Goal: Task Accomplishment & Management: Use online tool/utility

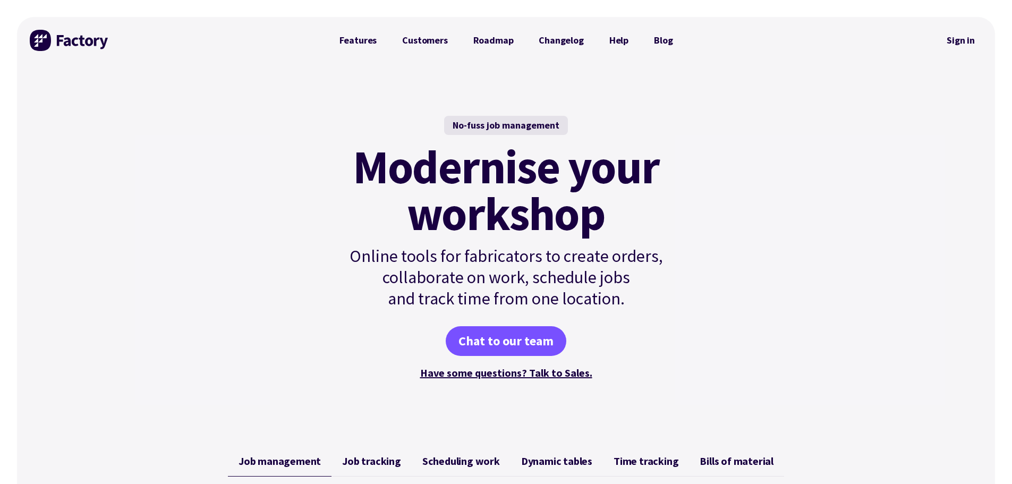
click at [939, 43] on div at bounding box center [812, 40] width 254 height 47
click at [943, 43] on link "Sign in" at bounding box center [960, 40] width 43 height 24
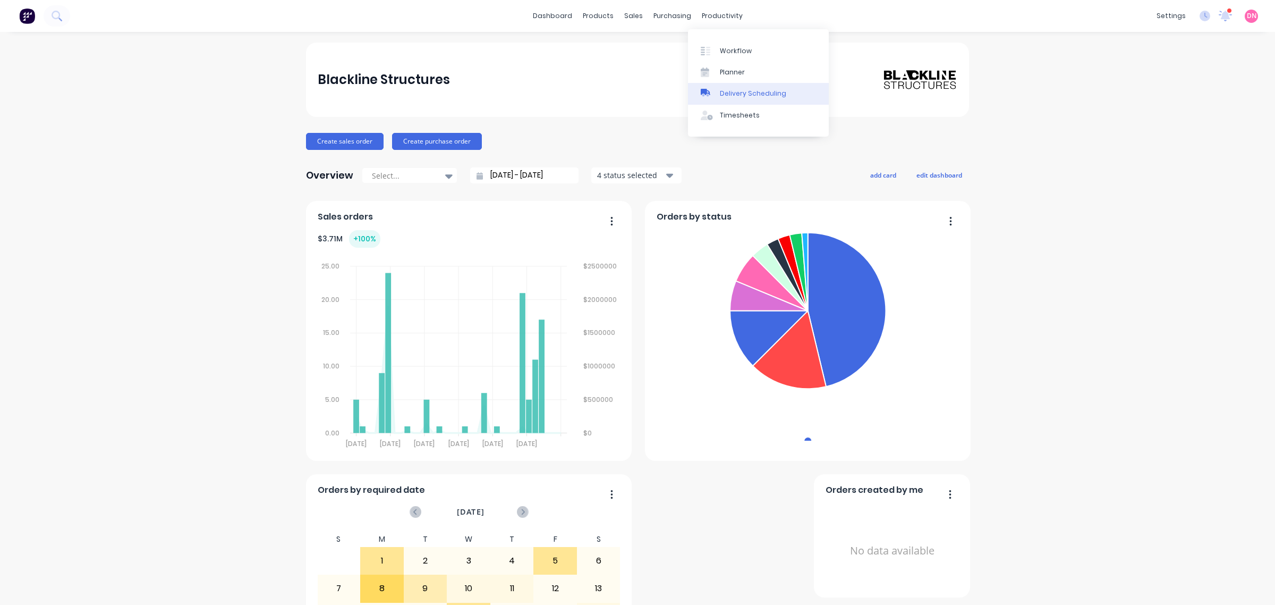
click at [718, 98] on link "Delivery Scheduling" at bounding box center [758, 93] width 141 height 21
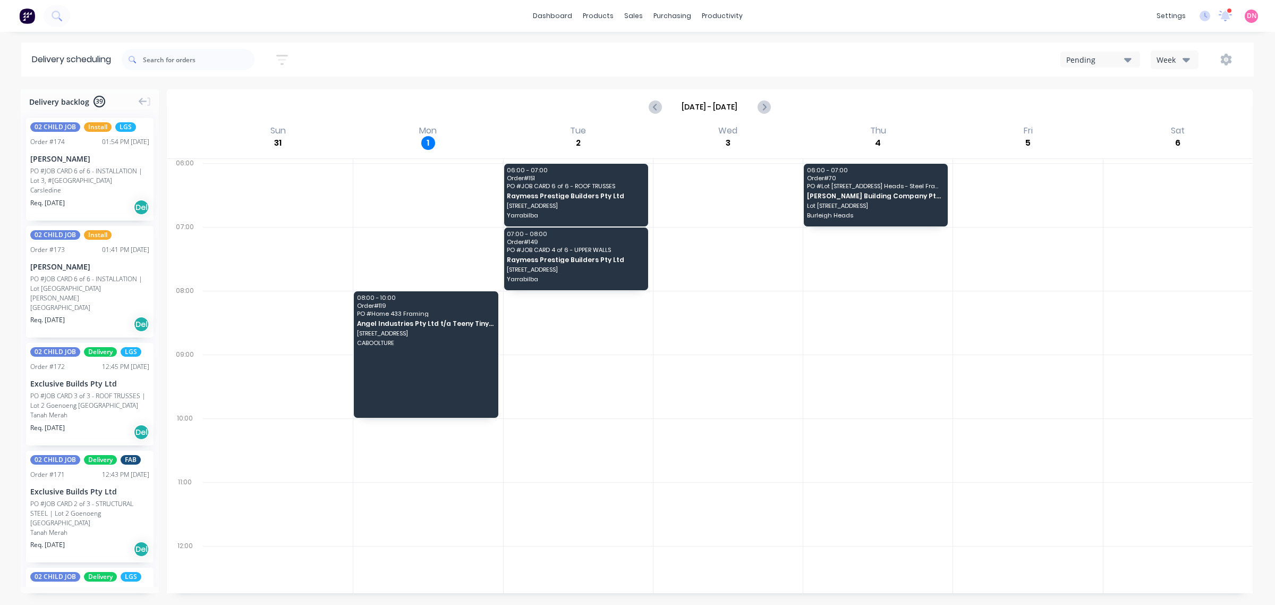
click at [1127, 60] on icon "button" at bounding box center [1127, 60] width 7 height 4
click at [1165, 59] on div "Week" at bounding box center [1172, 59] width 31 height 11
click at [1177, 103] on div "Vehicle" at bounding box center [1203, 109] width 105 height 21
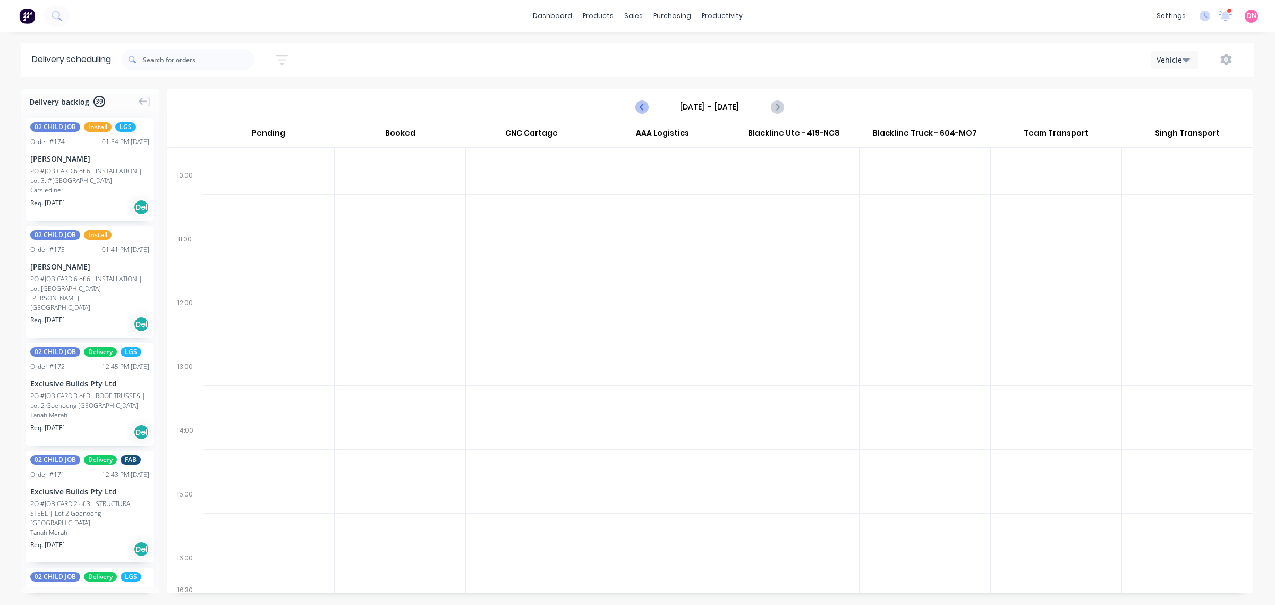
scroll to position [233, 0]
click at [782, 105] on icon "Next page" at bounding box center [776, 106] width 13 height 13
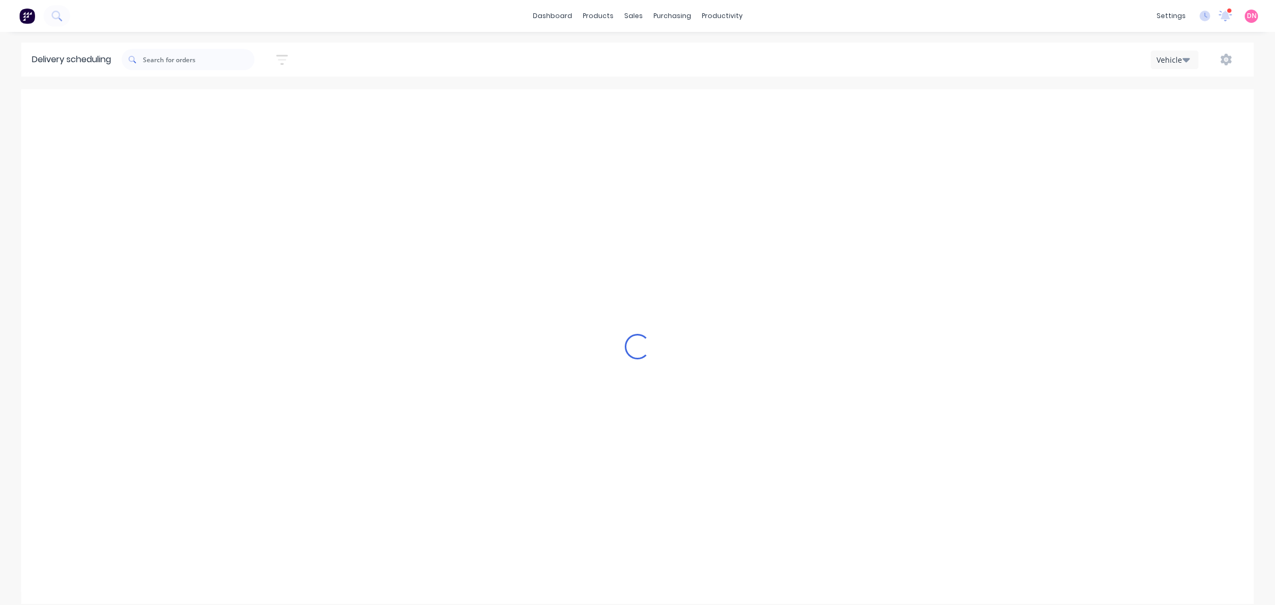
type input "[DATE] - [DATE]"
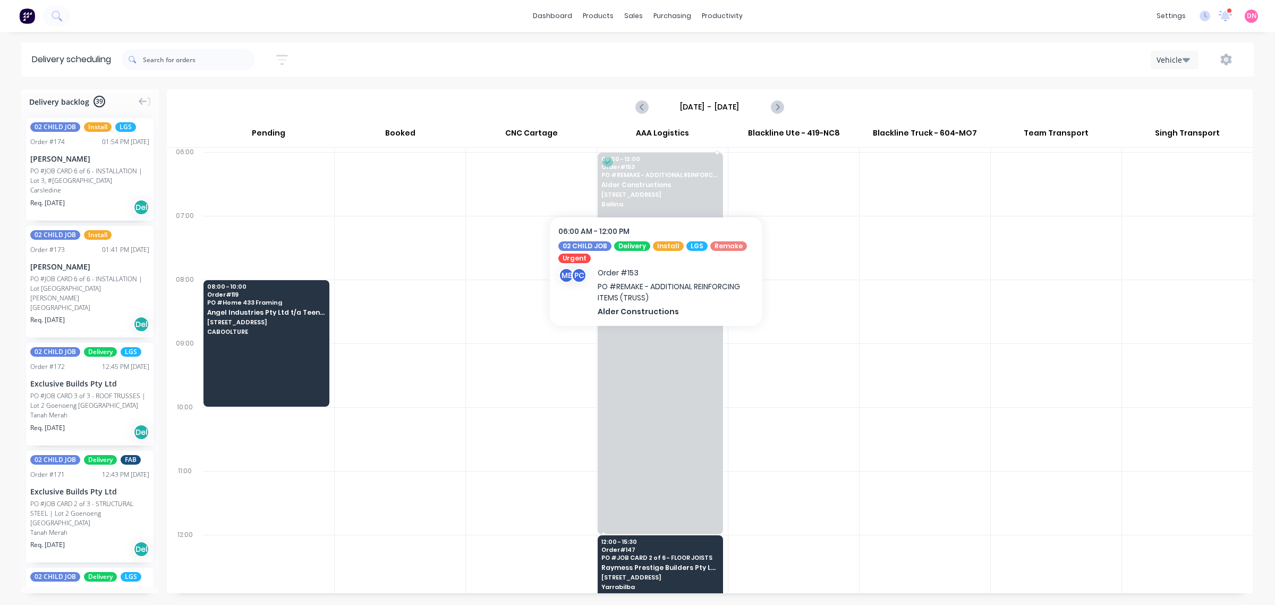
click at [622, 207] on span "Ballina" at bounding box center [659, 204] width 117 height 6
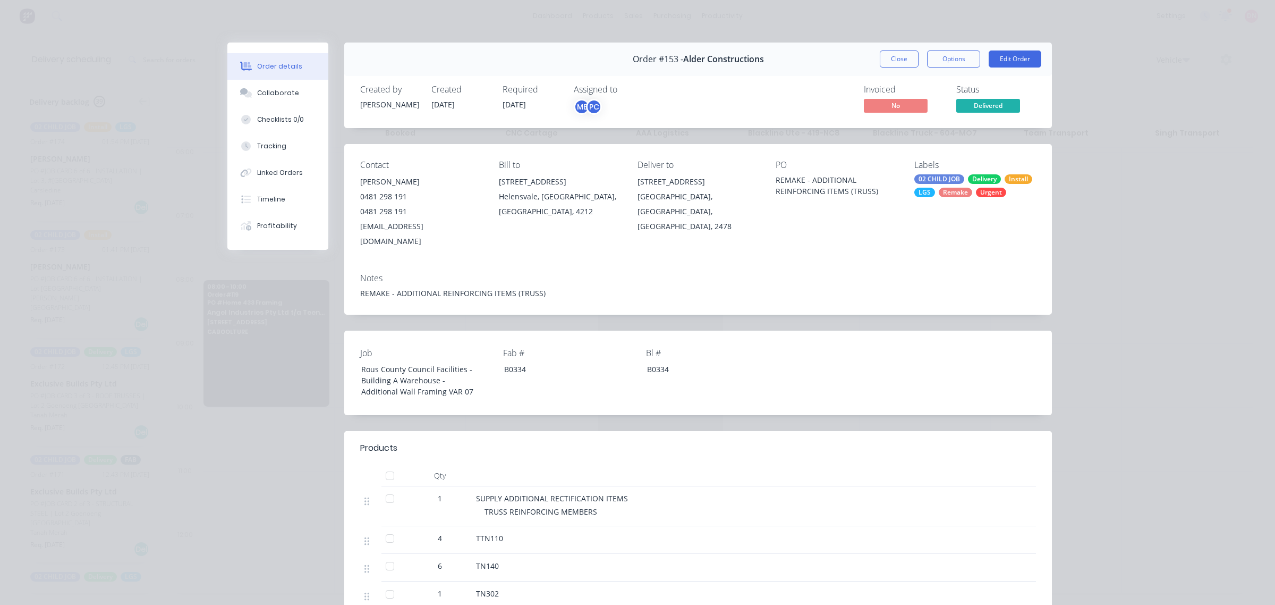
click at [977, 104] on span "Delivered" at bounding box center [988, 105] width 64 height 13
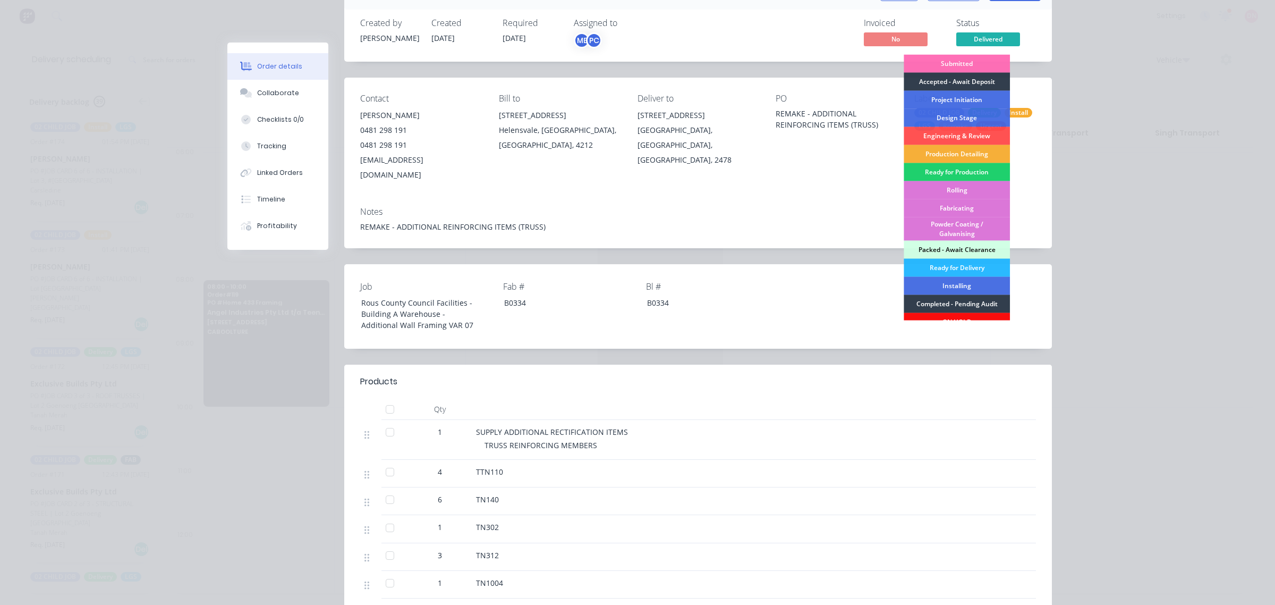
click at [1040, 290] on div "Job Rous County Council Facilities - Building A Warehouse - Additional Wall Fra…" at bounding box center [698, 306] width 708 height 84
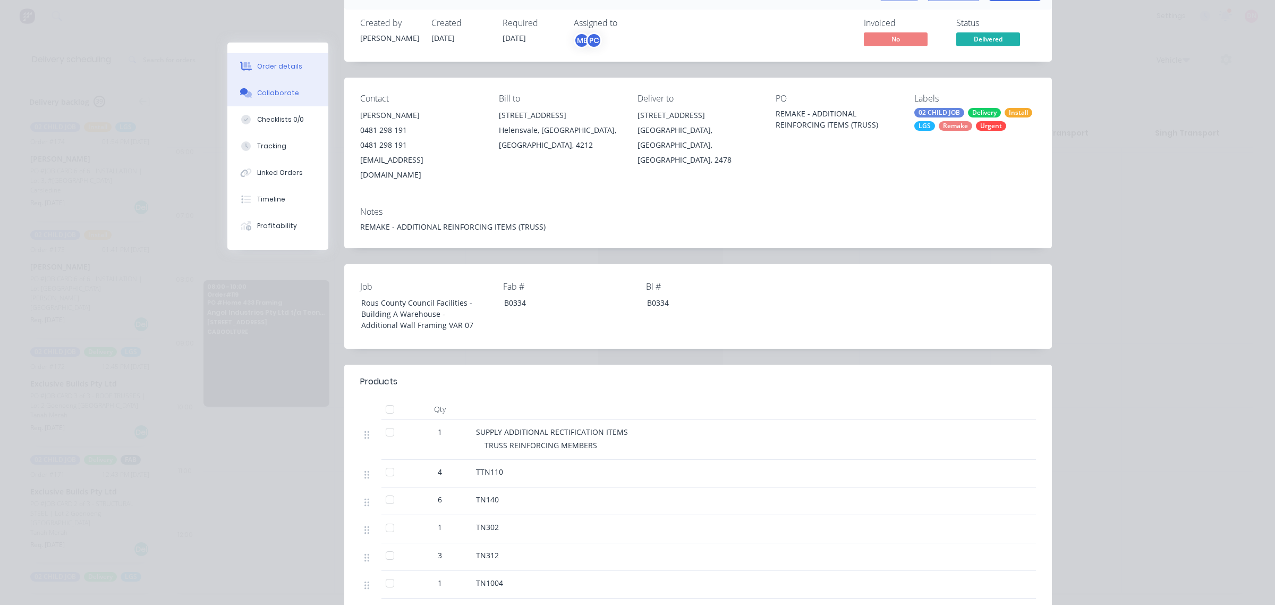
click at [295, 94] on button "Collaborate" at bounding box center [277, 93] width 101 height 27
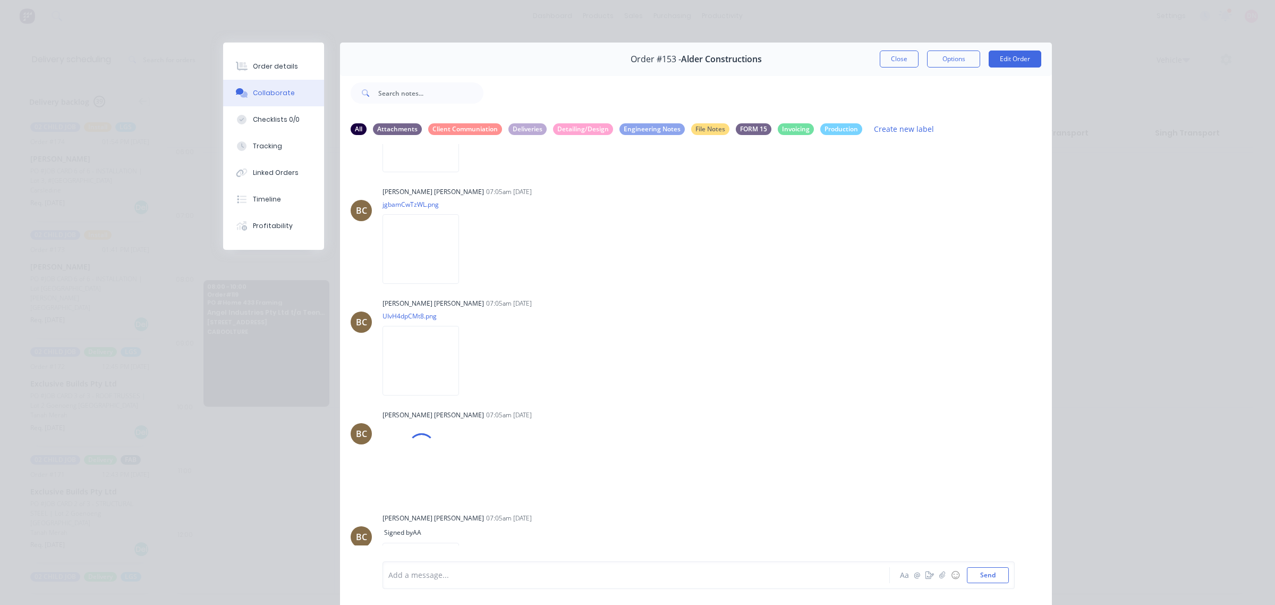
scroll to position [1139, 0]
click at [423, 429] on img at bounding box center [421, 464] width 77 height 70
click at [430, 327] on img at bounding box center [421, 352] width 77 height 70
click at [447, 210] on img at bounding box center [421, 241] width 77 height 70
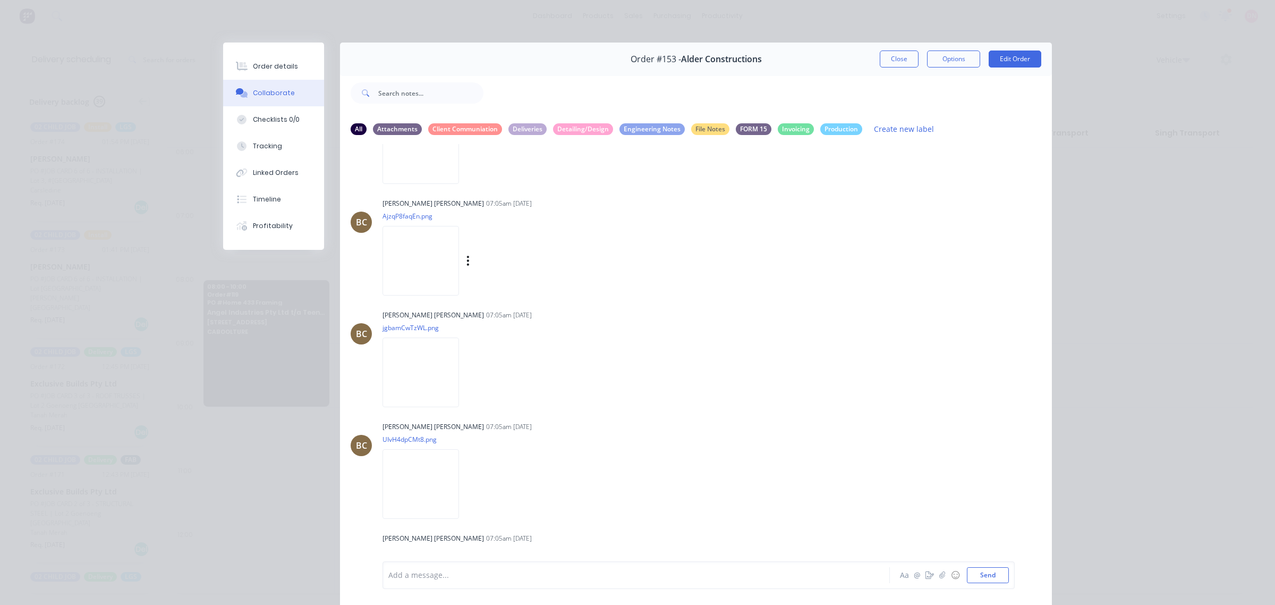
scroll to position [1006, 0]
click at [407, 254] on img at bounding box center [421, 262] width 77 height 70
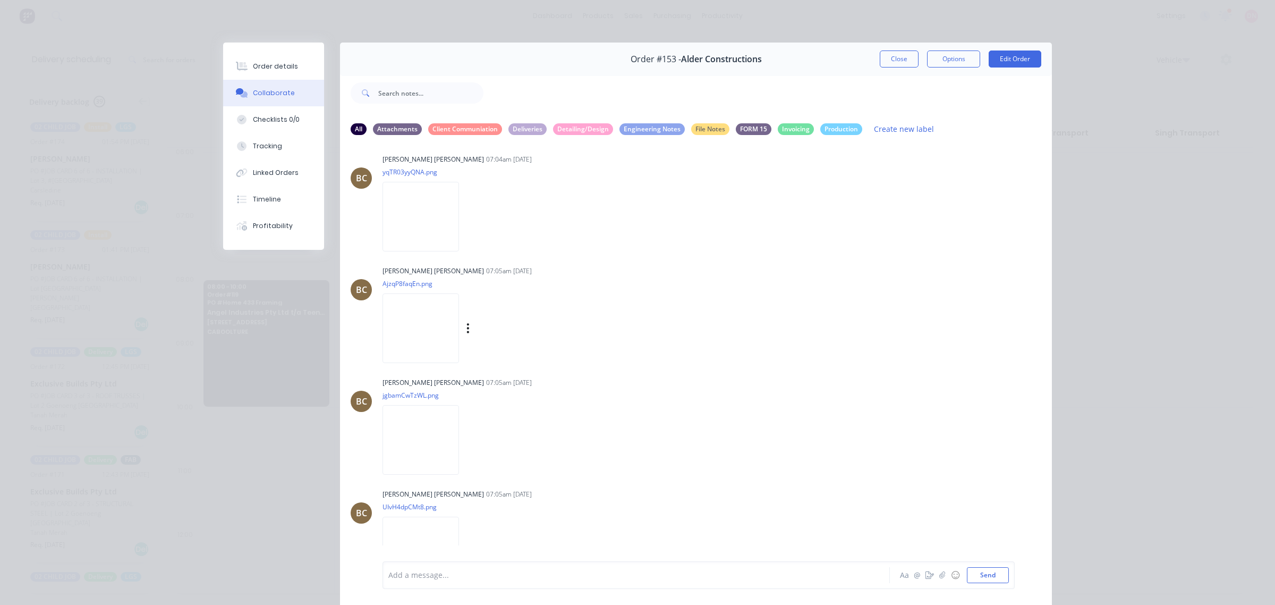
click at [431, 293] on img at bounding box center [421, 328] width 77 height 70
click at [420, 197] on img at bounding box center [421, 217] width 77 height 70
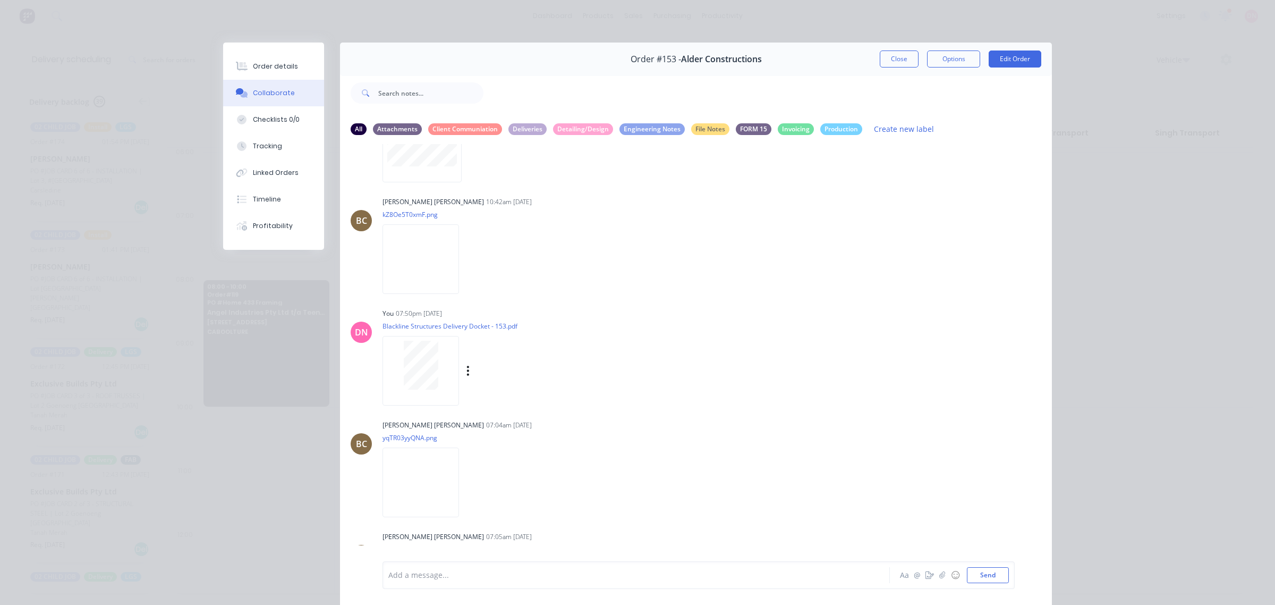
click at [426, 362] on div at bounding box center [421, 371] width 77 height 70
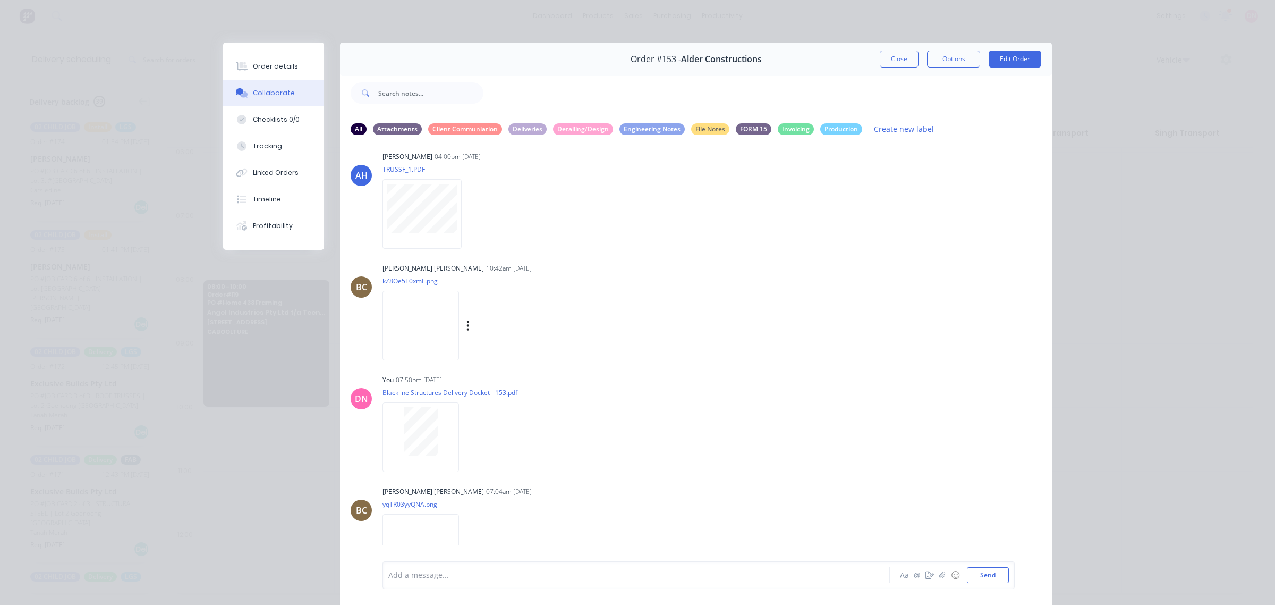
click at [435, 306] on img at bounding box center [421, 326] width 77 height 70
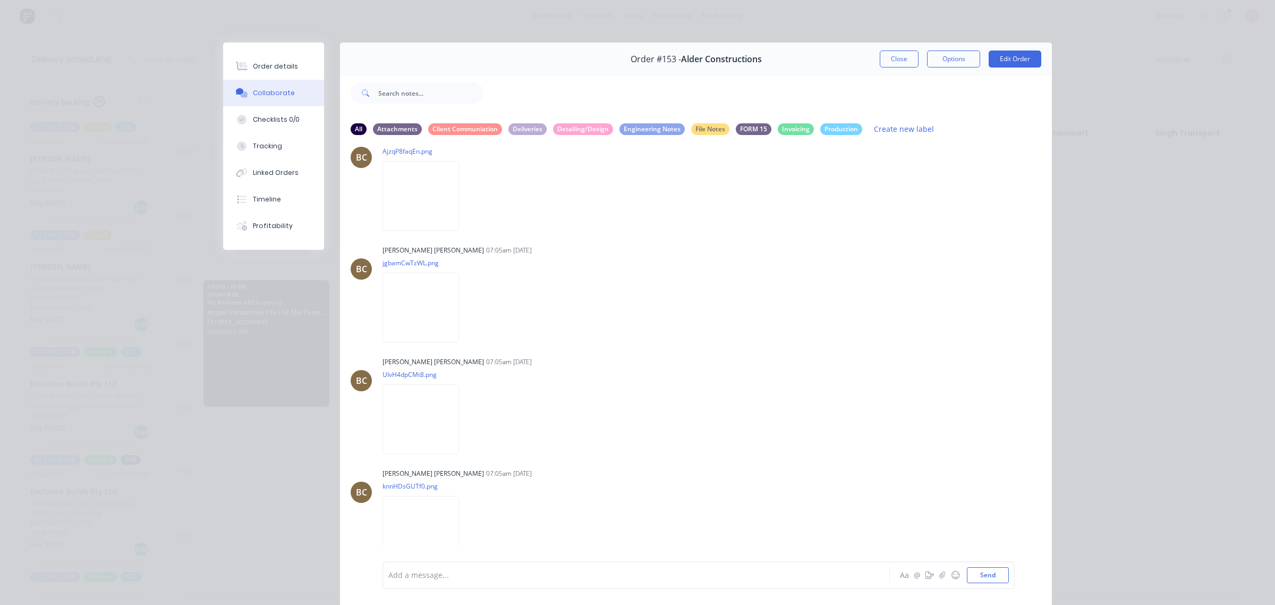
scroll to position [1164, 0]
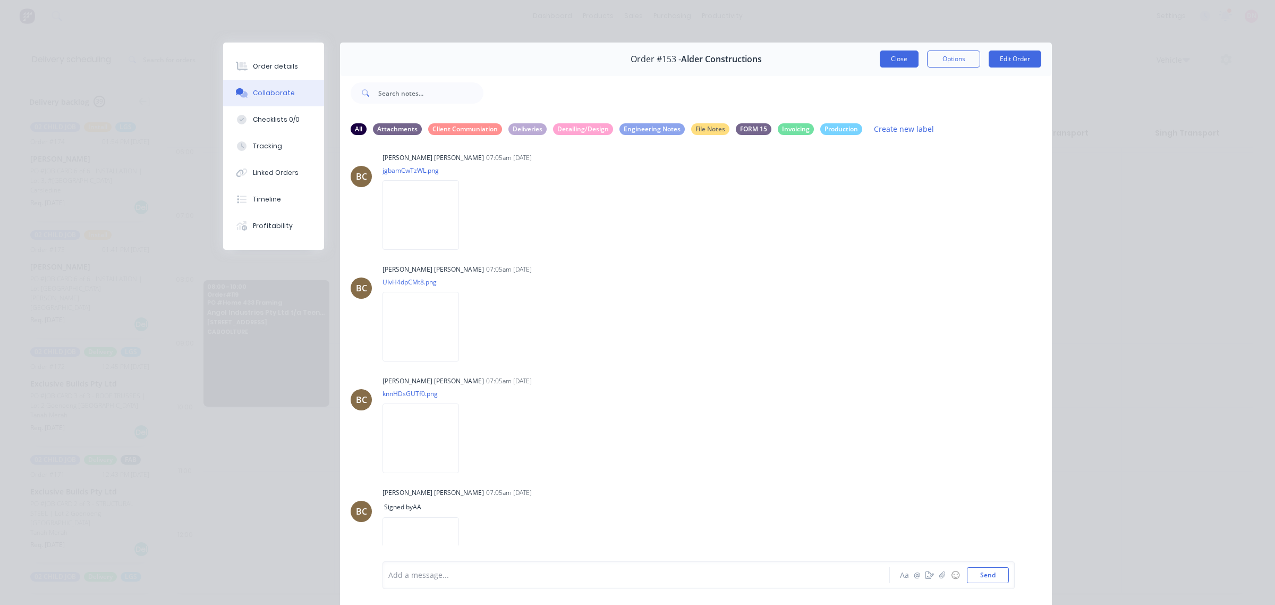
click at [896, 62] on button "Close" at bounding box center [899, 58] width 39 height 17
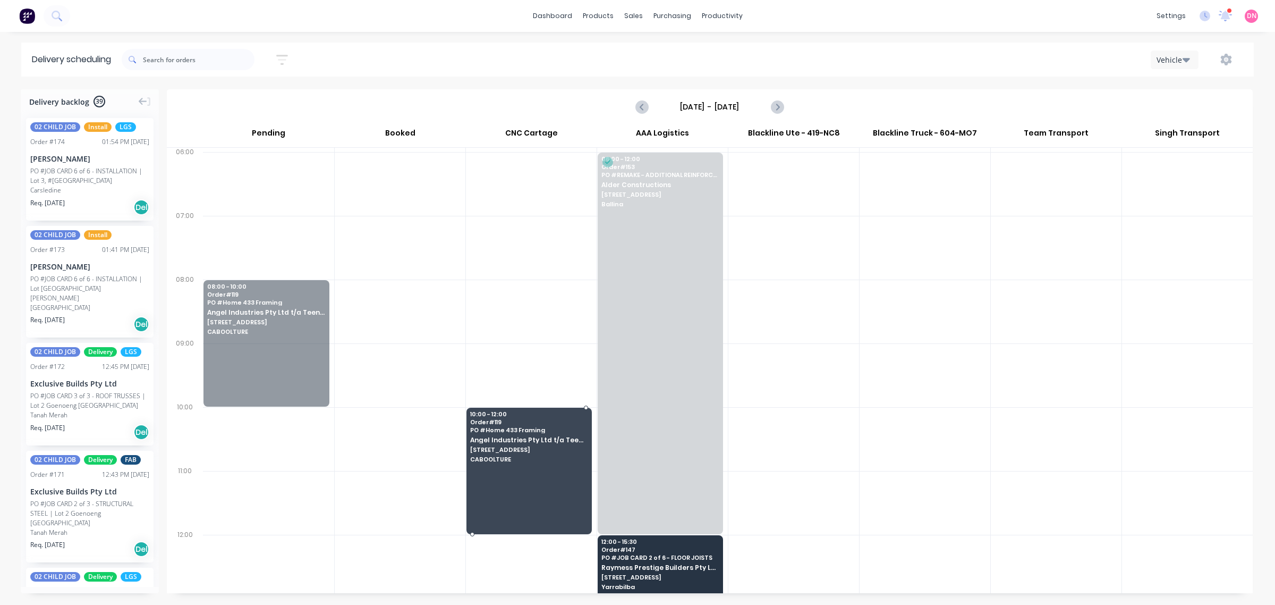
drag, startPoint x: 271, startPoint y: 317, endPoint x: 562, endPoint y: 435, distance: 313.4
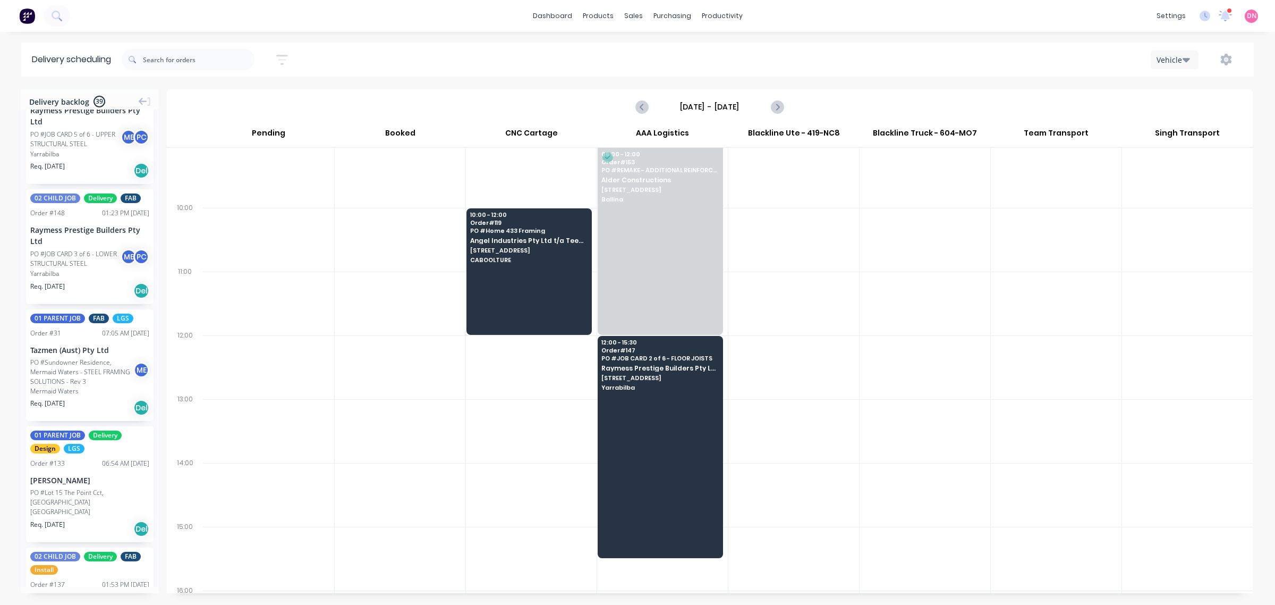
scroll to position [1926, 0]
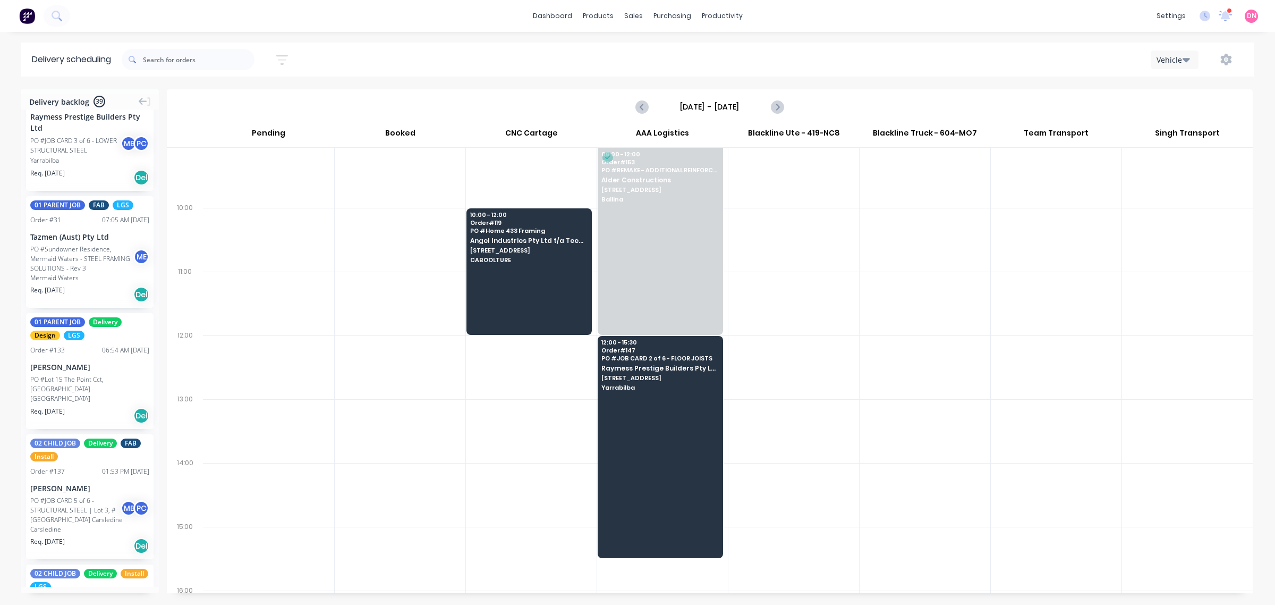
click at [391, 19] on div "dashboard products sales purchasing productivity dashboard products Product Cat…" at bounding box center [637, 16] width 1275 height 32
click at [715, 68] on div at bounding box center [714, 72] width 16 height 10
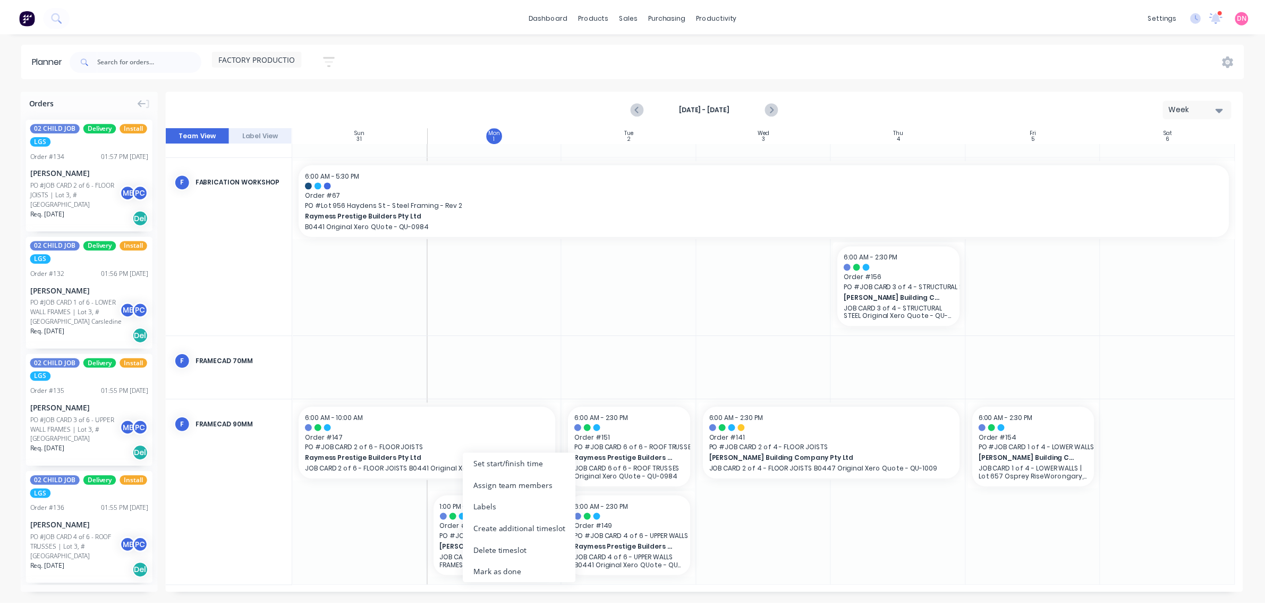
scroll to position [375, 0]
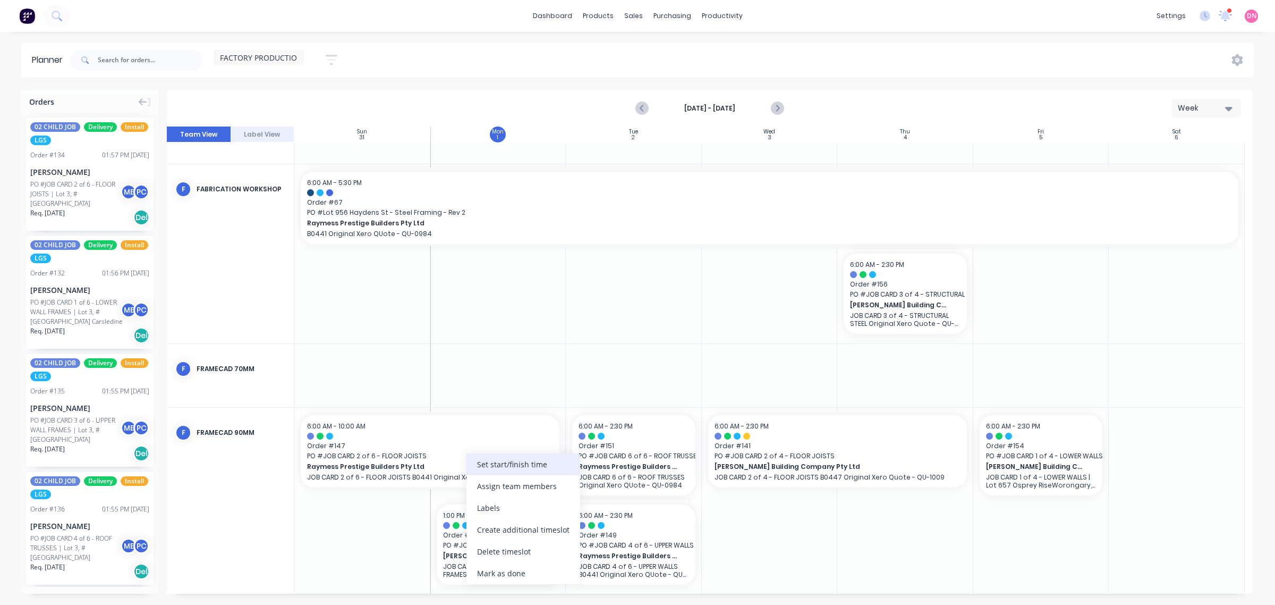
click at [510, 468] on div "Set start/finish time" at bounding box center [523, 464] width 114 height 22
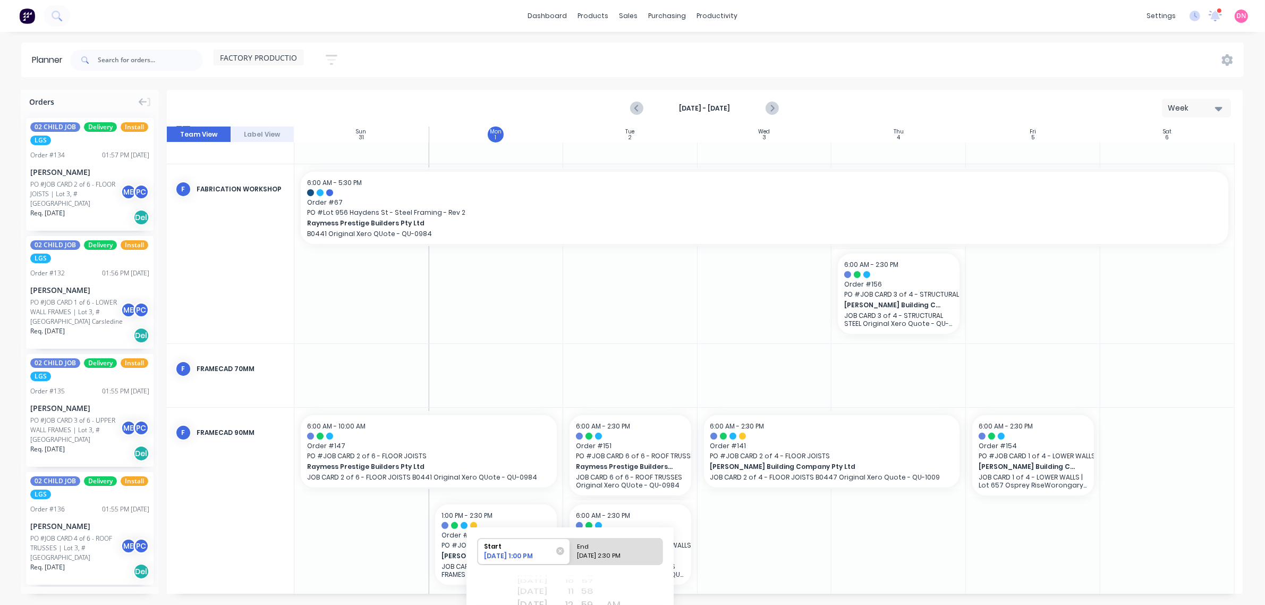
click at [532, 558] on div "[DATE] 1:00 PM" at bounding box center [519, 557] width 77 height 13
click at [478, 558] on input "Start [DATE] 1:00 PM" at bounding box center [478, 551] width 1 height 26
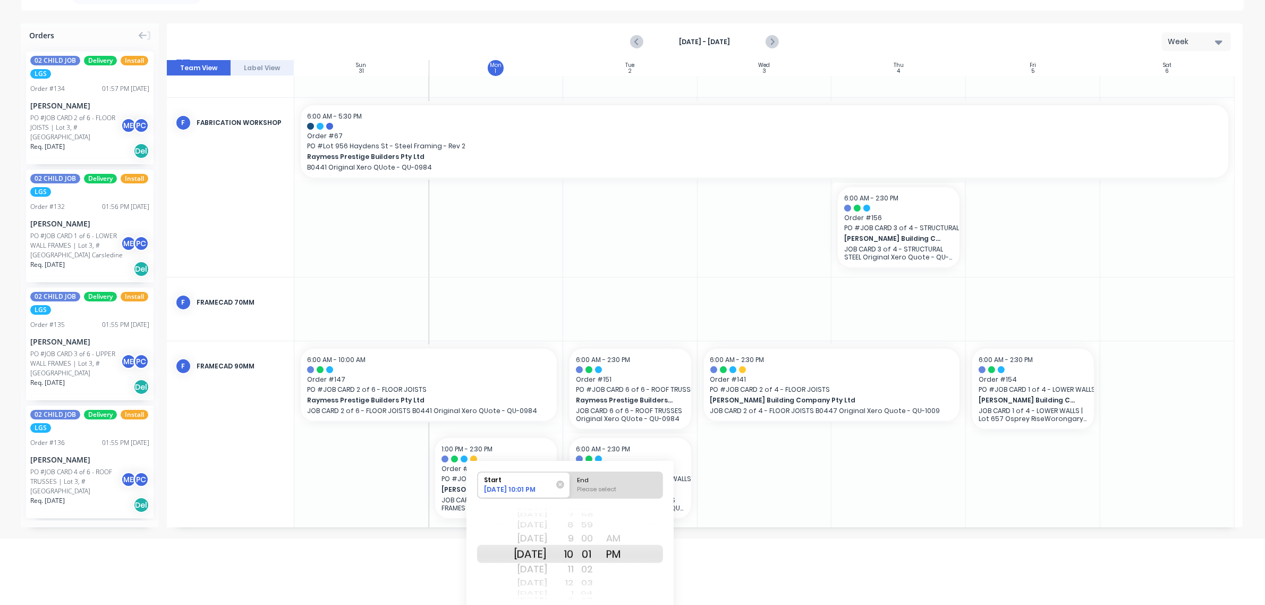
click at [627, 534] on div "AM" at bounding box center [613, 538] width 27 height 17
click at [706, 538] on html "dashboard products sales purchasing productivity dashboard products Product Cat…" at bounding box center [632, 236] width 1265 height 605
click at [729, 519] on div at bounding box center [765, 434] width 134 height 186
click at [718, 491] on div at bounding box center [765, 434] width 134 height 186
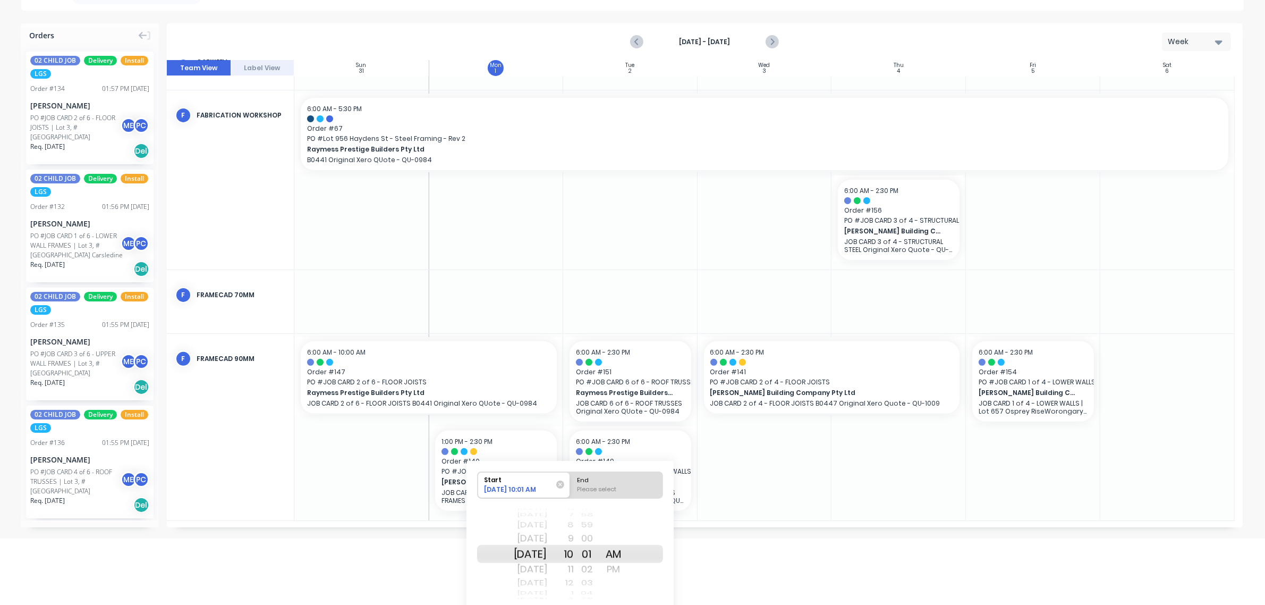
scroll to position [383, 0]
click at [624, 489] on div "Please select" at bounding box center [616, 491] width 87 height 13
click at [571, 489] on input "End Please select" at bounding box center [570, 485] width 1 height 26
radio input "true"
click at [622, 566] on div "PM" at bounding box center [613, 569] width 27 height 17
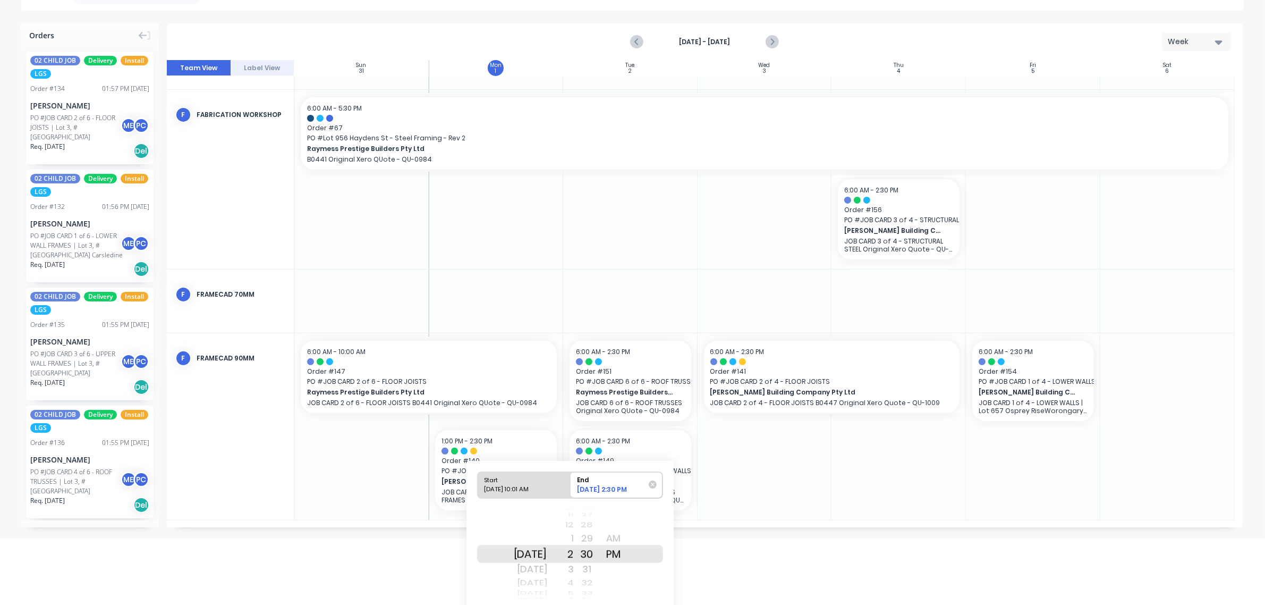
click at [689, 538] on html "dashboard products sales purchasing productivity dashboard products Product Cat…" at bounding box center [632, 236] width 1265 height 605
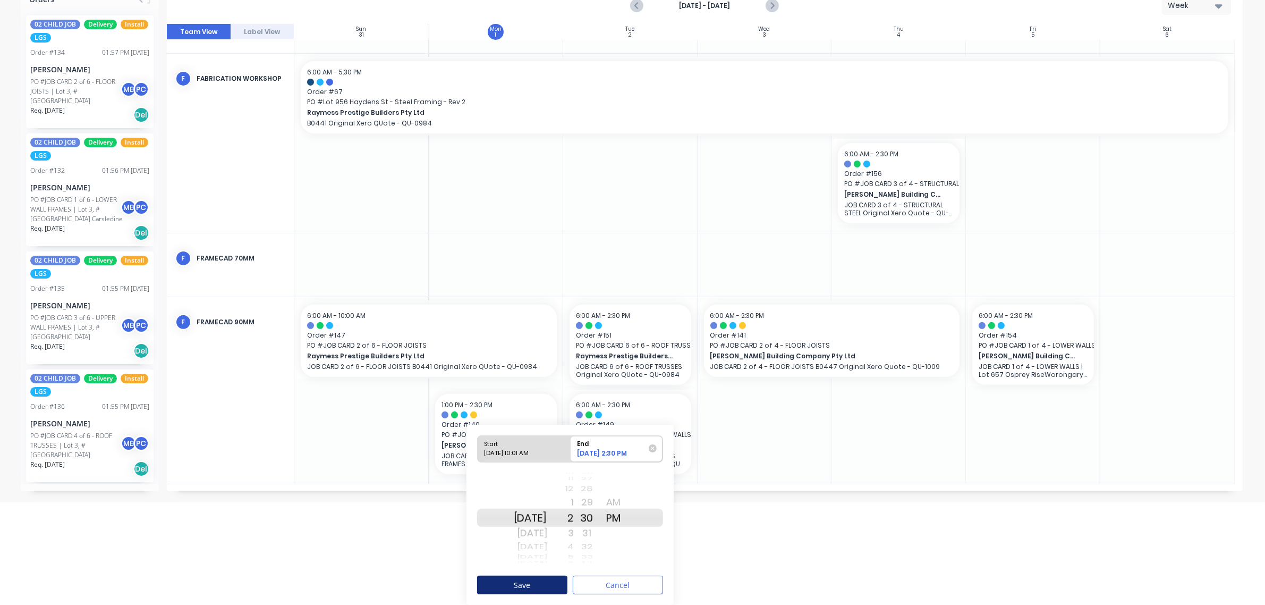
click at [540, 580] on button "Save" at bounding box center [522, 584] width 90 height 19
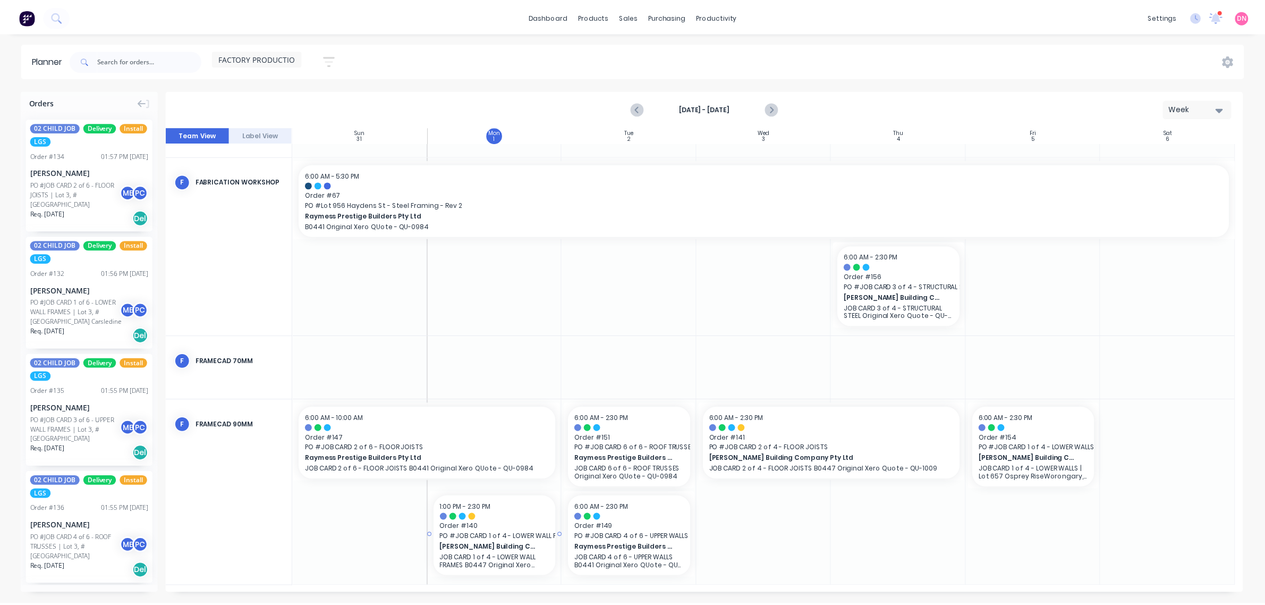
scroll to position [375, 0]
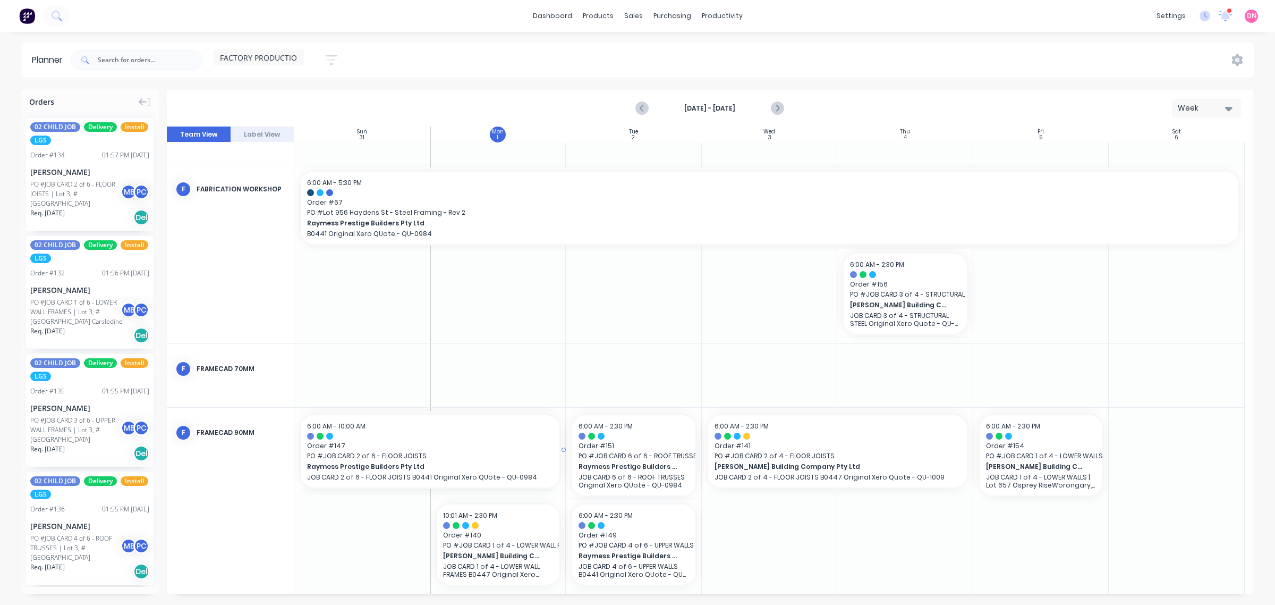
drag, startPoint x: 564, startPoint y: 453, endPoint x: 468, endPoint y: 459, distance: 95.8
click at [509, 445] on div "Set start/finish time" at bounding box center [530, 442] width 114 height 22
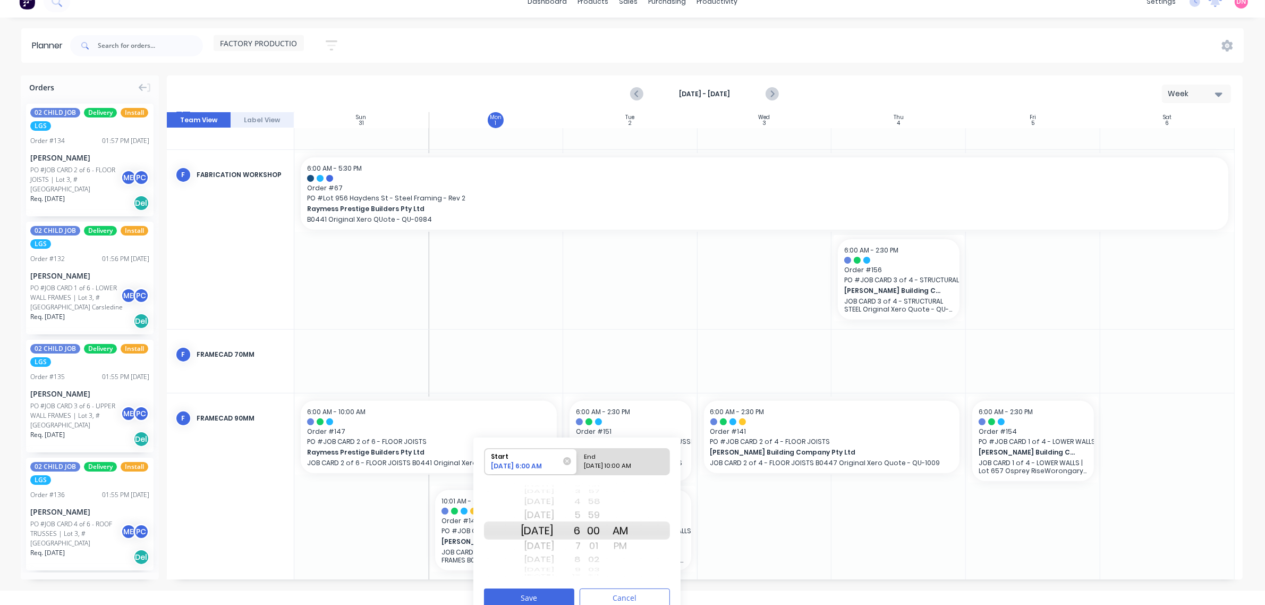
scroll to position [28, 0]
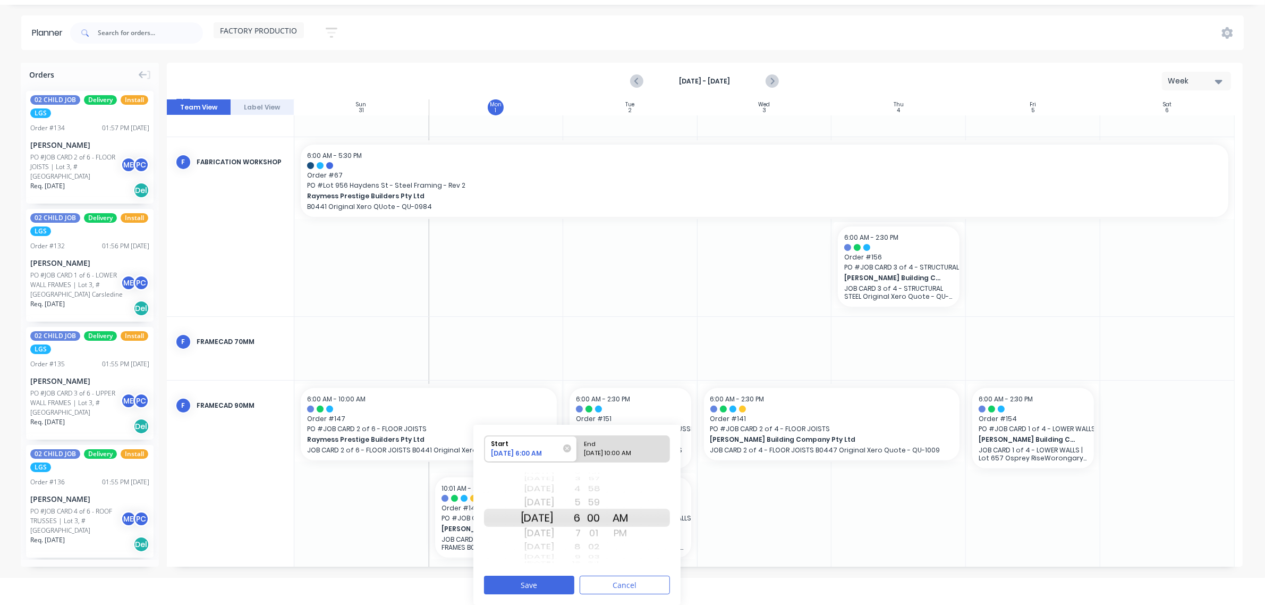
click at [629, 448] on div "[DATE] 10:00 AM" at bounding box center [618, 454] width 77 height 13
click at [578, 448] on input "End [DATE] 10:00 AM" at bounding box center [577, 449] width 1 height 26
radio input "true"
click at [562, 586] on button "Save" at bounding box center [529, 584] width 90 height 19
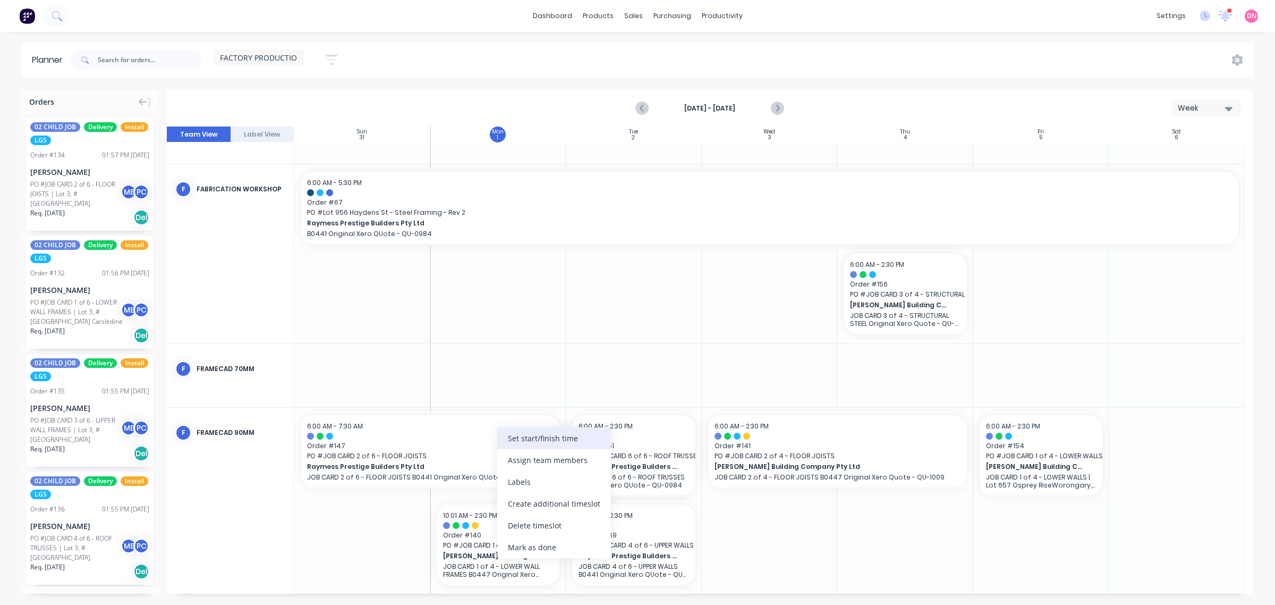
click at [516, 438] on div "Set start/finish time" at bounding box center [554, 438] width 114 height 22
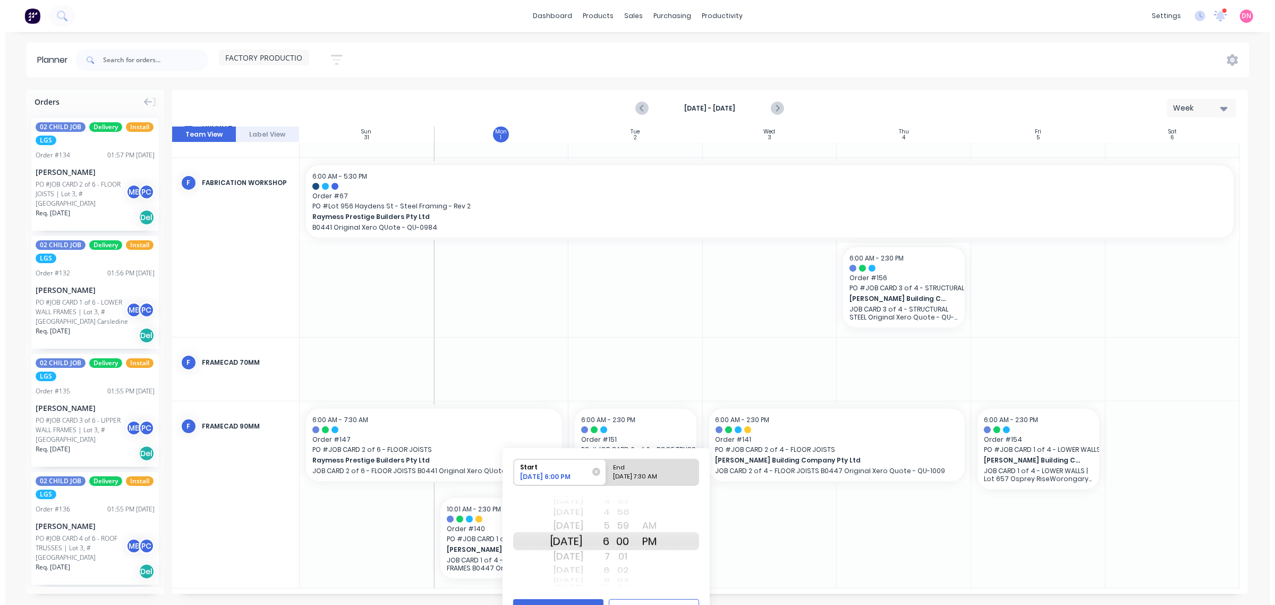
scroll to position [383, 0]
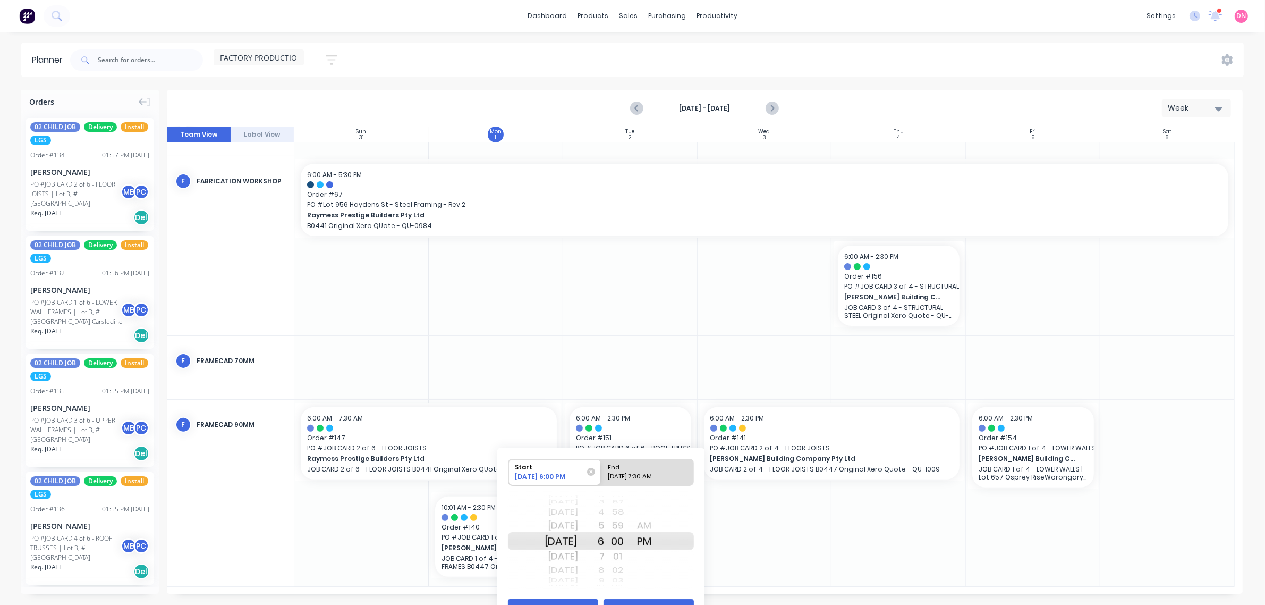
click at [673, 600] on button "Cancel" at bounding box center [649, 608] width 90 height 19
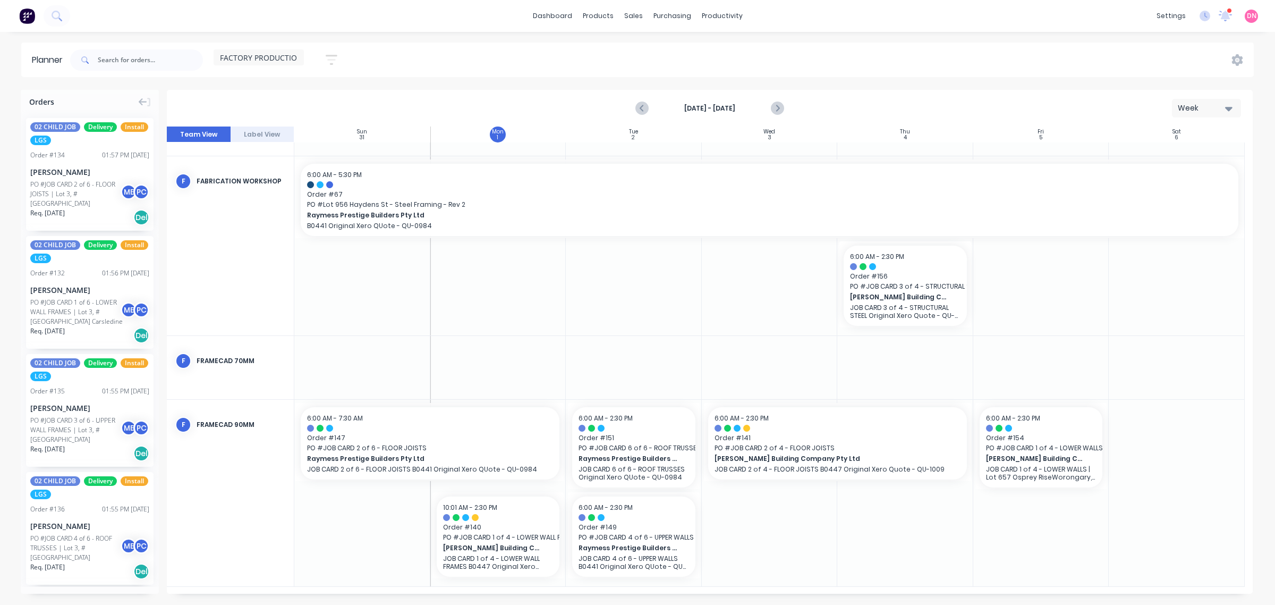
scroll to position [375, 0]
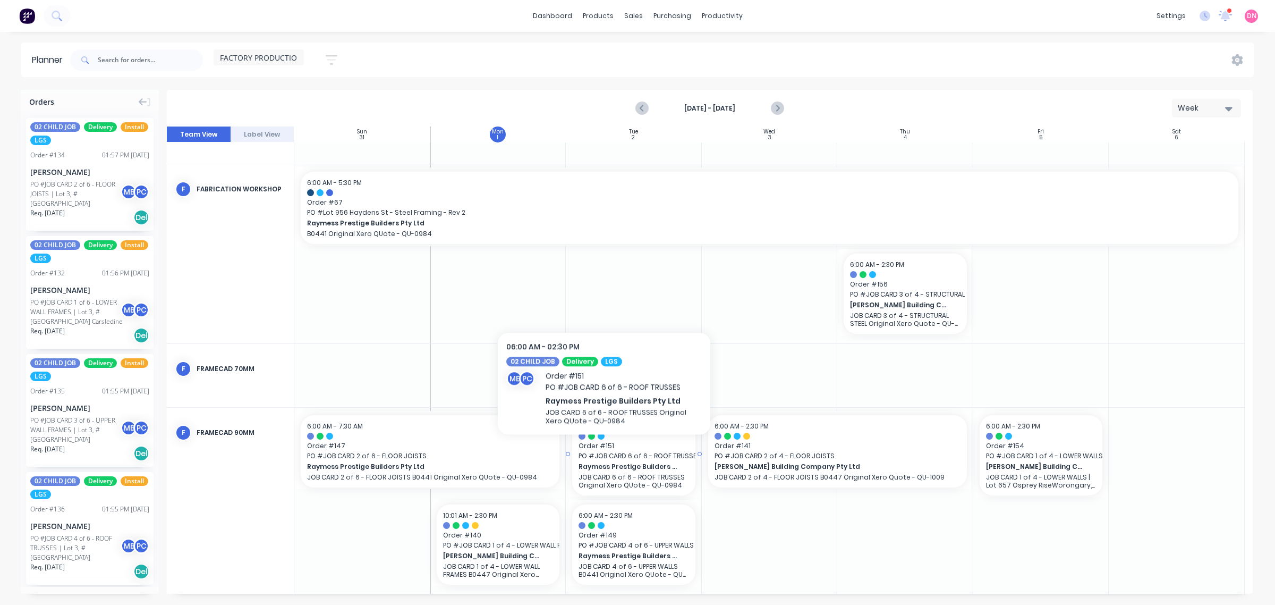
click at [604, 452] on span "PO # JOB CARD 6 of 6 - ROOF TRUSSES" at bounding box center [634, 456] width 111 height 10
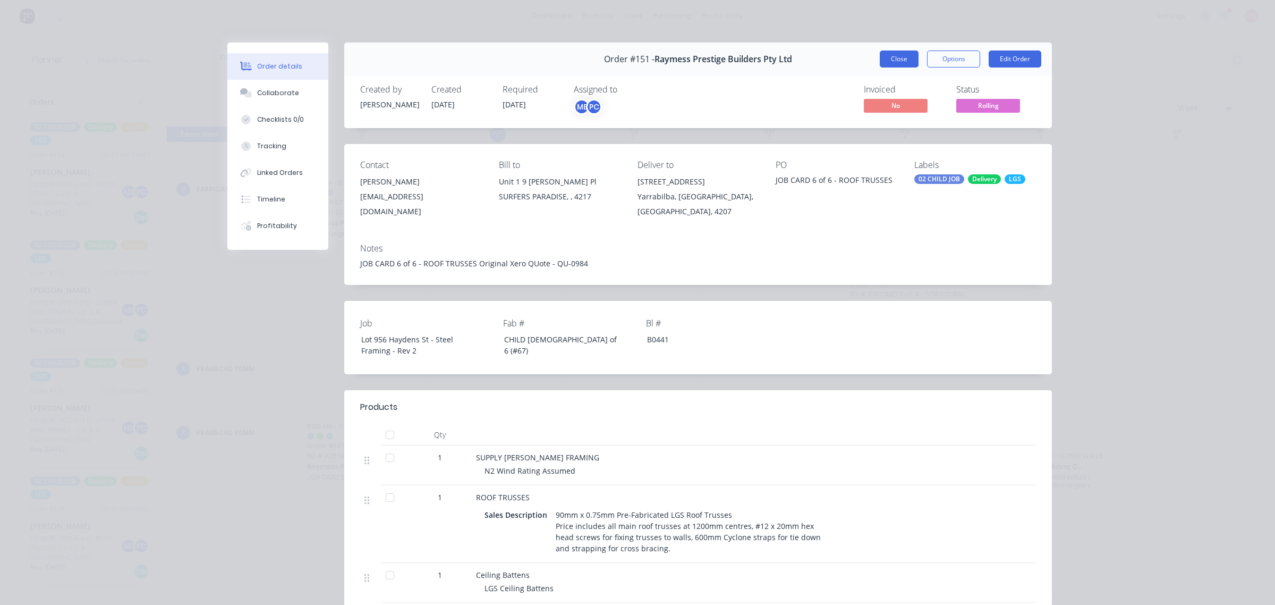
click at [880, 53] on button "Close" at bounding box center [899, 58] width 39 height 17
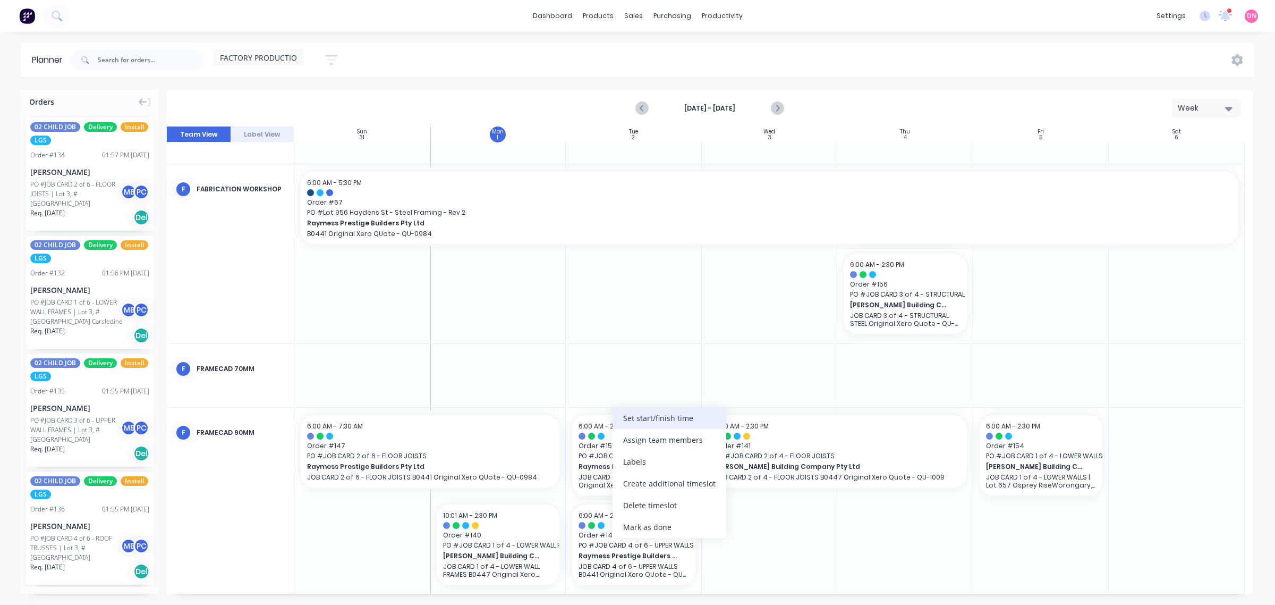
click at [648, 418] on div "Set start/finish time" at bounding box center [670, 418] width 114 height 22
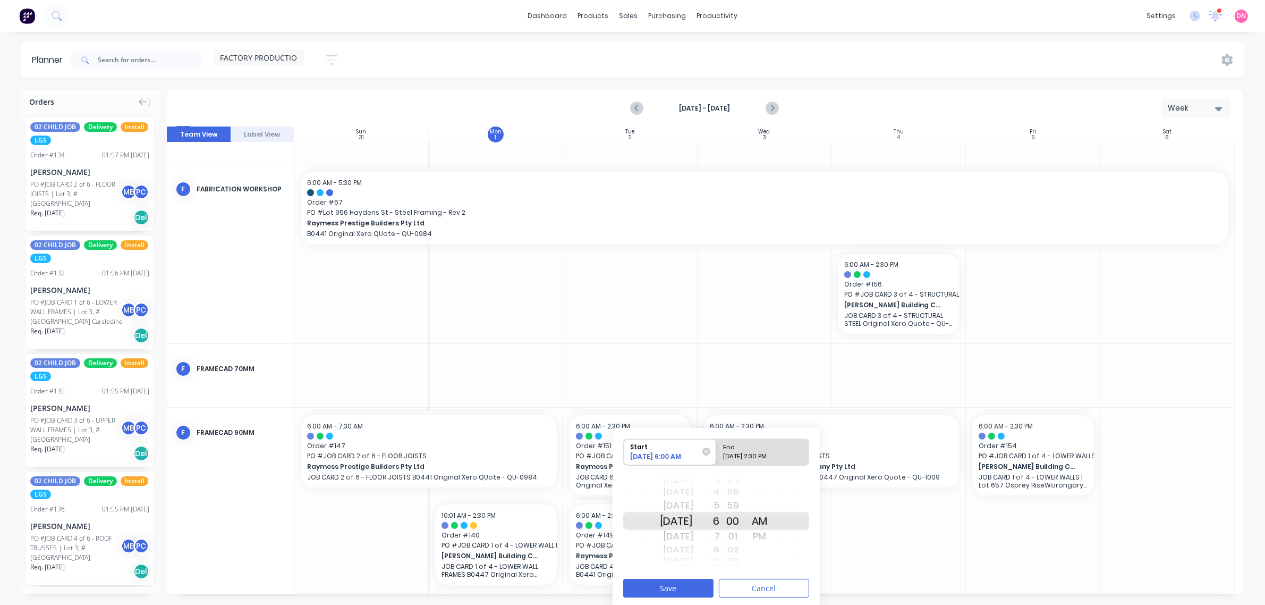
click at [693, 505] on div "[DATE]" at bounding box center [676, 505] width 33 height 17
click at [720, 537] on div "7" at bounding box center [706, 536] width 27 height 17
click at [701, 580] on button "Save" at bounding box center [668, 588] width 90 height 19
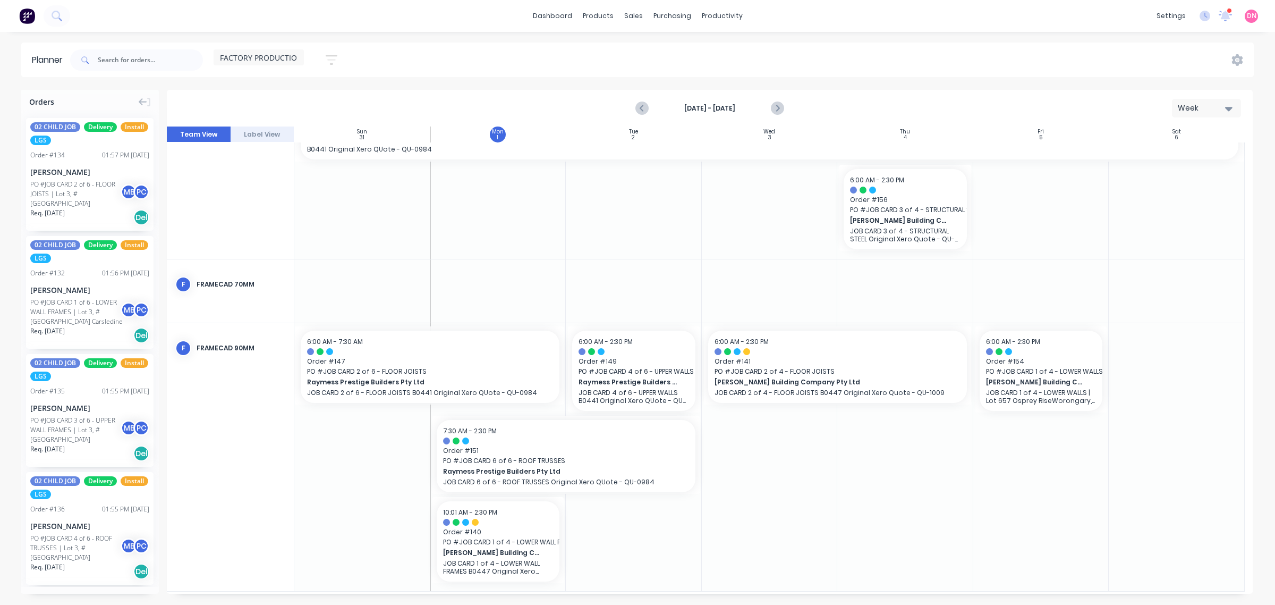
scroll to position [465, 0]
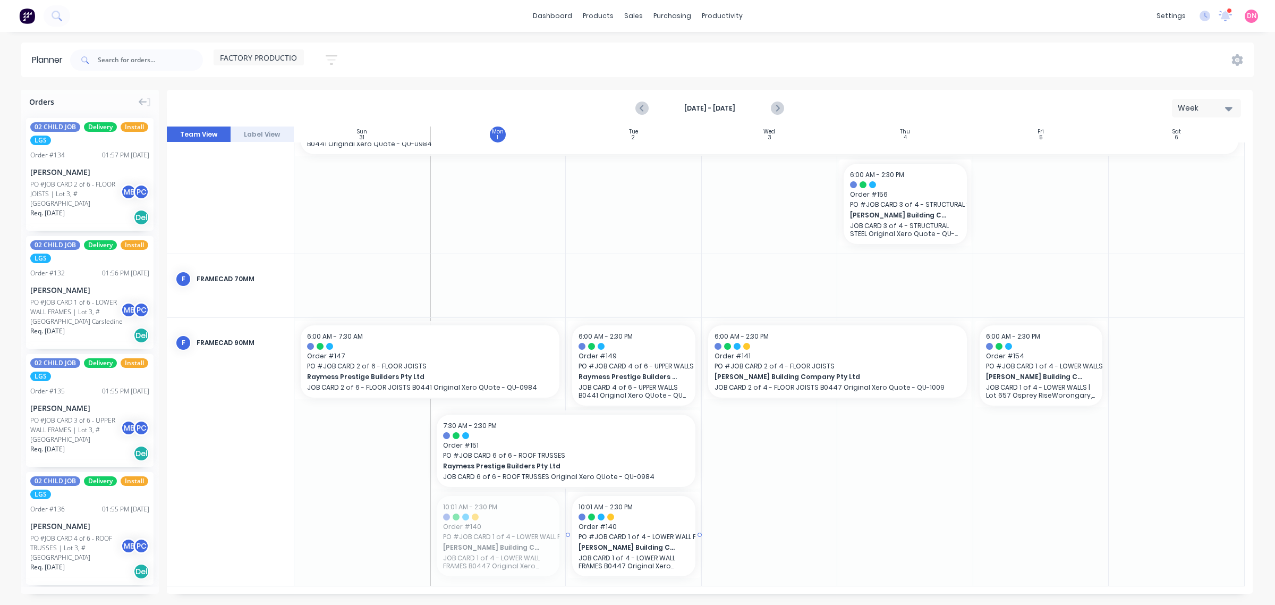
drag, startPoint x: 495, startPoint y: 538, endPoint x: 617, endPoint y: 537, distance: 122.2
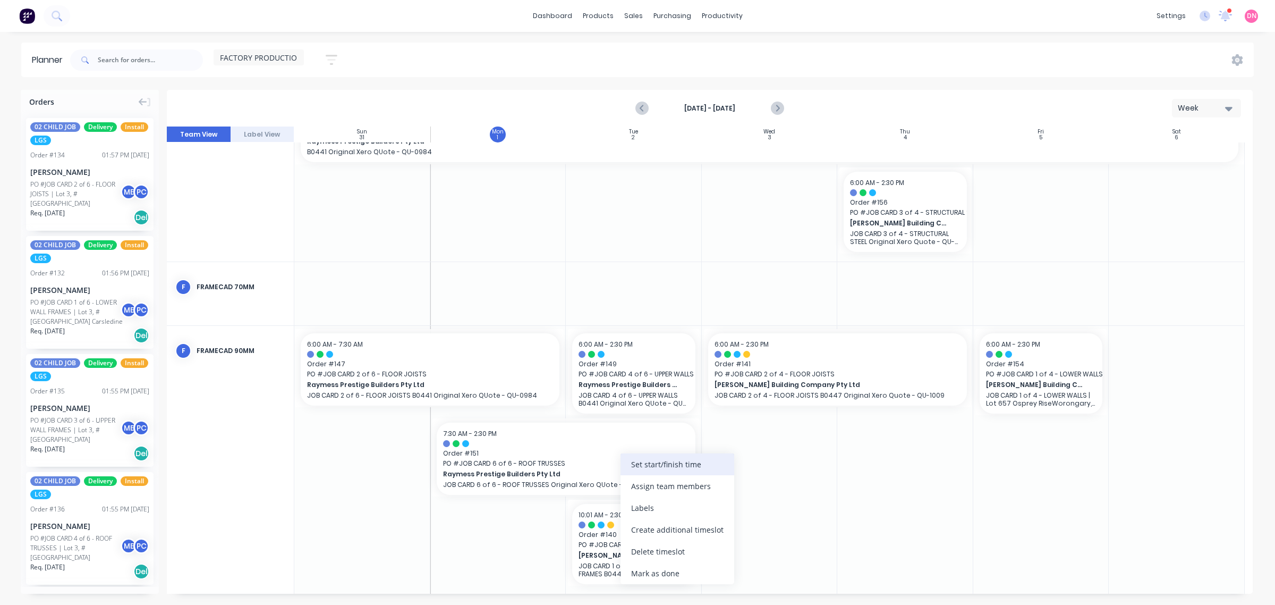
click at [661, 472] on div "Set start/finish time" at bounding box center [678, 464] width 114 height 22
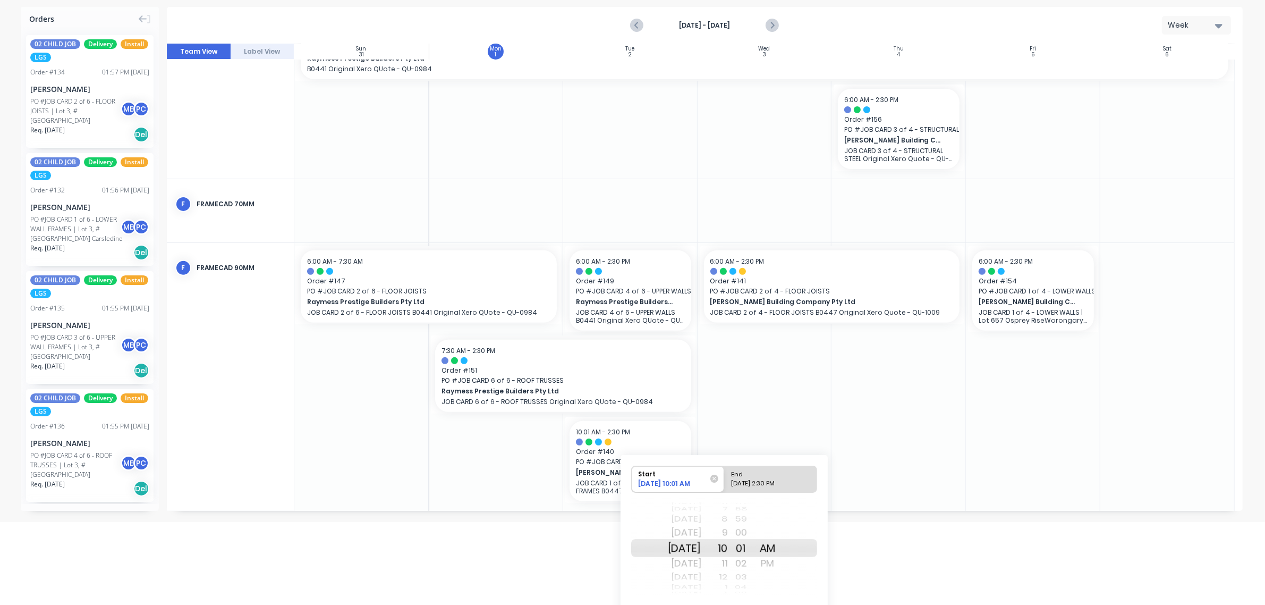
scroll to position [113, 0]
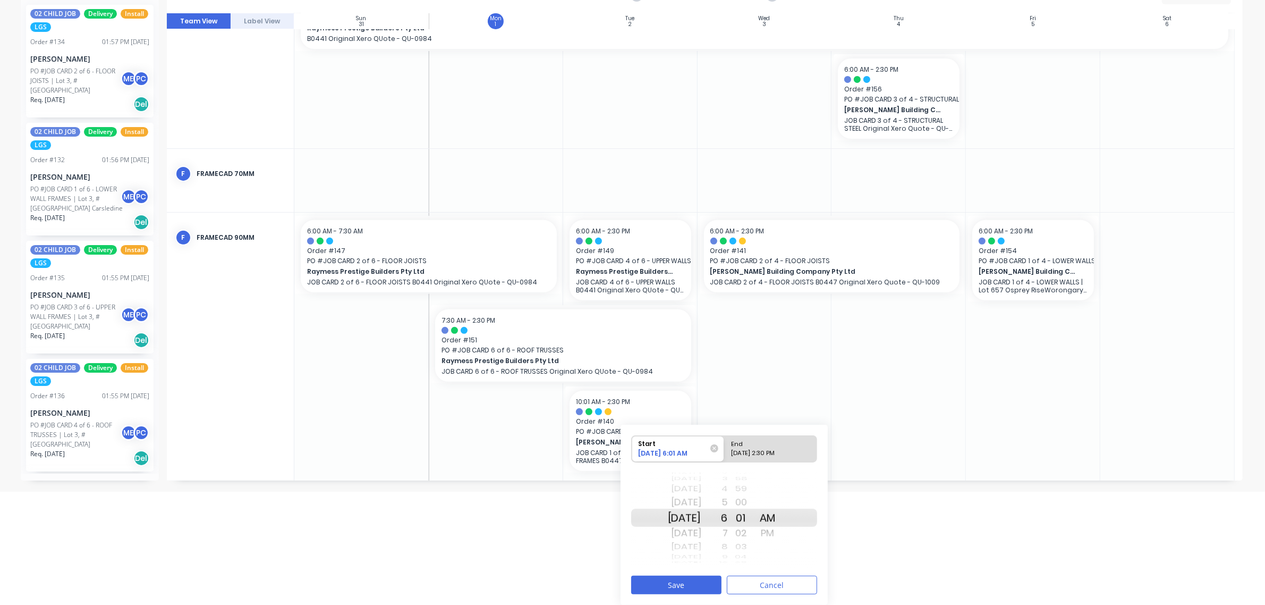
click at [754, 504] on div "00" at bounding box center [741, 502] width 27 height 17
click at [700, 582] on button "Save" at bounding box center [676, 584] width 90 height 19
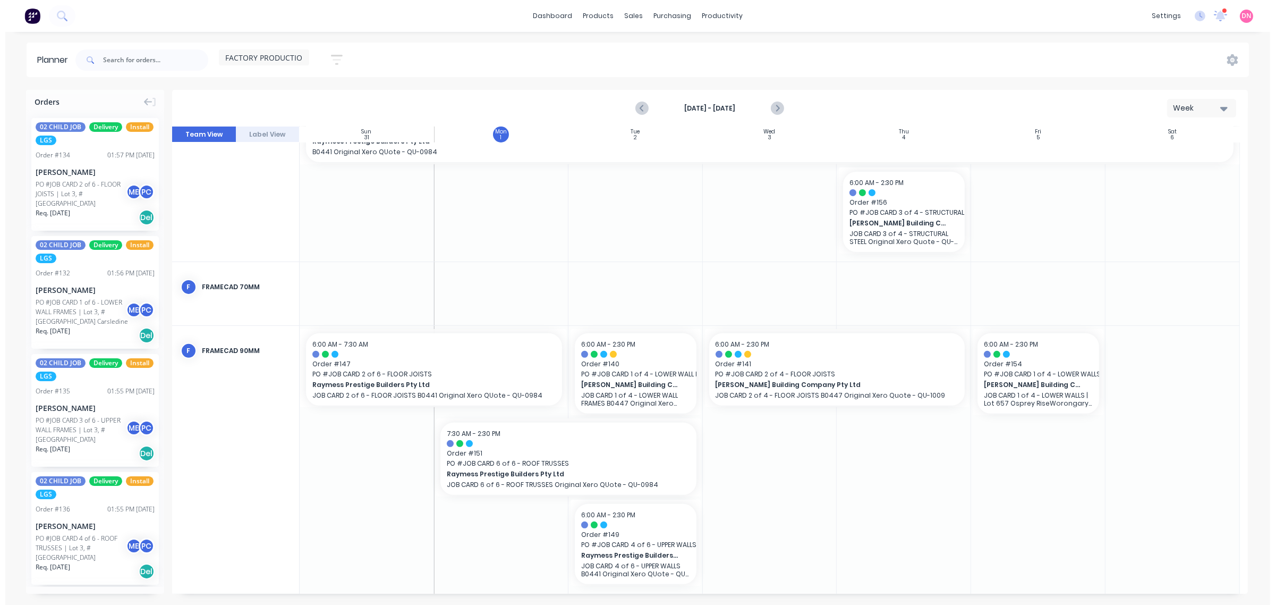
scroll to position [0, 0]
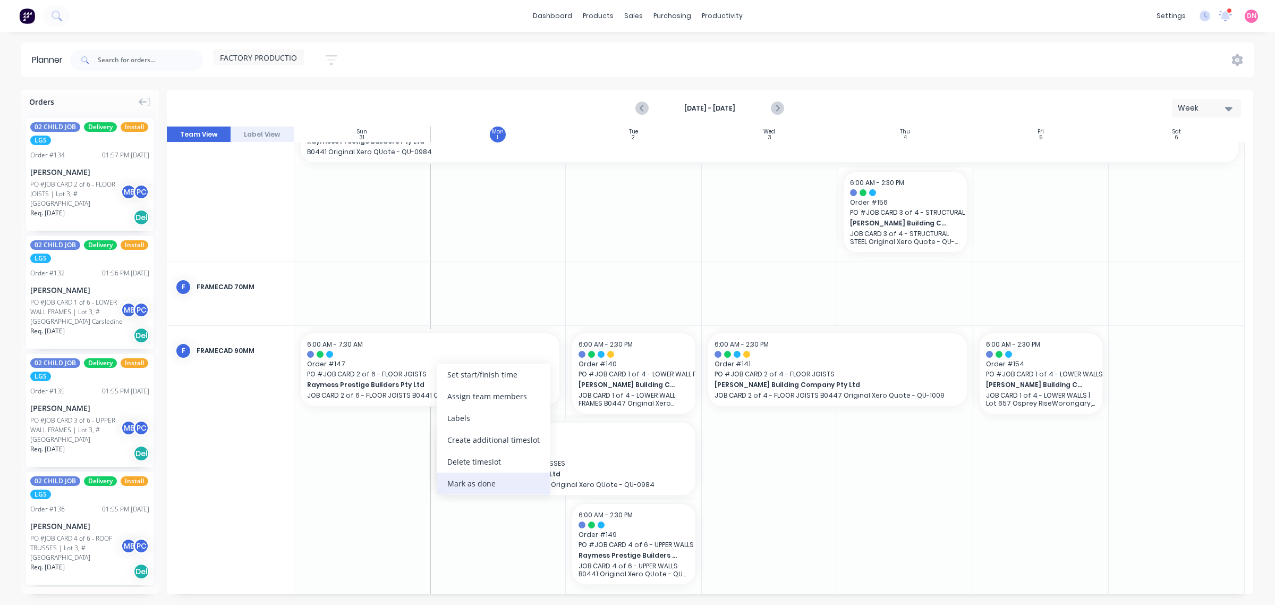
click at [479, 479] on div "Mark as done" at bounding box center [494, 483] width 114 height 22
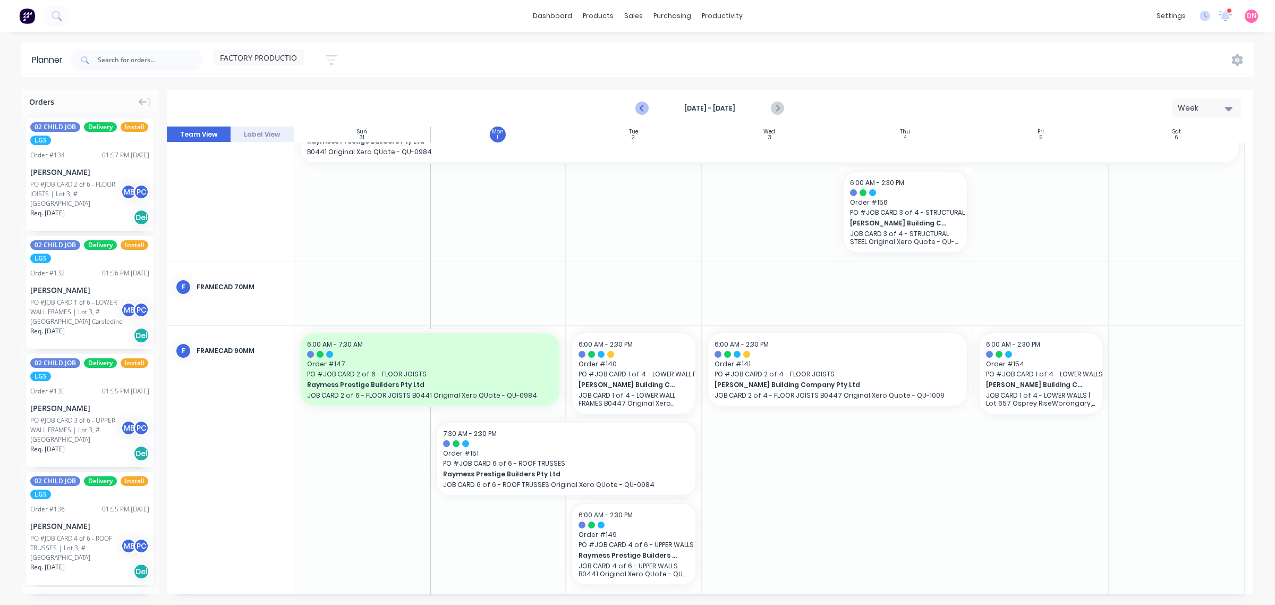
click at [637, 108] on icon "Previous page" at bounding box center [642, 108] width 13 height 13
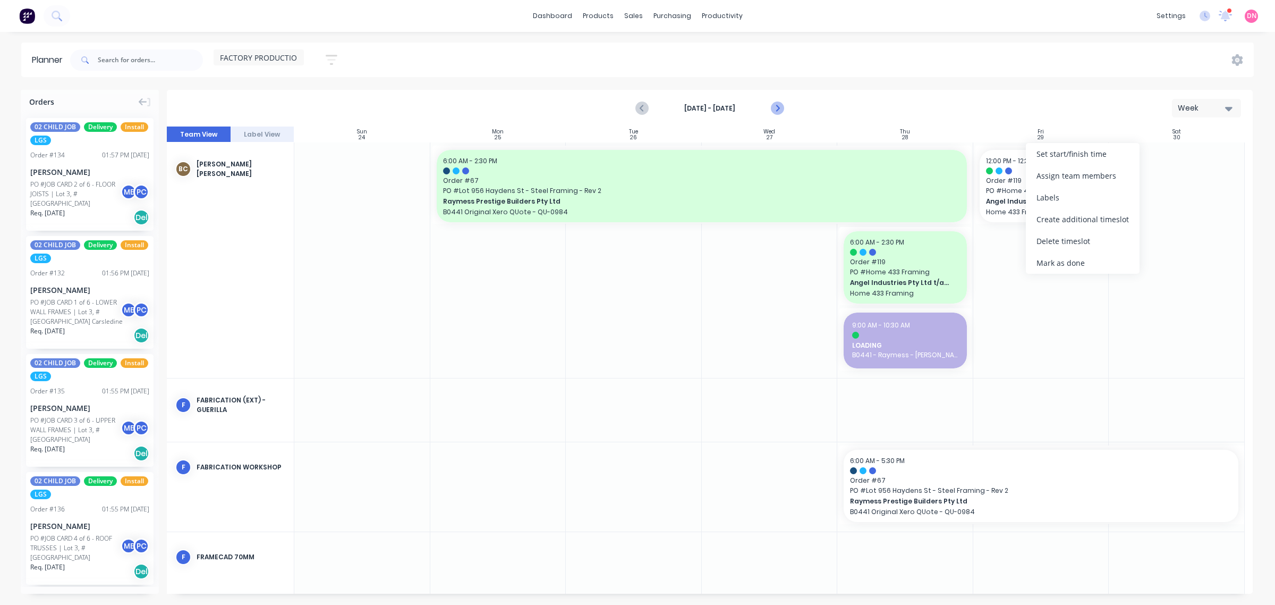
click at [775, 105] on icon "Next page" at bounding box center [776, 108] width 13 height 13
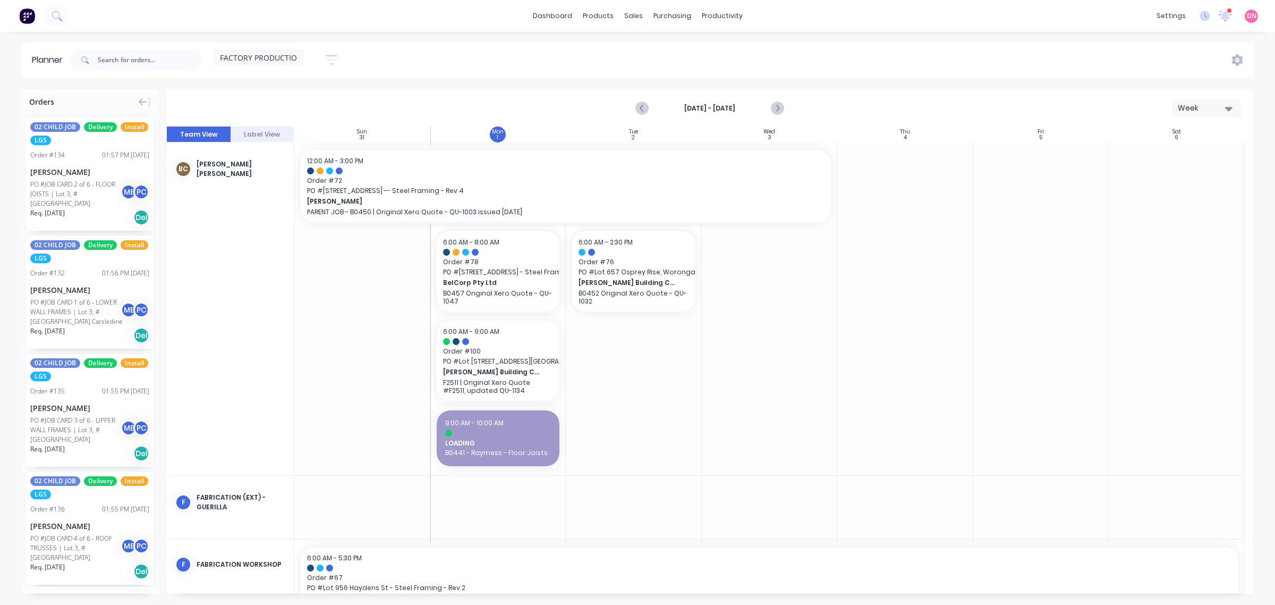
click at [694, 367] on div at bounding box center [634, 308] width 136 height 333
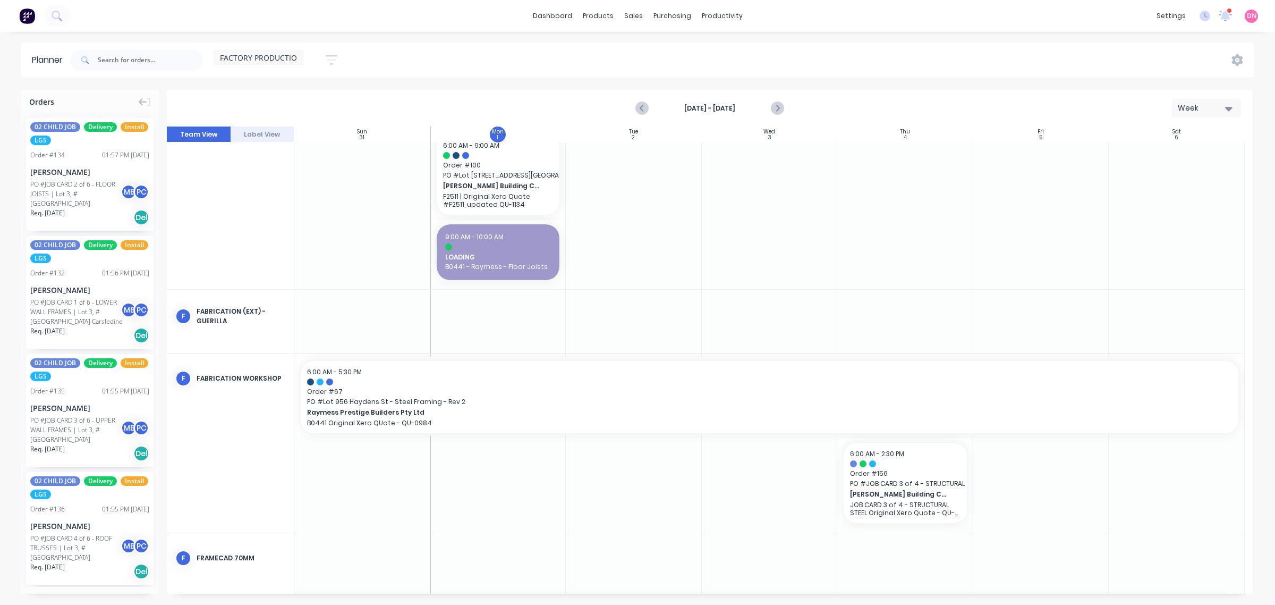
scroll to position [465, 0]
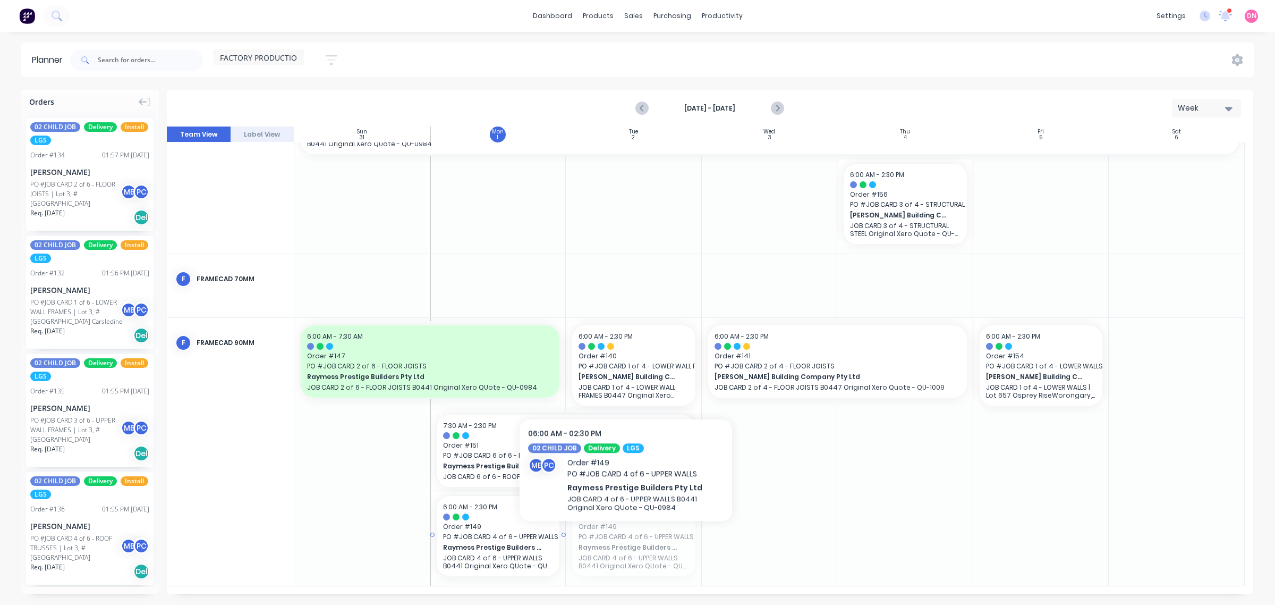
drag, startPoint x: 647, startPoint y: 538, endPoint x: 515, endPoint y: 539, distance: 131.8
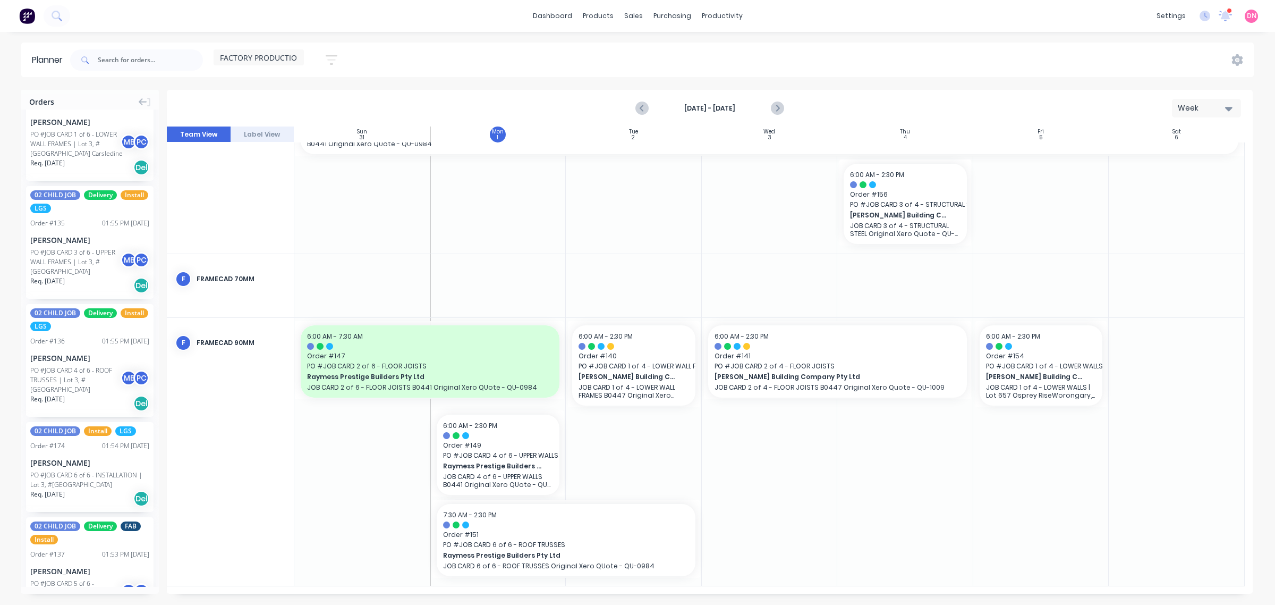
scroll to position [199, 0]
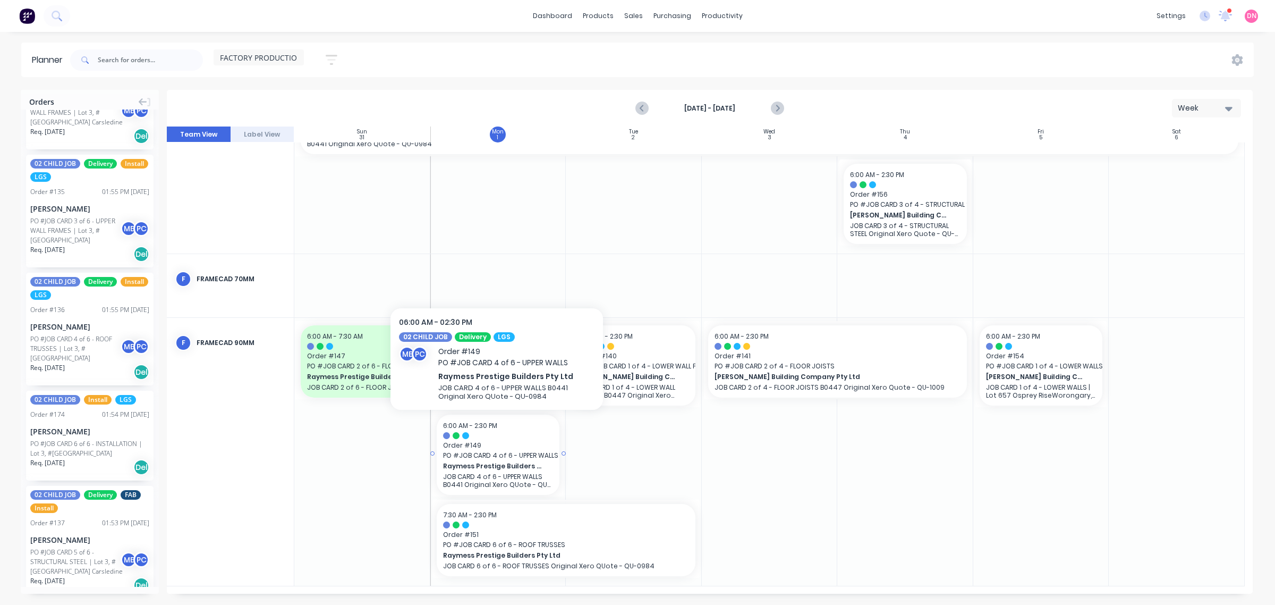
click at [453, 463] on span "Raymess Prestige Builders Pty Ltd" at bounding box center [492, 466] width 99 height 10
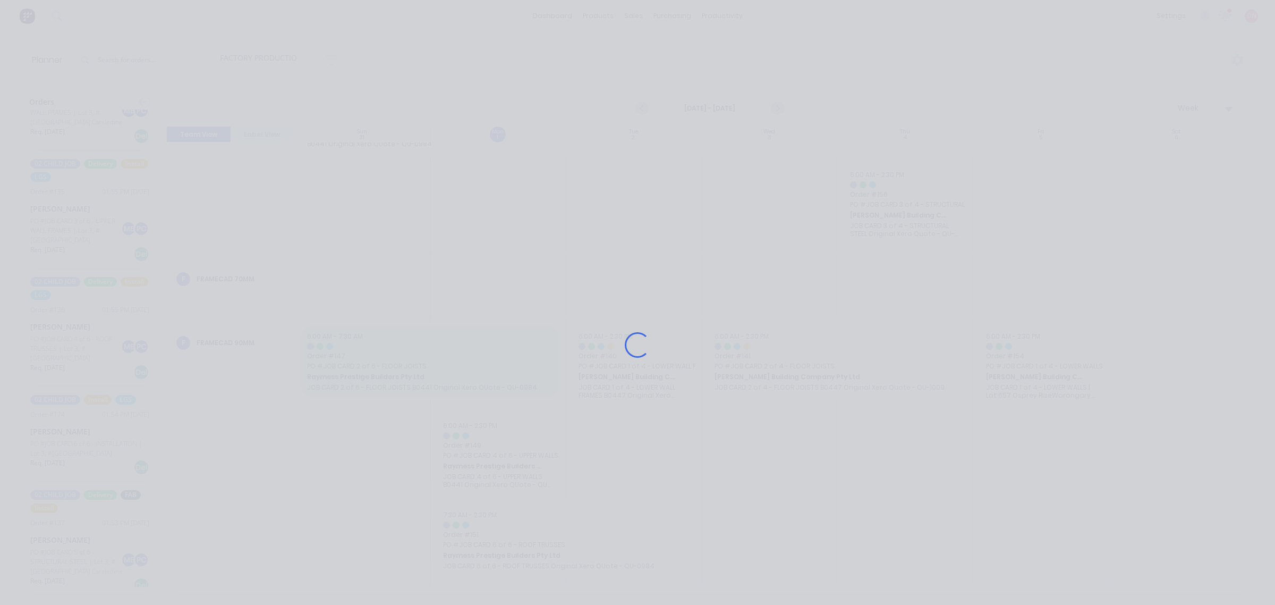
scroll to position [457, 0]
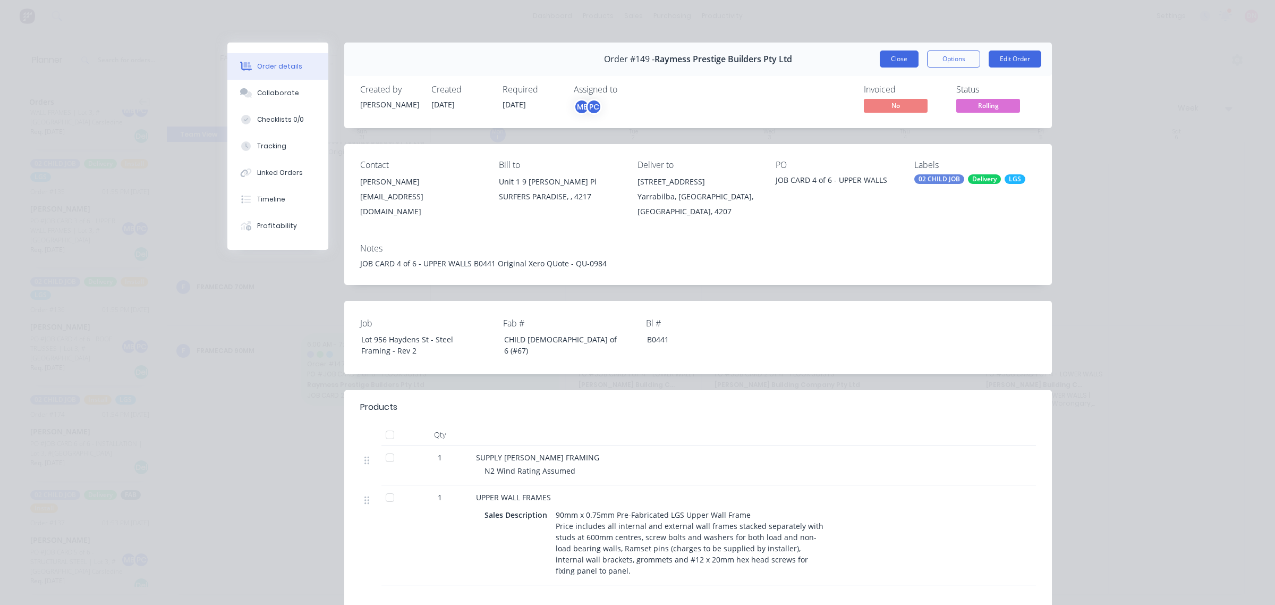
click at [893, 62] on button "Close" at bounding box center [899, 58] width 39 height 17
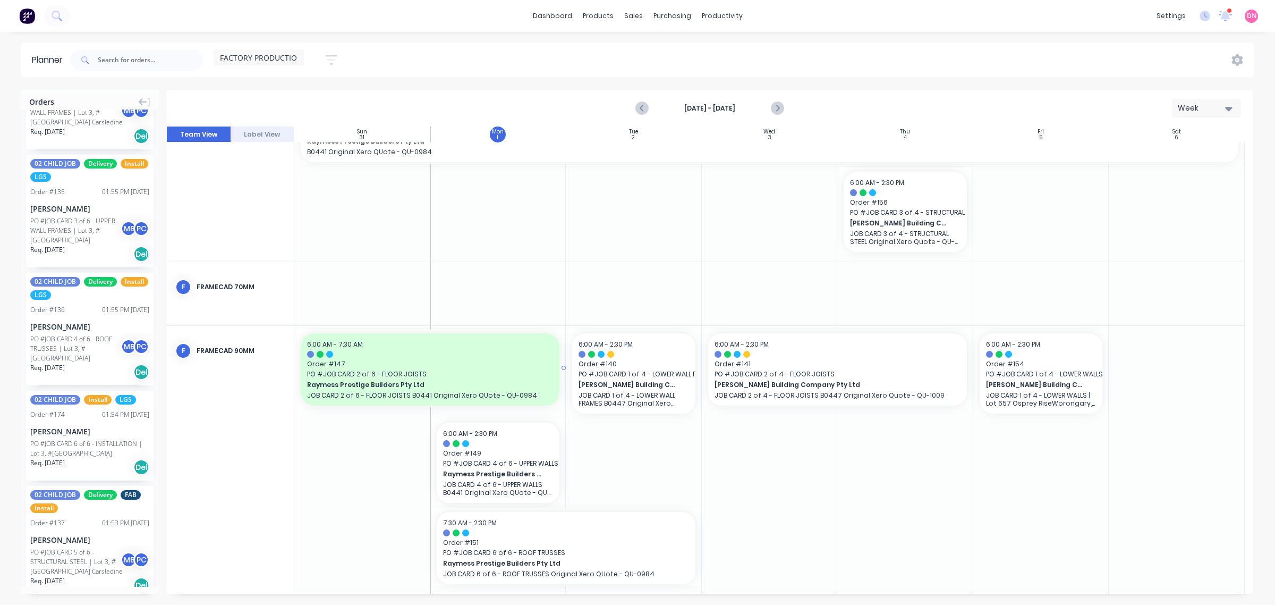
click at [488, 370] on span "PO # JOB CARD 2 of 6 - FLOOR JOISTS" at bounding box center [430, 374] width 246 height 10
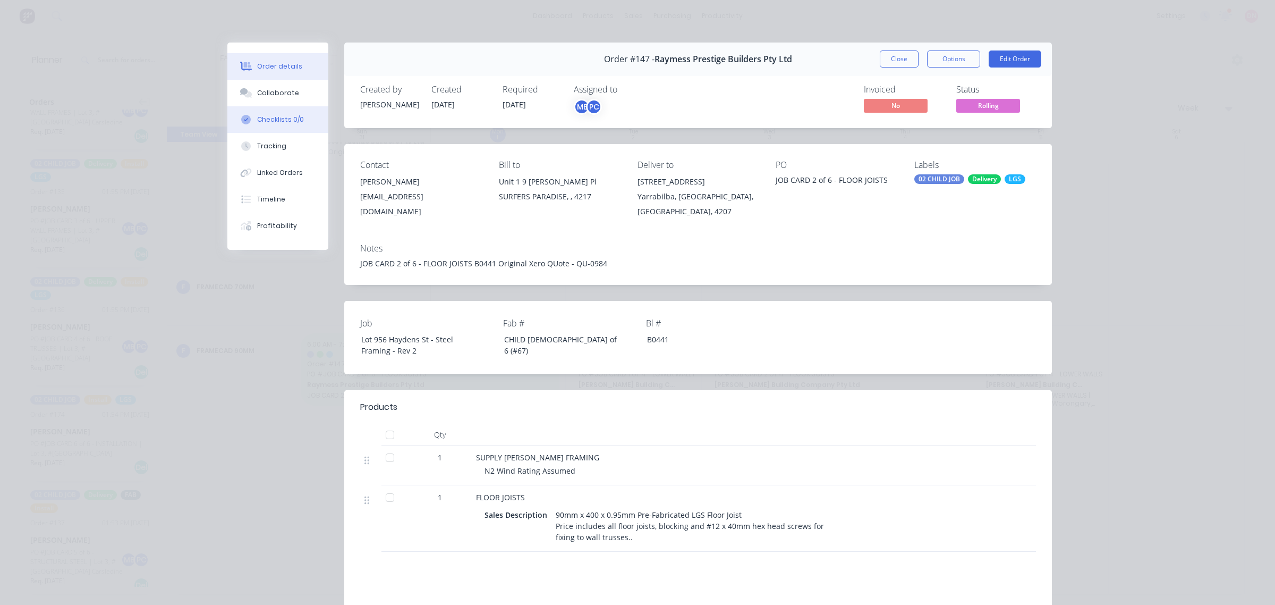
click at [281, 106] on button "Checklists 0/0" at bounding box center [277, 119] width 101 height 27
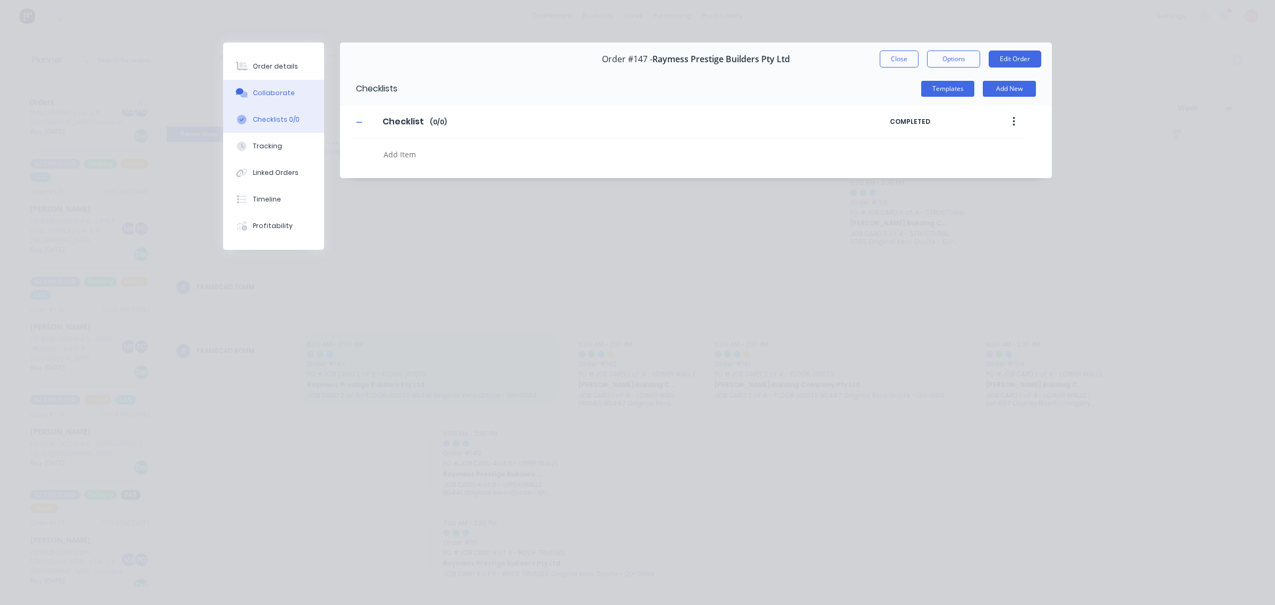
click at [282, 91] on div "Collaborate" at bounding box center [274, 93] width 42 height 10
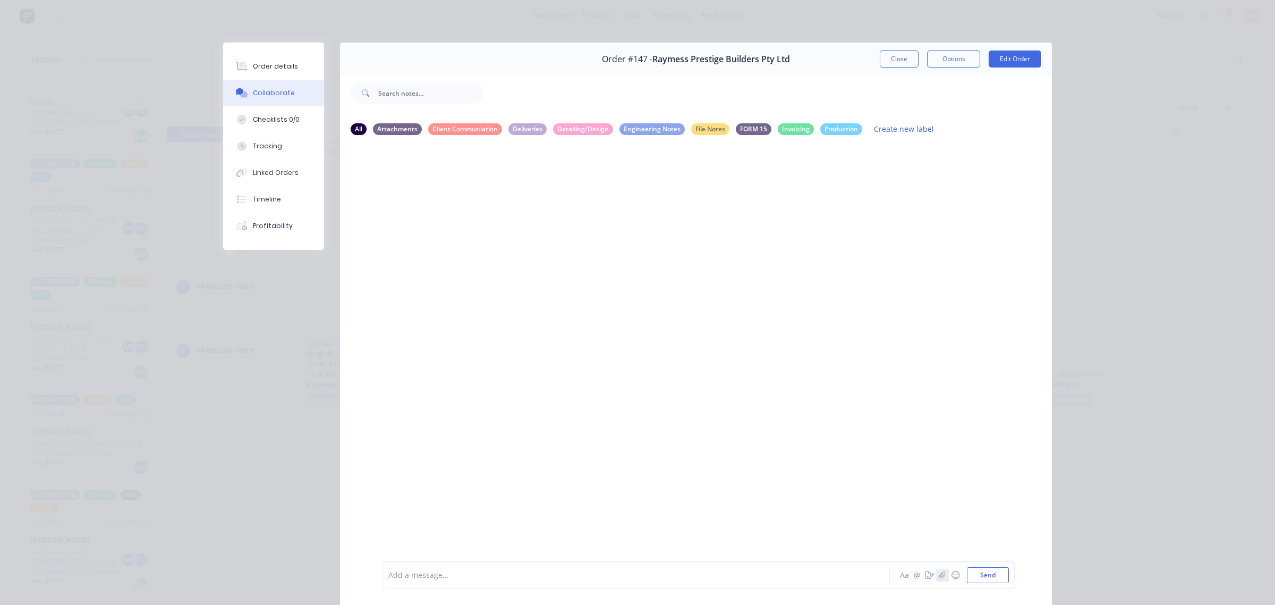
click at [940, 578] on button "button" at bounding box center [942, 575] width 13 height 13
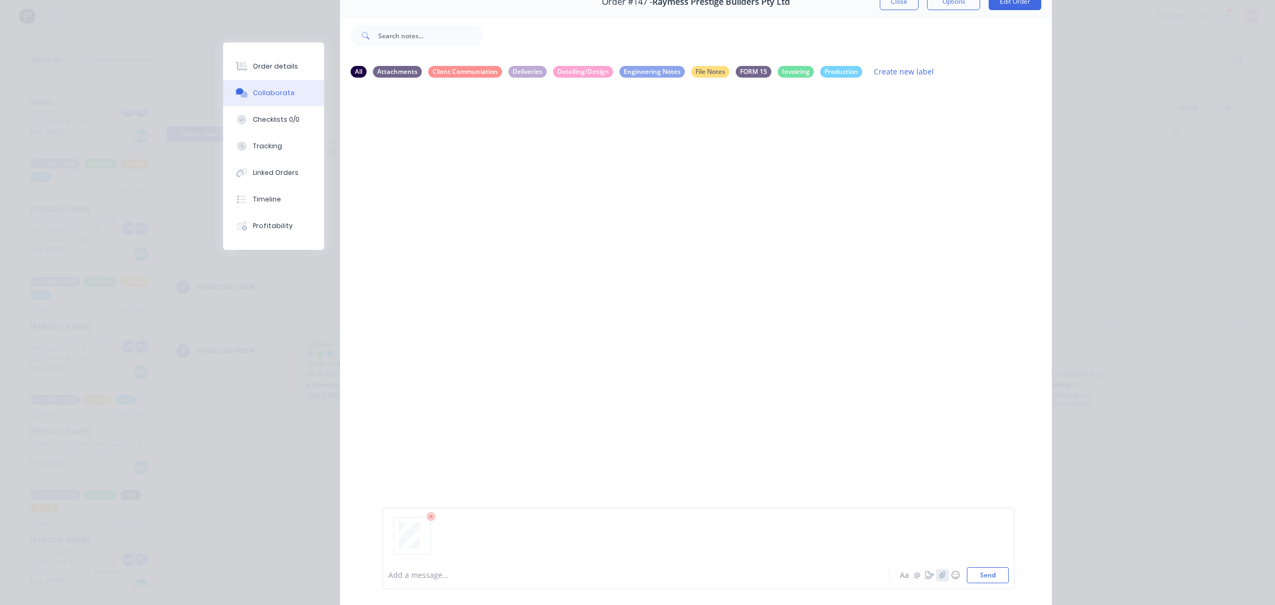
scroll to position [0, 0]
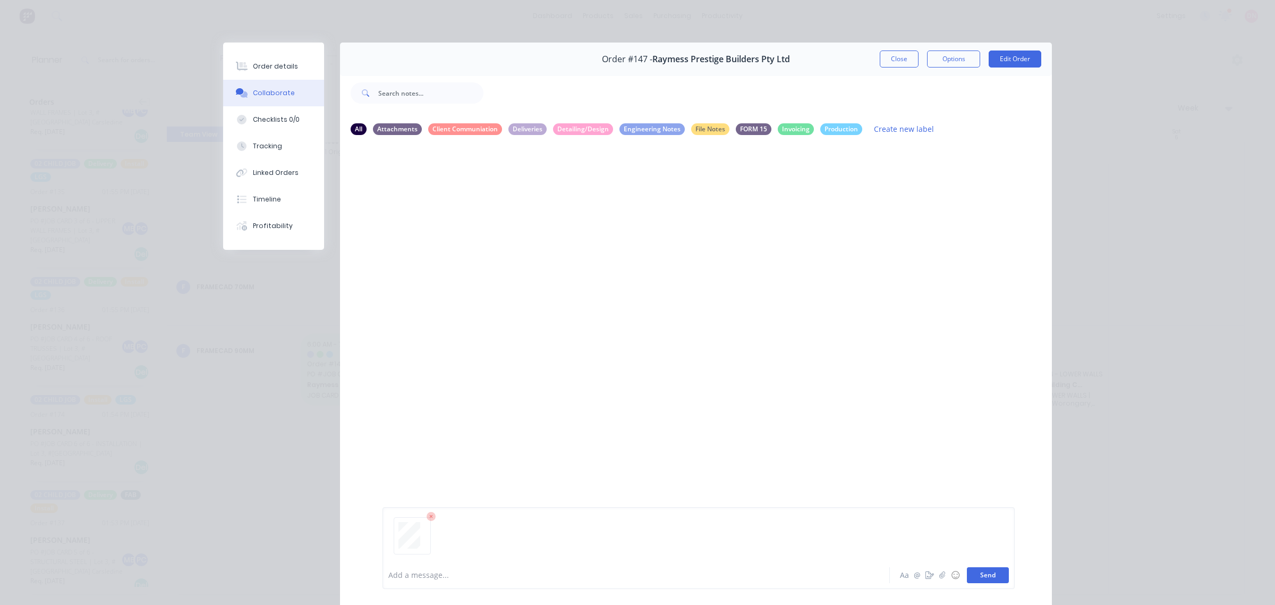
click at [994, 575] on button "Send" at bounding box center [988, 575] width 42 height 16
click at [466, 225] on div "Labels Download Delete" at bounding box center [523, 224] width 120 height 15
click at [467, 225] on icon "button" at bounding box center [468, 225] width 2 height 10
click at [481, 226] on button "Labels" at bounding box center [539, 229] width 120 height 24
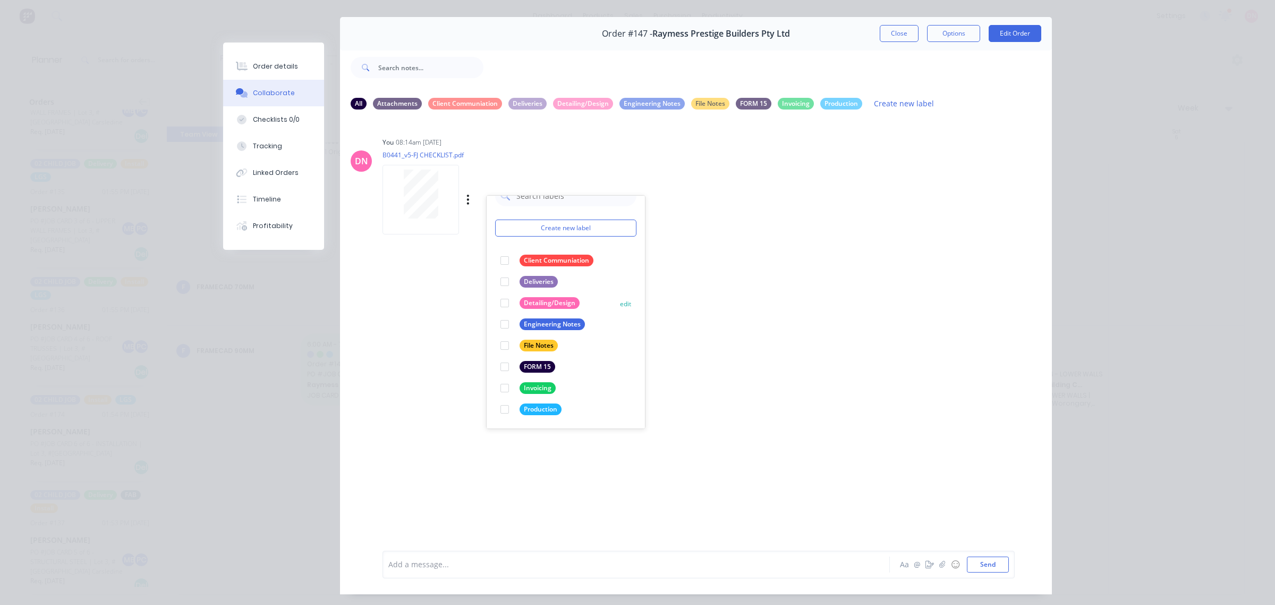
scroll to position [48, 0]
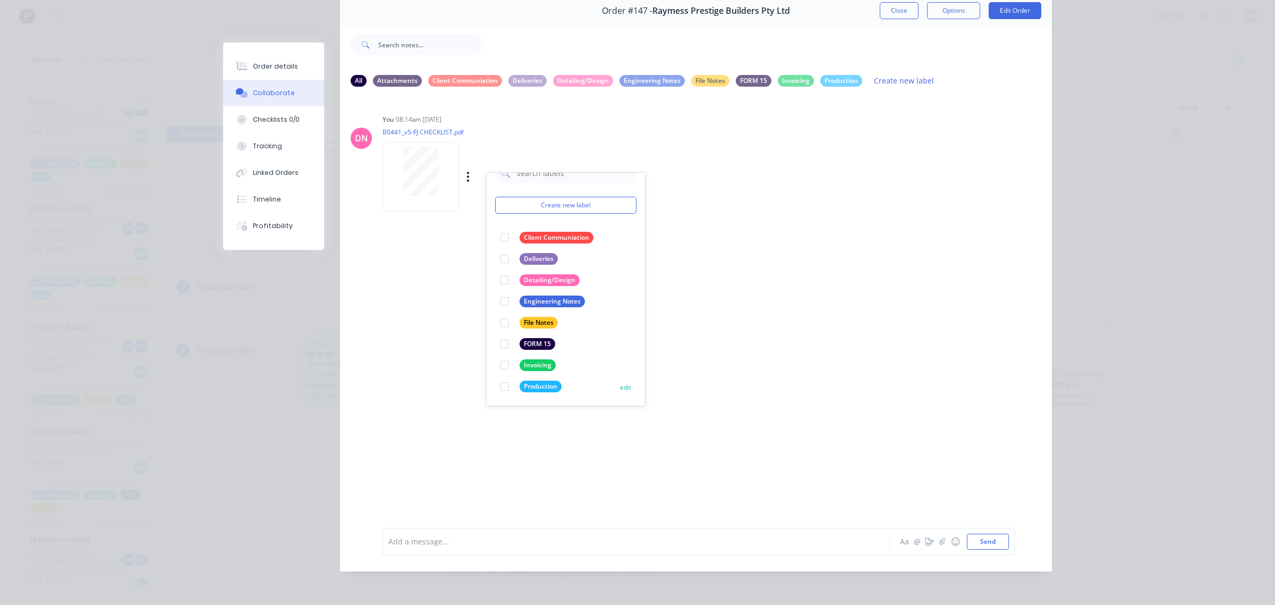
click at [505, 383] on div at bounding box center [504, 386] width 21 height 21
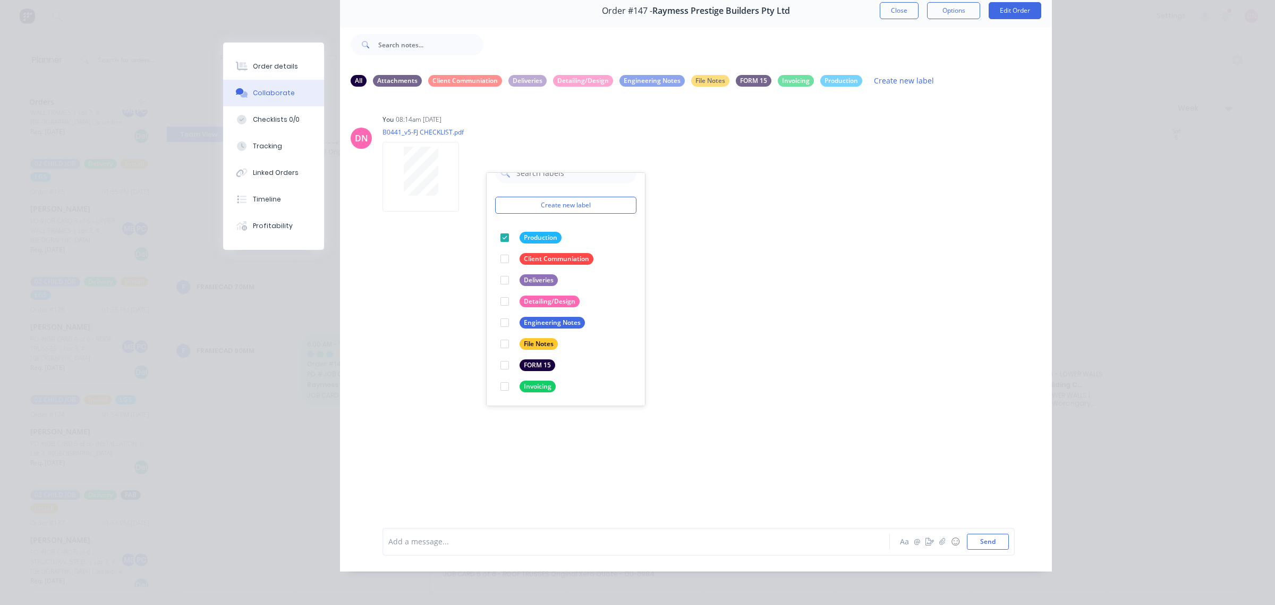
click at [679, 259] on div "DN You 08:14am [DATE] B0441_v5-FJ CHECKLIST.pdf Labels Download Delete Create n…" at bounding box center [696, 304] width 712 height 416
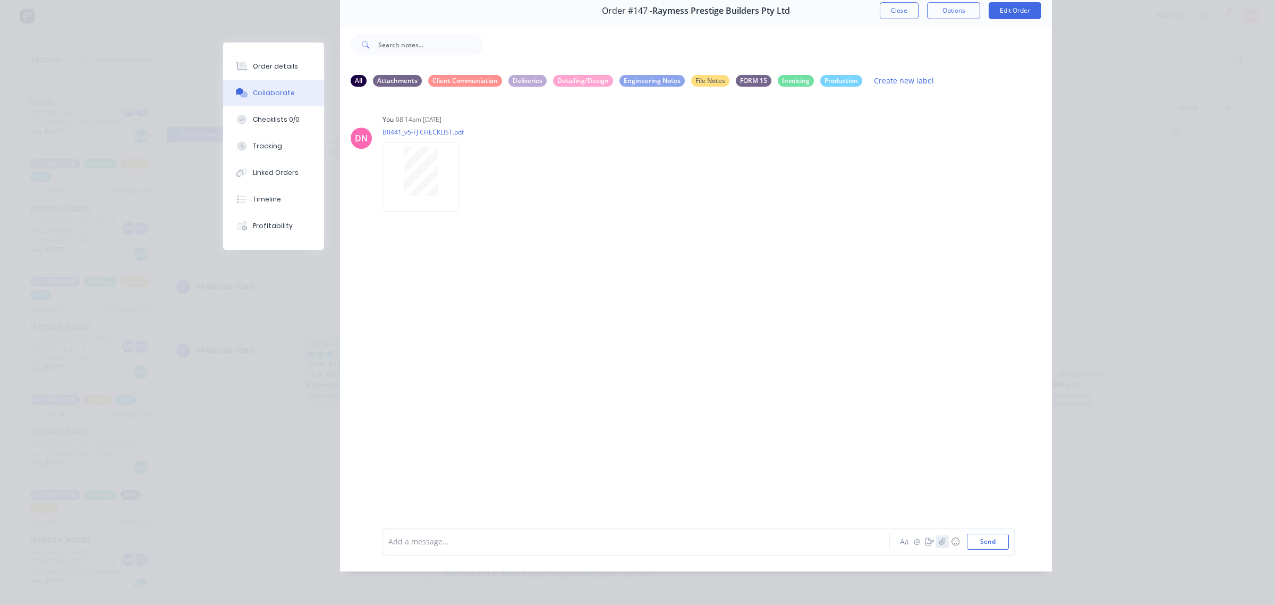
click at [939, 542] on icon "button" at bounding box center [942, 541] width 6 height 7
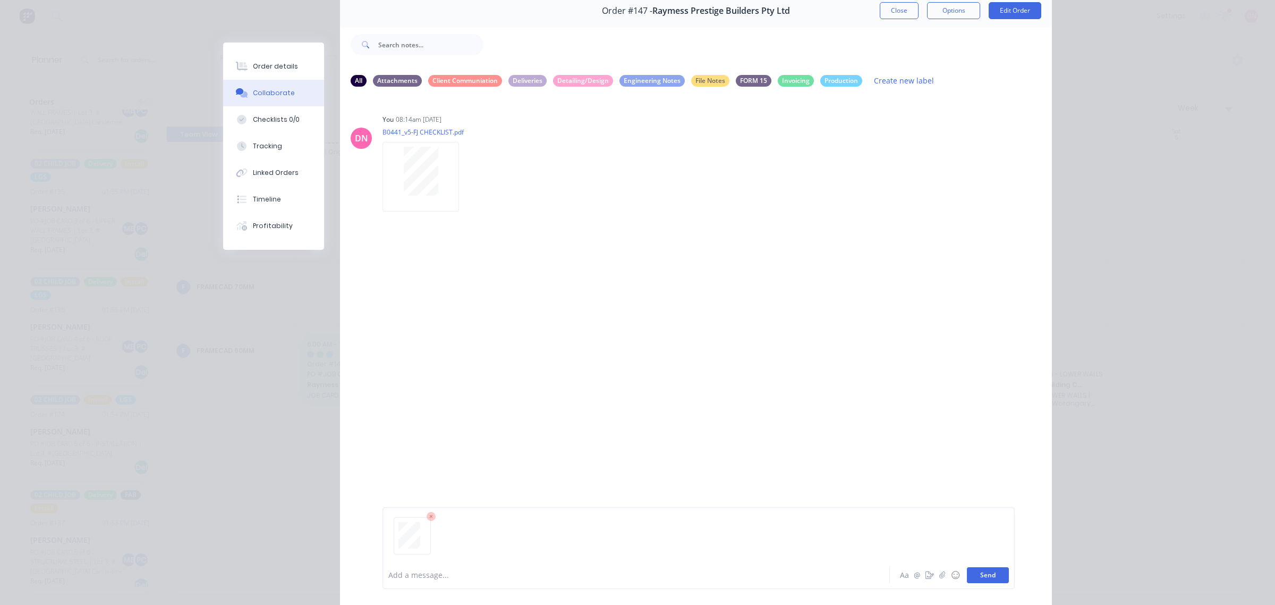
click at [973, 575] on button "Send" at bounding box center [988, 575] width 42 height 16
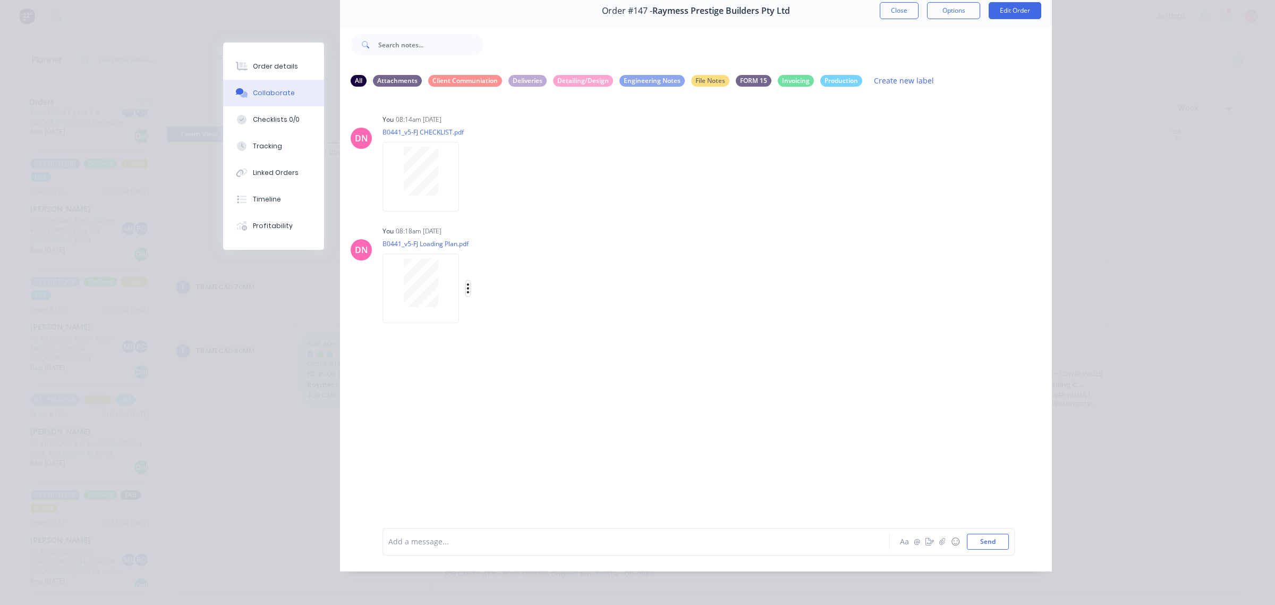
click at [466, 283] on icon "button" at bounding box center [467, 288] width 3 height 12
click at [503, 292] on button "Labels" at bounding box center [539, 293] width 120 height 24
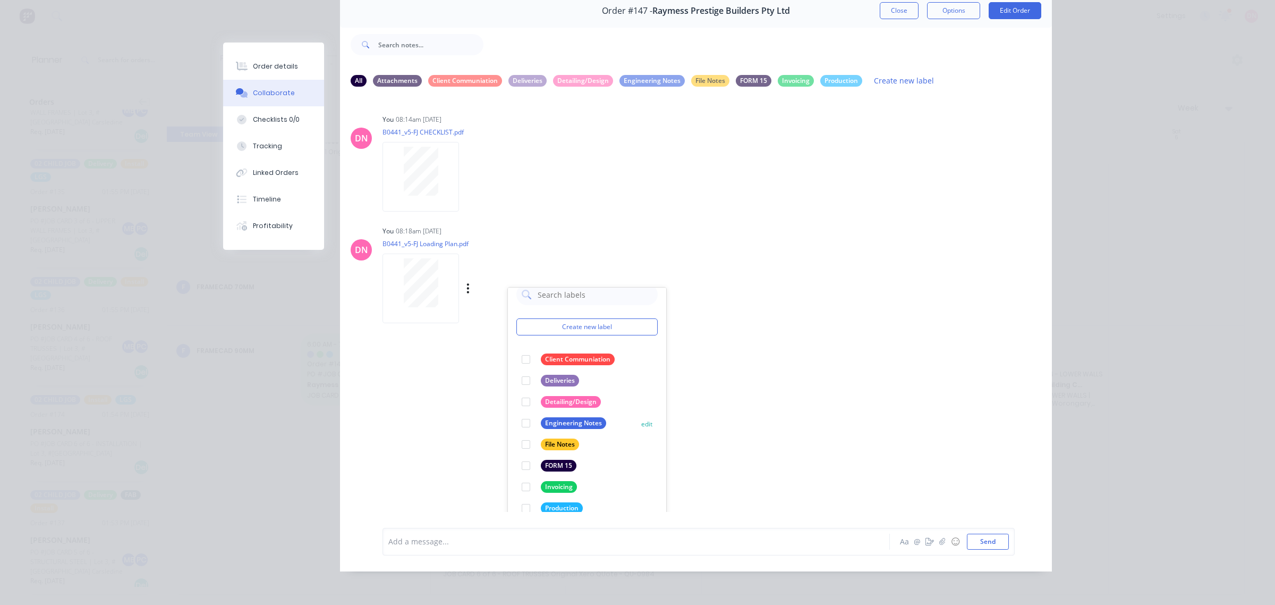
scroll to position [20, 0]
click at [522, 372] on div at bounding box center [525, 373] width 21 height 21
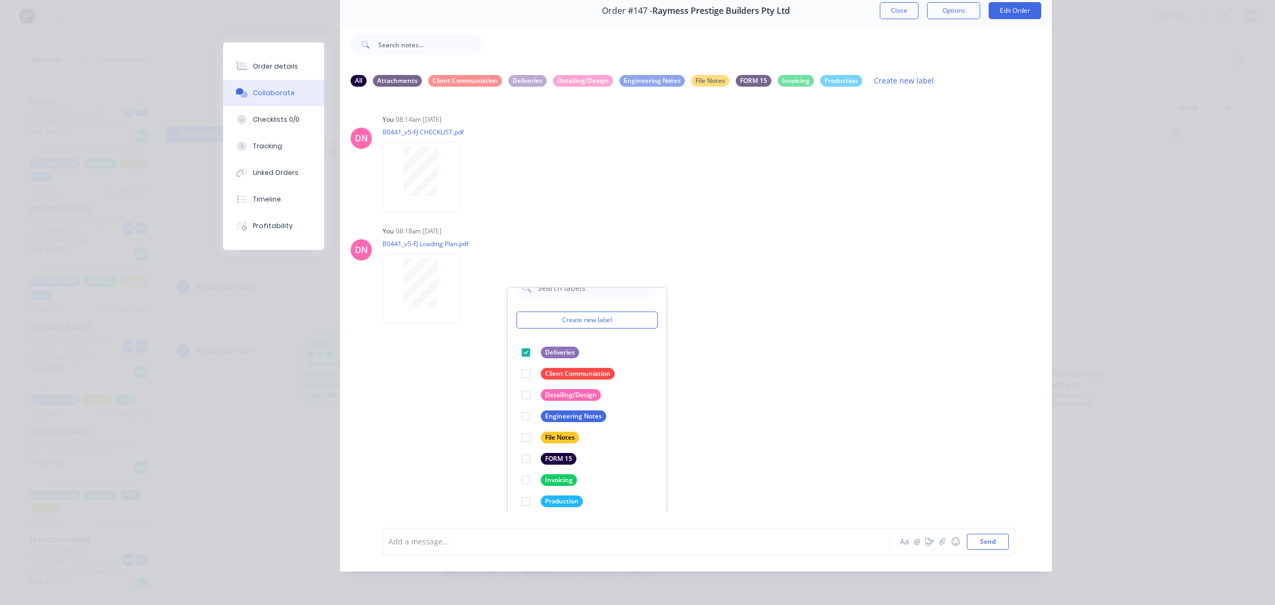
click at [726, 371] on div "DN You 08:14am [DATE] B0441_v5-FJ CHECKLIST.pdf Labels Download Delete DN You 0…" at bounding box center [696, 304] width 712 height 416
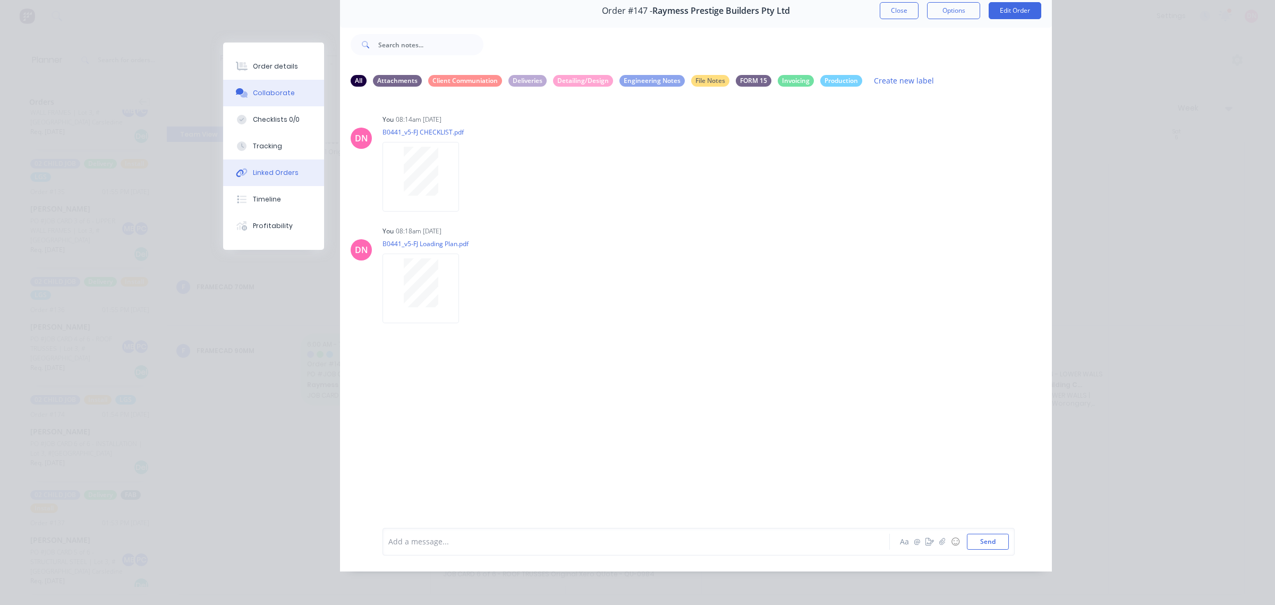
click at [271, 168] on div "Linked Orders" at bounding box center [276, 173] width 46 height 10
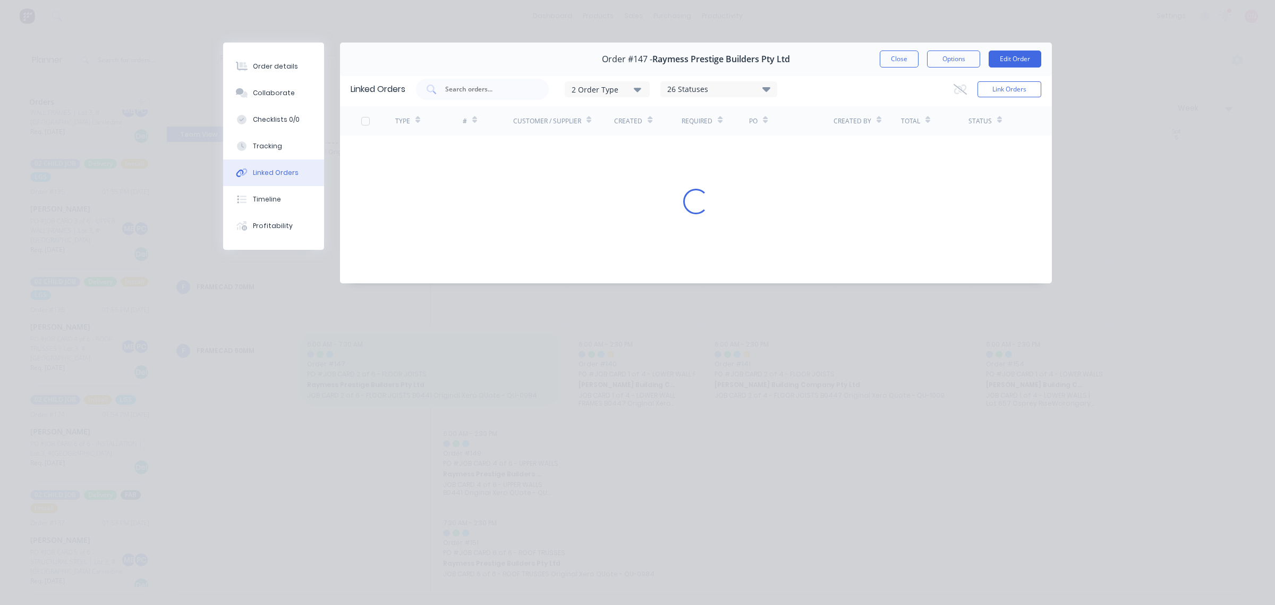
scroll to position [0, 0]
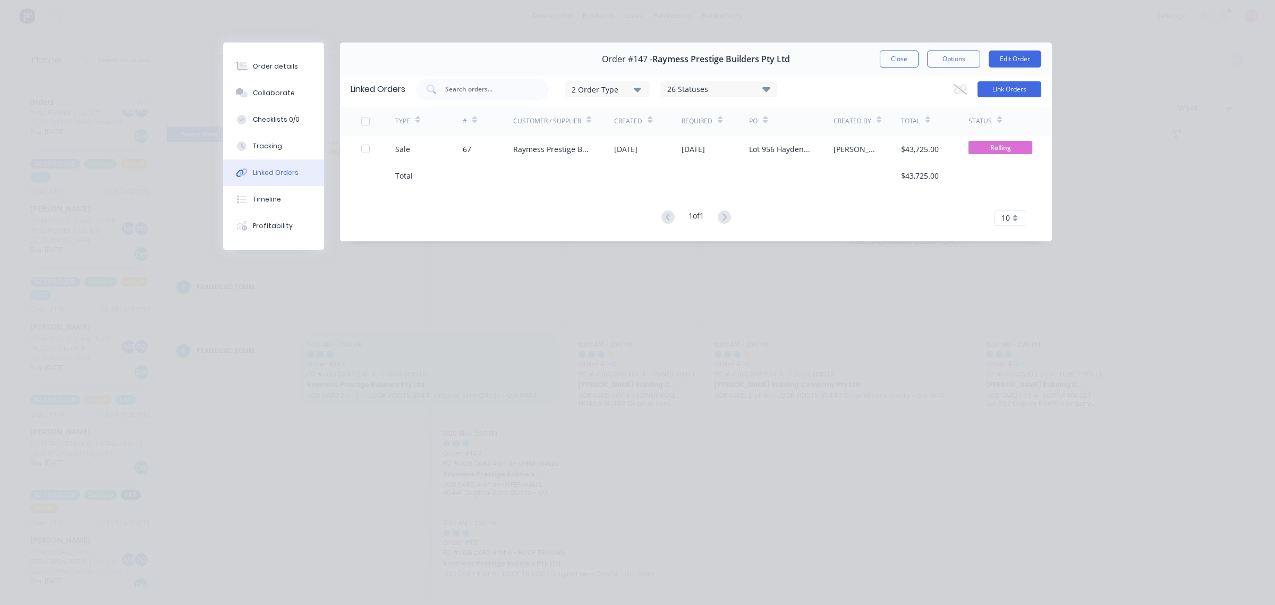
click at [1007, 90] on button "Link Orders" at bounding box center [1010, 89] width 64 height 16
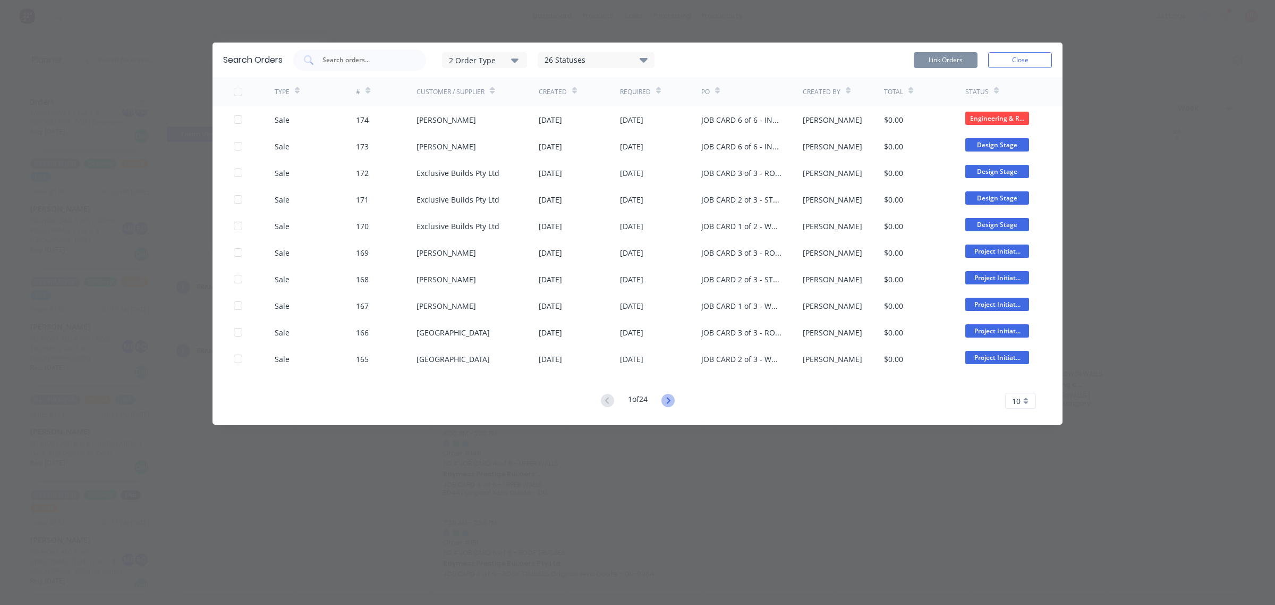
click at [665, 396] on icon at bounding box center [667, 400] width 13 height 13
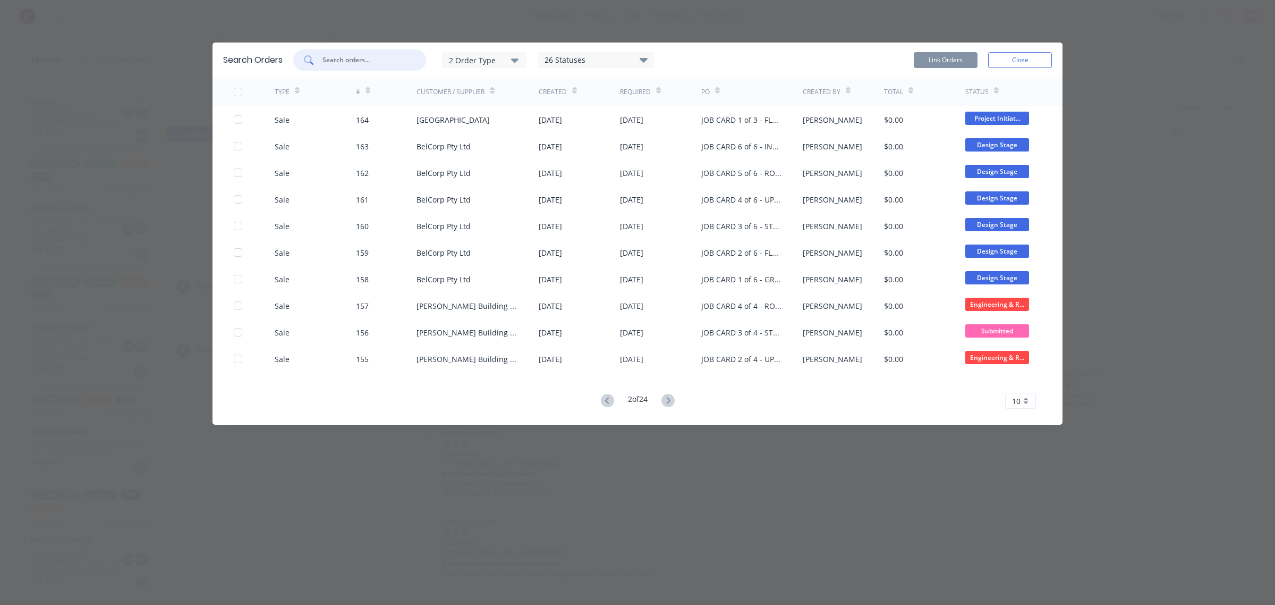
click at [348, 59] on input "text" at bounding box center [365, 60] width 88 height 11
type input "miks"
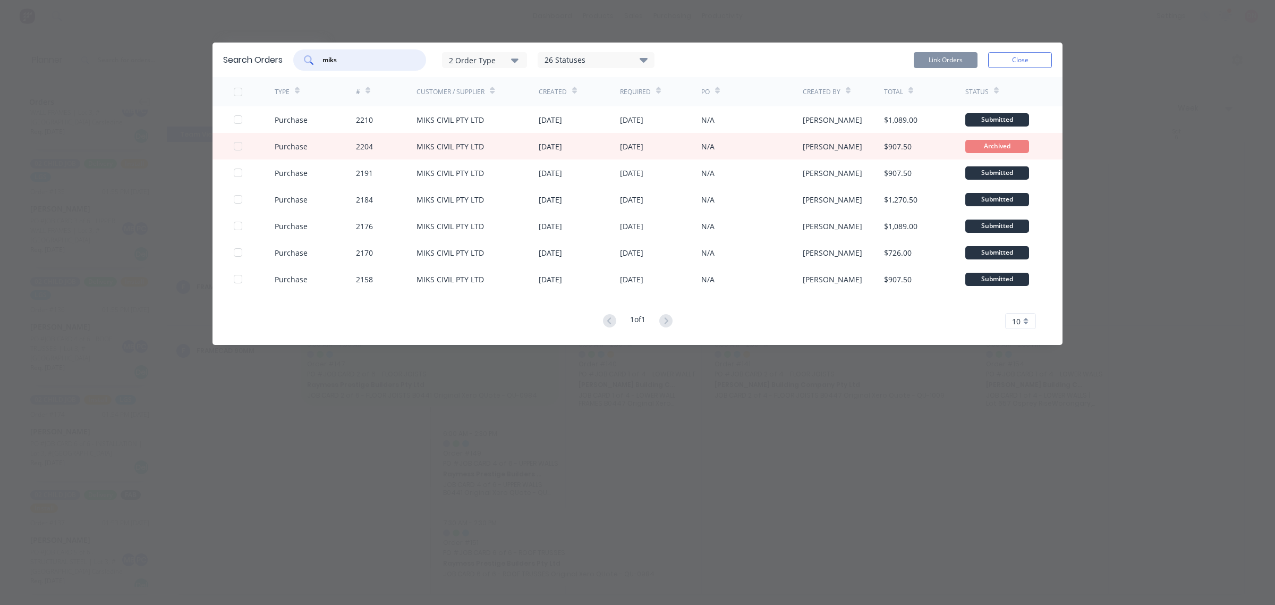
click at [620, 54] on div "26 Statuses" at bounding box center [596, 60] width 116 height 12
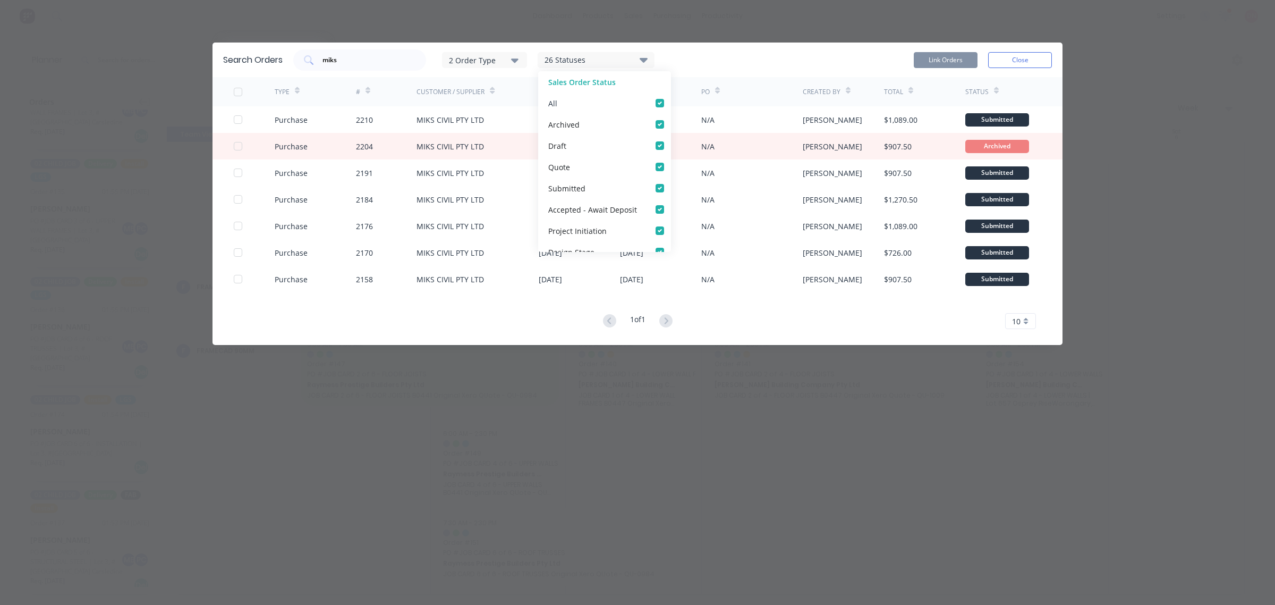
click at [671, 97] on label at bounding box center [671, 97] width 0 height 0
click at [671, 104] on input "checkbox" at bounding box center [675, 102] width 9 height 10
checkbox input "false"
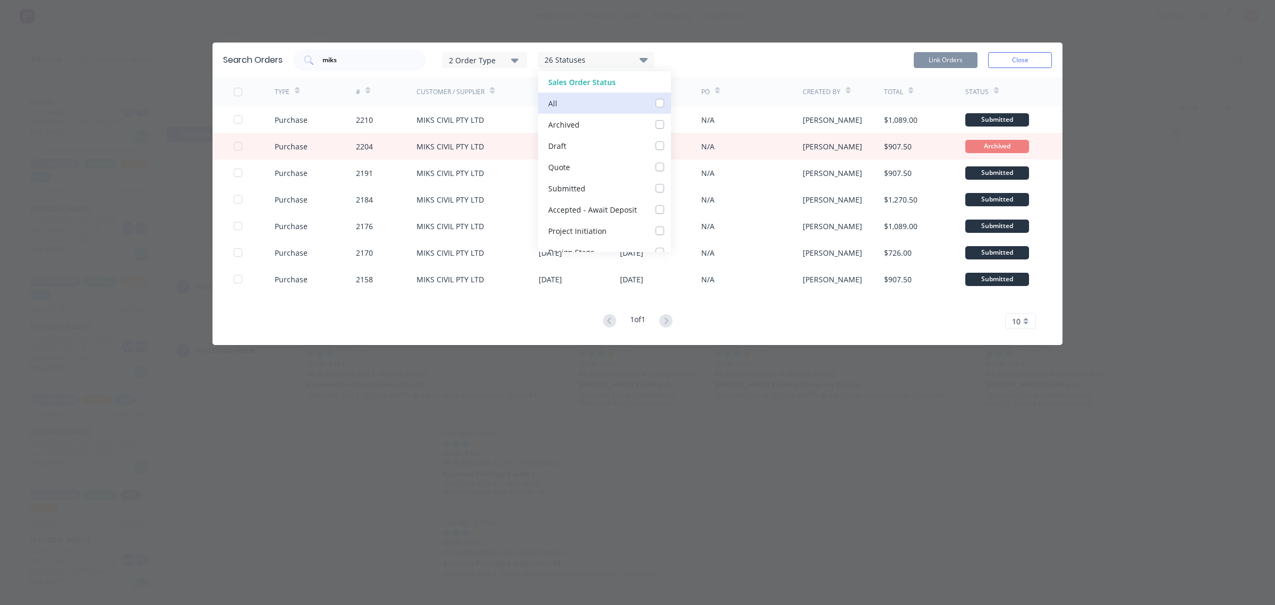
checkbox input "false"
checkbox Deposit_checkbox_dfa0d42f-6dc4-462b-b1b3-f7300afe288blinked-orders-modal "false"
checkbox Initiation_checkbox_3284bebd-5ee7-43c2-be4c-50d55f5335a3linked-orders-modal "false"
checkbox Stage_checkbox_1a339053-3c08-47c2-98c8-c90f3b0d83cdlinked-orders-modal "false"
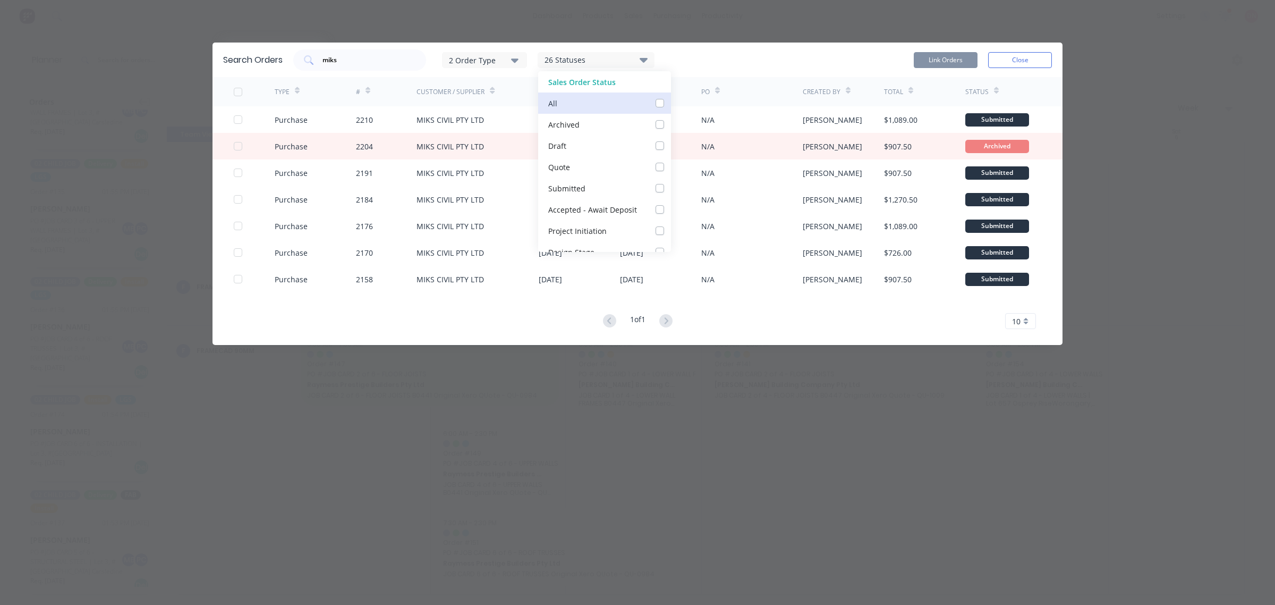
checkbox Review_checkbox_81355d20-6d4d-4593-bd75-273f2a17a752linked-orders-modal "false"
checkbox Detailing_checkbox_3d688b04-5160-4a87-910a-2ad1984ec130linked-orders-modal "false"
checkbox Production_checkbox_d530f6e1-7ec4-4ddc-a0d5-22bec248716alinked-orders-modal "false"
checkbox input "false"
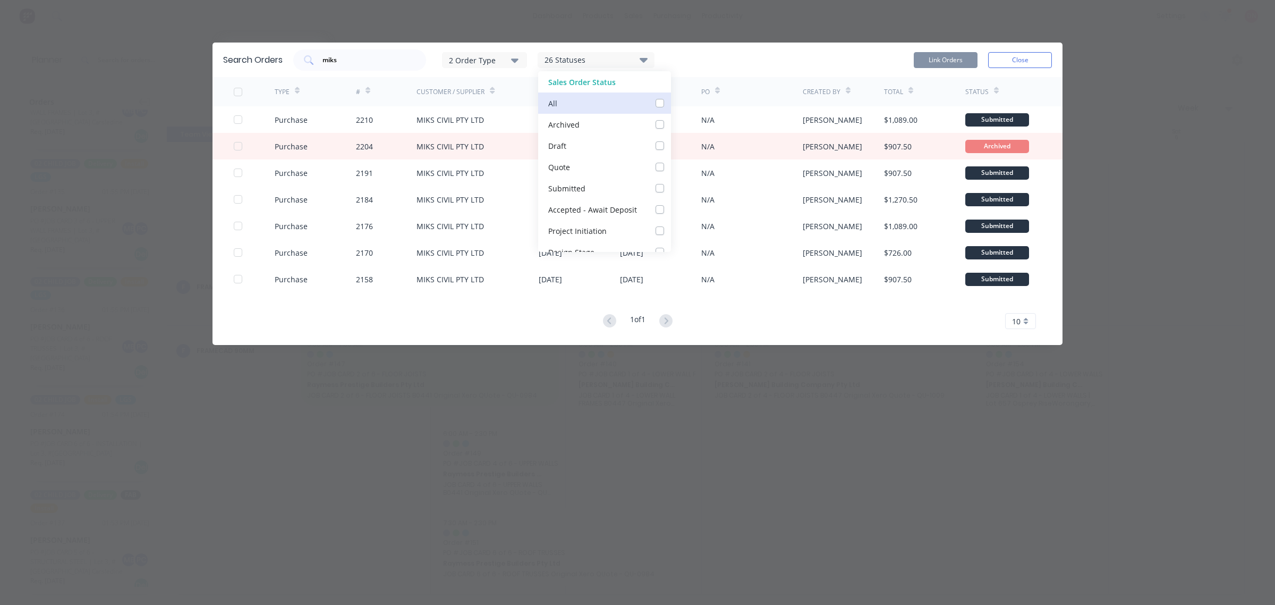
checkbox Galvanising_checkbox_1b5cf80a-41cd-4c2a-9f8f-f6332f1303dalinked-orders-modal "false"
checkbox Clearance_checkbox_66142439-5407-4691-94d0-eb55e76e4cbclinked-orders-modal "false"
checkbox Delivery_checkbox_6ee3ee0c-631f-4443-b9c5-47d51aa4754dlinked-orders-modal "false"
checkbox input "false"
checkbox Audit_checkbox_fb3aee2b-adc8-4f65-864b-db74d2d315a2linked-orders-modal "false"
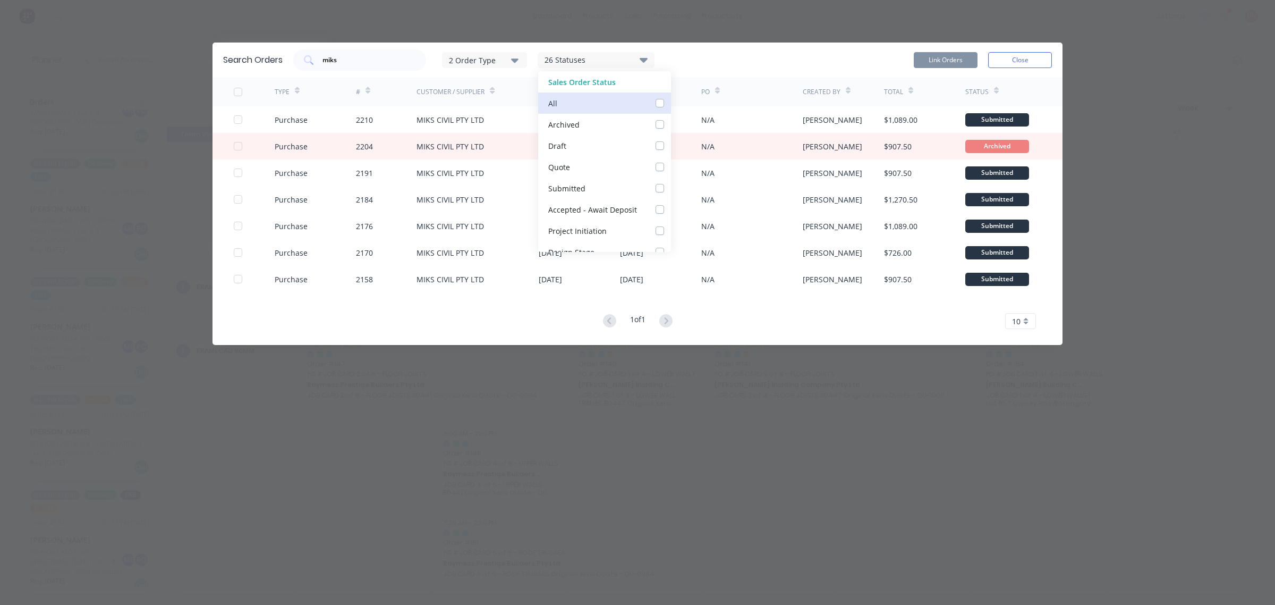
checkbox HOLD_checkbox_fd519b89-6bdf-45a3-8e11-e09d24bc81f4linked-orders-modal "false"
checkbox input "false"
checkbox Up_checkbox_lkme7slinked-orders-modal "false"
click at [651, 139] on div "Draft" at bounding box center [604, 145] width 133 height 21
click at [651, 140] on div "Draft" at bounding box center [604, 145] width 133 height 21
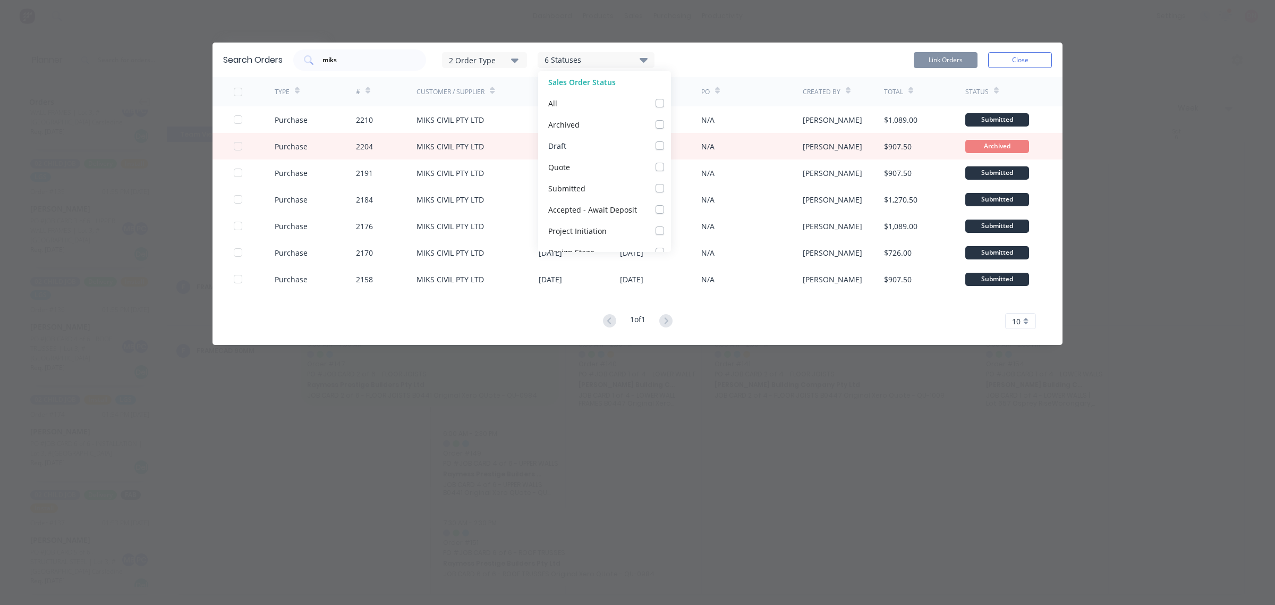
click at [671, 140] on label at bounding box center [671, 140] width 0 height 0
click at [671, 145] on input "checkbox" at bounding box center [675, 145] width 9 height 10
checkbox input "true"
click at [655, 181] on div "Submitted" at bounding box center [604, 187] width 133 height 21
click at [671, 182] on label at bounding box center [671, 182] width 0 height 0
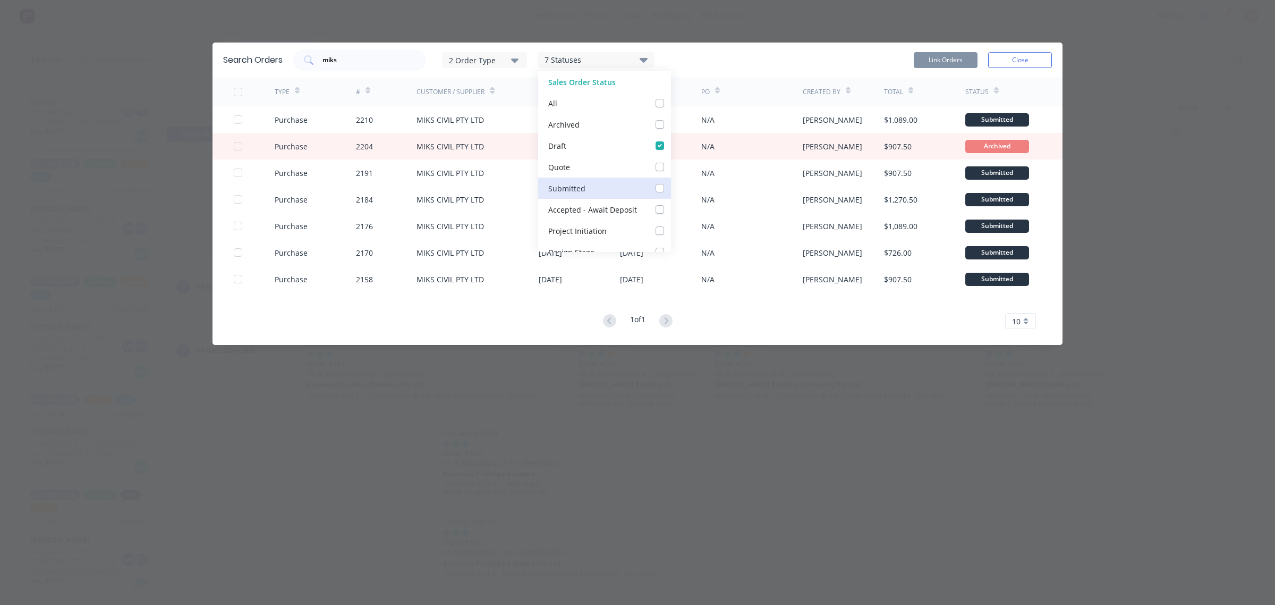
click at [671, 189] on input "checkbox" at bounding box center [675, 187] width 9 height 10
checkbox input "true"
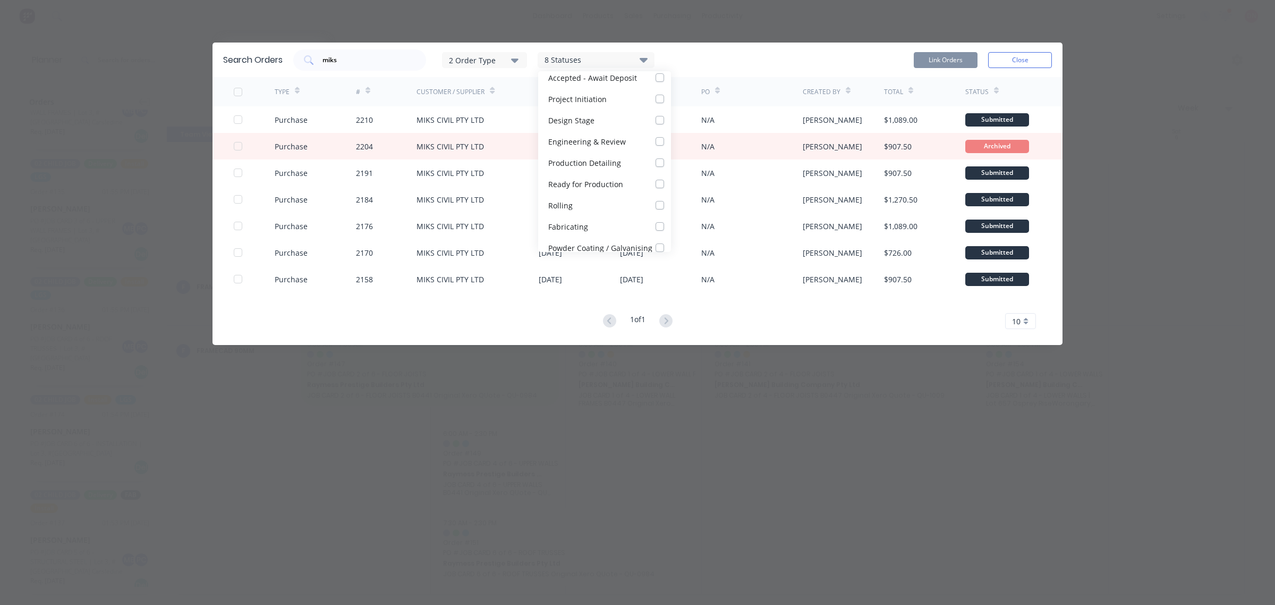
scroll to position [133, 0]
click at [710, 78] on div "PO" at bounding box center [751, 91] width 101 height 29
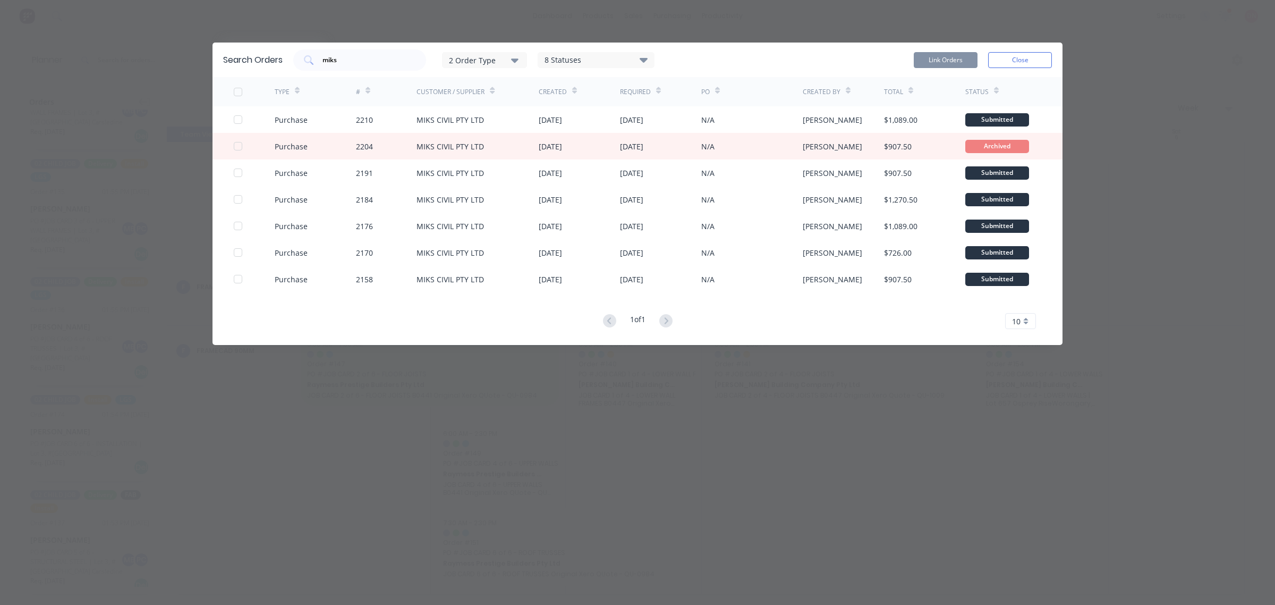
click at [996, 96] on div at bounding box center [996, 90] width 5 height 16
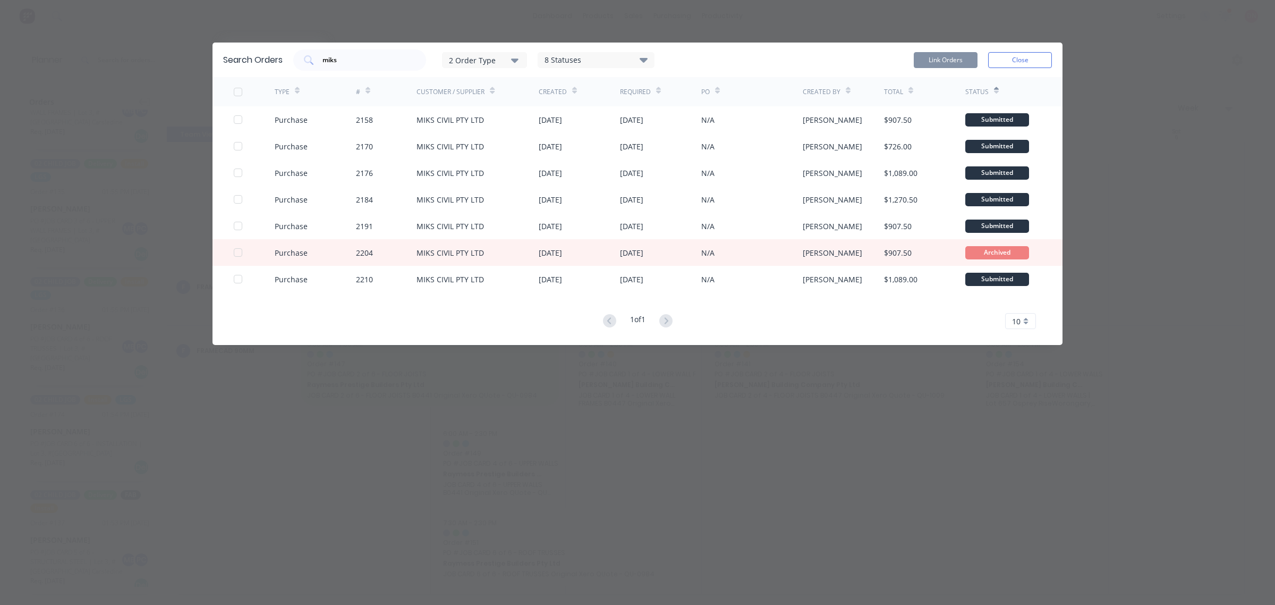
click at [460, 60] on div "2 Order Type" at bounding box center [484, 59] width 71 height 11
click at [789, 355] on div "Search Orders miks 2 Order Type Sales Purchase 8 Statuses Sales Order Status Al…" at bounding box center [638, 202] width 850 height 318
click at [1000, 58] on button "Close" at bounding box center [1020, 60] width 64 height 16
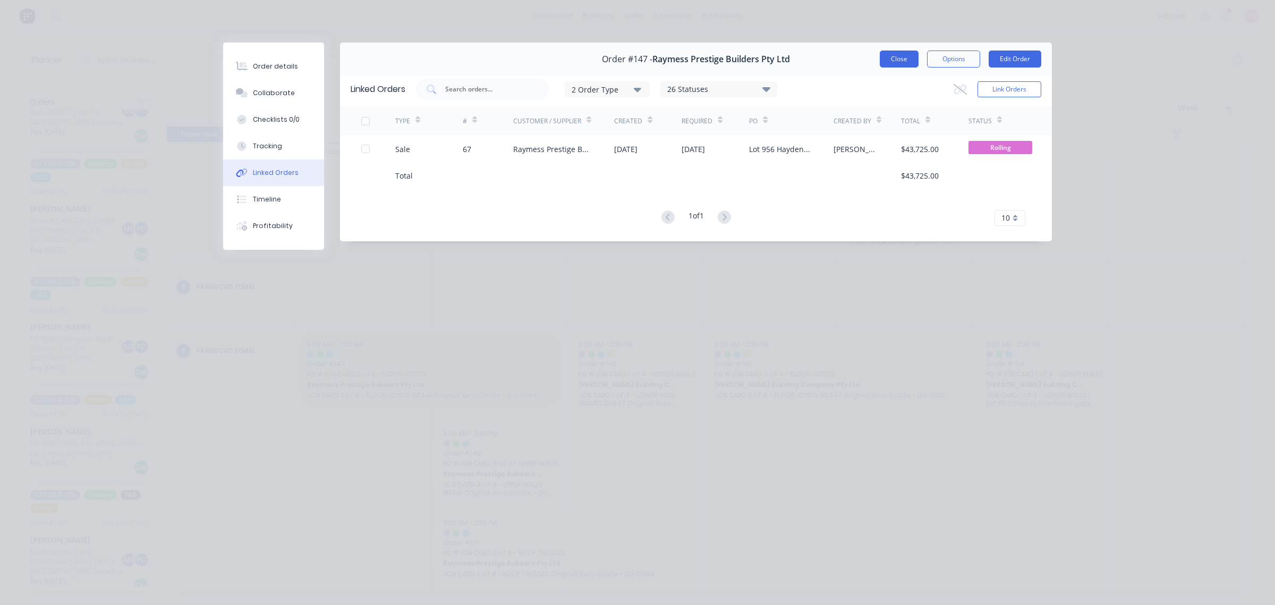
click at [907, 62] on button "Close" at bounding box center [899, 58] width 39 height 17
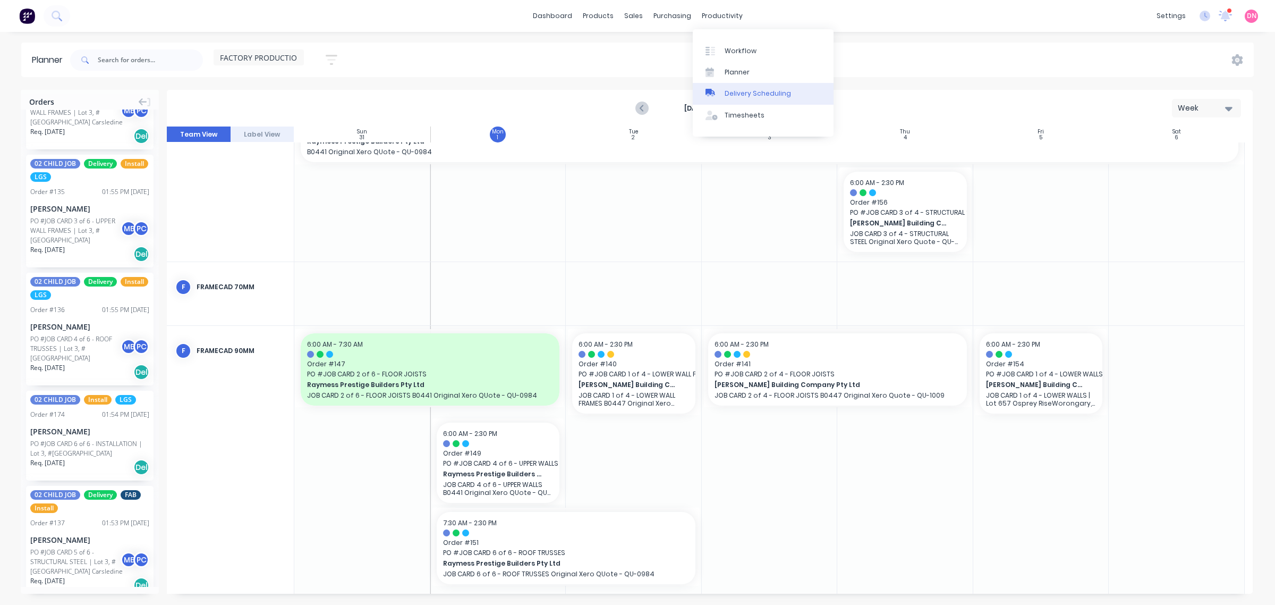
click at [729, 99] on link "Delivery Scheduling" at bounding box center [763, 93] width 141 height 21
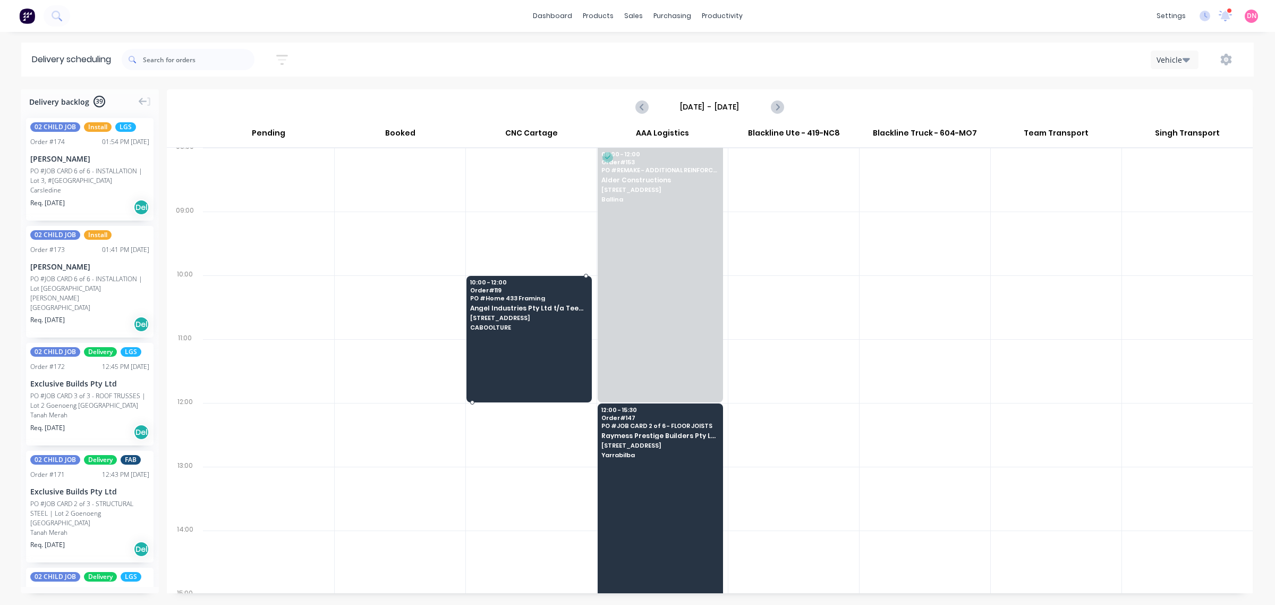
scroll to position [133, 0]
click at [671, 48] on div at bounding box center [667, 51] width 16 height 10
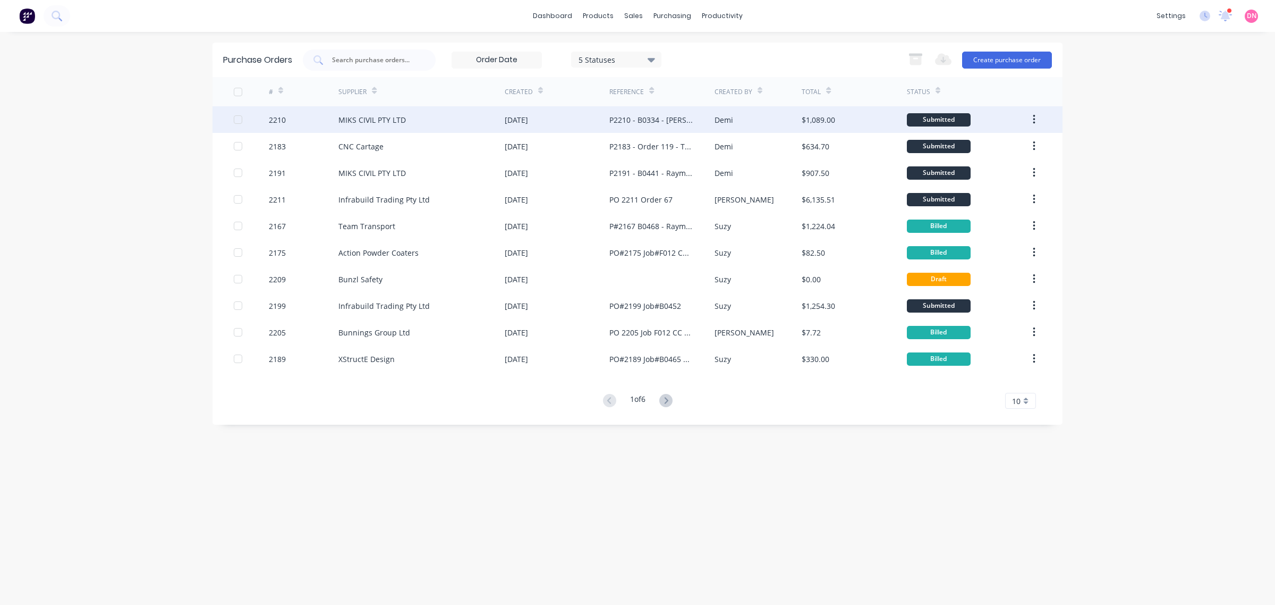
click at [600, 120] on div "[DATE]" at bounding box center [557, 119] width 105 height 27
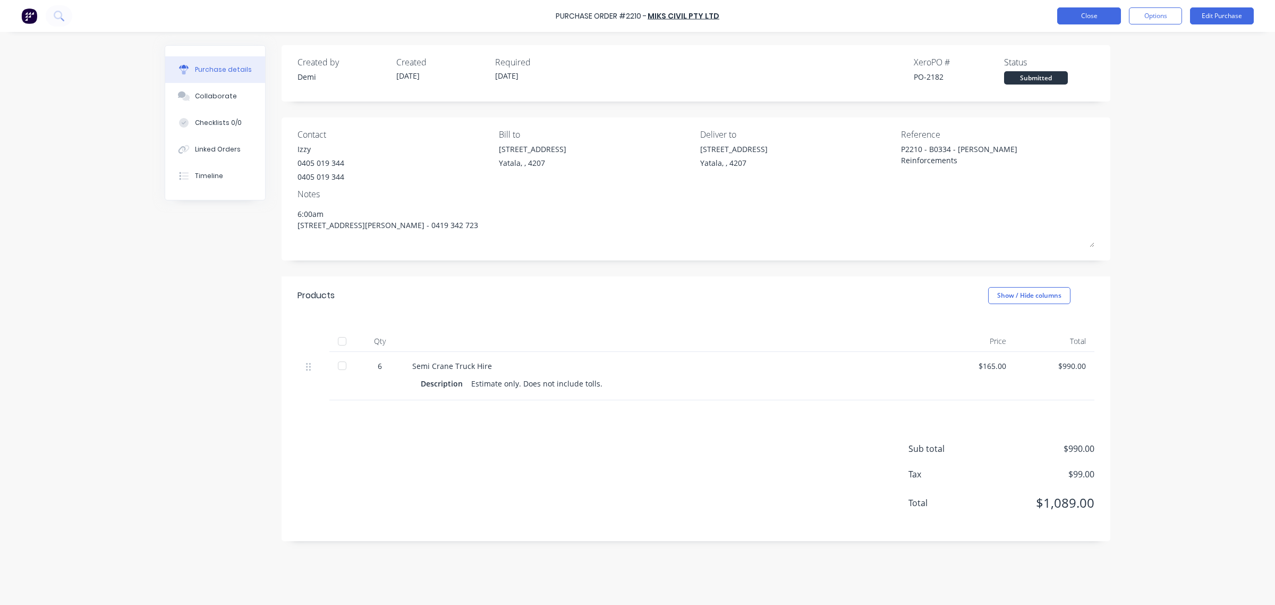
click at [1068, 12] on button "Close" at bounding box center [1089, 15] width 64 height 17
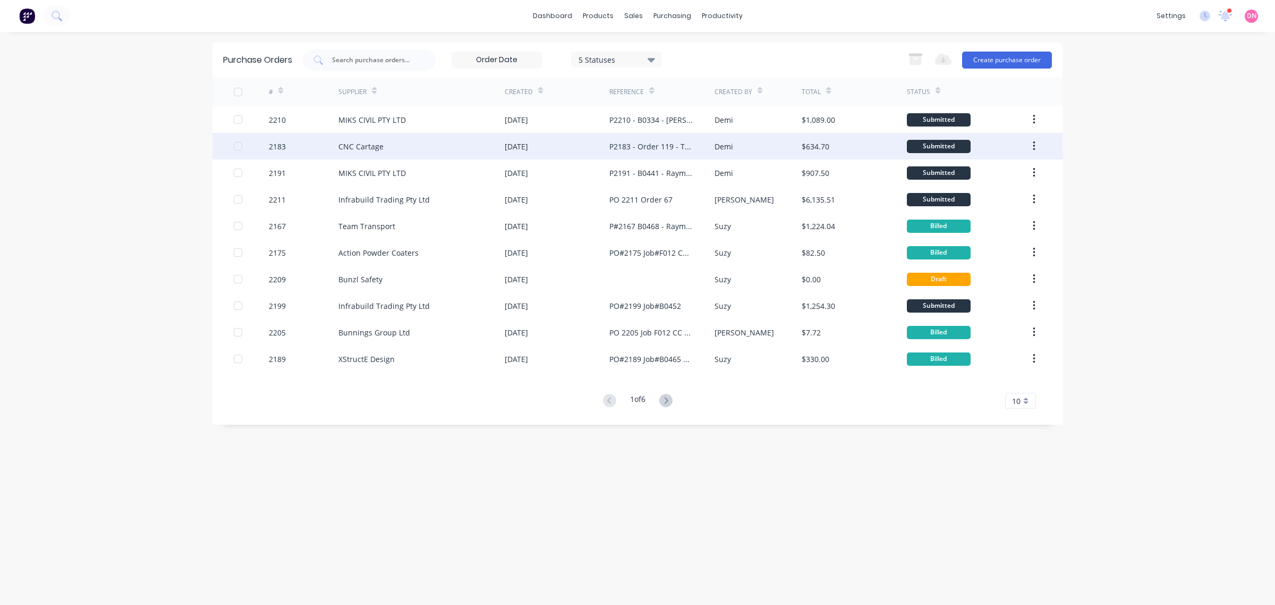
click at [695, 145] on div "P2183 - Order 119 - Teeny Tiny Home 433" at bounding box center [661, 146] width 105 height 27
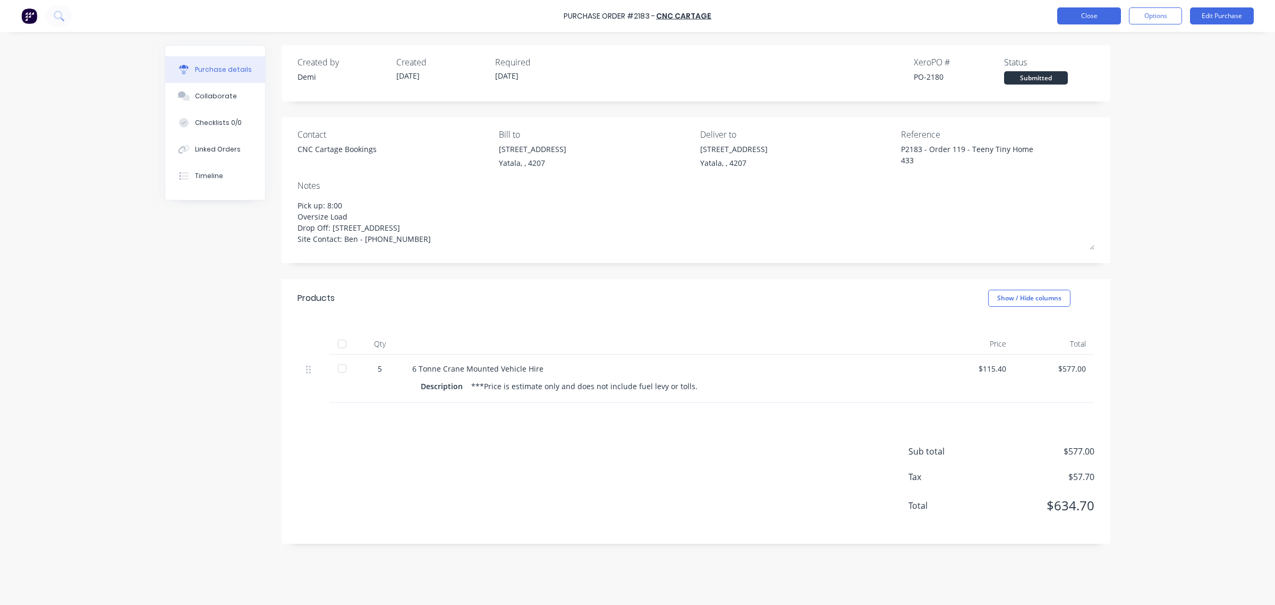
click at [1098, 12] on button "Close" at bounding box center [1089, 15] width 64 height 17
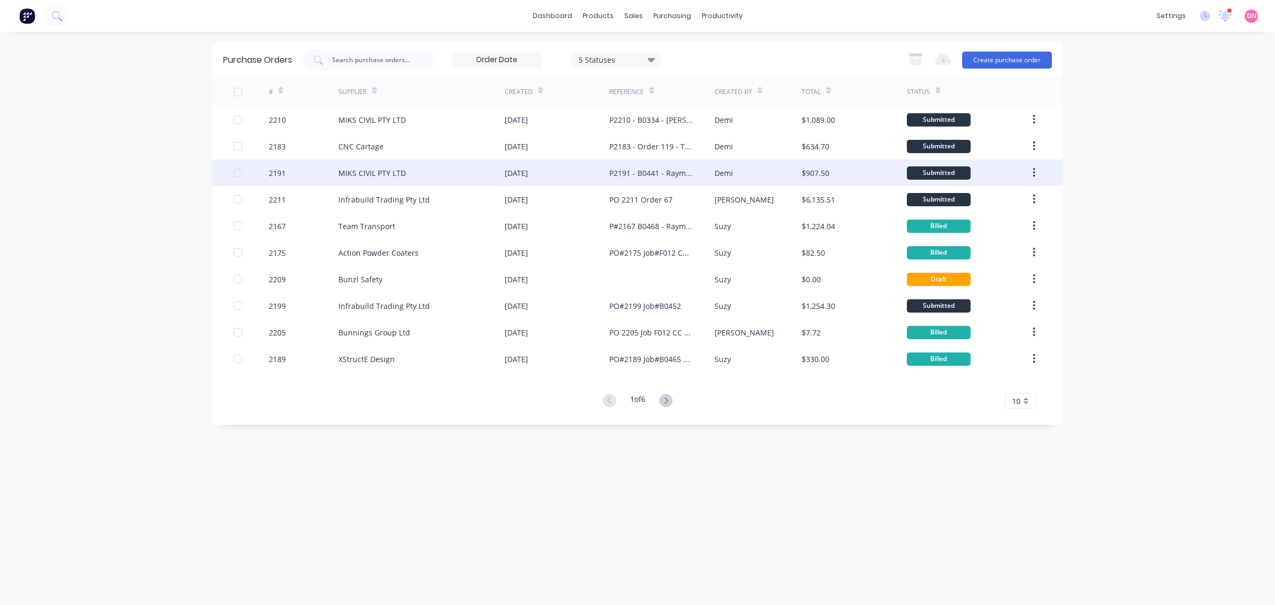
click at [689, 169] on div "P2191 - B0441 - Raymess - [PERSON_NAME] - FJ" at bounding box center [650, 172] width 83 height 11
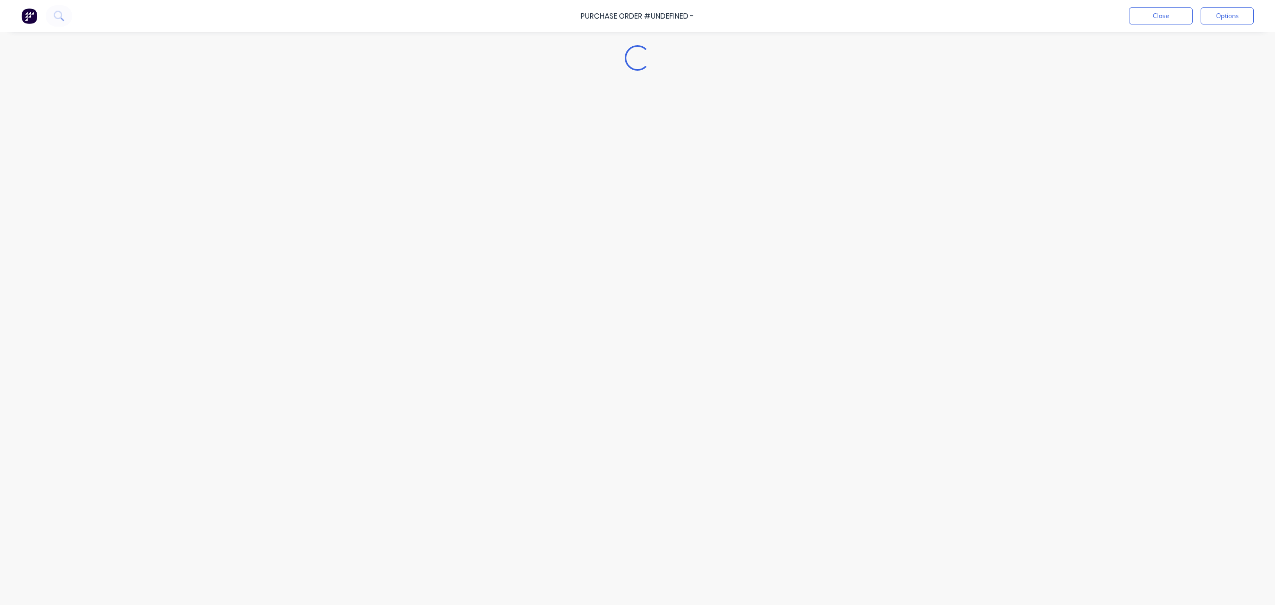
type textarea "x"
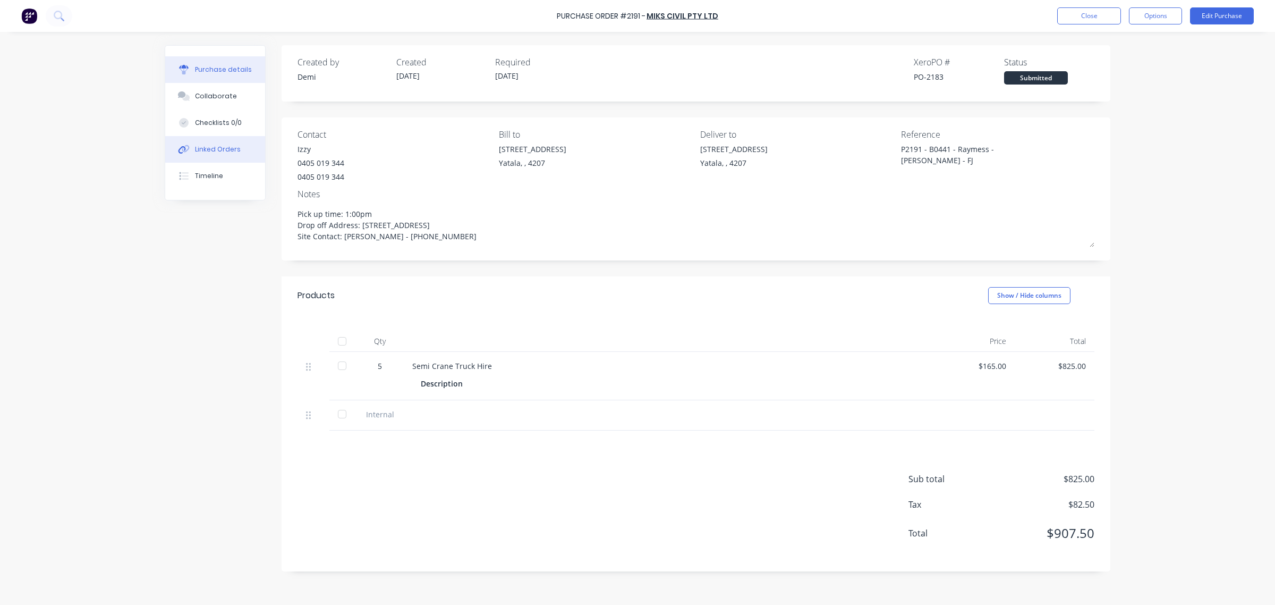
click at [226, 157] on button "Linked Orders" at bounding box center [215, 149] width 100 height 27
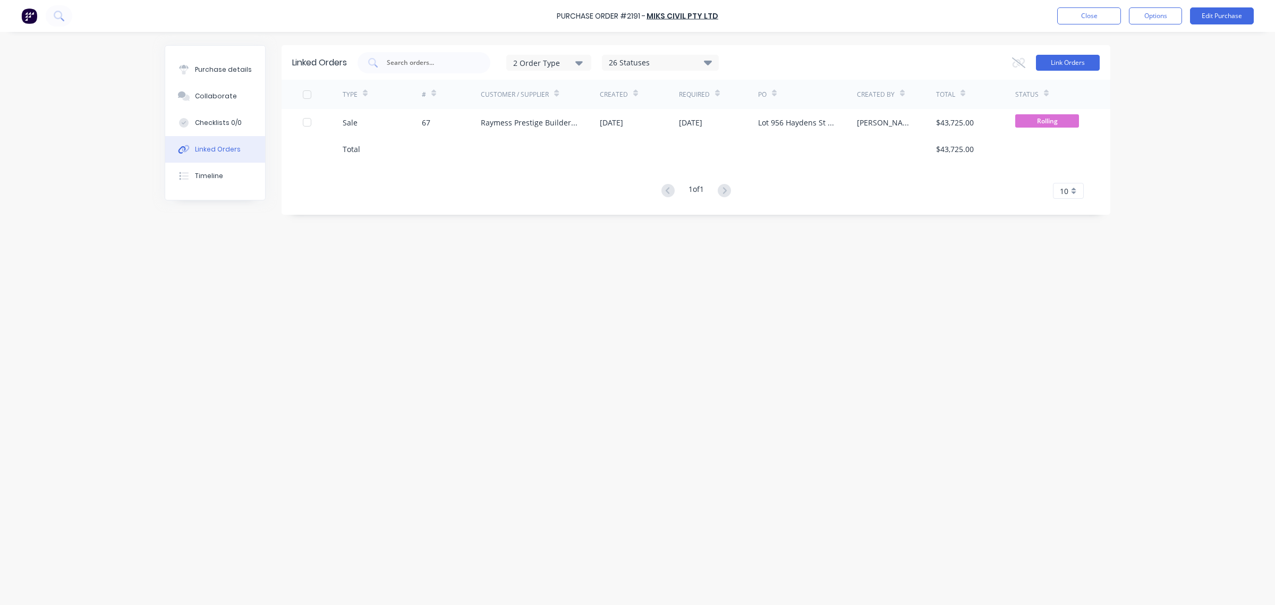
click at [1064, 60] on button "Link Orders" at bounding box center [1068, 63] width 64 height 16
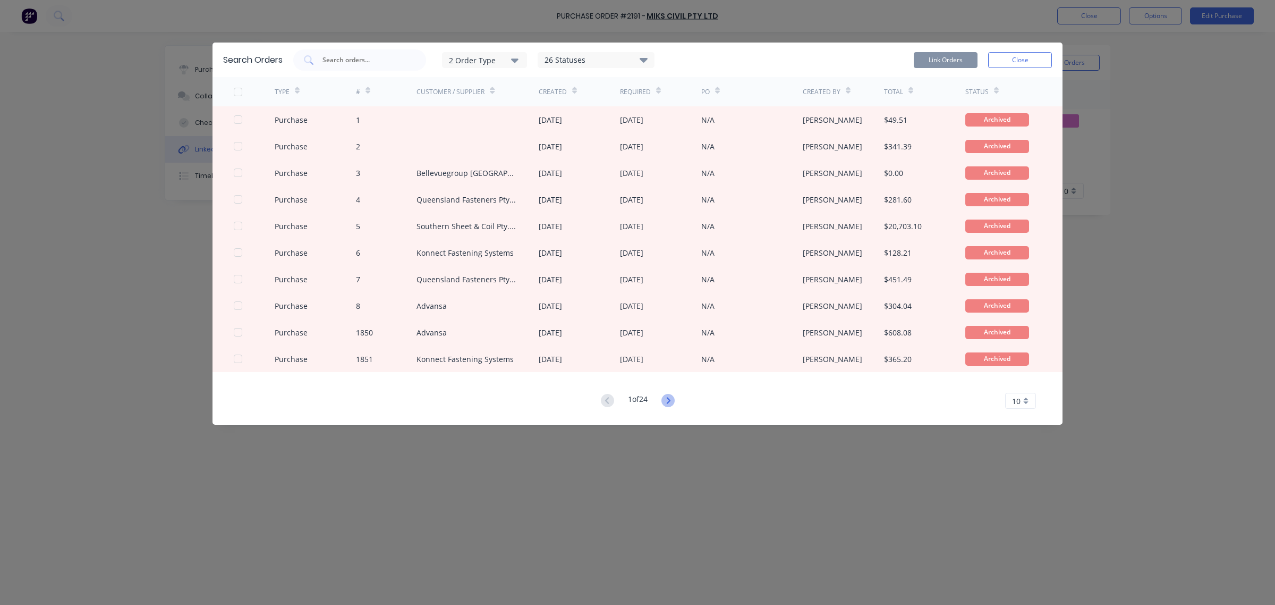
click at [672, 397] on icon at bounding box center [667, 400] width 13 height 13
click at [623, 59] on div "26 Statuses" at bounding box center [596, 60] width 116 height 12
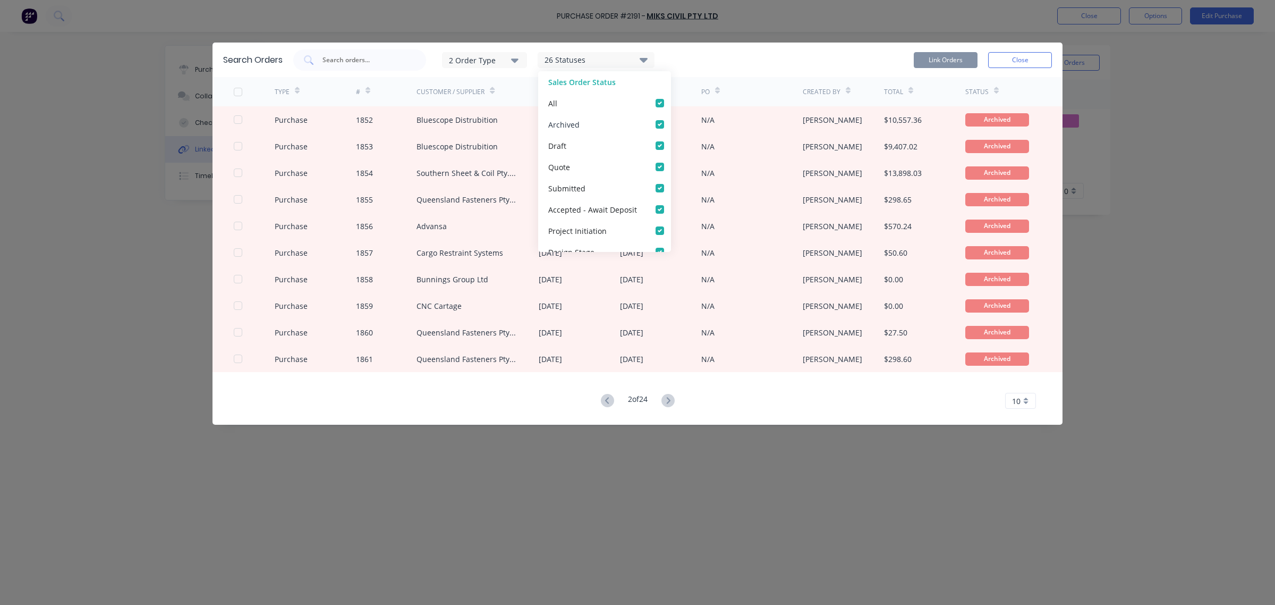
click at [629, 120] on div "Archived" at bounding box center [604, 124] width 133 height 21
click at [671, 118] on label at bounding box center [671, 118] width 0 height 0
click at [671, 124] on input "checkbox" at bounding box center [675, 123] width 9 height 10
checkbox input "false"
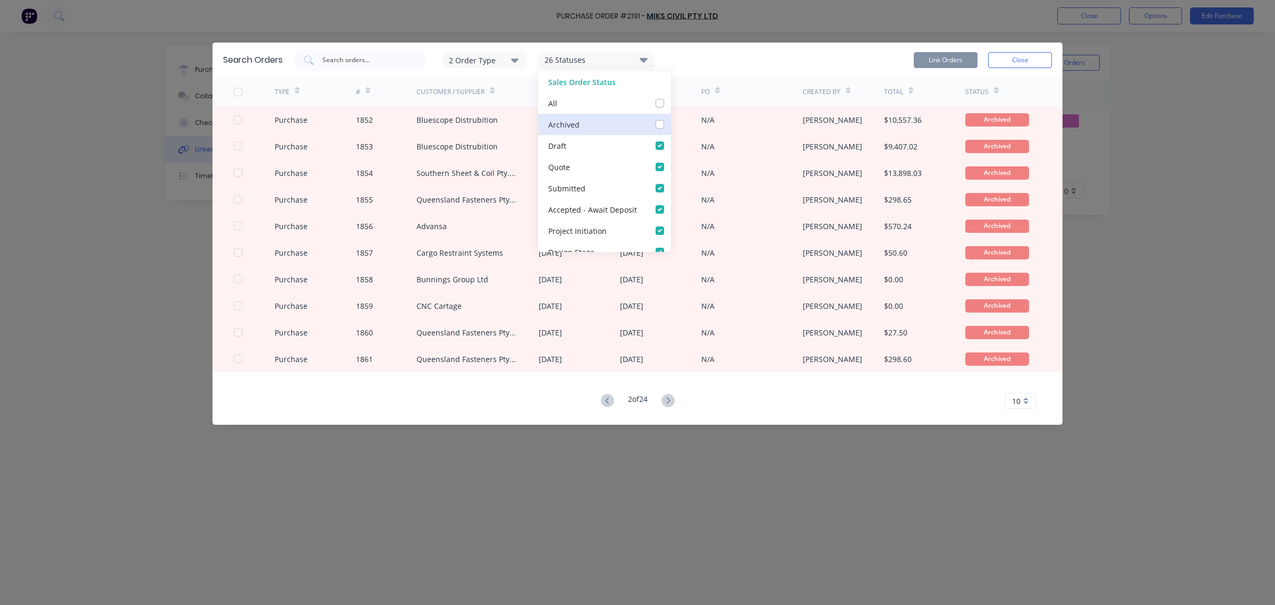
checkbox input "false"
click at [652, 139] on div "Draft" at bounding box center [604, 145] width 133 height 21
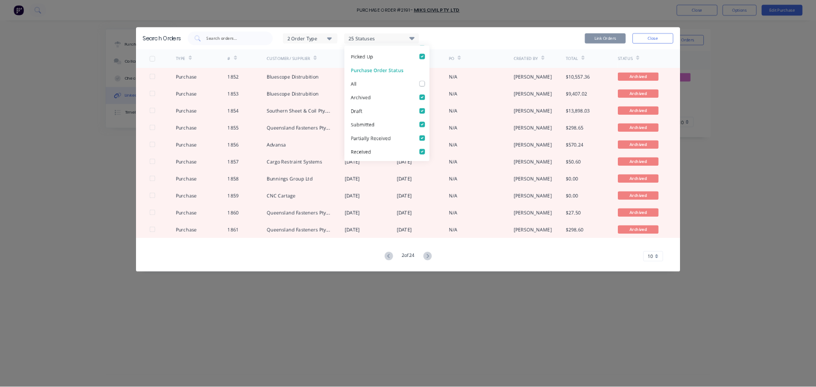
scroll to position [457, 0]
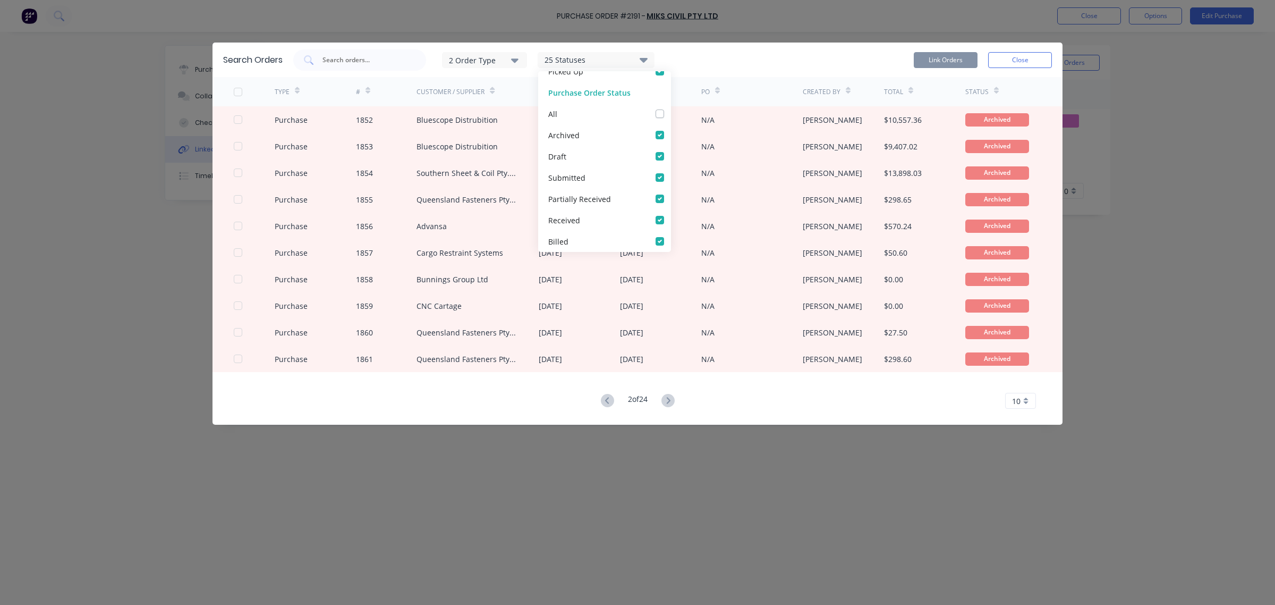
click at [692, 81] on div "Required" at bounding box center [660, 91] width 81 height 29
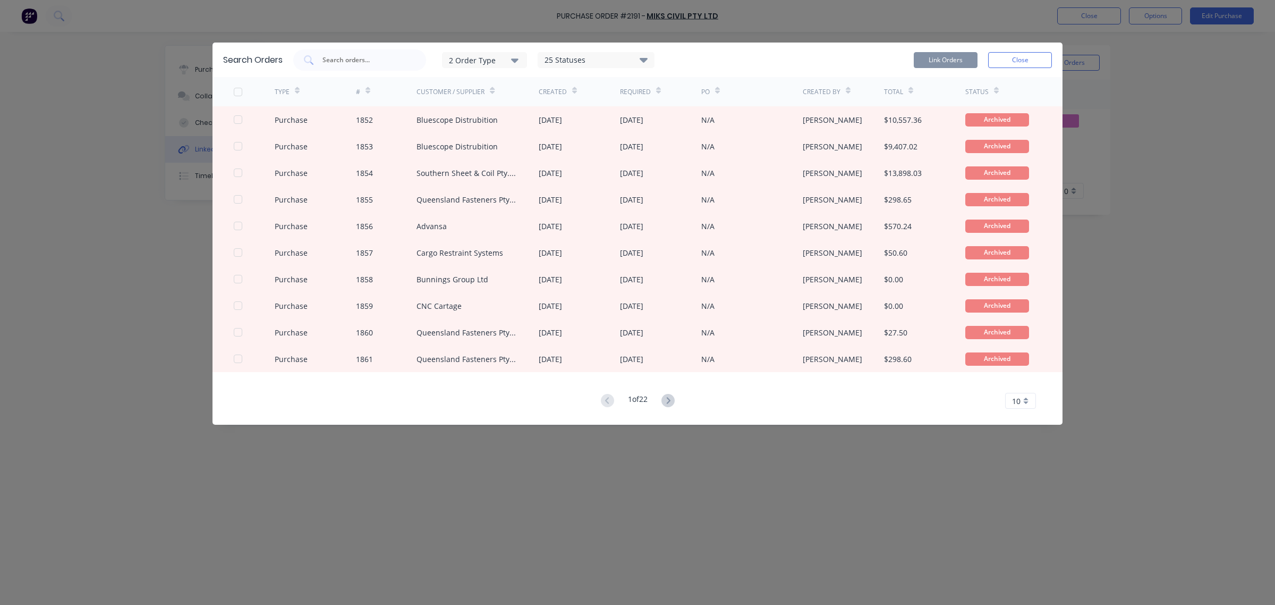
click at [588, 64] on div "25 Statuses" at bounding box center [596, 60] width 116 height 12
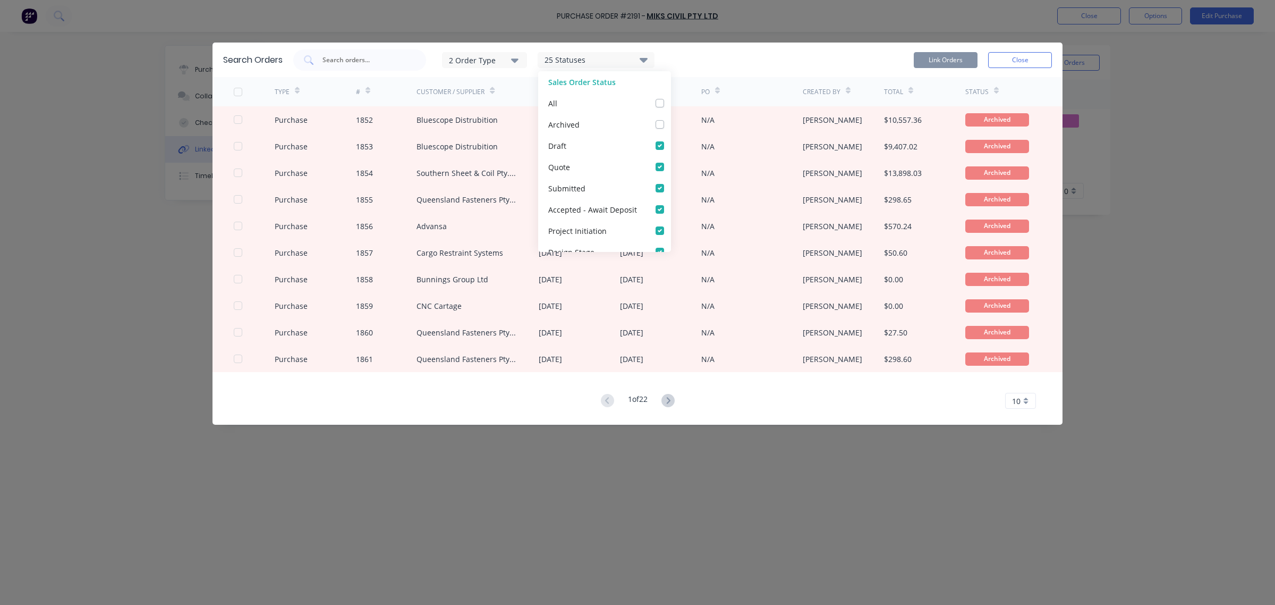
click at [708, 73] on div "Search Orders 2 Order Type 25 Statuses Sales Order Status All Archived Draft Qu…" at bounding box center [638, 60] width 850 height 35
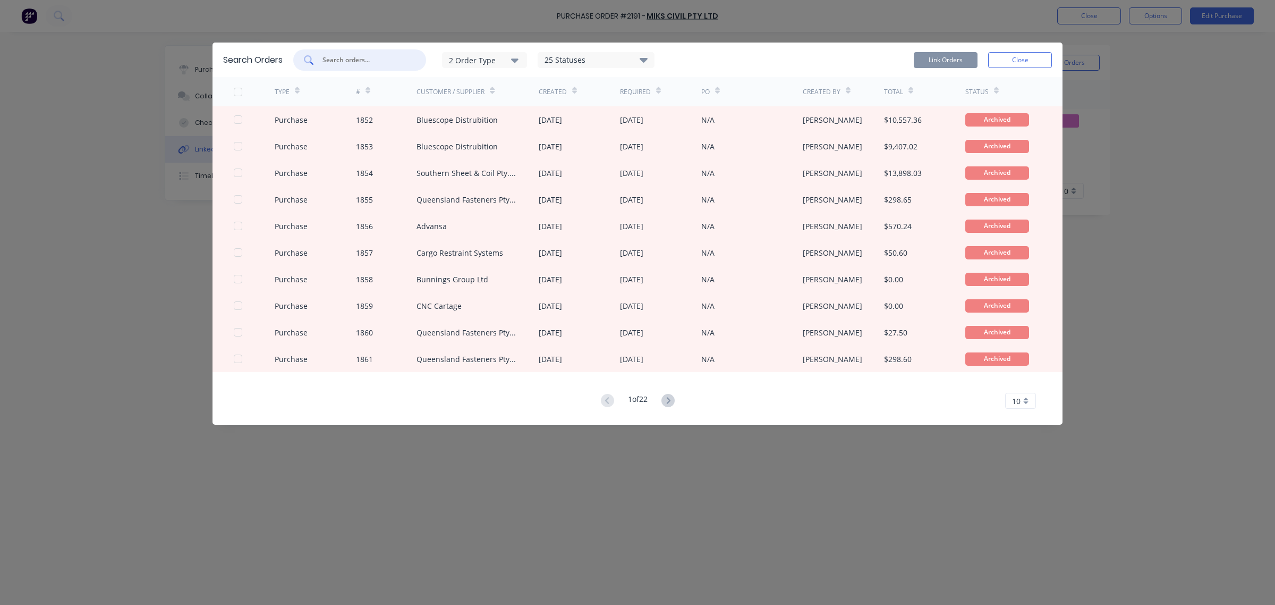
click at [392, 62] on input "text" at bounding box center [365, 60] width 88 height 11
type input "raymess"
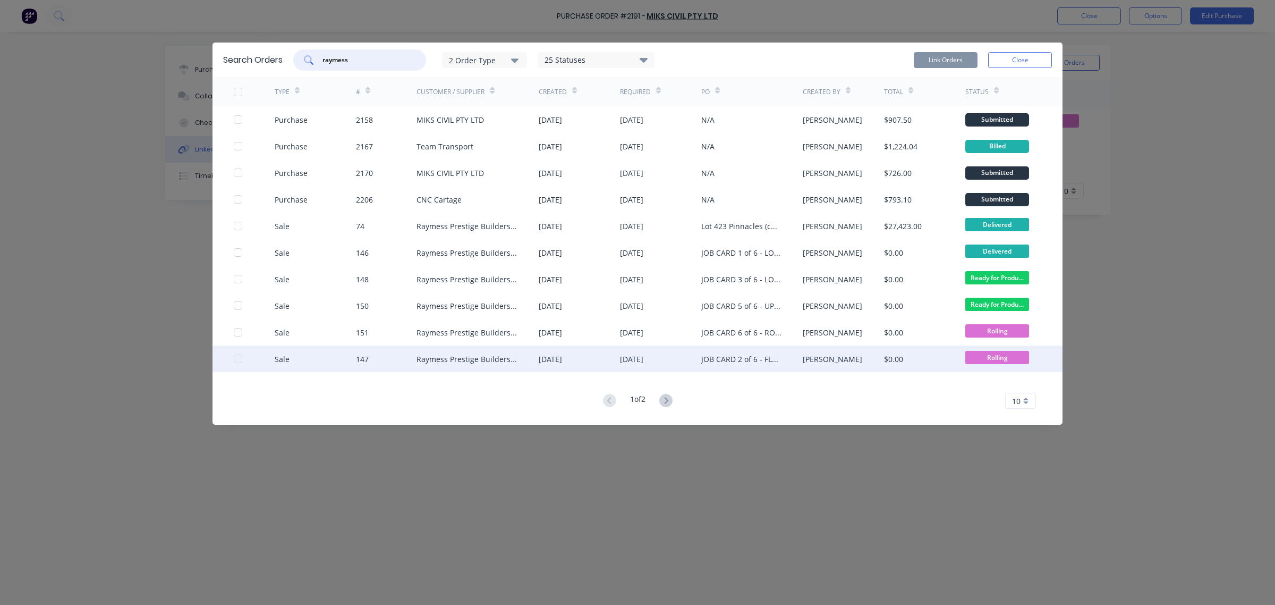
click at [777, 361] on div "JOB CARD 2 of 6 - FLOOR JOISTS" at bounding box center [741, 358] width 80 height 11
click at [936, 359] on div "$0.00" at bounding box center [924, 358] width 81 height 27
click at [237, 358] on div at bounding box center [237, 358] width 21 height 21
click at [952, 62] on button "Link Orders" at bounding box center [946, 60] width 64 height 16
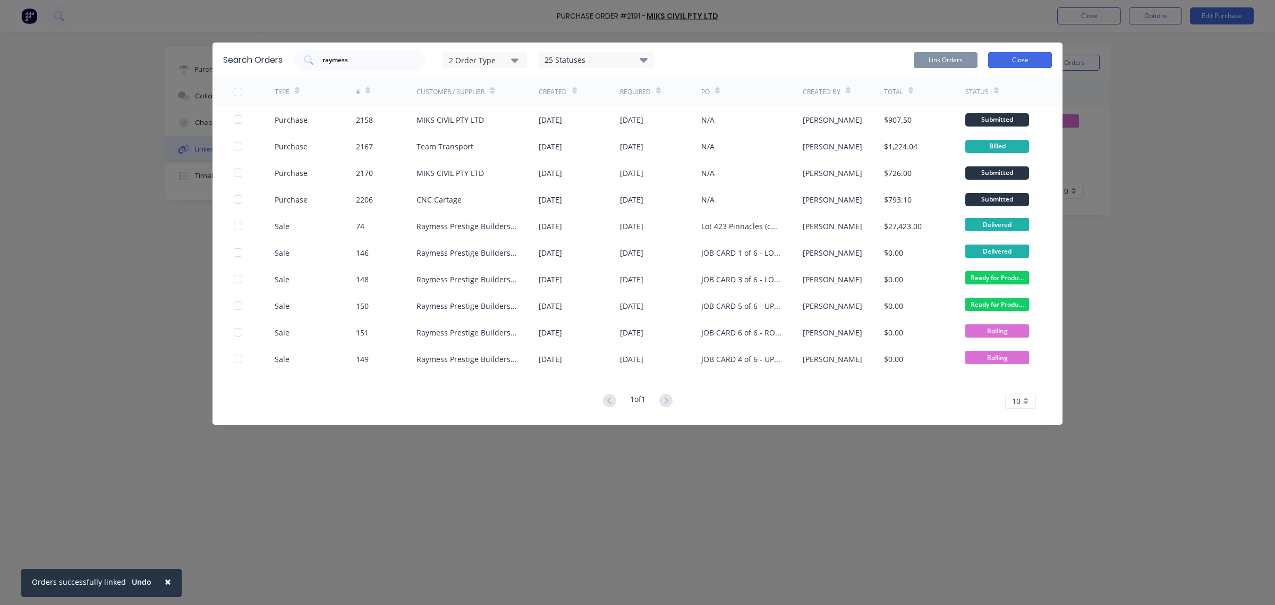
click at [999, 58] on button "Close" at bounding box center [1020, 60] width 64 height 16
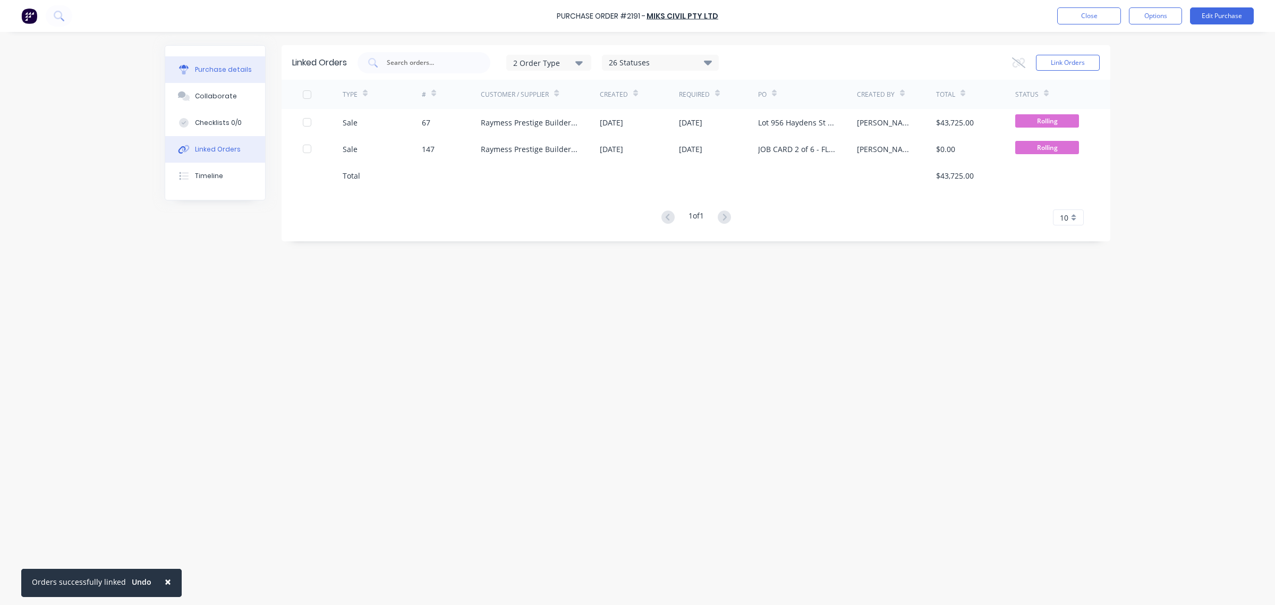
click at [223, 72] on div "Purchase details" at bounding box center [223, 70] width 57 height 10
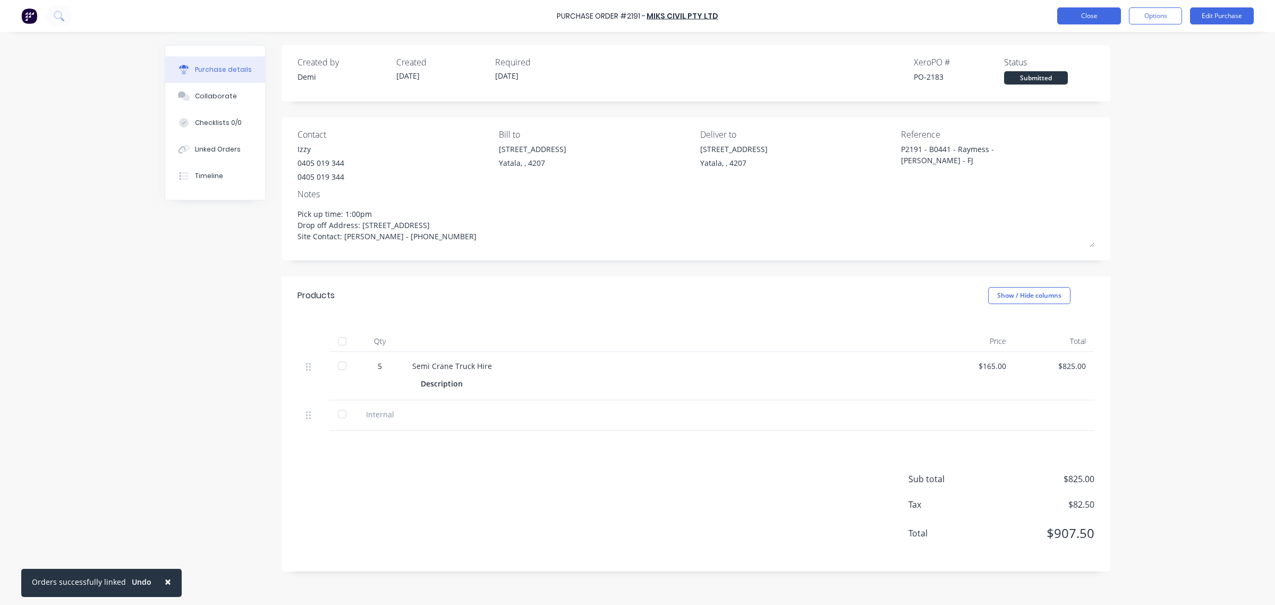
click at [1109, 20] on button "Close" at bounding box center [1089, 15] width 64 height 17
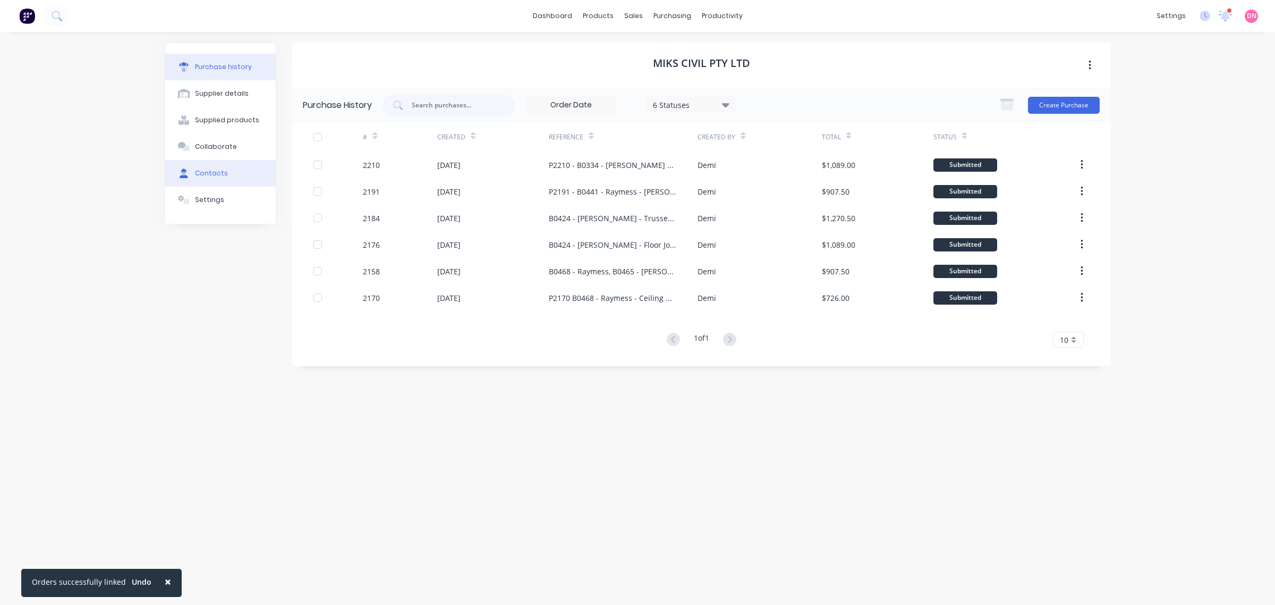
click at [232, 179] on button "Contacts" at bounding box center [220, 173] width 111 height 27
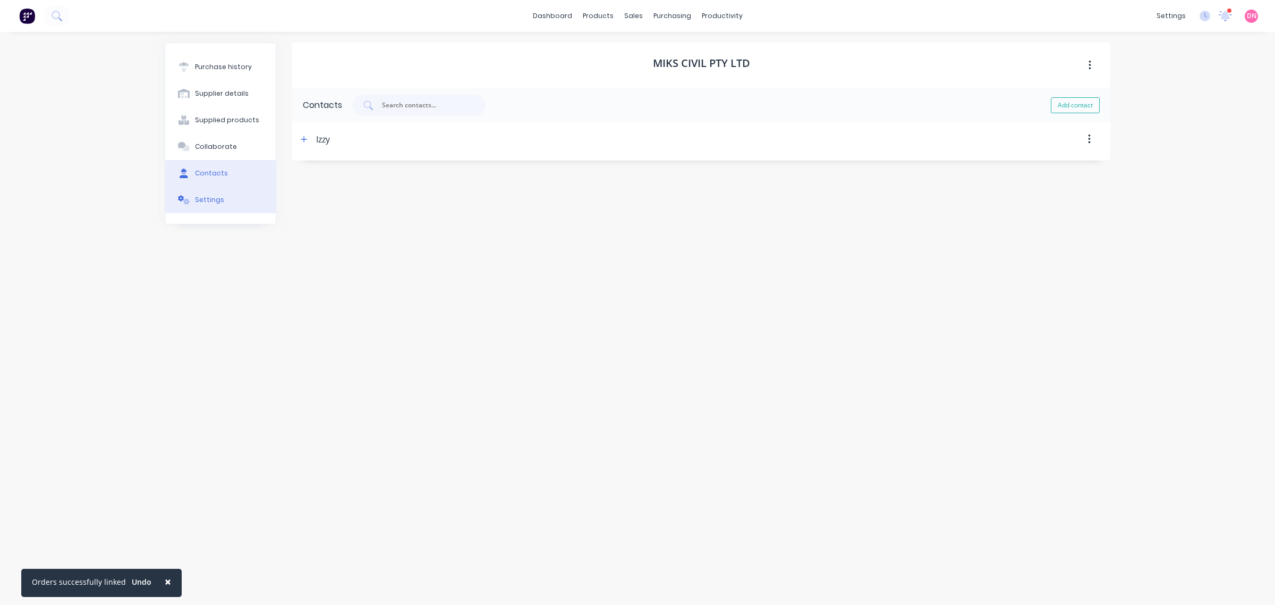
click at [227, 206] on button "Settings" at bounding box center [220, 199] width 111 height 27
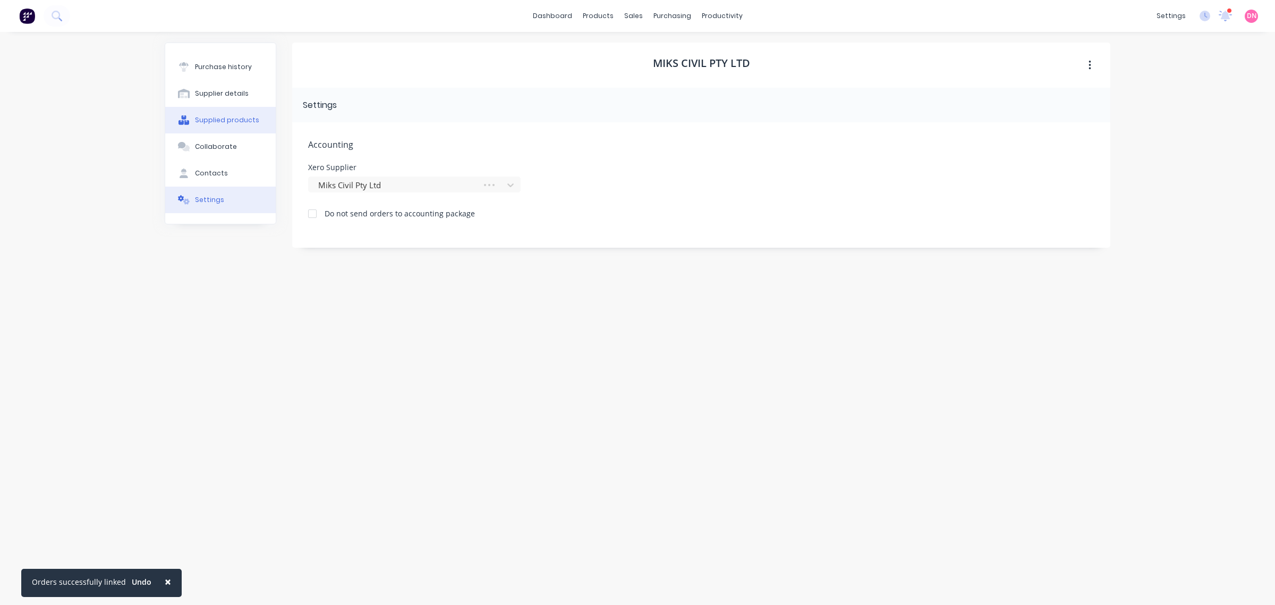
click at [234, 129] on button "Supplied products" at bounding box center [220, 120] width 111 height 27
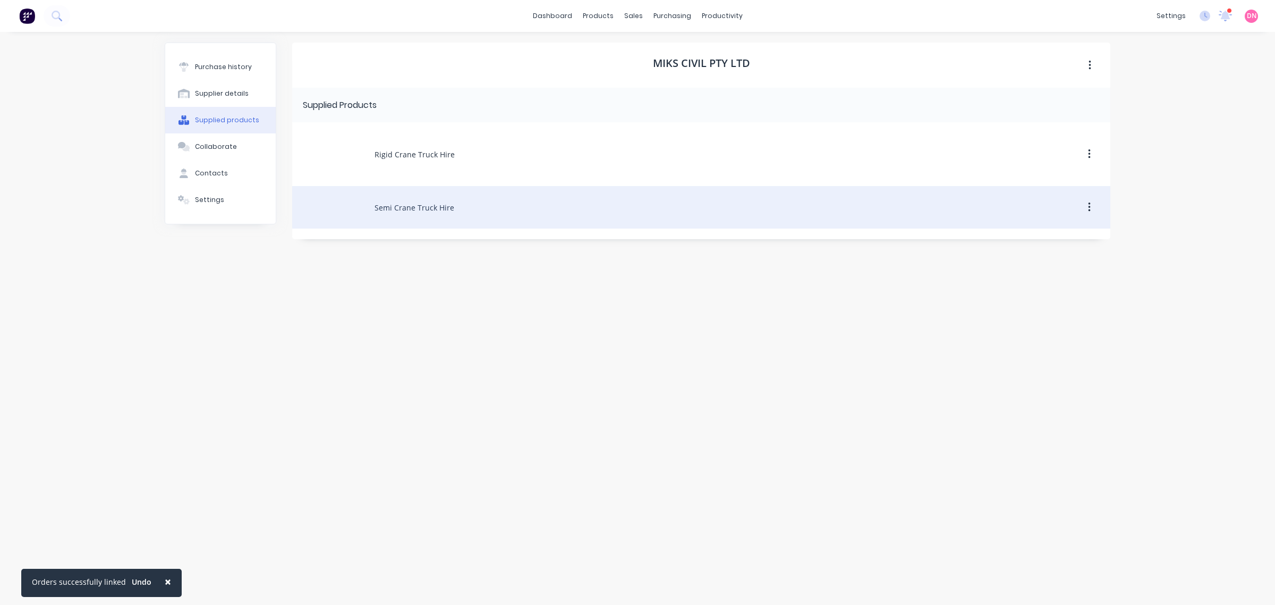
click at [330, 210] on div "Semi Crane Truck Hire" at bounding box center [701, 207] width 818 height 43
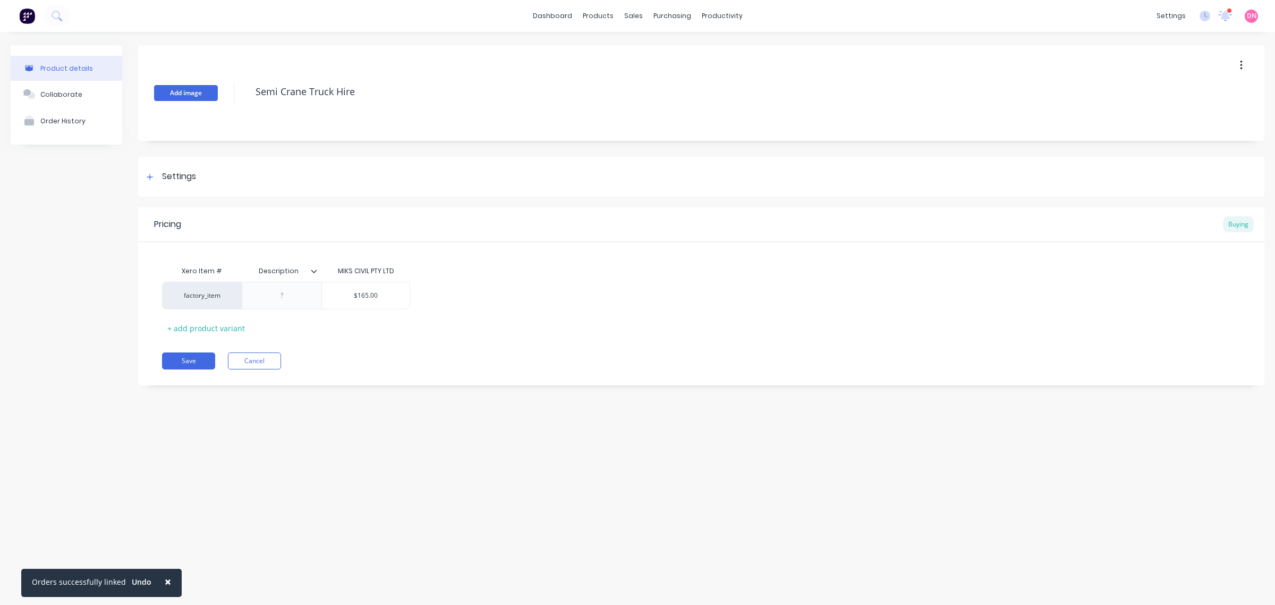
click at [189, 94] on button "Add image" at bounding box center [186, 93] width 64 height 16
type textarea "x"
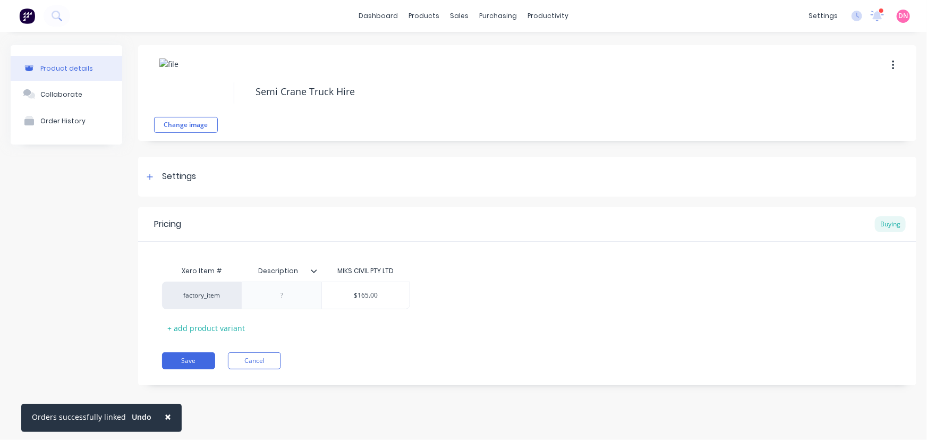
click at [189, 371] on div "Pricing Buying Xero Item # Description MIKS CIVIL PTY LTD factory_item $165.00 …" at bounding box center [527, 296] width 778 height 178
click at [190, 358] on button "Save" at bounding box center [188, 360] width 53 height 17
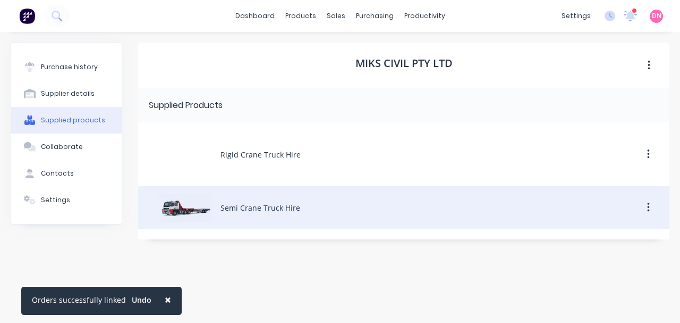
click at [654, 206] on button "button" at bounding box center [648, 207] width 25 height 19
click at [650, 201] on button "button" at bounding box center [648, 207] width 25 height 19
click at [178, 212] on div "Semi Crane Truck Hire Remove" at bounding box center [403, 207] width 531 height 43
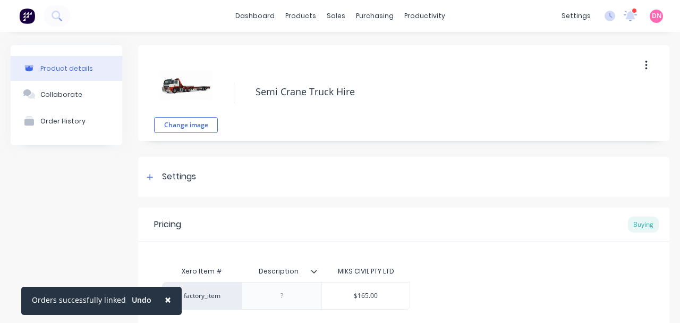
click at [190, 87] on img at bounding box center [185, 84] width 53 height 53
click at [199, 124] on button "Change image" at bounding box center [186, 125] width 64 height 16
click at [235, 94] on div "Change image Semi Crane Truck Hire" at bounding box center [403, 93] width 531 height 96
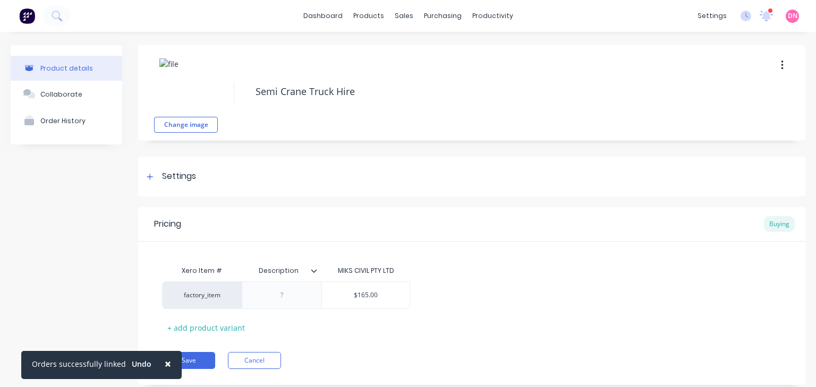
type textarea "x"
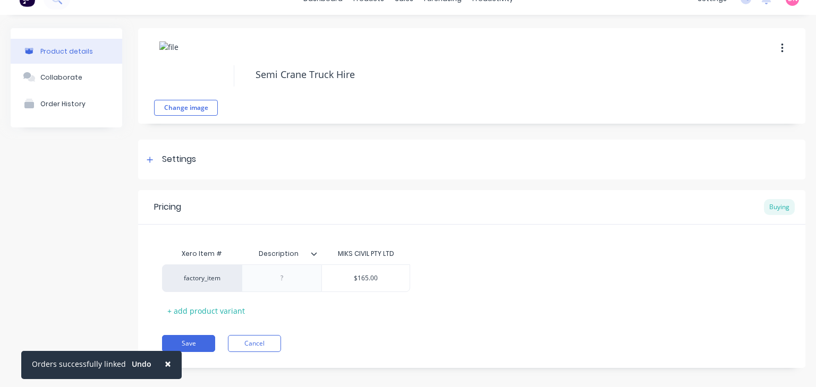
scroll to position [27, 0]
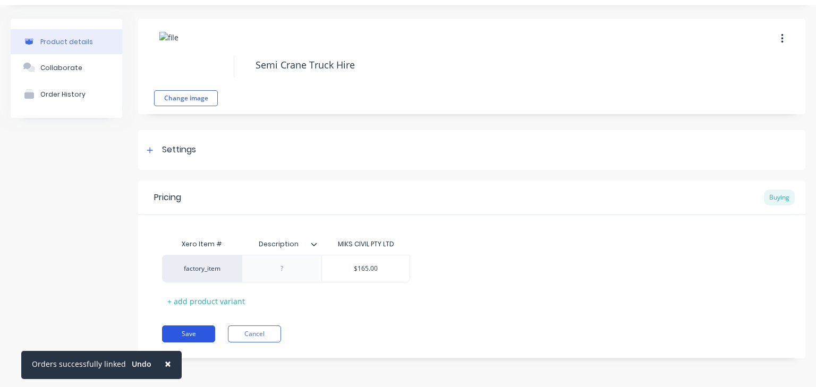
click at [205, 328] on button "Save" at bounding box center [188, 334] width 53 height 17
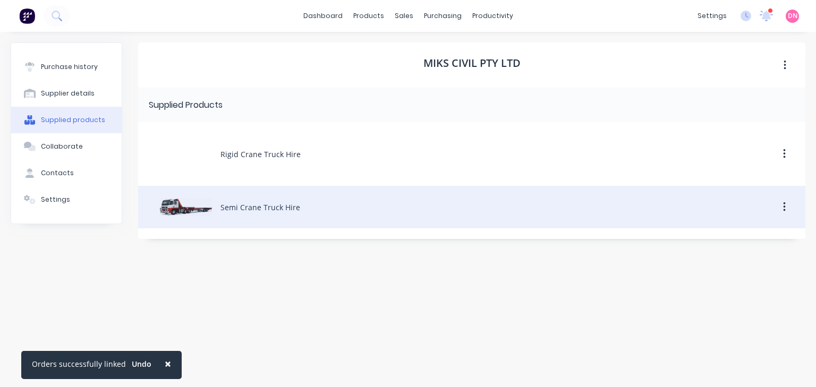
click at [782, 205] on button "button" at bounding box center [784, 207] width 25 height 19
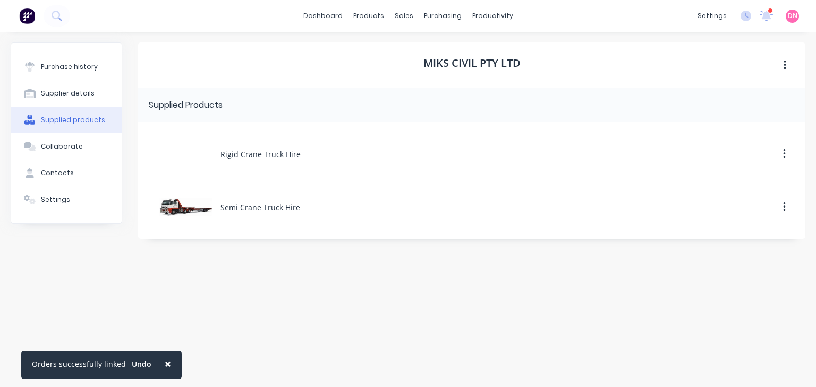
click at [595, 304] on div "MIKS CIVIL PTY LTD Supplied Products Rigid Crane Truck Hire Semi Crane Truck Hi…" at bounding box center [471, 205] width 667 height 324
click at [45, 119] on div "Supplied products" at bounding box center [73, 120] width 64 height 10
click at [68, 87] on button "Supplier details" at bounding box center [66, 93] width 111 height 27
select select "AU"
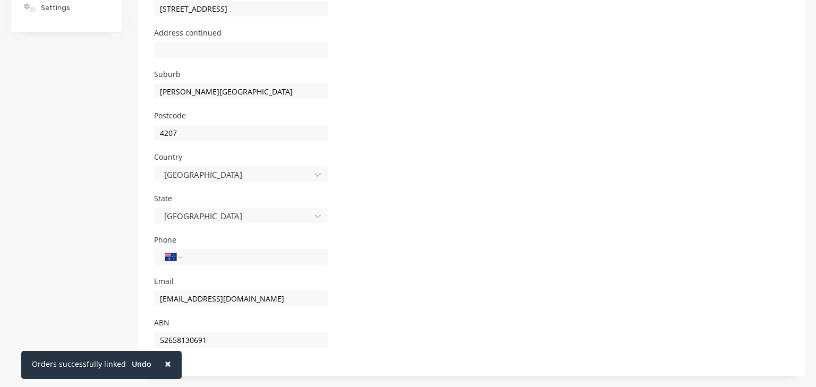
scroll to position [64, 0]
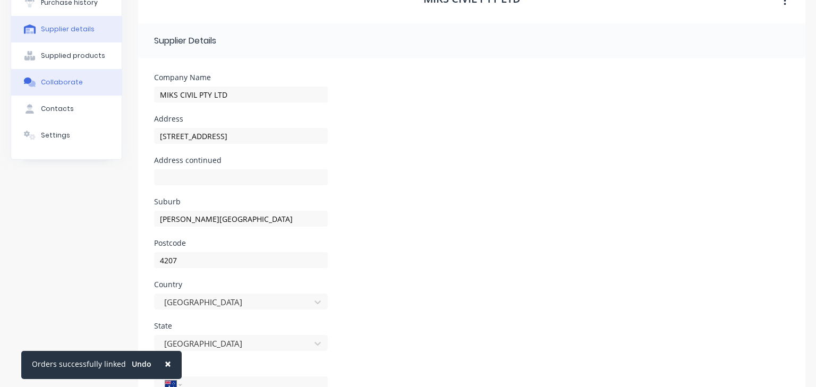
click at [84, 81] on button "Collaborate" at bounding box center [66, 82] width 111 height 27
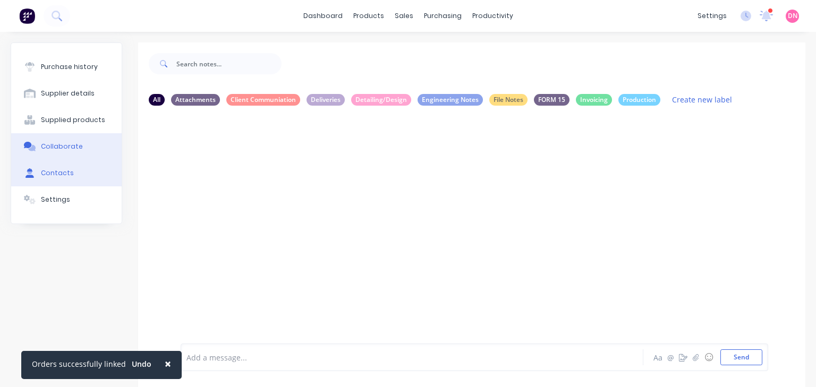
click at [90, 173] on button "Contacts" at bounding box center [66, 173] width 111 height 27
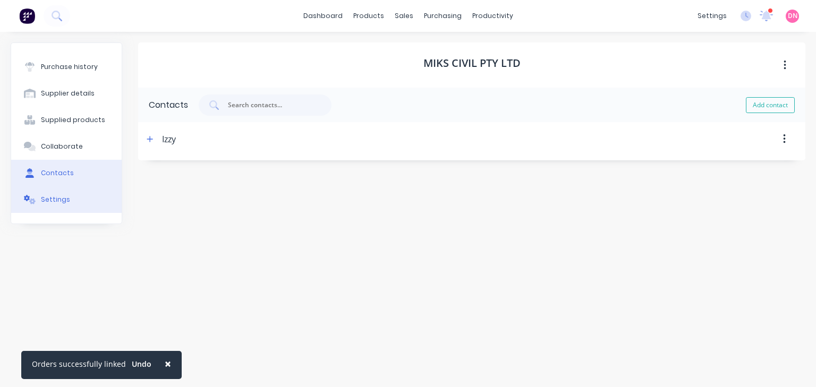
click at [72, 209] on button "Settings" at bounding box center [66, 199] width 111 height 27
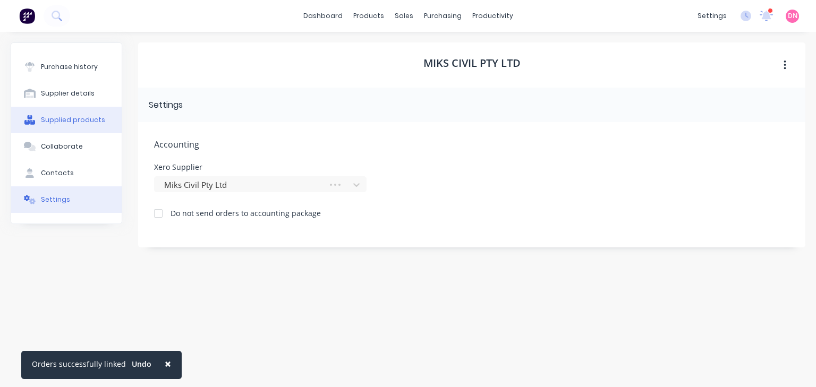
click at [70, 109] on button "Supplied products" at bounding box center [66, 120] width 111 height 27
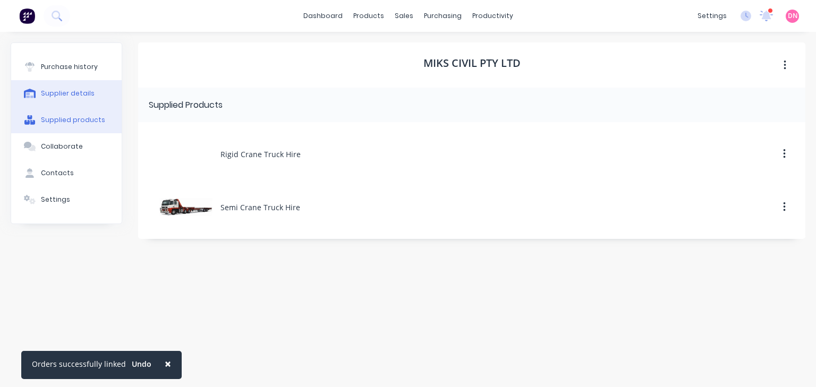
click at [71, 91] on div "Supplier details" at bounding box center [68, 94] width 54 height 10
select select "AU"
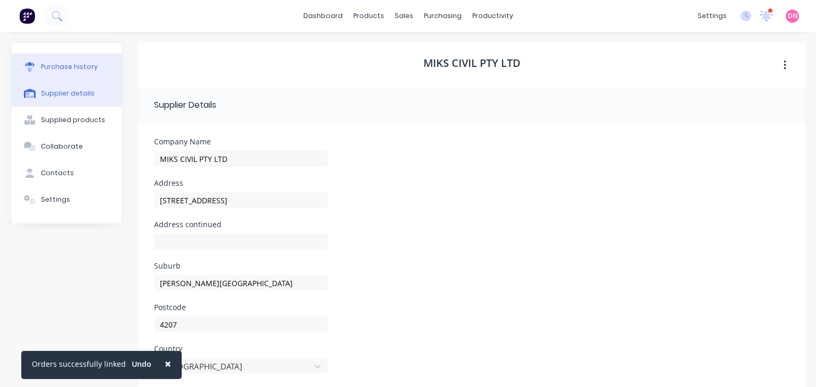
click at [71, 61] on button "Purchase history" at bounding box center [66, 67] width 111 height 27
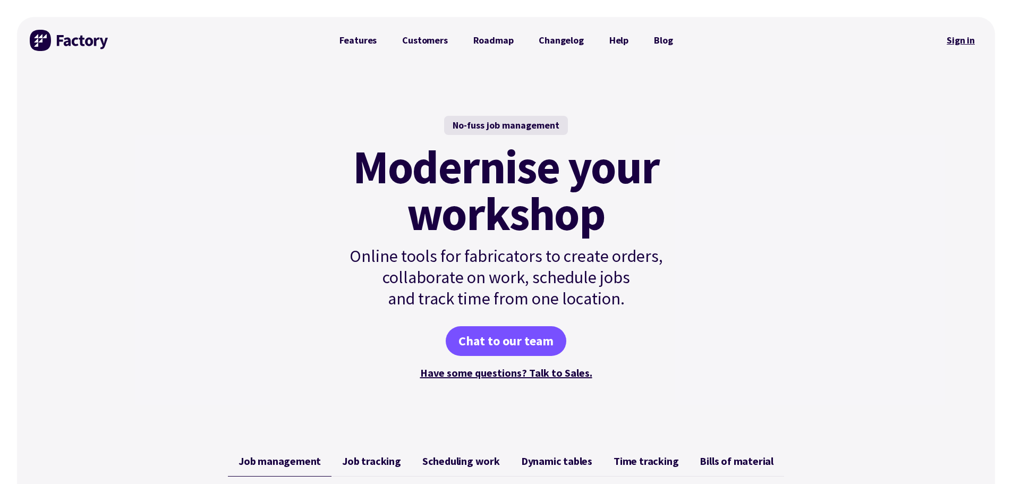
click at [980, 43] on link "Sign in" at bounding box center [960, 40] width 43 height 24
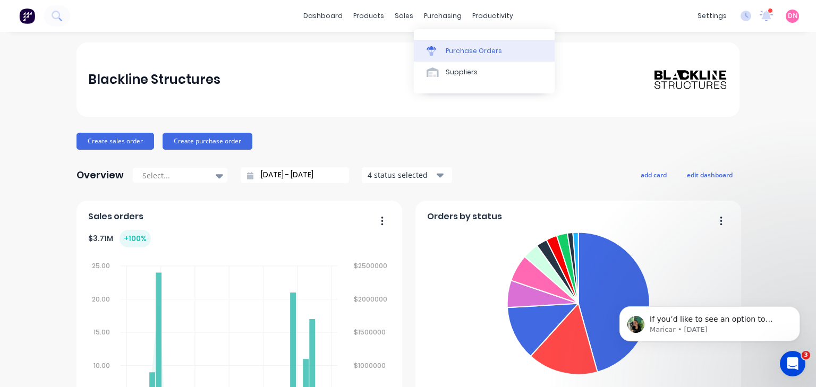
click at [452, 51] on div "Purchase Orders" at bounding box center [474, 51] width 56 height 10
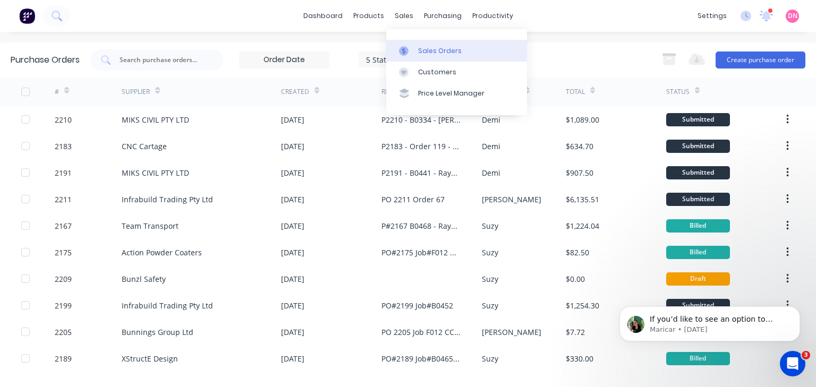
click at [412, 44] on link "Sales Orders" at bounding box center [456, 50] width 141 height 21
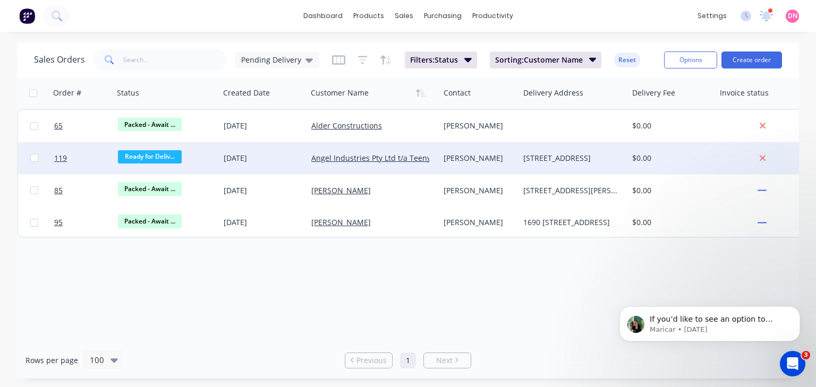
click at [290, 155] on div "[DATE]" at bounding box center [263, 158] width 79 height 11
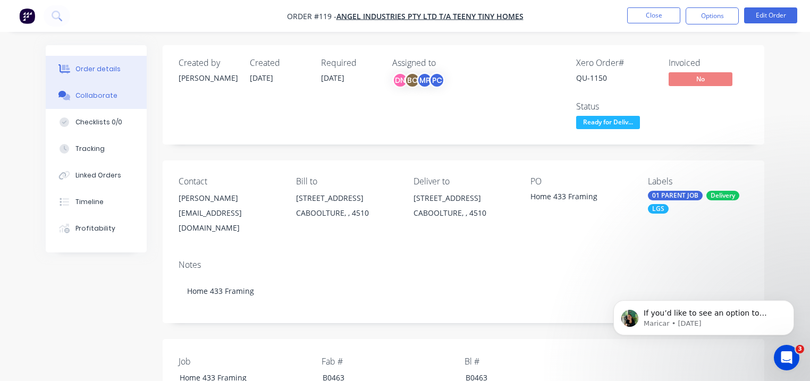
click at [123, 101] on button "Collaborate" at bounding box center [96, 95] width 101 height 27
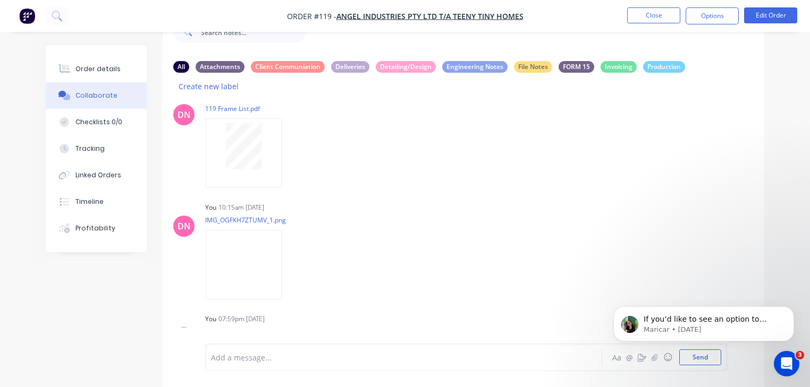
scroll to position [1018, 0]
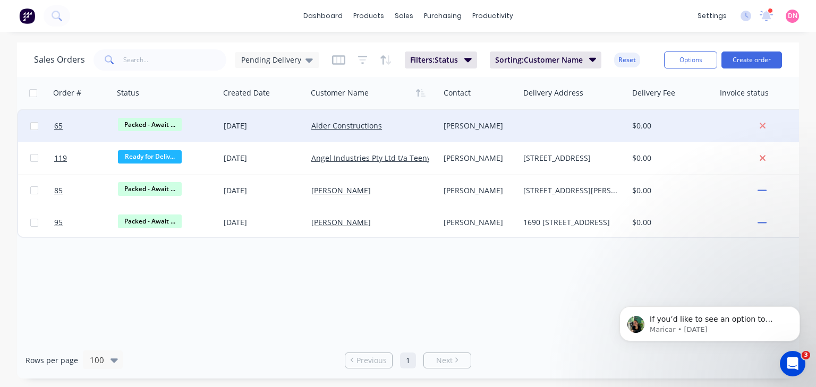
click at [195, 133] on div "Packed - Await ..." at bounding box center [164, 126] width 92 height 16
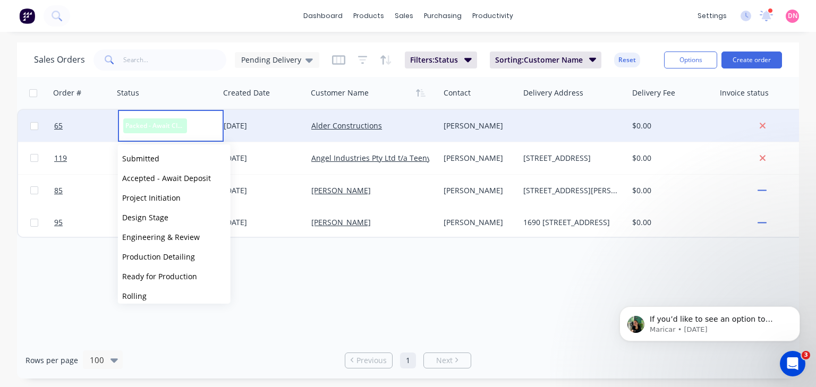
click at [313, 131] on div "Alder Constructions" at bounding box center [373, 126] width 132 height 32
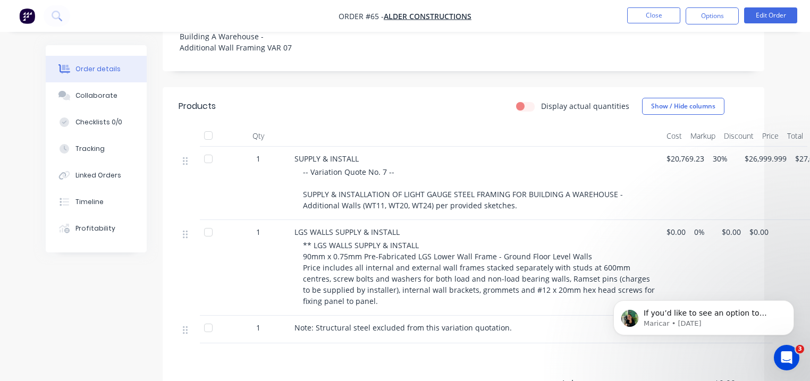
scroll to position [425, 0]
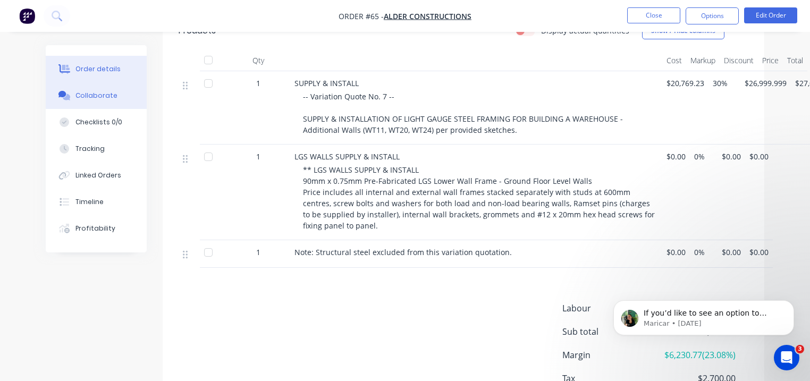
click at [113, 103] on button "Collaborate" at bounding box center [96, 95] width 101 height 27
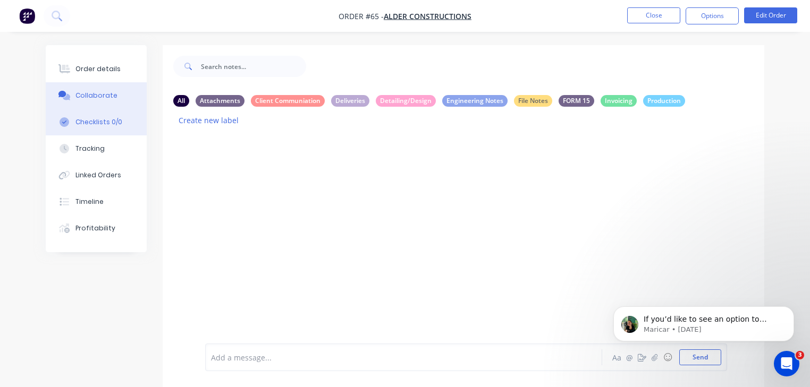
click at [129, 124] on button "Checklists 0/0" at bounding box center [96, 122] width 101 height 27
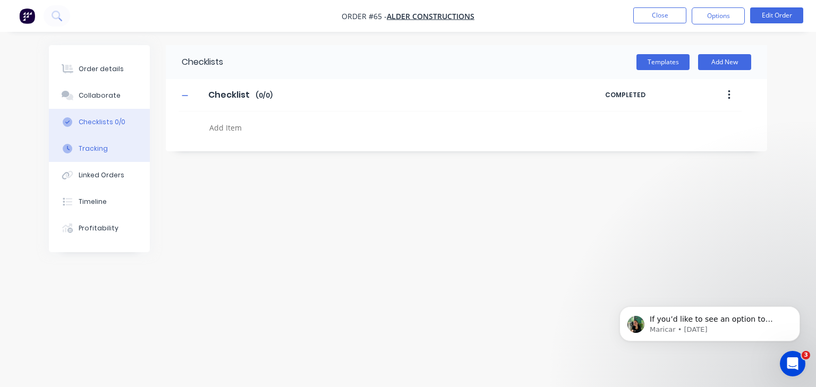
click at [119, 151] on button "Tracking" at bounding box center [99, 148] width 101 height 27
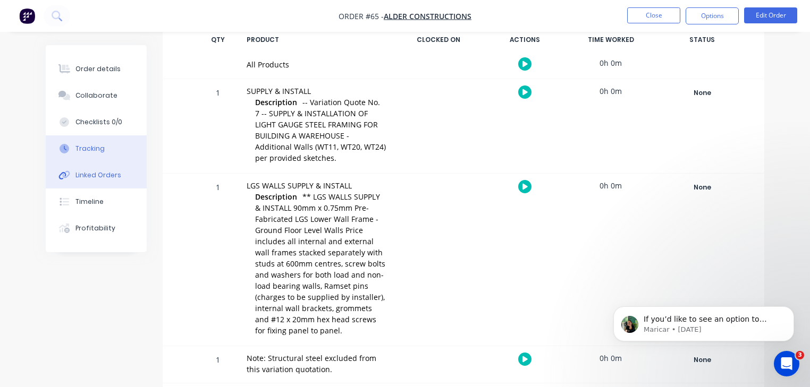
scroll to position [181, 0]
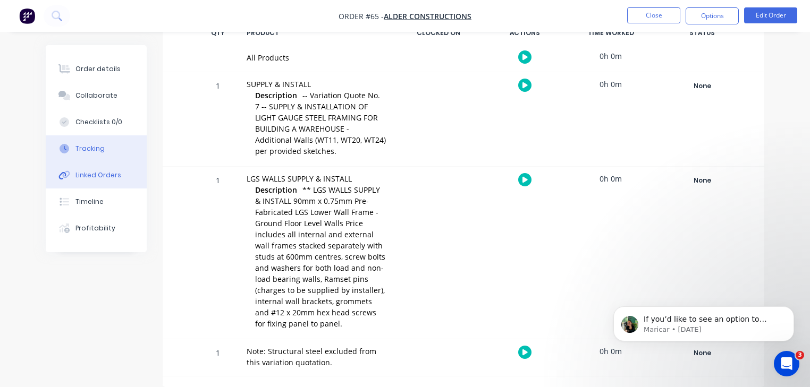
click at [111, 182] on button "Linked Orders" at bounding box center [96, 175] width 101 height 27
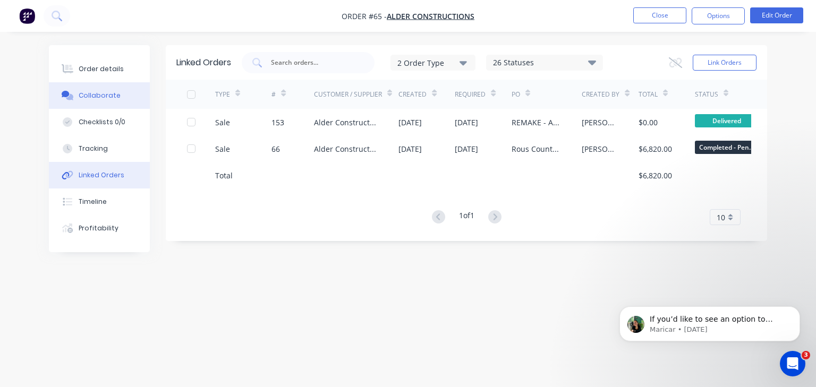
click at [108, 85] on button "Collaborate" at bounding box center [99, 95] width 101 height 27
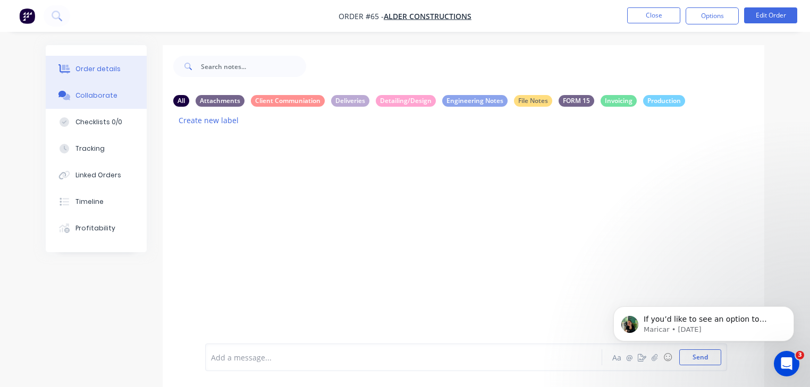
click at [109, 69] on div "Order details" at bounding box center [97, 69] width 45 height 10
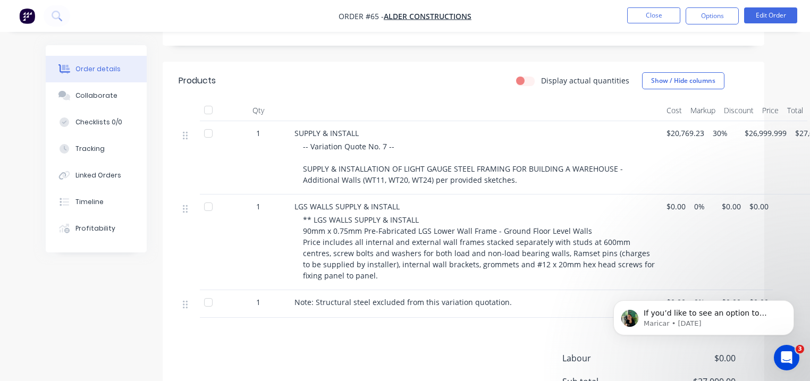
scroll to position [486, 0]
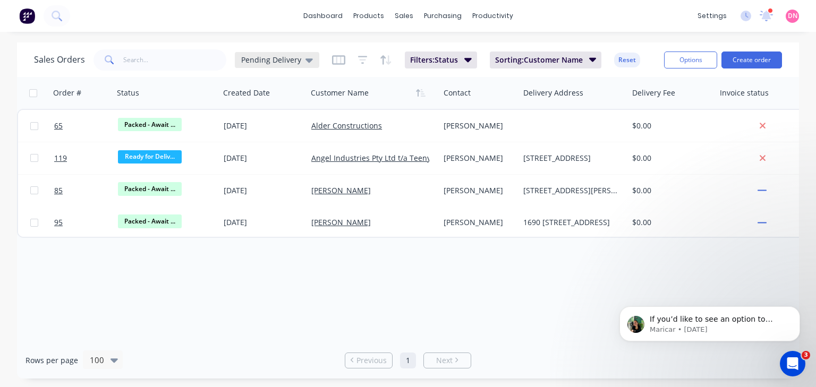
click at [308, 62] on icon at bounding box center [309, 60] width 7 height 4
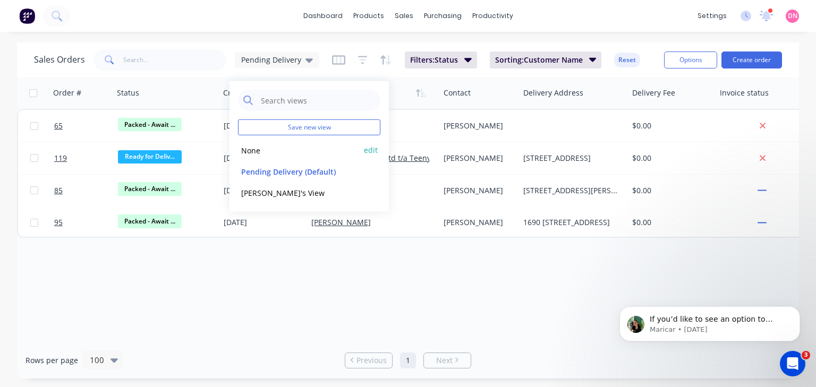
click at [309, 152] on button "None" at bounding box center [298, 150] width 121 height 12
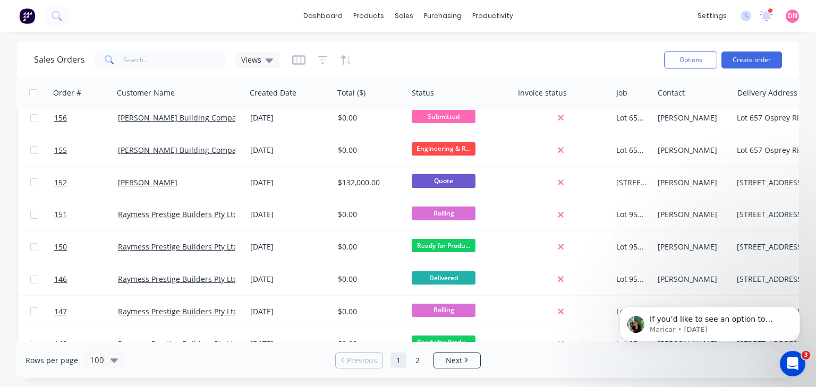
scroll to position [978, 0]
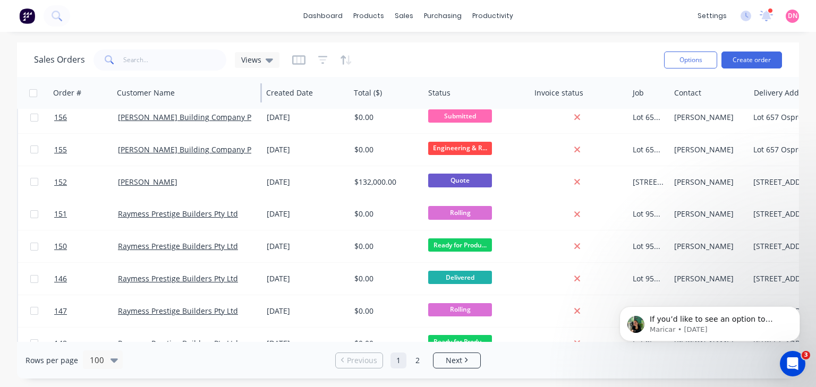
drag, startPoint x: 244, startPoint y: 94, endPoint x: 260, endPoint y: 100, distance: 17.7
click at [260, 100] on div at bounding box center [261, 92] width 2 height 19
drag, startPoint x: 349, startPoint y: 91, endPoint x: 427, endPoint y: 90, distance: 78.6
click at [352, 94] on div at bounding box center [352, 92] width 2 height 19
drag, startPoint x: 427, startPoint y: 89, endPoint x: 531, endPoint y: 90, distance: 104.1
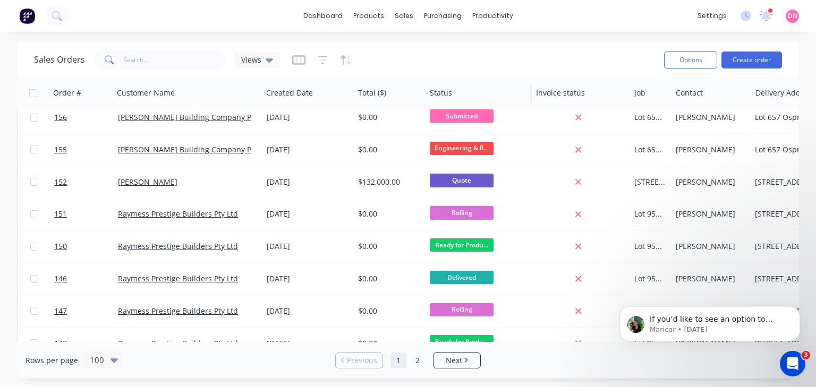
click at [393, 88] on div "Total ($)" at bounding box center [390, 93] width 72 height 32
drag, startPoint x: 629, startPoint y: 91, endPoint x: 637, endPoint y: 94, distance: 7.9
click at [580, 90] on div "Invoice status" at bounding box center [581, 93] width 98 height 32
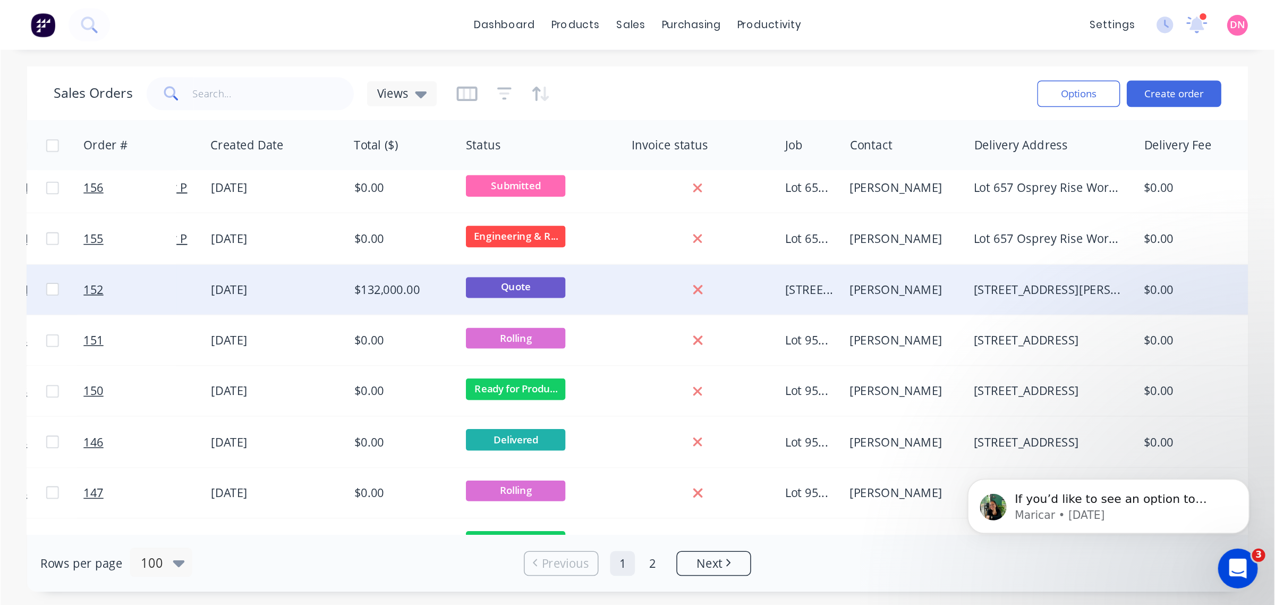
scroll to position [981, 132]
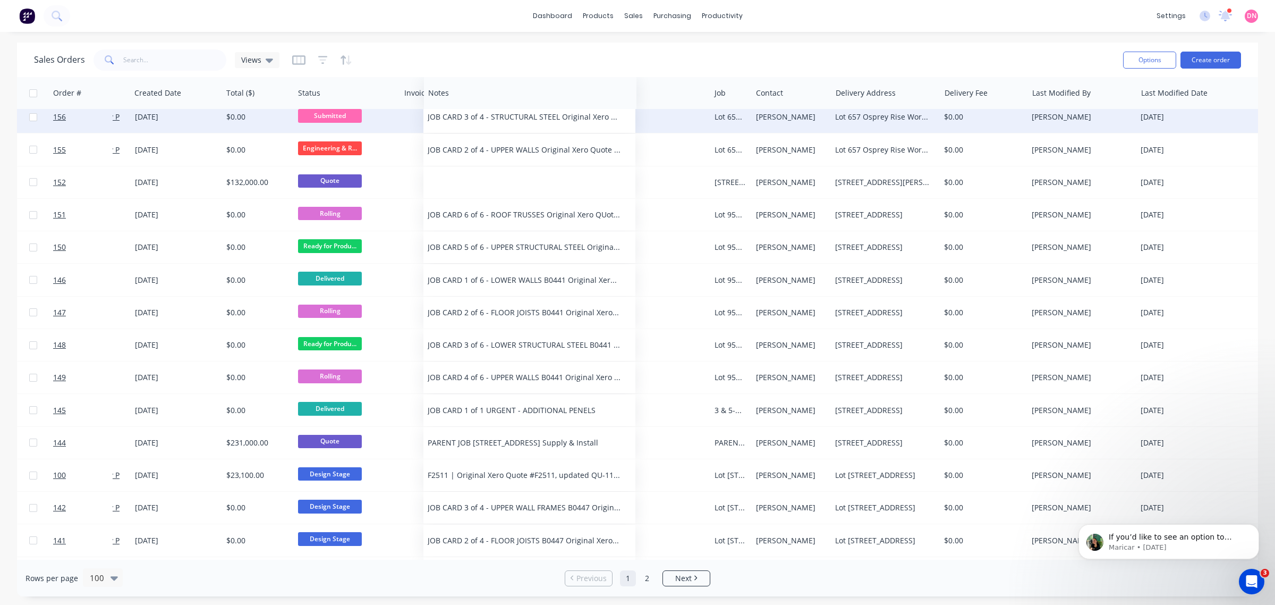
drag, startPoint x: 1081, startPoint y: 93, endPoint x: 457, endPoint y: 125, distance: 624.6
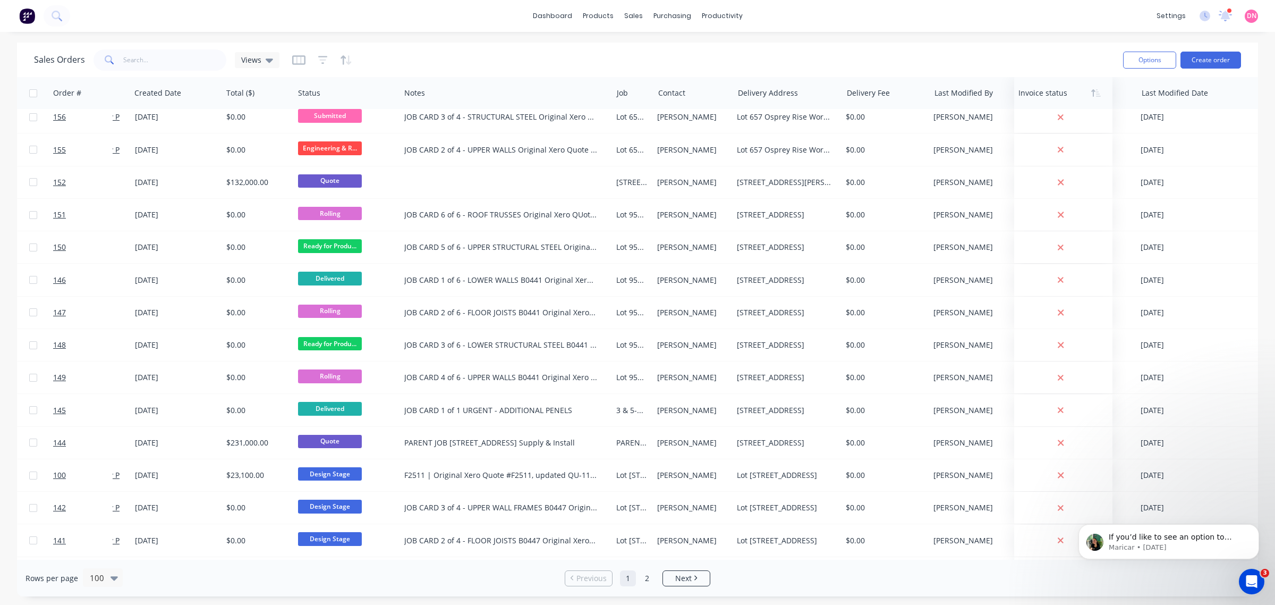
drag, startPoint x: 418, startPoint y: 98, endPoint x: 1032, endPoint y: 86, distance: 614.3
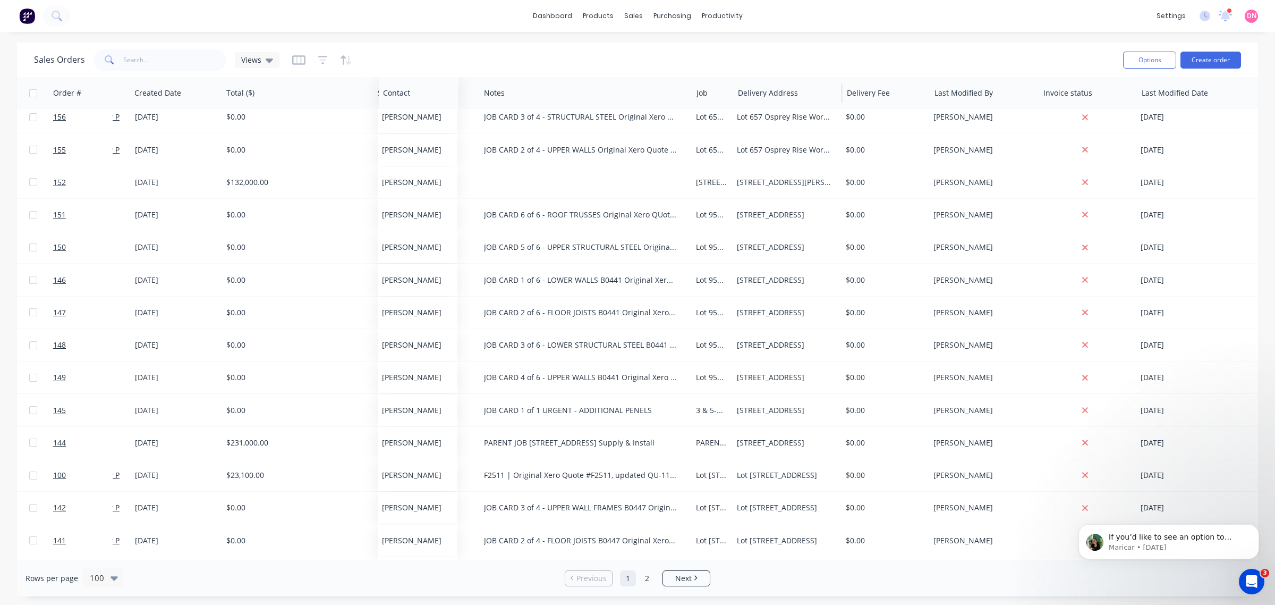
drag, startPoint x: 691, startPoint y: 97, endPoint x: 828, endPoint y: 104, distance: 137.3
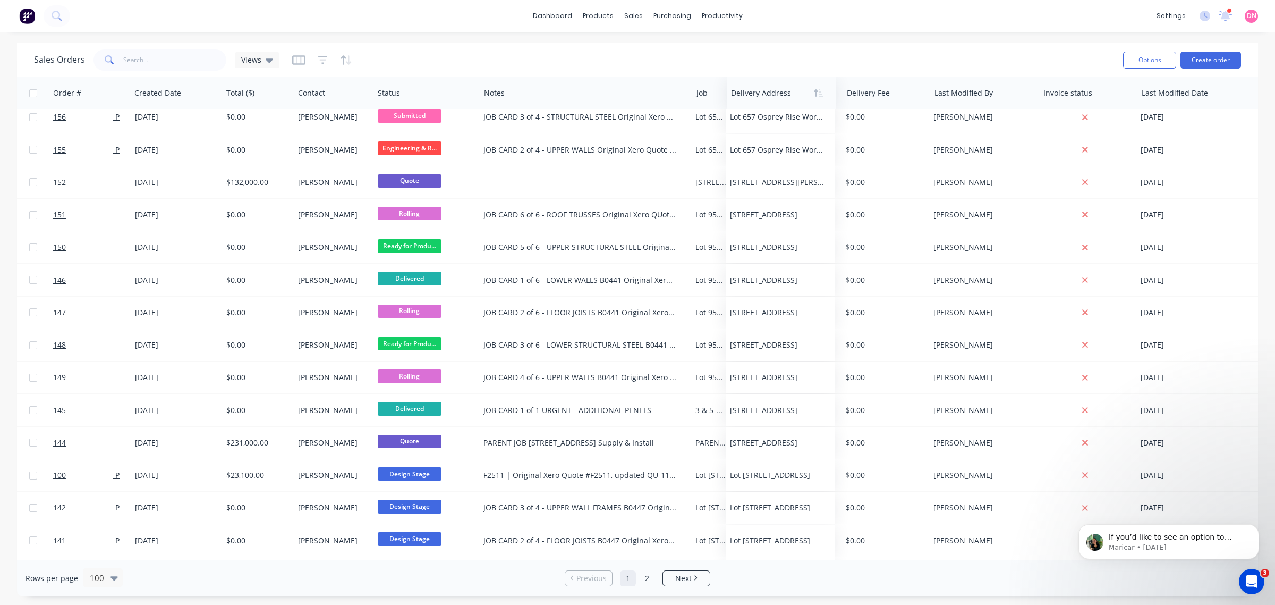
drag, startPoint x: 801, startPoint y: 93, endPoint x: 794, endPoint y: 100, distance: 9.8
click at [794, 100] on div at bounding box center [779, 92] width 96 height 21
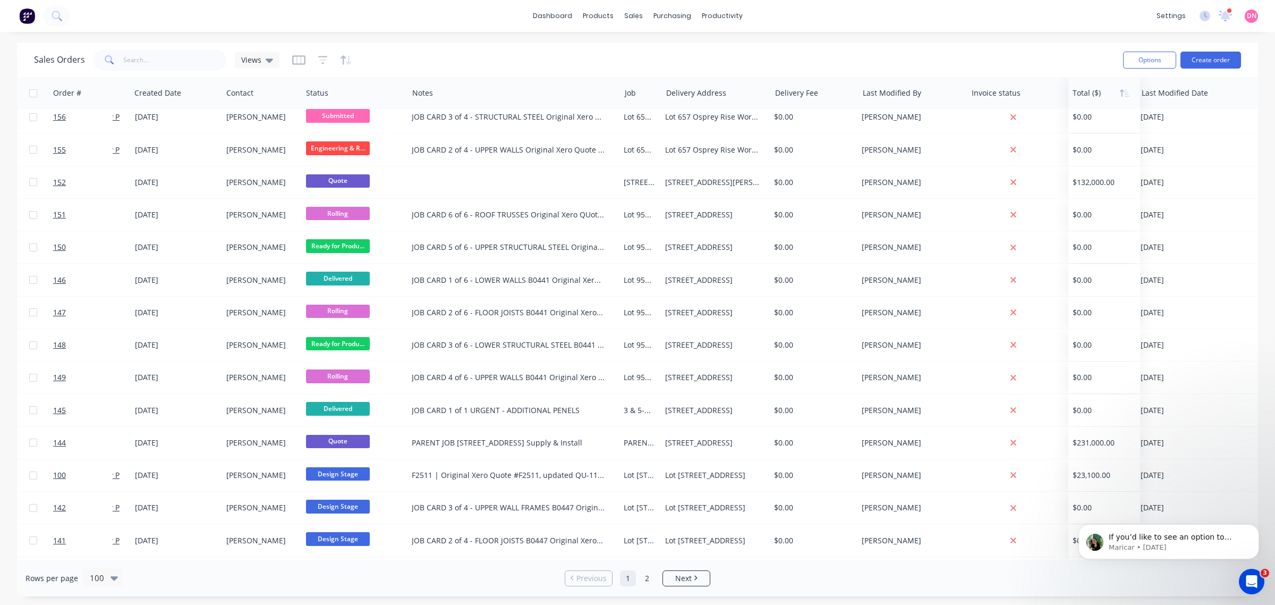
drag, startPoint x: 235, startPoint y: 92, endPoint x: 1081, endPoint y: 94, distance: 846.4
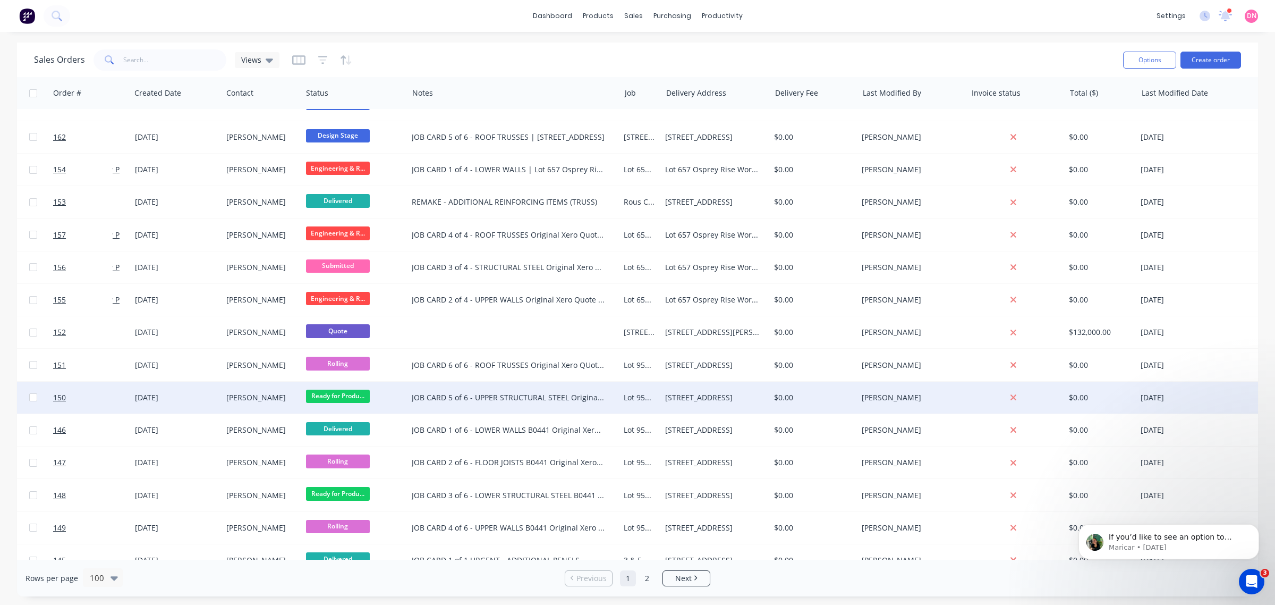
scroll to position [849, 132]
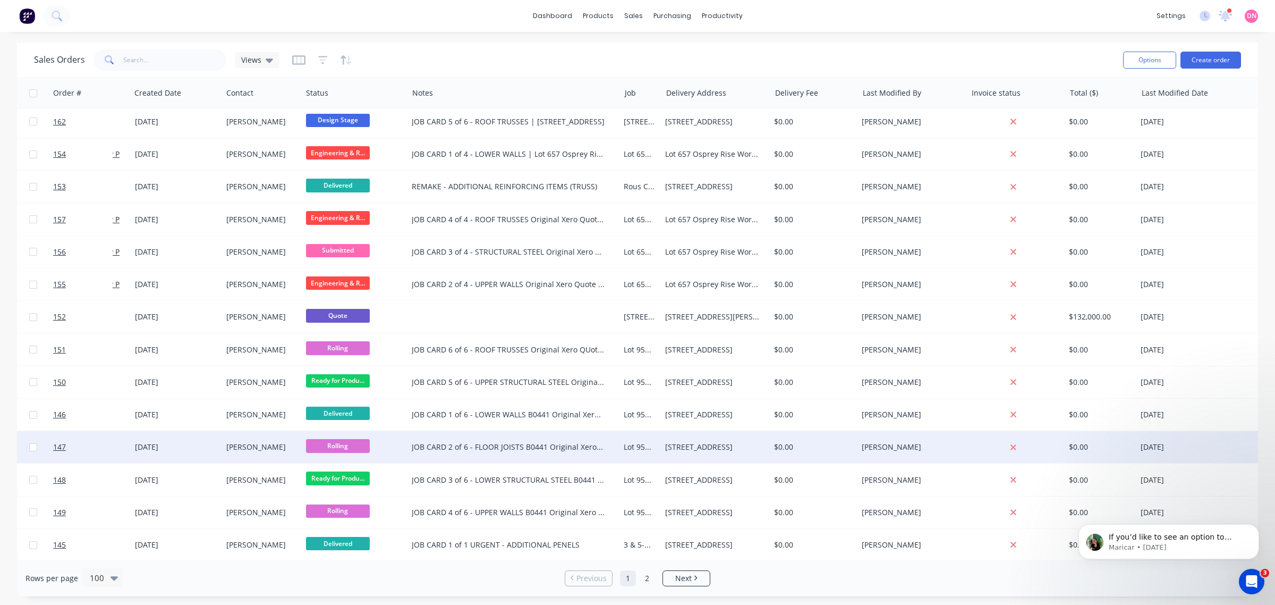
click at [359, 387] on span "Rolling" at bounding box center [338, 445] width 64 height 13
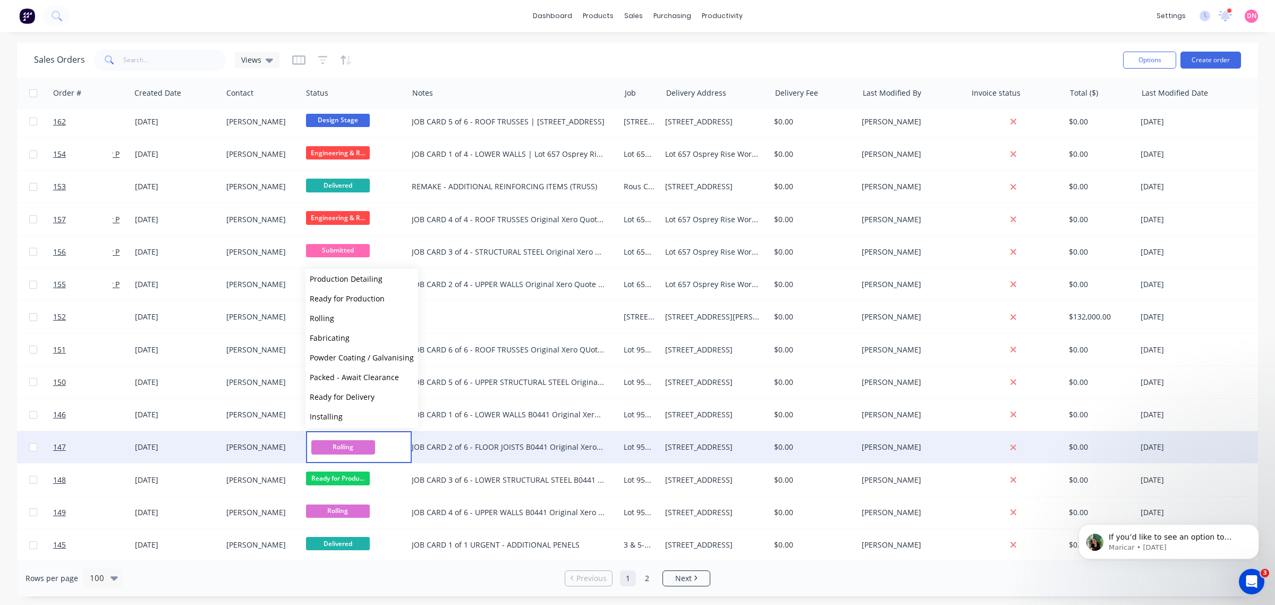
scroll to position [133, 0]
click at [384, 350] on span "Packed - Await Clearance" at bounding box center [354, 346] width 89 height 10
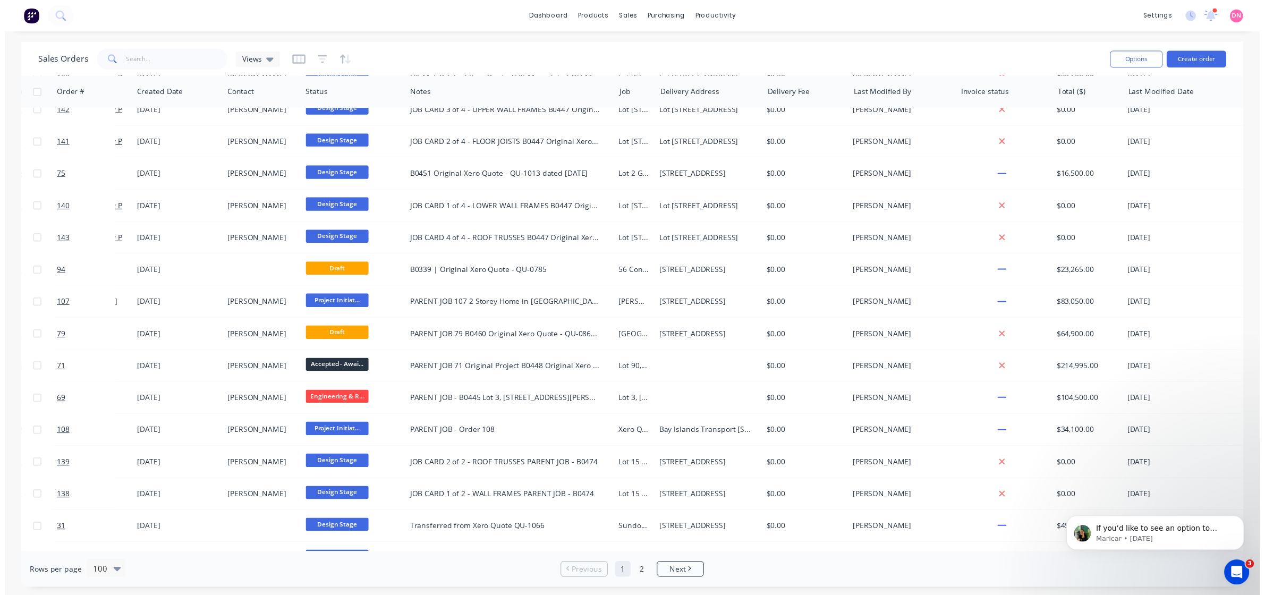
scroll to position [1579, 132]
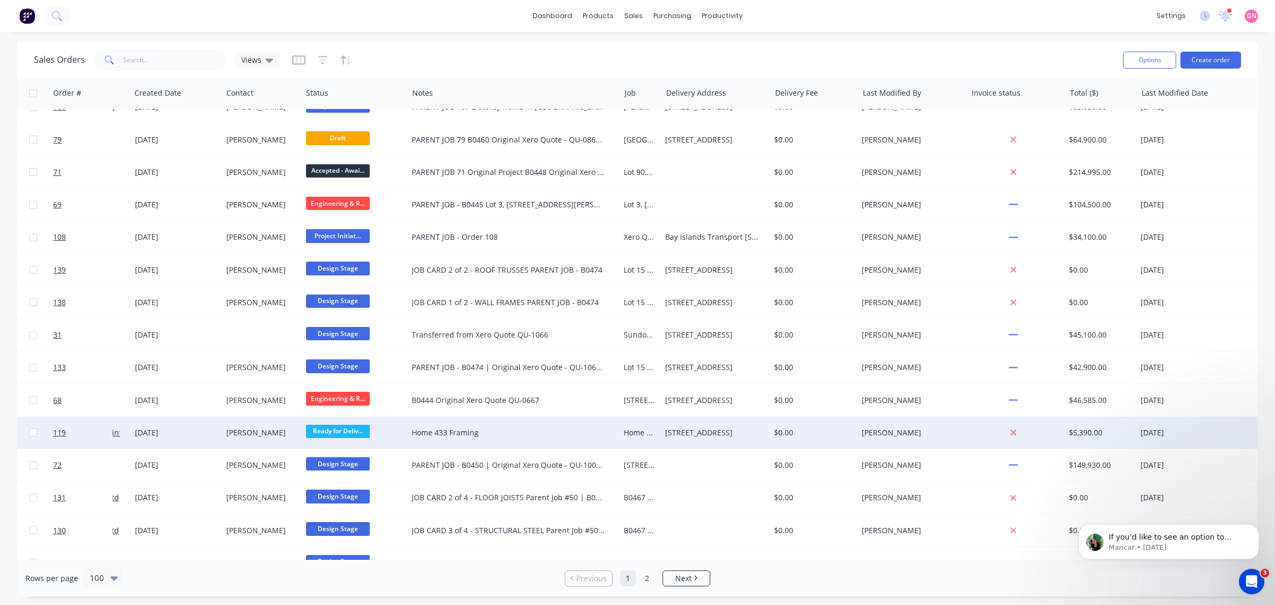
click at [359, 387] on span "Ready for Deliv..." at bounding box center [338, 431] width 64 height 13
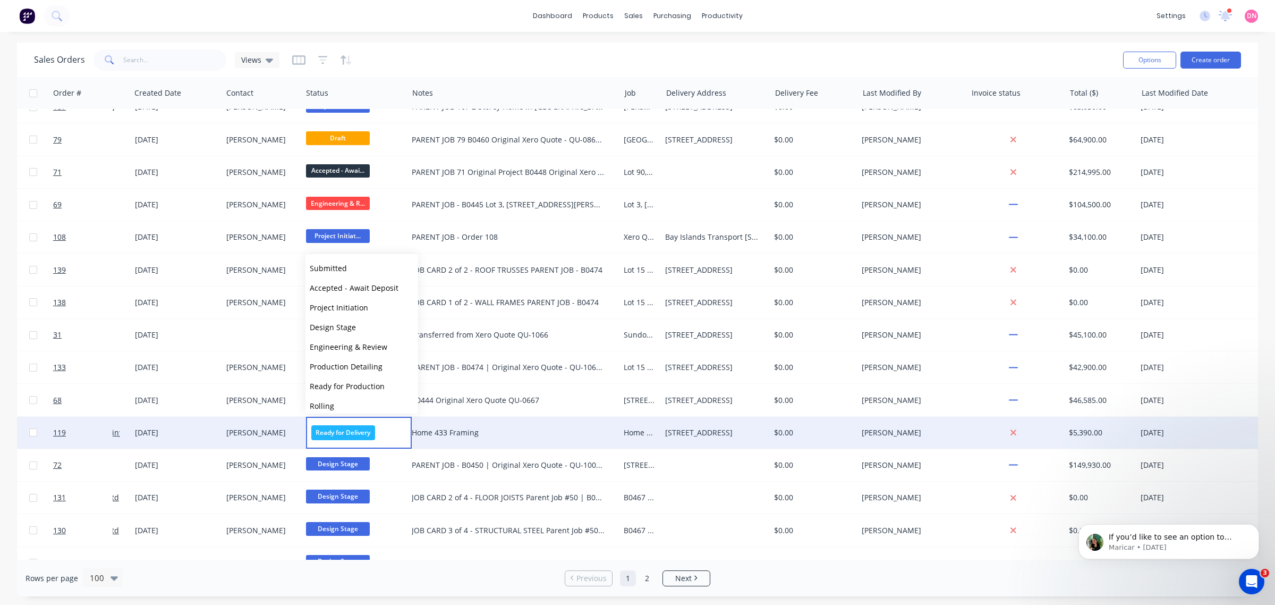
click at [515, 387] on div "Home 433 Framing" at bounding box center [508, 432] width 193 height 11
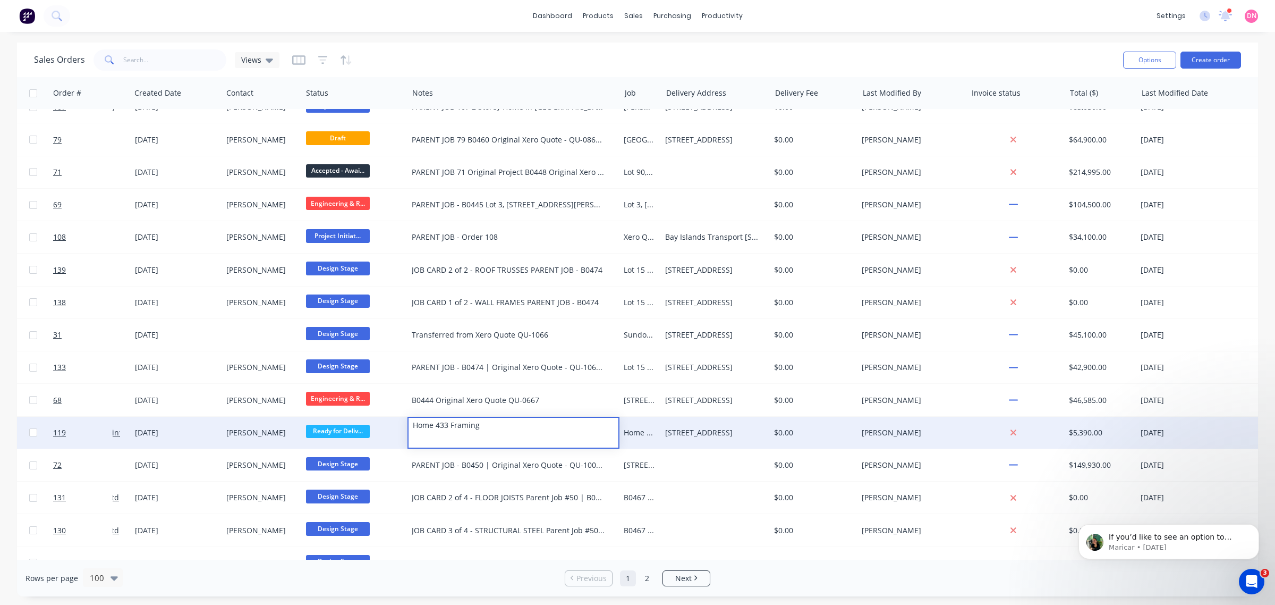
click at [245, 387] on div "David Antonacci" at bounding box center [259, 432] width 67 height 11
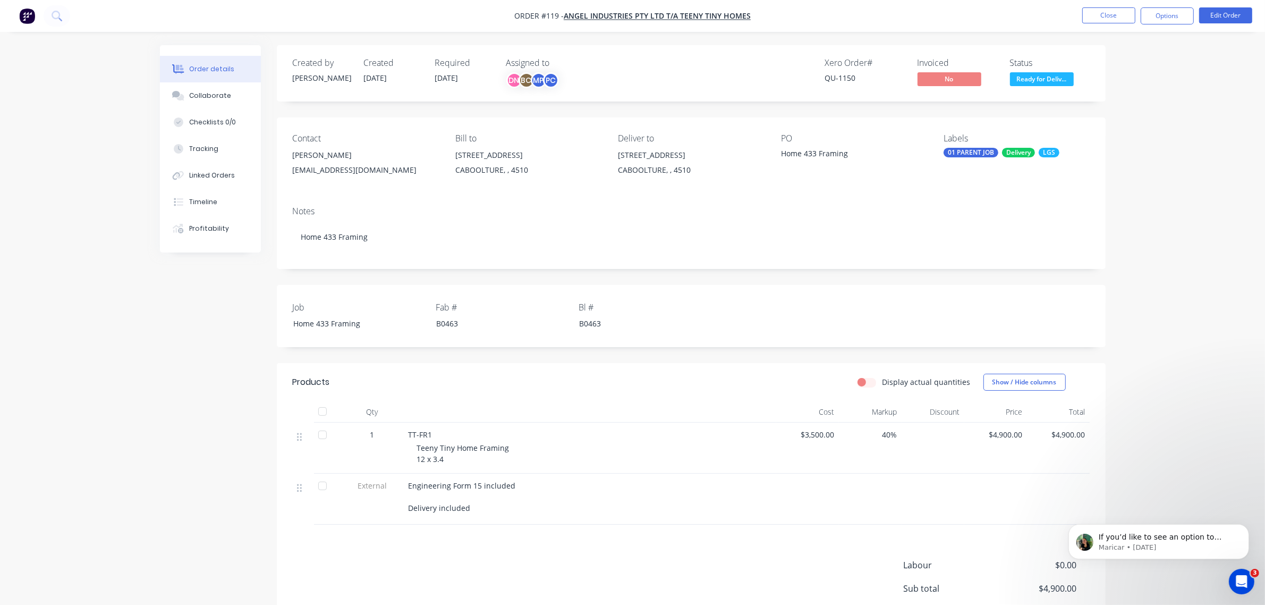
click at [315, 157] on div "David Antonacci" at bounding box center [366, 155] width 146 height 15
click at [229, 202] on button "Timeline" at bounding box center [210, 202] width 101 height 27
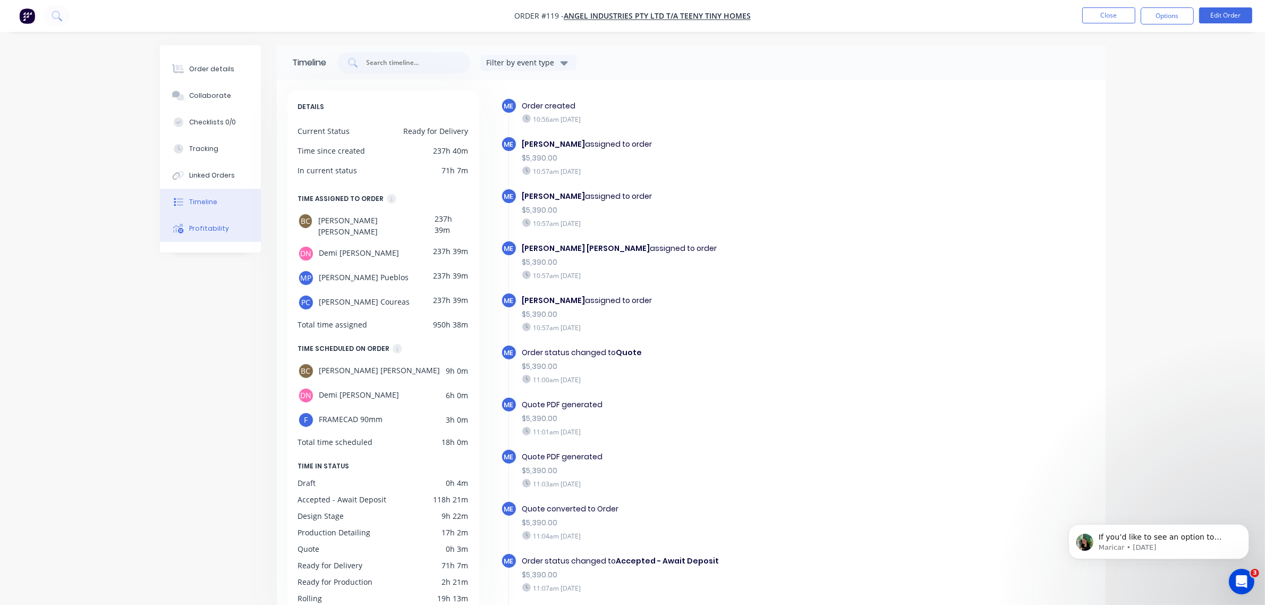
click at [224, 224] on div "Profitability" at bounding box center [209, 229] width 40 height 10
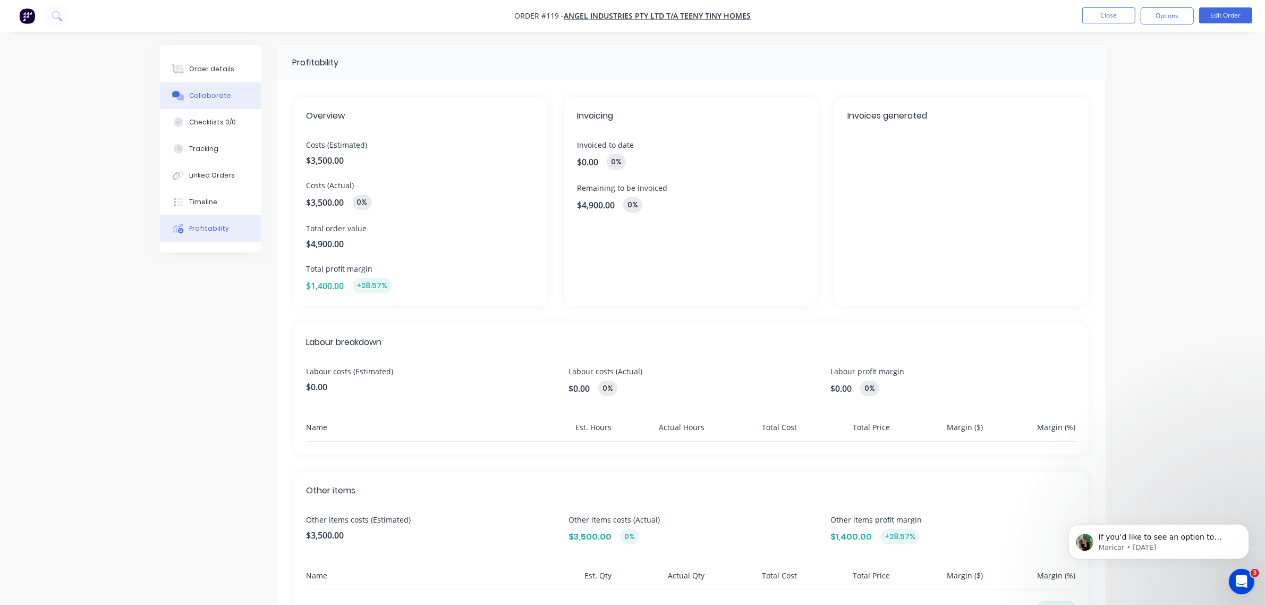
click at [227, 98] on button "Collaborate" at bounding box center [210, 95] width 101 height 27
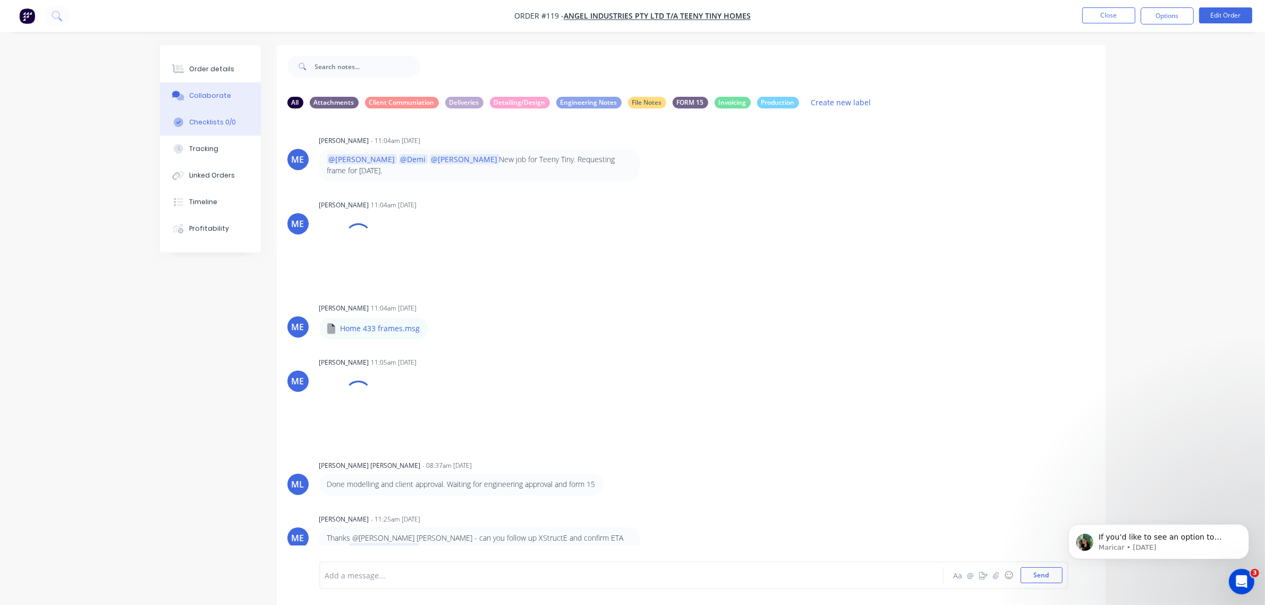
click at [224, 117] on div "Checklists 0/0" at bounding box center [212, 122] width 47 height 10
type textarea "x"
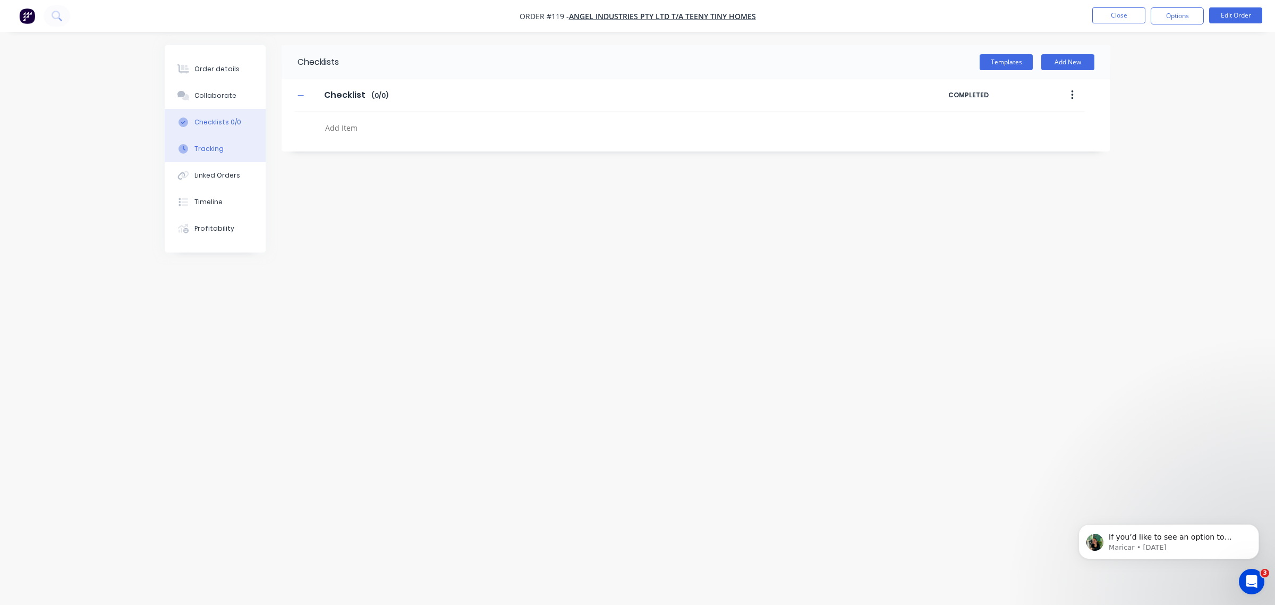
click at [220, 158] on button "Tracking" at bounding box center [215, 148] width 101 height 27
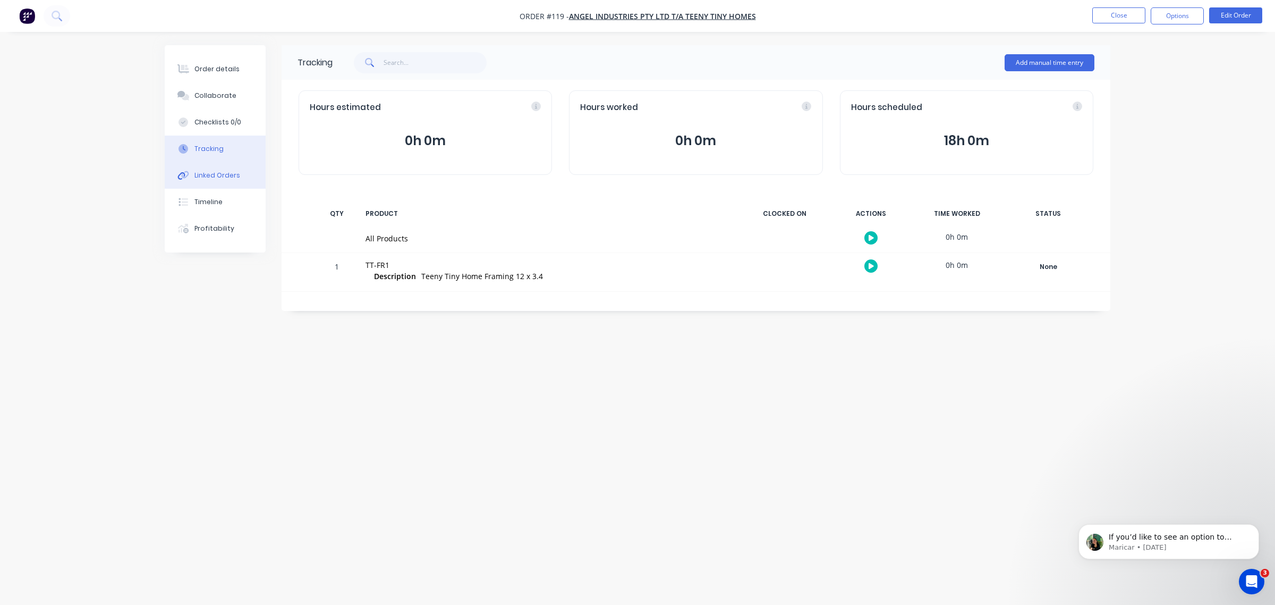
click at [219, 174] on div "Linked Orders" at bounding box center [217, 176] width 46 height 10
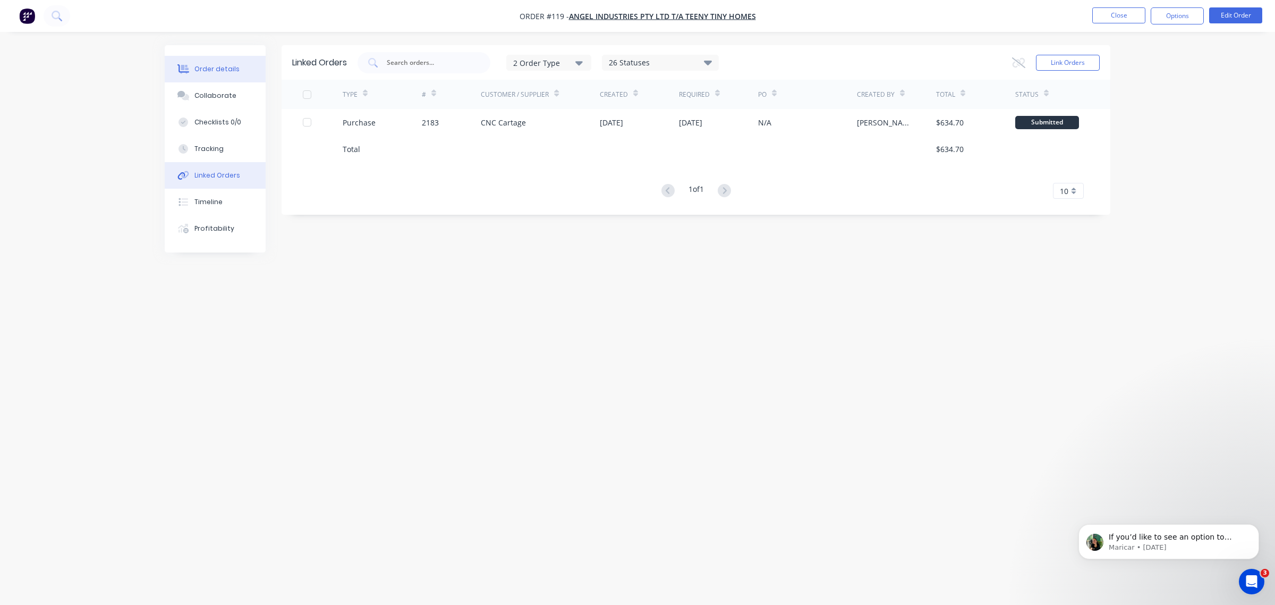
click at [225, 73] on div "Order details" at bounding box center [216, 69] width 45 height 10
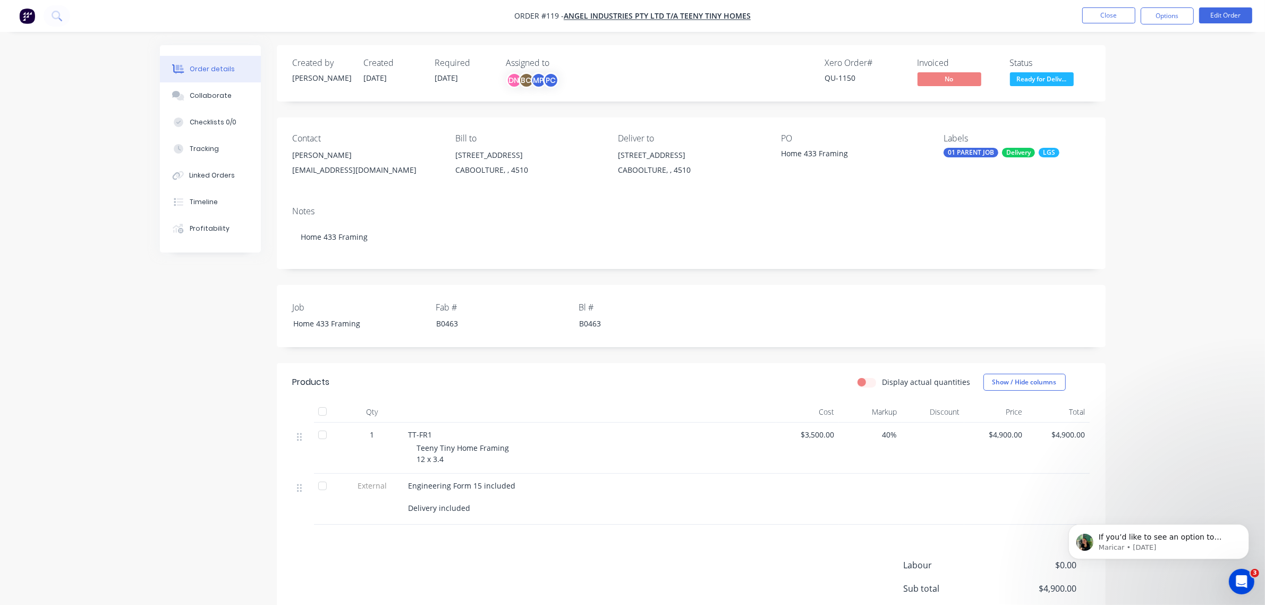
click at [334, 163] on div "contact@teenytinyhomes.com.au" at bounding box center [366, 170] width 146 height 15
drag, startPoint x: 319, startPoint y: 155, endPoint x: 456, endPoint y: 131, distance: 138.5
click at [319, 154] on div "David Antonacci" at bounding box center [366, 155] width 146 height 15
click at [816, 16] on button "Options" at bounding box center [1167, 15] width 53 height 17
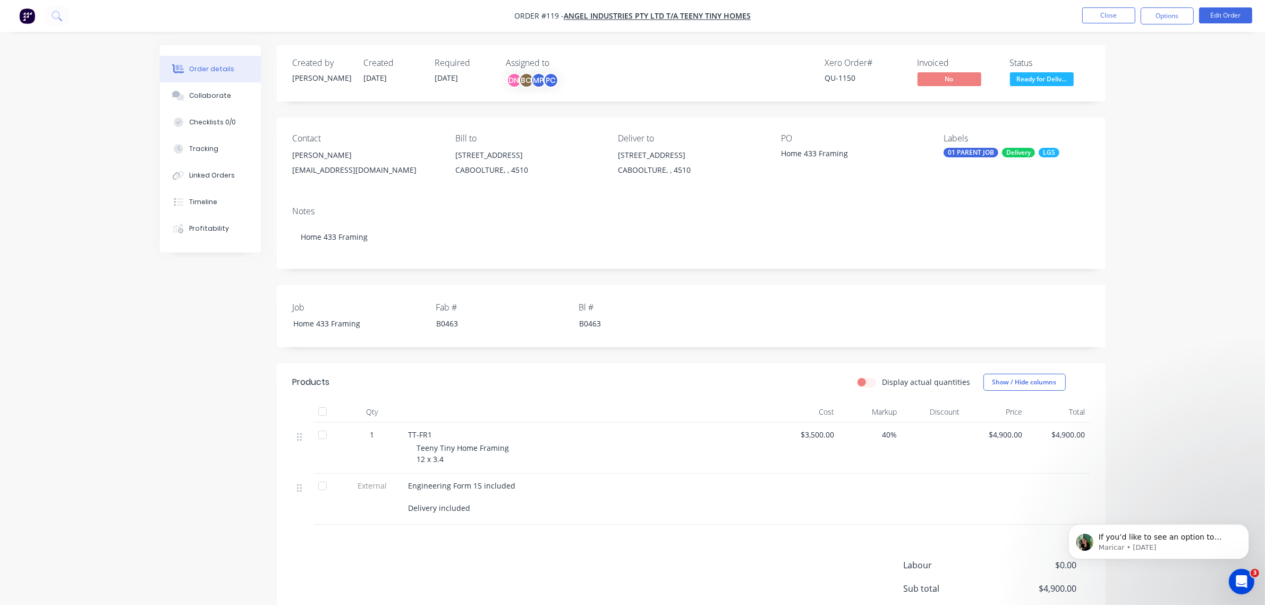
click at [303, 166] on div "contact@teenytinyhomes.com.au" at bounding box center [366, 170] width 146 height 15
click at [702, 14] on span "Angel Industries Pty Ltd t/a Teeny Tiny Homes" at bounding box center [657, 16] width 187 height 10
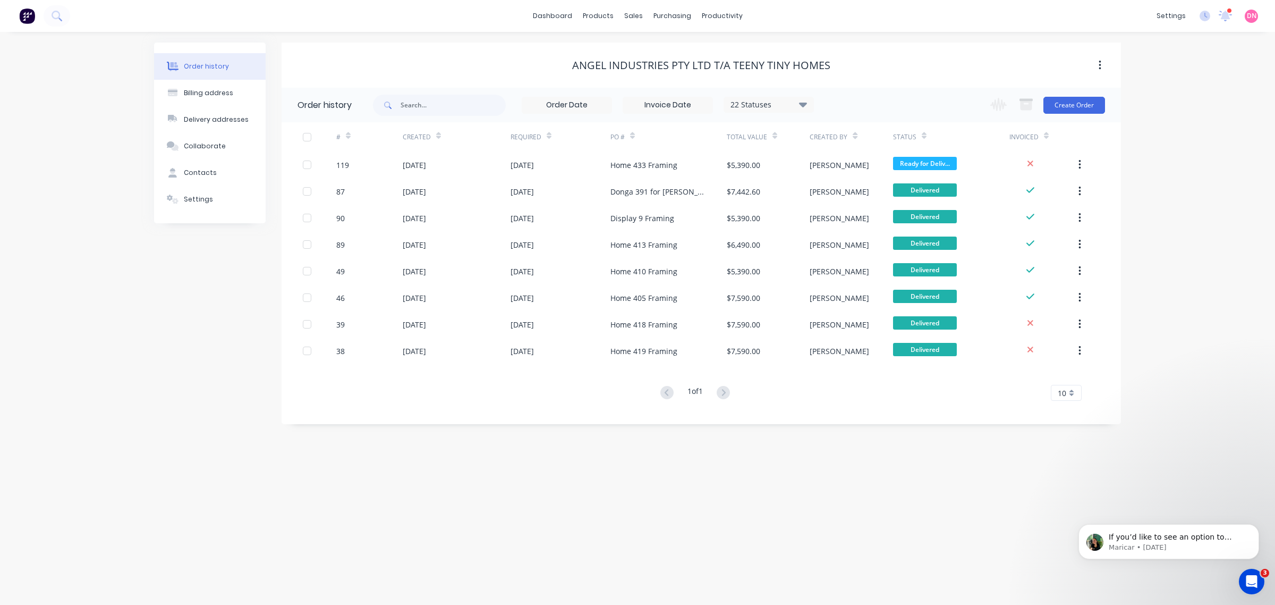
click at [669, 67] on div "Angel Industries Pty Ltd t/a Teeny Tiny Homes" at bounding box center [701, 65] width 258 height 13
click at [242, 97] on button "Billing address" at bounding box center [210, 93] width 112 height 27
select select "AU"
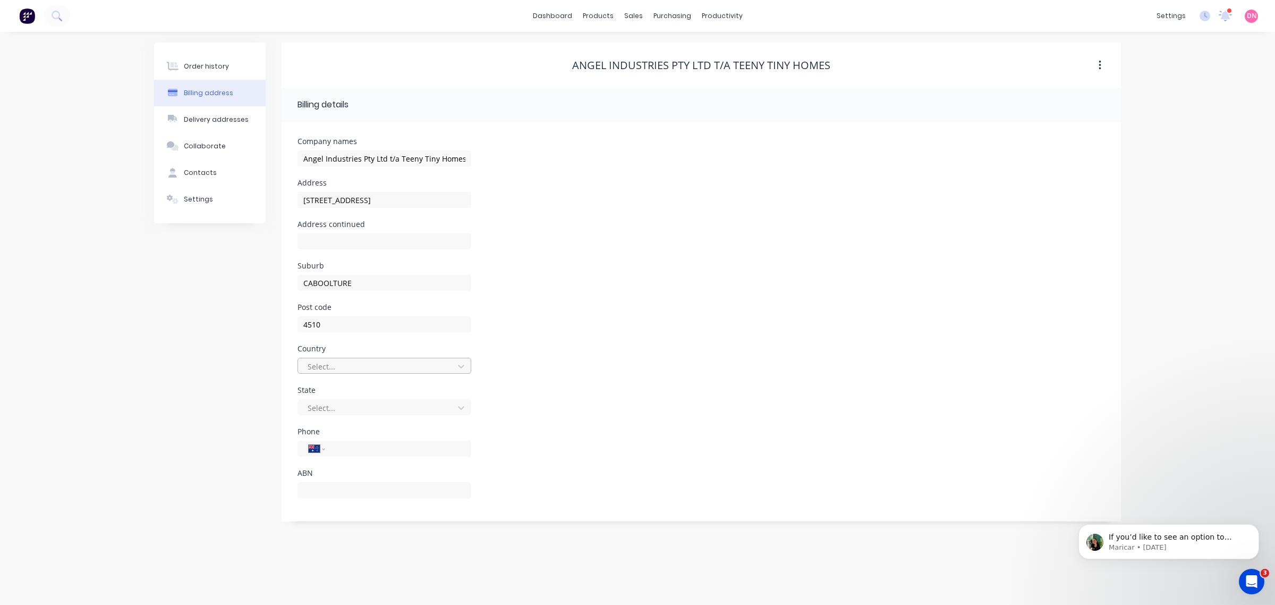
click at [434, 364] on div at bounding box center [378, 366] width 142 height 13
click at [370, 387] on div "[GEOGRAPHIC_DATA]" at bounding box center [385, 390] width 174 height 20
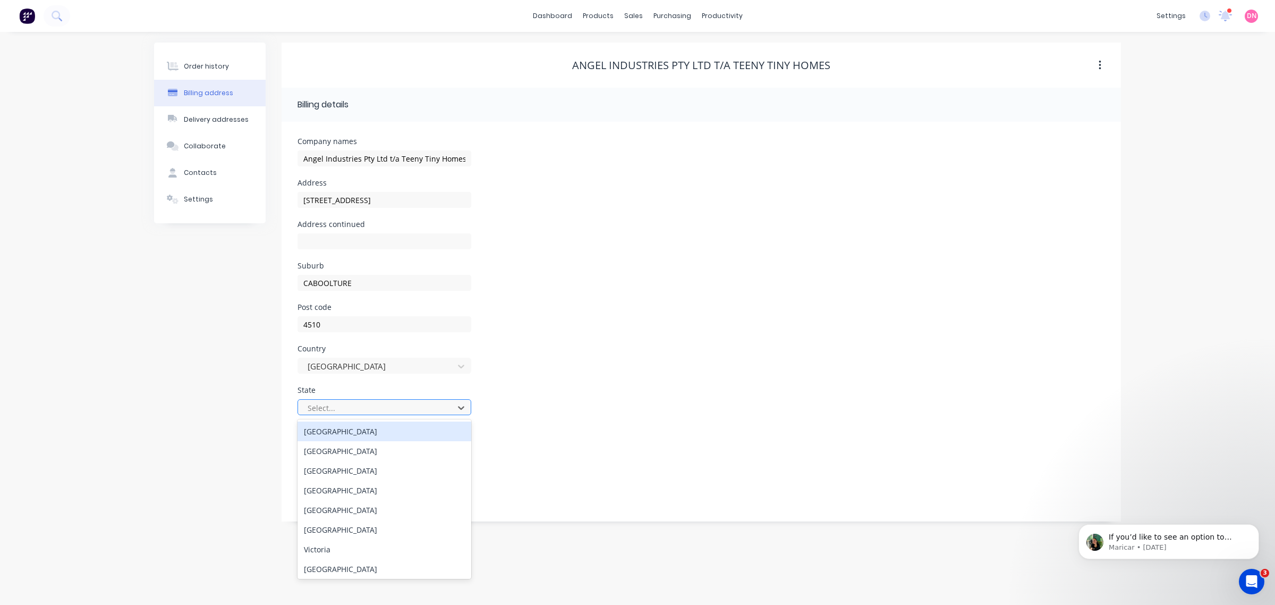
click at [362, 387] on div at bounding box center [378, 407] width 142 height 13
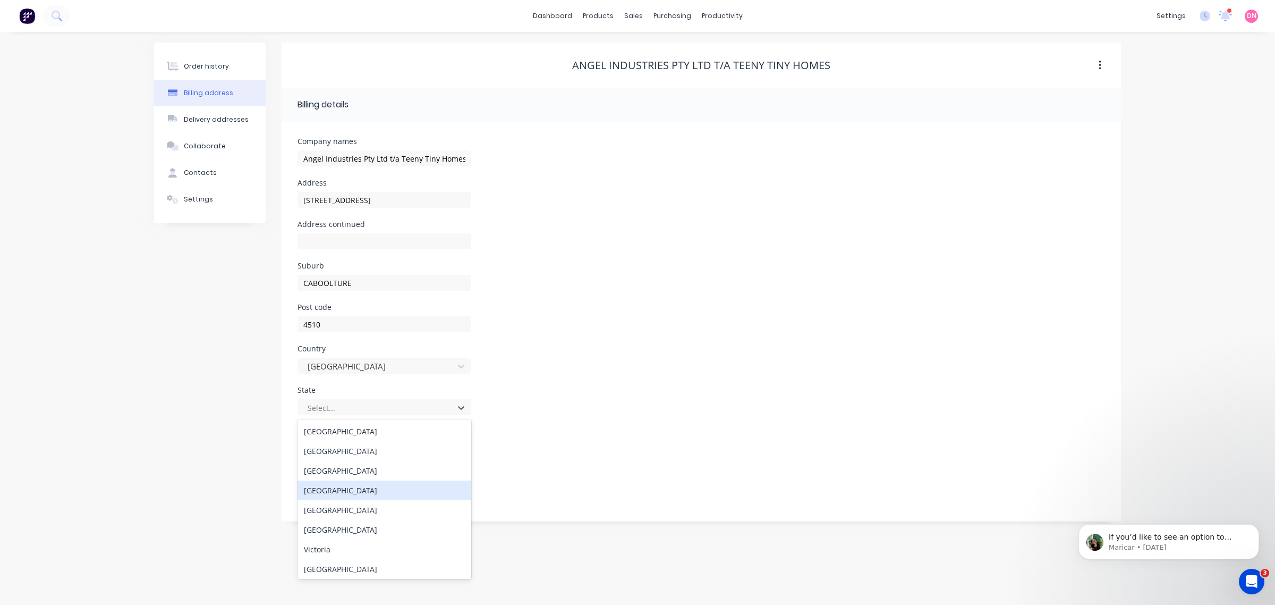
click at [356, 387] on div "[GEOGRAPHIC_DATA]" at bounding box center [385, 490] width 174 height 20
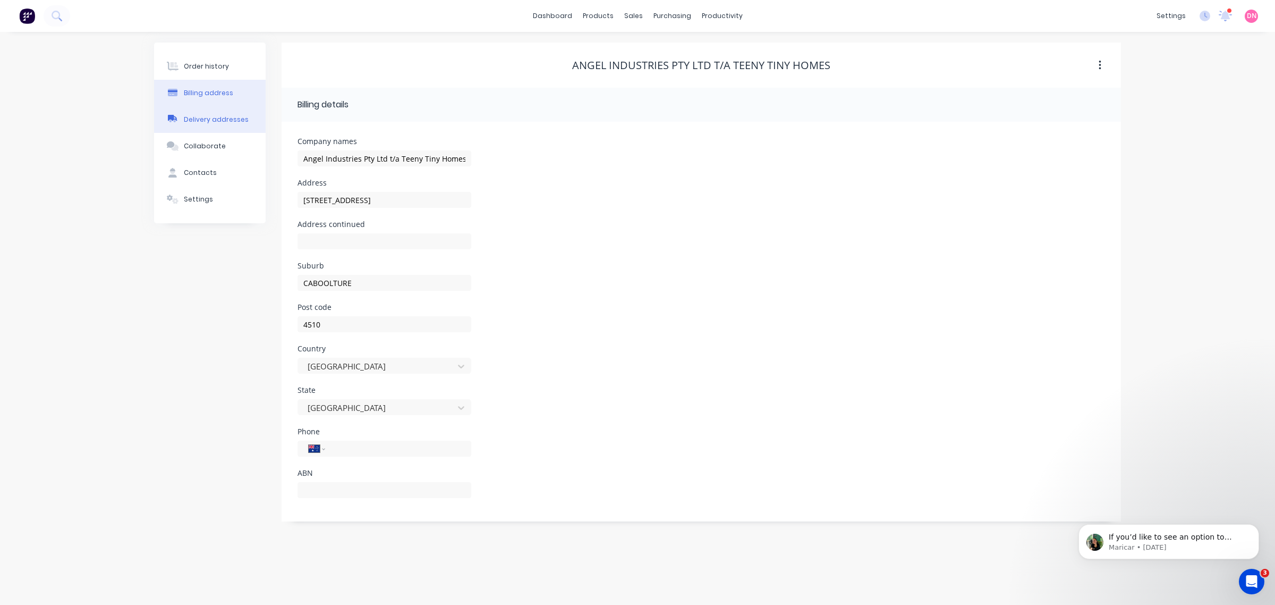
click at [230, 123] on div "Delivery addresses" at bounding box center [216, 120] width 65 height 10
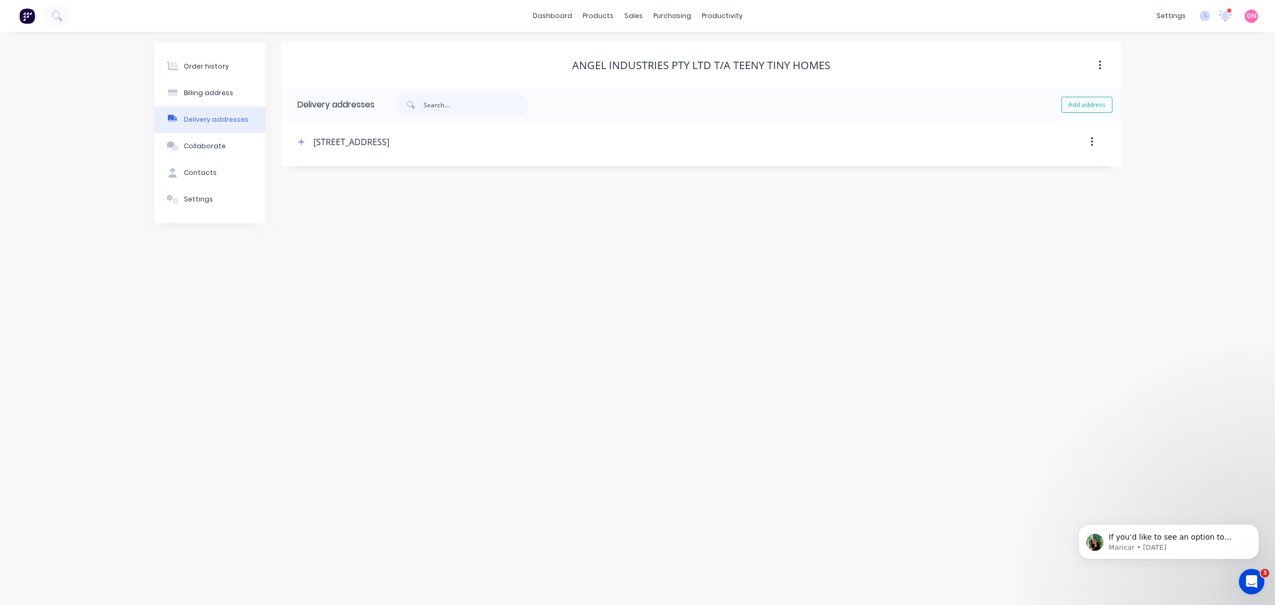
click at [816, 139] on button "button" at bounding box center [1092, 141] width 25 height 19
click at [816, 141] on div "135 Old Toorbul Point Rd, CABOOLTURE" at bounding box center [602, 141] width 614 height 19
click at [389, 139] on div "135 Old Toorbul Point Rd, CABOOLTURE" at bounding box center [351, 141] width 76 height 13
click at [389, 145] on div "135 Old Toorbul Point Rd, CABOOLTURE" at bounding box center [351, 141] width 76 height 13
click at [373, 145] on div "135 Old Toorbul Point Rd, CABOOLTURE" at bounding box center [351, 141] width 76 height 13
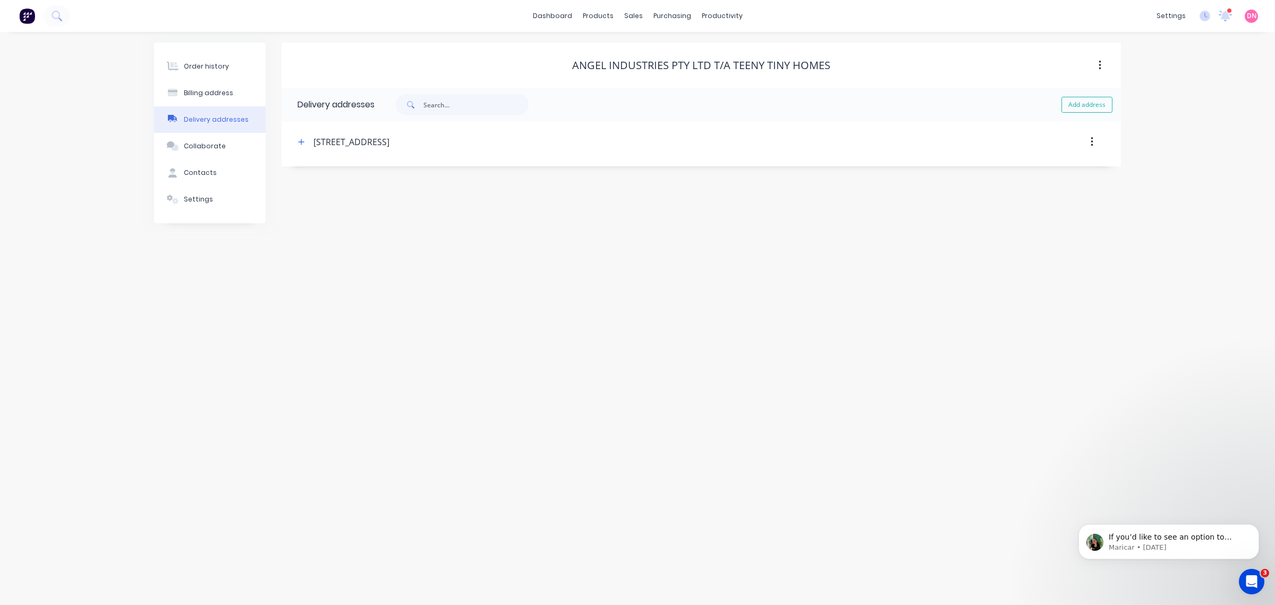
click at [389, 135] on div "135 Old Toorbul Point Rd, CABOOLTURE" at bounding box center [351, 141] width 76 height 13
click at [530, 136] on div "135 Old Toorbul Point Rd, CABOOLTURE" at bounding box center [602, 141] width 614 height 19
click at [516, 137] on div "135 Old Toorbul Point Rd, CABOOLTURE" at bounding box center [602, 141] width 614 height 19
click at [214, 147] on div "Collaborate" at bounding box center [205, 146] width 42 height 10
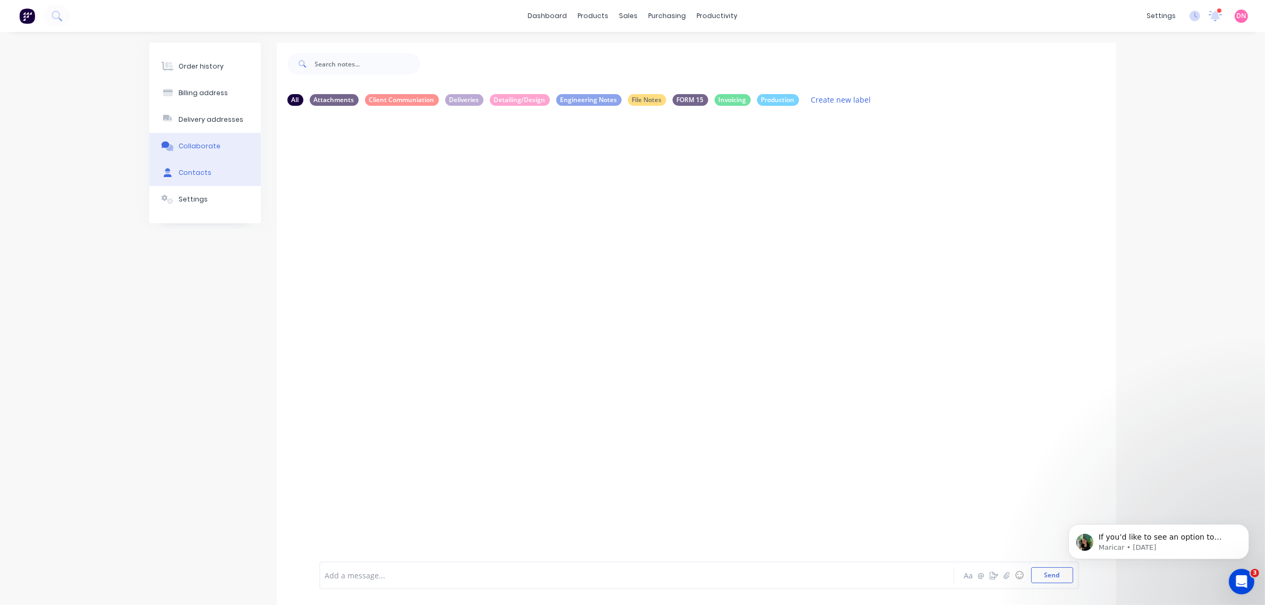
click at [210, 171] on button "Contacts" at bounding box center [205, 172] width 112 height 27
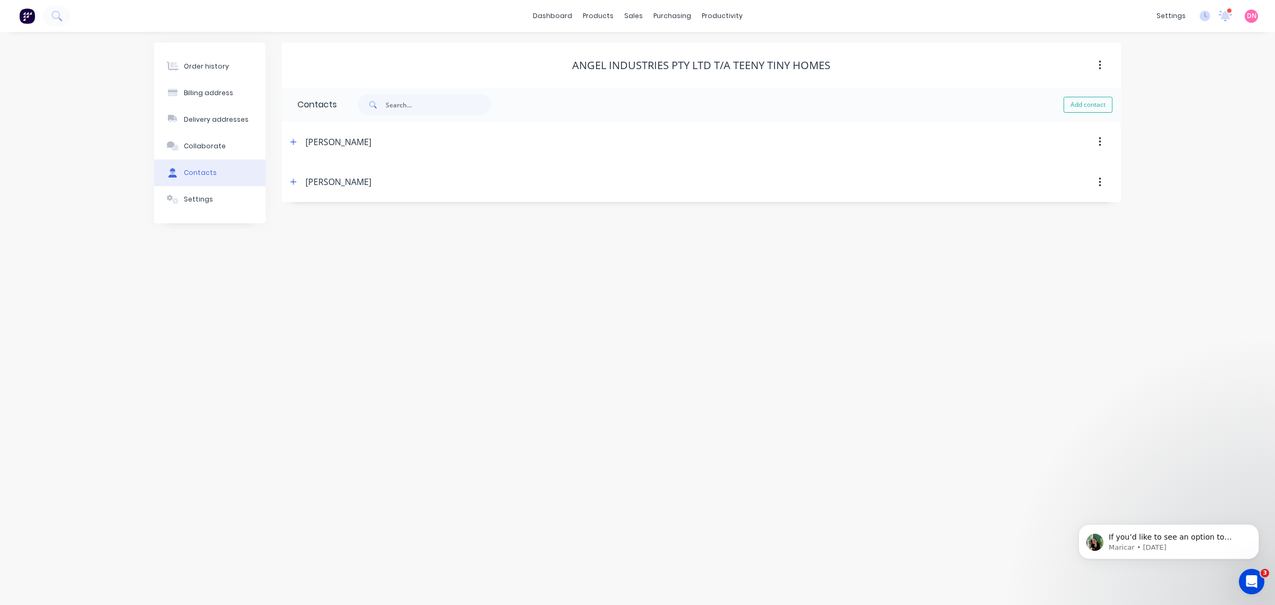
click at [816, 145] on icon "button" at bounding box center [1100, 142] width 2 height 10
click at [816, 237] on div "Order history Billing address Delivery addresses Collaborate Contacts Settings …" at bounding box center [637, 318] width 1275 height 573
click at [816, 182] on icon "button" at bounding box center [1100, 182] width 2 height 10
click at [816, 141] on icon "button" at bounding box center [1100, 142] width 3 height 12
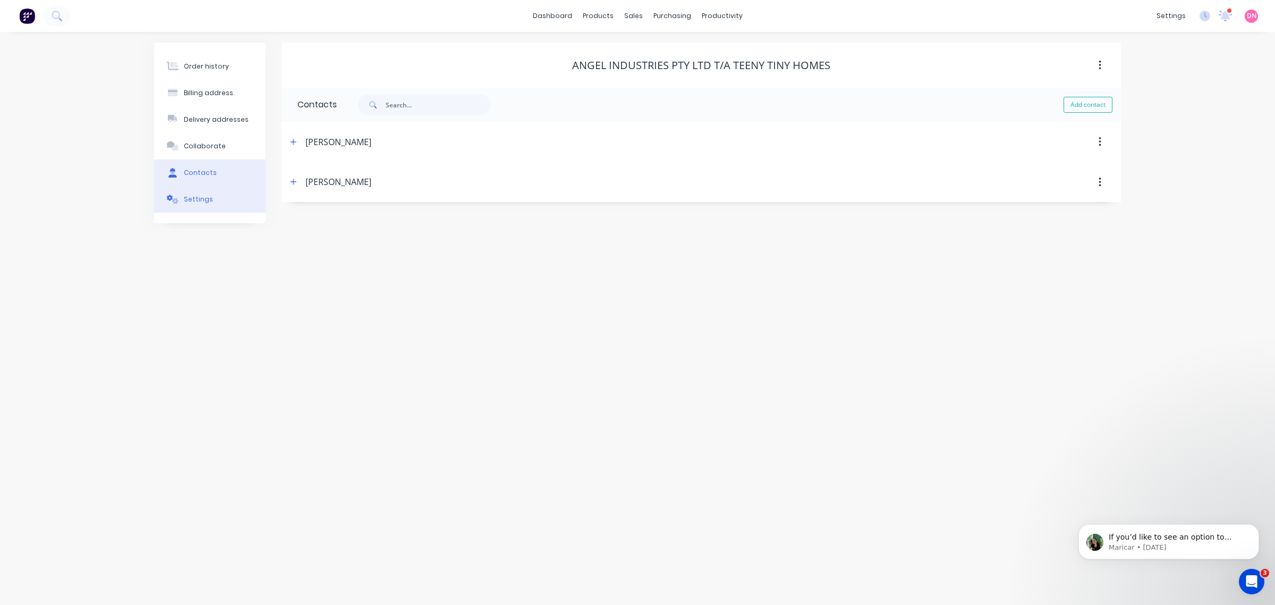
click at [218, 202] on button "Settings" at bounding box center [210, 199] width 112 height 27
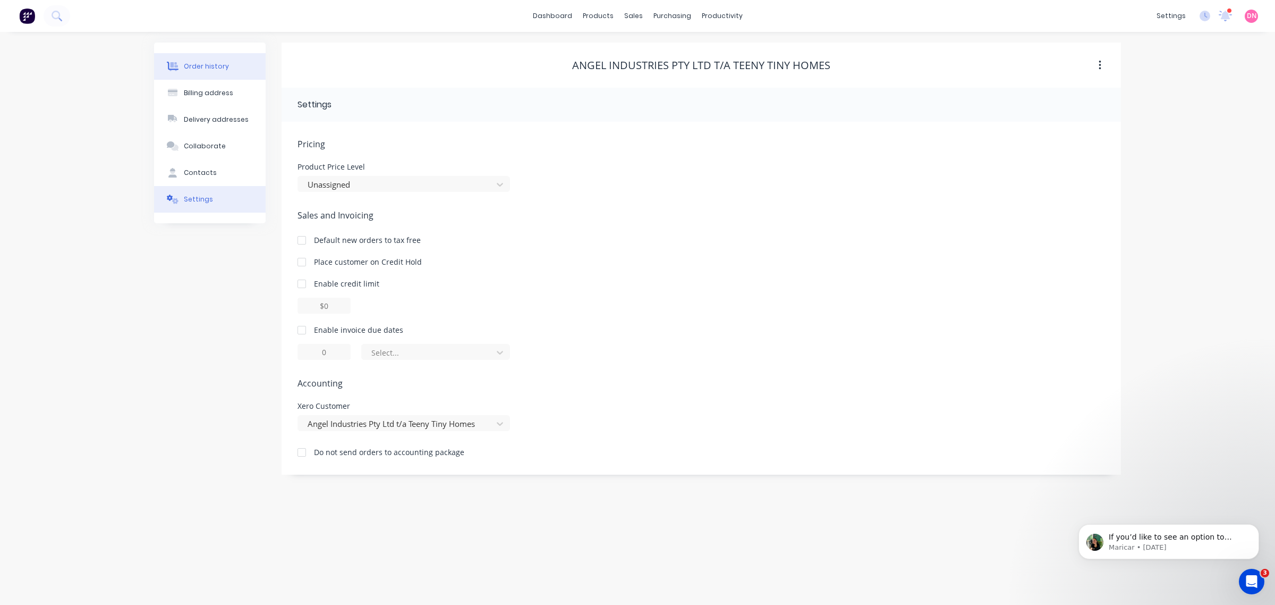
click at [199, 66] on div "Order history" at bounding box center [206, 67] width 45 height 10
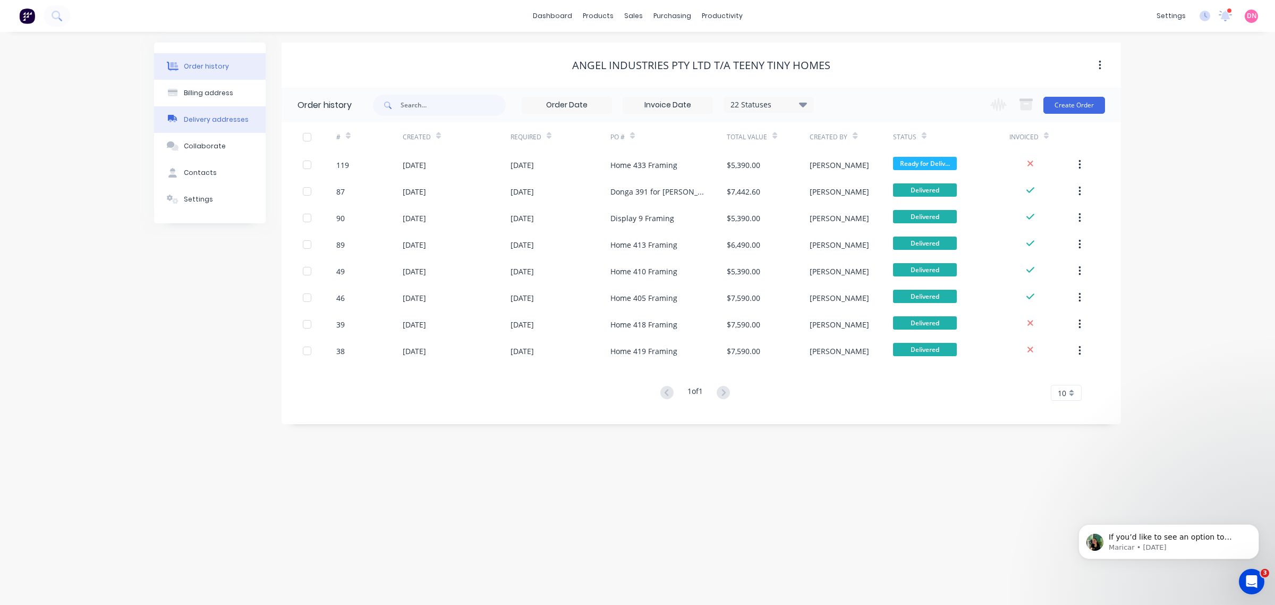
click at [202, 117] on div "Delivery addresses" at bounding box center [216, 120] width 65 height 10
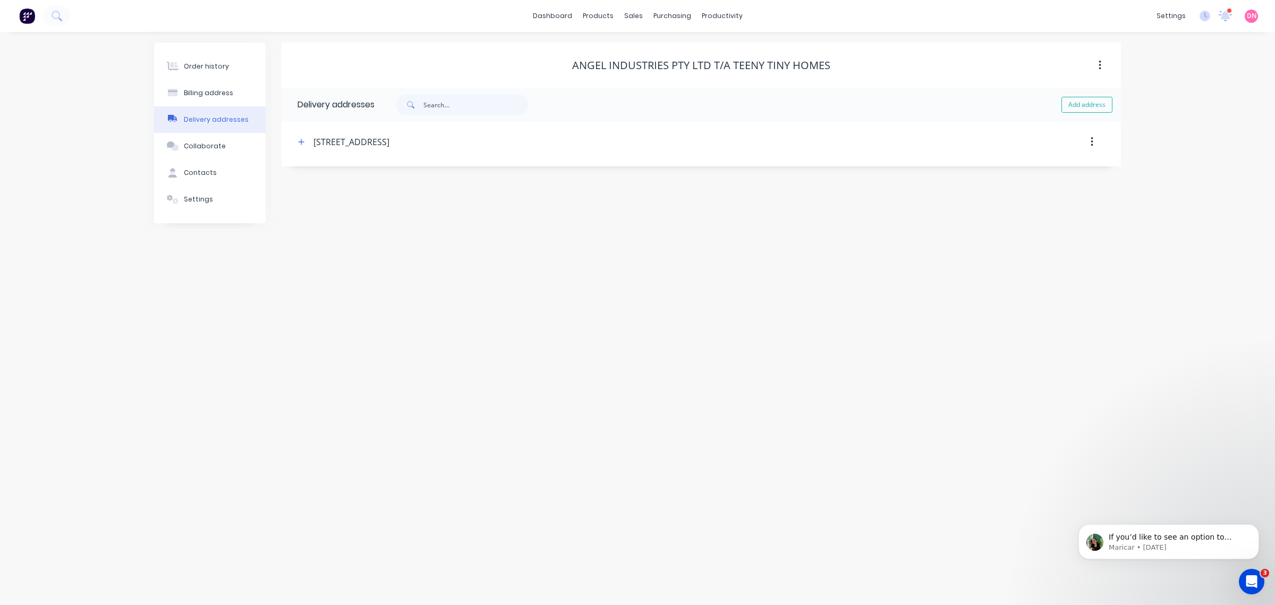
click at [816, 142] on button "button" at bounding box center [1092, 141] width 25 height 19
click at [816, 65] on button "button" at bounding box center [1100, 65] width 25 height 19
click at [216, 168] on button "Contacts" at bounding box center [210, 172] width 112 height 27
click at [219, 151] on button "Collaborate" at bounding box center [210, 146] width 112 height 27
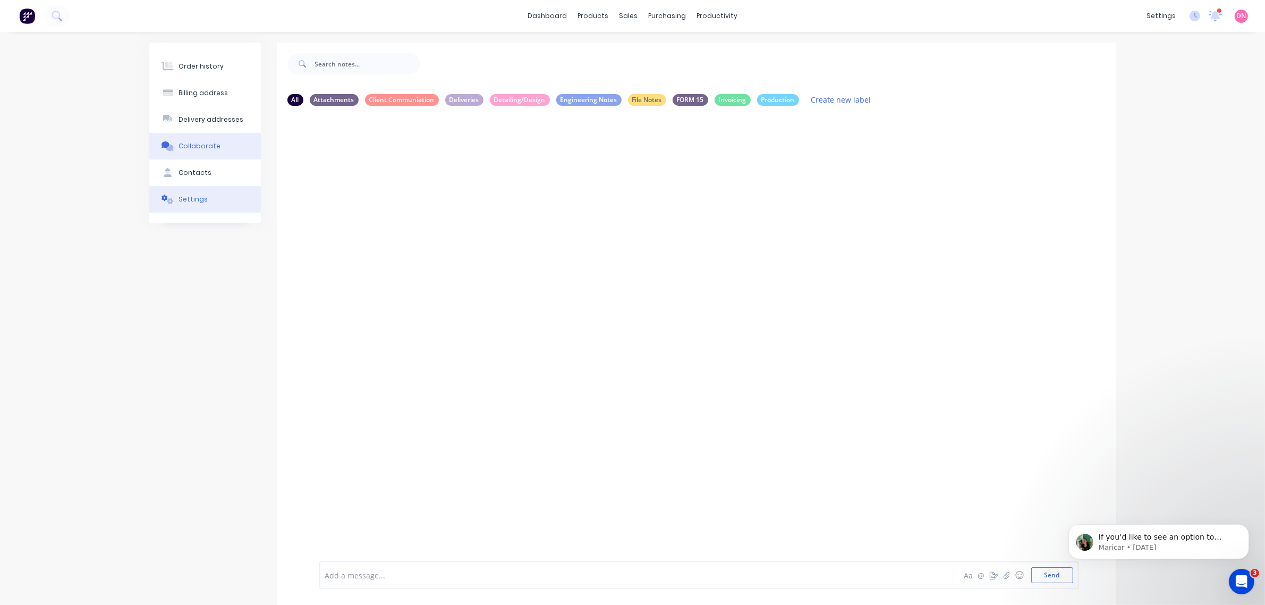
click at [217, 194] on button "Settings" at bounding box center [205, 199] width 112 height 27
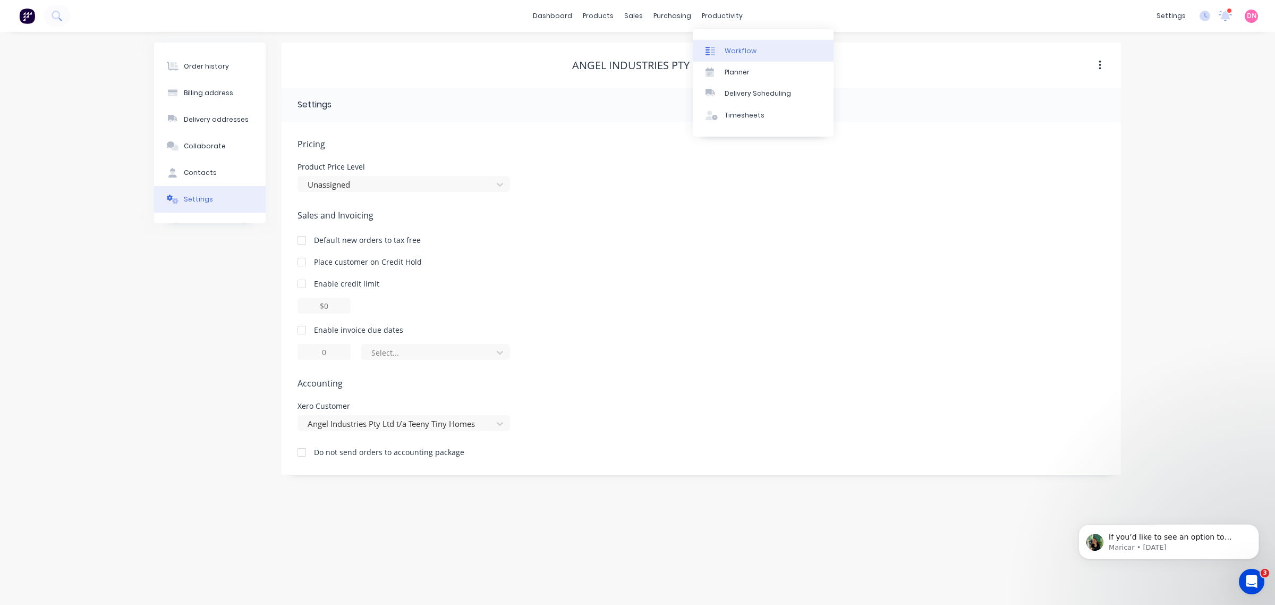
click at [722, 43] on link "Workflow" at bounding box center [763, 50] width 141 height 21
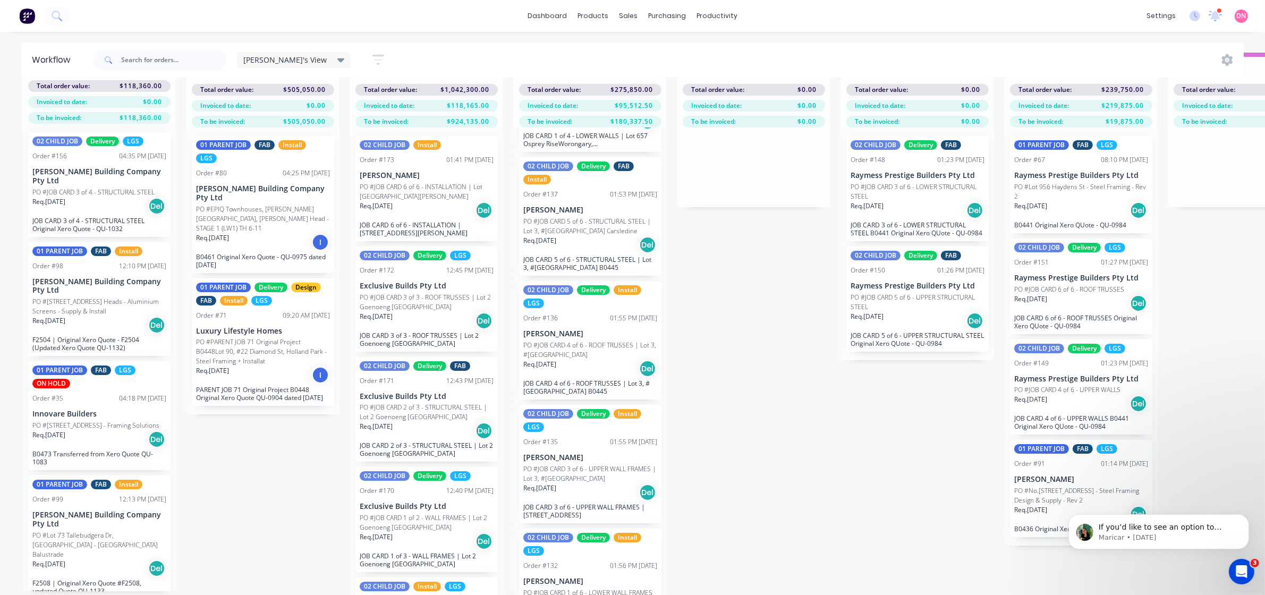
scroll to position [1026, 0]
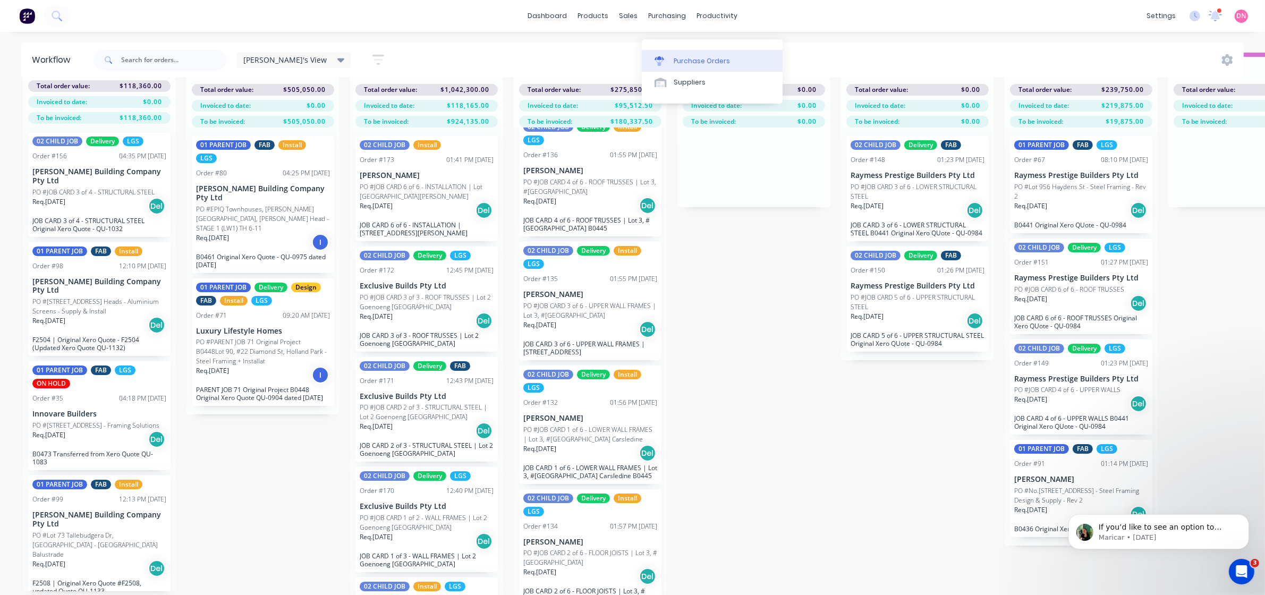
click at [670, 56] on div at bounding box center [663, 61] width 16 height 10
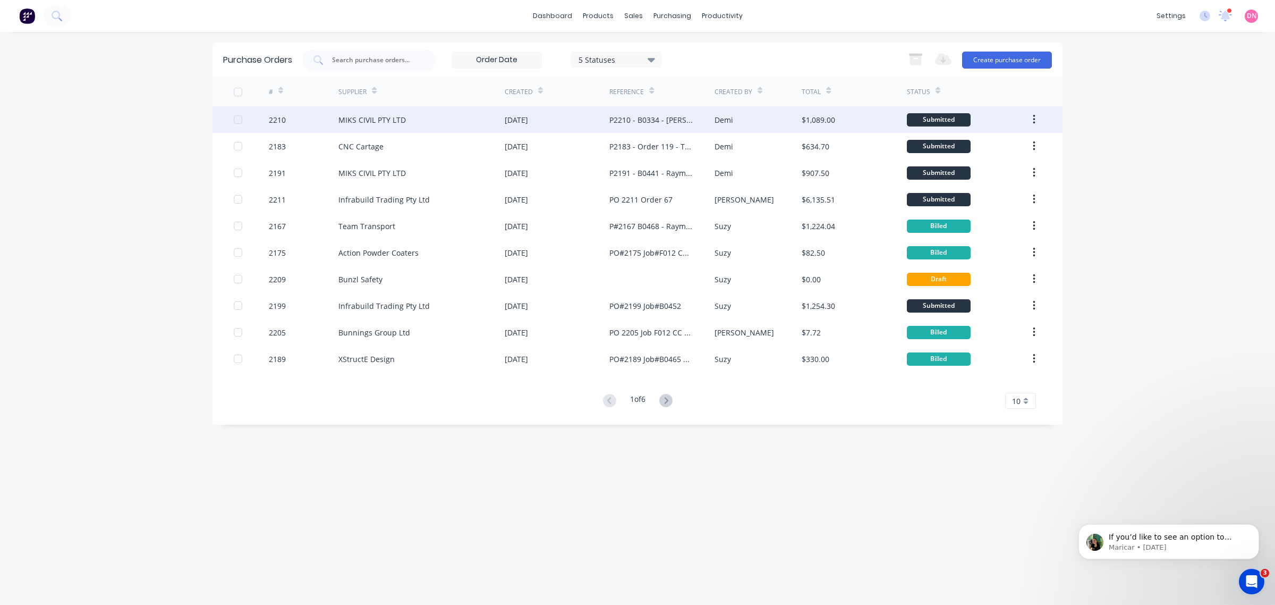
click at [816, 121] on button "button" at bounding box center [1034, 119] width 25 height 19
click at [779, 121] on div "Demi" at bounding box center [759, 119] width 88 height 27
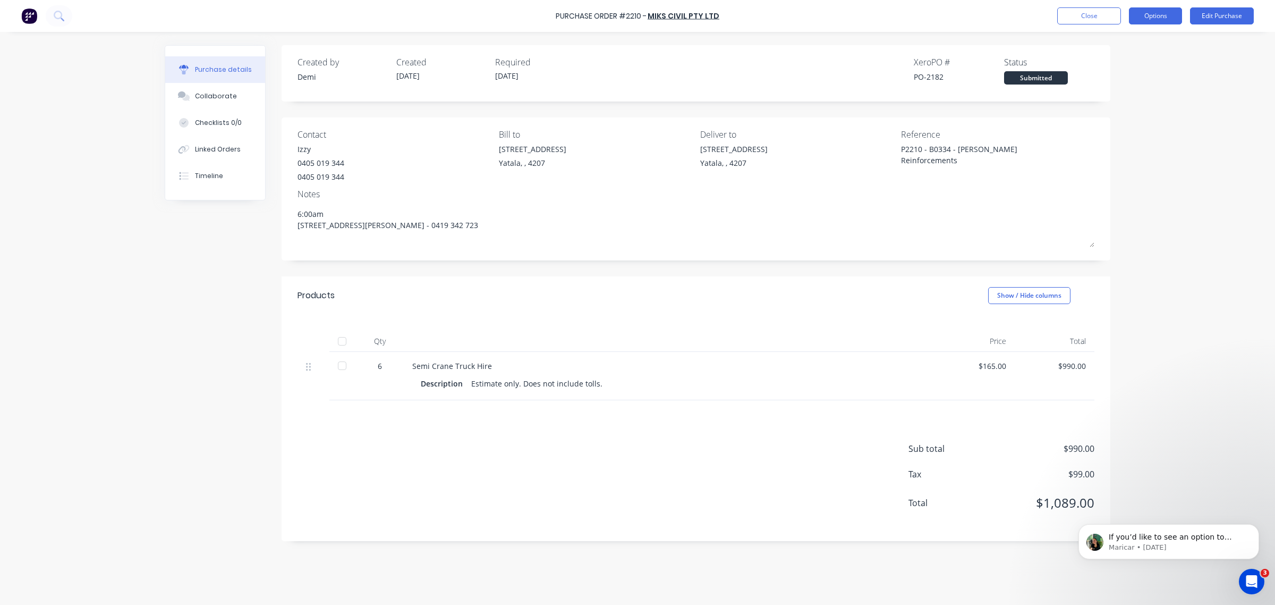
click at [816, 13] on button "Options" at bounding box center [1155, 15] width 53 height 17
click at [816, 269] on div "Purchase Order #2210 - MIKS CIVIL PTY LTD Close Options Edit Purchase Purchase …" at bounding box center [637, 302] width 1275 height 605
click at [816, 5] on div "Purchase Order #2210 - MIKS CIVIL PTY LTD Close Options Edit Purchase" at bounding box center [637, 16] width 1275 height 32
click at [816, 12] on button "Edit Purchase" at bounding box center [1222, 15] width 64 height 17
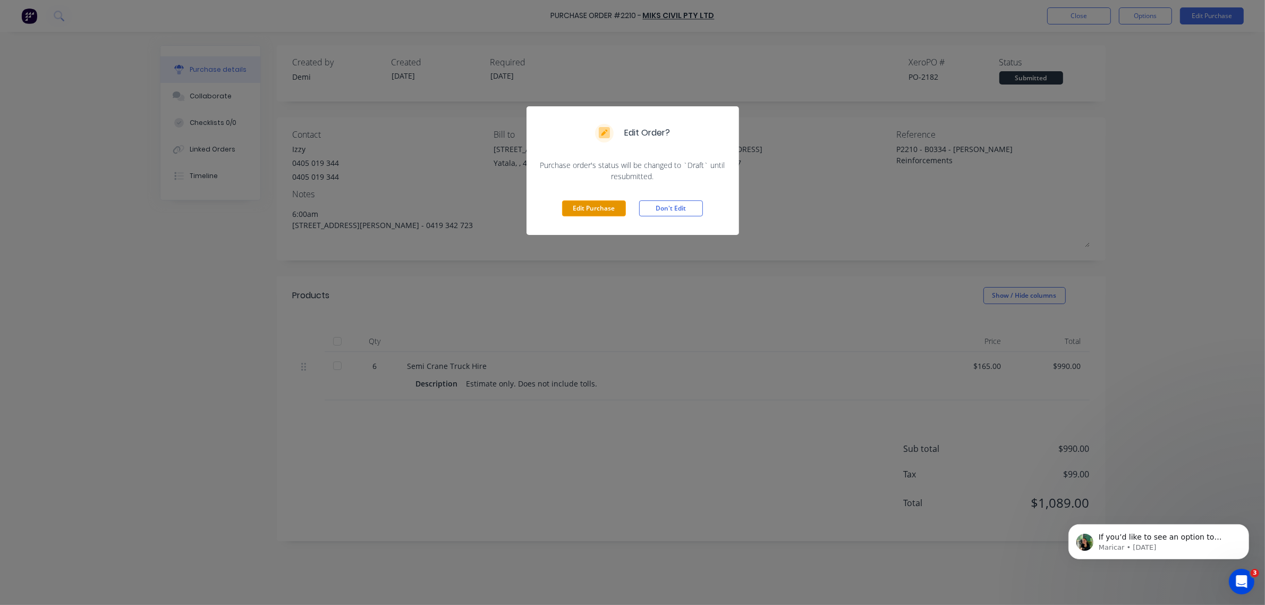
click at [610, 207] on button "Edit Purchase" at bounding box center [594, 208] width 64 height 16
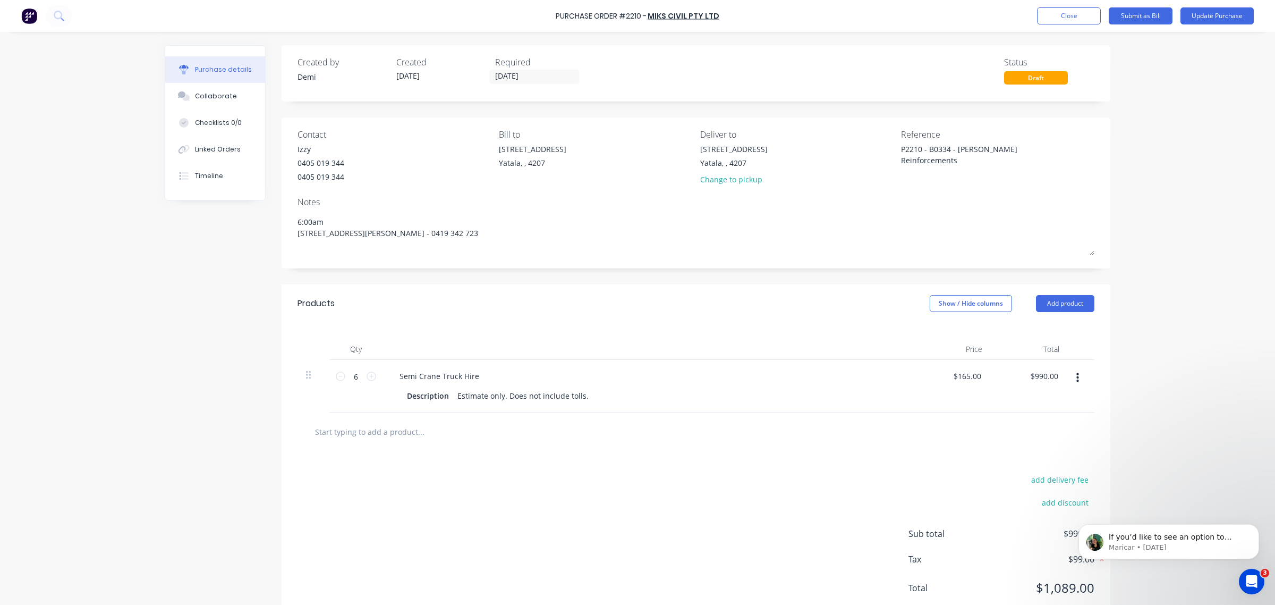
click at [816, 381] on icon "button" at bounding box center [1077, 378] width 3 height 10
click at [816, 301] on button "Add product" at bounding box center [1065, 303] width 58 height 17
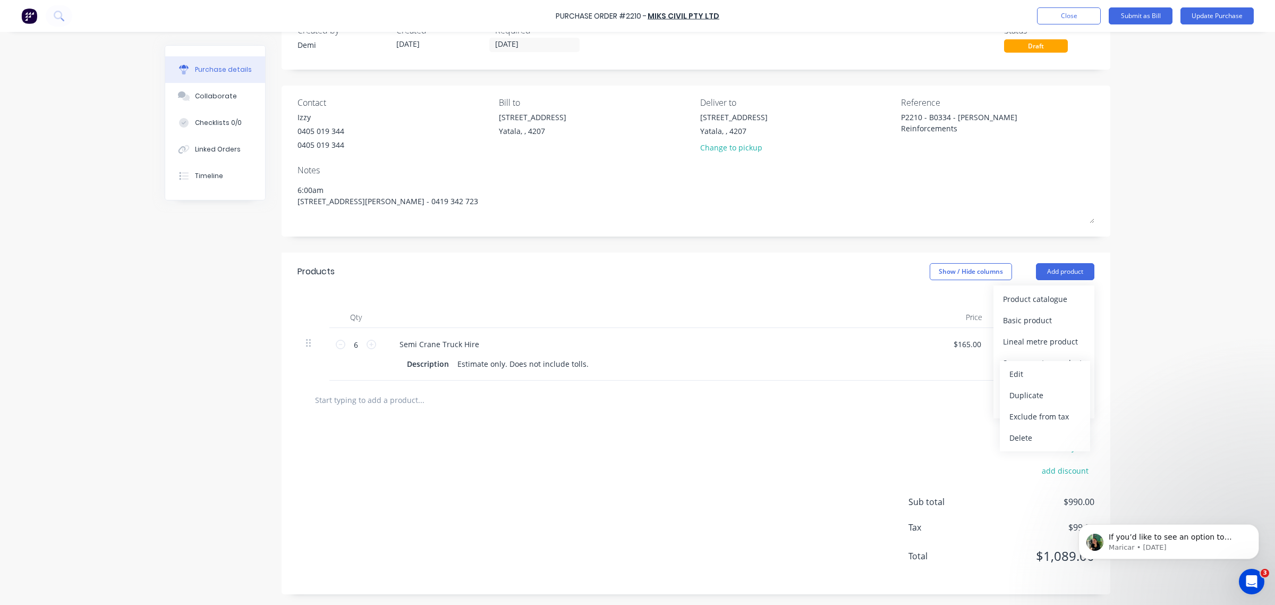
click at [816, 373] on div "Purchase Order #2210 - MIKS CIVIL PTY LTD Add product Close Submit as Bill Upda…" at bounding box center [637, 302] width 1275 height 605
click at [816, 378] on div "Notes (Internal)" at bounding box center [1044, 383] width 82 height 15
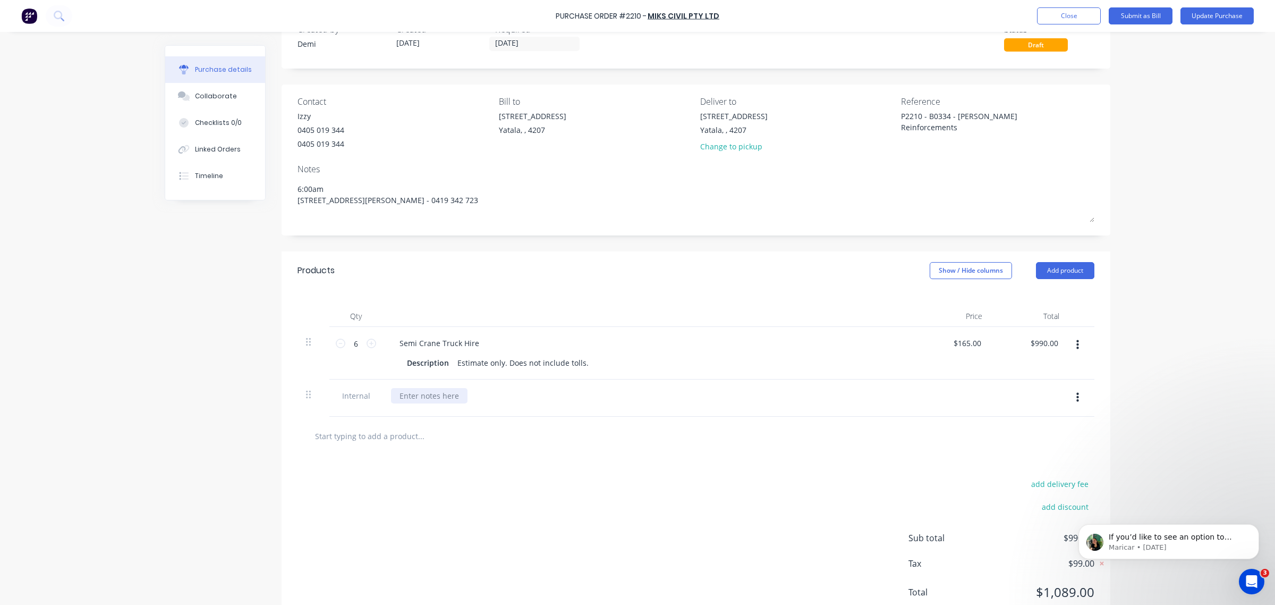
drag, startPoint x: 478, startPoint y: 399, endPoint x: 445, endPoint y: 395, distance: 33.7
click at [469, 387] on div at bounding box center [648, 395] width 514 height 15
type textarea "x"
click at [443, 387] on div at bounding box center [429, 395] width 77 height 15
click at [419, 387] on div "Depot - Blackline Blackline - Ballina Ballina - Blackline" at bounding box center [431, 407] width 80 height 38
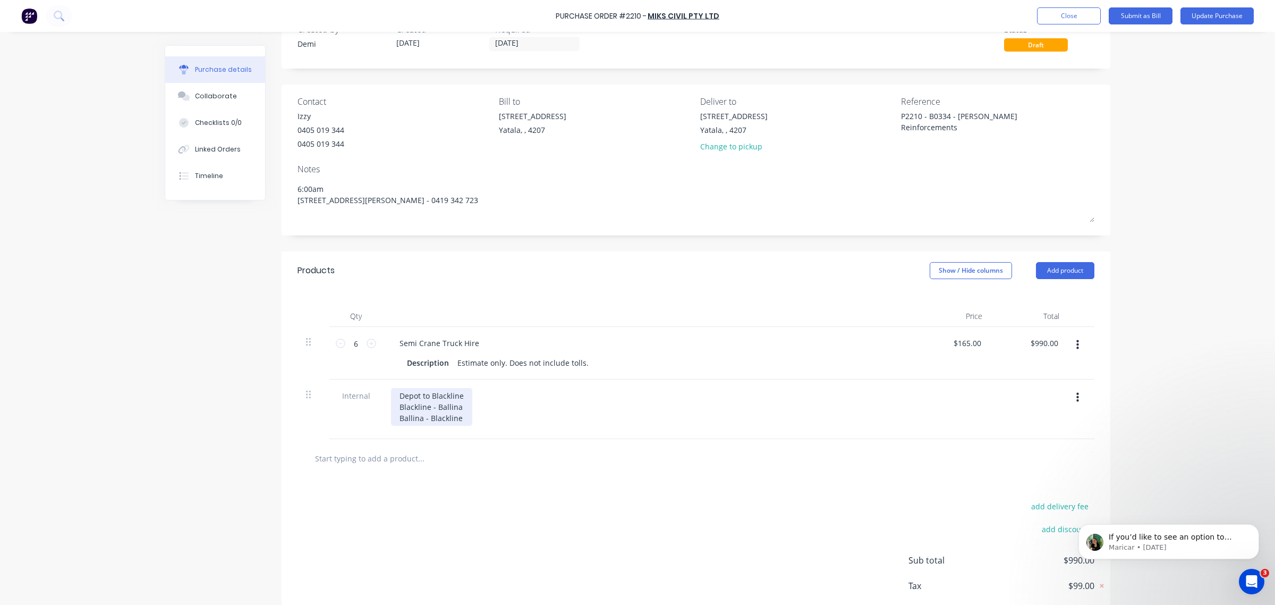
click at [428, 387] on div "Depot to Blackline Blackline - Ballina Ballina - Blackline" at bounding box center [431, 407] width 81 height 38
drag, startPoint x: 430, startPoint y: 408, endPoint x: 450, endPoint y: 422, distance: 24.7
click at [429, 387] on div "Depot to Blackline Blackline - Ballina Ballina - Blackline" at bounding box center [431, 407] width 81 height 38
drag, startPoint x: 422, startPoint y: 420, endPoint x: 452, endPoint y: 445, distance: 38.8
click at [423, 387] on div "Depot to Blackline Blackline to Ballina Ballina - Blackline" at bounding box center [457, 407] width 133 height 38
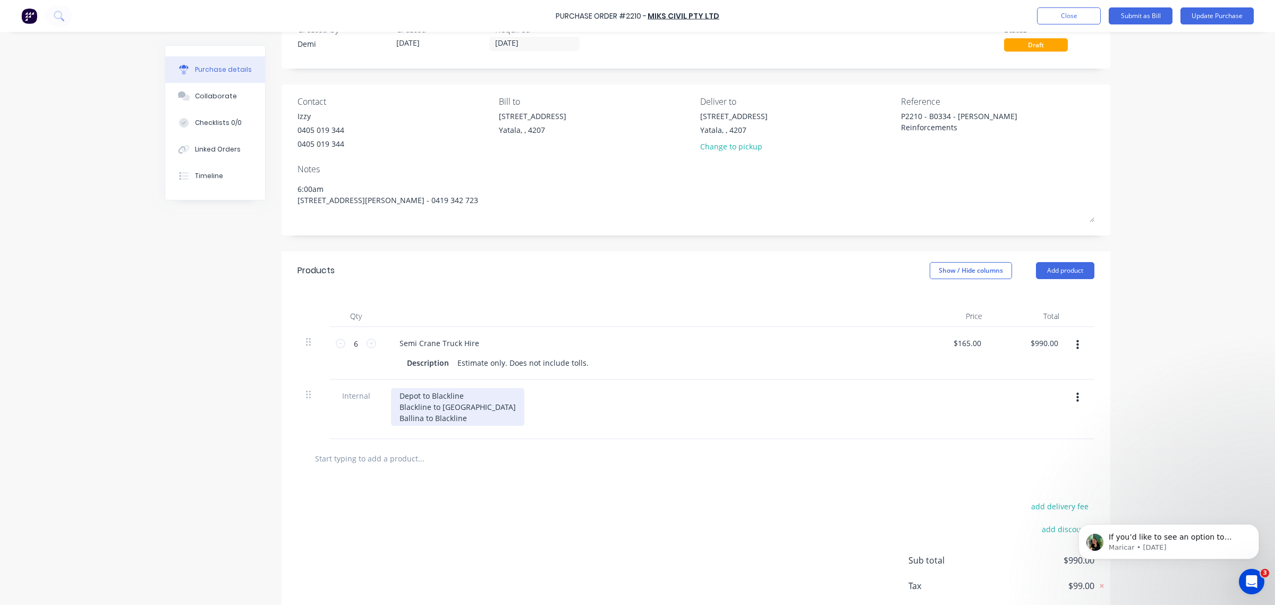
click at [463, 387] on div "Depot to Blackline Blackline to Ballina Ballina to Blackline" at bounding box center [457, 407] width 133 height 38
click at [816, 342] on div "Purchase Order #2210 - MIKS CIVIL PTY LTD Add product Close Submit as Bill Upda…" at bounding box center [637, 302] width 1275 height 605
click at [659, 387] on div "Depot to Blackline Blackline to Ballina Ballina to Blackline" at bounding box center [648, 407] width 514 height 38
click at [346, 387] on span "Internal" at bounding box center [356, 395] width 36 height 11
drag, startPoint x: 323, startPoint y: 189, endPoint x: 283, endPoint y: 189, distance: 39.9
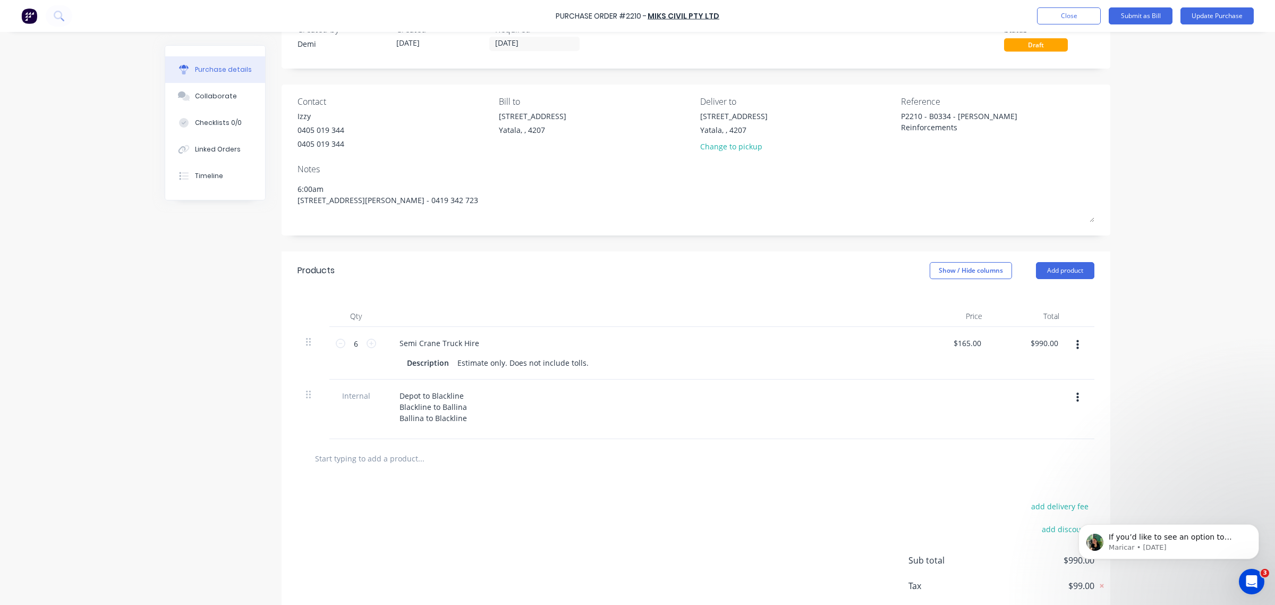
click at [283, 189] on div "Contact Izzy 0405 019 344 0405 019 344 Bill to 33 Computer Road Yatala, , 4207 …" at bounding box center [696, 159] width 829 height 151
type textarea "x"
type textarea "6 57 Gallans Rd, Ballina, New South Wales, Australia, 2478 BRAD - 0419 342 723"
type textarea "x"
type textarea "6: 57 Gallans Rd, Ballina, New South Wales, Australia, 2478 BRAD - 0419 342 723"
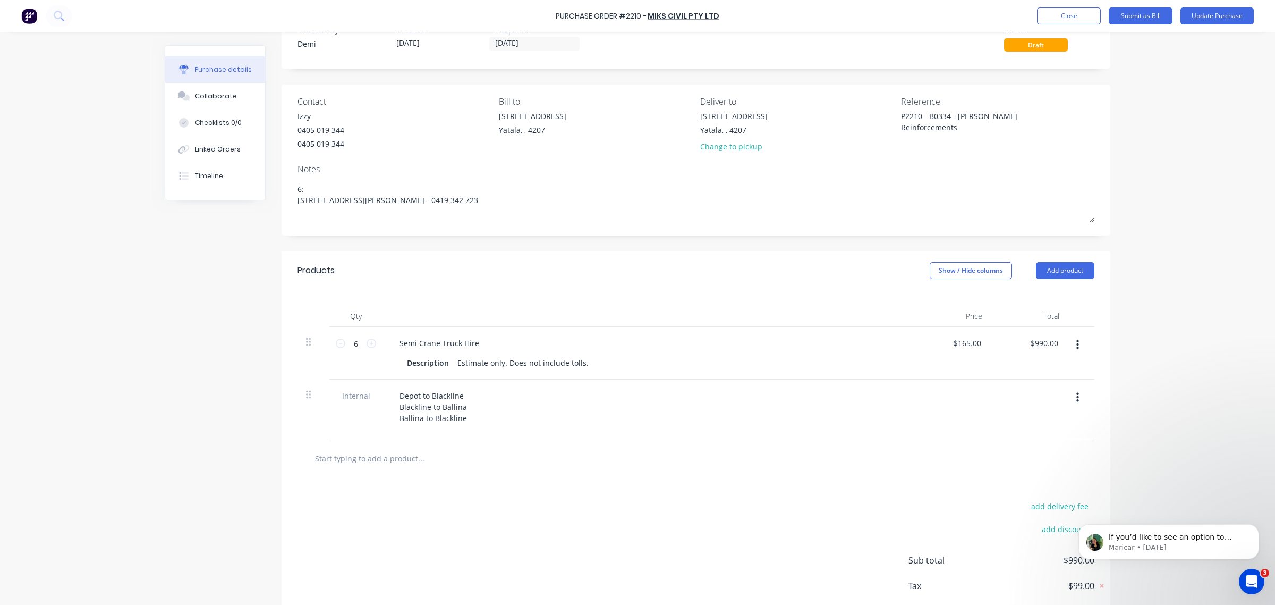
type textarea "x"
type textarea "6:3 57 Gallans Rd, Ballina, New South Wales, Australia, 2478 BRAD - 0419 342 723"
type textarea "x"
type textarea "6:30 57 Gallans Rd, Ballina, New South Wales, Australia, 2478 BRAD - 0419 342 7…"
type textarea "x"
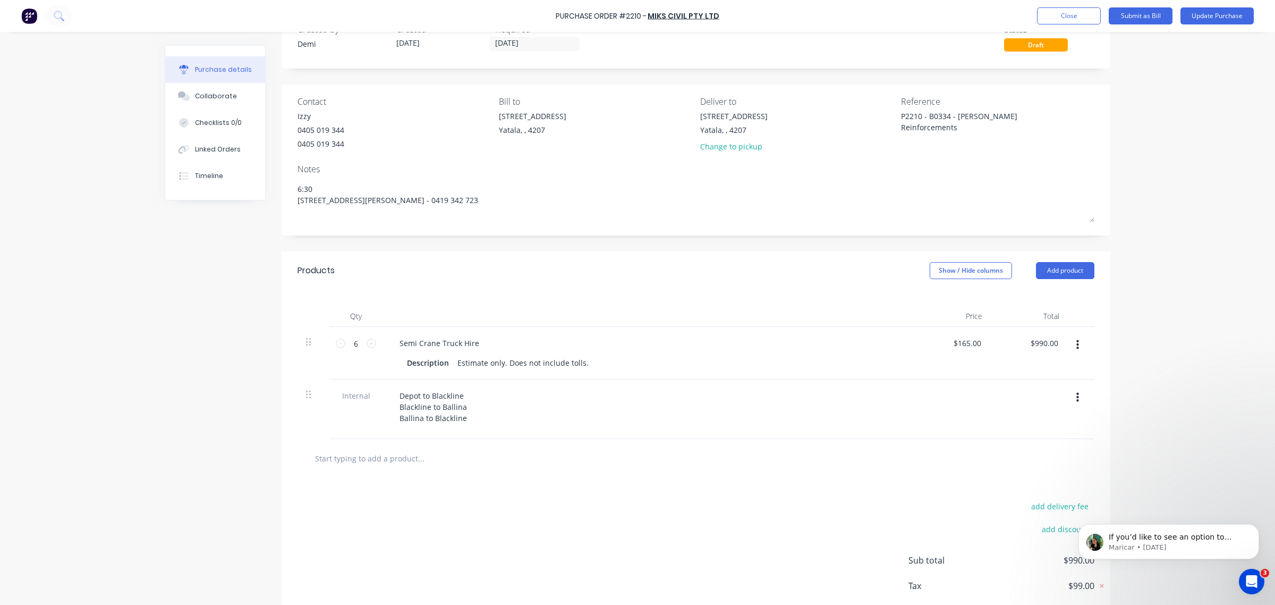
type textarea "6:30a 57 Gallans Rd, Ballina, New South Wales, Australia, 2478 BRAD - 0419 342 …"
type textarea "x"
type textarea "6:30am 57 Gallans Rd, Ballina, New South Wales, Australia, 2478 BRAD - 0419 342…"
type textarea "x"
type textarea "6:30am 57 Gallans Rd, Ballina, New South Wales, Australia, 2478 BRAD - 0419 342…"
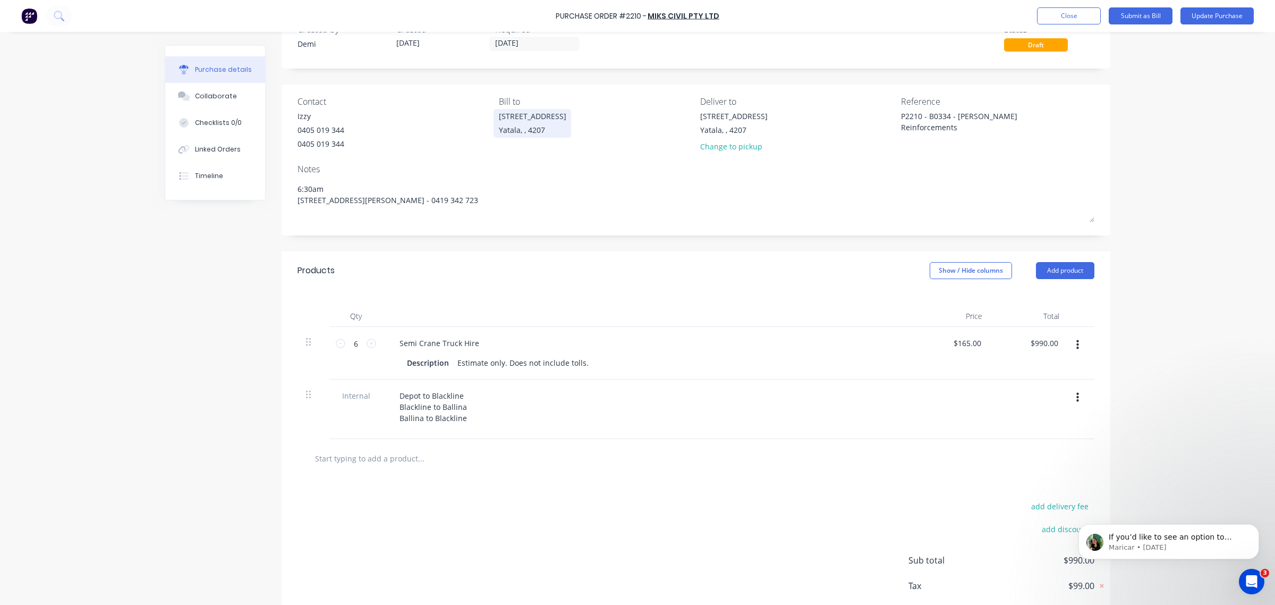
click at [530, 128] on div "Yatala, , 4207" at bounding box center [532, 129] width 67 height 11
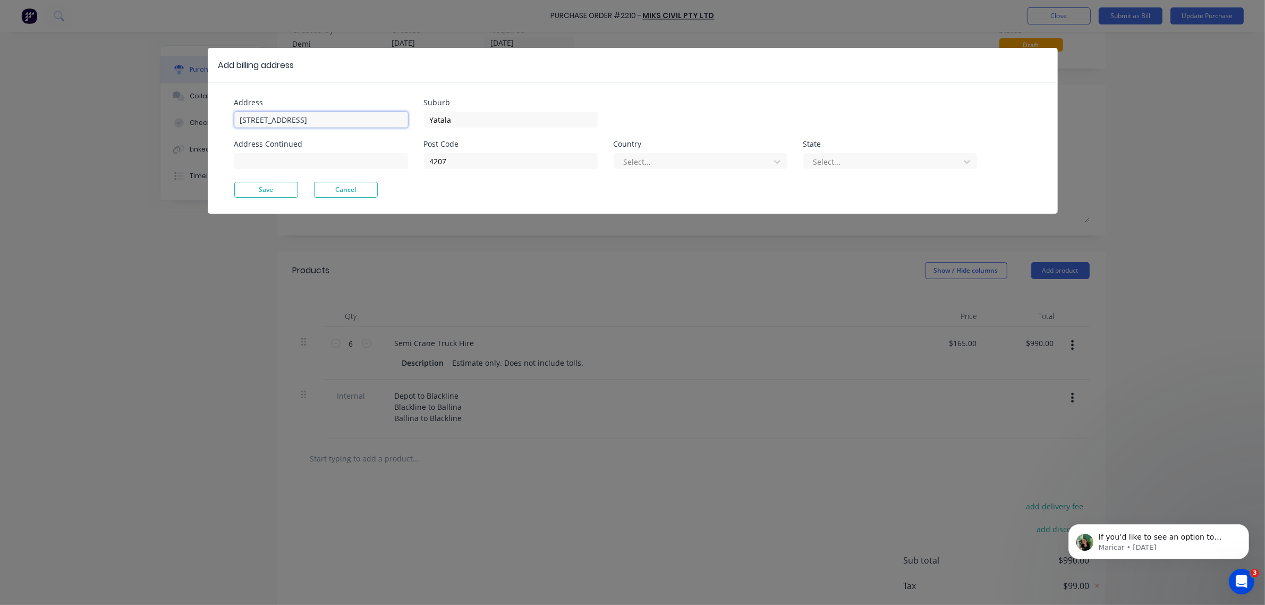
click at [389, 121] on input "[STREET_ADDRESS]" at bounding box center [321, 120] width 174 height 16
click at [691, 165] on div at bounding box center [694, 161] width 142 height 13
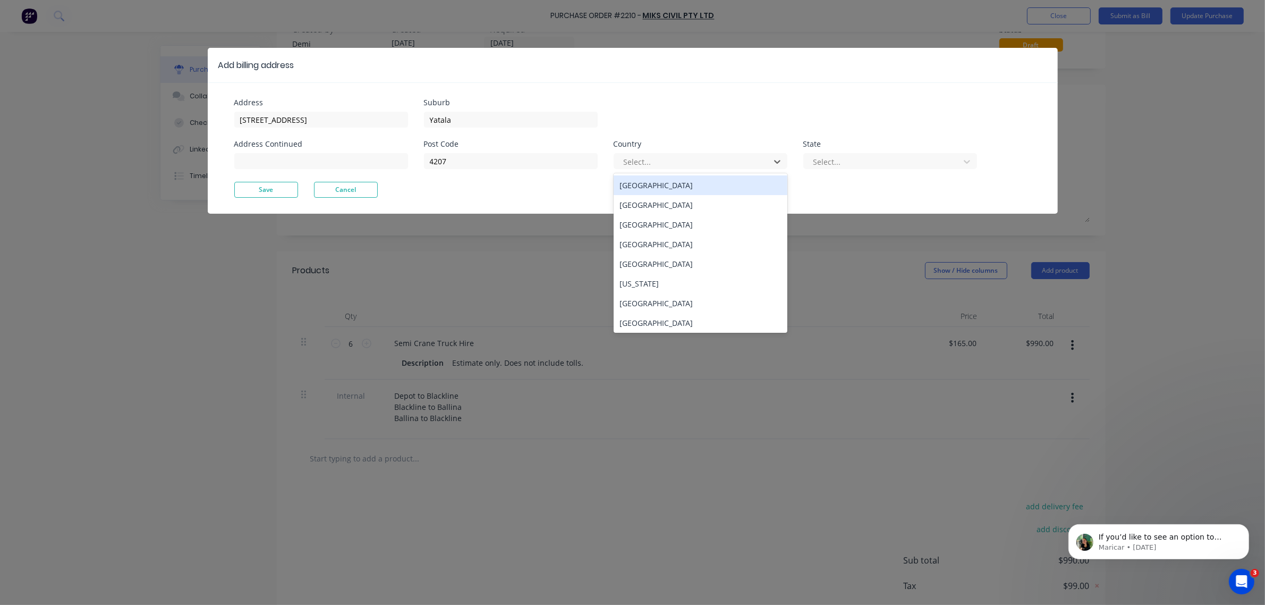
click at [694, 182] on div "[GEOGRAPHIC_DATA]" at bounding box center [701, 185] width 174 height 20
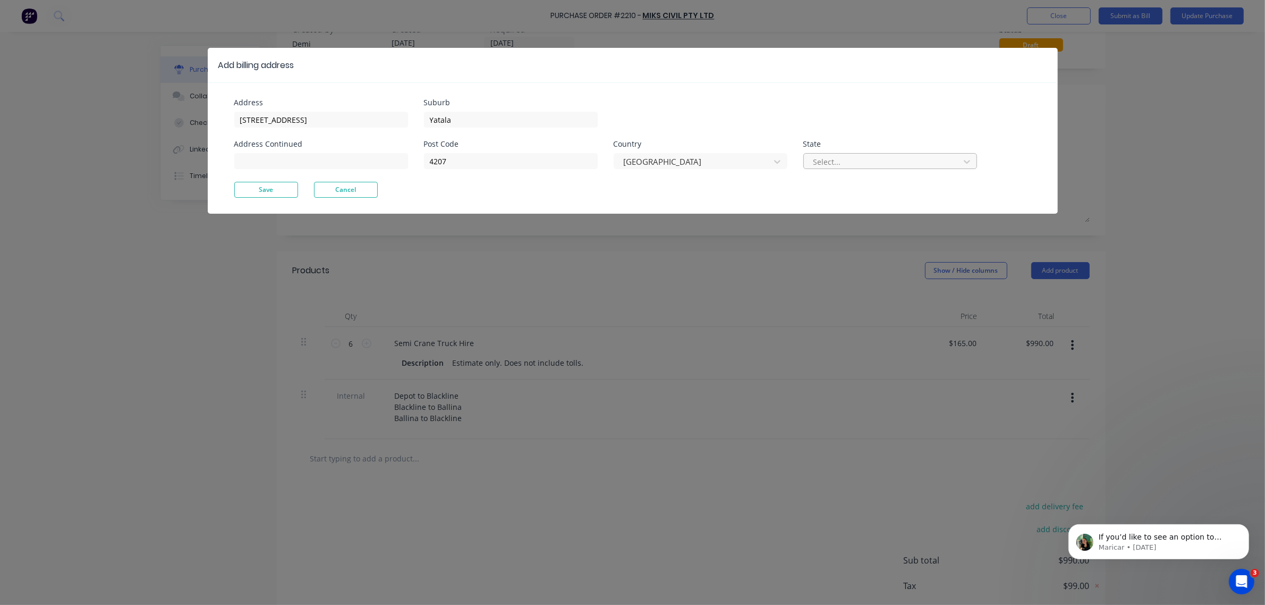
click at [816, 165] on div at bounding box center [883, 161] width 142 height 13
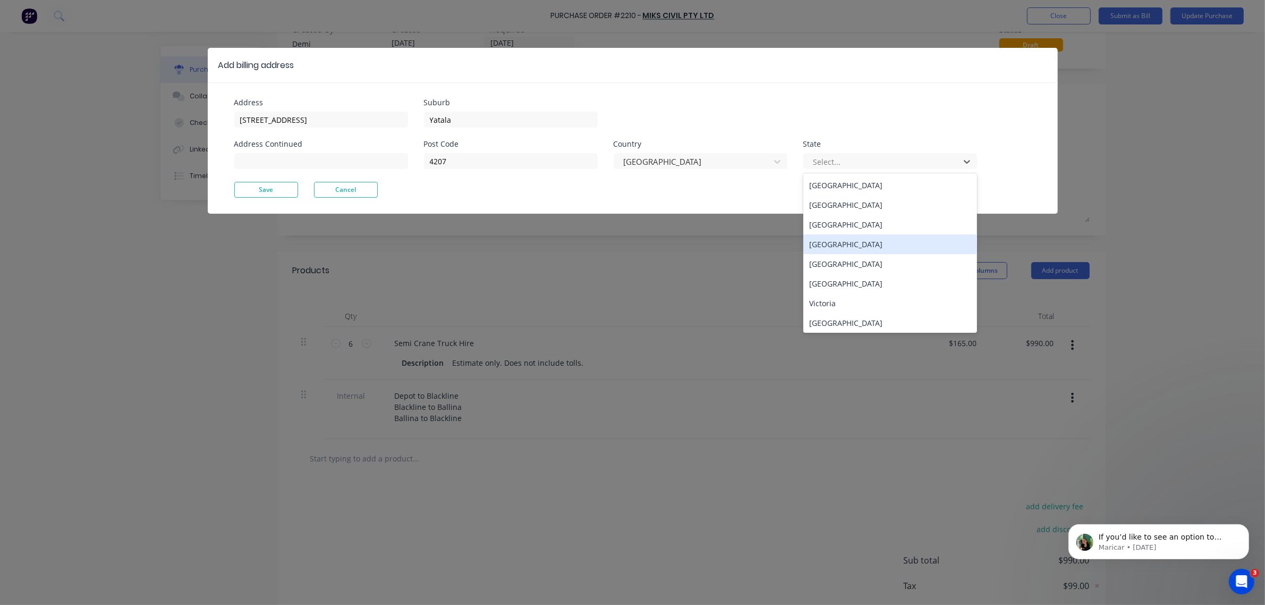
click at [816, 246] on div "[GEOGRAPHIC_DATA]" at bounding box center [890, 244] width 174 height 20
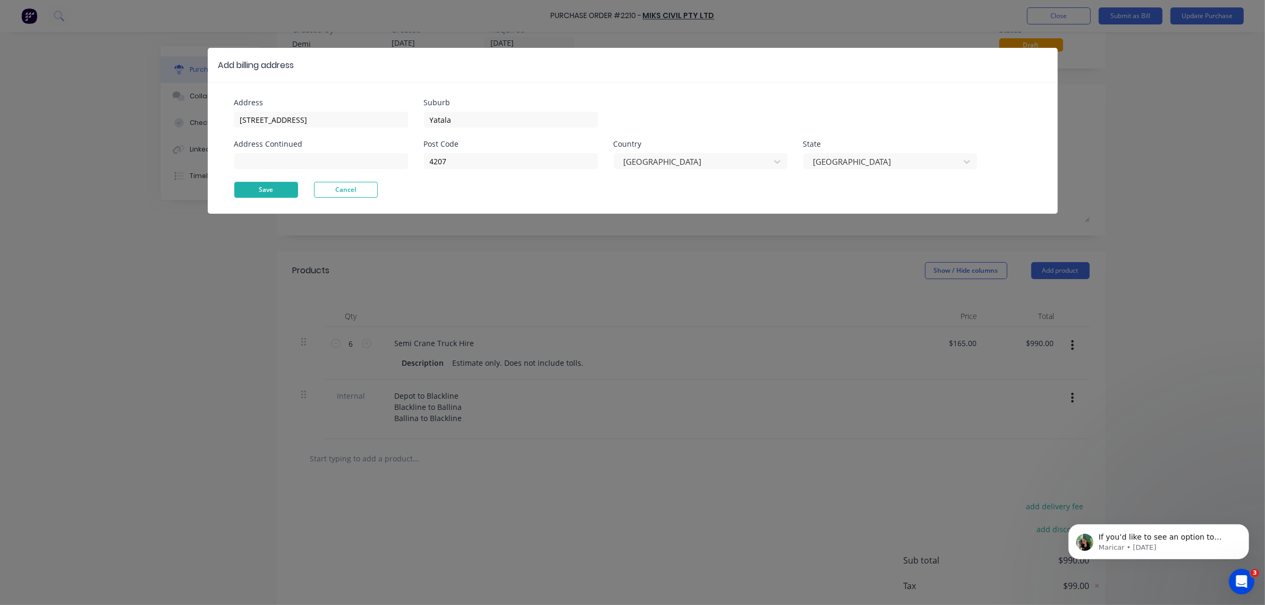
click at [255, 186] on button "Save" at bounding box center [266, 190] width 64 height 16
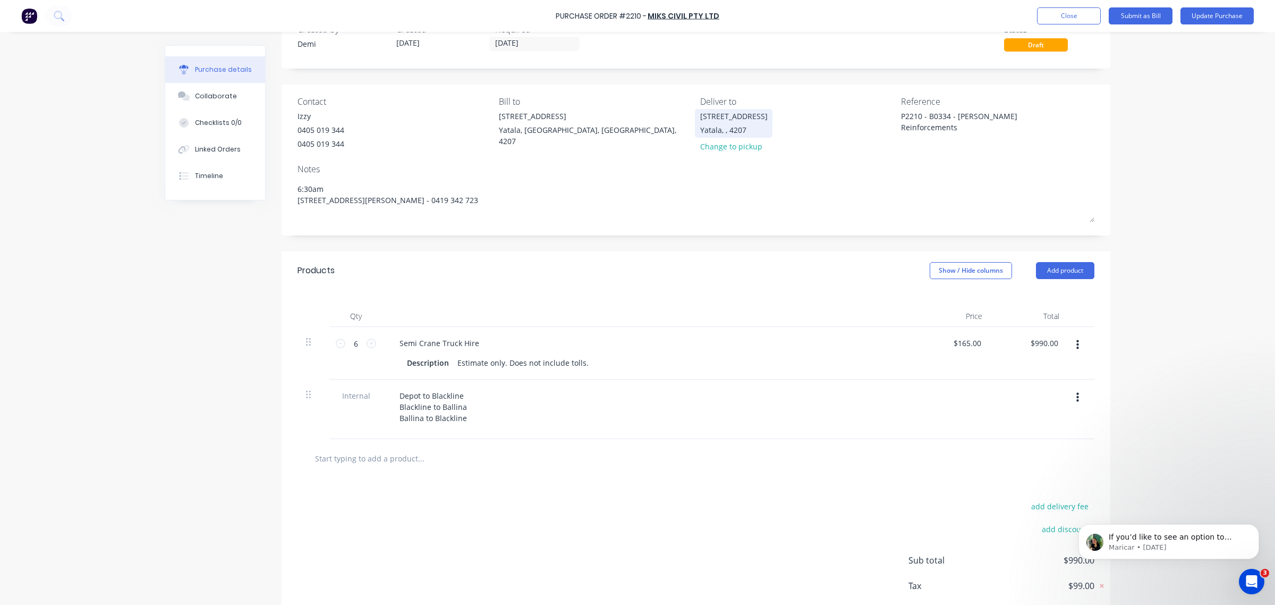
click at [734, 129] on div "Yatala, , 4207" at bounding box center [733, 129] width 67 height 11
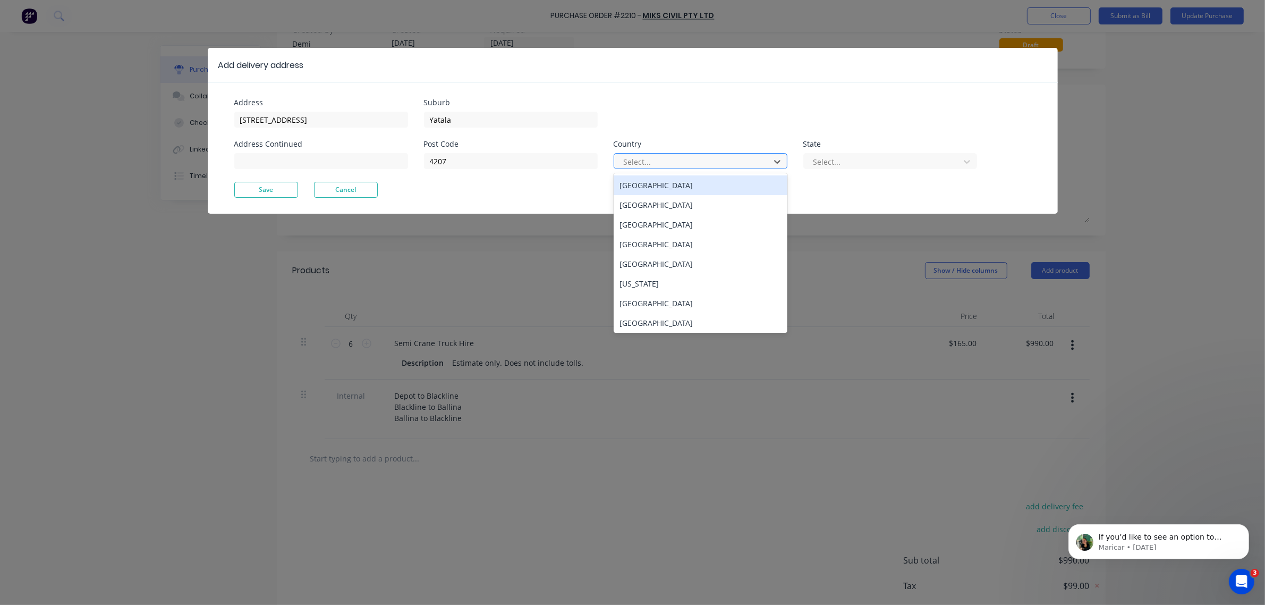
click at [641, 163] on div at bounding box center [694, 161] width 142 height 13
drag, startPoint x: 661, startPoint y: 188, endPoint x: 680, endPoint y: 185, distance: 18.8
click at [665, 186] on div "[GEOGRAPHIC_DATA]" at bounding box center [701, 185] width 174 height 20
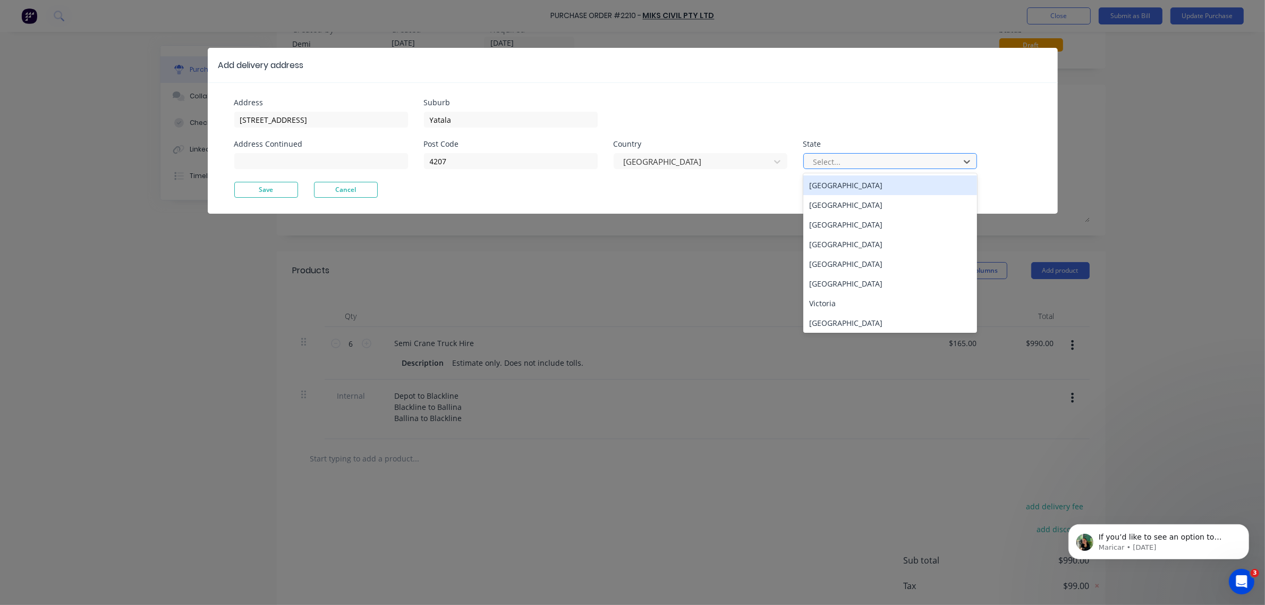
click at [816, 165] on div at bounding box center [883, 161] width 142 height 13
click at [816, 238] on div "[GEOGRAPHIC_DATA]" at bounding box center [890, 244] width 174 height 20
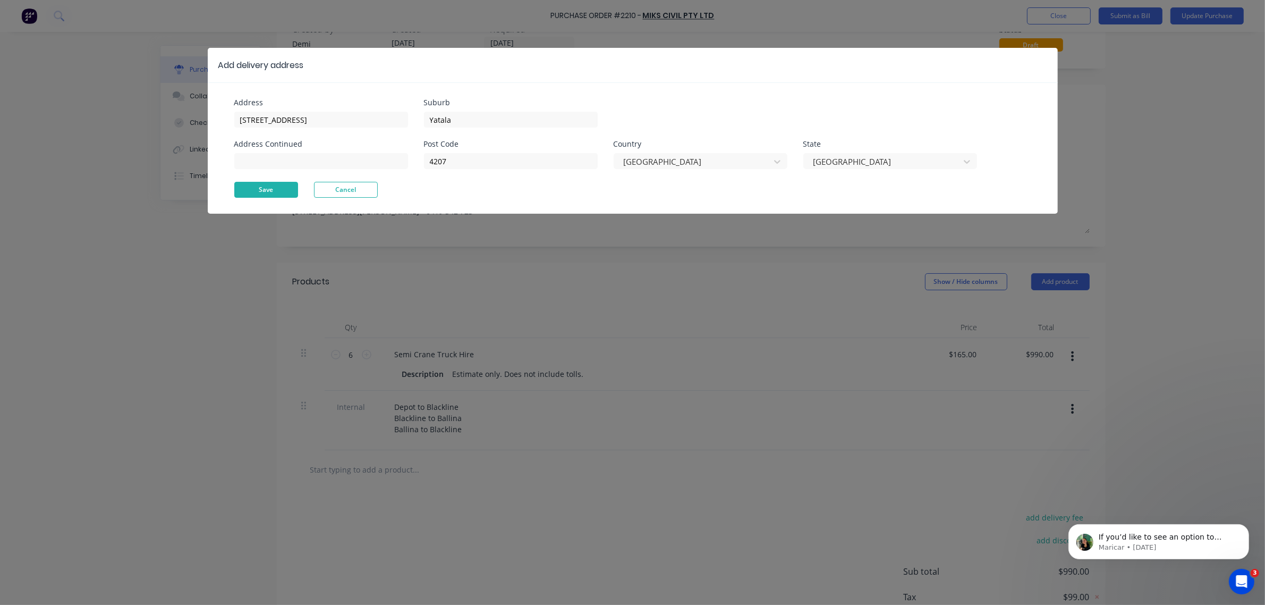
click at [273, 194] on button "Save" at bounding box center [266, 190] width 64 height 16
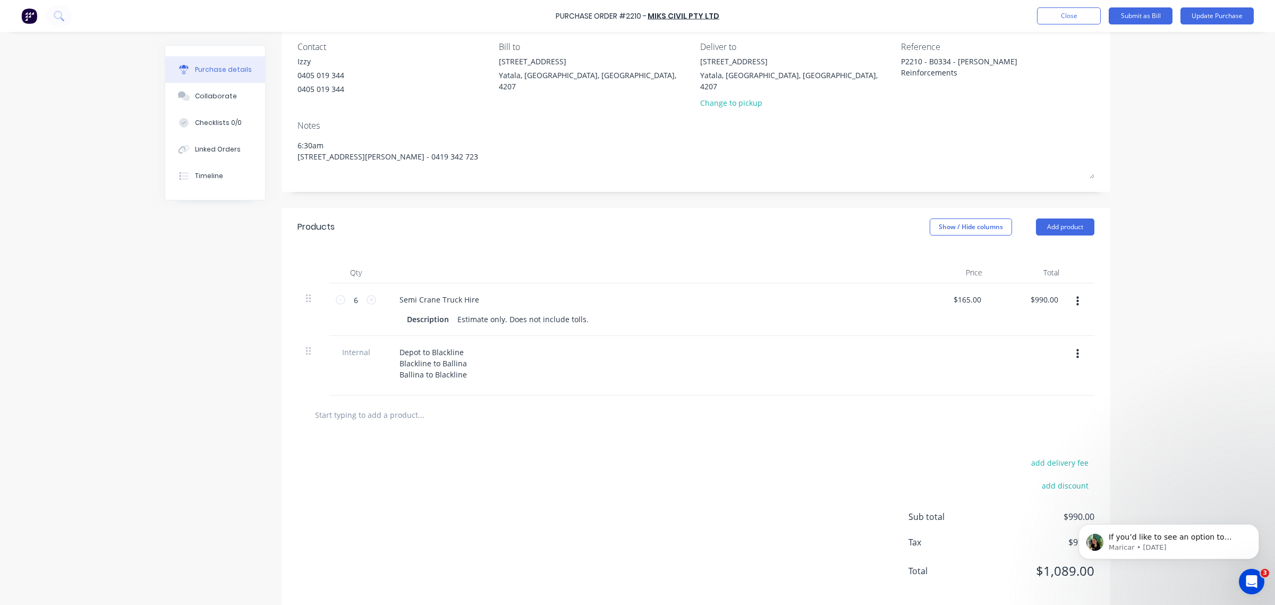
scroll to position [93, 0]
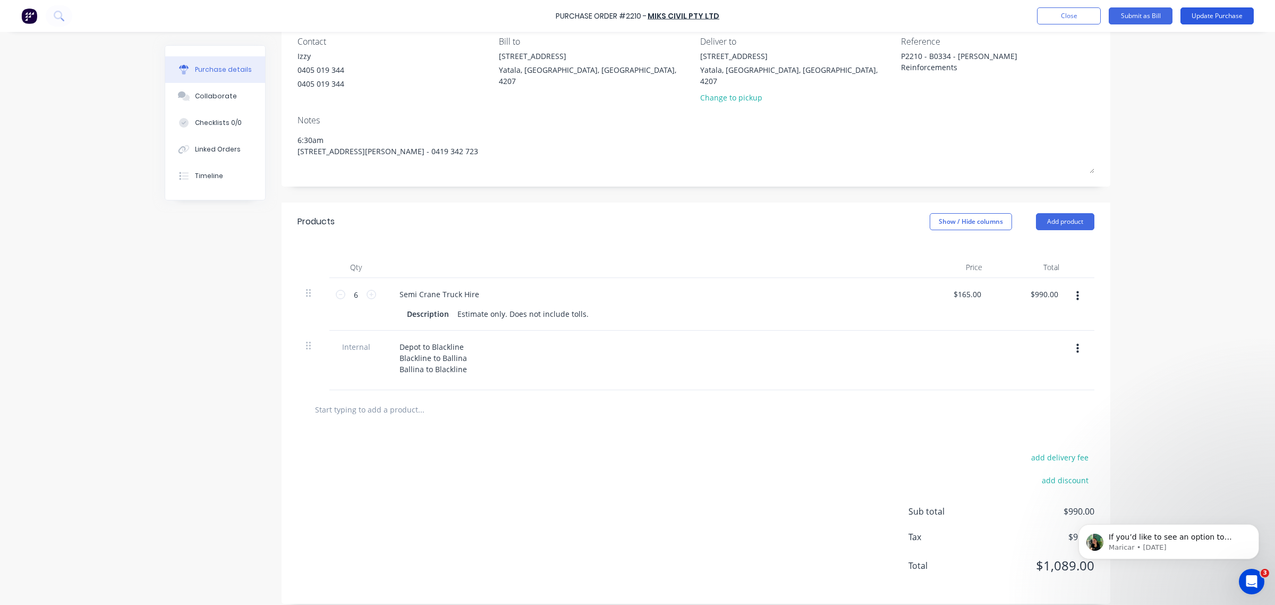
click at [816, 17] on button "Update Purchase" at bounding box center [1217, 15] width 73 height 17
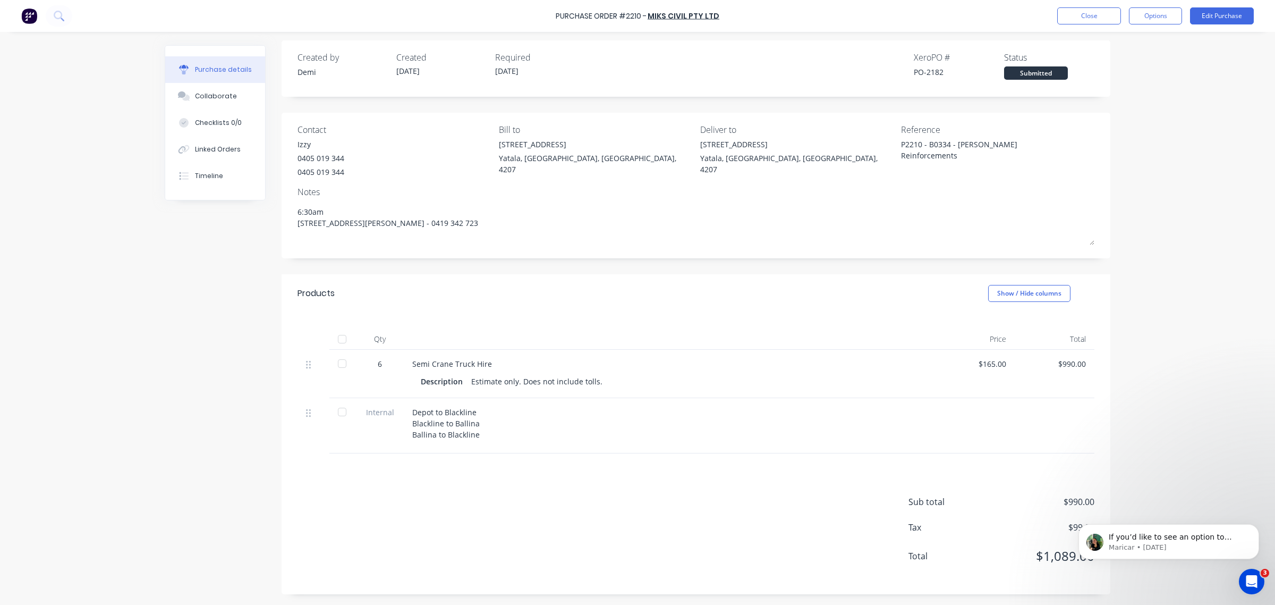
scroll to position [0, 0]
click at [816, 20] on button "Options" at bounding box center [1155, 15] width 53 height 17
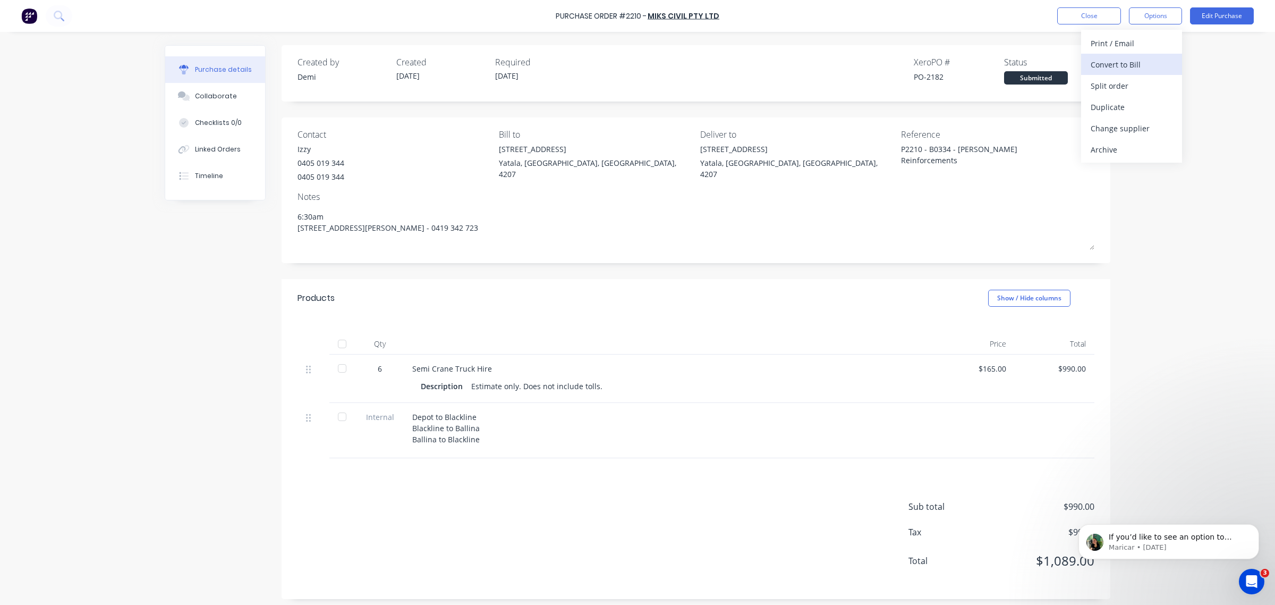
click at [816, 68] on div "Convert to Bill" at bounding box center [1132, 64] width 82 height 15
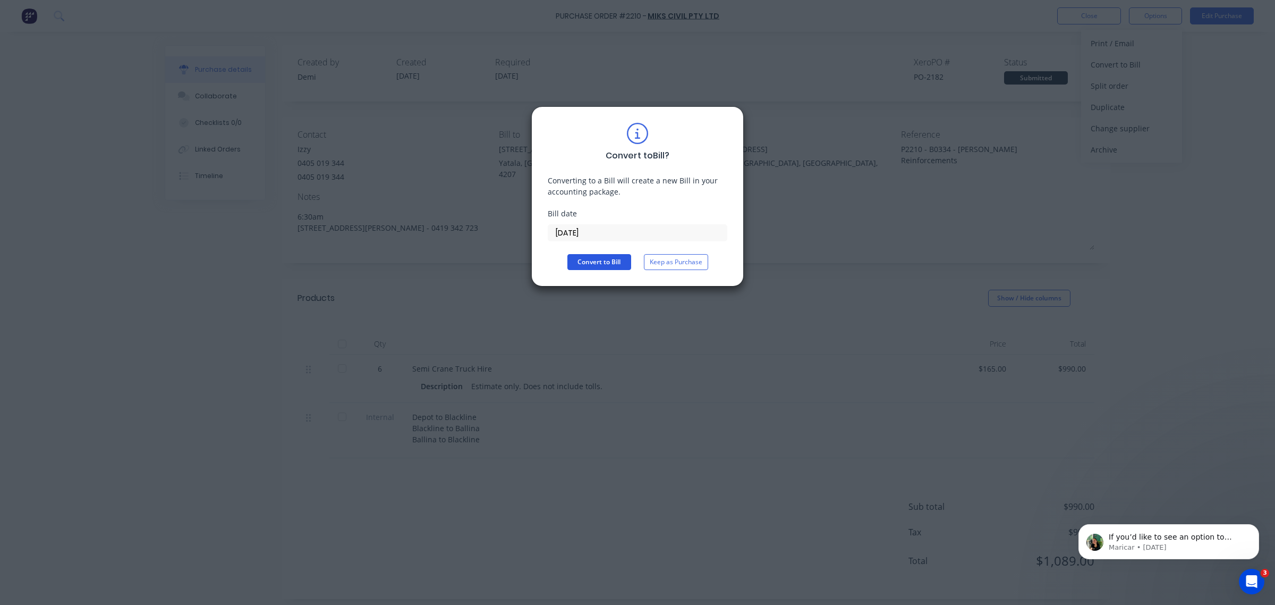
click at [615, 261] on button "Convert to Bill" at bounding box center [599, 262] width 64 height 16
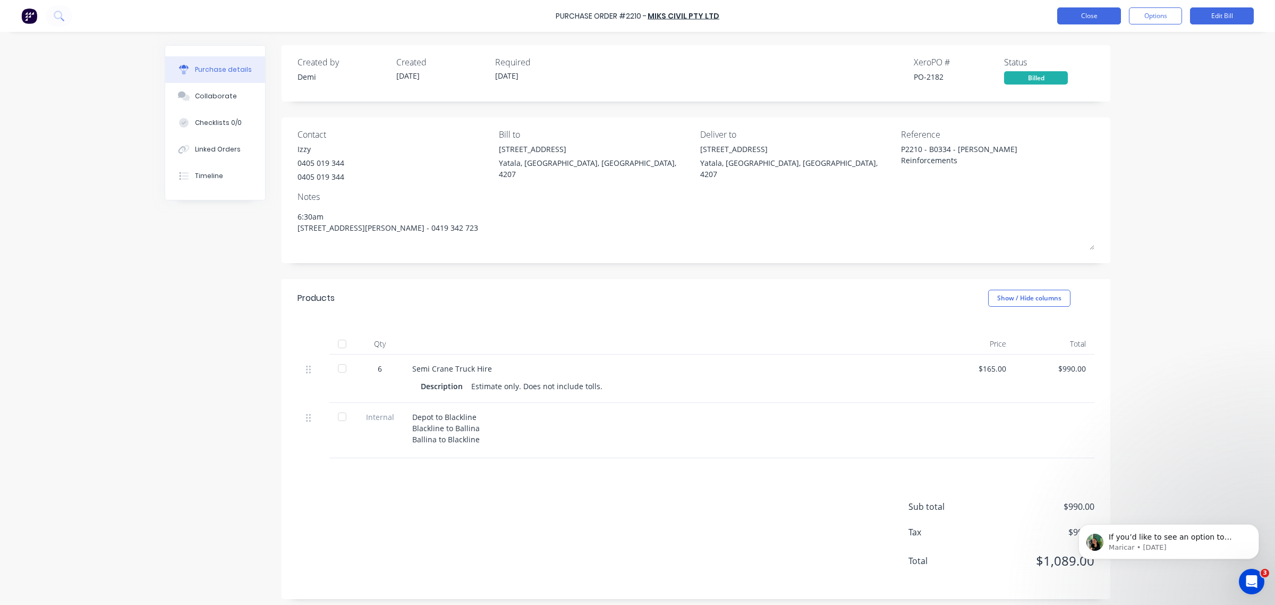
click at [816, 21] on button "Close" at bounding box center [1089, 15] width 64 height 17
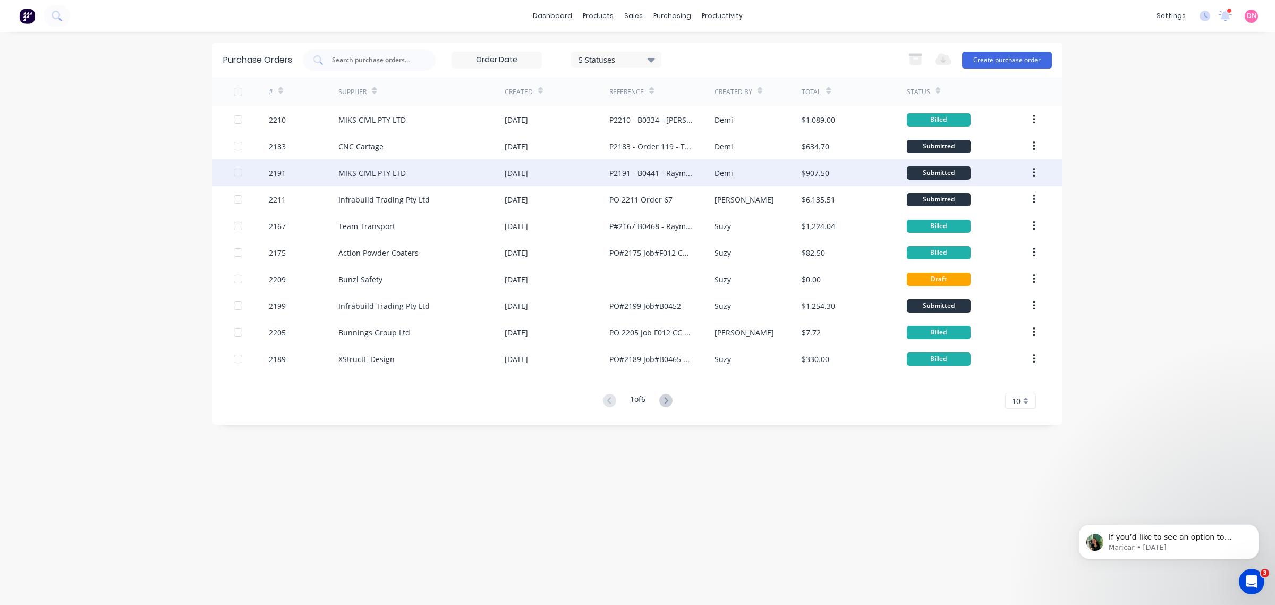
click at [814, 172] on div "$907.50" at bounding box center [816, 172] width 28 height 11
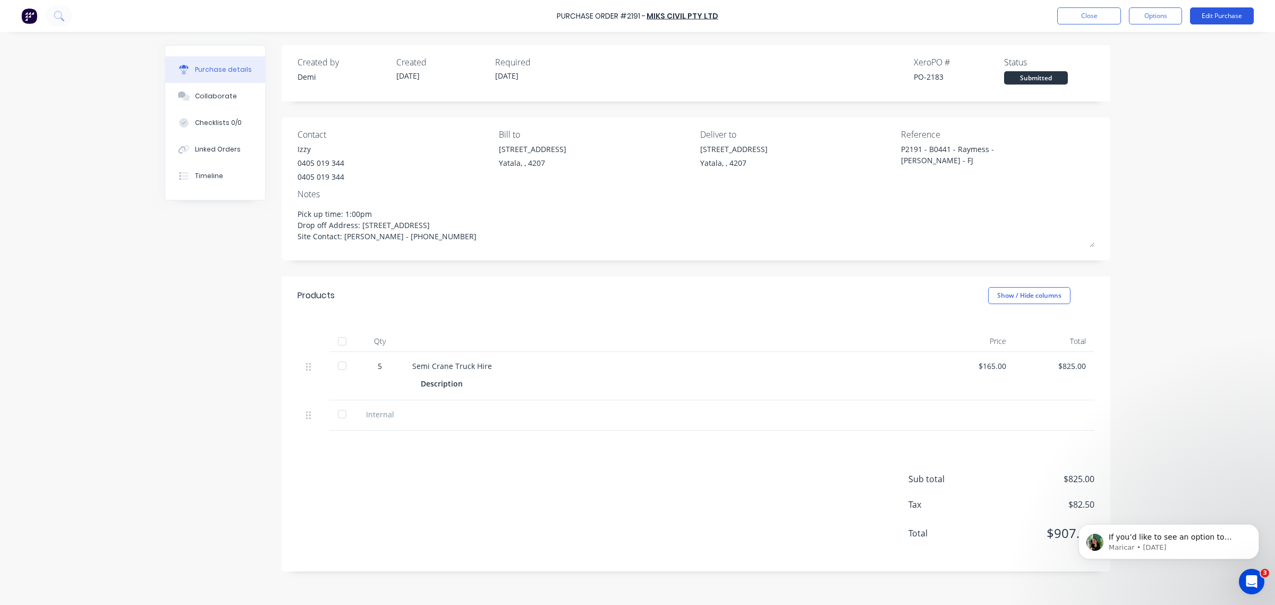
click at [816, 16] on button "Edit Purchase" at bounding box center [1222, 15] width 64 height 17
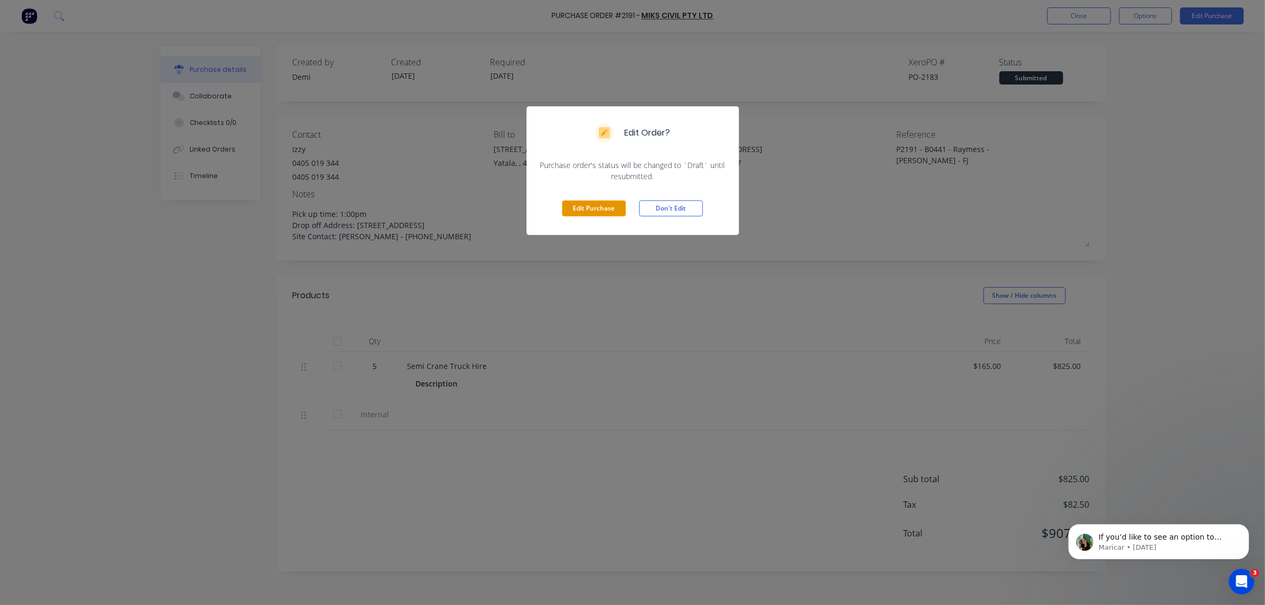
click at [610, 208] on button "Edit Purchase" at bounding box center [594, 208] width 64 height 16
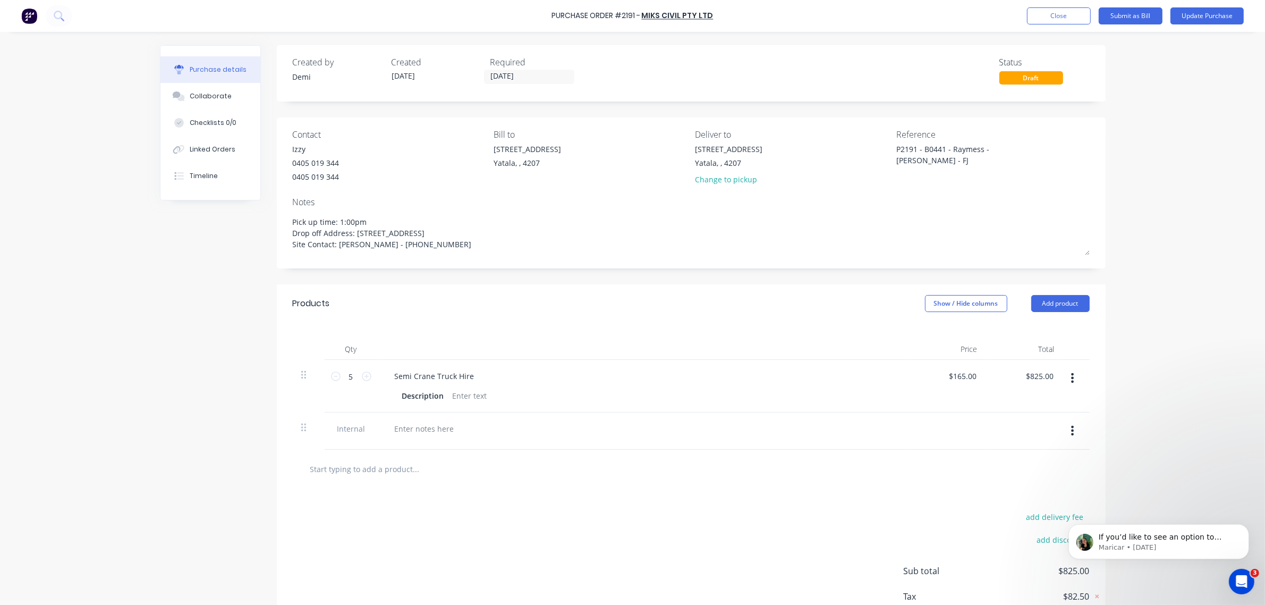
type textarea "x"
click at [816, 160] on textarea "P2191 - B0441 - Raymess - [PERSON_NAME] - FJ" at bounding box center [967, 155] width 133 height 24
type textarea "P2191 - B0441 - Raymess - Haydens - FJ a"
type textarea "x"
type textarea "P2191 - B0441 - Raymess - Haydens - FJ an"
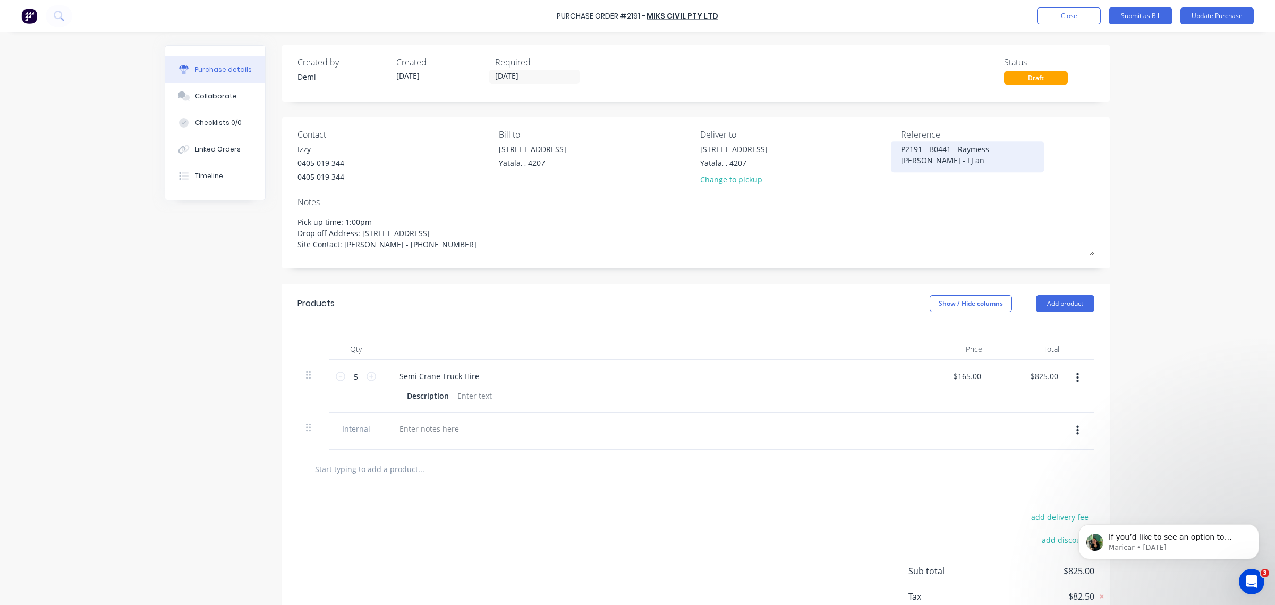
type textarea "x"
type textarea "P2191 - B0441 - Raymess - Haydens - FJ and"
type textarea "x"
type textarea "P2191 - B0441 - Raymess - Haydens - FJ and"
type textarea "x"
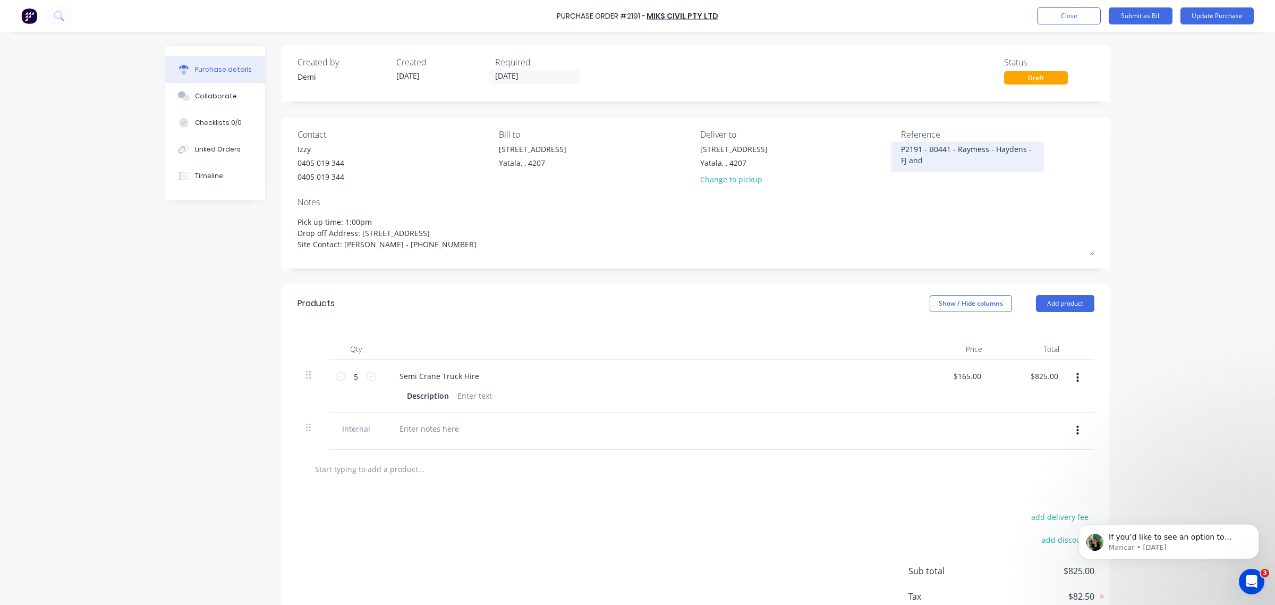
type textarea "P2191 - B0441 - Raymess - Haydens - FJ and G"
type textarea "x"
type textarea "P2191 - B0441 - Raymess - Haydens - FJ and GF"
type textarea "x"
type textarea "P2191 - B0441 - Raymess - Haydens - FJ and GF"
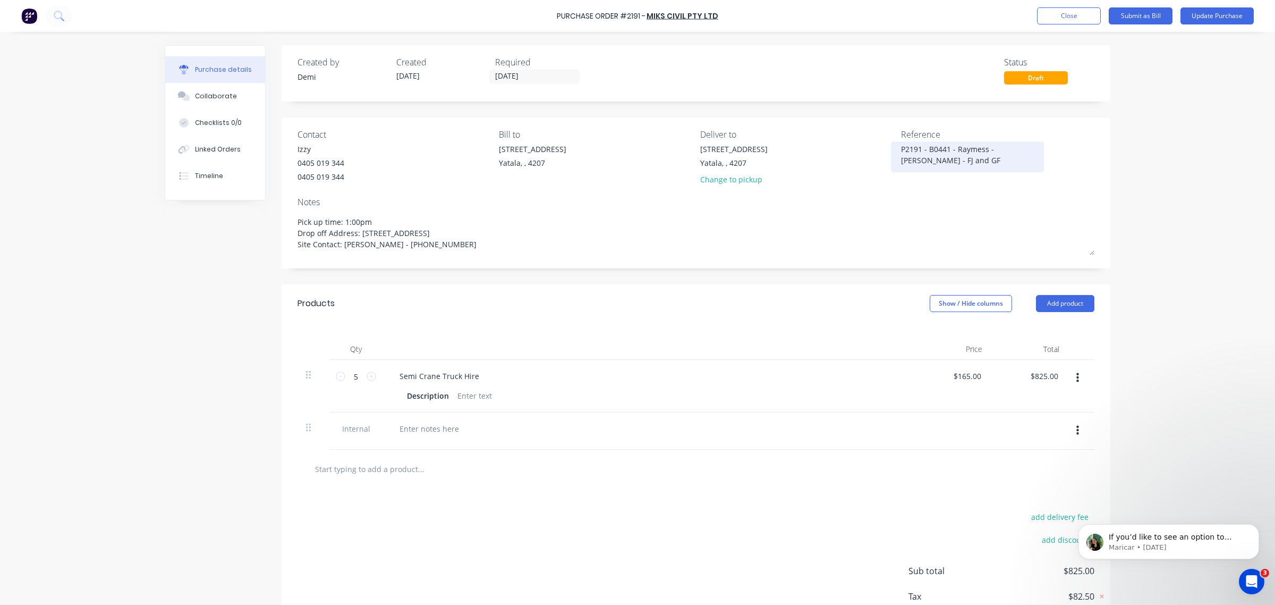
type textarea "x"
type textarea "P2191 - B0441 - Raymess - Haydens - FJ and GF T"
type textarea "x"
type textarea "P2191 - B0441 - Raymess - Haydens - FJ and GF Tr"
type textarea "x"
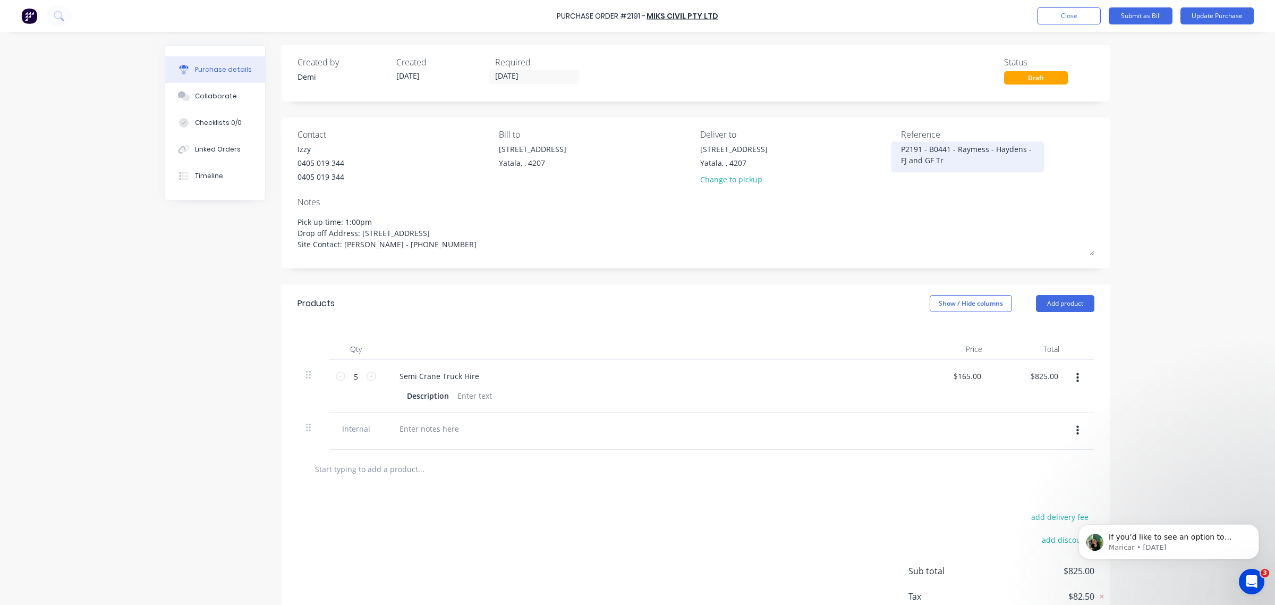
type textarea "P2191 - B0441 - Raymess - Haydens - FJ and GF Tru"
type textarea "x"
type textarea "P2191 - B0441 - Raymess - Haydens - FJ and GF Trus"
type textarea "x"
type textarea "P2191 - B0441 - Raymess - Haydens - FJ and GF Truss"
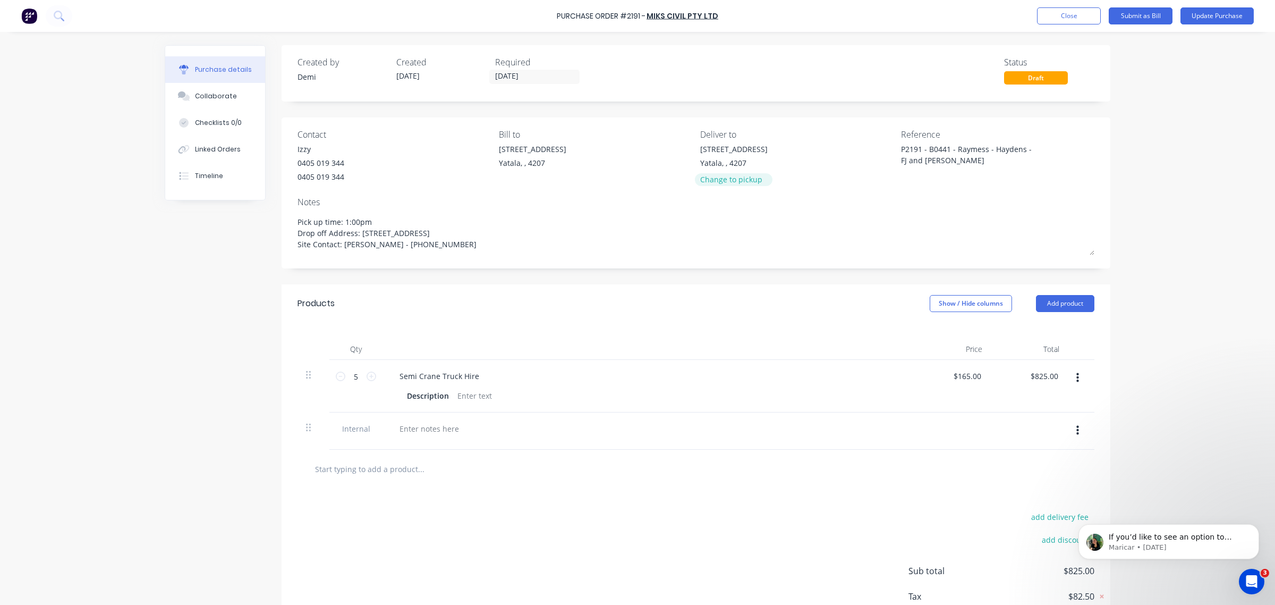
type textarea "x"
type textarea "P2191 - B0441 - Raymess - Haydens - FJ and GF Truss"
click at [700, 176] on div "Change to pickup" at bounding box center [733, 179] width 67 height 11
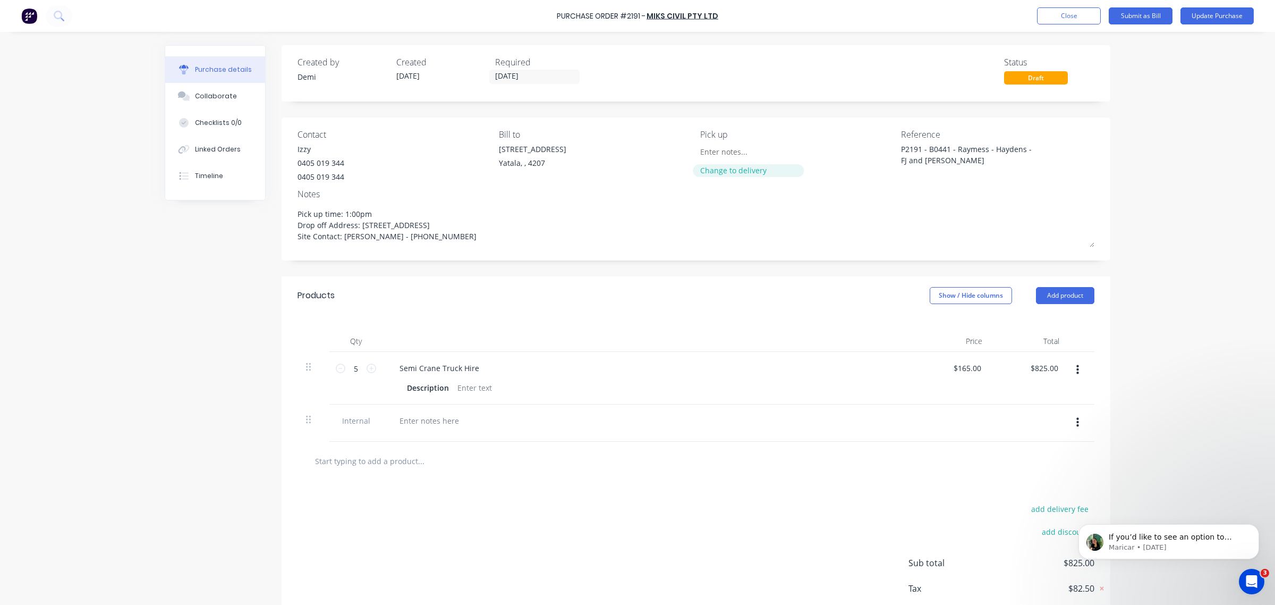
click at [703, 173] on div "Change to delivery" at bounding box center [748, 170] width 97 height 11
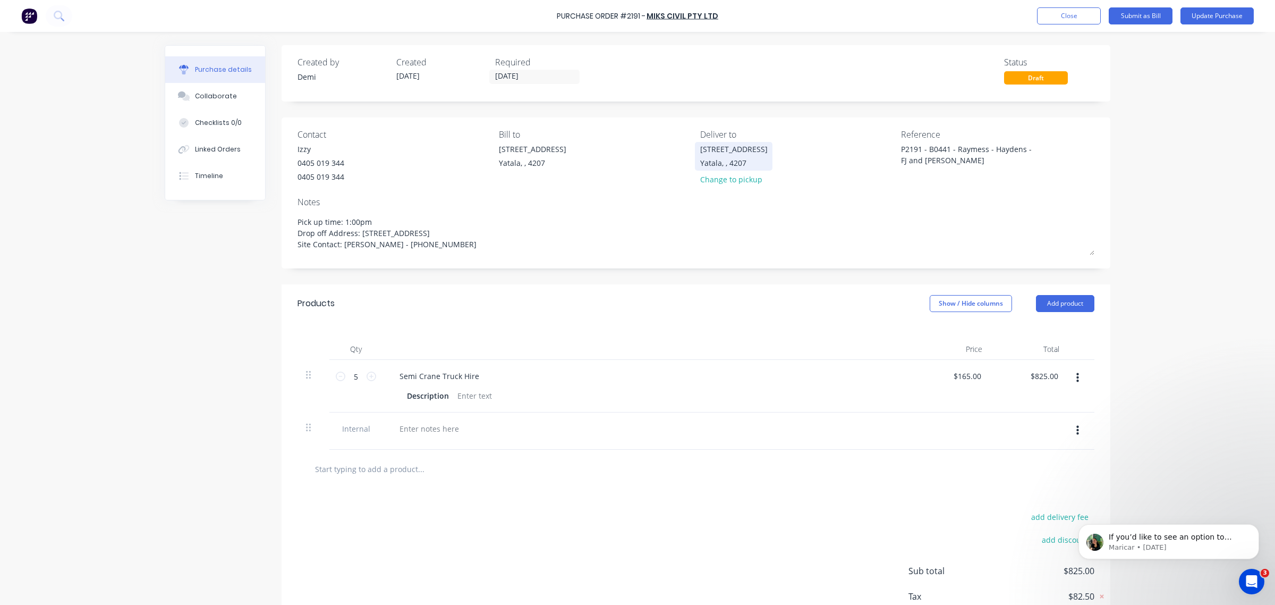
click at [720, 157] on div "Yatala, , 4207" at bounding box center [733, 162] width 67 height 11
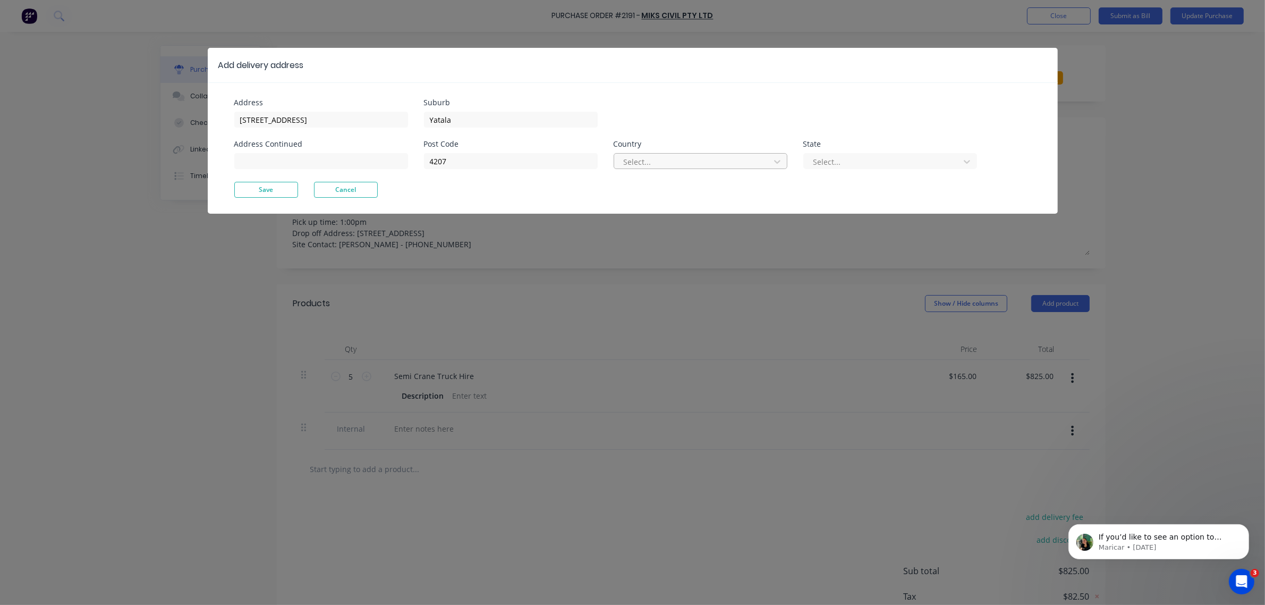
click at [684, 166] on div at bounding box center [694, 161] width 142 height 13
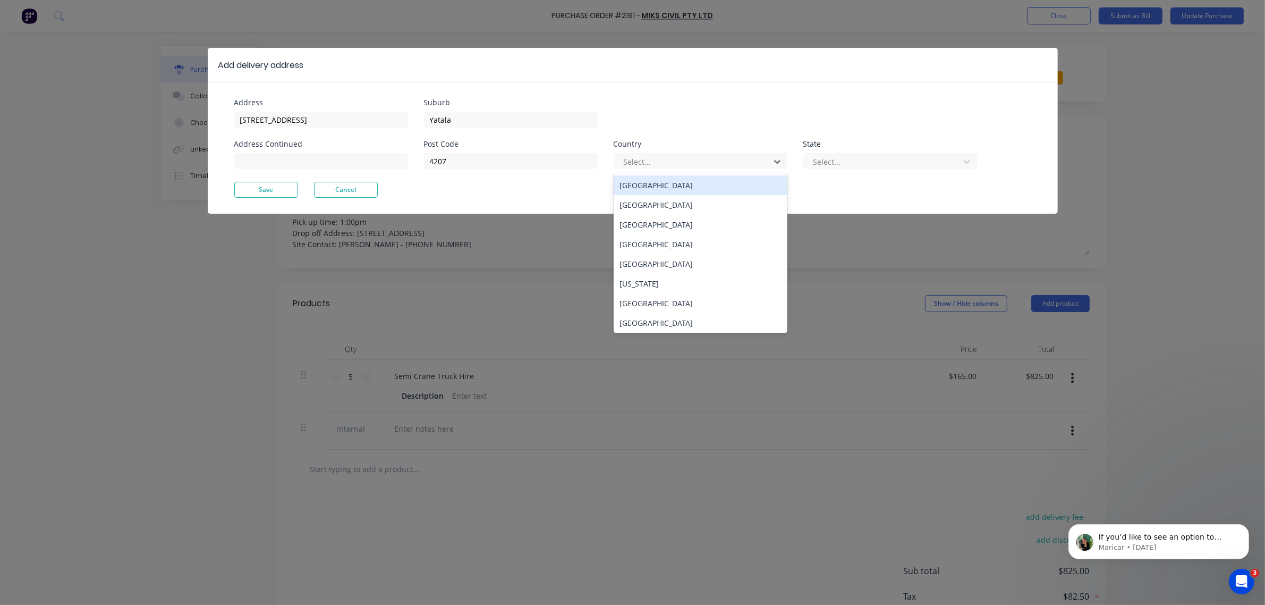
click at [685, 189] on div "[GEOGRAPHIC_DATA]" at bounding box center [701, 185] width 174 height 20
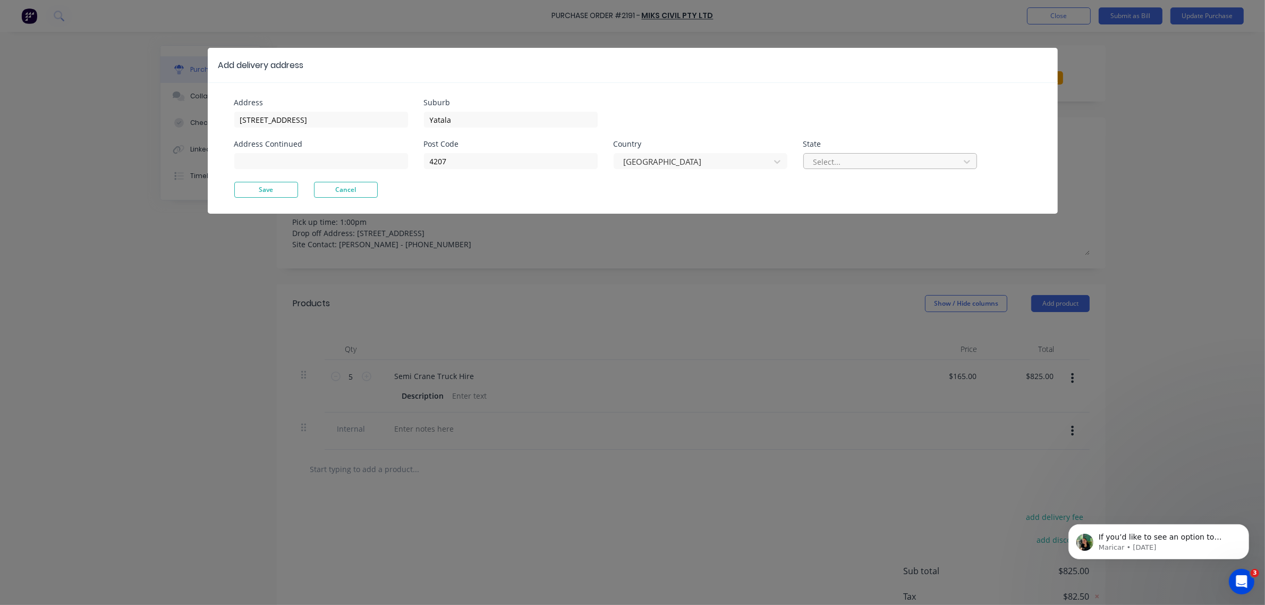
click at [816, 157] on div at bounding box center [883, 161] width 142 height 13
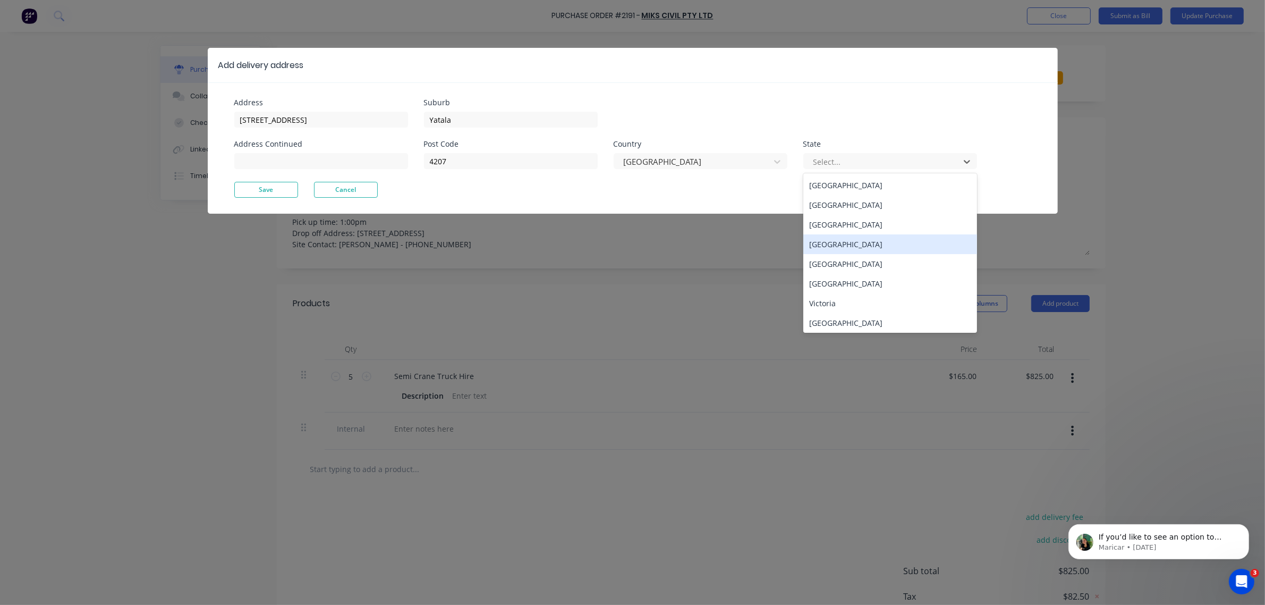
click at [816, 243] on div "[GEOGRAPHIC_DATA]" at bounding box center [890, 244] width 174 height 20
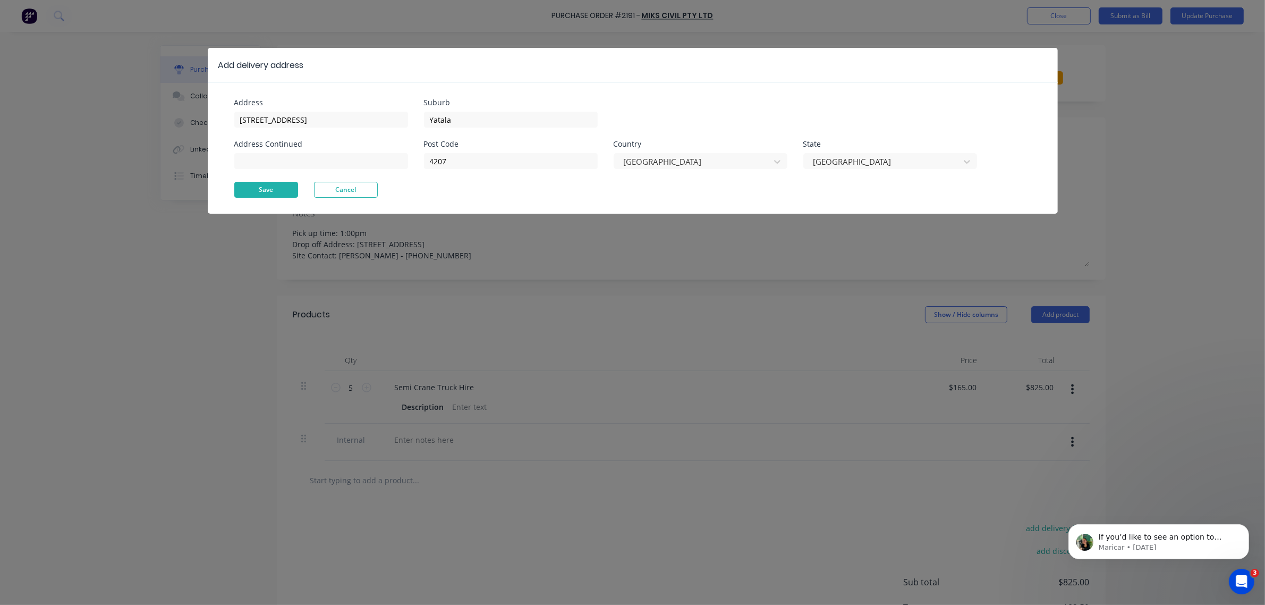
click at [271, 195] on button "Save" at bounding box center [266, 190] width 64 height 16
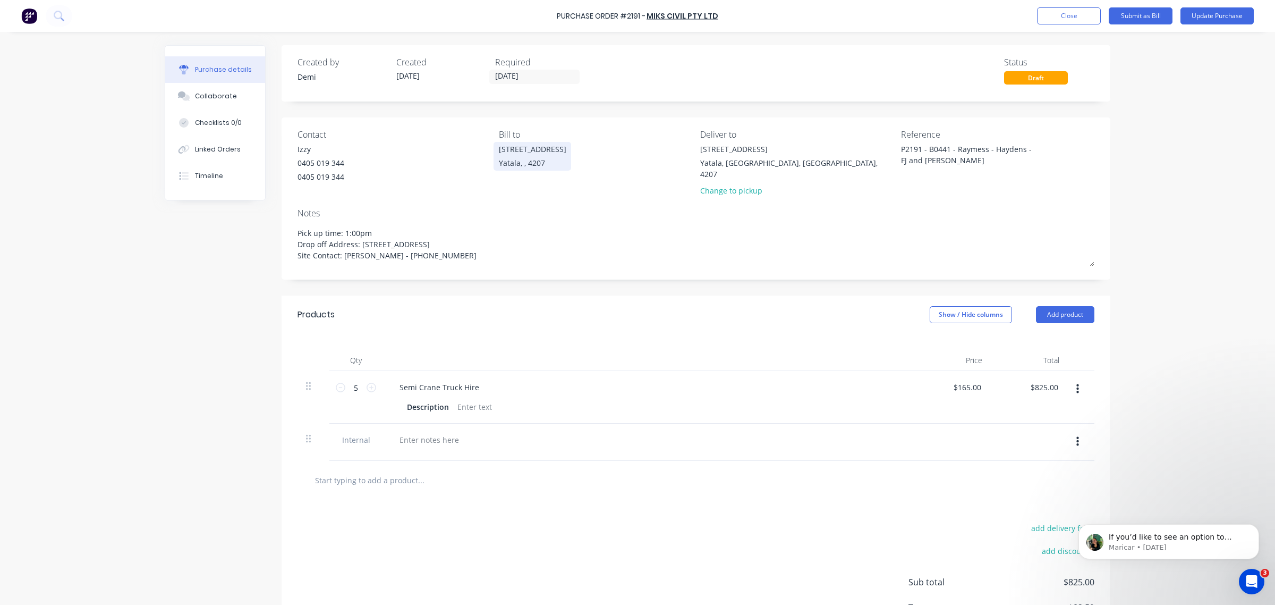
click at [507, 152] on div "[STREET_ADDRESS]" at bounding box center [532, 148] width 67 height 11
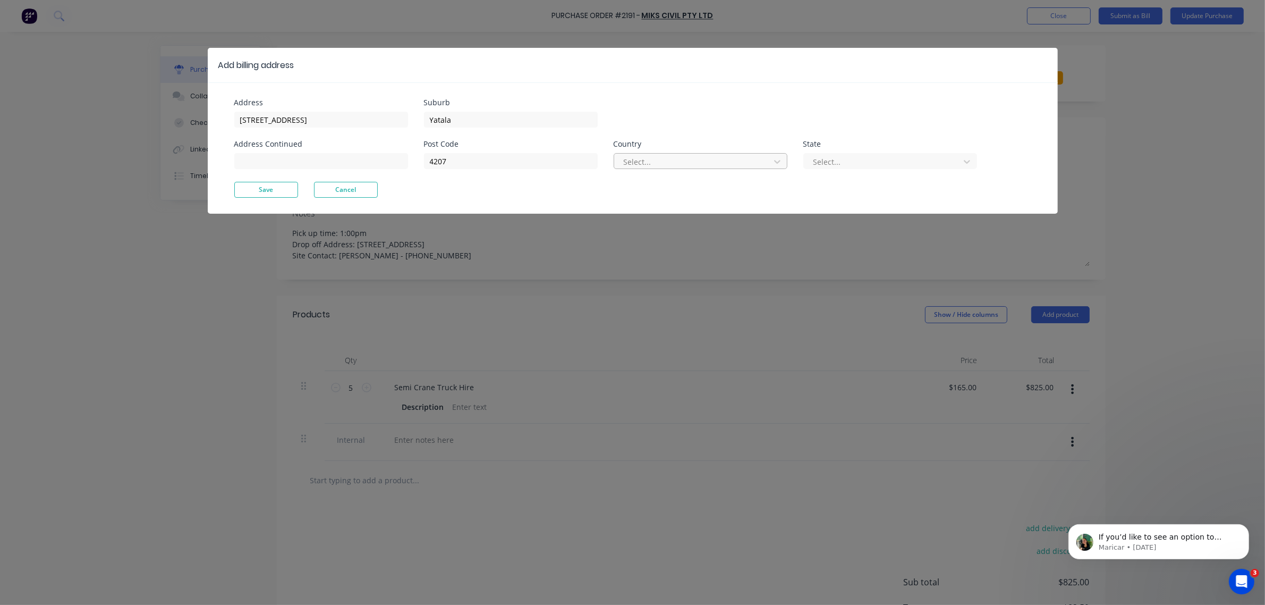
click at [702, 166] on div at bounding box center [694, 161] width 142 height 13
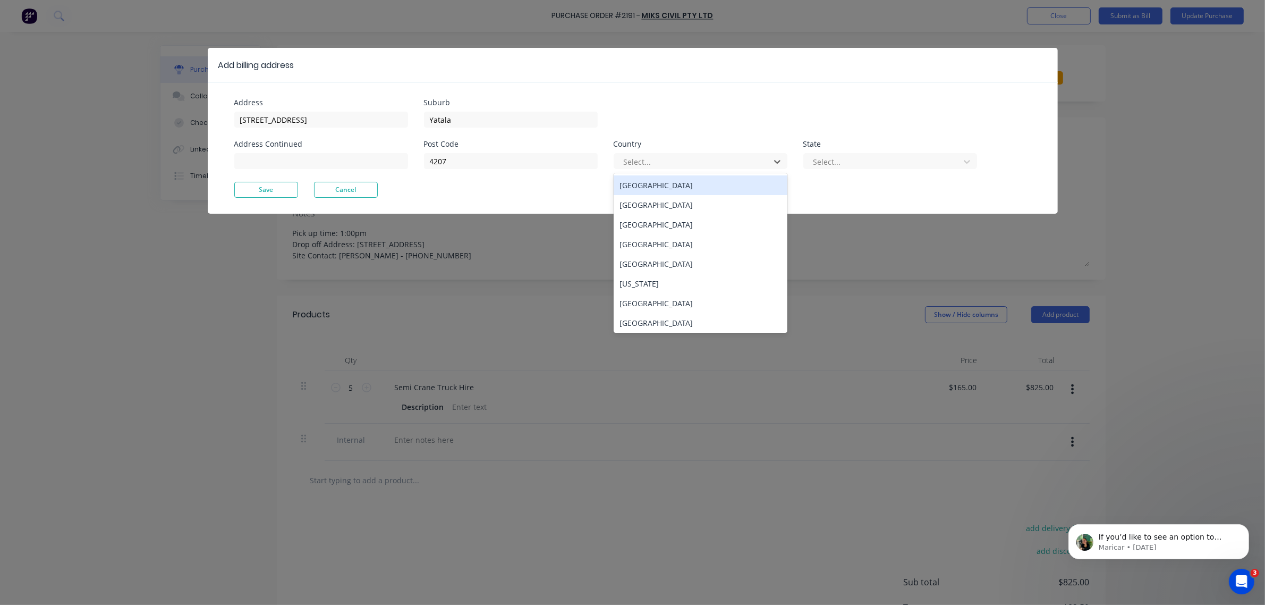
click at [702, 186] on div "[GEOGRAPHIC_DATA]" at bounding box center [701, 185] width 174 height 20
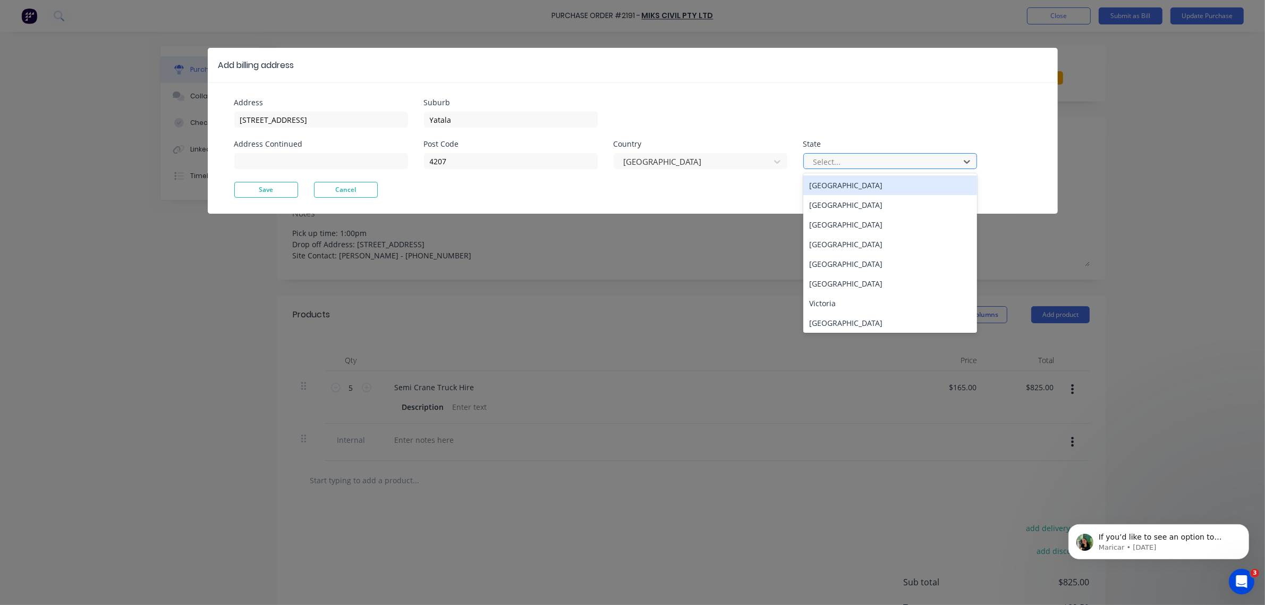
click at [816, 160] on div at bounding box center [883, 161] width 142 height 13
drag, startPoint x: 862, startPoint y: 239, endPoint x: 490, endPoint y: 222, distance: 372.3
click at [816, 239] on div "[GEOGRAPHIC_DATA]" at bounding box center [890, 244] width 174 height 20
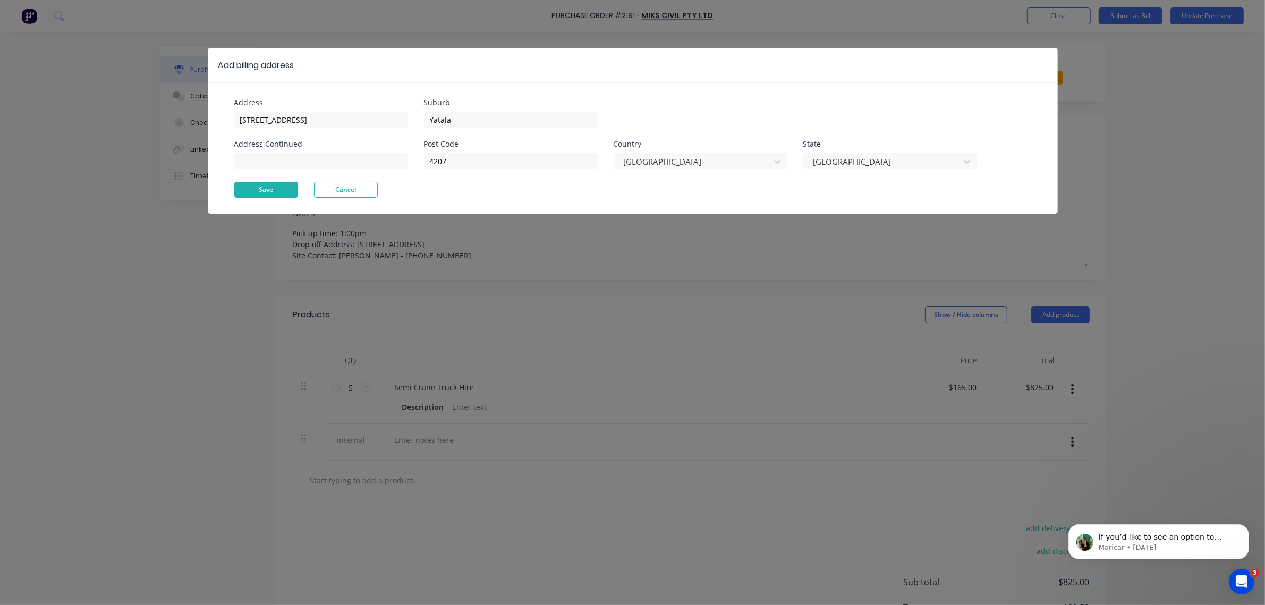
click at [274, 189] on button "Save" at bounding box center [266, 190] width 64 height 16
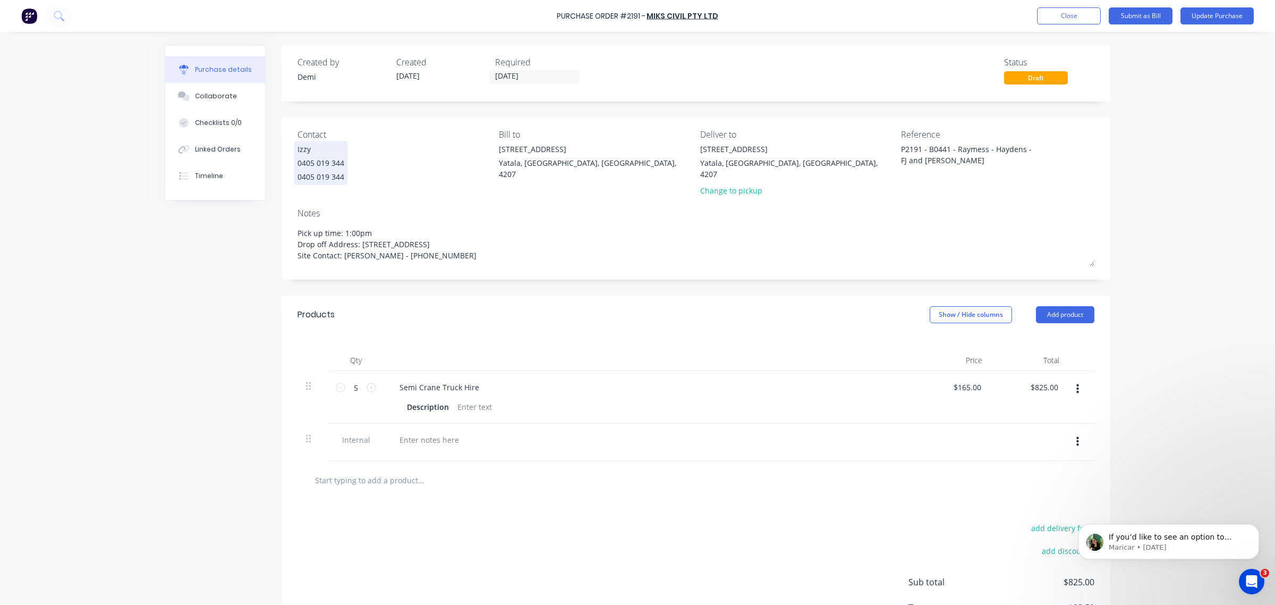
click at [314, 162] on div "0405 019 344" at bounding box center [321, 162] width 47 height 11
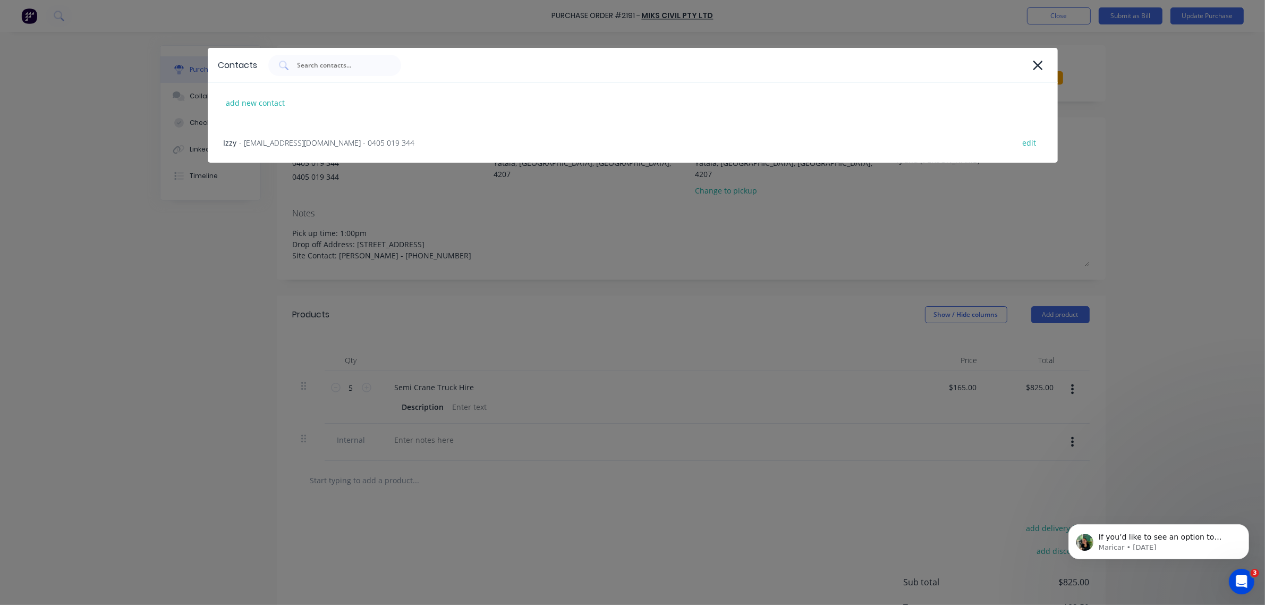
click at [519, 248] on div "Contacts add new contact Izzy - ishraaz_khan@yahoo.com - 0405 019 344 edit" at bounding box center [632, 302] width 1265 height 605
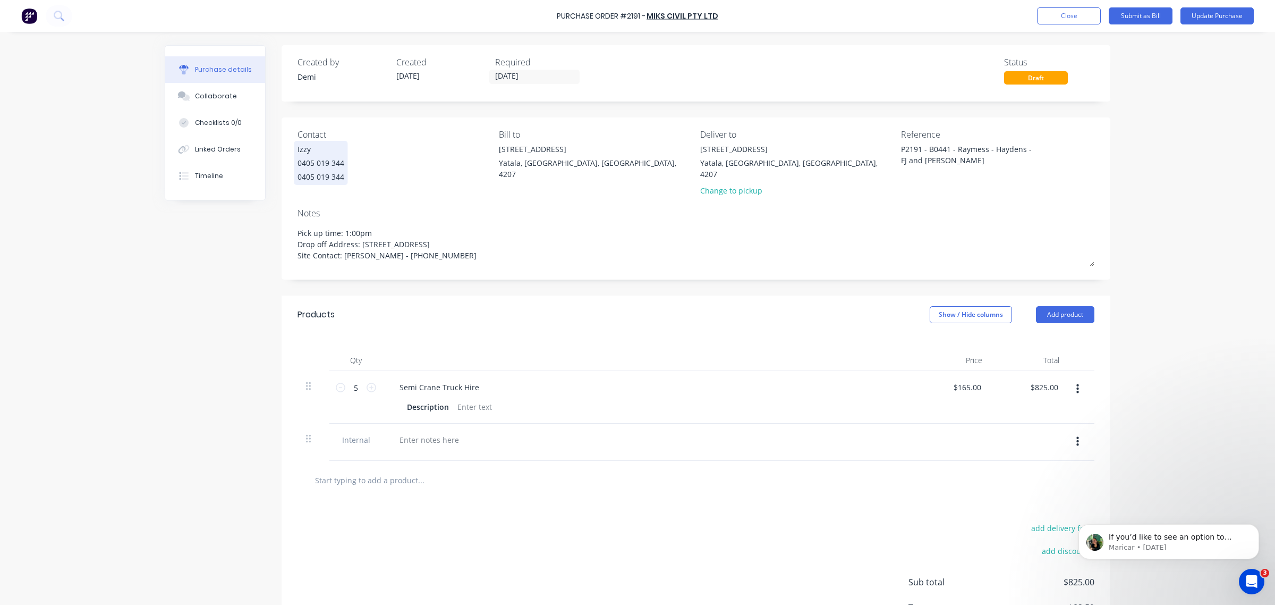
click at [331, 166] on div "0405 019 344" at bounding box center [321, 162] width 47 height 11
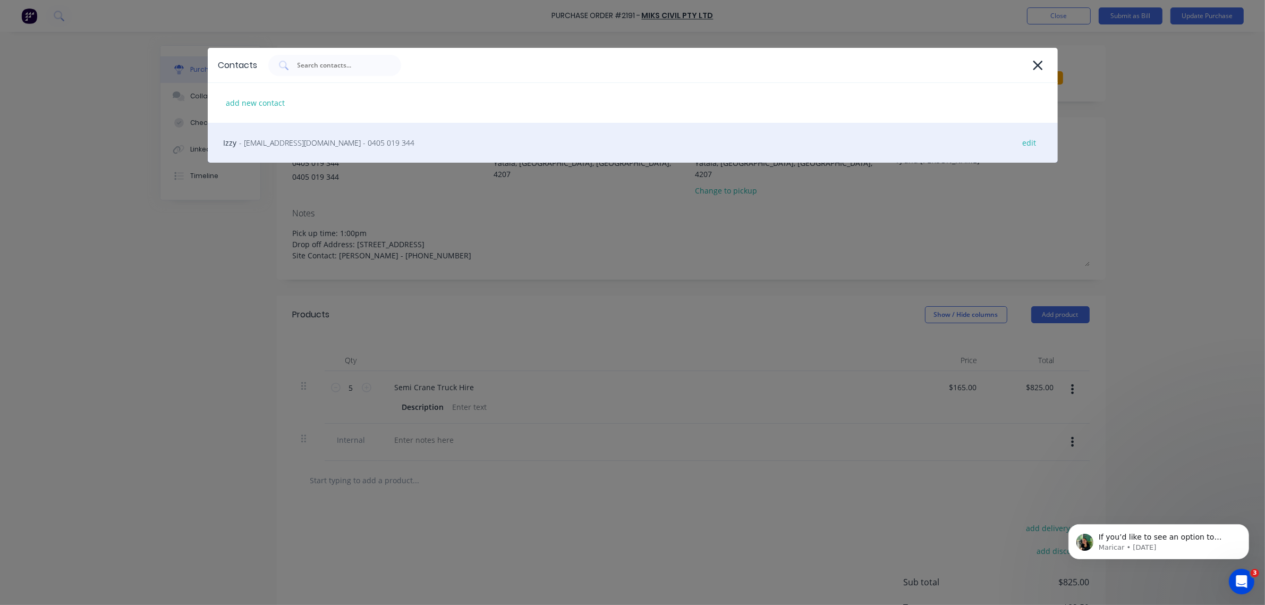
click at [408, 146] on div "Izzy - ishraaz_khan@yahoo.com - 0405 019 344 edit" at bounding box center [633, 143] width 850 height 40
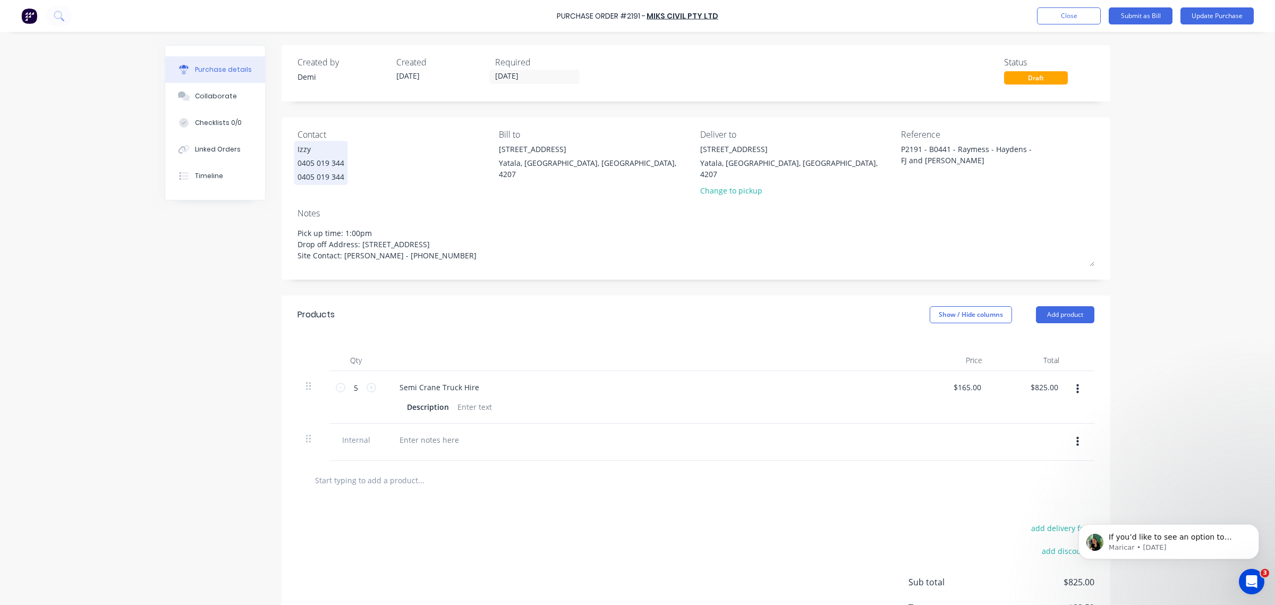
click at [325, 171] on div "0405 019 344" at bounding box center [321, 176] width 47 height 11
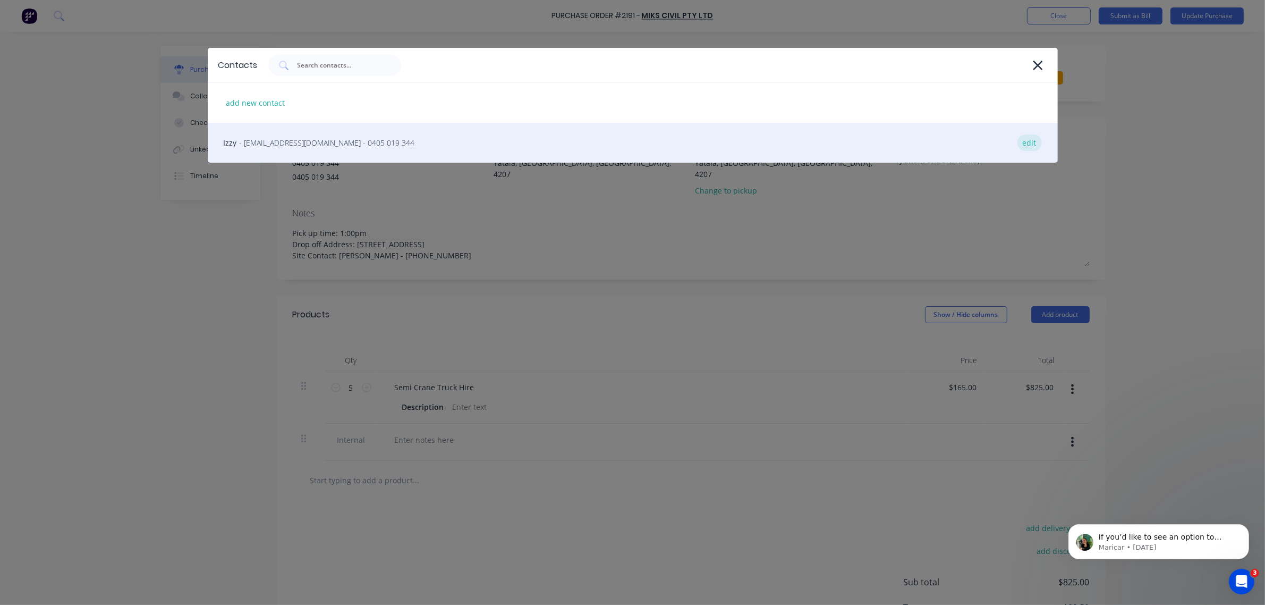
type textarea "x"
click at [816, 143] on div "edit" at bounding box center [1029, 142] width 24 height 16
select select "AU"
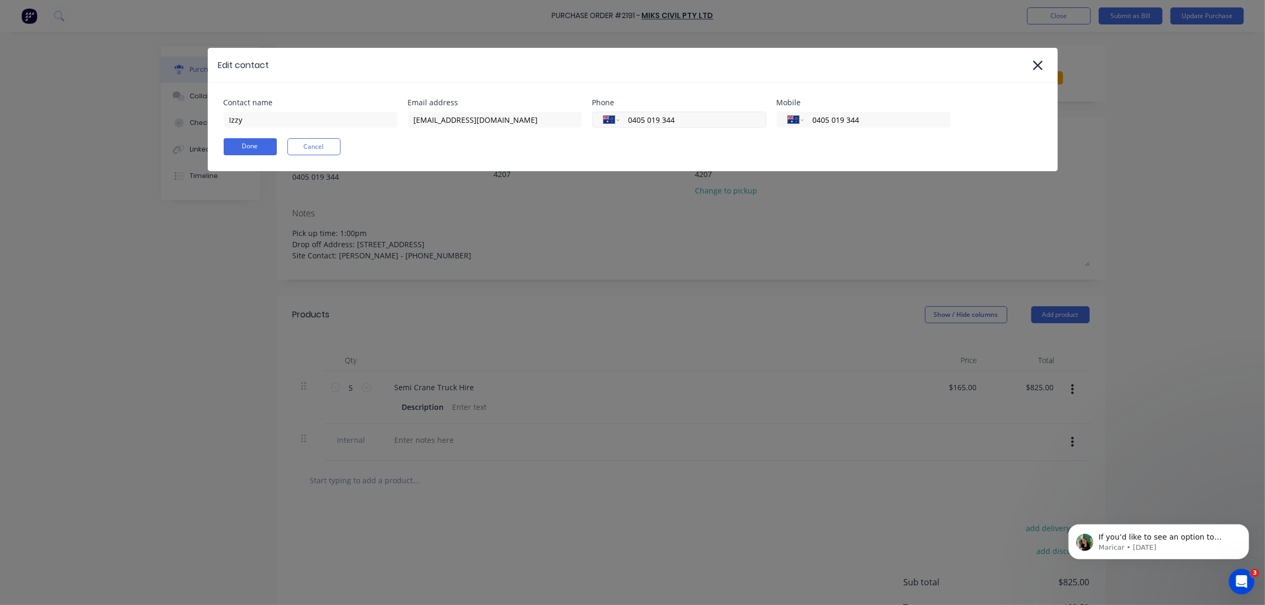
type textarea "x"
drag, startPoint x: 734, startPoint y: 125, endPoint x: 470, endPoint y: 123, distance: 264.1
click at [470, 123] on div "Contact name Izzy Email address ishraaz_khan@yahoo.com Phone International Afgh…" at bounding box center [633, 113] width 818 height 29
click at [257, 151] on button "Done" at bounding box center [250, 146] width 53 height 17
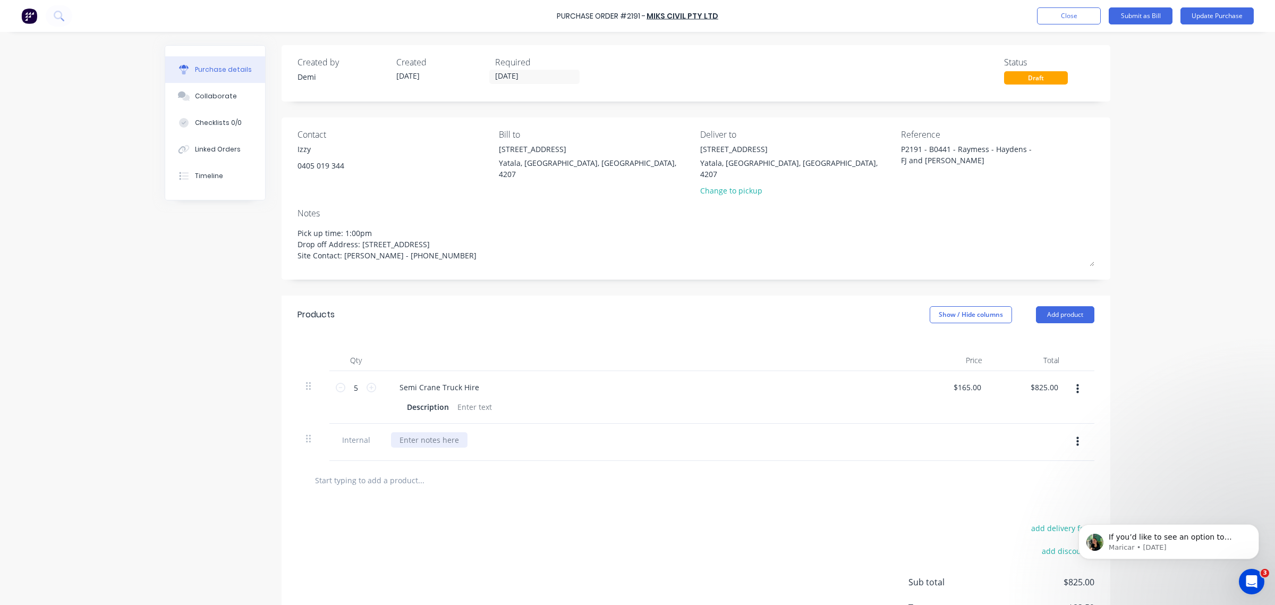
type textarea "x"
click at [429, 387] on div at bounding box center [429, 439] width 77 height 15
click at [394, 387] on div "Blackline to Yarrabilba Yarrabilba to Depot" at bounding box center [439, 445] width 97 height 27
click at [548, 387] on div "Blackline to Yarrabilba Yarrabilba to Depot" at bounding box center [648, 445] width 514 height 27
click at [476, 387] on div at bounding box center [474, 406] width 43 height 15
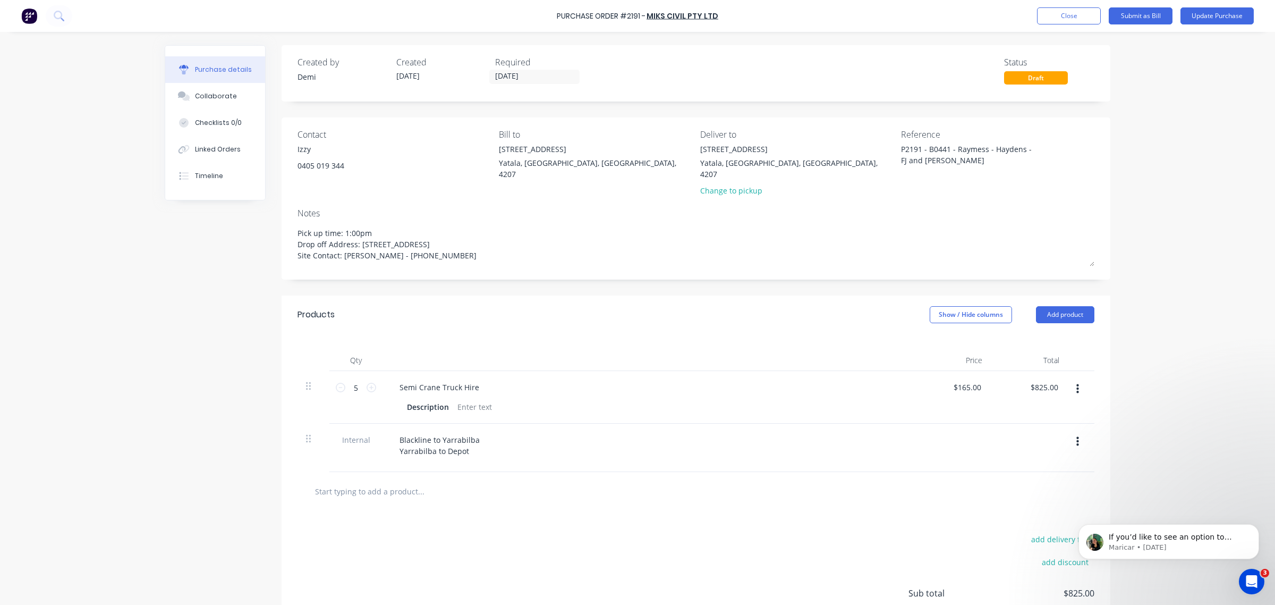
click at [816, 379] on button "button" at bounding box center [1077, 388] width 25 height 19
click at [816, 308] on button "Add product" at bounding box center [1065, 314] width 58 height 17
click at [816, 334] on div "Product catalogue" at bounding box center [1044, 341] width 82 height 15
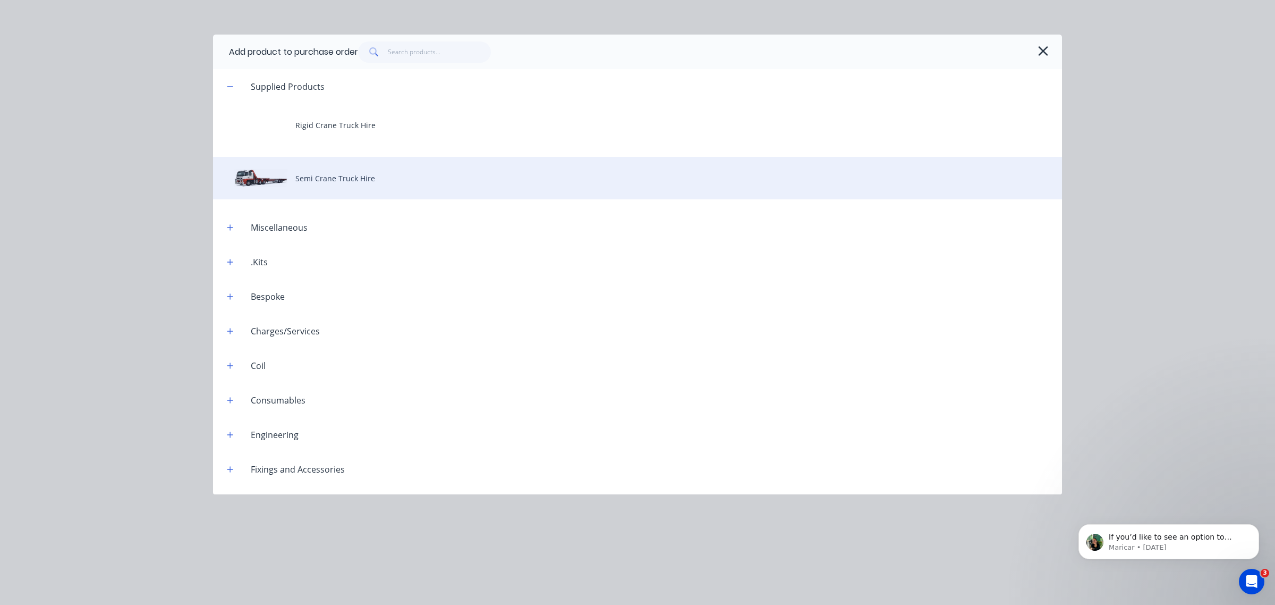
click at [384, 175] on div "Semi Crane Truck Hire" at bounding box center [637, 178] width 849 height 43
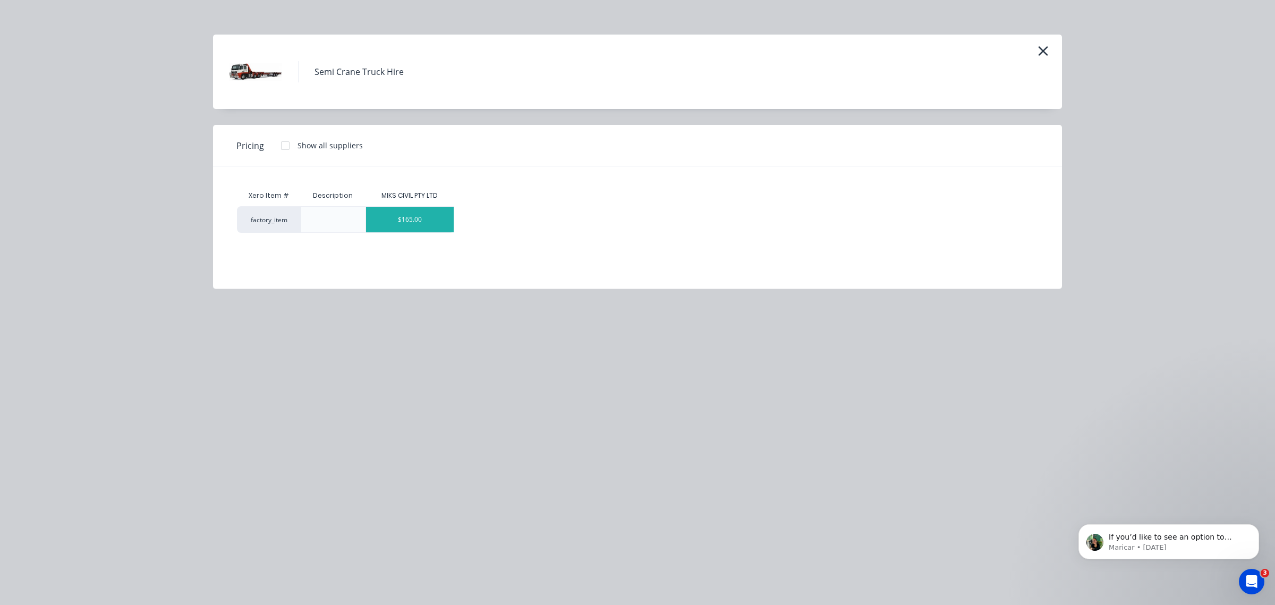
click at [407, 216] on div "$165.00" at bounding box center [410, 220] width 88 height 26
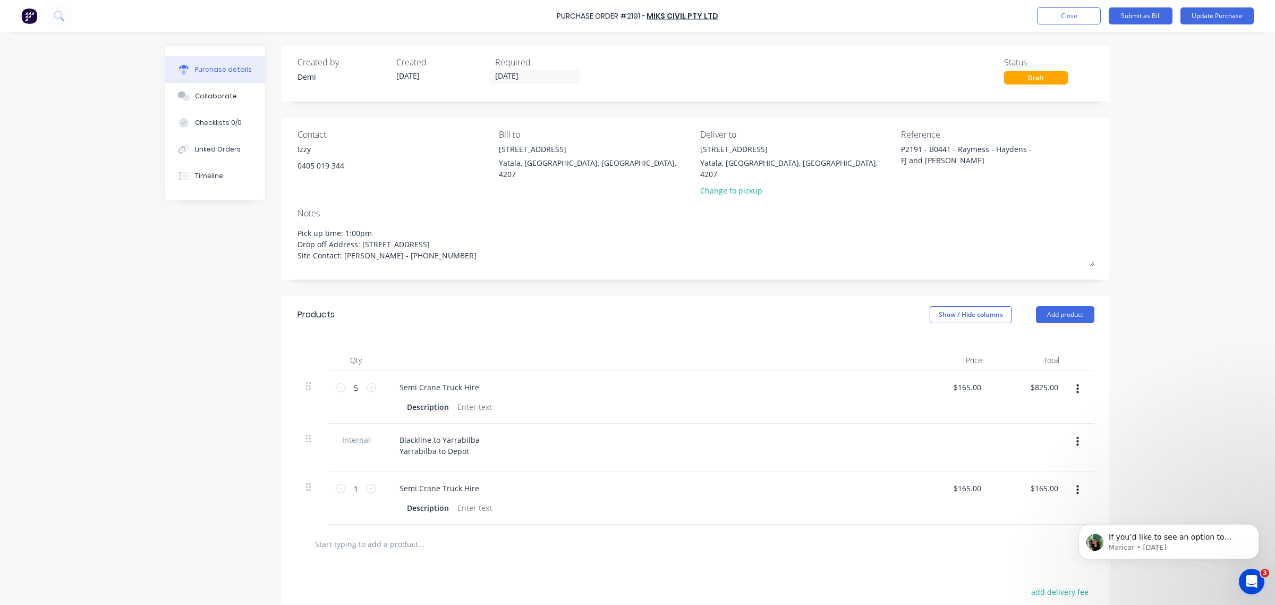
click at [816, 387] on button "button" at bounding box center [1077, 489] width 25 height 19
click at [816, 387] on button "Delete" at bounding box center [1045, 581] width 90 height 21
type textarea "x"
click at [469, 387] on div at bounding box center [474, 406] width 43 height 15
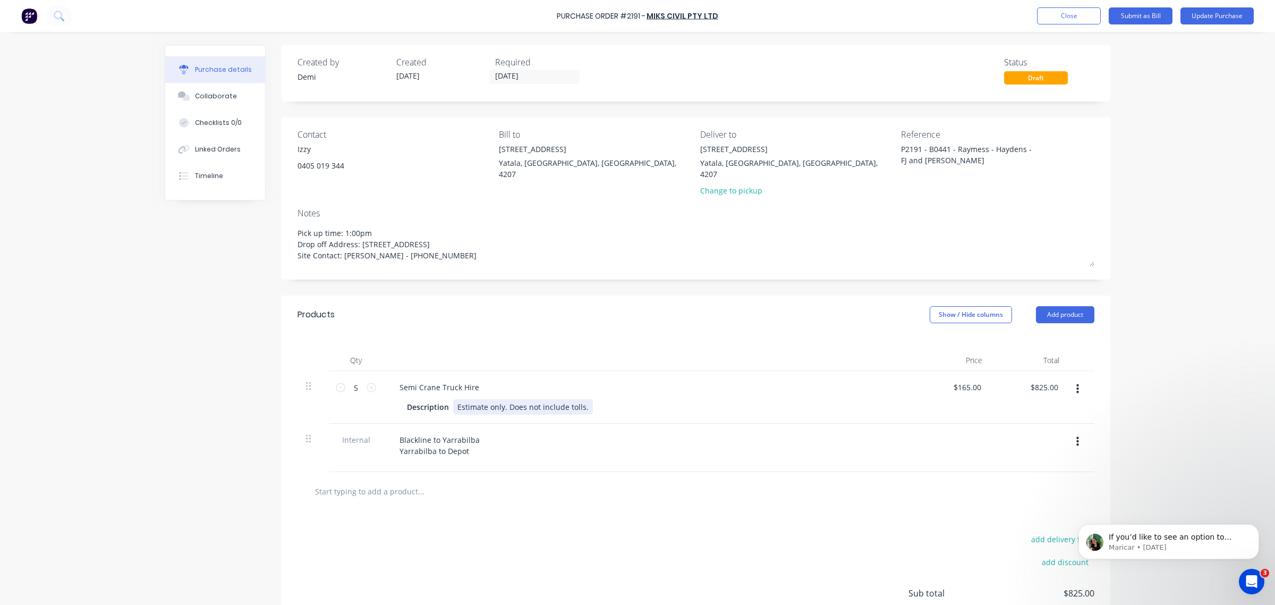
drag, startPoint x: 580, startPoint y: 398, endPoint x: 498, endPoint y: 398, distance: 81.8
click at [498, 387] on div "Estimate only. Does not include tolls." at bounding box center [523, 406] width 140 height 15
click at [336, 383] on icon at bounding box center [341, 388] width 10 height 10
type textarea "x"
type input "4"
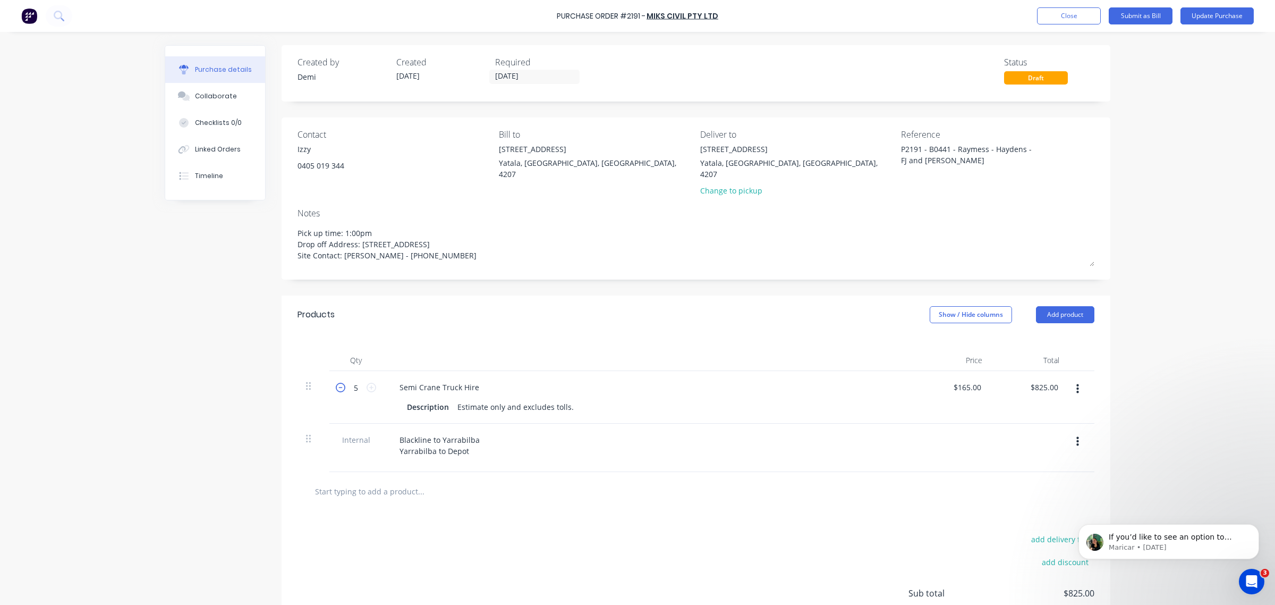
type input "$660.00"
click at [367, 383] on icon at bounding box center [372, 388] width 10 height 10
type textarea "x"
type input "5"
type input "$825.00"
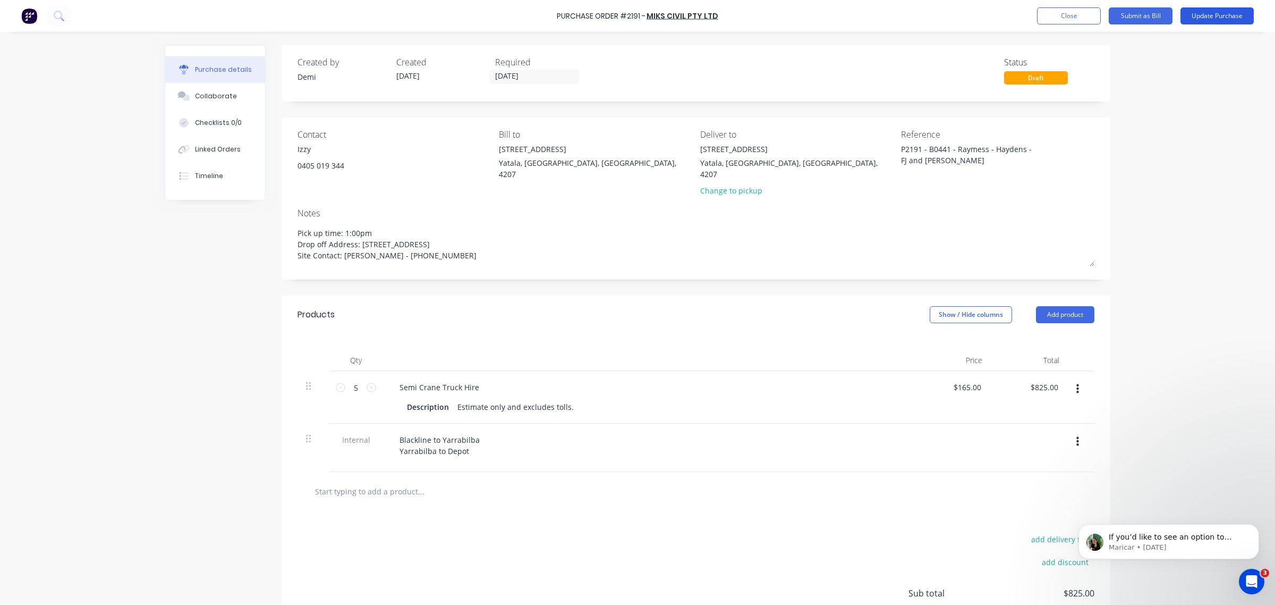
click at [816, 19] on button "Update Purchase" at bounding box center [1217, 15] width 73 height 17
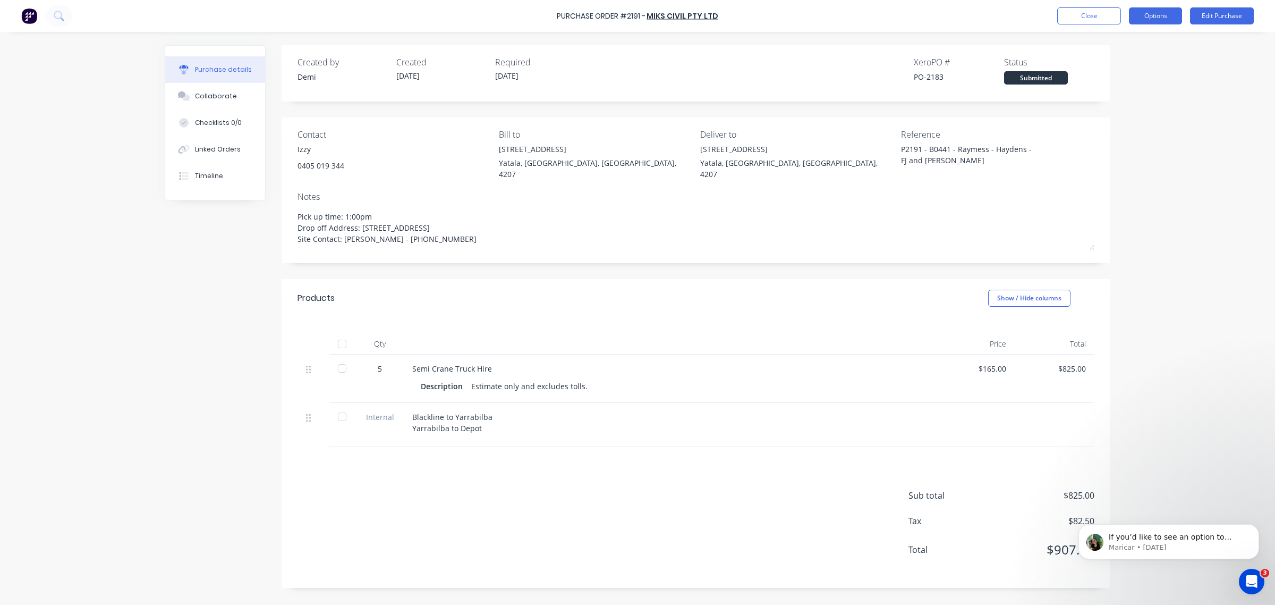
click at [816, 10] on button "Options" at bounding box center [1155, 15] width 53 height 17
click at [816, 46] on div "Print / Email" at bounding box center [1132, 43] width 82 height 15
click at [816, 152] on div "Purchase Order #2191 - MIKS CIVIL PTY LTD Close Options Back With pricing Witho…" at bounding box center [637, 302] width 1275 height 605
click at [816, 20] on button "Options" at bounding box center [1155, 15] width 53 height 17
click at [816, 86] on div "Without pricing" at bounding box center [1132, 85] width 82 height 15
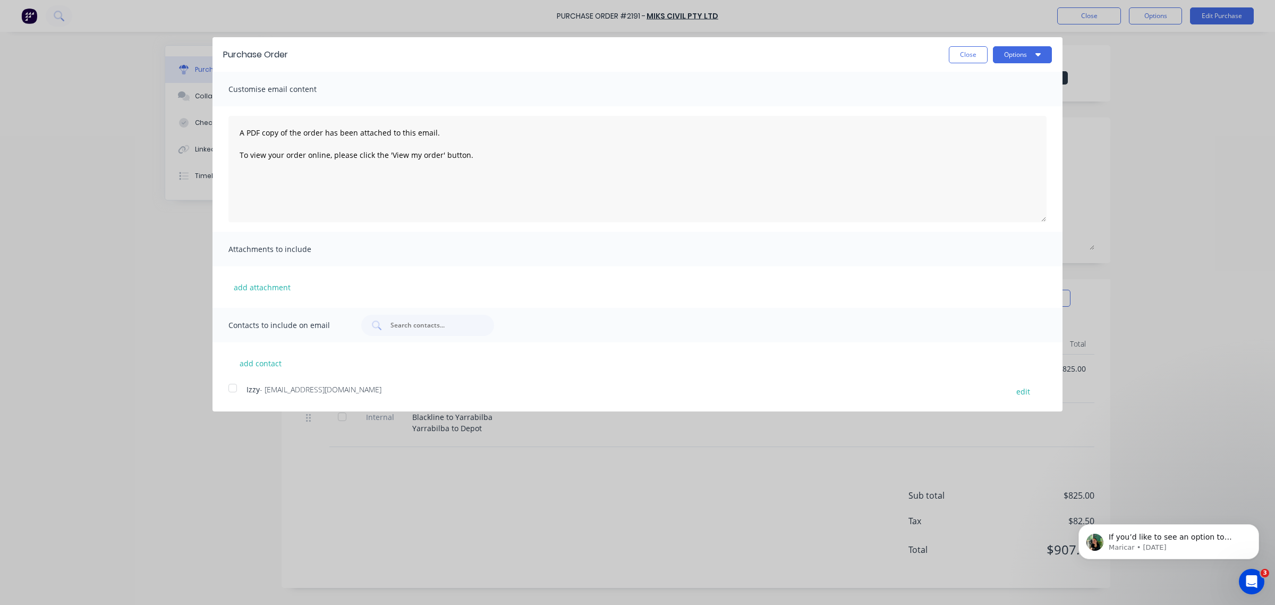
drag, startPoint x: 343, startPoint y: 250, endPoint x: 307, endPoint y: 267, distance: 39.7
click at [342, 250] on span "Attachments to include" at bounding box center [286, 249] width 117 height 15
click at [278, 282] on button "add attachment" at bounding box center [261, 287] width 67 height 16
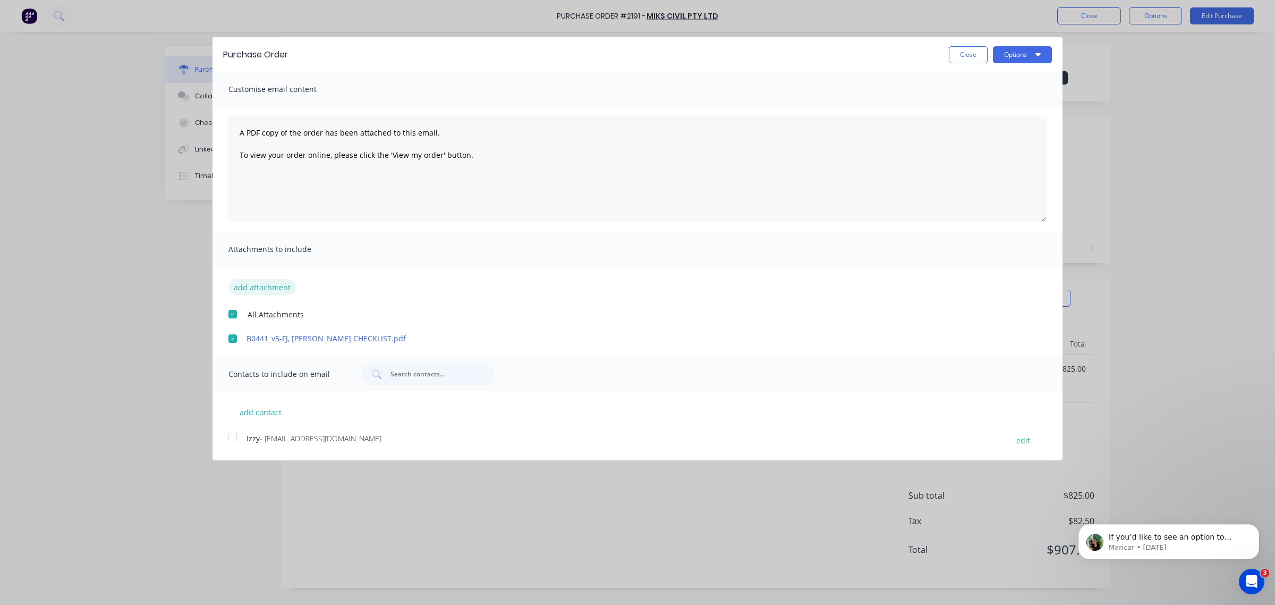
click at [279, 287] on button "add attachment" at bounding box center [261, 287] width 67 height 16
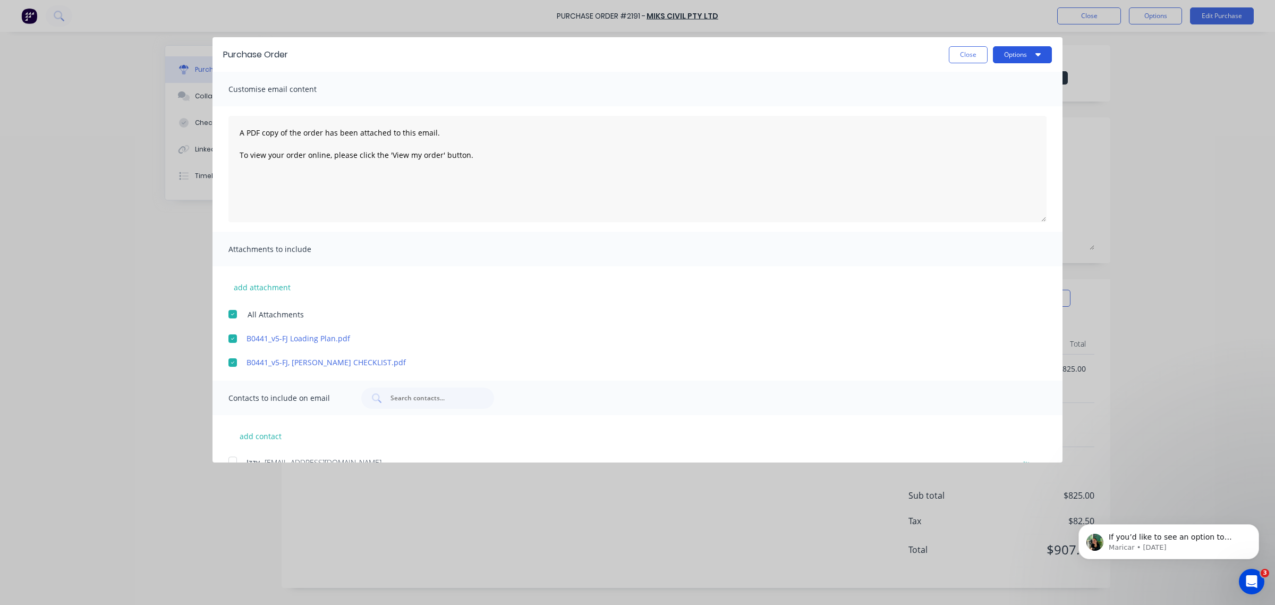
click at [816, 56] on button "Options" at bounding box center [1022, 54] width 59 height 17
click at [816, 83] on div "Print" at bounding box center [1002, 81] width 82 height 15
type textarea "x"
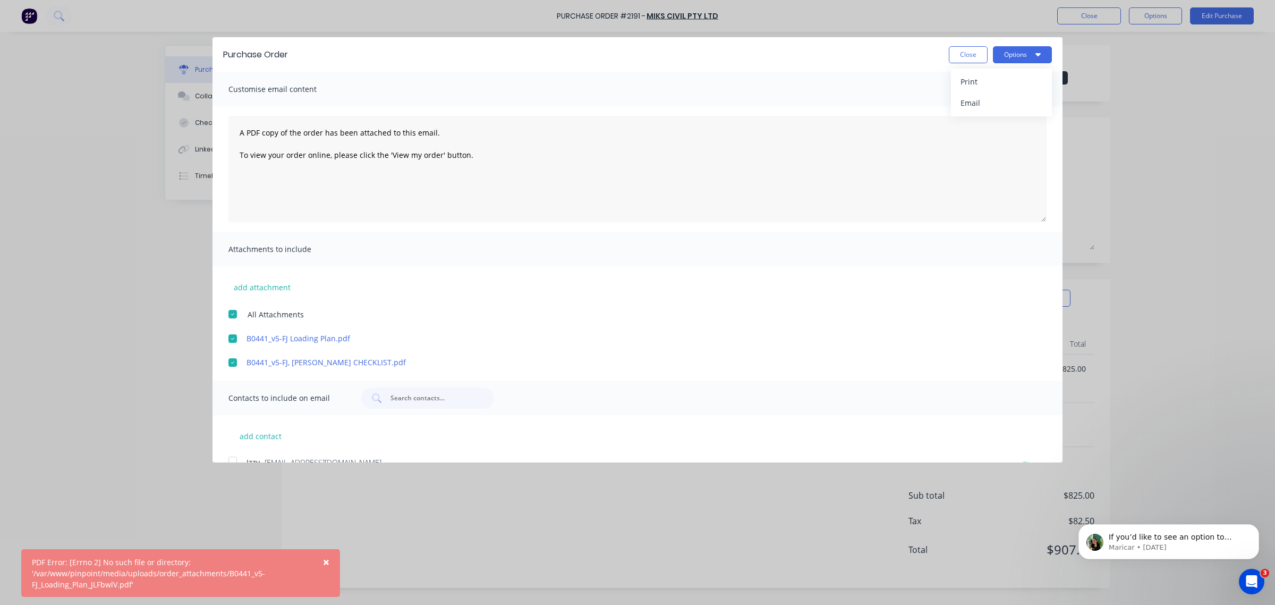
scroll to position [21, 0]
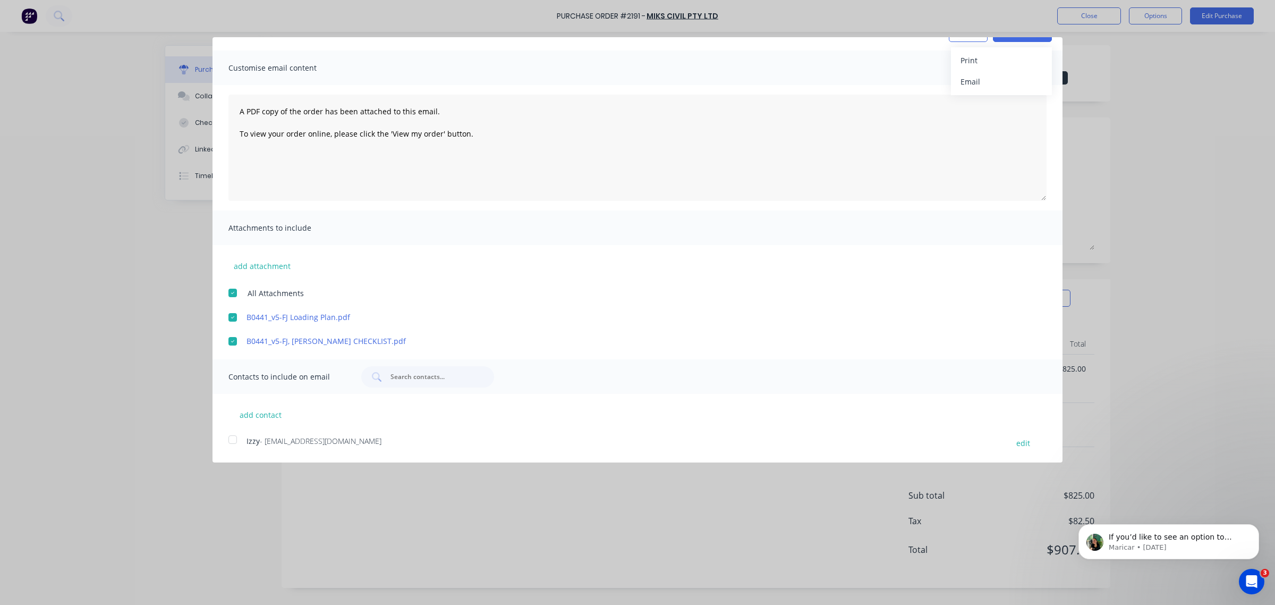
click at [234, 319] on div at bounding box center [232, 317] width 21 height 21
click at [227, 345] on div at bounding box center [232, 340] width 21 height 21
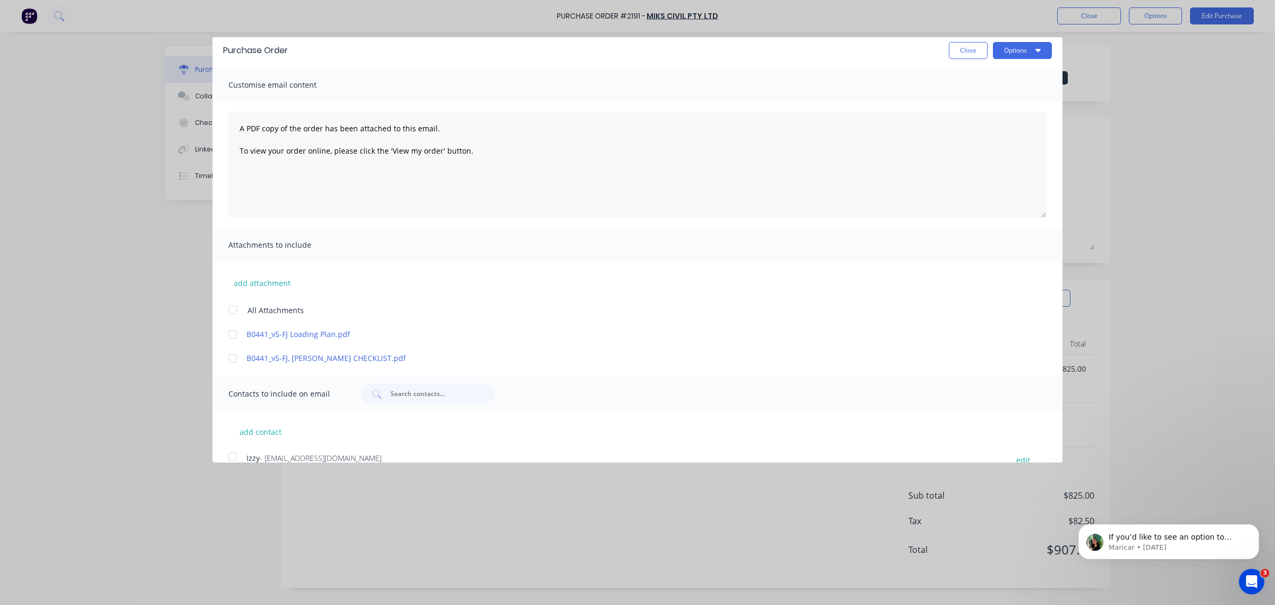
scroll to position [0, 0]
click at [816, 58] on button "Options" at bounding box center [1022, 54] width 59 height 17
click at [816, 86] on div "Print" at bounding box center [1002, 81] width 82 height 15
click at [816, 56] on button "Close" at bounding box center [968, 54] width 39 height 17
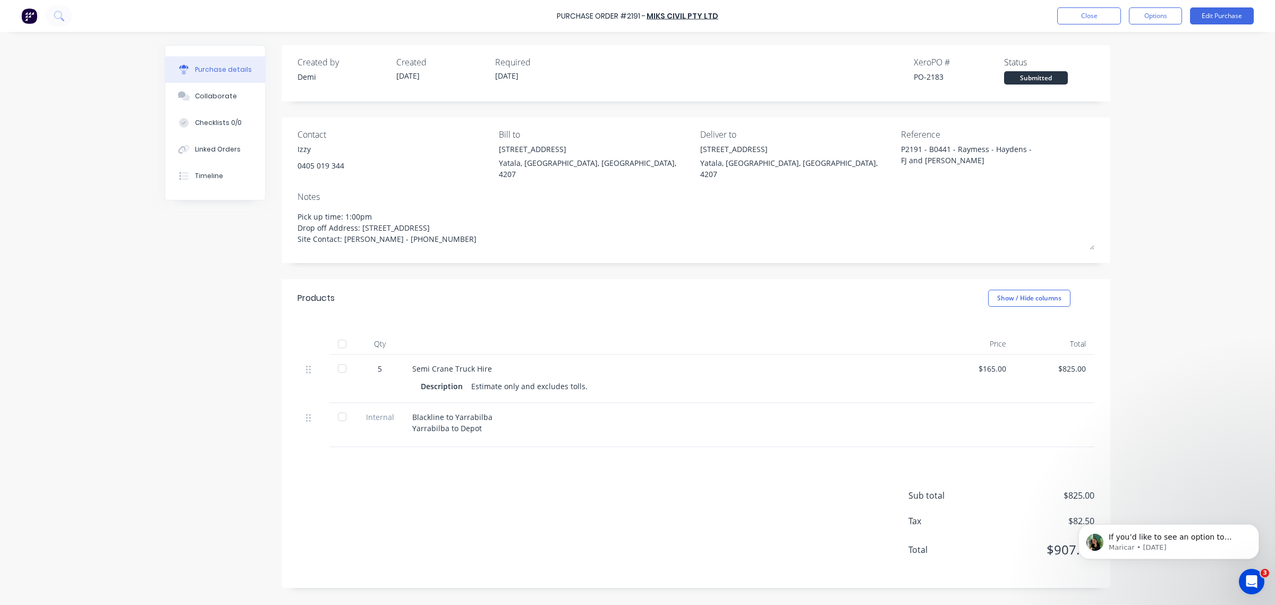
click at [804, 387] on div "Blackline to Yarrabilba Yarrabilba to Depot" at bounding box center [669, 422] width 514 height 22
click at [388, 387] on span "Internal" at bounding box center [379, 416] width 31 height 11
click at [360, 387] on div "Internal" at bounding box center [380, 425] width 48 height 44
click at [372, 387] on span "Internal" at bounding box center [379, 416] width 31 height 11
click at [816, 19] on button "Edit Purchase" at bounding box center [1222, 15] width 64 height 17
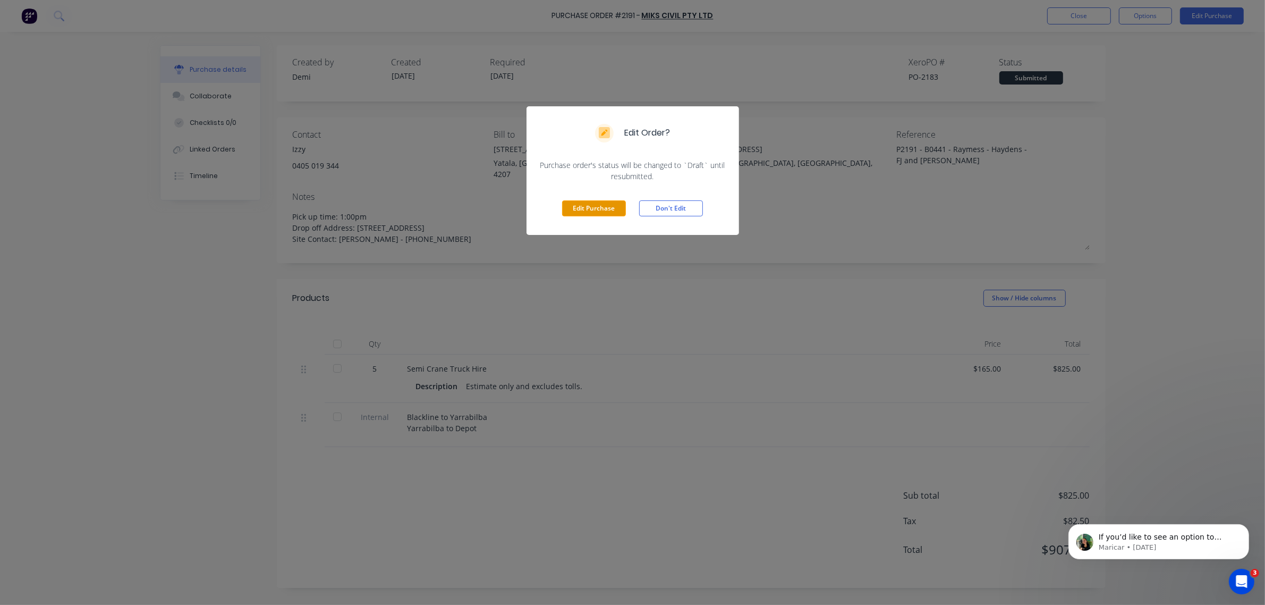
click at [607, 205] on button "Edit Purchase" at bounding box center [594, 208] width 64 height 16
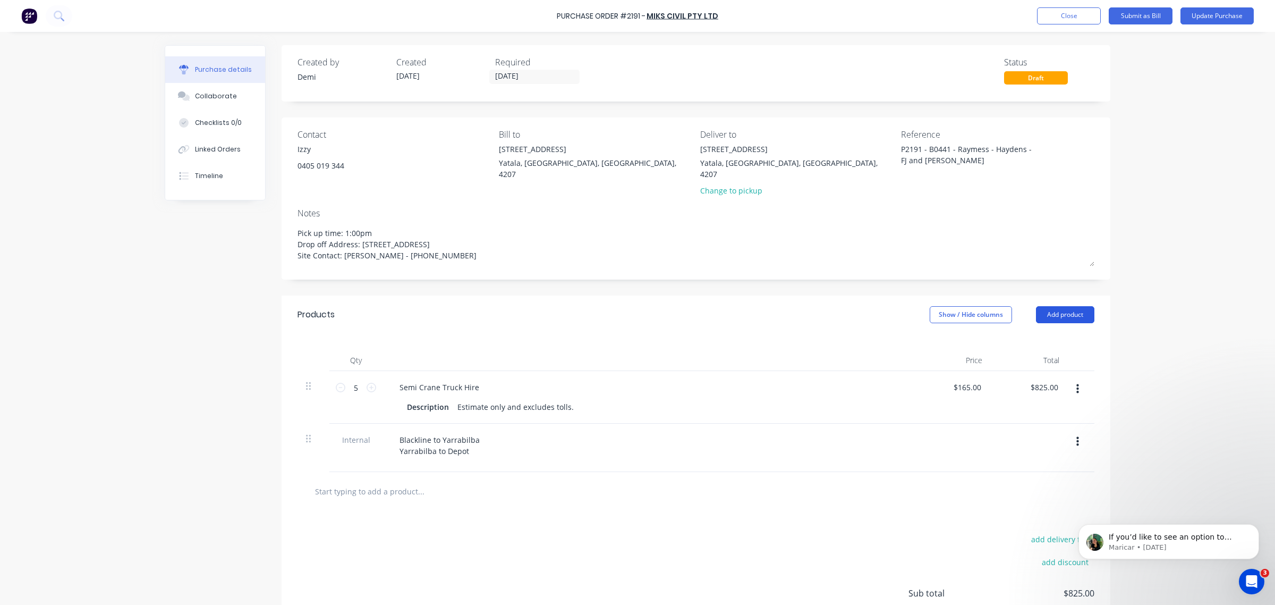
click at [816, 306] on button "Add product" at bounding box center [1065, 314] width 58 height 17
click at [816, 387] on div "Notes (External)" at bounding box center [1044, 447] width 82 height 15
click at [461, 387] on div "Blackline to Yarrabilba Yarrabilba to Depot" at bounding box center [440, 445] width 99 height 27
drag, startPoint x: 473, startPoint y: 442, endPoint x: 306, endPoint y: 417, distance: 169.7
click at [306, 387] on div "Internal Blackline to Yarrabilba Yarrabilba to Depot" at bounding box center [696, 447] width 797 height 48
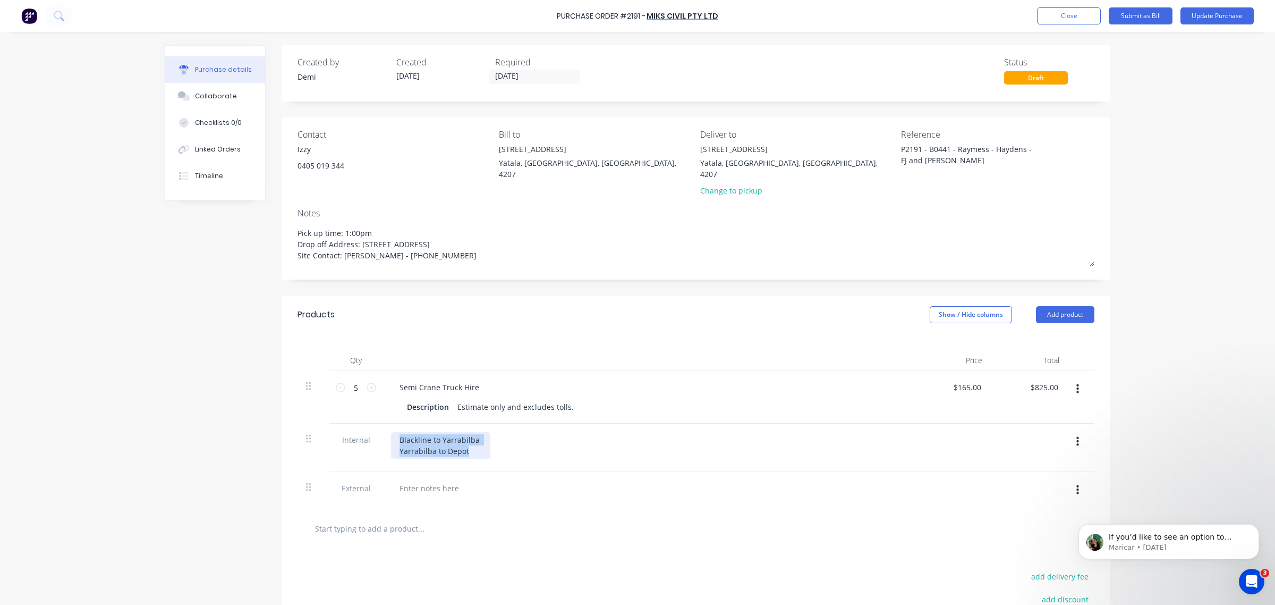
copy div "Blackline to Yarrabilba Yarrabilba to Depot"
click at [423, 387] on div at bounding box center [648, 490] width 531 height 37
click at [422, 387] on div at bounding box center [429, 487] width 77 height 15
paste div
click at [816, 387] on icon "button" at bounding box center [1077, 442] width 3 height 12
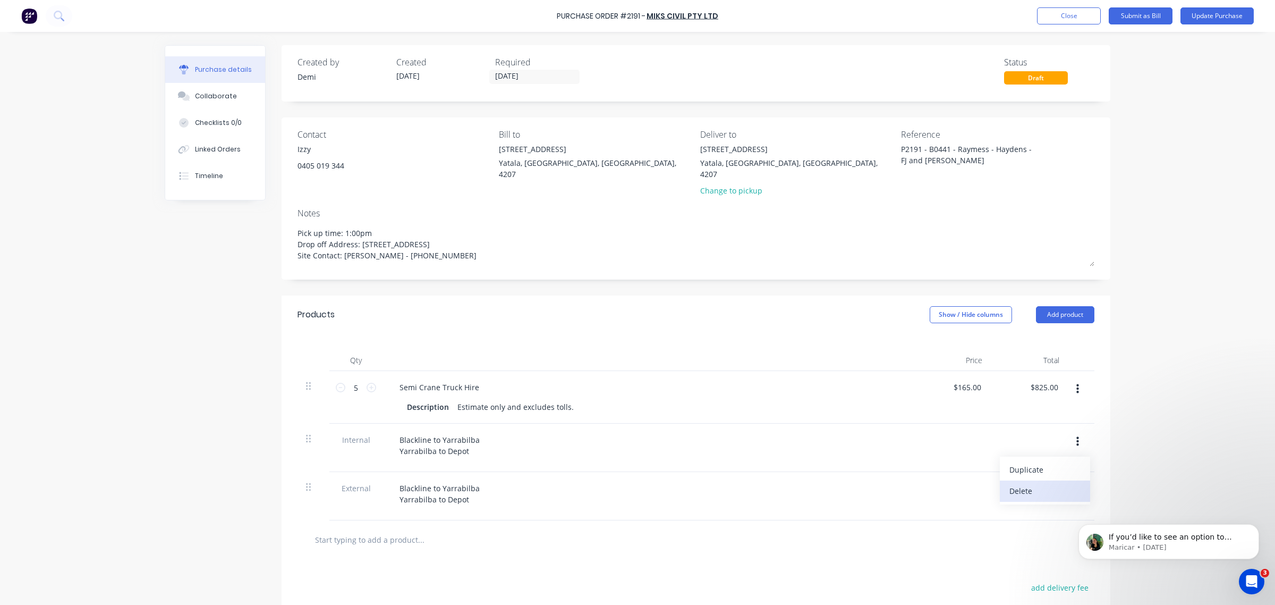
click at [816, 387] on button "Delete" at bounding box center [1045, 490] width 90 height 21
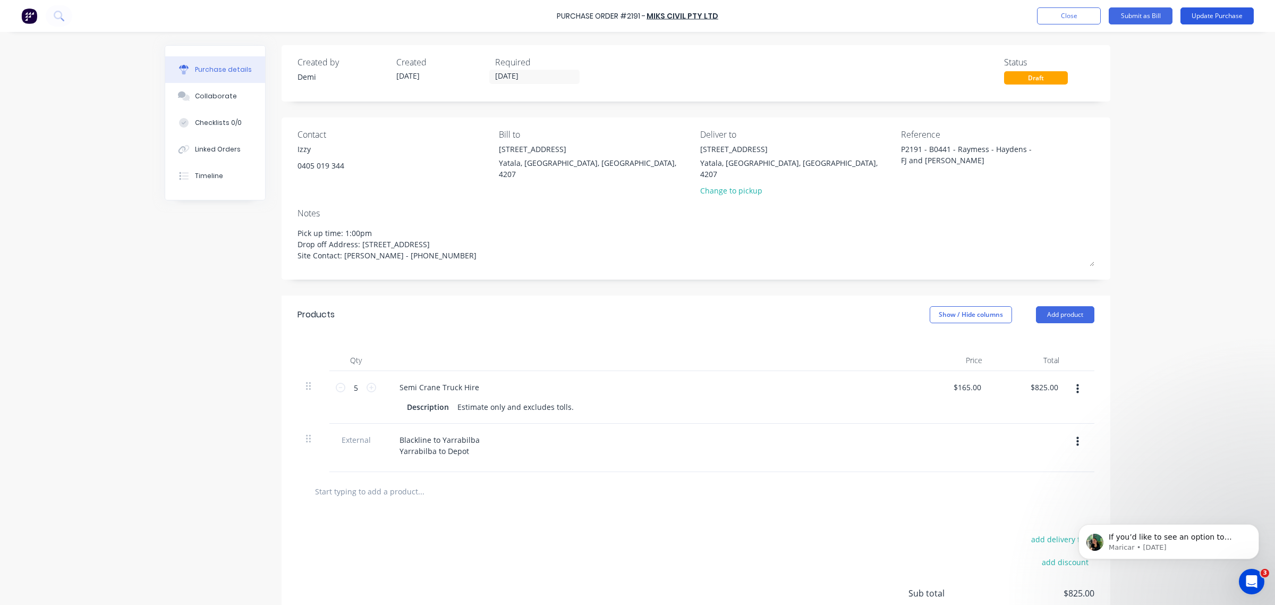
click at [816, 16] on button "Update Purchase" at bounding box center [1217, 15] width 73 height 17
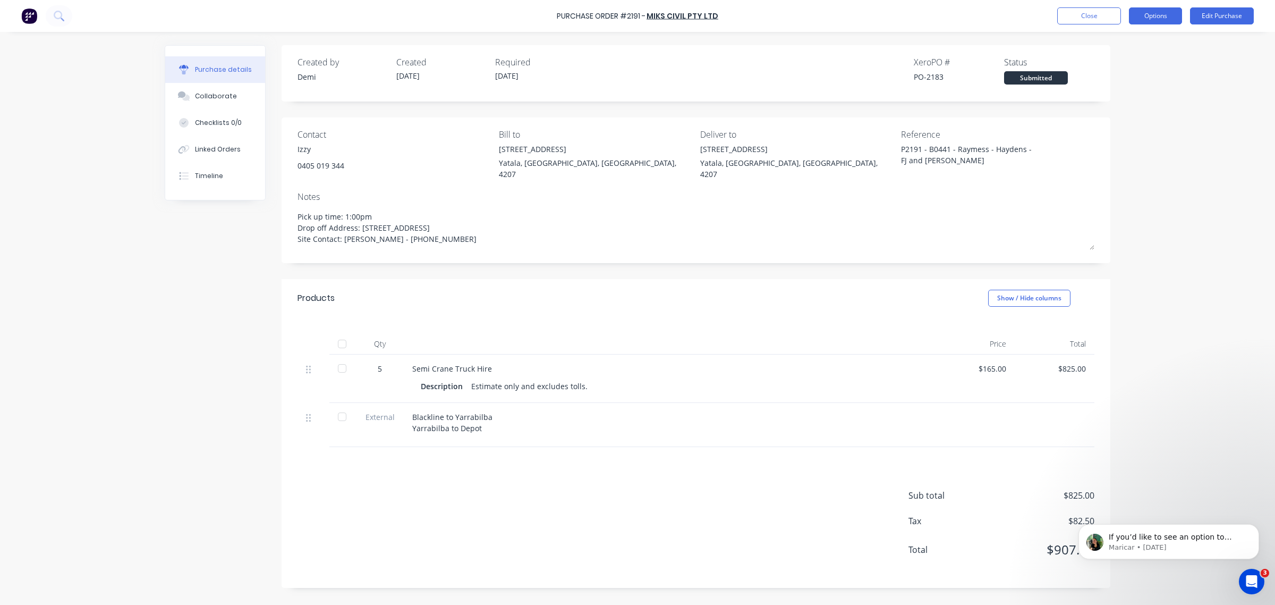
click at [816, 14] on button "Options" at bounding box center [1155, 15] width 53 height 17
click at [816, 50] on div "Print / Email" at bounding box center [1132, 43] width 82 height 15
click at [816, 65] on div "With pricing" at bounding box center [1132, 64] width 82 height 15
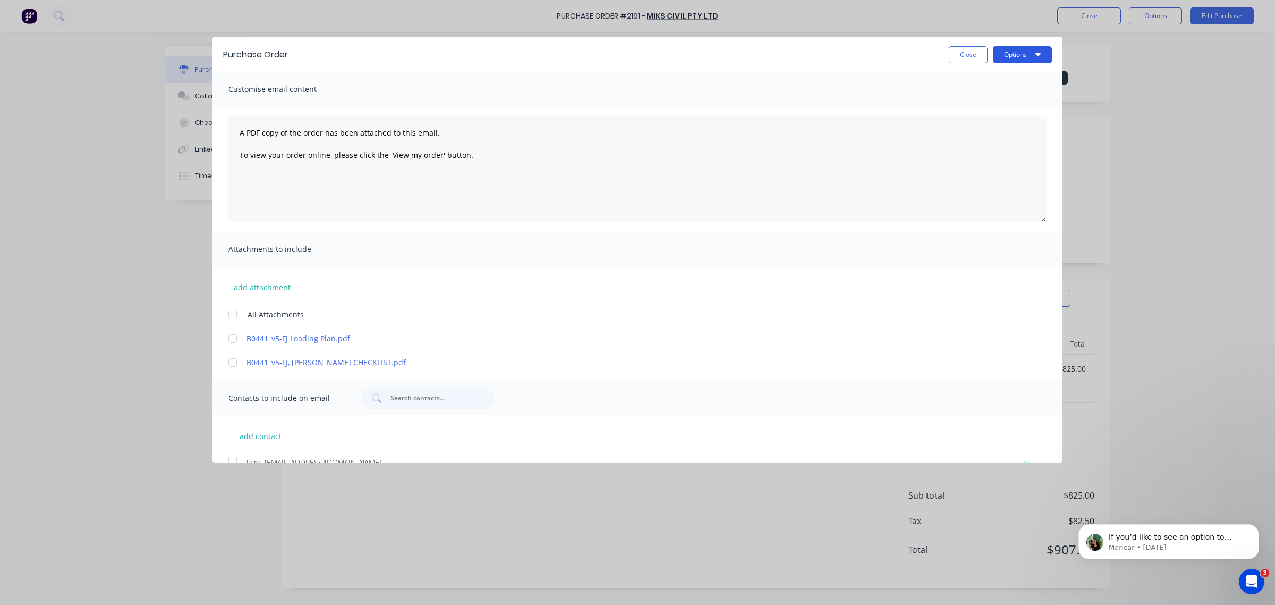
click at [816, 54] on button "Options" at bounding box center [1022, 54] width 59 height 17
click at [816, 83] on div "Print" at bounding box center [1002, 81] width 82 height 15
click at [816, 49] on button "Close" at bounding box center [968, 54] width 39 height 17
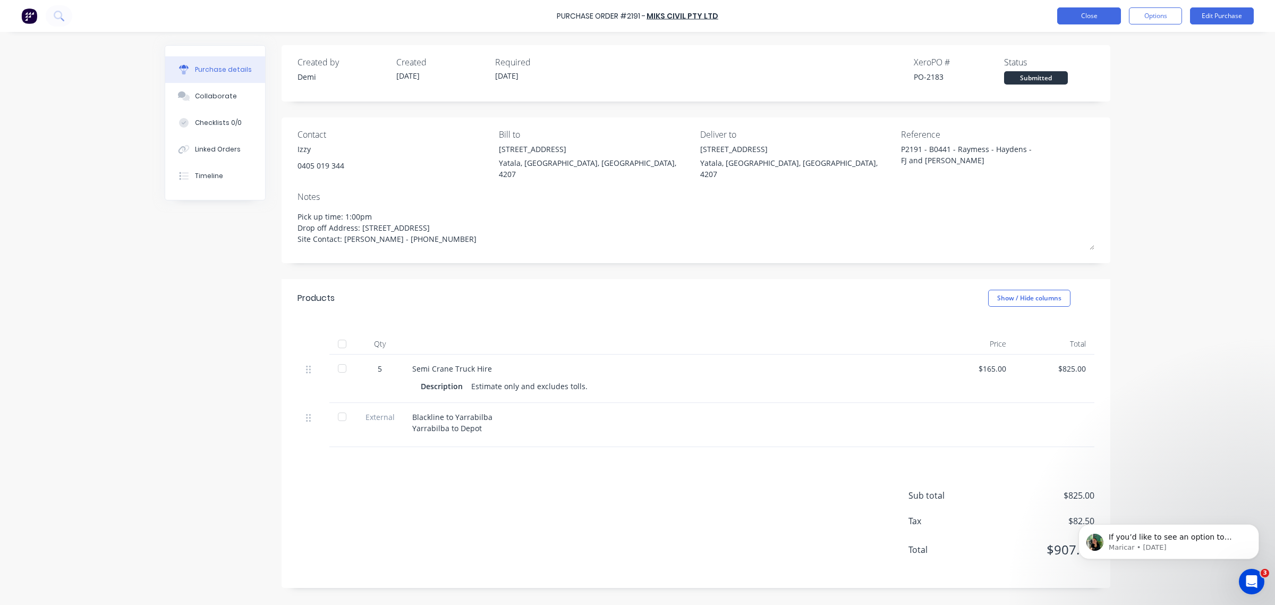
click at [816, 14] on button "Close" at bounding box center [1089, 15] width 64 height 17
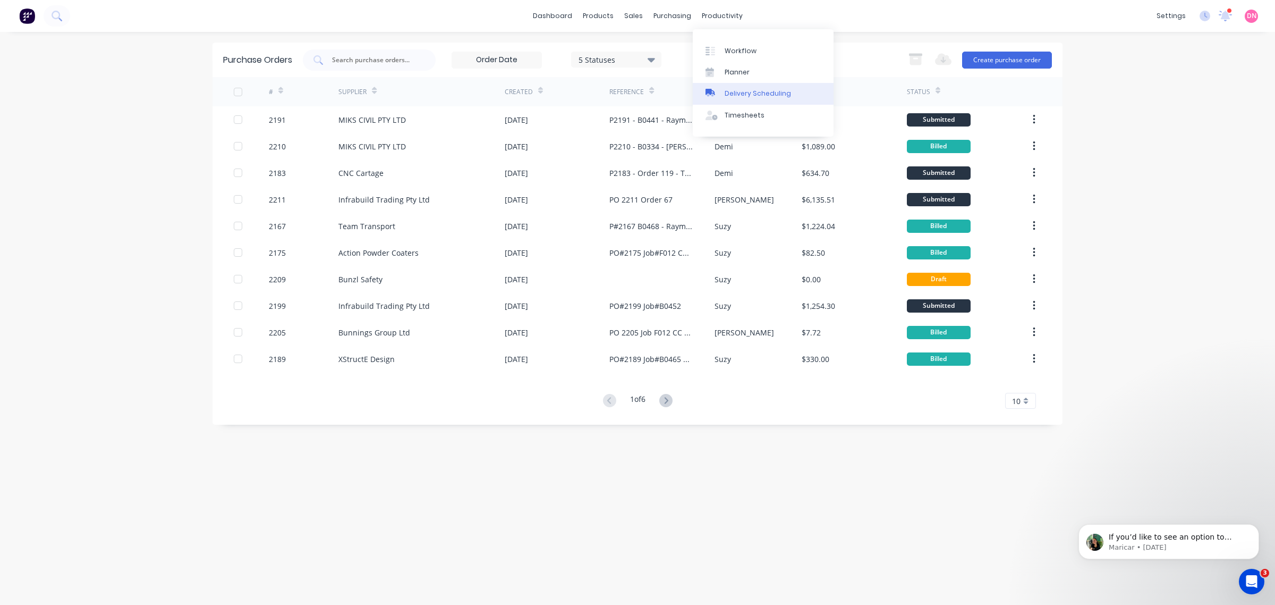
click at [735, 85] on link "Delivery Scheduling" at bounding box center [763, 93] width 141 height 21
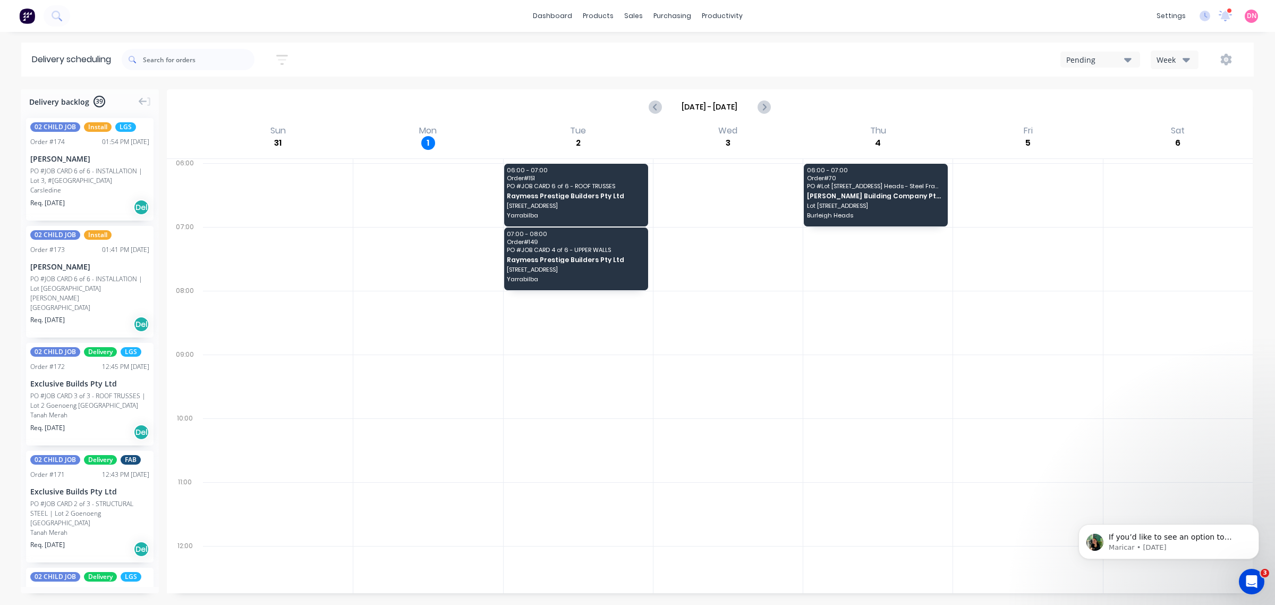
click at [816, 56] on icon "button" at bounding box center [1127, 60] width 7 height 12
click at [816, 150] on div "AAA Logistics" at bounding box center [1121, 150] width 120 height 21
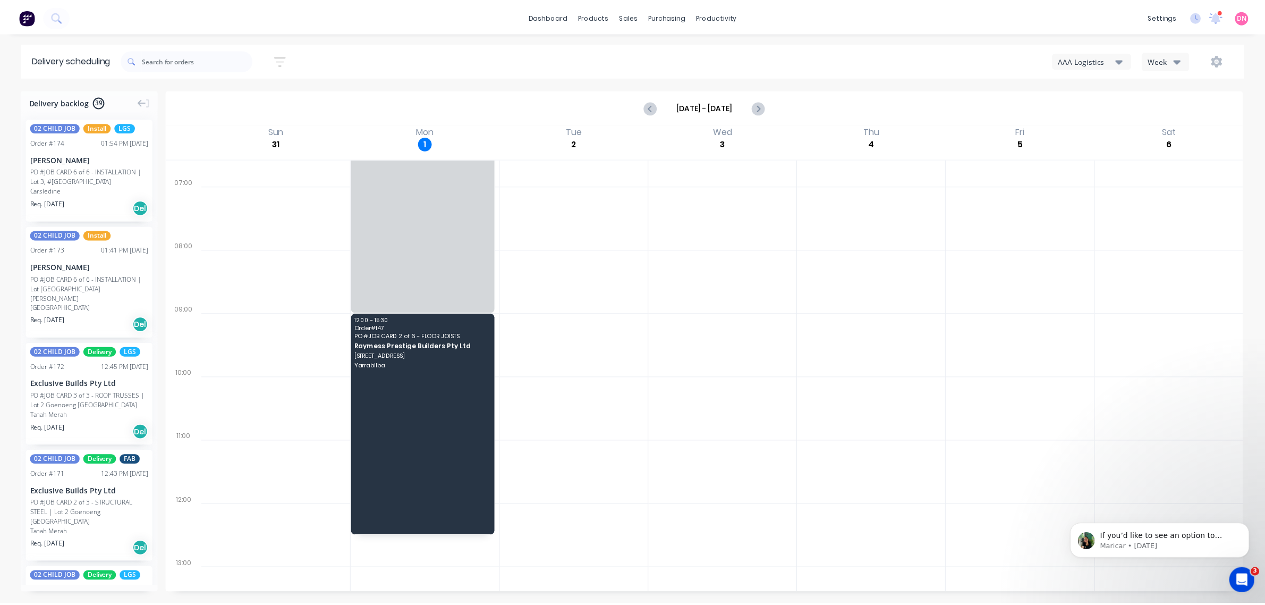
scroll to position [243, 0]
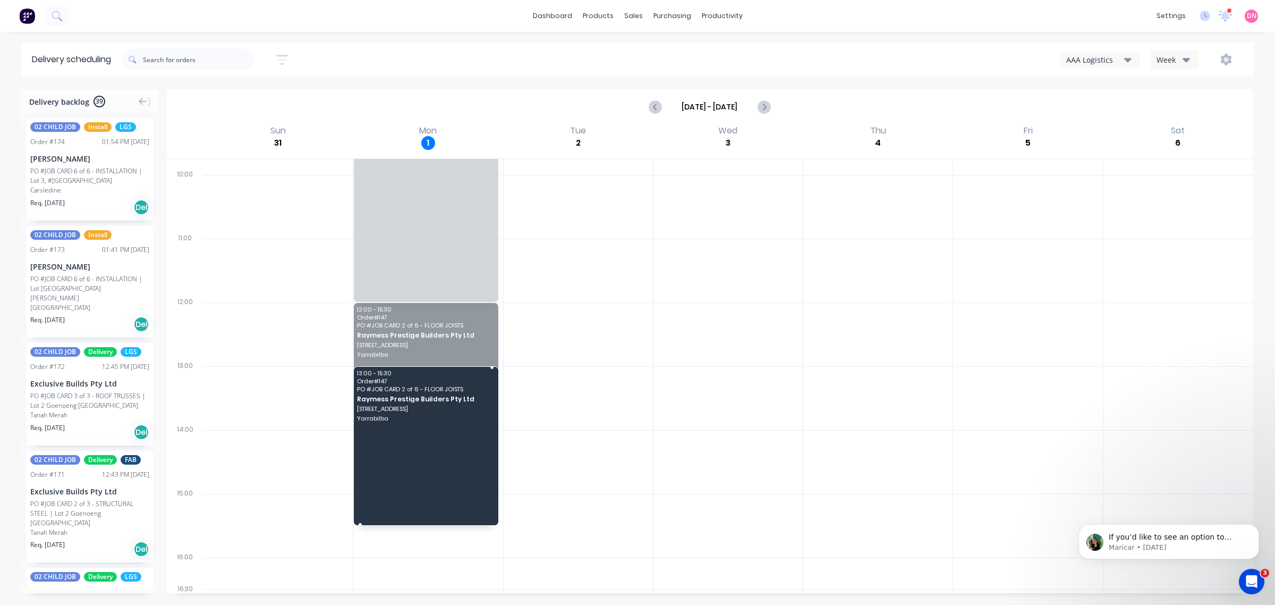
drag, startPoint x: 487, startPoint y: 303, endPoint x: 480, endPoint y: 360, distance: 56.7
drag, startPoint x: 444, startPoint y: 301, endPoint x: 440, endPoint y: 368, distance: 67.0
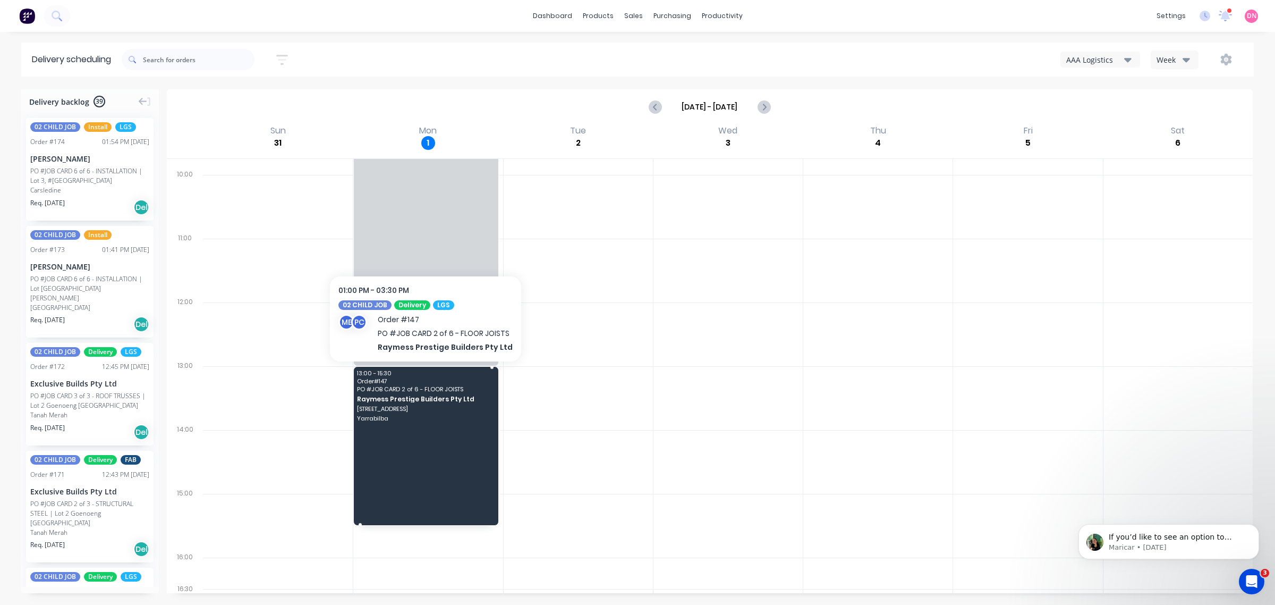
click at [463, 387] on span "Raymess Prestige Builders Pty Ltd" at bounding box center [425, 398] width 137 height 7
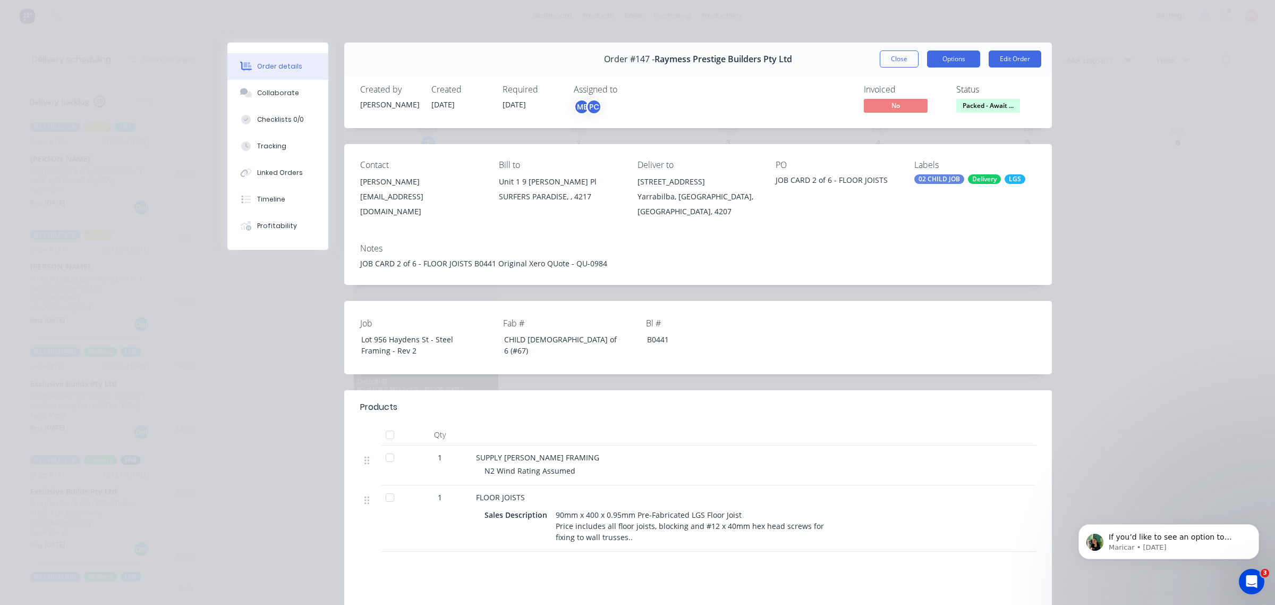
click at [816, 56] on button "Options" at bounding box center [953, 58] width 53 height 17
click at [816, 328] on div "Job Lot 956 Haydens St - Steel Framing - Rev 2 Fab # CHILD 2 of 6 (#67) Bl # B0…" at bounding box center [698, 337] width 708 height 73
click at [816, 60] on button "Edit Order" at bounding box center [1015, 58] width 53 height 17
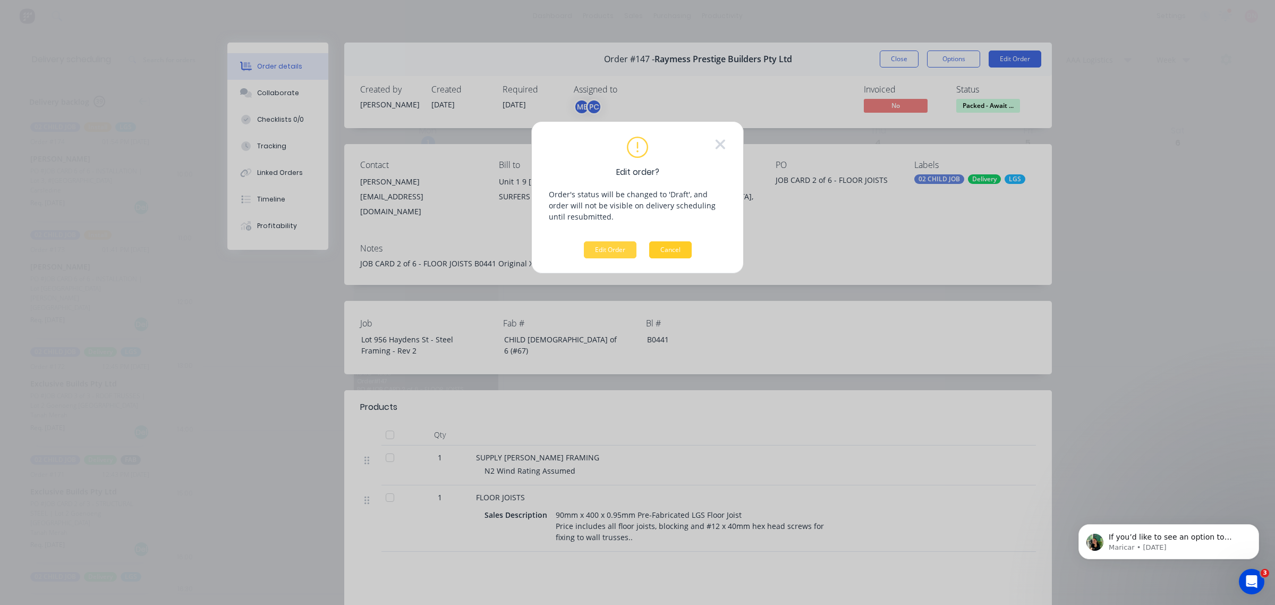
click at [676, 253] on button "Cancel" at bounding box center [670, 249] width 43 height 17
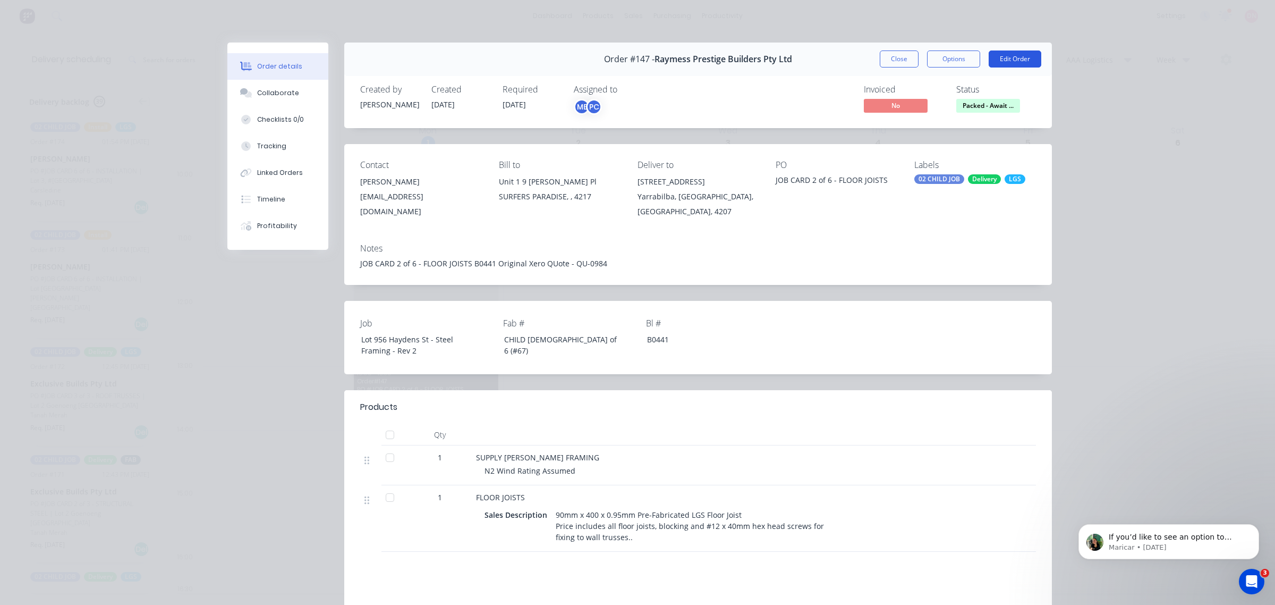
click at [816, 62] on button "Edit Order" at bounding box center [1015, 58] width 53 height 17
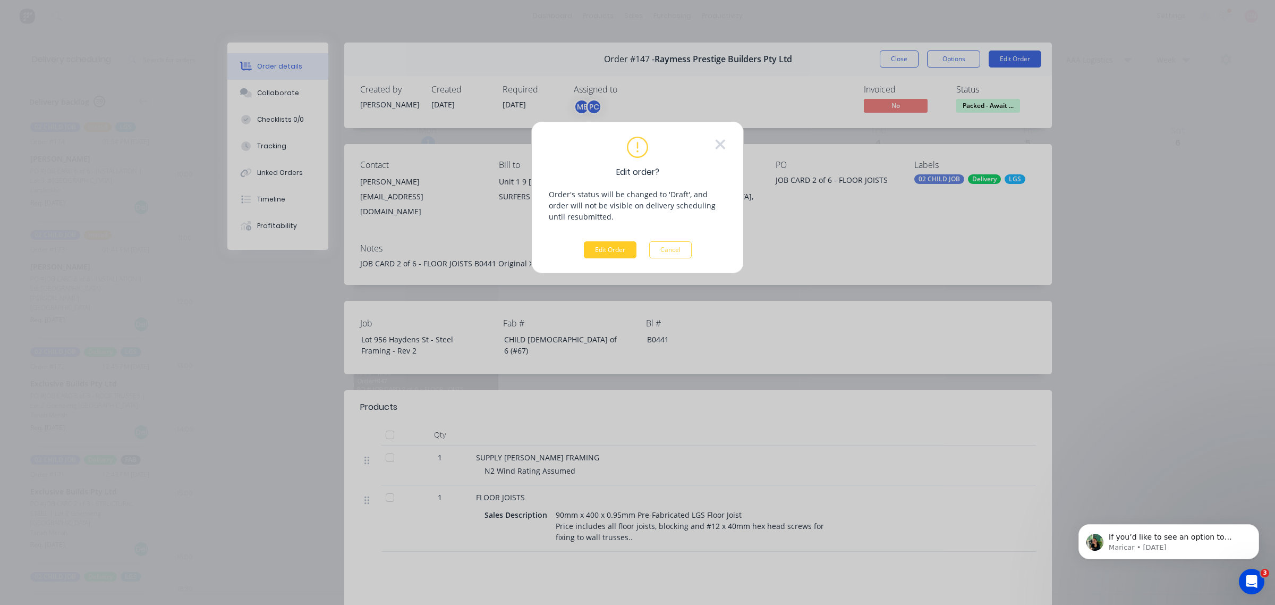
click at [610, 251] on button "Edit Order" at bounding box center [610, 249] width 53 height 17
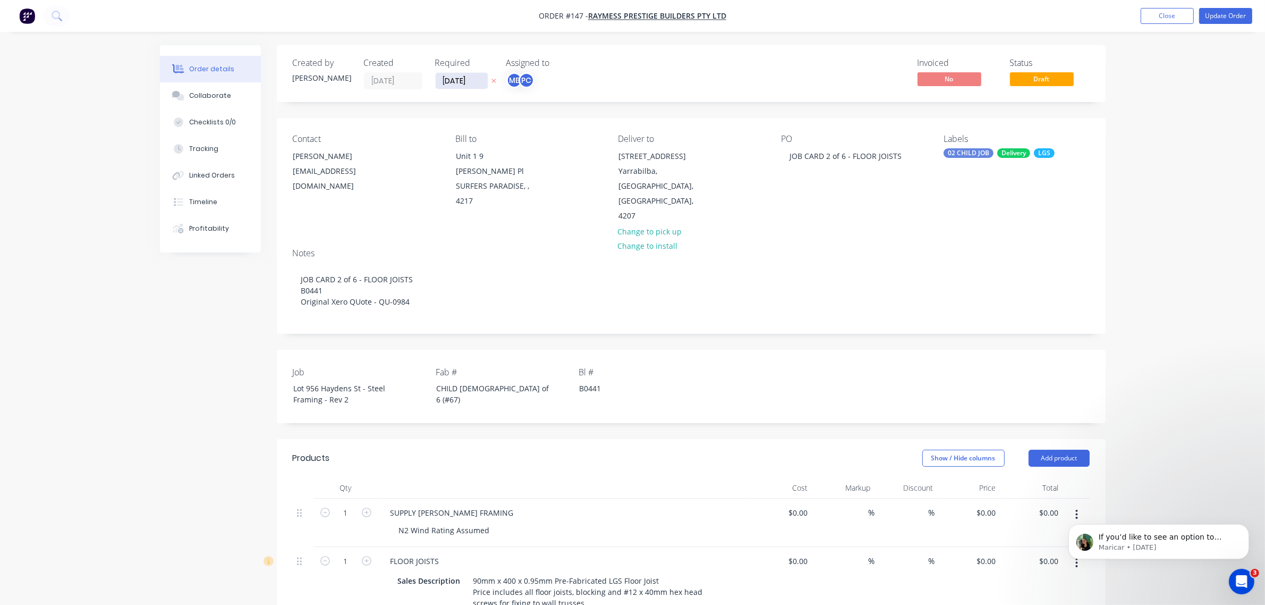
click at [474, 83] on input "[DATE]" at bounding box center [462, 81] width 52 height 16
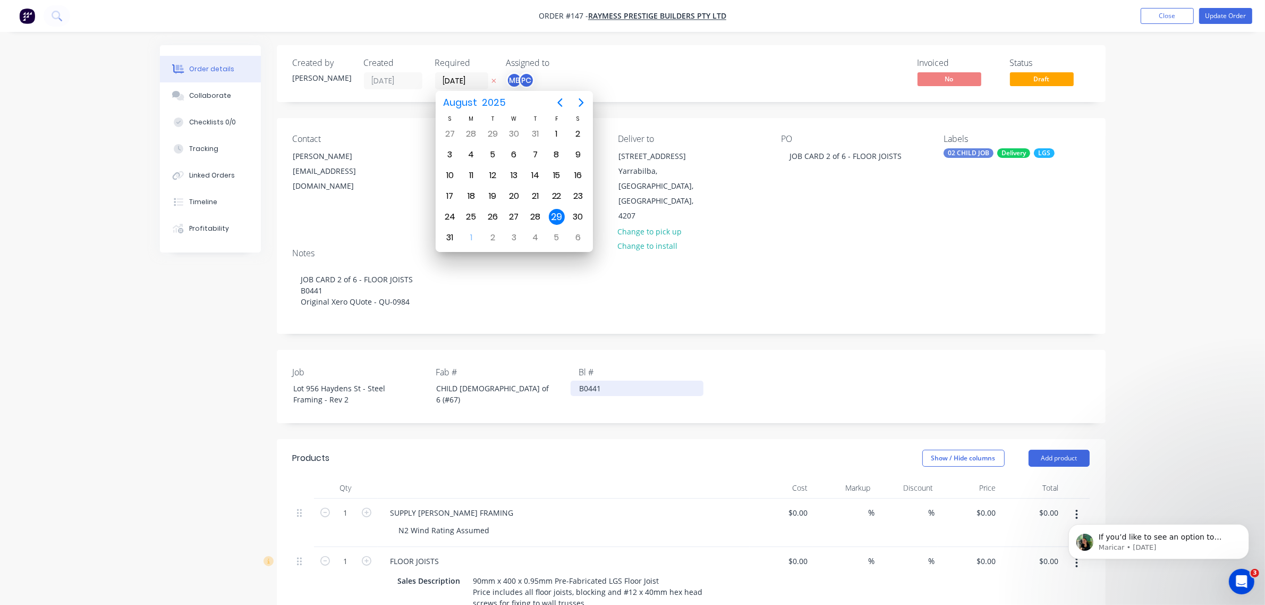
click at [698, 380] on div "B0441" at bounding box center [637, 387] width 133 height 15
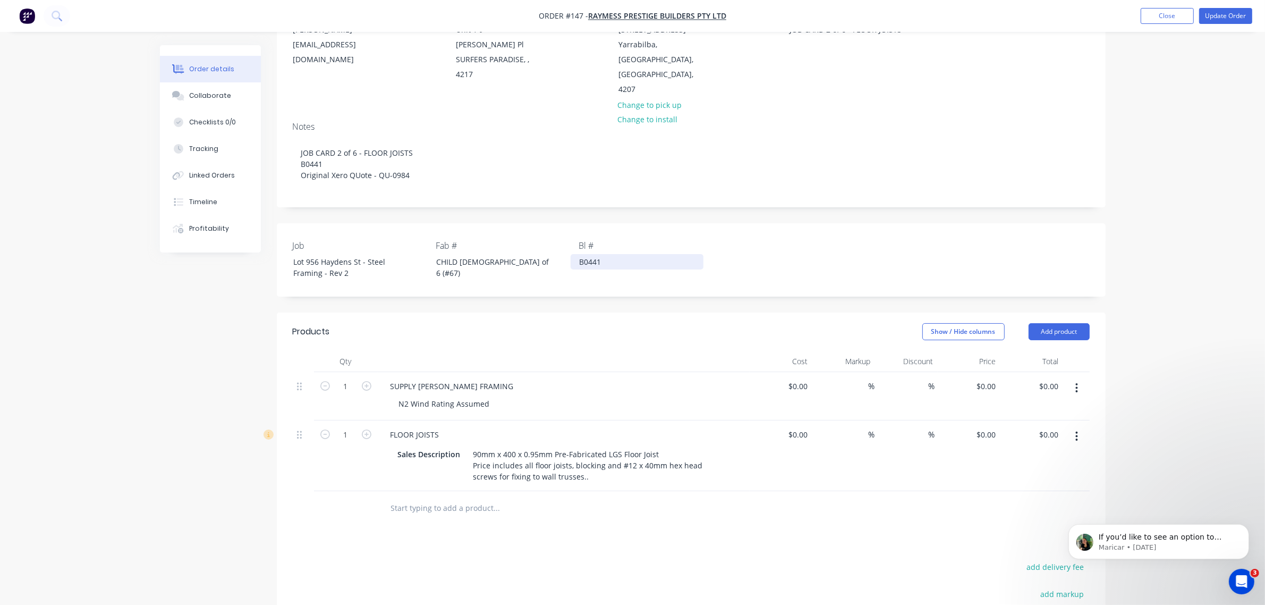
scroll to position [133, 0]
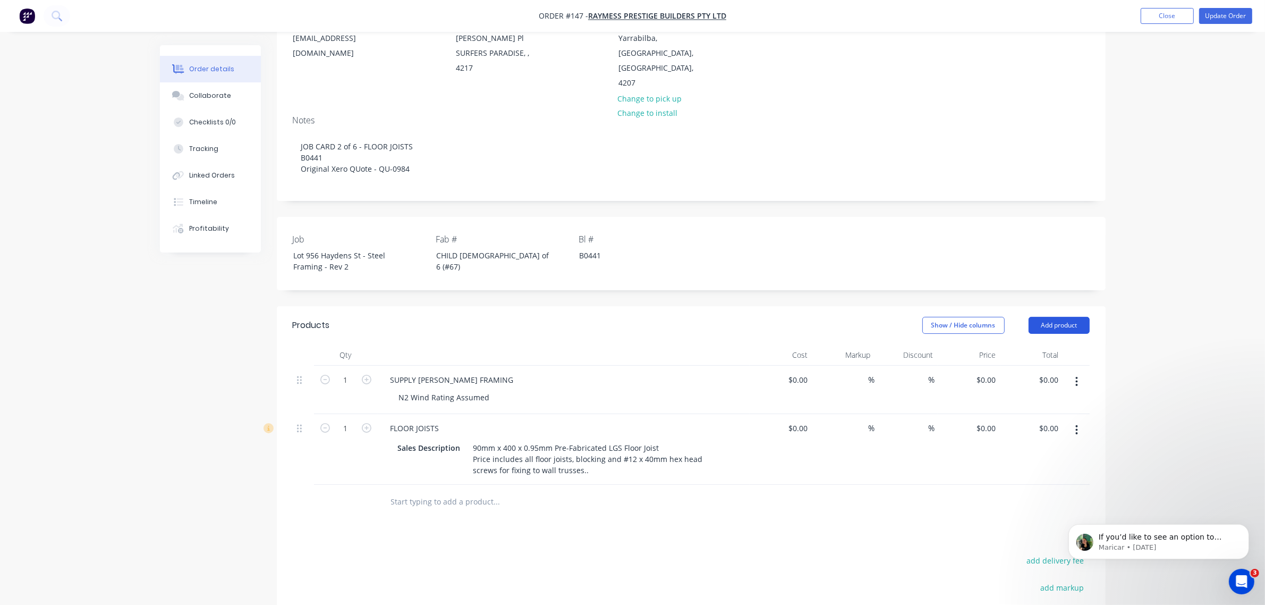
click at [816, 317] on button "Add product" at bounding box center [1059, 325] width 61 height 17
click at [816, 387] on div "Notes (External)" at bounding box center [1039, 500] width 82 height 15
click at [445, 387] on div at bounding box center [420, 498] width 77 height 15
click at [446, 387] on div "Pack 5 - Pack 18" at bounding box center [418, 498] width 73 height 15
drag, startPoint x: 448, startPoint y: 466, endPoint x: 375, endPoint y: 470, distance: 72.9
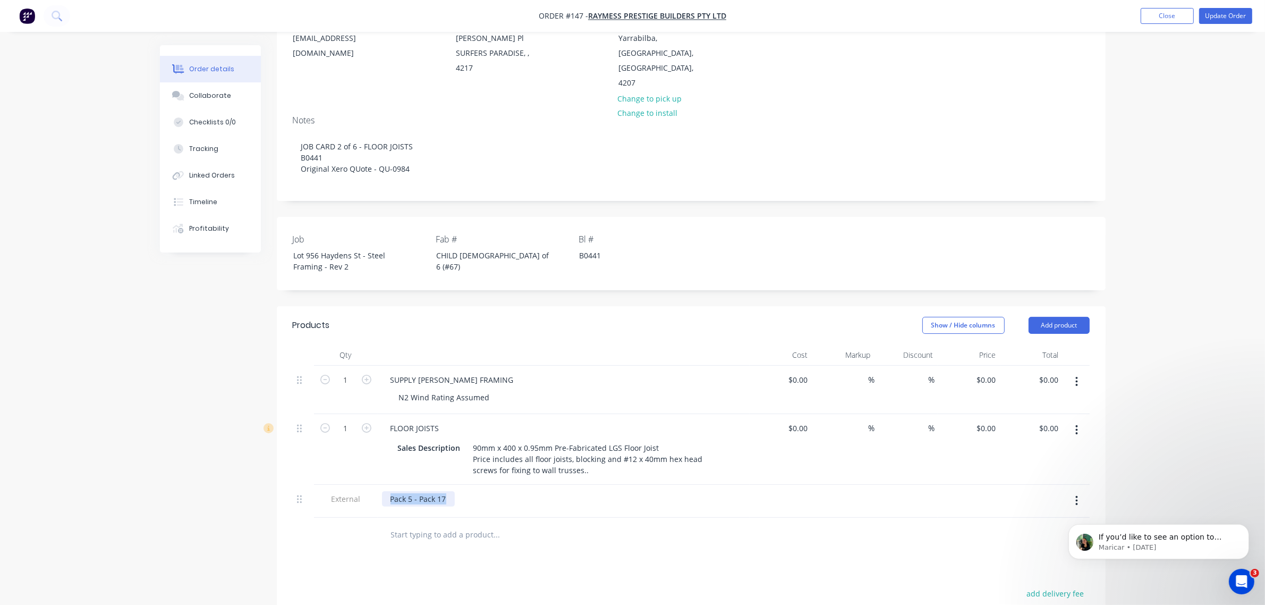
click at [375, 387] on div "External Pack 5 - Pack 17" at bounding box center [691, 501] width 797 height 33
copy div "Pack 5 - Pack 17"
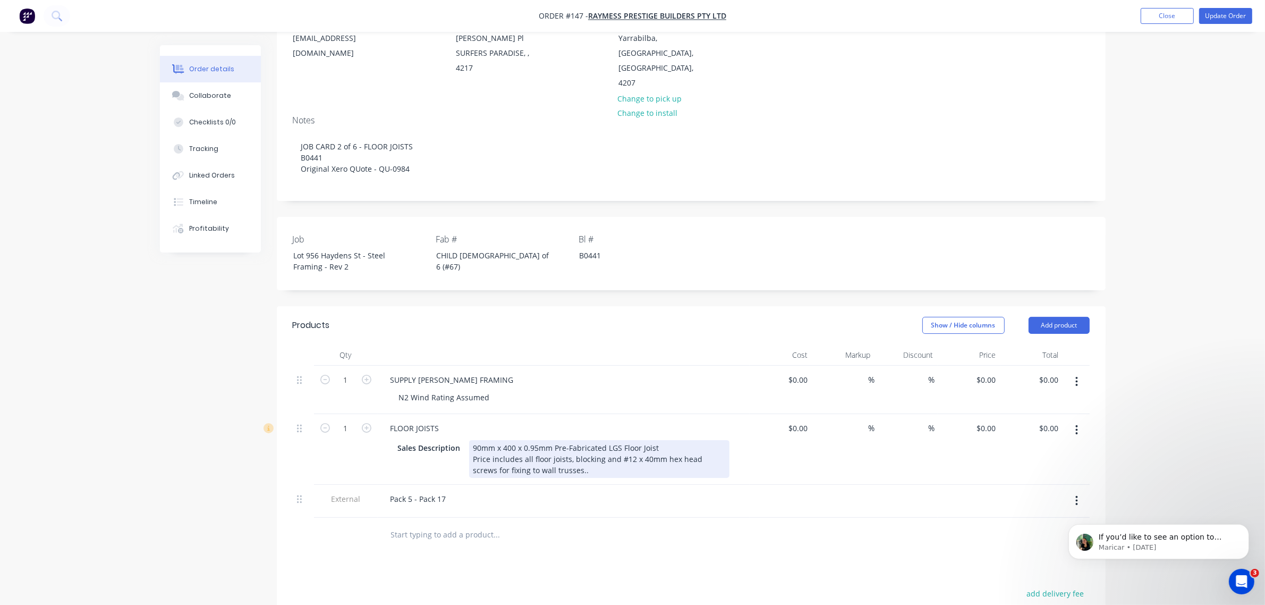
click at [563, 387] on div "90mm x 400 x 0.95mm Pre-Fabricated LGS Floor Joist Price includes all floor joi…" at bounding box center [599, 459] width 260 height 38
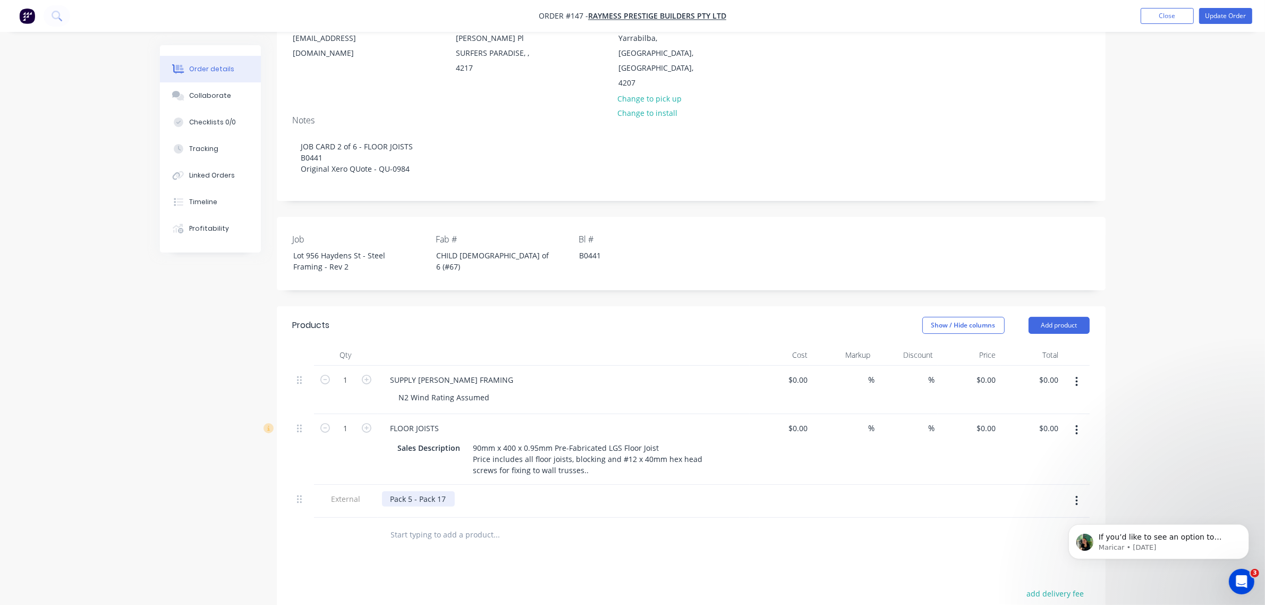
click at [389, 387] on div "Pack 5 - Pack 17" at bounding box center [418, 498] width 73 height 15
click at [493, 387] on div "Floor Joists - Pack 5 - Pack 17" at bounding box center [441, 498] width 118 height 15
drag, startPoint x: 476, startPoint y: 479, endPoint x: 500, endPoint y: 474, distance: 24.4
click at [476, 387] on div "Floor Joists - Pack 5 - Pack 17 GF Trusses - Pack 18" at bounding box center [441, 504] width 118 height 27
click at [493, 387] on div "Floor Joists - Pack 5 - Pack 17 GF Trusses - Pack 18" at bounding box center [441, 504] width 118 height 27
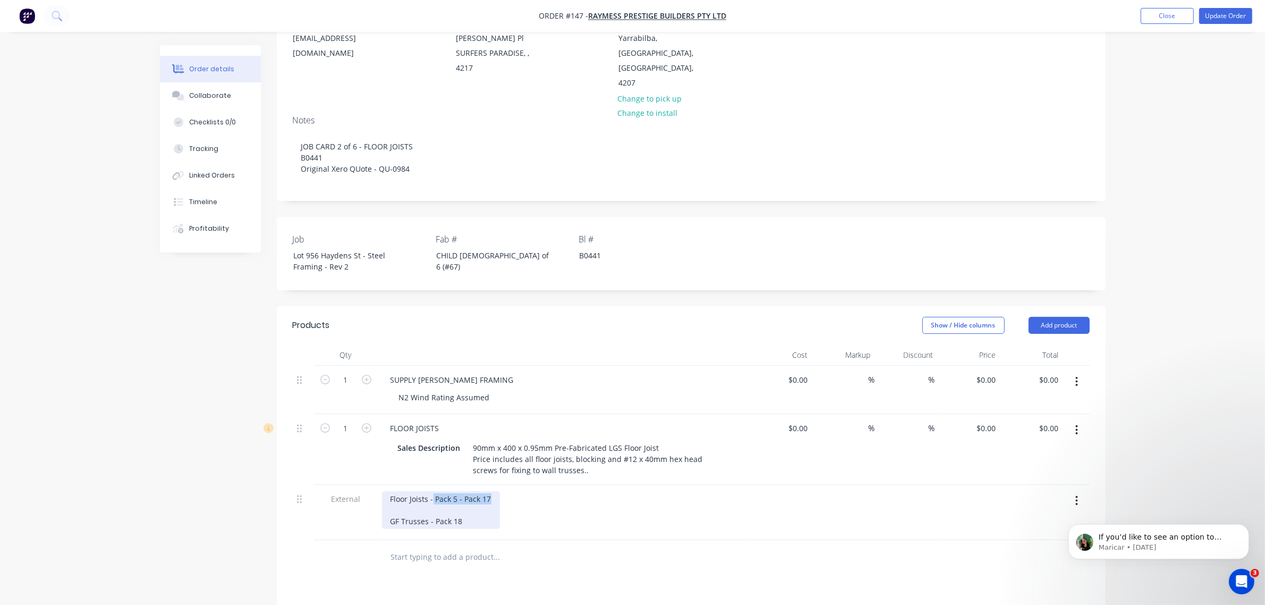
drag, startPoint x: 491, startPoint y: 473, endPoint x: 433, endPoint y: 473, distance: 58.4
click at [433, 387] on div "Floor Joists - Pack 5 - Pack 17 GF Trusses - Pack 18" at bounding box center [441, 510] width 118 height 38
click at [432, 387] on div "Floor Joists - E6-1 E14-1 E11-1 E15-1 E16-1 E17-1 E18-1 E19-1 GF Trusses - Pack…" at bounding box center [426, 554] width 89 height 127
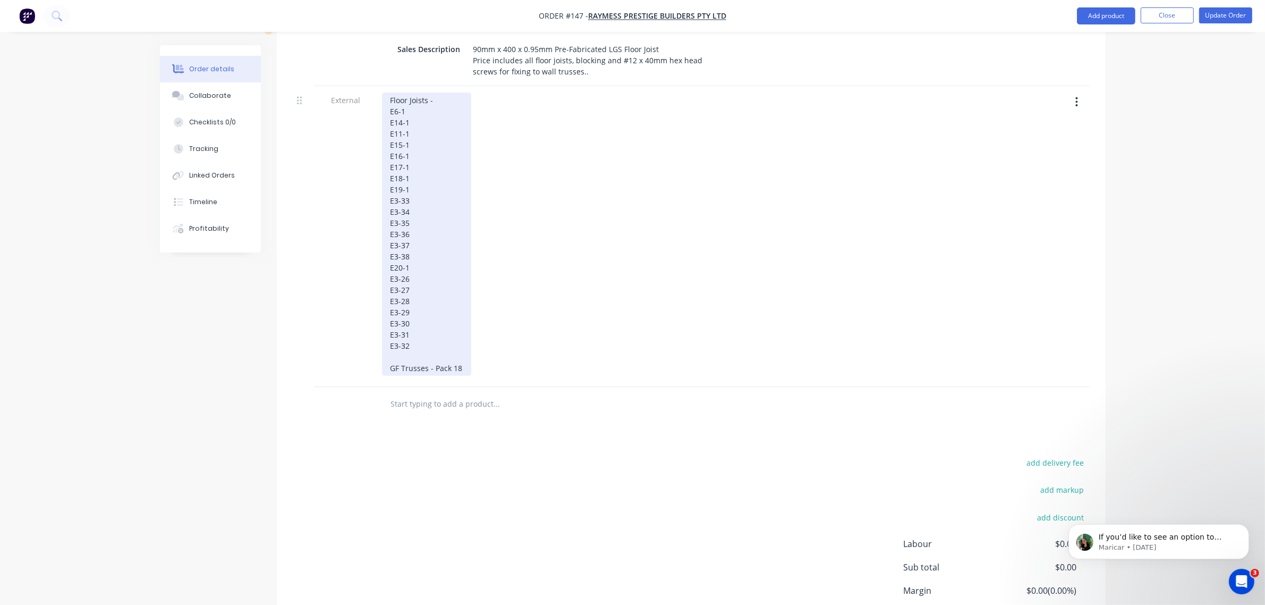
click at [425, 320] on div "Floor Joists - E6-1 E14-1 E11-1 E15-1 E16-1 E17-1 E18-1 E19-1 E3-33 E3-34 E3-35…" at bounding box center [426, 233] width 89 height 283
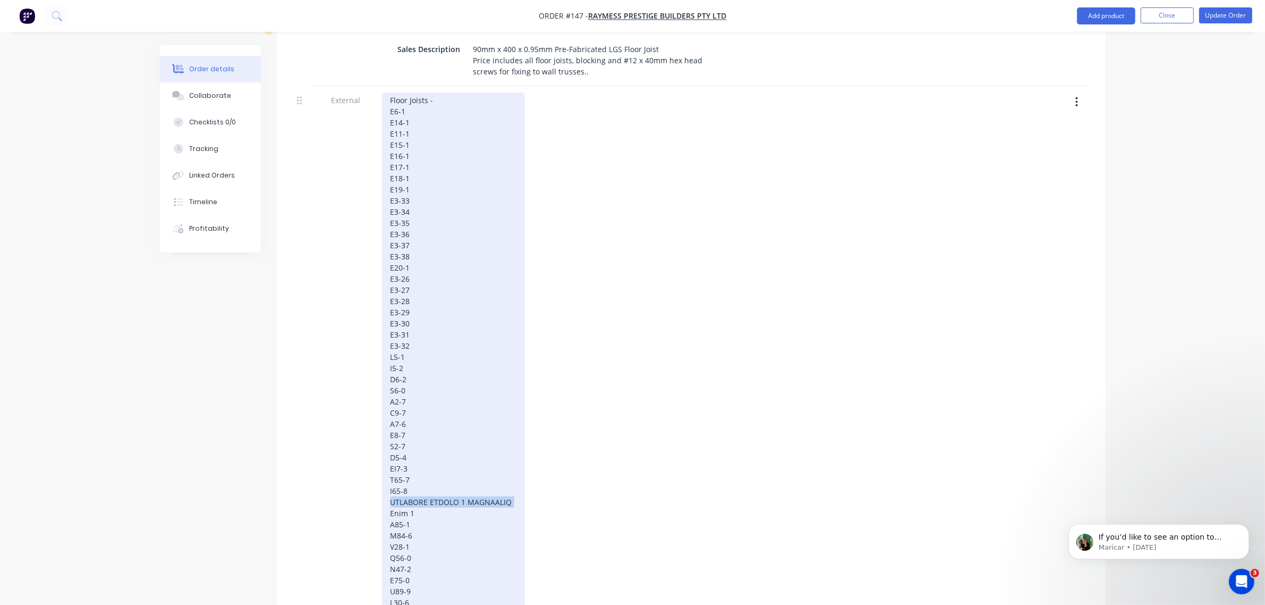
drag, startPoint x: 512, startPoint y: 469, endPoint x: 391, endPoint y: 473, distance: 121.2
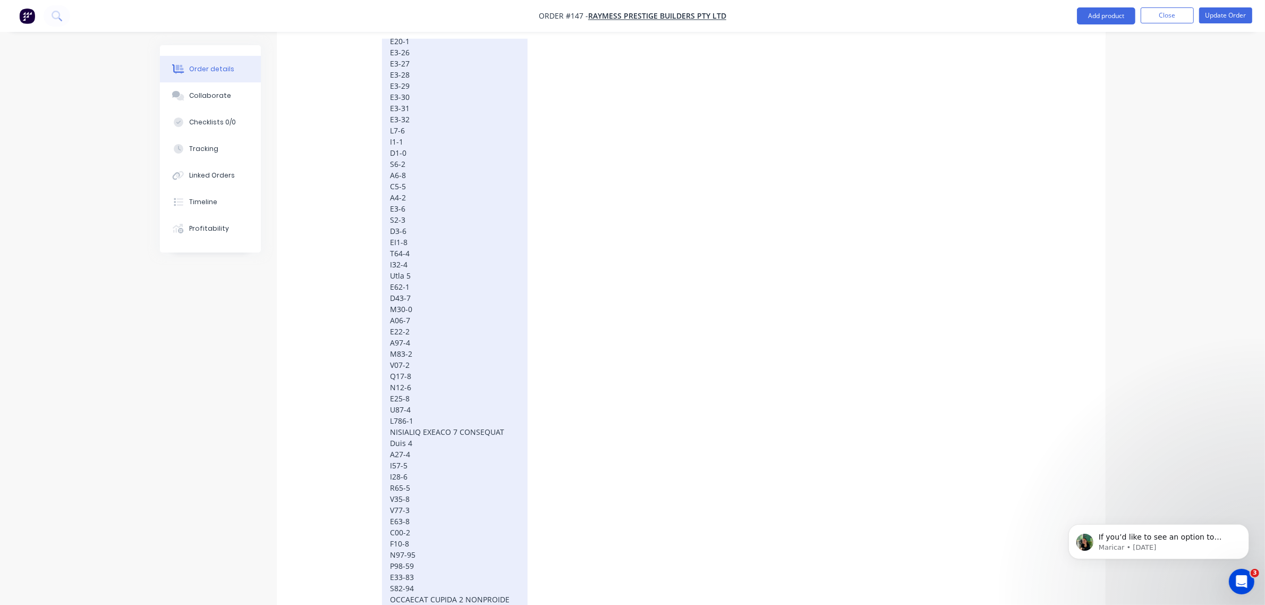
scroll to position [996, 0]
drag, startPoint x: 510, startPoint y: 165, endPoint x: 360, endPoint y: 168, distance: 149.9
click at [360, 168] on div "External Floor Joists - E6-1 E14-1 E11-1 E15-1 E16-1 E17-1 E18-1 E19-1 E3-33 E3…" at bounding box center [691, 491] width 797 height 1740
drag, startPoint x: 506, startPoint y: 320, endPoint x: 381, endPoint y: 320, distance: 124.9
click at [382, 320] on div "Floor Joists - E6-1 E14-1 E11-1 E15-1 E16-1 E17-1 E18-1 E19-1 E3-33 E3-34 E3-35…" at bounding box center [456, 483] width 149 height 1711
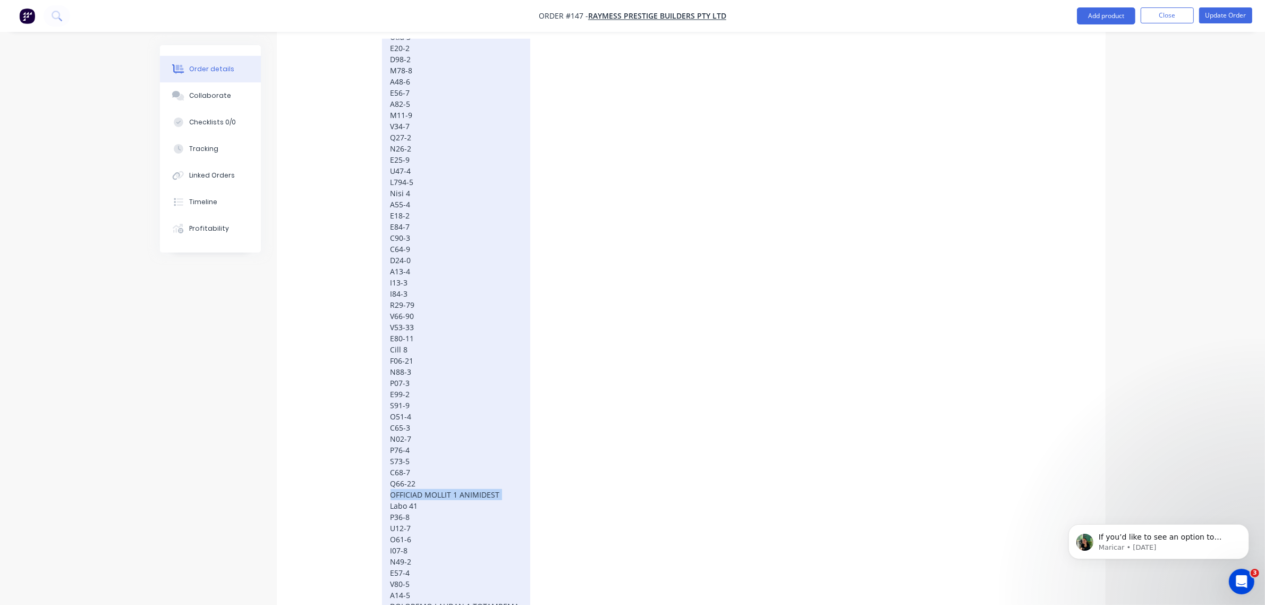
drag, startPoint x: 511, startPoint y: 466, endPoint x: 391, endPoint y: 460, distance: 120.3
click at [391, 387] on div "Floor Joists - E6-1 E14-1 E11-1 E15-1 E16-1 E17-1 E18-1 E19-1 E3-33 E3-34 E3-35…" at bounding box center [456, 478] width 148 height 1700
drag, startPoint x: 511, startPoint y: 434, endPoint x: 392, endPoint y: 431, distance: 118.5
click at [392, 387] on div "Floor Joists - E6-1 E14-1 E11-1 E15-1 E16-1 E17-1 E18-1 E19-1 E3-33 E3-34 E3-35…" at bounding box center [453, 339] width 142 height 1689
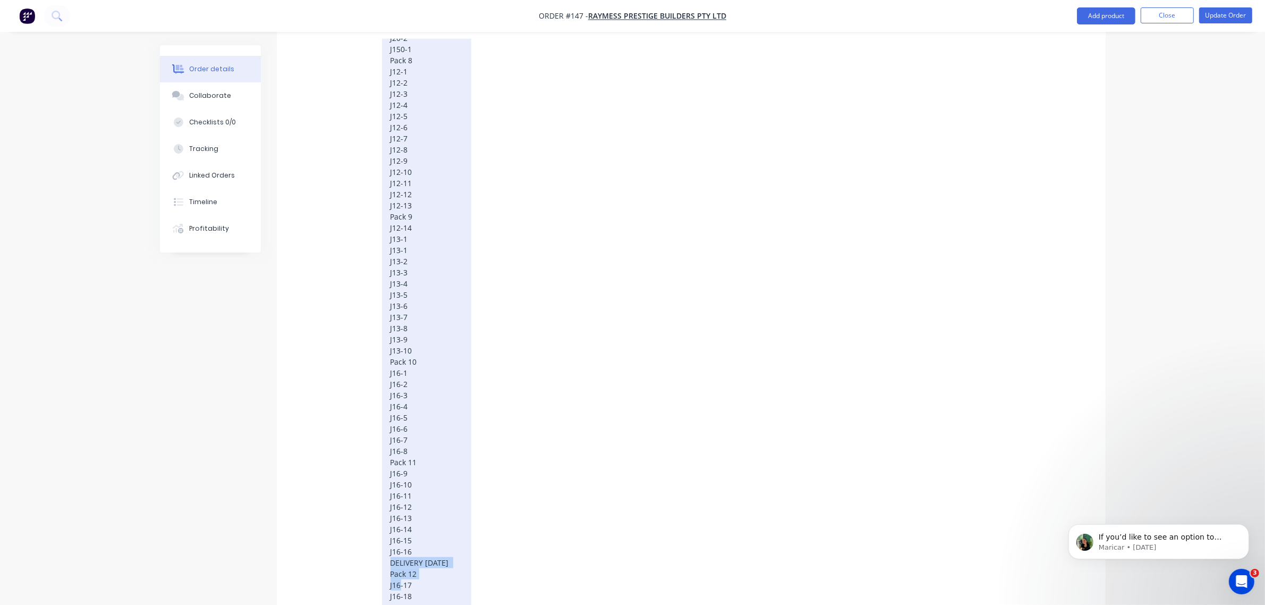
drag, startPoint x: 507, startPoint y: 529, endPoint x: 379, endPoint y: 533, distance: 128.6
click at [379, 387] on div "Floor Joists - E6-1 E14-1 E11-1 E15-1 E16-1 E17-1 E18-1 E19-1 E3-33 E3-34 E3-35…" at bounding box center [564, 335] width 372 height 1695
drag, startPoint x: 511, startPoint y: 235, endPoint x: 364, endPoint y: 236, distance: 146.1
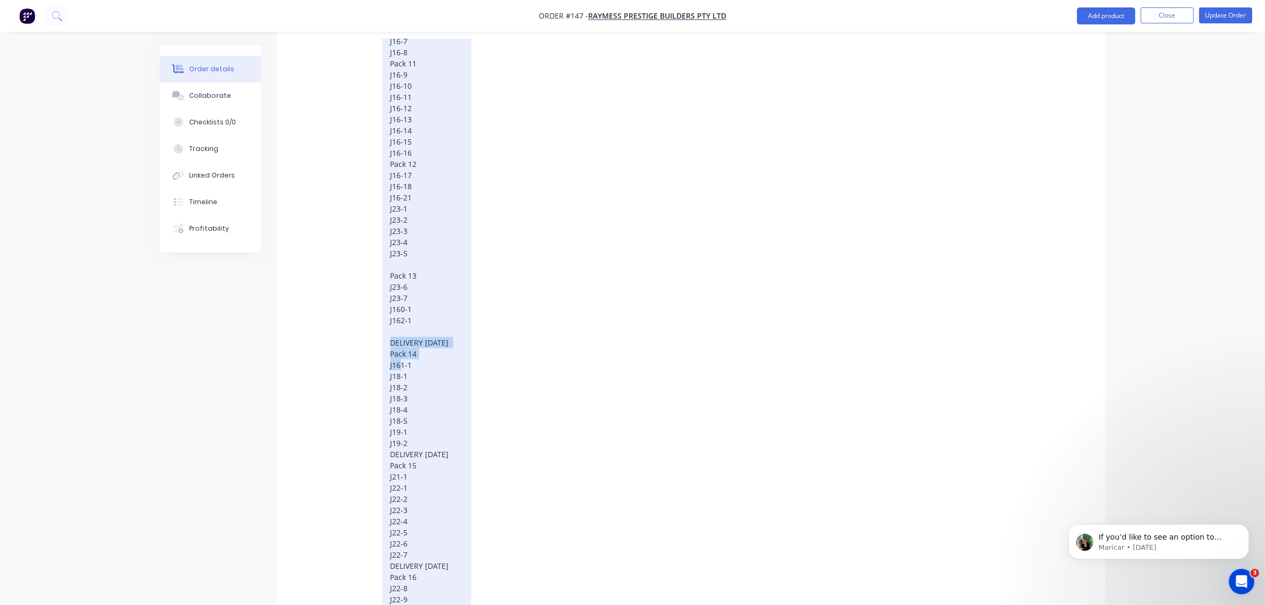
drag, startPoint x: 515, startPoint y: 313, endPoint x: 383, endPoint y: 310, distance: 132.9
click at [389, 333] on div "Floor Joists - E6-1 E14-1 E11-1 E15-1 E16-1 E17-1 E18-1 E19-1 E3-33 E3-34 E3-35…" at bounding box center [426, 323] width 89 height 1656
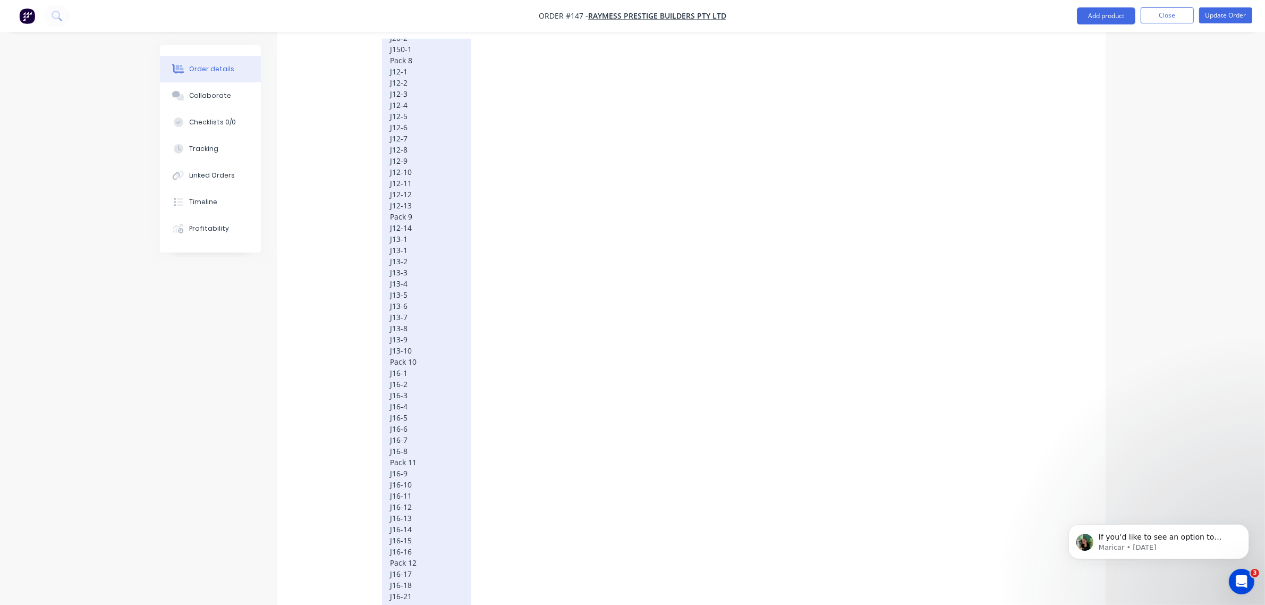
click at [386, 189] on div "Floor Joists - E6-1 E14-1 E11-1 E15-1 E16-1 E17-1 E18-1 E19-1 E3-33 E3-34 E3-35…" at bounding box center [426, 323] width 89 height 1656
click at [389, 294] on div "Floor Joists - E6-1 E14-1 E11-1 E15-1 E16-1 E17-1 E18-1 E19-1 E3-33 E3-34 E3-35…" at bounding box center [426, 588] width 89 height 1656
click at [386, 137] on div "Floor Joists - E6-1 E14-1 E11-1 E15-1 E16-1 E17-1 E18-1 E19-1 E3-33 E3-34 E3-35…" at bounding box center [426, 588] width 89 height 1656
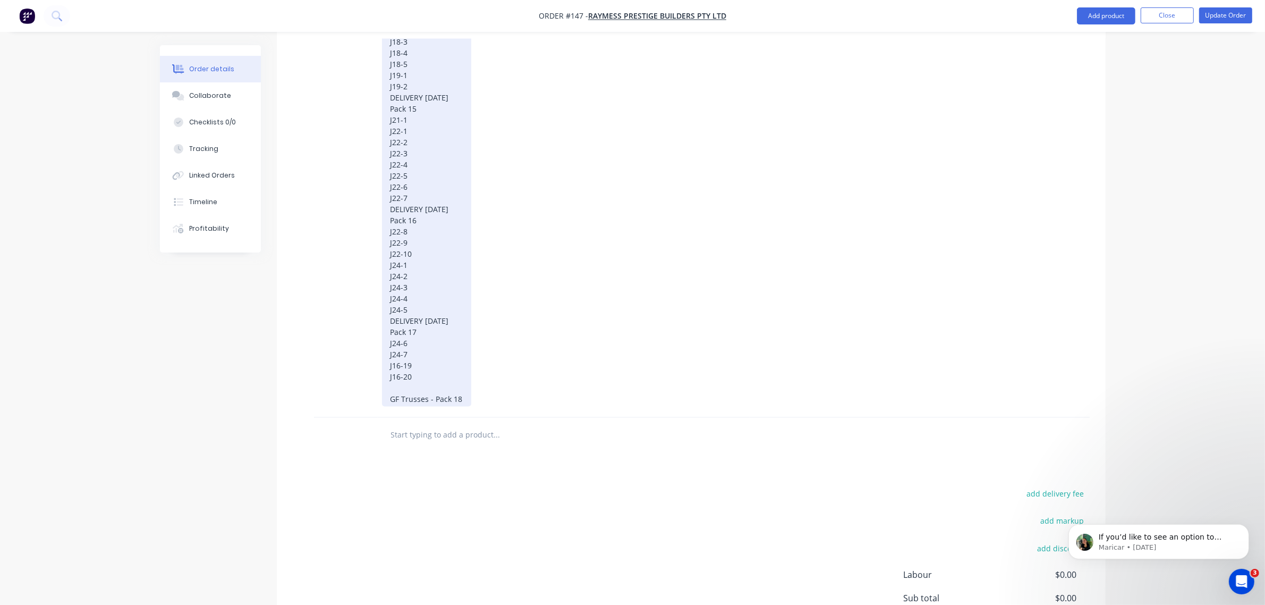
scroll to position [1992, 0]
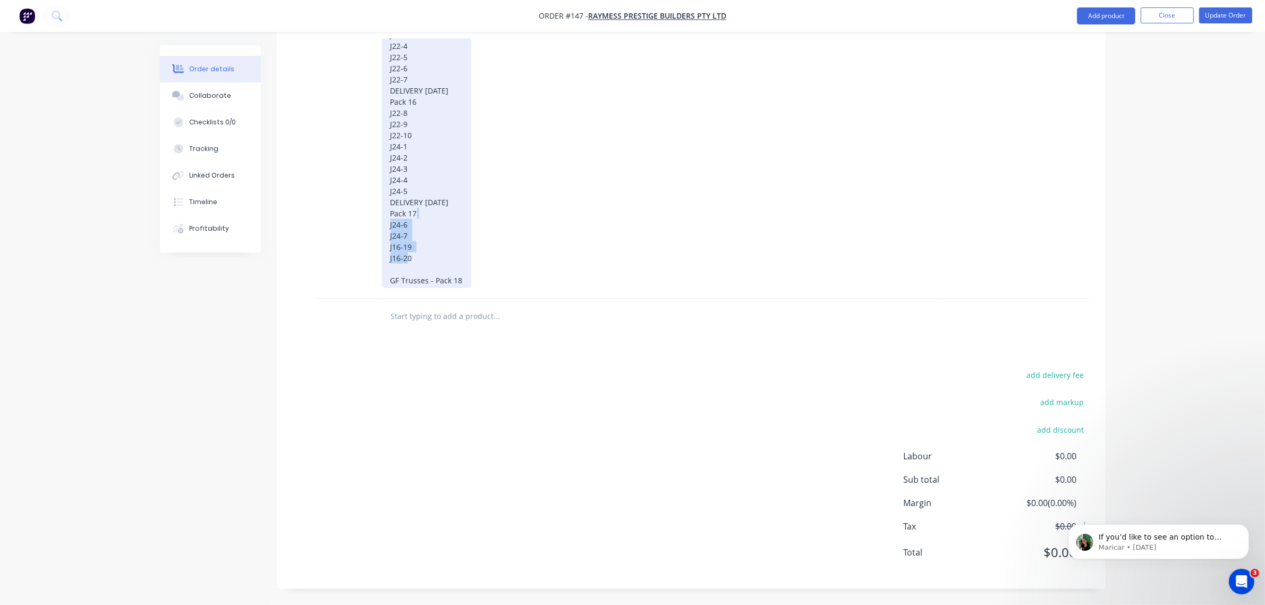
drag, startPoint x: 511, startPoint y: 226, endPoint x: 385, endPoint y: 222, distance: 125.5
drag, startPoint x: 474, startPoint y: 114, endPoint x: 384, endPoint y: 115, distance: 90.3
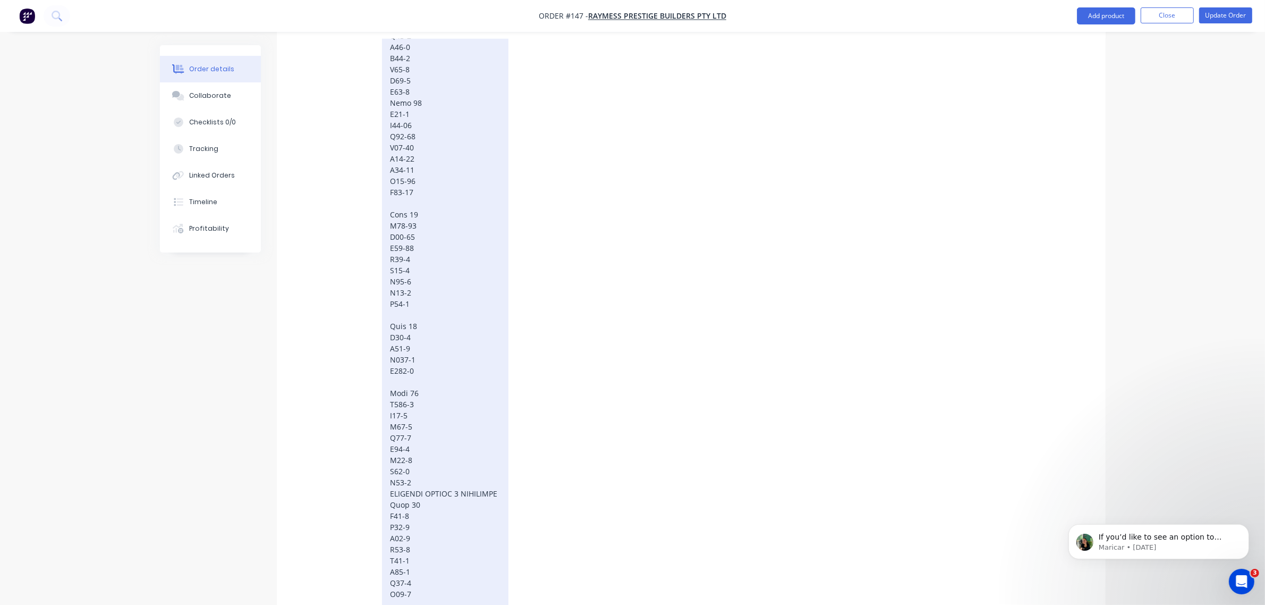
scroll to position [1528, 0]
drag, startPoint x: 510, startPoint y: 471, endPoint x: 388, endPoint y: 468, distance: 121.7
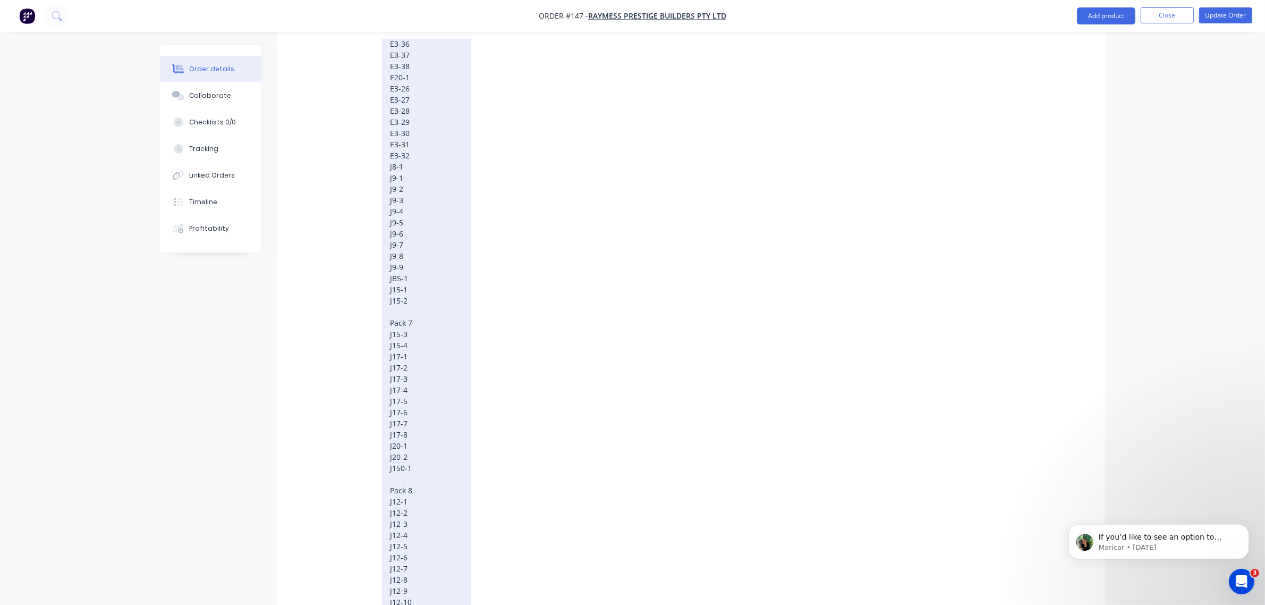
scroll to position [664, 0]
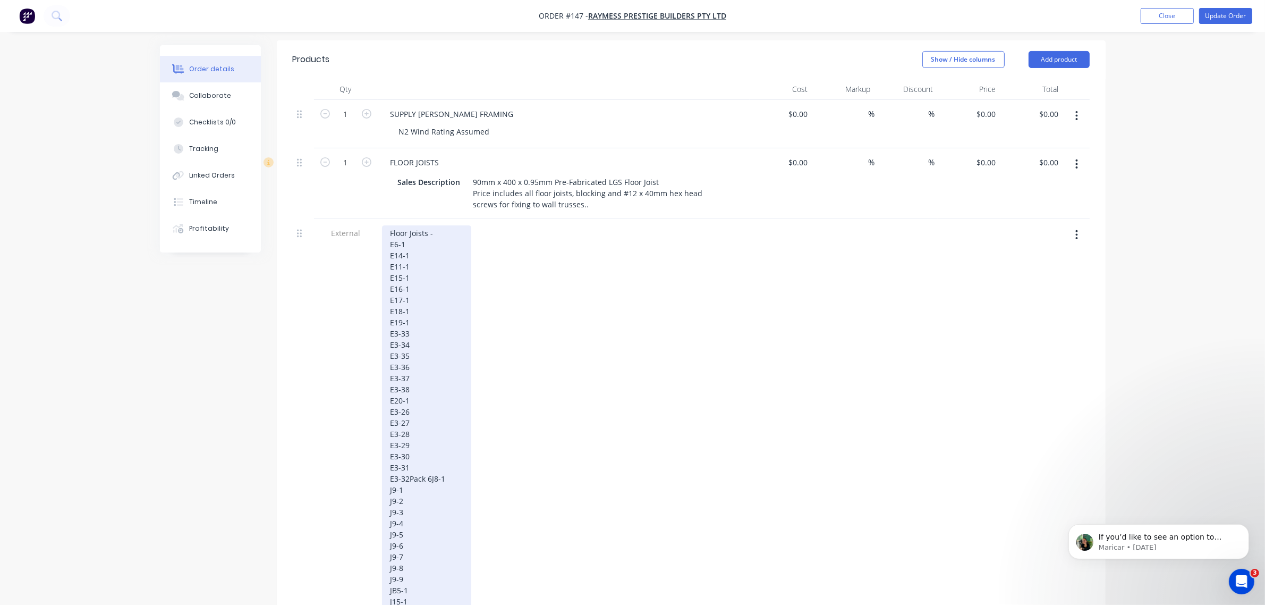
scroll to position [332, 0]
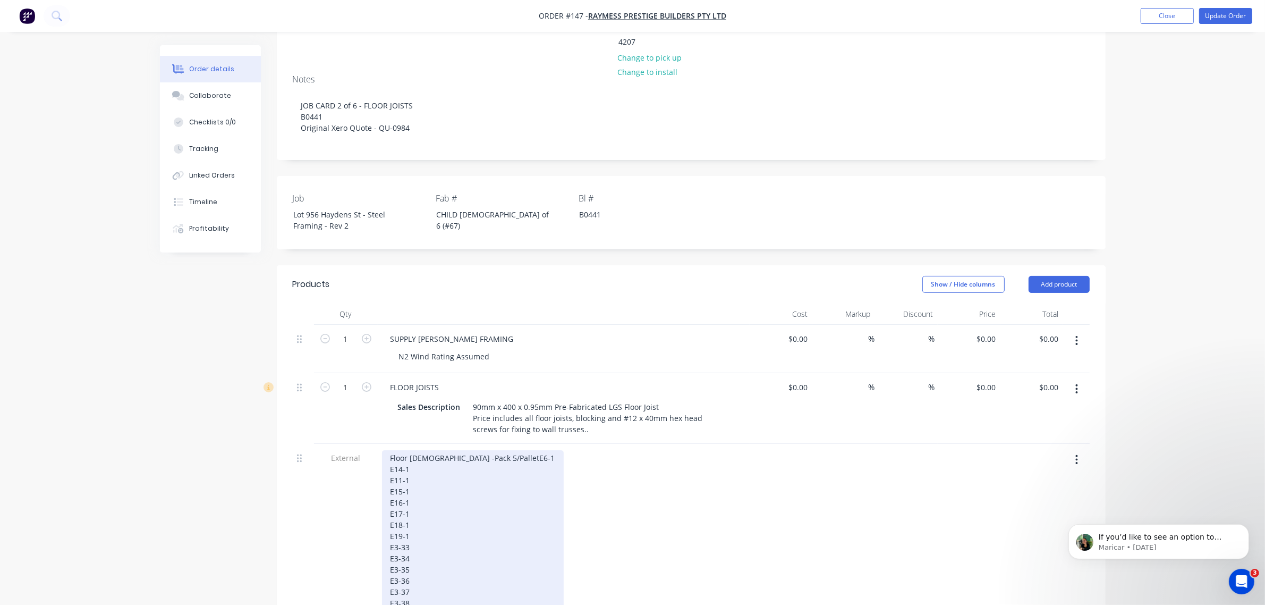
scroll to position [148, 0]
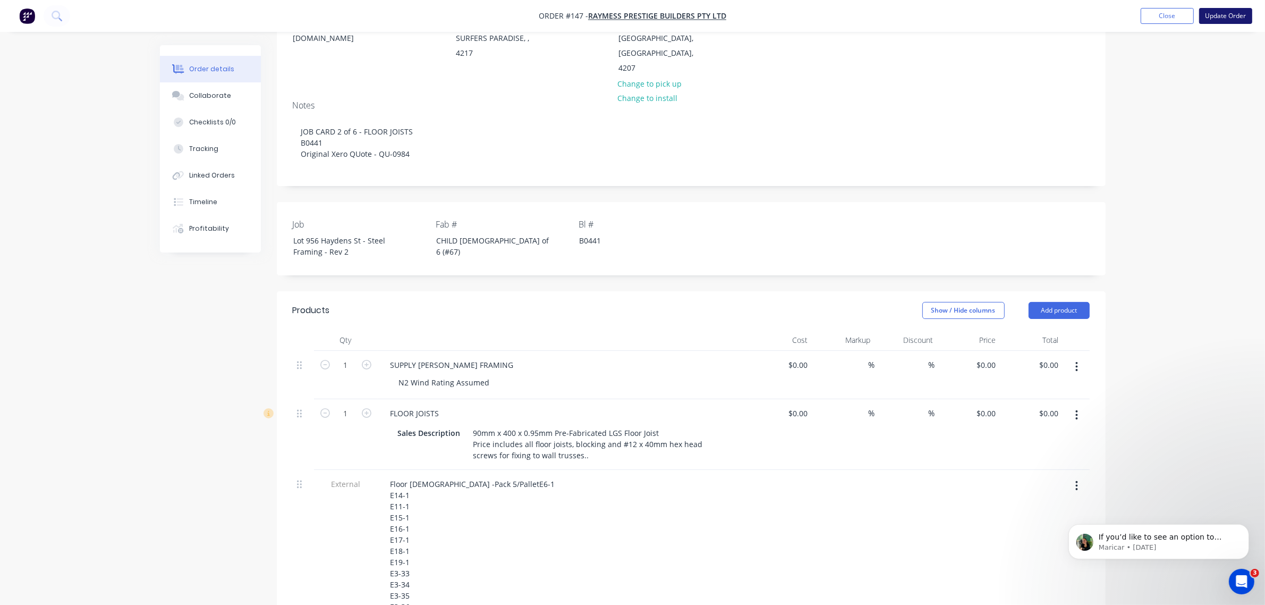
click at [816, 20] on button "Update Order" at bounding box center [1225, 16] width 53 height 16
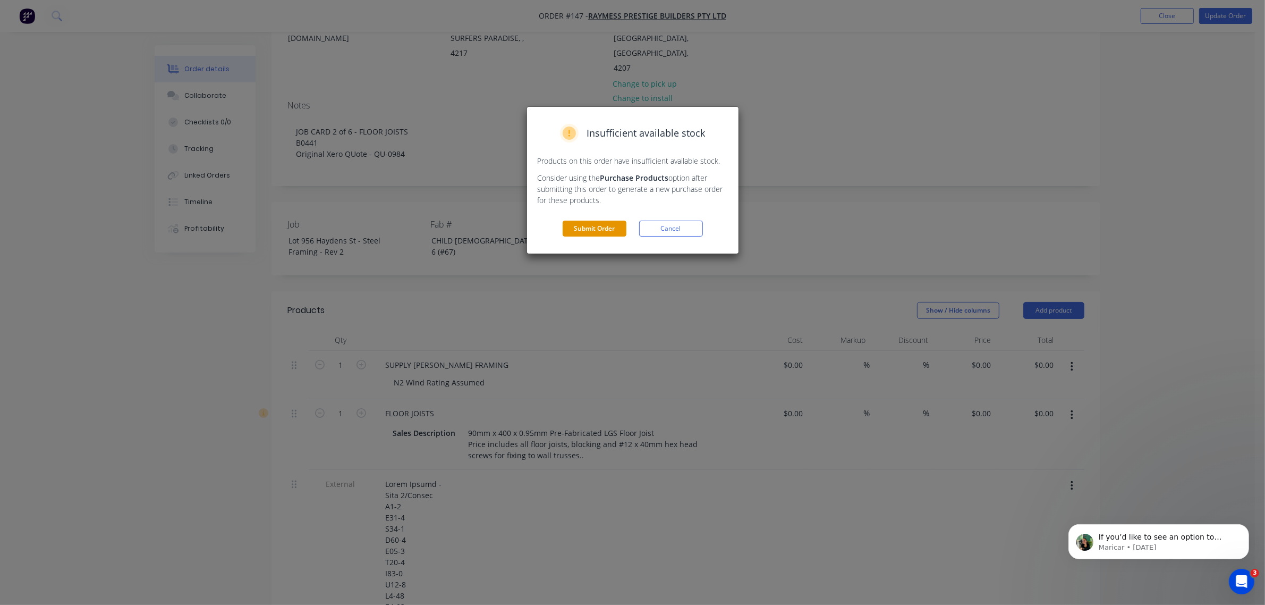
click at [610, 222] on button "Submit Order" at bounding box center [595, 228] width 64 height 16
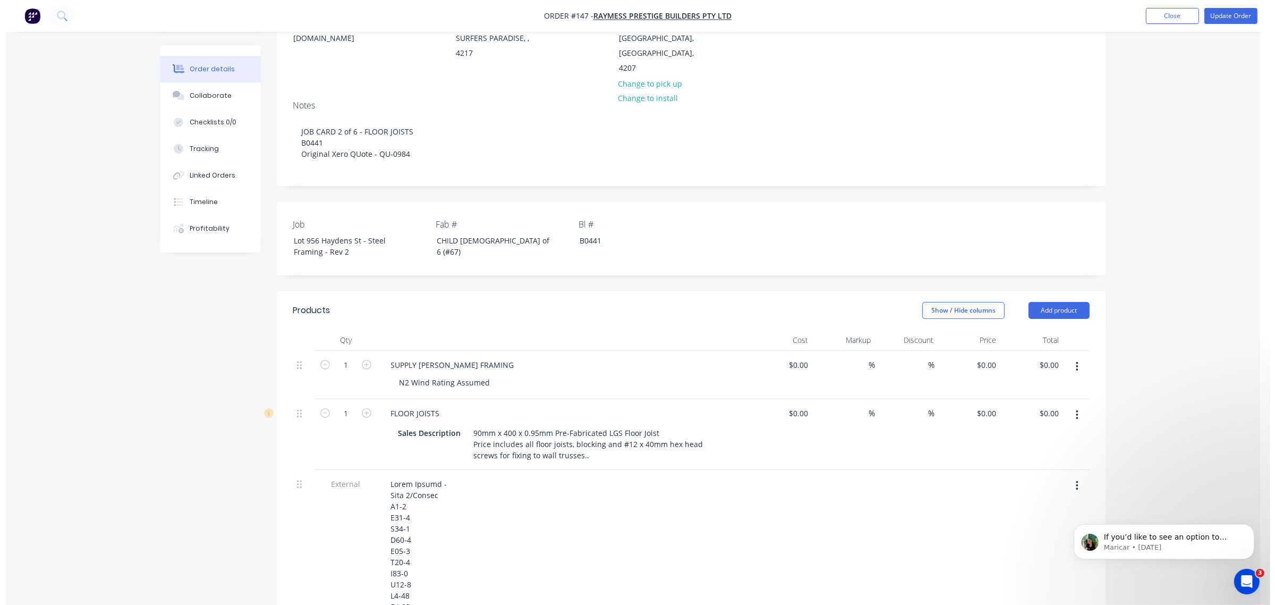
scroll to position [0, 0]
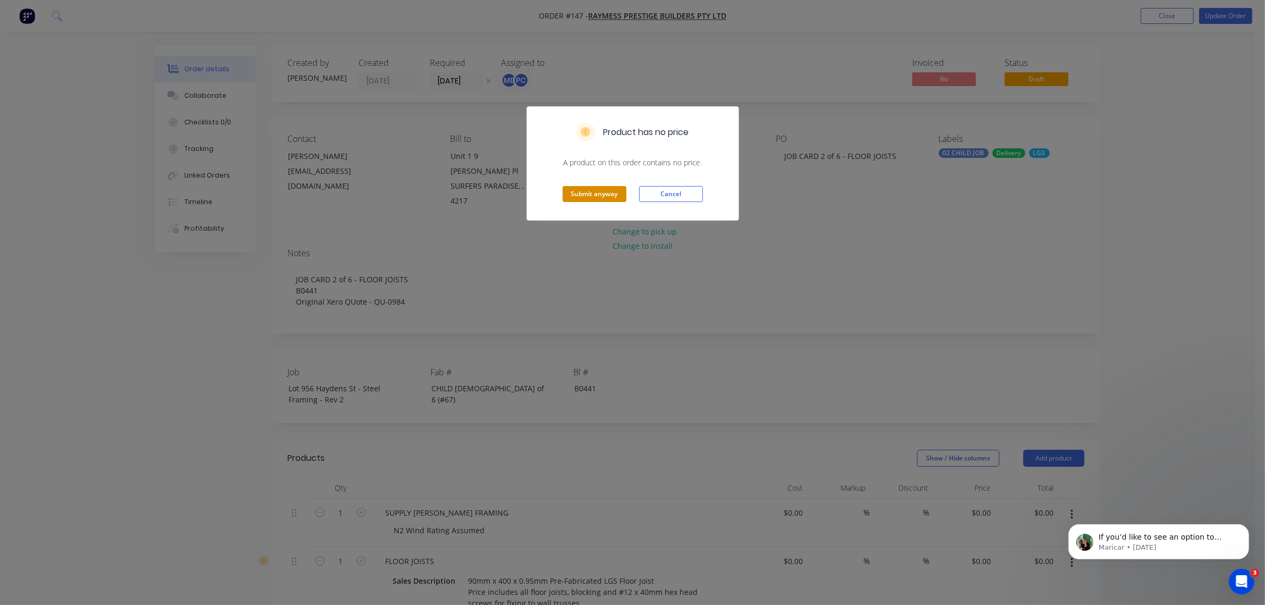
click at [607, 197] on button "Submit anyway" at bounding box center [595, 194] width 64 height 16
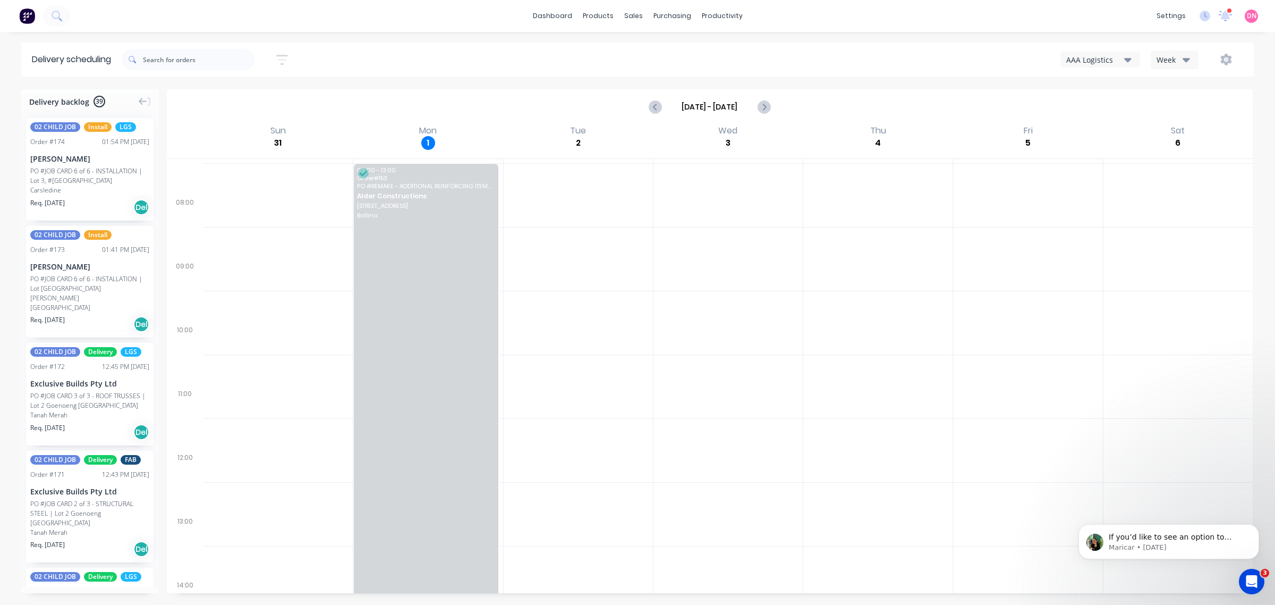
scroll to position [243, 0]
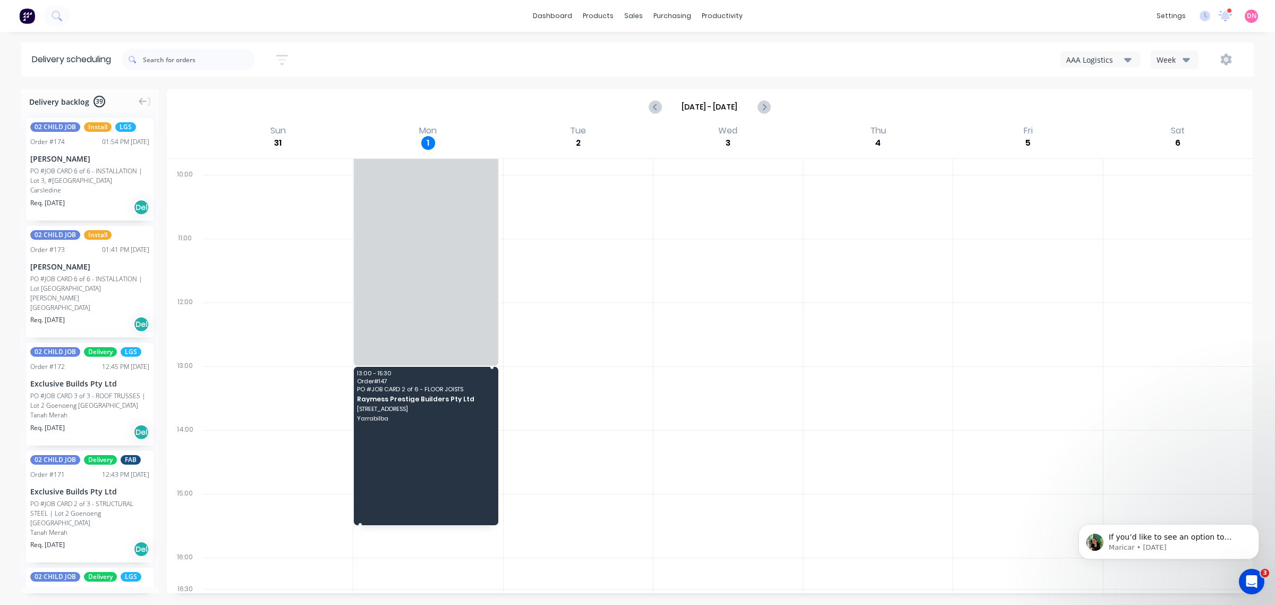
click at [452, 387] on span "[STREET_ADDRESS]" at bounding box center [425, 408] width 137 height 6
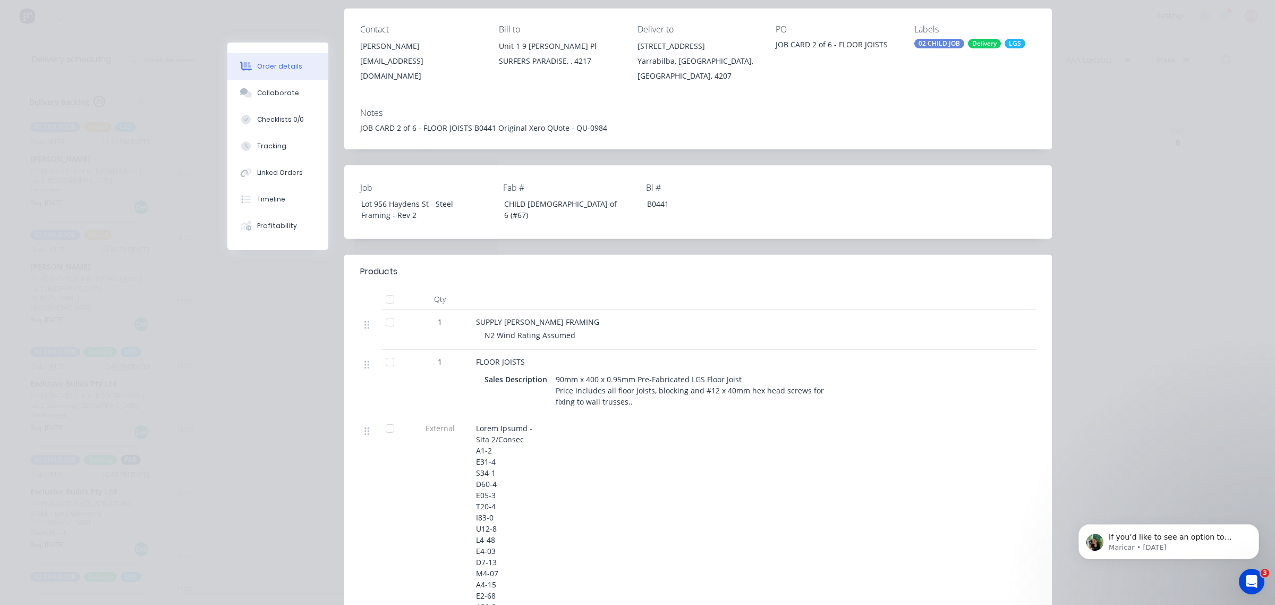
scroll to position [0, 0]
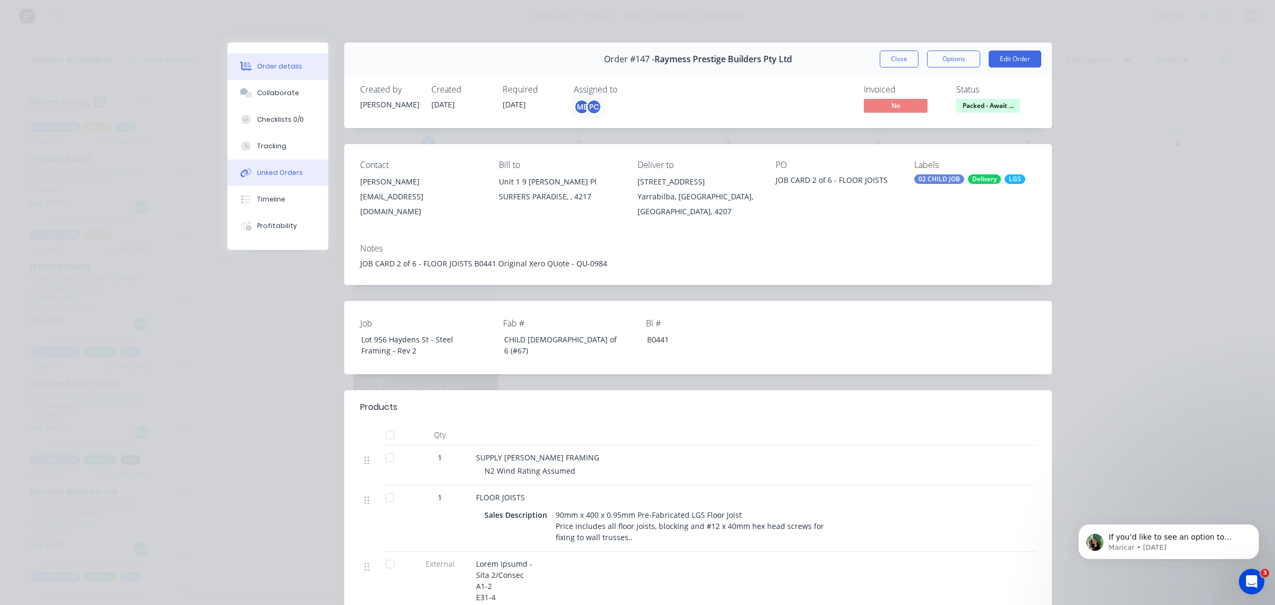
click at [293, 165] on button "Linked Orders" at bounding box center [277, 172] width 101 height 27
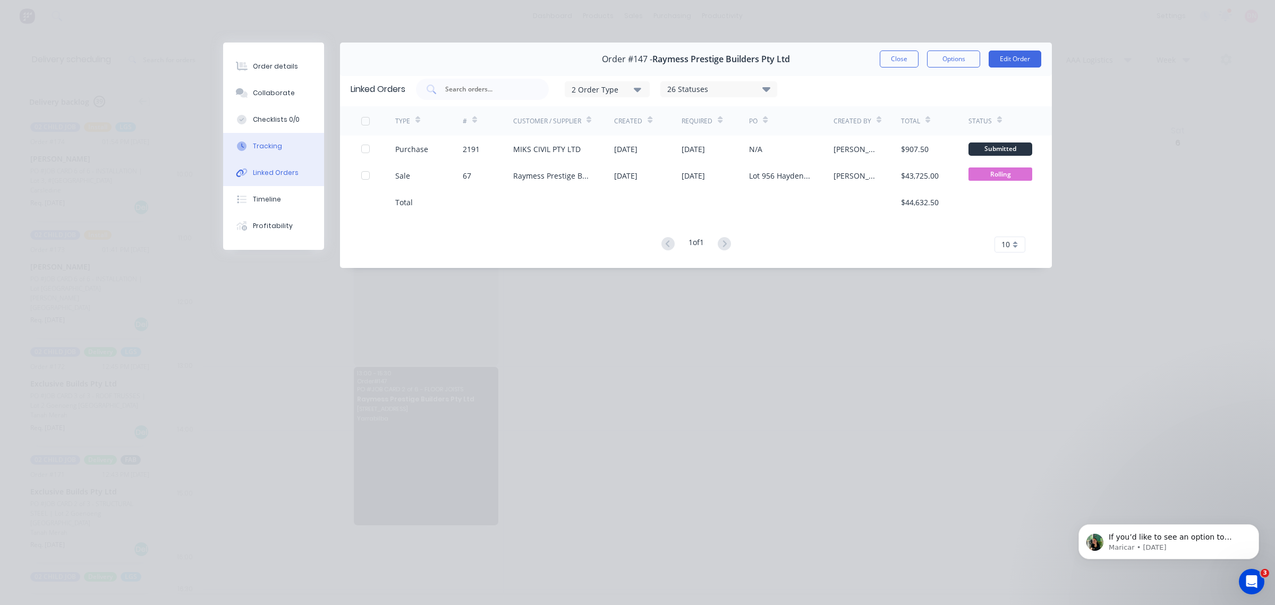
click at [283, 145] on button "Tracking" at bounding box center [273, 146] width 101 height 27
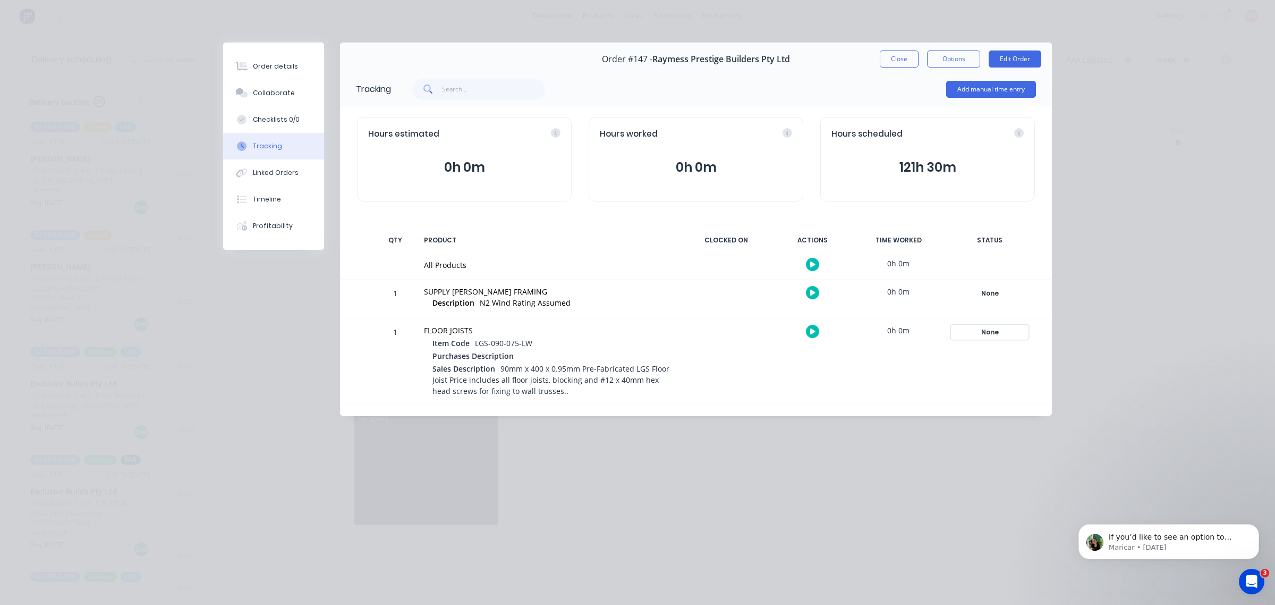
click at [816, 335] on div "None" at bounding box center [990, 332] width 77 height 14
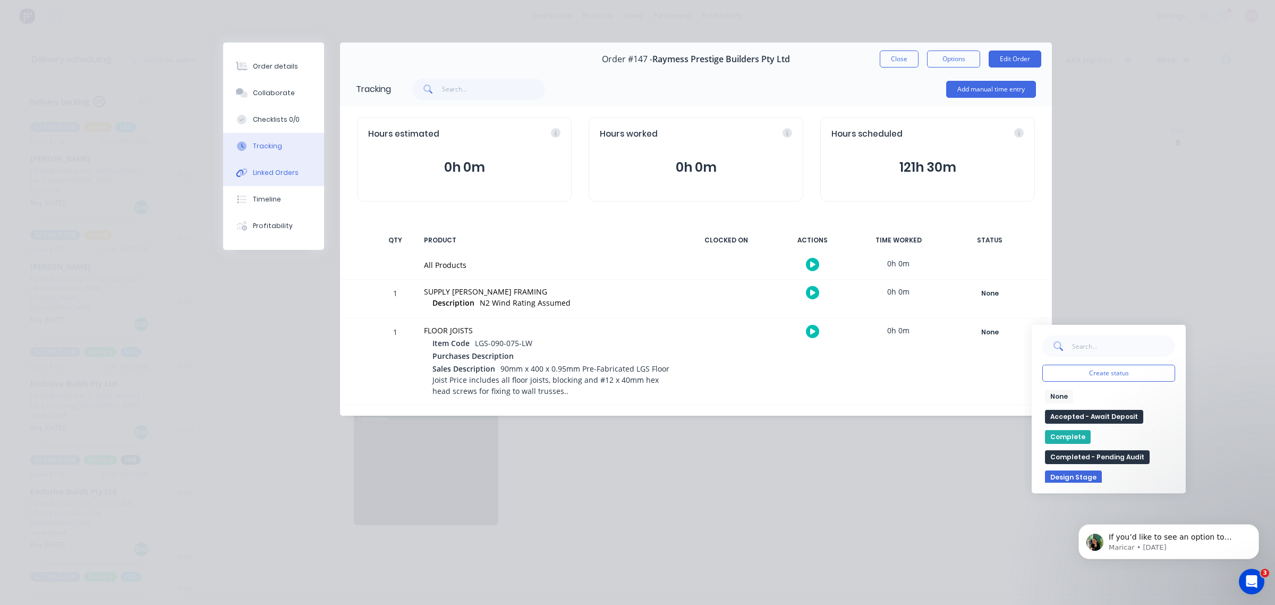
click at [290, 179] on button "Linked Orders" at bounding box center [273, 172] width 101 height 27
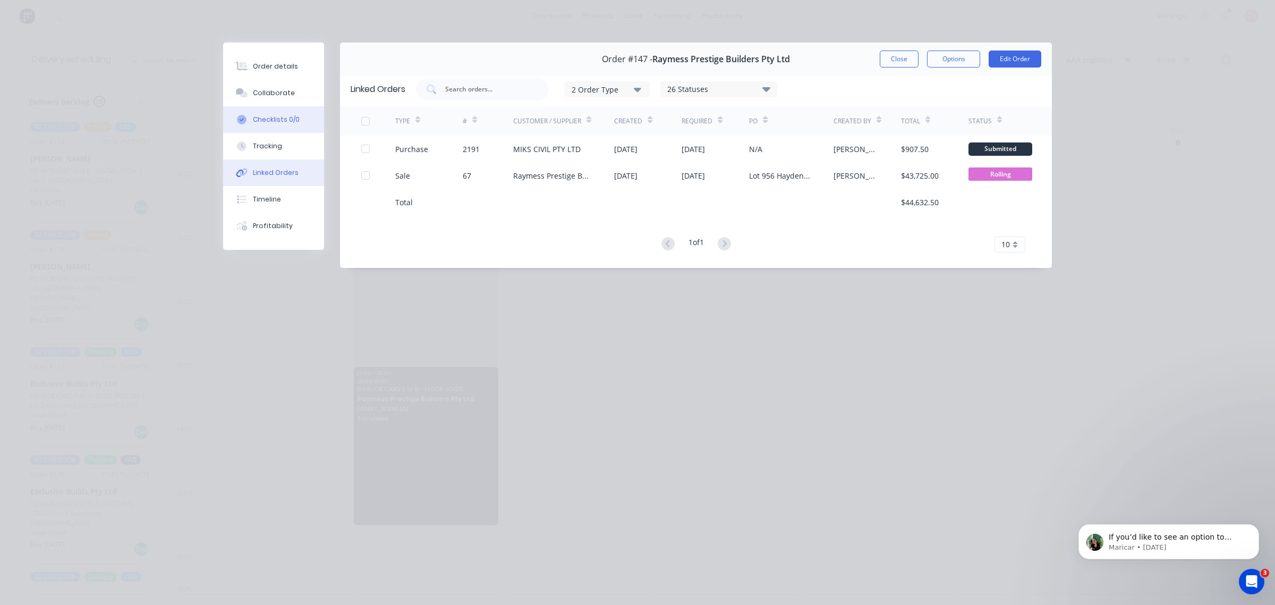
click at [281, 123] on div "Checklists 0/0" at bounding box center [276, 120] width 47 height 10
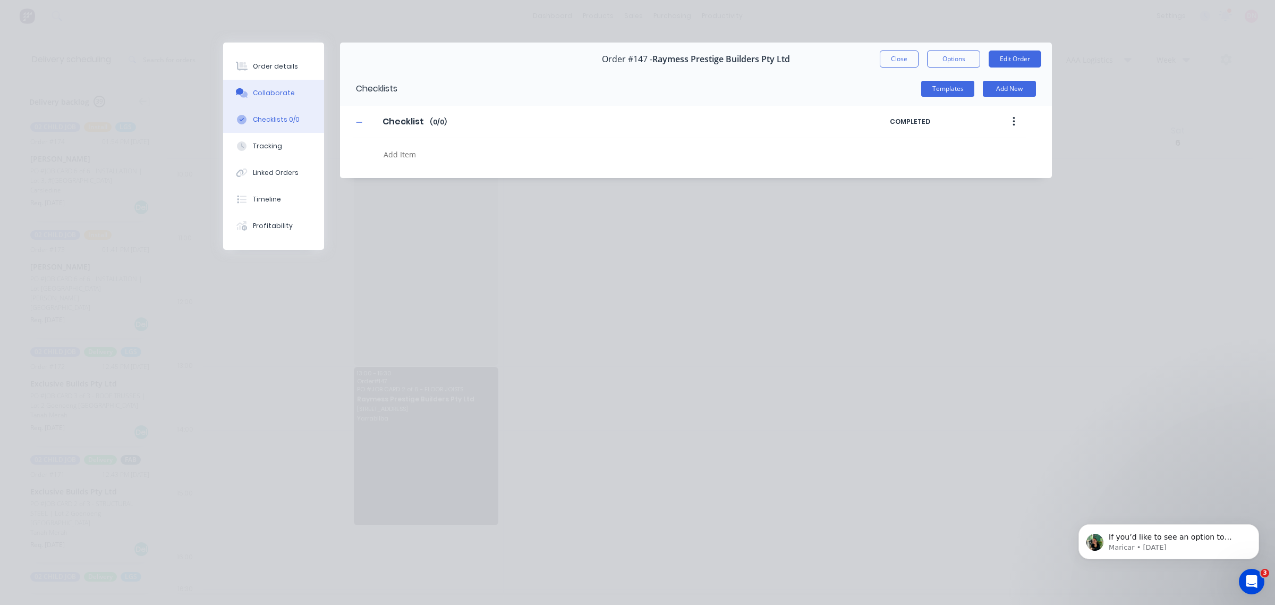
click at [281, 94] on div "Collaborate" at bounding box center [274, 93] width 42 height 10
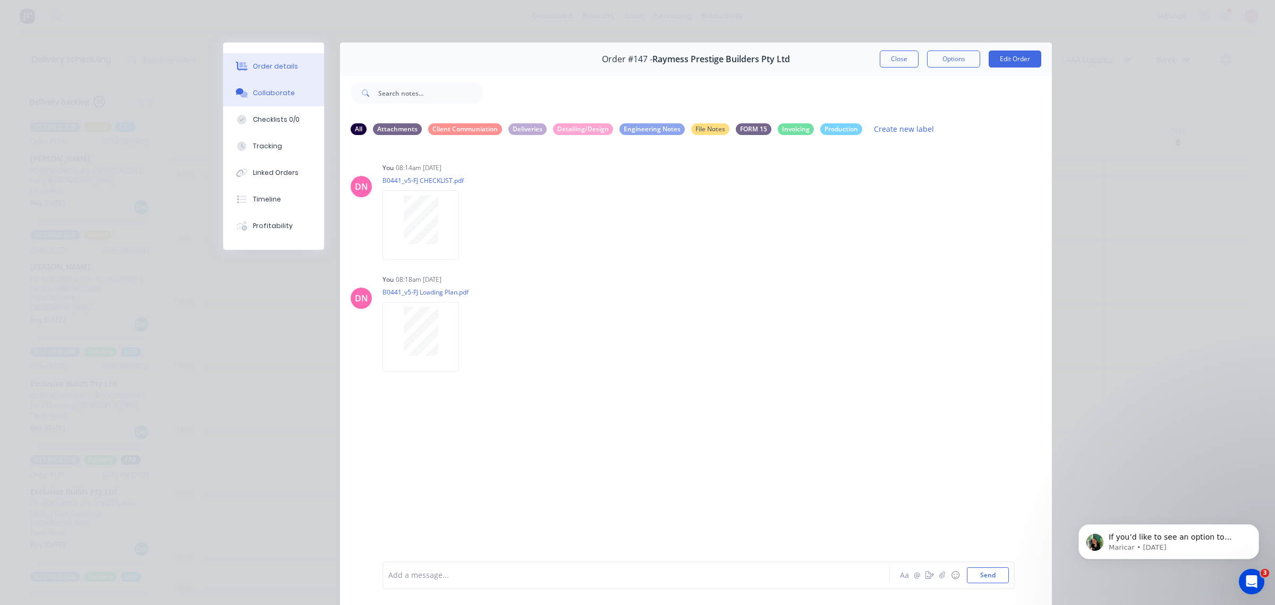
click at [283, 69] on div "Order details" at bounding box center [275, 67] width 45 height 10
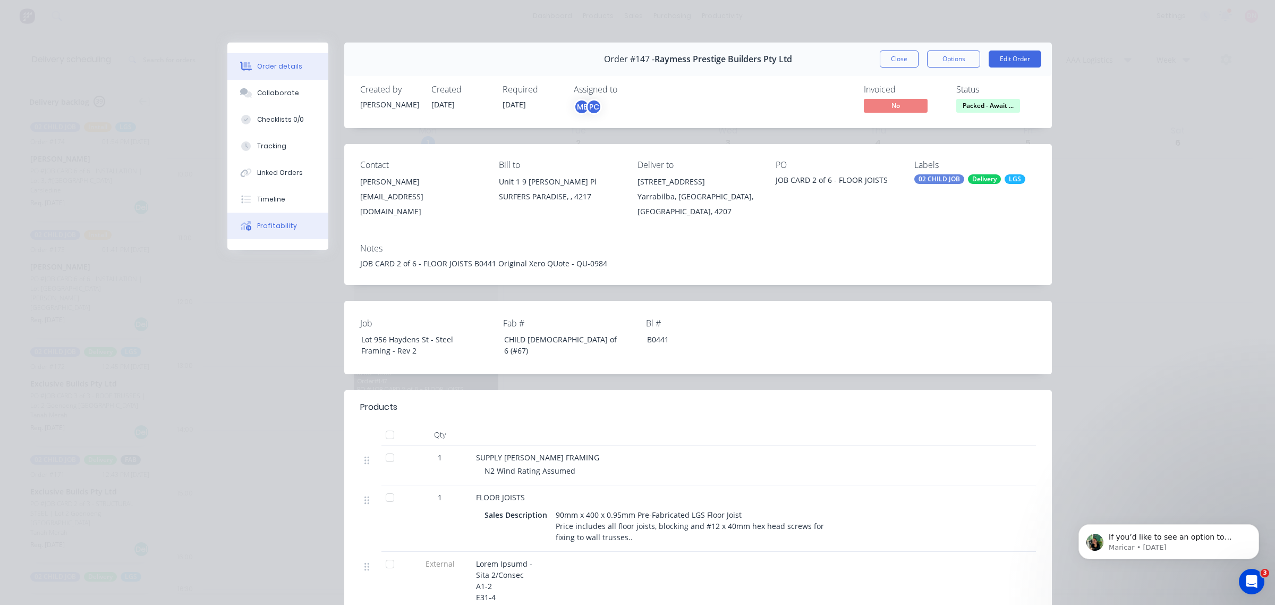
click at [287, 226] on div "Profitability" at bounding box center [277, 226] width 40 height 10
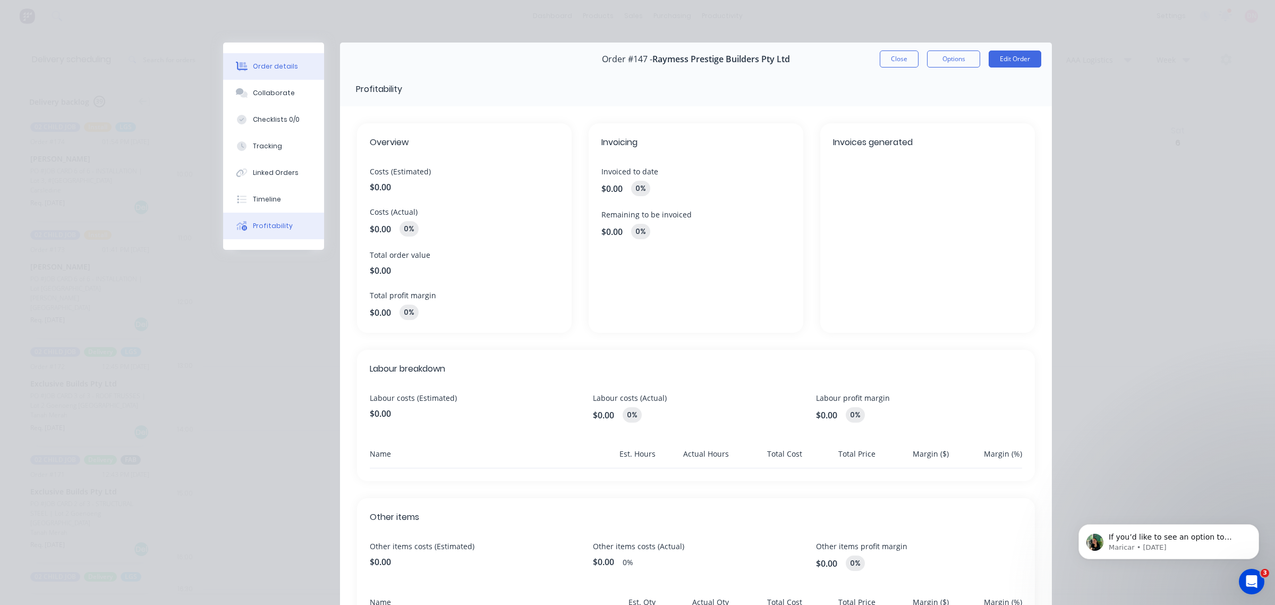
click at [287, 72] on button "Order details" at bounding box center [273, 66] width 101 height 27
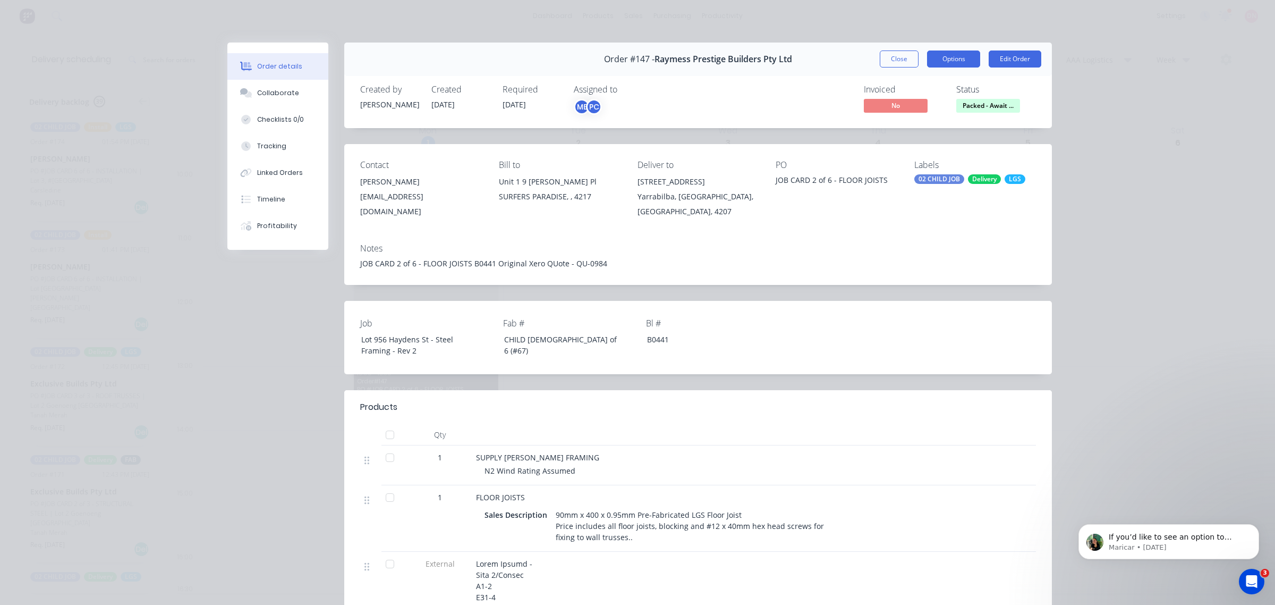
click at [816, 60] on button "Options" at bounding box center [953, 58] width 53 height 17
click at [816, 124] on div "Delivery Docket" at bounding box center [924, 128] width 92 height 15
click at [816, 132] on div "Standard" at bounding box center [924, 128] width 92 height 15
click at [816, 134] on div "Standard" at bounding box center [924, 128] width 92 height 15
click at [410, 180] on div "[PERSON_NAME]" at bounding box center [421, 181] width 122 height 15
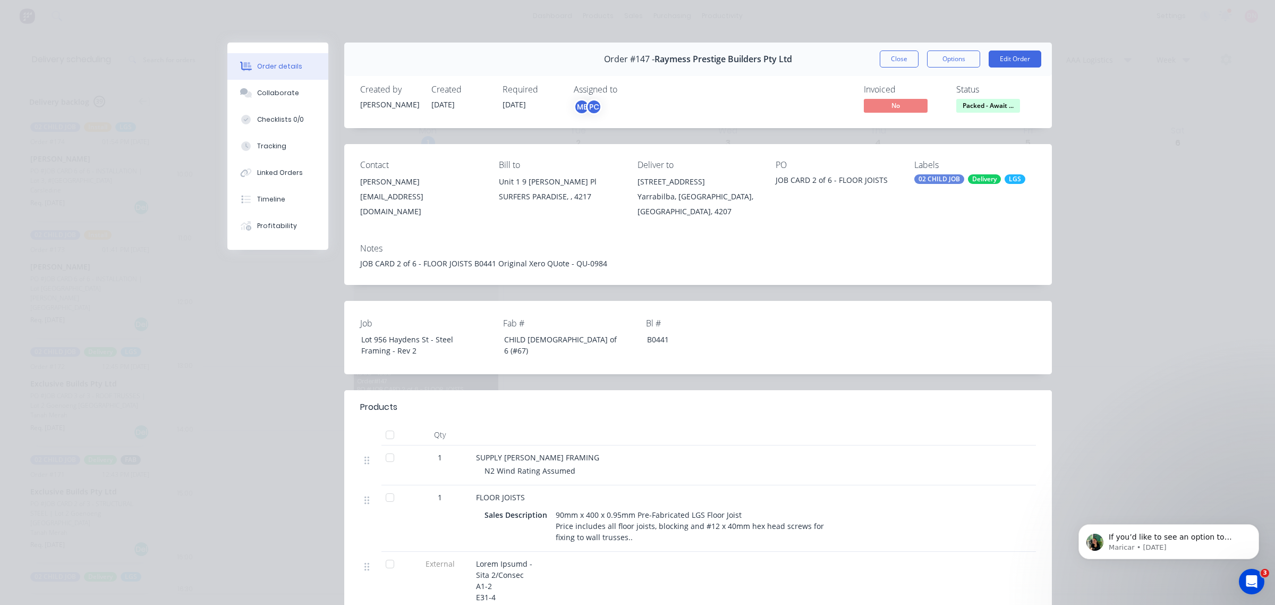
click at [365, 182] on div "[PERSON_NAME]" at bounding box center [421, 181] width 122 height 15
click at [816, 54] on button "Edit Order" at bounding box center [1015, 58] width 53 height 17
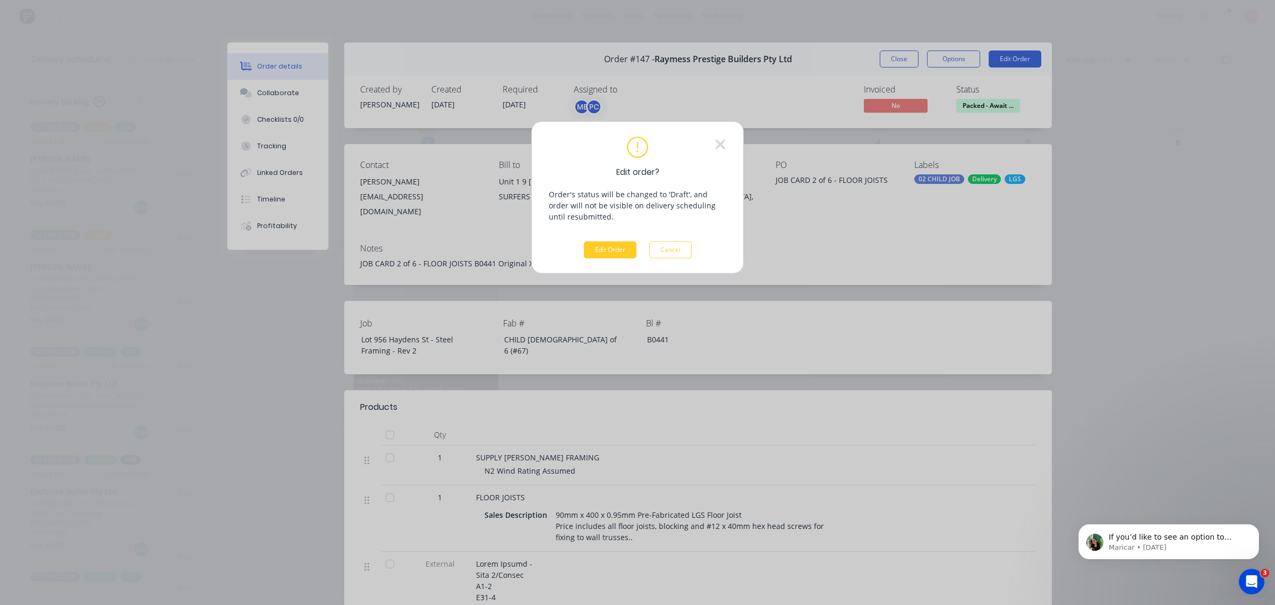
click at [612, 250] on button "Edit Order" at bounding box center [610, 249] width 53 height 17
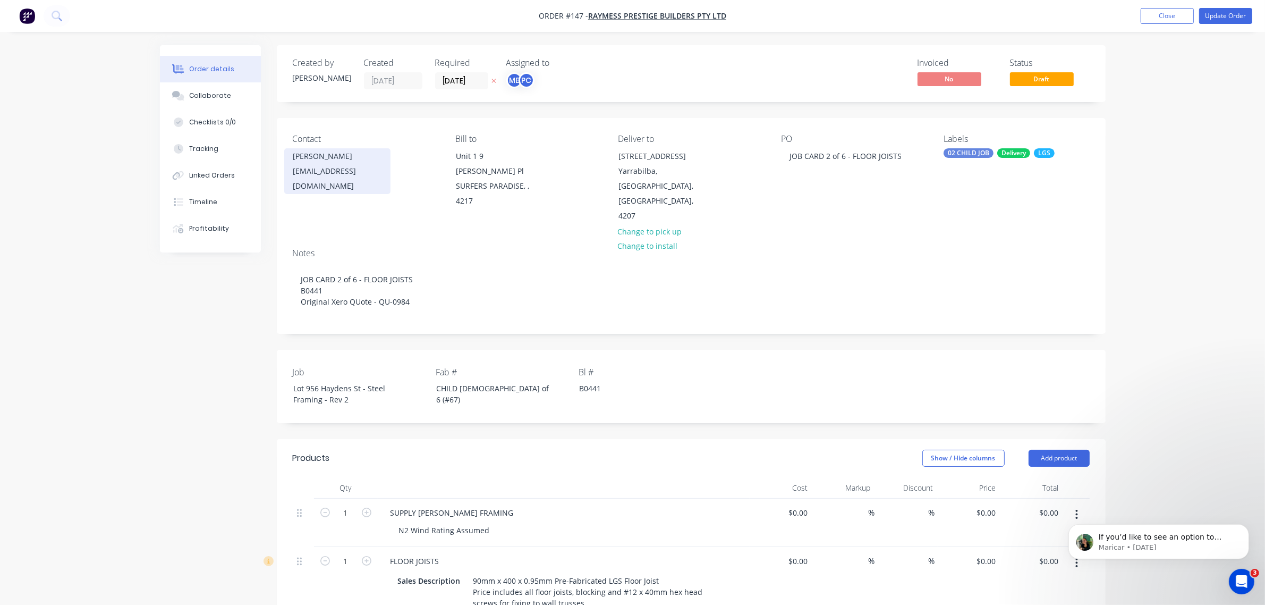
click at [327, 167] on div "[EMAIL_ADDRESS][DOMAIN_NAME]" at bounding box center [337, 179] width 88 height 30
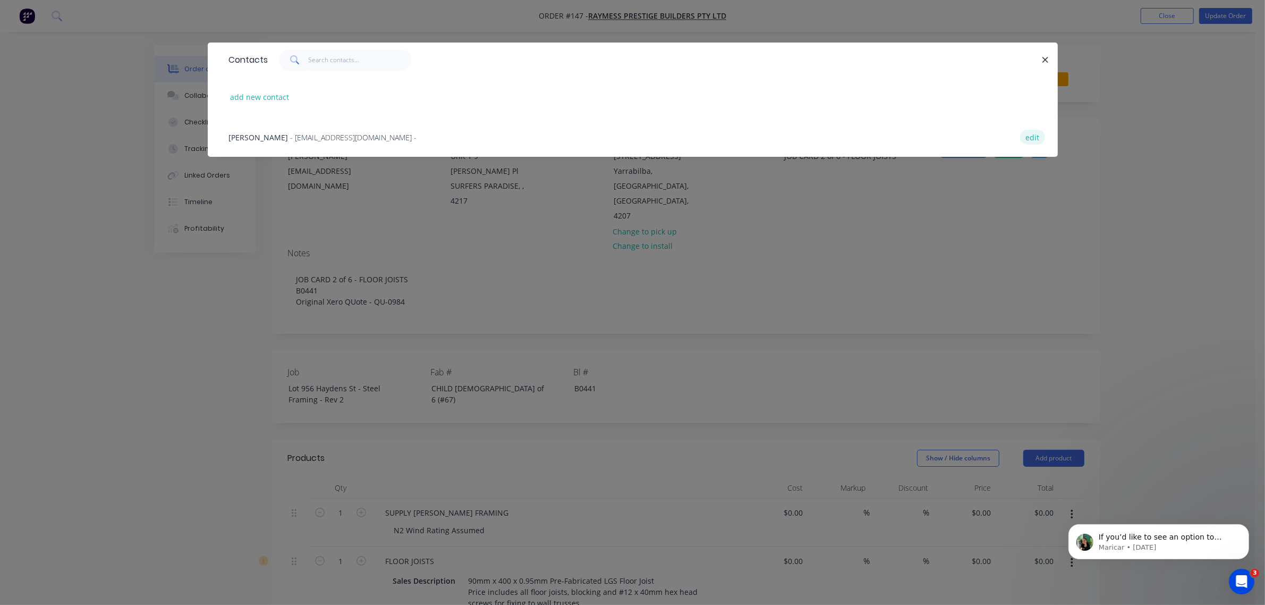
click at [816, 134] on button "edit" at bounding box center [1032, 137] width 25 height 14
select select "AU"
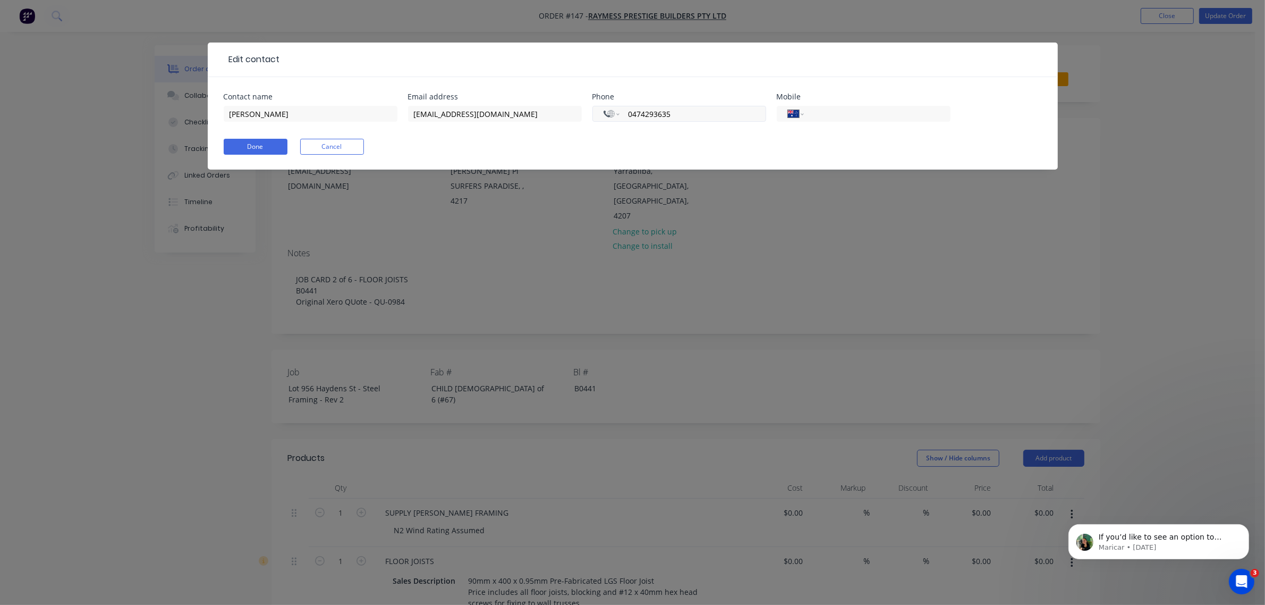
click at [694, 117] on input "0474293635" at bounding box center [691, 114] width 128 height 12
click at [615, 115] on select "International Afghanistan Åland Islands Albania Algeria American Samoa Andorra …" at bounding box center [612, 113] width 16 height 15
drag, startPoint x: 708, startPoint y: 107, endPoint x: 706, endPoint y: 112, distance: 5.5
click at [708, 107] on div "International Afghanistan Åland Islands Albania Algeria American Samoa Andorra …" at bounding box center [679, 114] width 174 height 16
drag, startPoint x: 705, startPoint y: 112, endPoint x: 586, endPoint y: 115, distance: 119.0
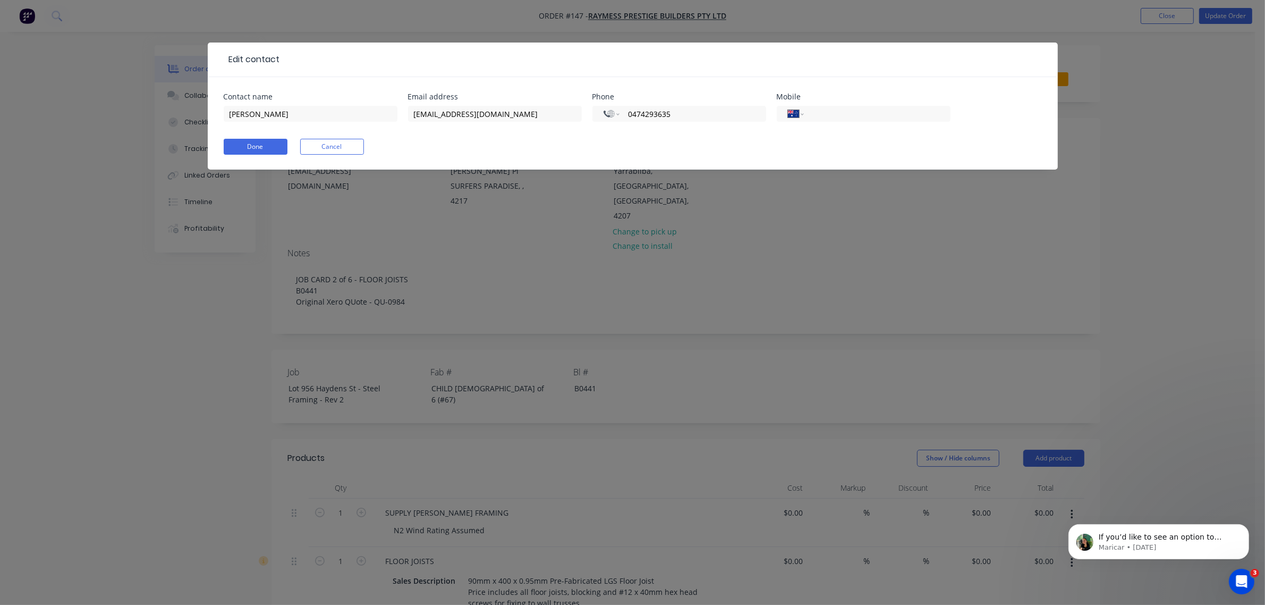
click at [586, 115] on div "Contact name Ramiz Kapur Email address raymessprestige@gmail.com Phone Internat…" at bounding box center [633, 113] width 818 height 41
click at [816, 107] on div "International Afghanistan Åland Islands Albania Algeria American Samoa Andorra …" at bounding box center [864, 114] width 174 height 16
click at [816, 112] on input "tel" at bounding box center [875, 114] width 128 height 12
paste input "0474 293 635"
type input "0474 293 635"
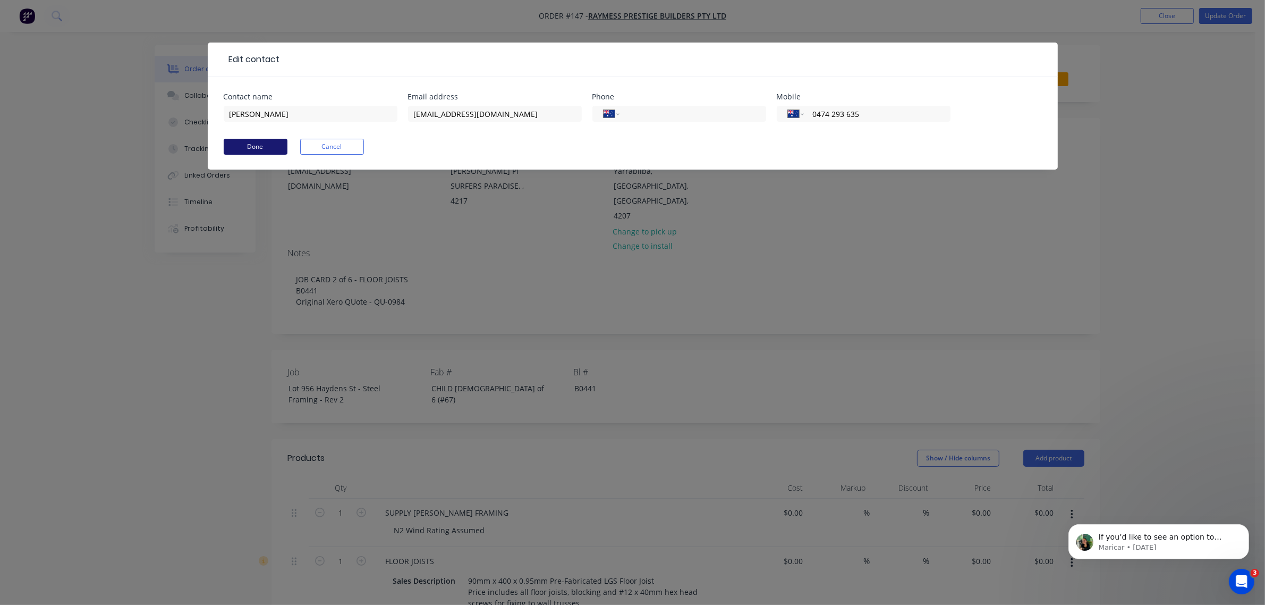
click at [256, 150] on button "Done" at bounding box center [256, 147] width 64 height 16
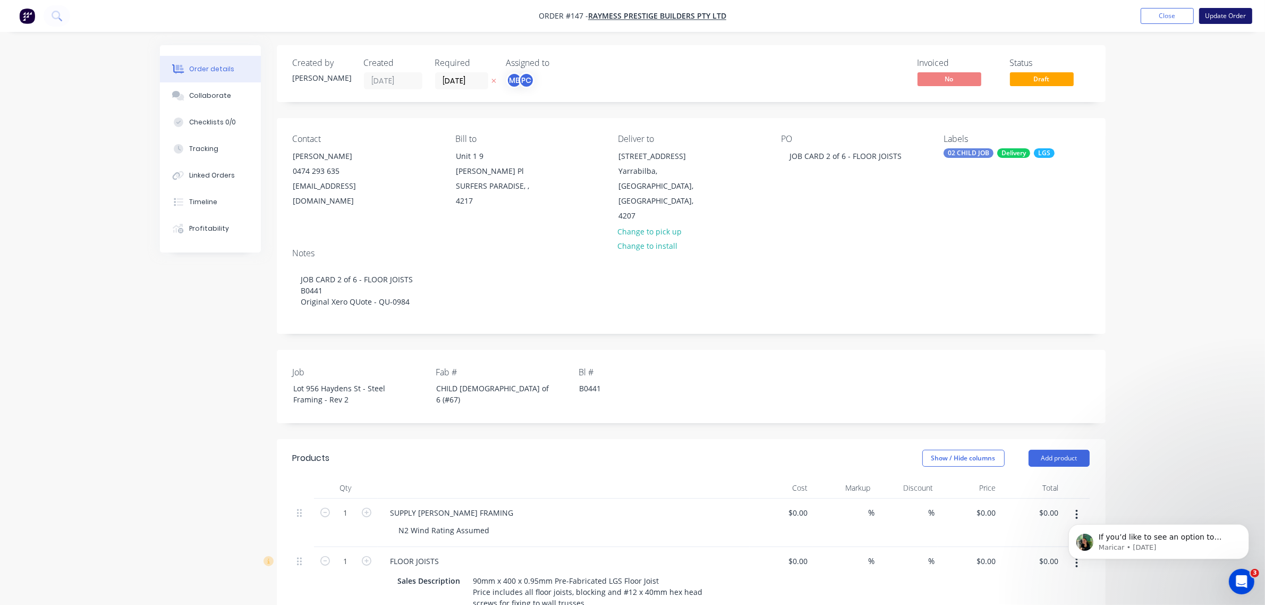
click at [816, 19] on button "Update Order" at bounding box center [1225, 16] width 53 height 16
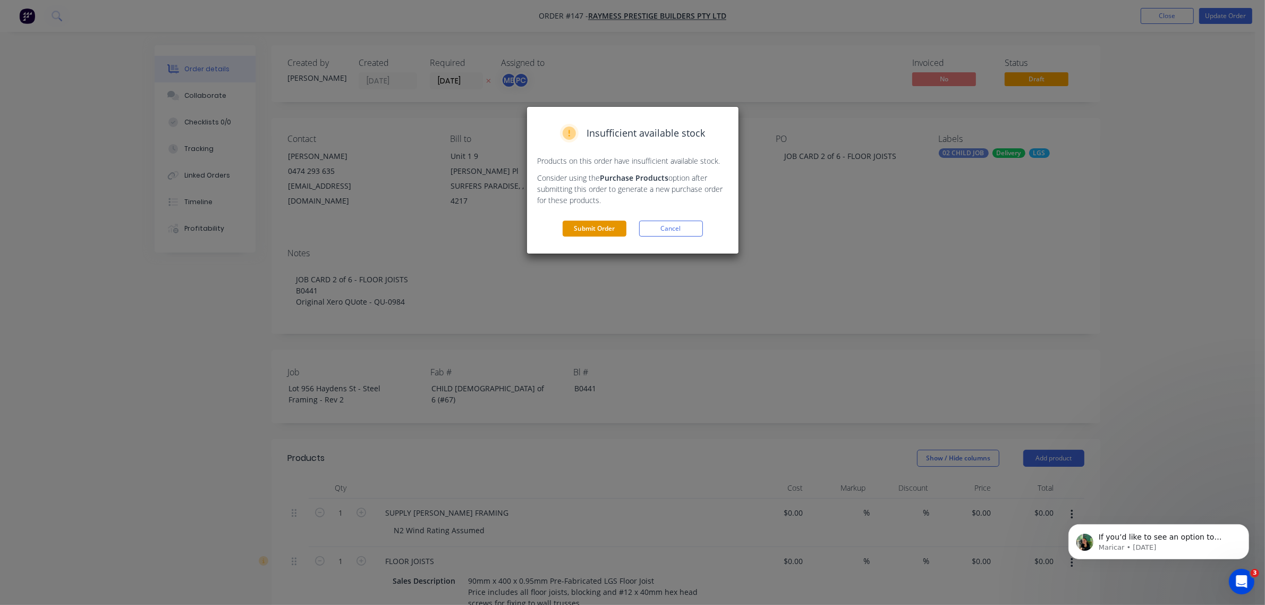
click at [593, 233] on button "Submit Order" at bounding box center [595, 228] width 64 height 16
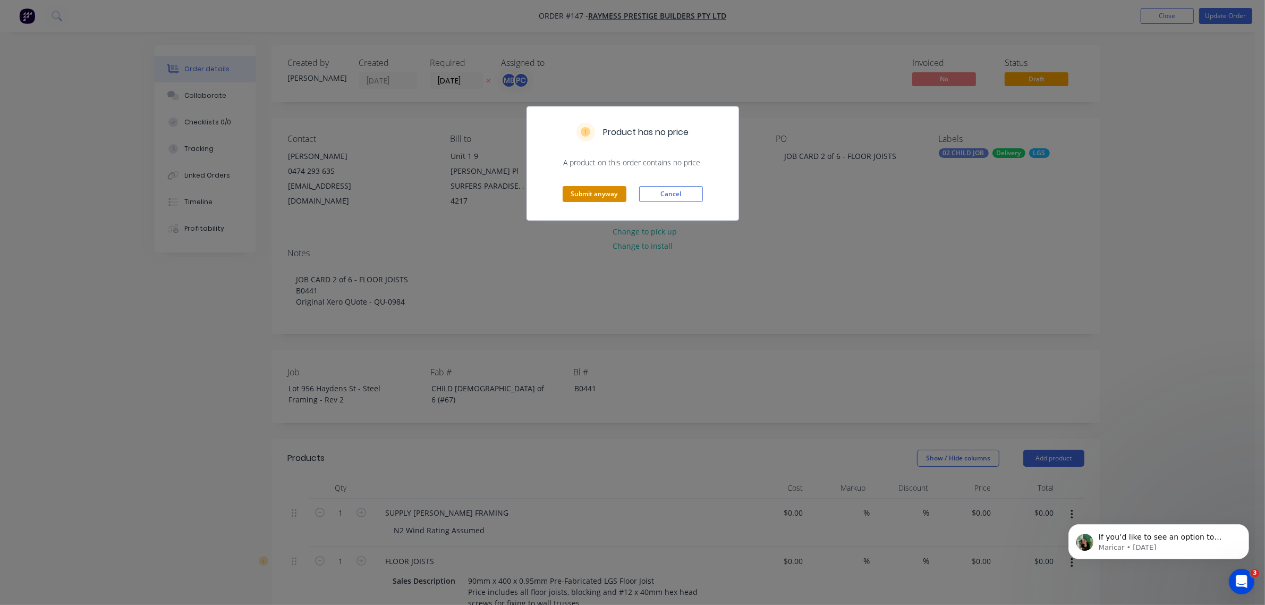
click at [611, 194] on button "Submit anyway" at bounding box center [595, 194] width 64 height 16
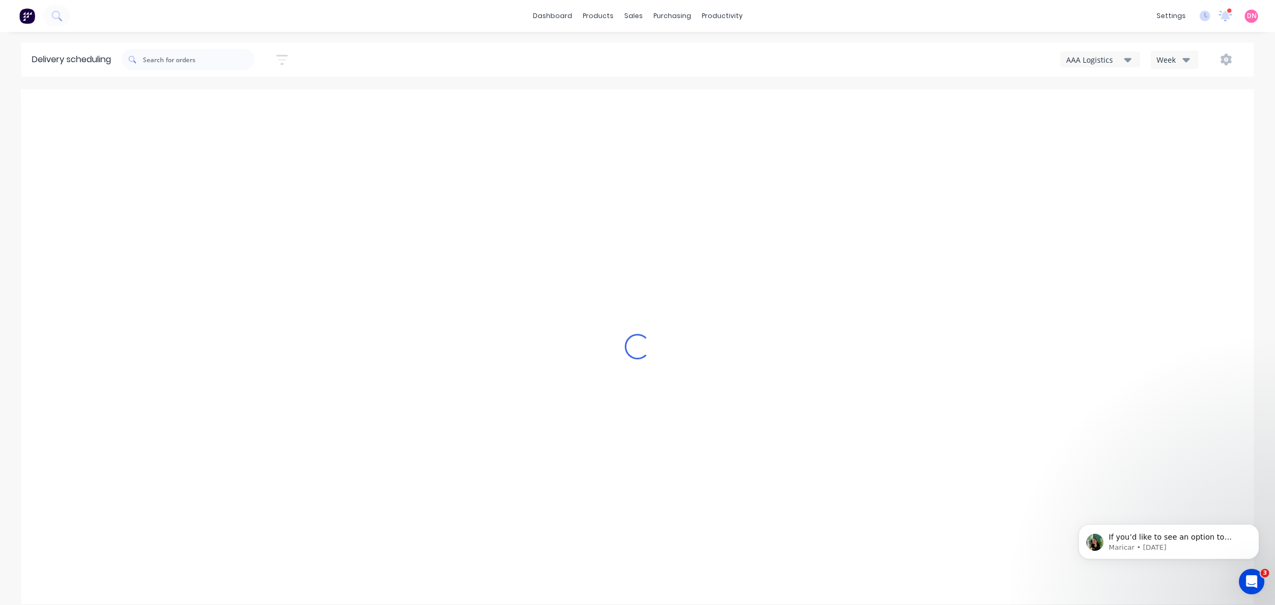
type input "[DATE] - [DATE]"
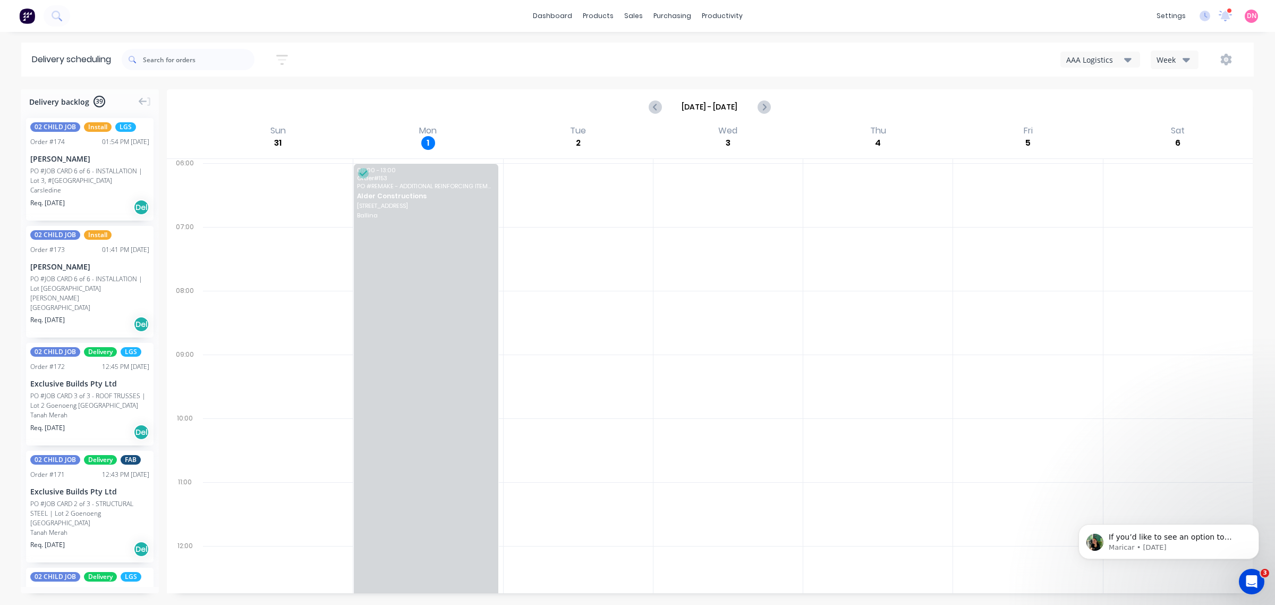
click at [816, 57] on div "AAA Logistics" at bounding box center [1095, 59] width 58 height 11
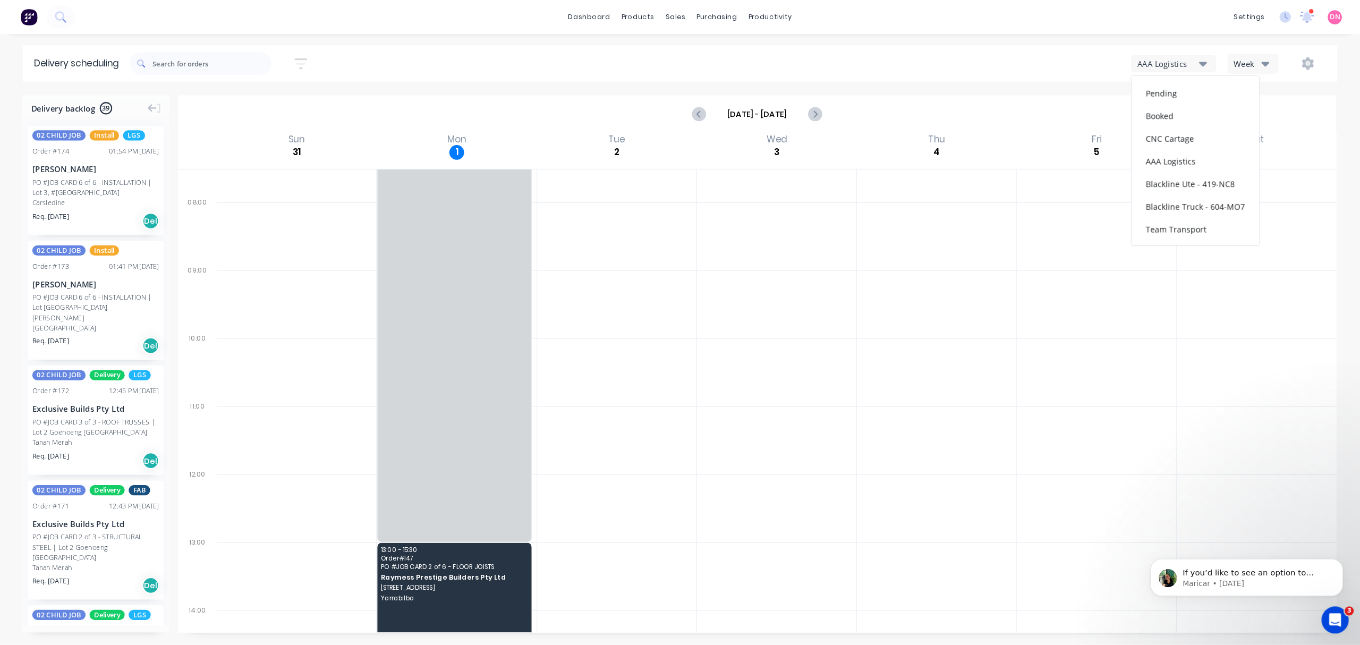
scroll to position [243, 0]
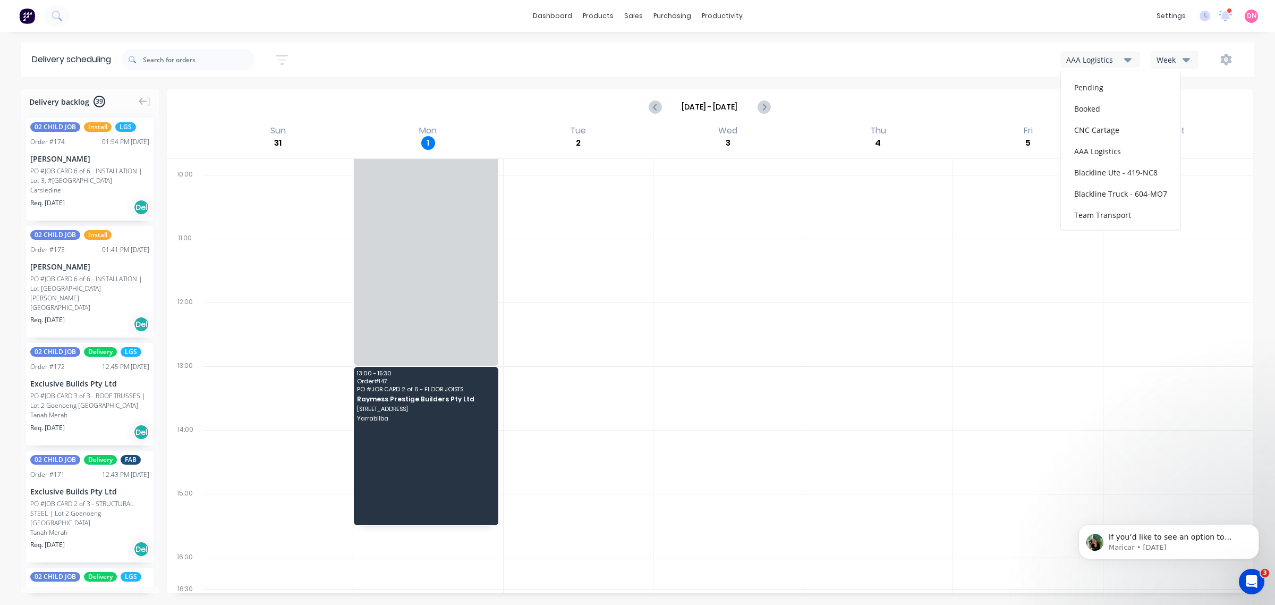
click at [412, 387] on div "13:00 - 15:30 Order # 147 PO # JOB CARD 2 of 6 - FLOOR JOISTS Raymess Prestige …" at bounding box center [426, 446] width 144 height 158
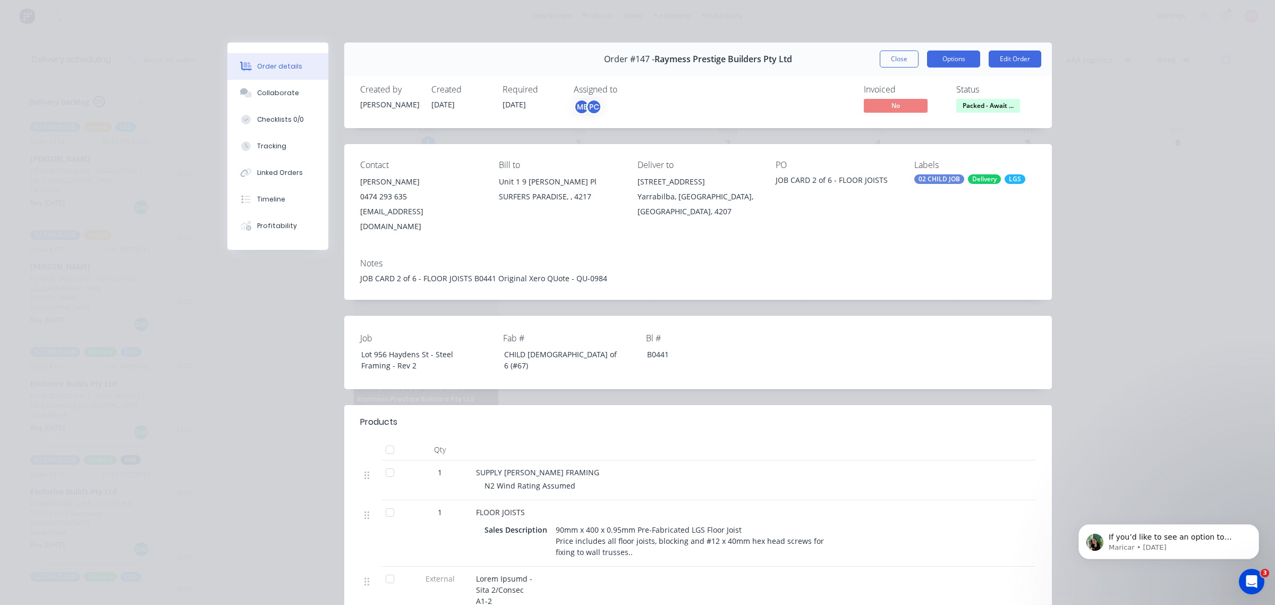
click at [816, 54] on button "Options" at bounding box center [953, 58] width 53 height 17
click at [816, 123] on div "Delivery Docket" at bounding box center [924, 128] width 92 height 15
click at [816, 129] on div "Standard" at bounding box center [924, 128] width 92 height 15
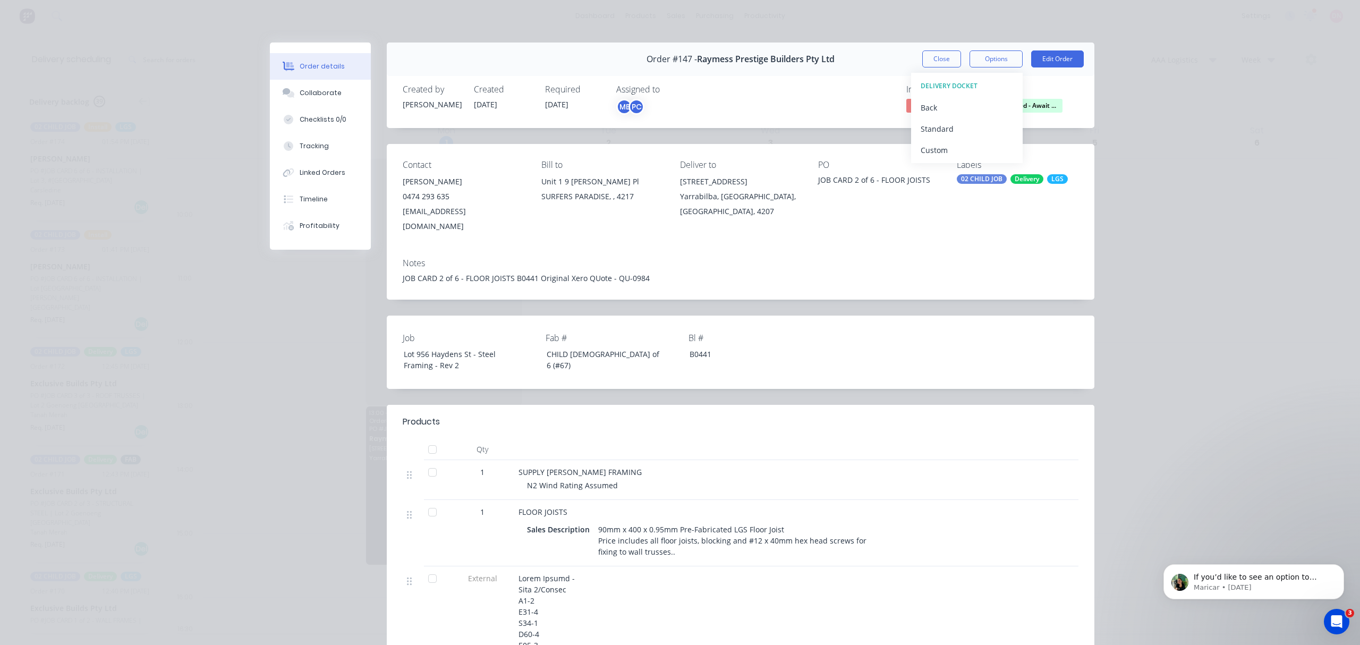
scroll to position [203, 0]
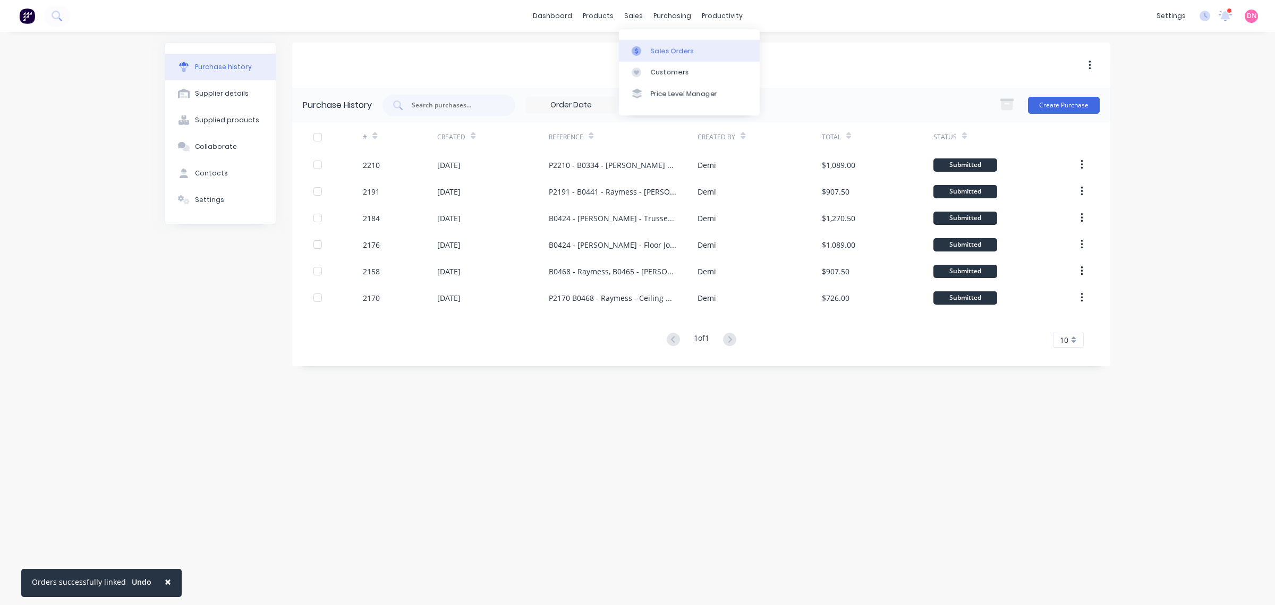
drag, startPoint x: 643, startPoint y: 48, endPoint x: 659, endPoint y: 52, distance: 16.5
click at [643, 48] on div at bounding box center [640, 51] width 16 height 10
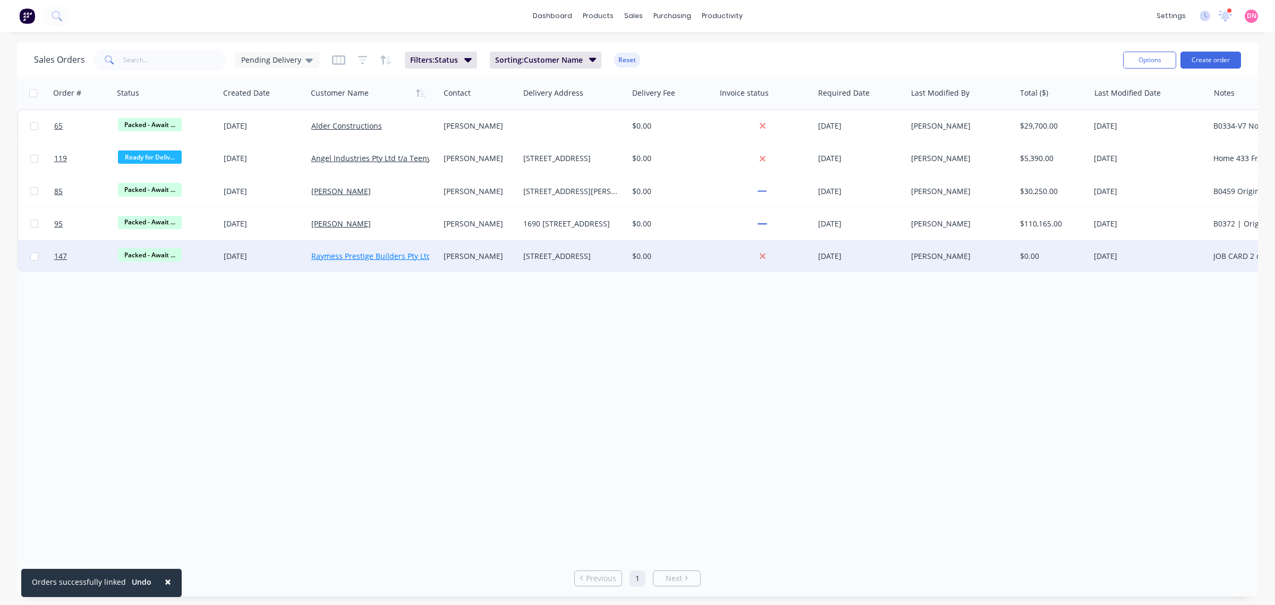
click at [315, 252] on link "Raymess Prestige Builders Pty Ltd" at bounding box center [371, 256] width 120 height 10
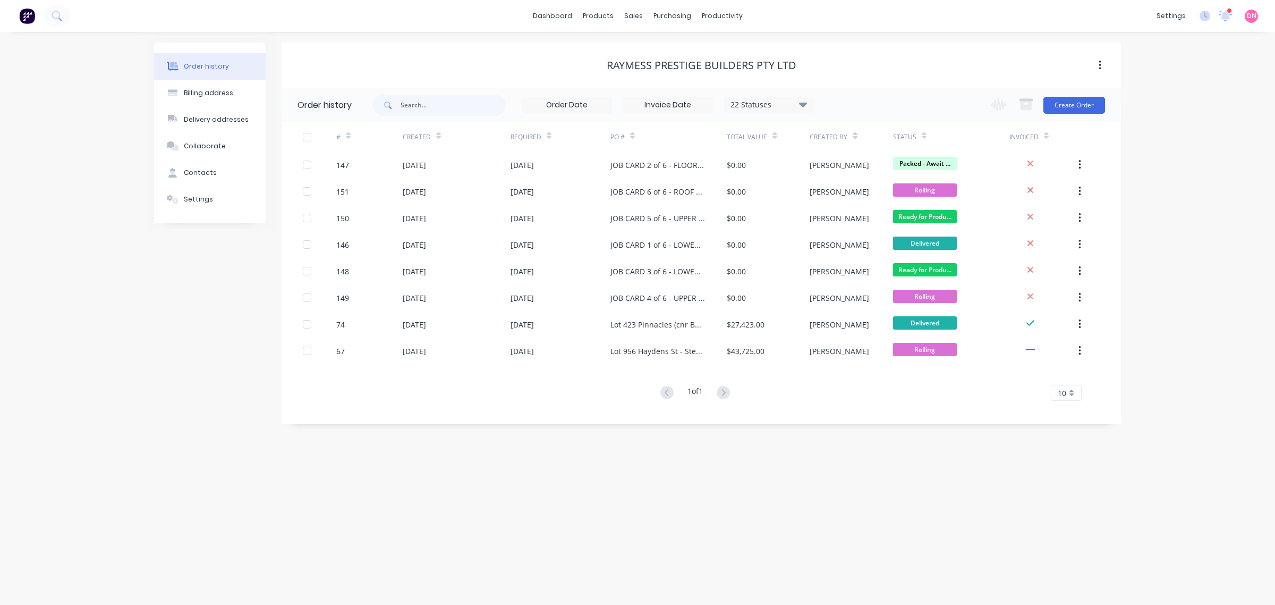
click at [540, 139] on div "Required" at bounding box center [526, 137] width 31 height 10
drag, startPoint x: 546, startPoint y: 139, endPoint x: 529, endPoint y: 134, distance: 17.8
click at [529, 134] on div "# Created Required PO # Total Value Created By Status Invoiced" at bounding box center [695, 136] width 827 height 29
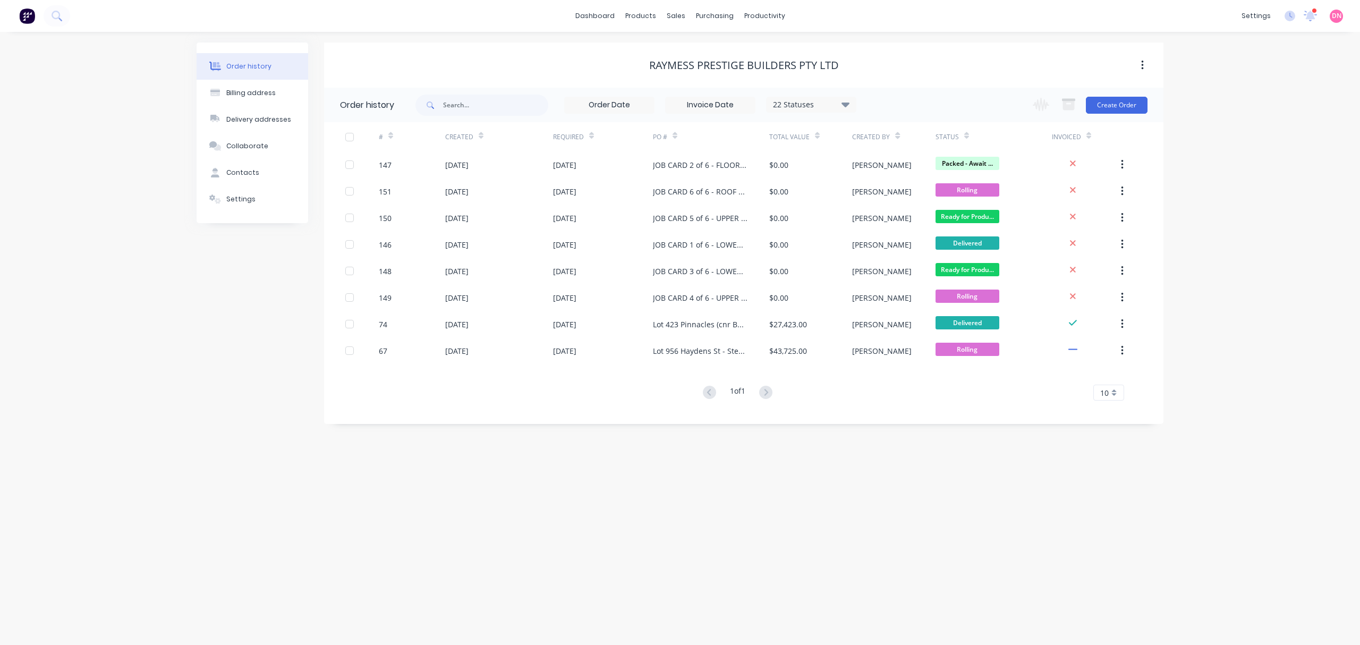
drag, startPoint x: 748, startPoint y: 142, endPoint x: 758, endPoint y: 141, distance: 9.7
click at [748, 142] on div "PO #" at bounding box center [711, 136] width 116 height 29
click at [840, 108] on div "22 Statuses" at bounding box center [811, 105] width 89 height 12
click at [540, 79] on div "Raymess Prestige Builders Pty Ltd" at bounding box center [743, 65] width 839 height 45
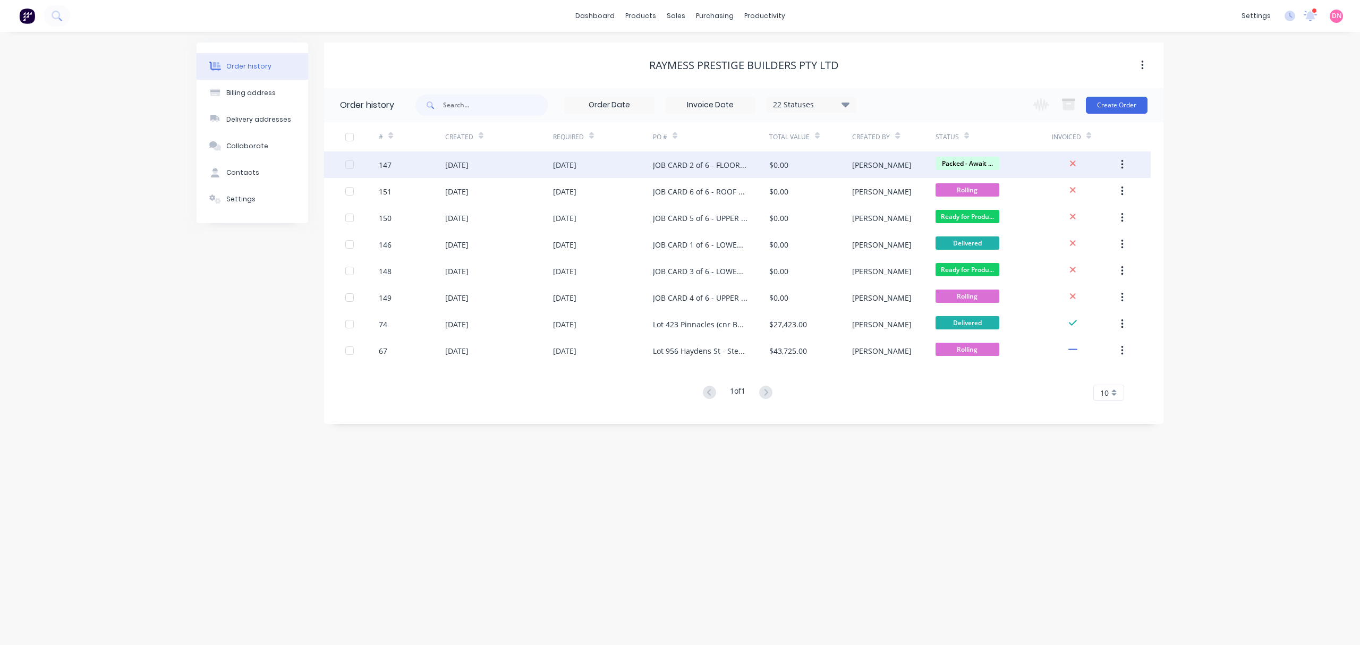
click at [724, 163] on div "JOB CARD 2 of 6 - FLOOR JOISTS" at bounding box center [700, 164] width 95 height 11
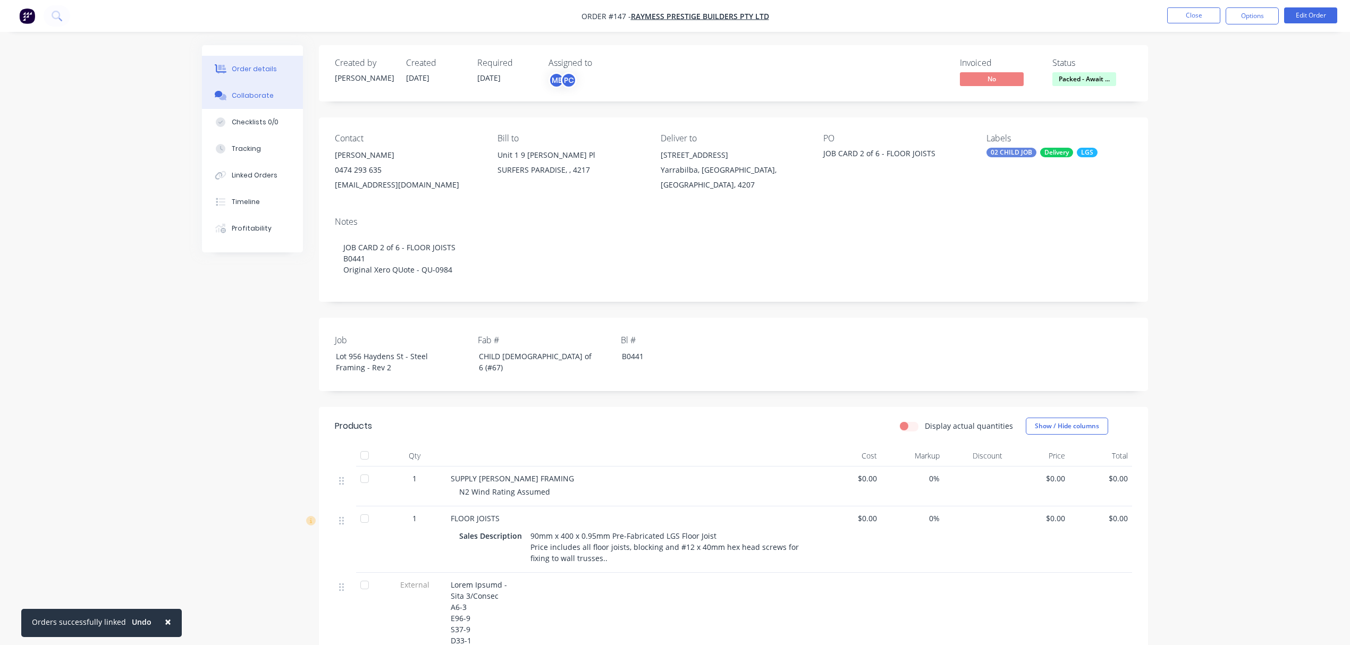
click at [275, 105] on button "Collaborate" at bounding box center [252, 95] width 101 height 27
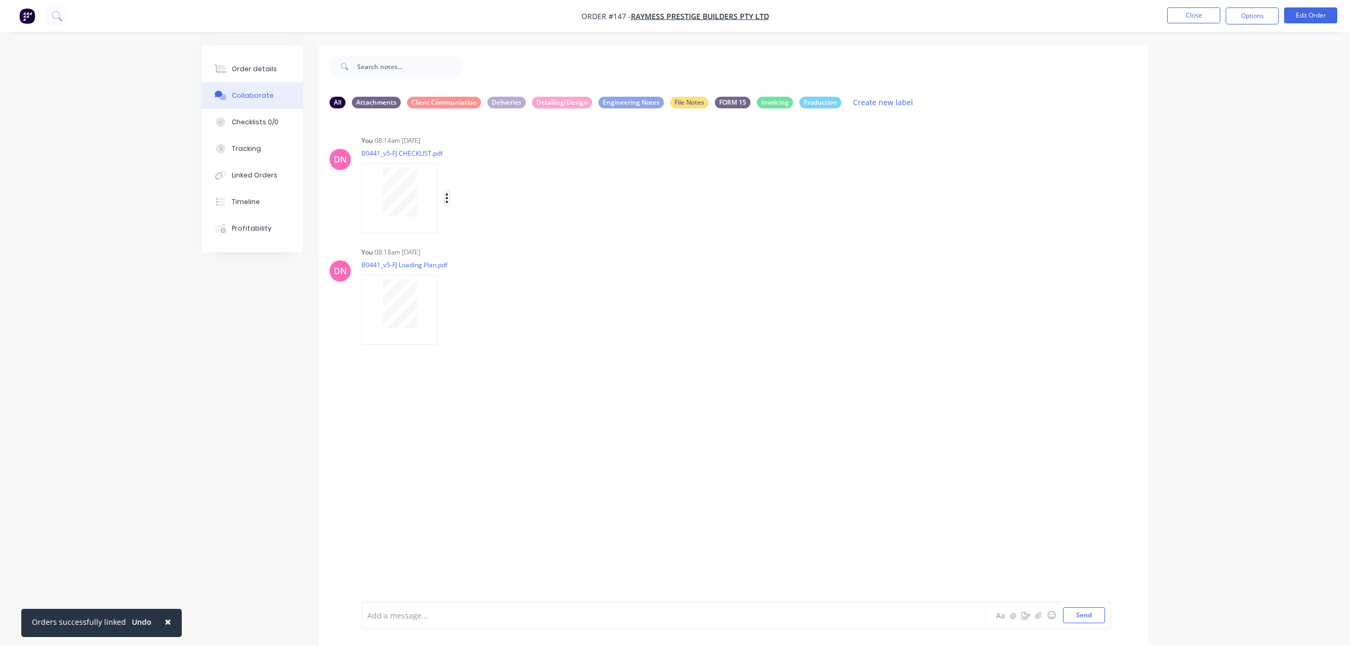
click at [445, 196] on icon "button" at bounding box center [446, 198] width 3 height 12
click at [475, 247] on button "Delete" at bounding box center [517, 251] width 120 height 24
click at [1040, 604] on icon "button" at bounding box center [1038, 615] width 6 height 7
click at [1093, 604] on button "Send" at bounding box center [1084, 615] width 42 height 16
click at [1042, 604] on button "button" at bounding box center [1038, 615] width 13 height 13
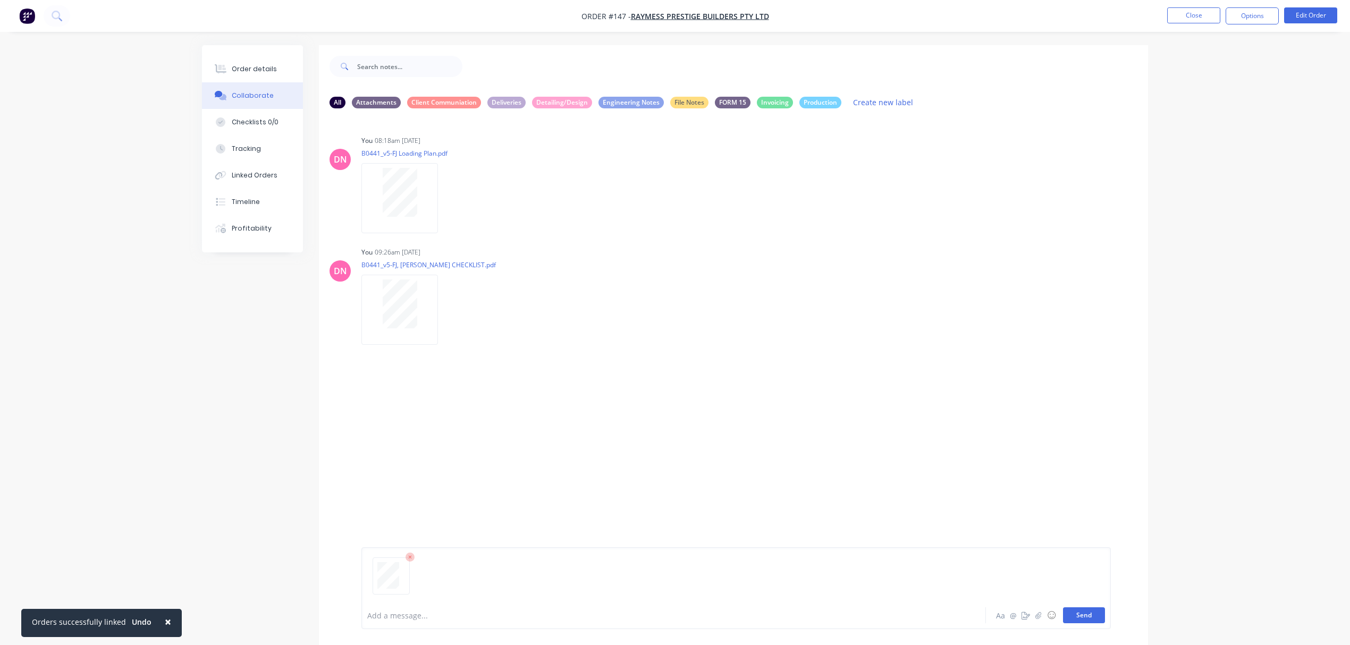
click at [1093, 604] on button "Send" at bounding box center [1084, 615] width 42 height 16
click at [446, 418] on icon "button" at bounding box center [447, 422] width 2 height 10
click at [480, 426] on button "Labels" at bounding box center [517, 426] width 120 height 24
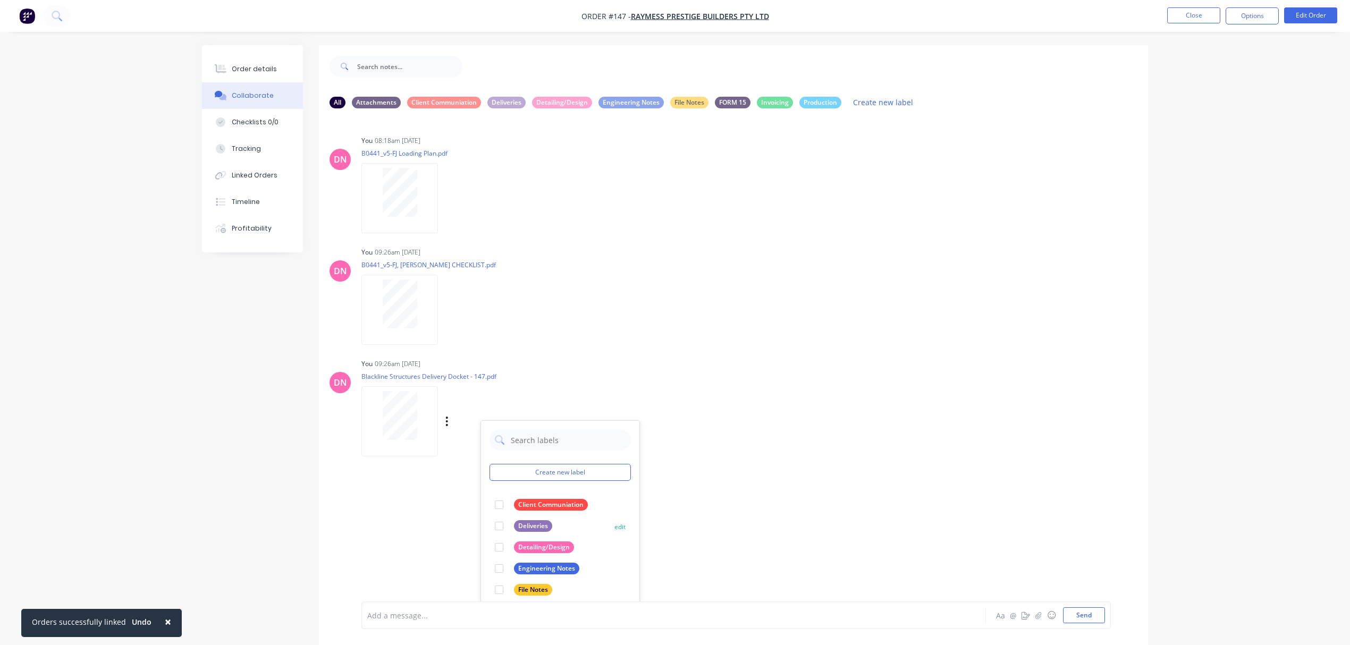
click at [513, 532] on div "Deliveries edit" at bounding box center [559, 525] width 141 height 21
click at [504, 525] on div at bounding box center [498, 525] width 21 height 21
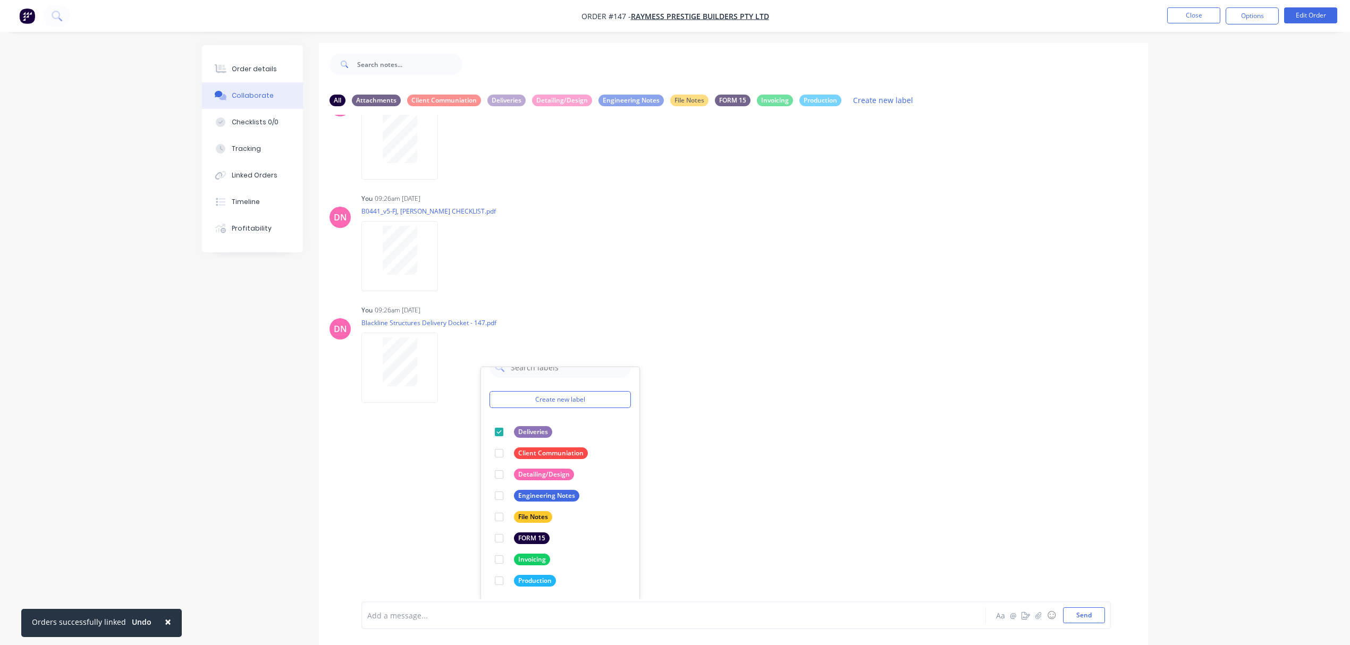
scroll to position [17, 0]
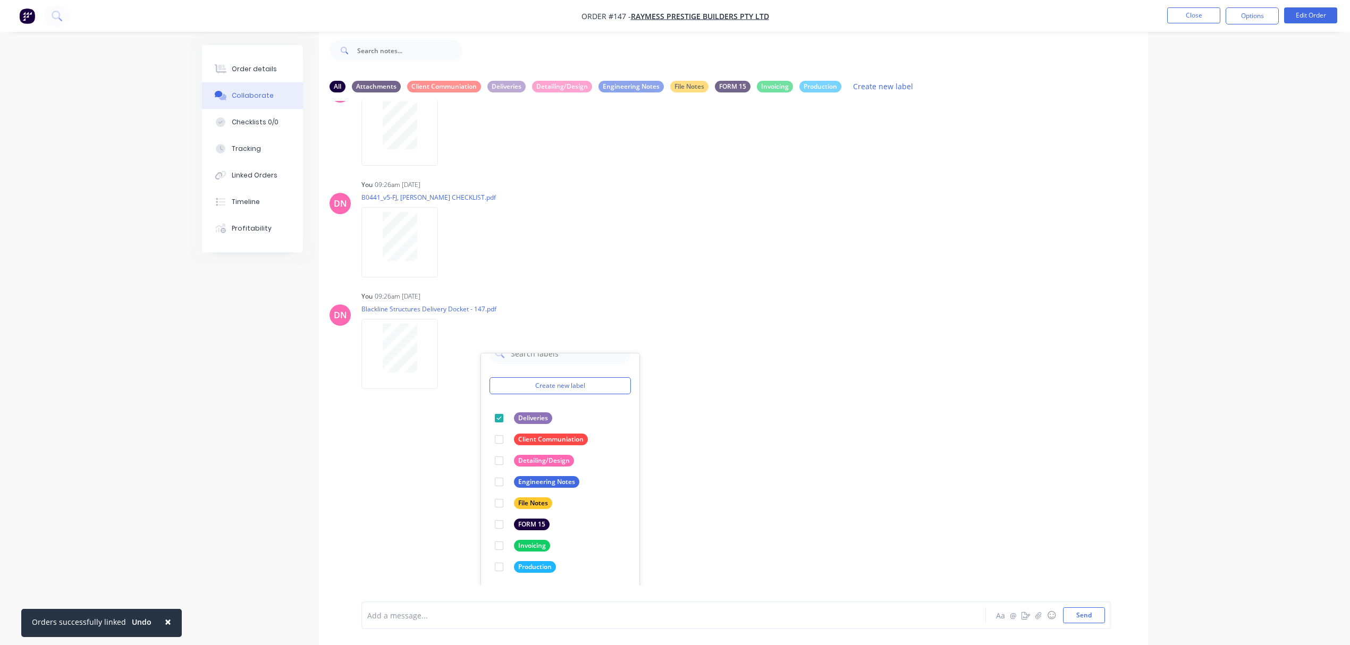
click at [719, 470] on div "DN You 08:18am 01/09/25 B0441_v5-FJ Loading Plan.pdf Labels Download Delete DN …" at bounding box center [733, 343] width 829 height 485
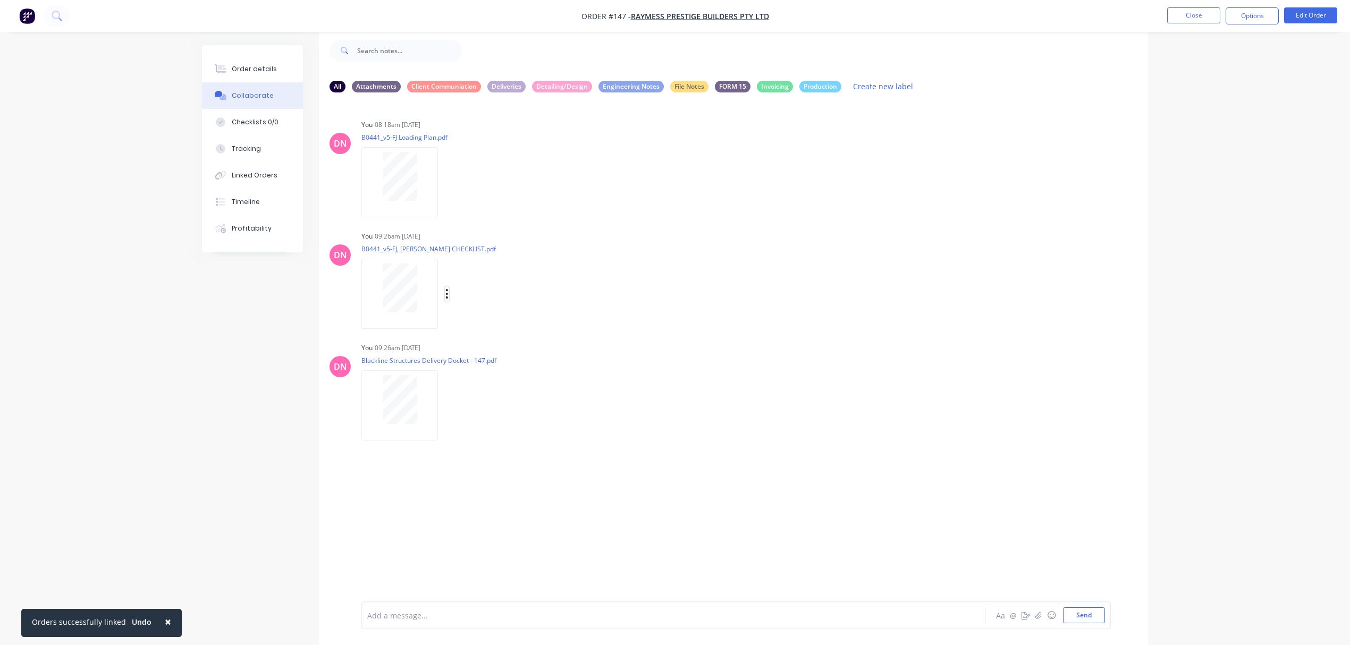
click at [445, 291] on icon "button" at bounding box center [446, 294] width 3 height 12
click at [513, 300] on button "Labels" at bounding box center [517, 298] width 120 height 24
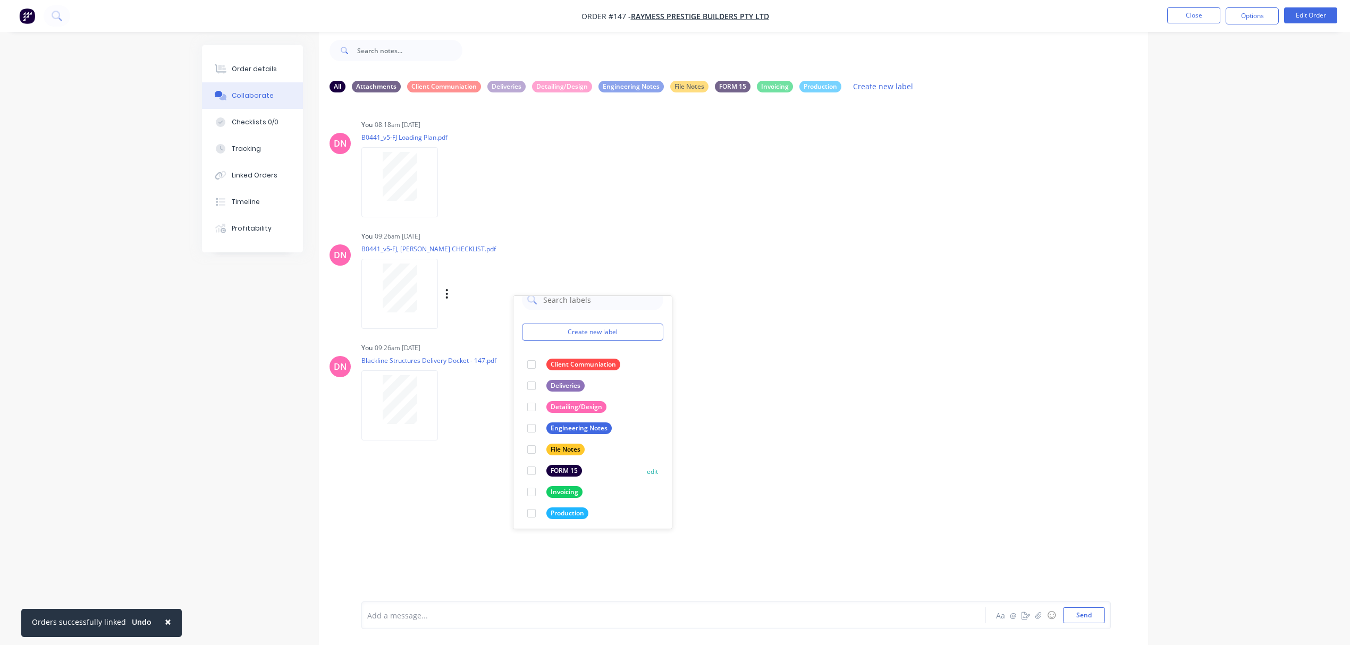
scroll to position [20, 0]
click at [536, 505] on div at bounding box center [531, 509] width 21 height 21
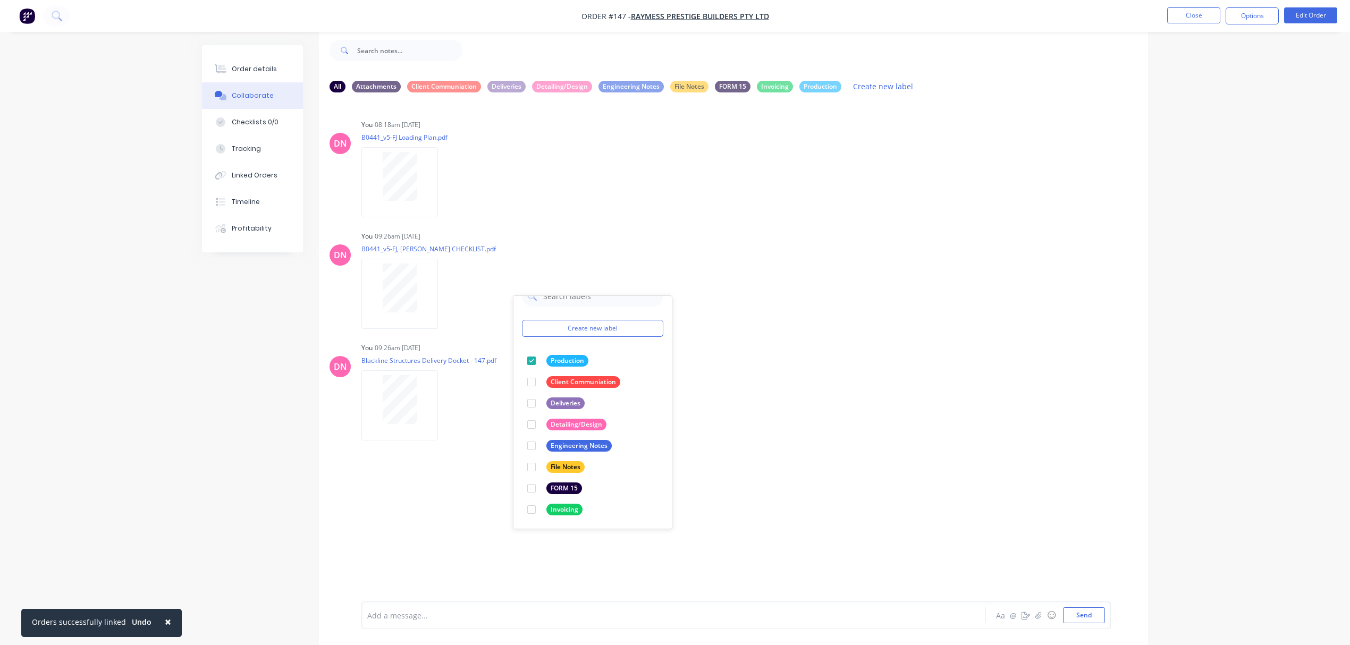
click at [712, 455] on div "DN You 08:18am 01/09/25 B0441_v5-FJ Loading Plan.pdf Labels Download Delete DN …" at bounding box center [733, 343] width 829 height 485
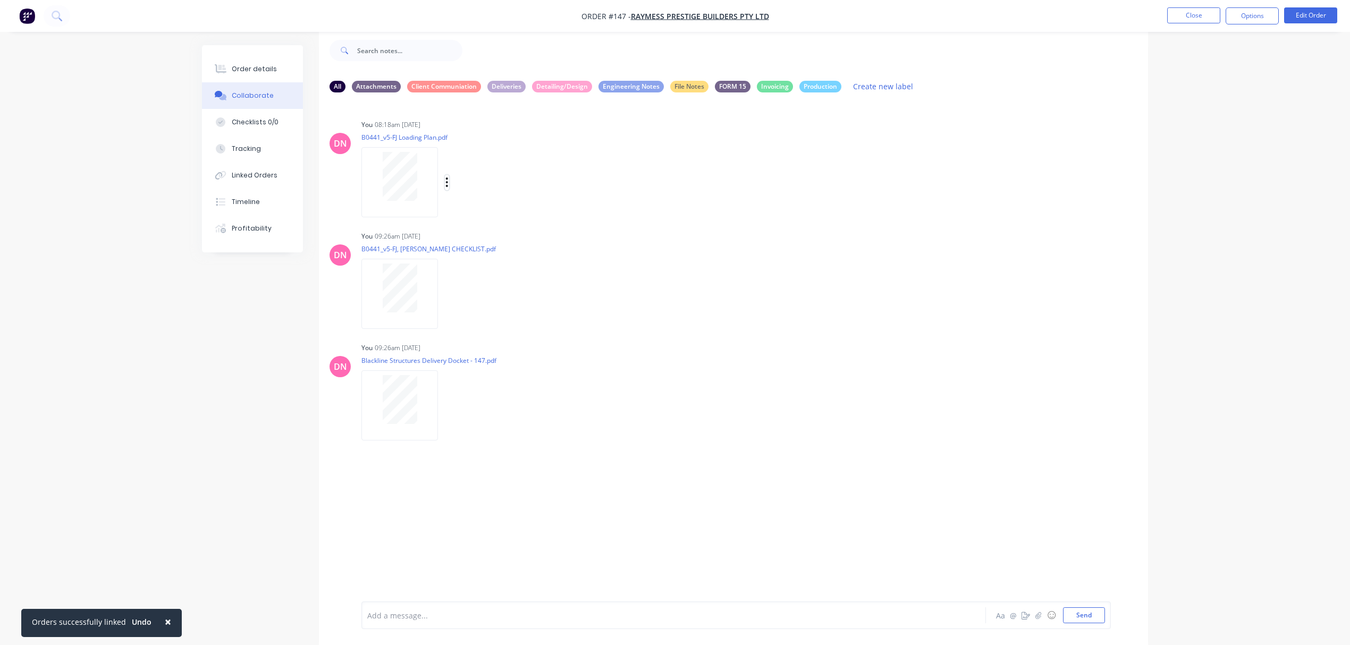
click at [445, 176] on button "button" at bounding box center [447, 182] width 4 height 15
click at [478, 188] on button "Labels" at bounding box center [517, 187] width 120 height 24
click at [700, 304] on div "DN You 09:26am 01/09/25 B0441_v5-FJ, GF Truss CHECKLIST.pdf Labels Download Del…" at bounding box center [733, 276] width 829 height 96
click at [352, 368] on div "DN You 09:26am 01/09/25 Blackline Structures Delivery Docket - 147.pdf Labels D…" at bounding box center [733, 388] width 829 height 96
click at [268, 64] on div "Order details" at bounding box center [254, 69] width 45 height 10
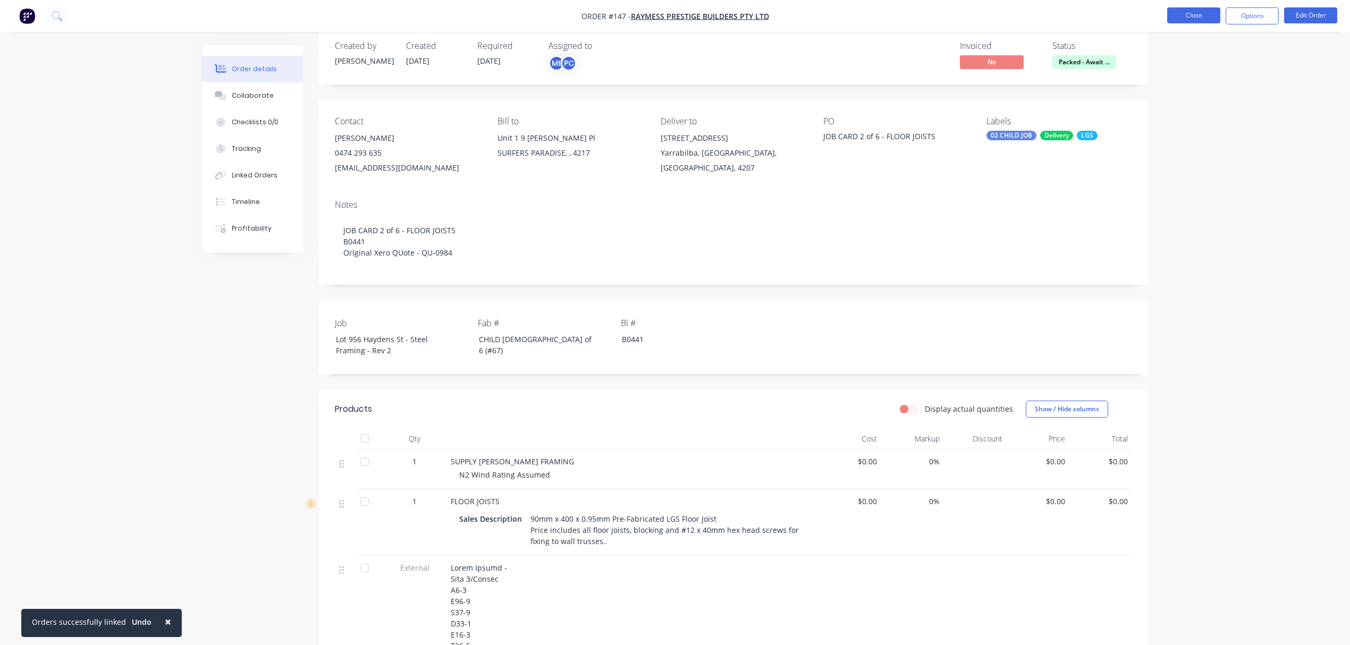
click at [1180, 15] on button "Close" at bounding box center [1193, 15] width 53 height 16
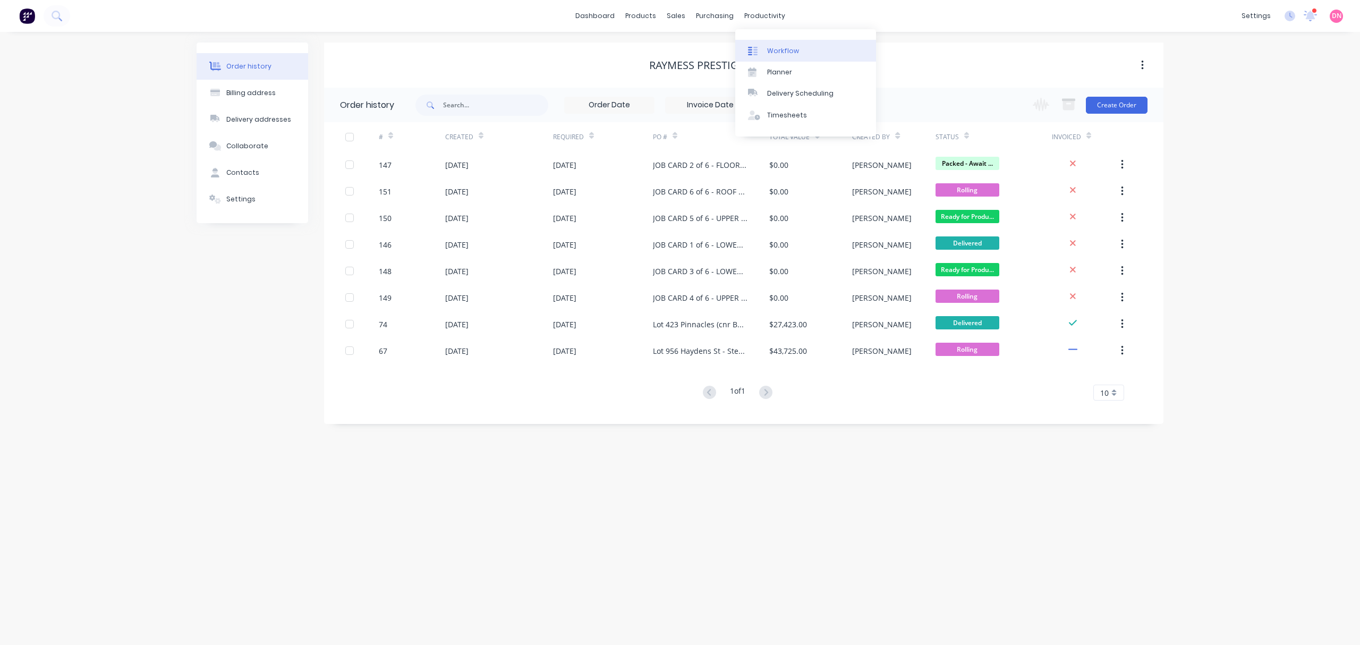
click at [789, 47] on div "Workflow" at bounding box center [783, 51] width 32 height 10
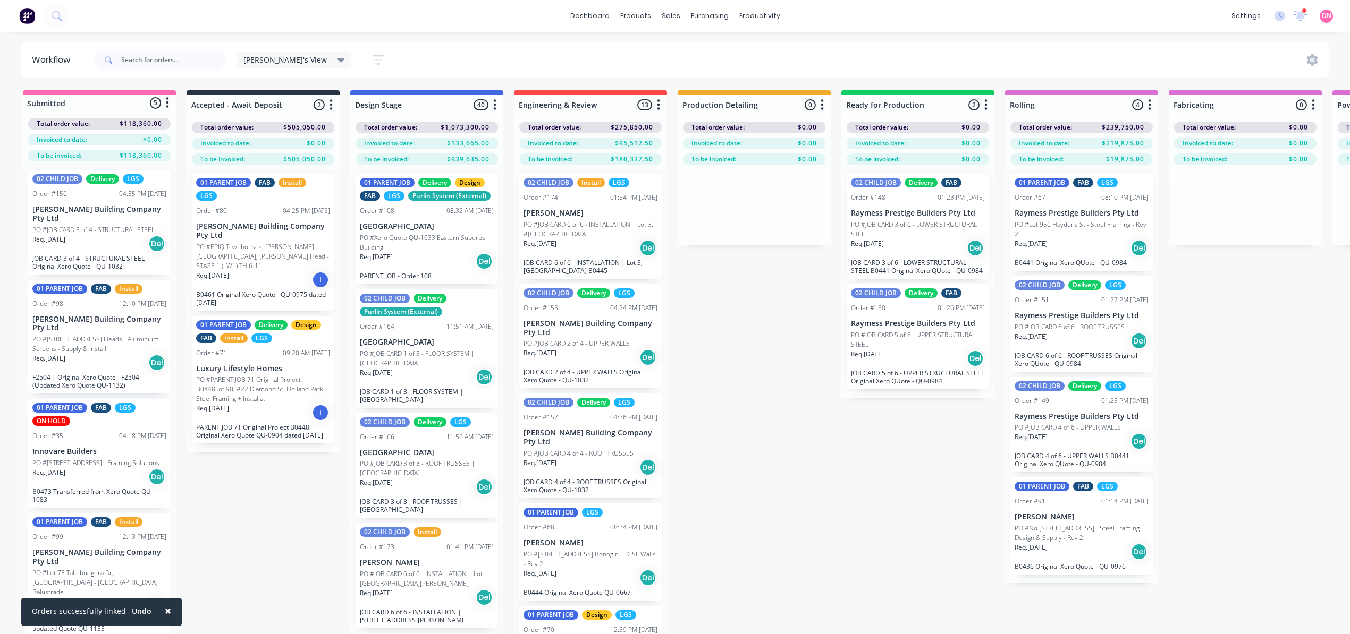
click at [337, 58] on icon at bounding box center [340, 60] width 7 height 4
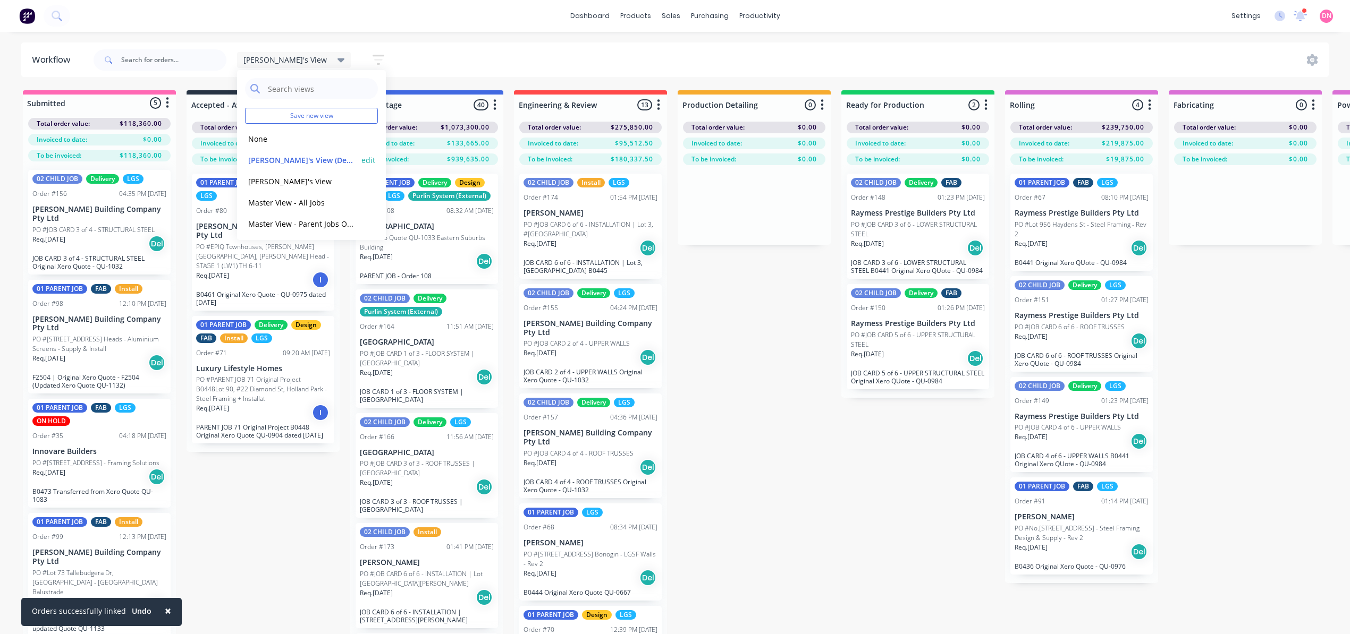
scroll to position [3, 0]
click at [362, 160] on button "edit" at bounding box center [368, 157] width 14 height 11
click at [527, 58] on div "Demi's View Save new view None edit Demi's View (Default) edit Marlon's View ed…" at bounding box center [709, 60] width 1237 height 32
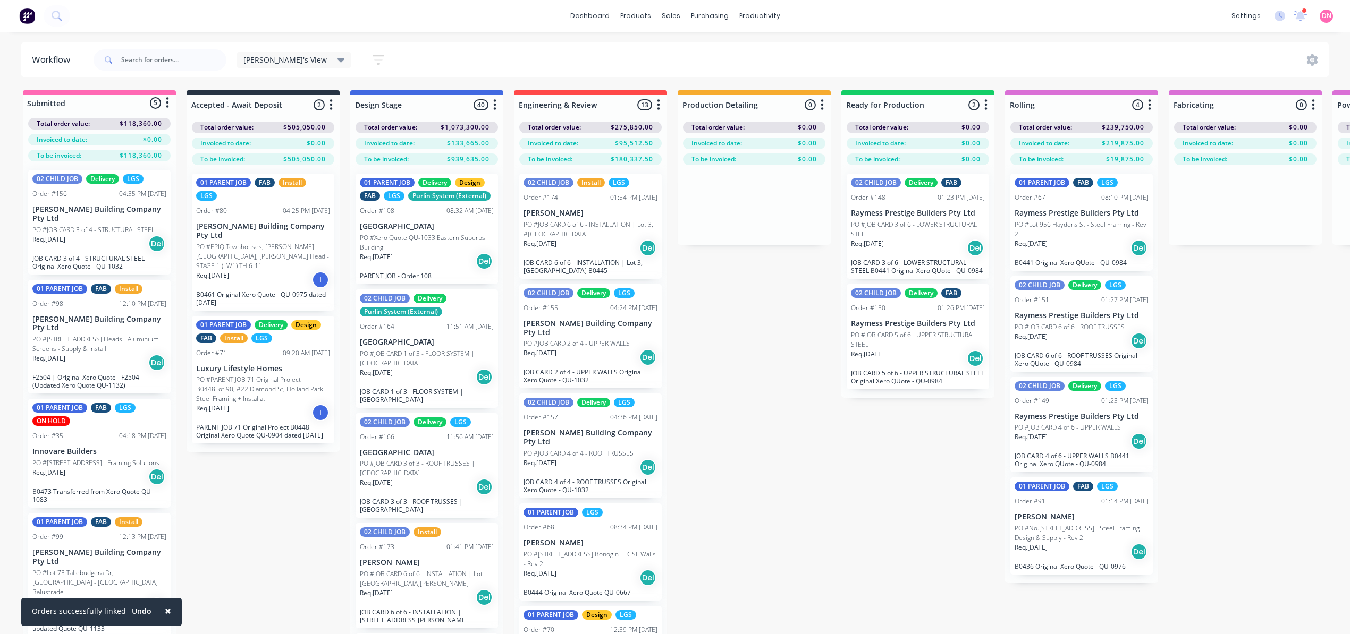
click at [361, 64] on button "button" at bounding box center [378, 59] width 34 height 21
click at [465, 52] on div "Demi's View Save new view None edit Demi's View (Default) edit Marlon's View ed…" at bounding box center [709, 60] width 1237 height 32
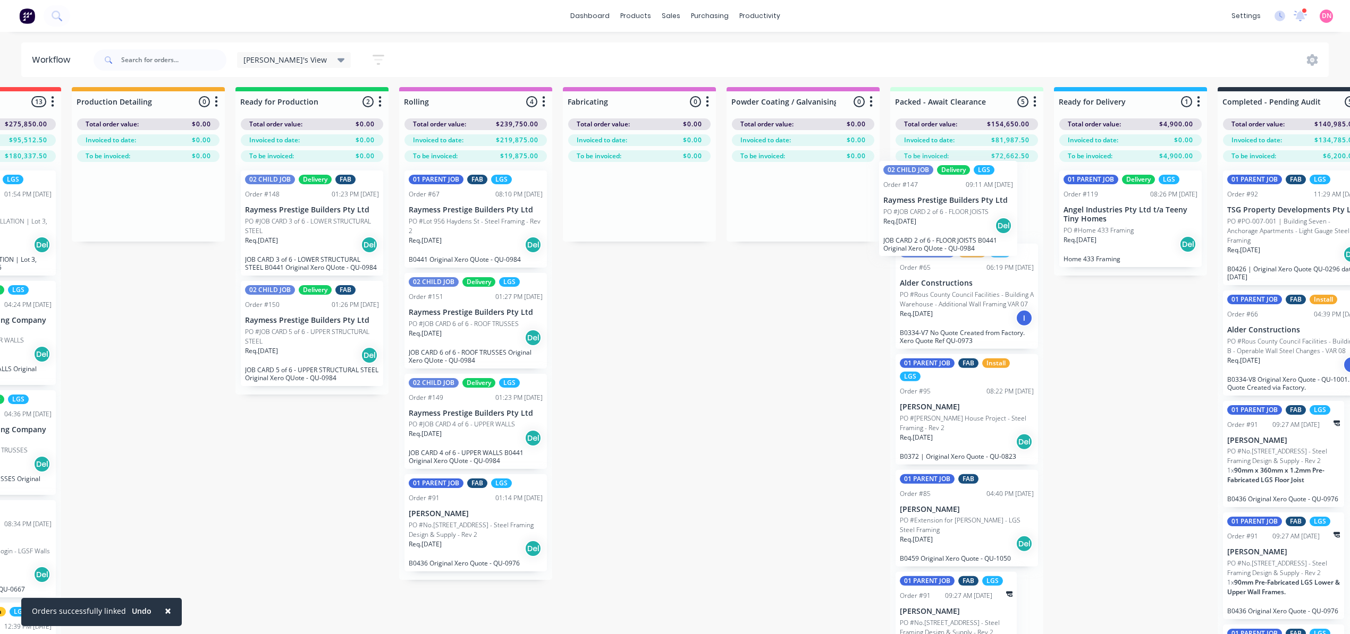
scroll to position [0, 0]
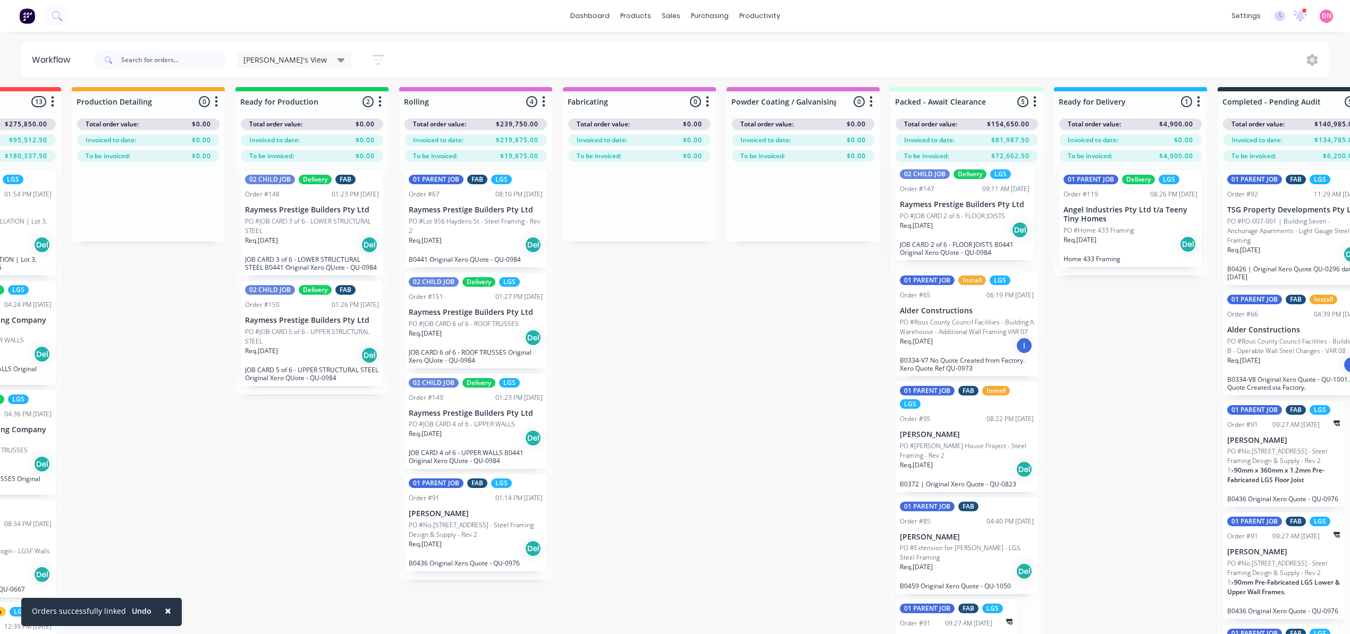
drag, startPoint x: 950, startPoint y: 511, endPoint x: 952, endPoint y: 222, distance: 289.0
click at [952, 222] on div "01 PARENT JOB Install LGS Order #65 06:19 PM 08/08/25 Alder Constructions PO #R…" at bounding box center [966, 415] width 153 height 507
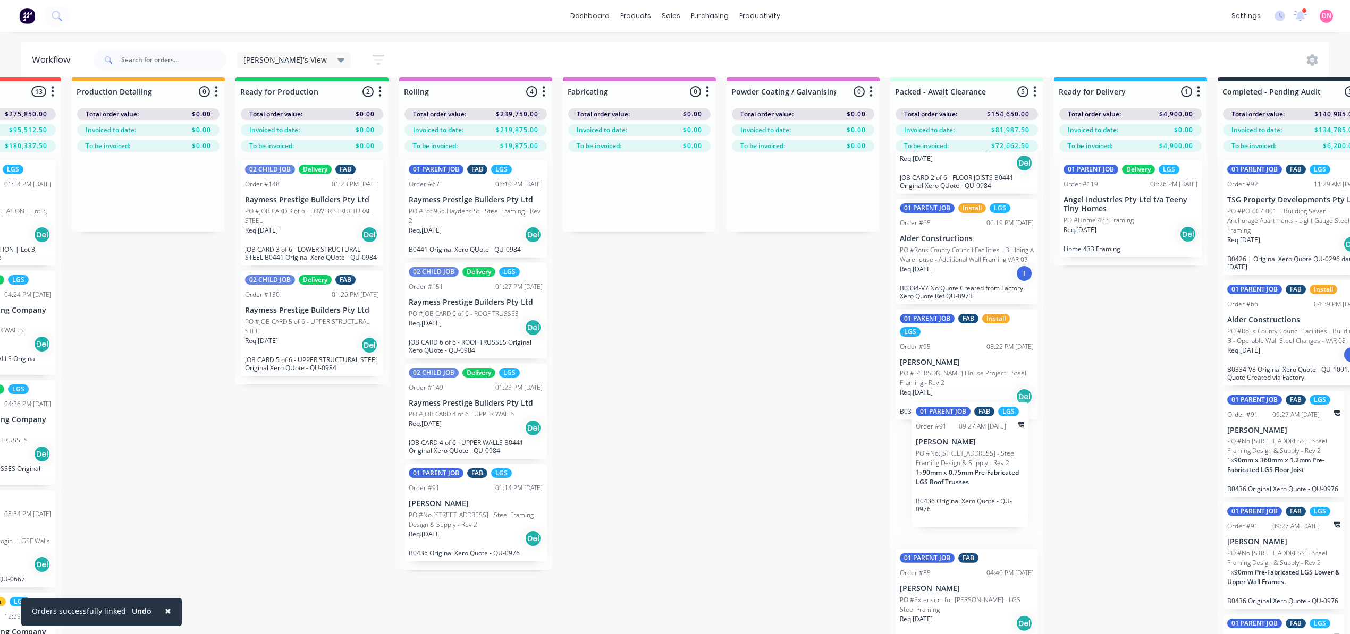
scroll to position [14, 606]
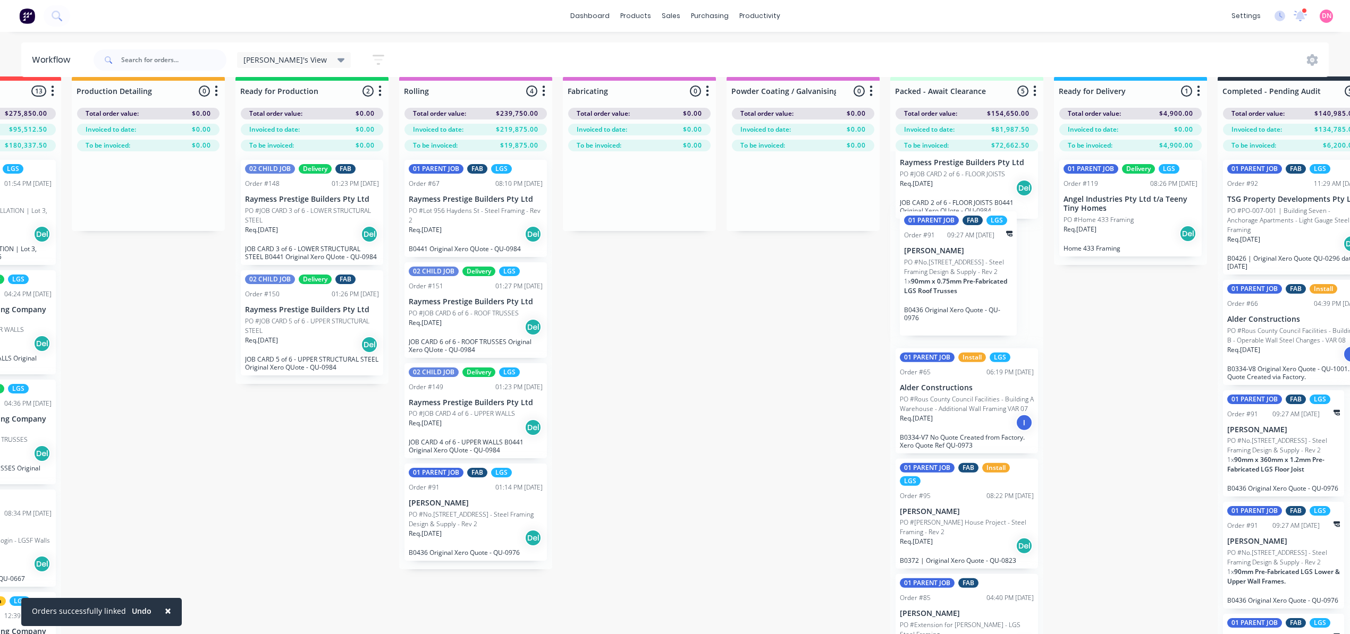
drag, startPoint x: 957, startPoint y: 596, endPoint x: 965, endPoint y: 252, distance: 344.4
click at [965, 251] on div "02 CHILD JOB Delivery LGS Order #147 09:11 AM 01/09/25 Raymess Prestige Builder…" at bounding box center [966, 404] width 153 height 507
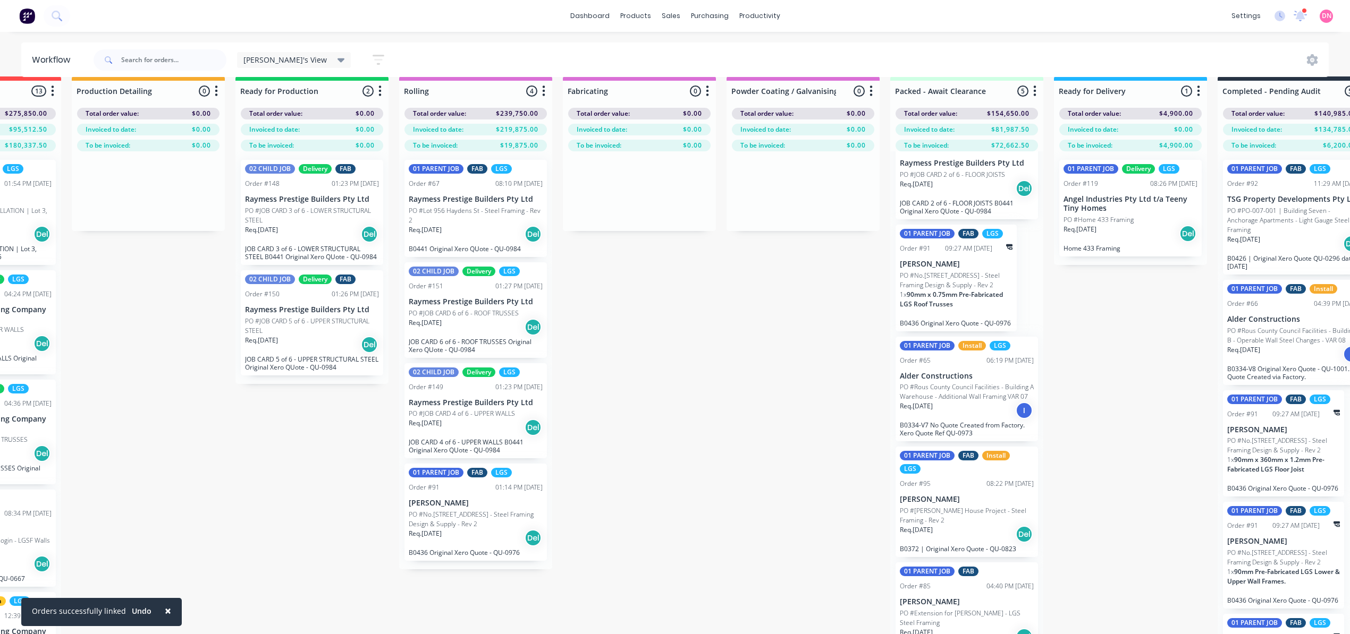
scroll to position [0, 606]
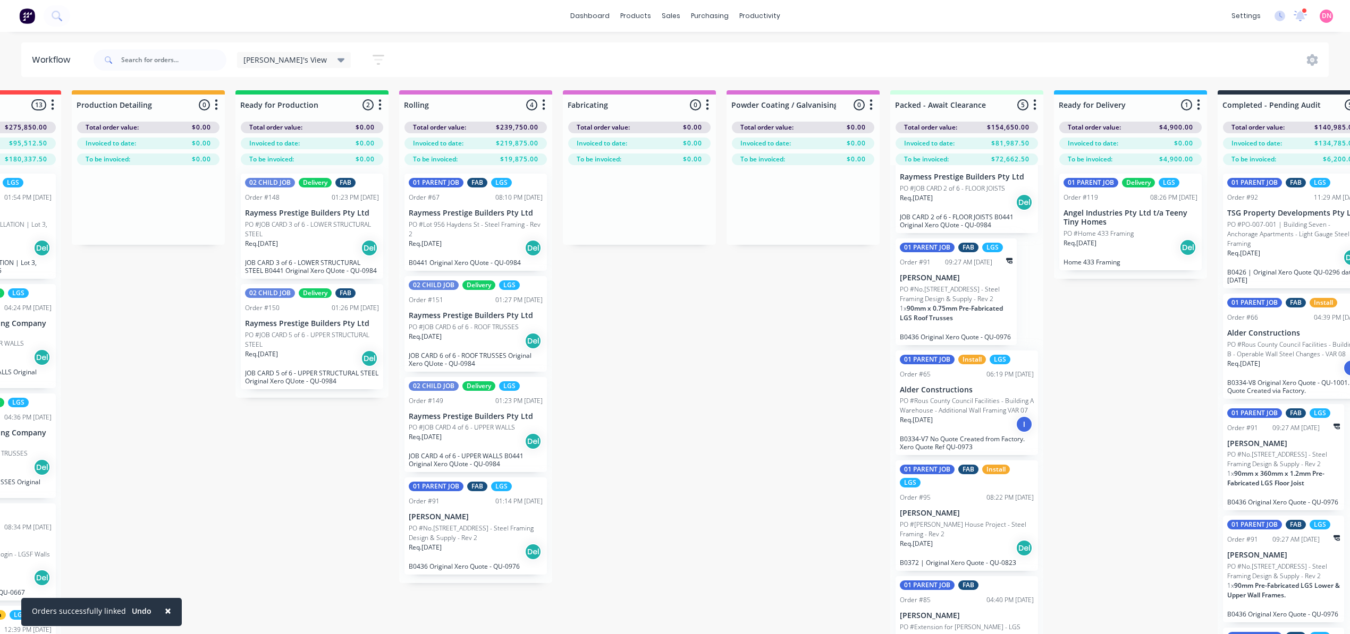
click at [869, 107] on icon "button" at bounding box center [870, 104] width 3 height 13
click at [218, 108] on button "button" at bounding box center [216, 105] width 13 height 13
click at [196, 141] on button "Notifications" at bounding box center [169, 146] width 106 height 18
click at [261, 163] on label at bounding box center [261, 163] width 0 height 0
click at [244, 166] on input "checkbox" at bounding box center [240, 168] width 9 height 10
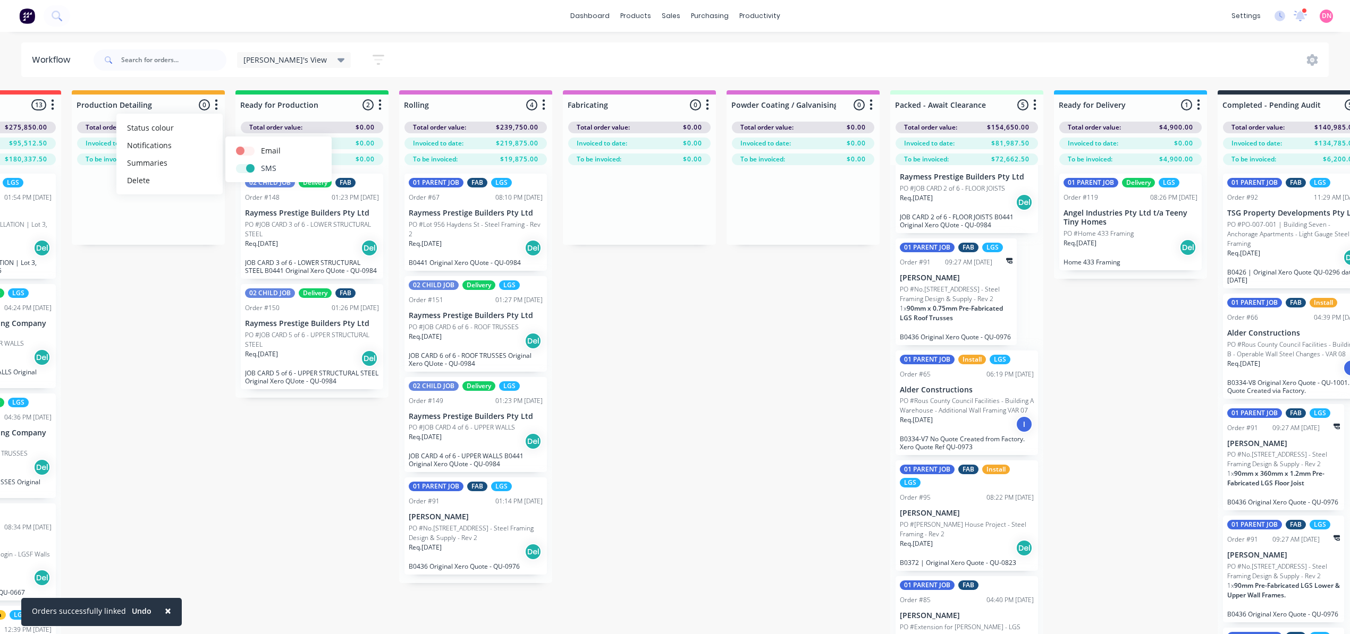
checkbox input "true"
click at [261, 145] on label at bounding box center [261, 145] width 0 height 0
click at [244, 154] on input "checkbox" at bounding box center [240, 150] width 9 height 10
checkbox input "true"
click at [179, 162] on button "Summaries" at bounding box center [169, 163] width 106 height 18
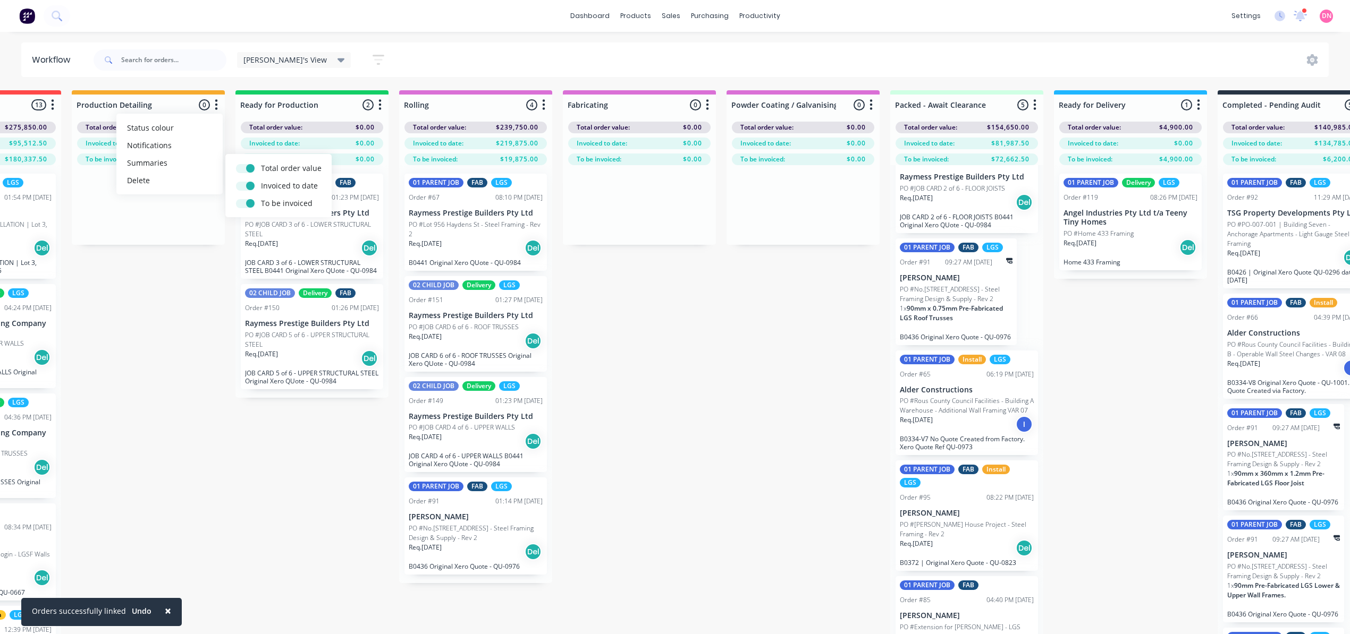
click at [215, 383] on div "Submitted 5 Status colour #FF69B4 hex #FF69B4 Save Cancel Summaries Total order…" at bounding box center [734, 381] width 2696 height 582
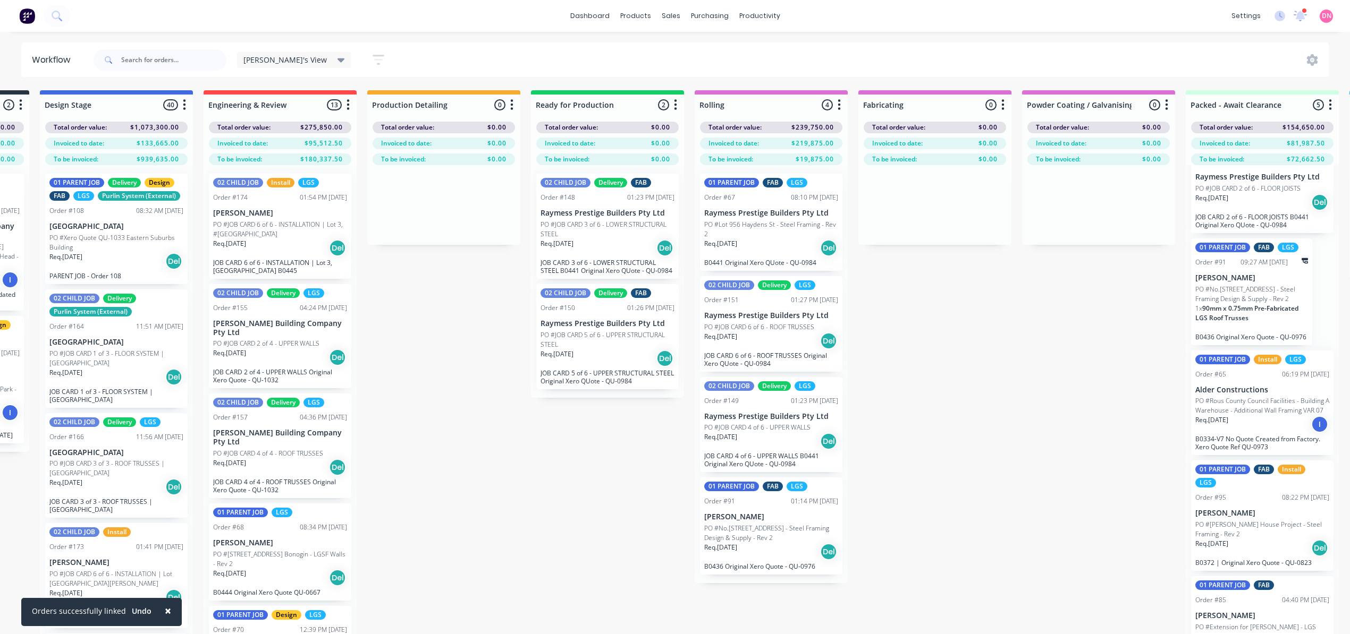
scroll to position [0, 307]
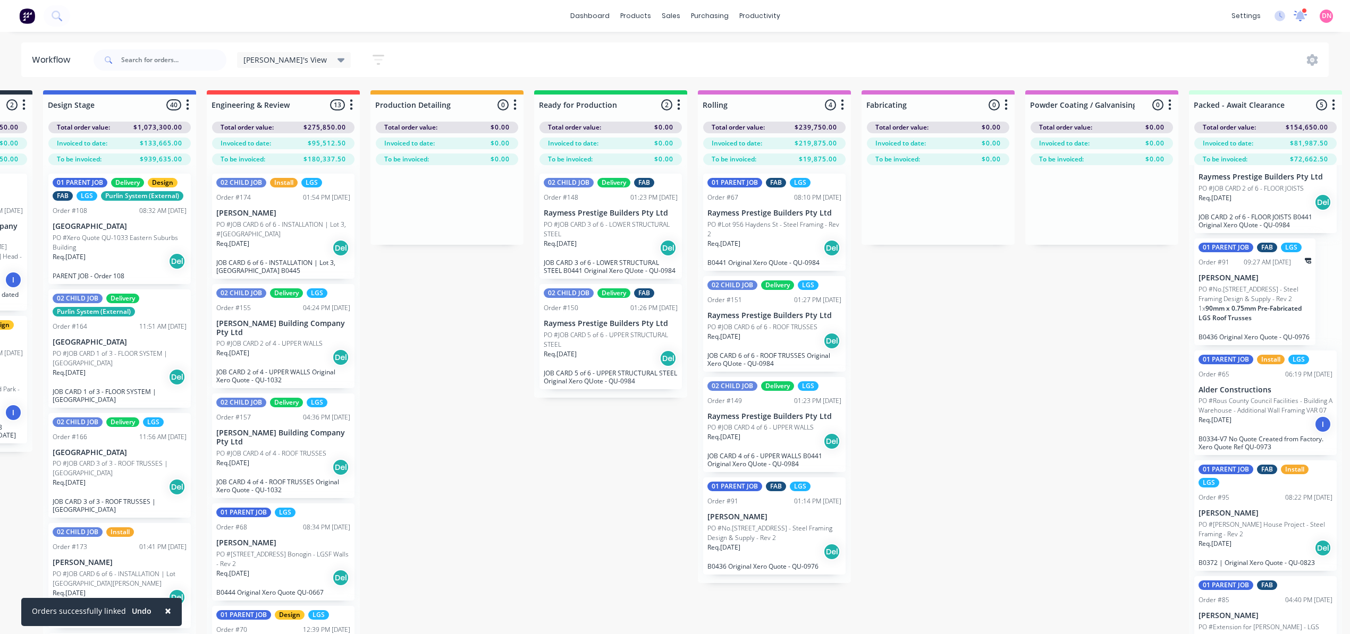
click at [1275, 15] on icon at bounding box center [1299, 15] width 13 height 11
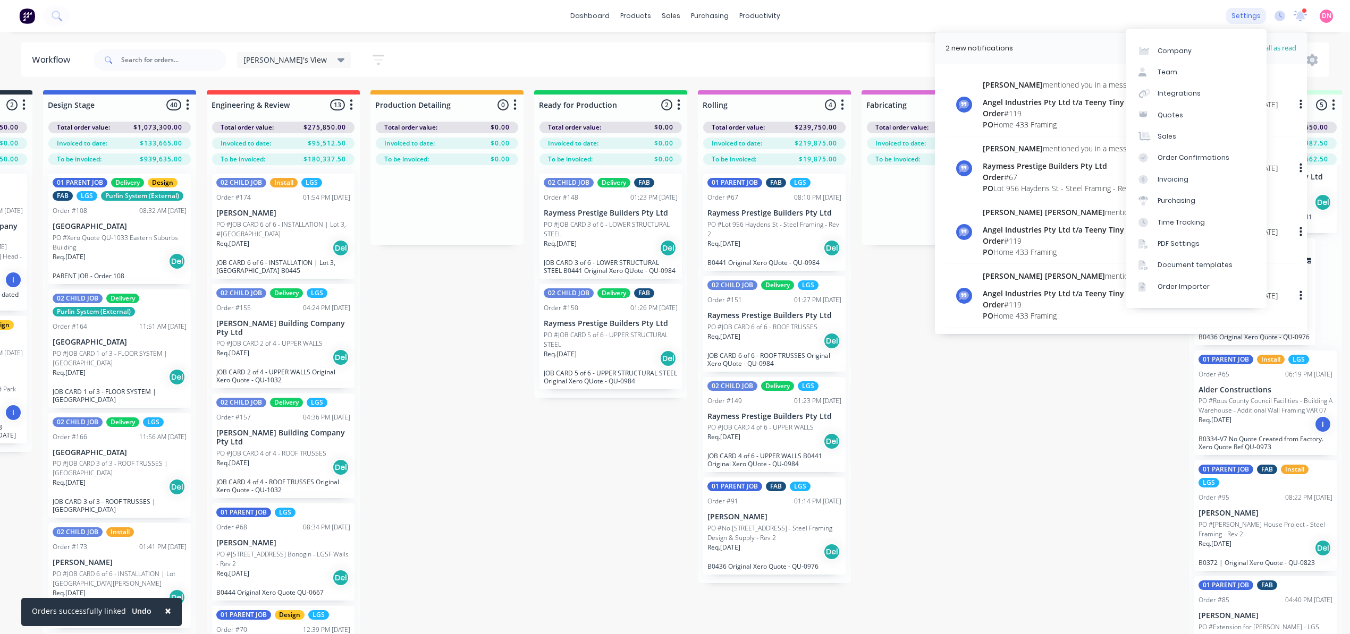
click at [1259, 15] on div "settings" at bounding box center [1246, 16] width 40 height 16
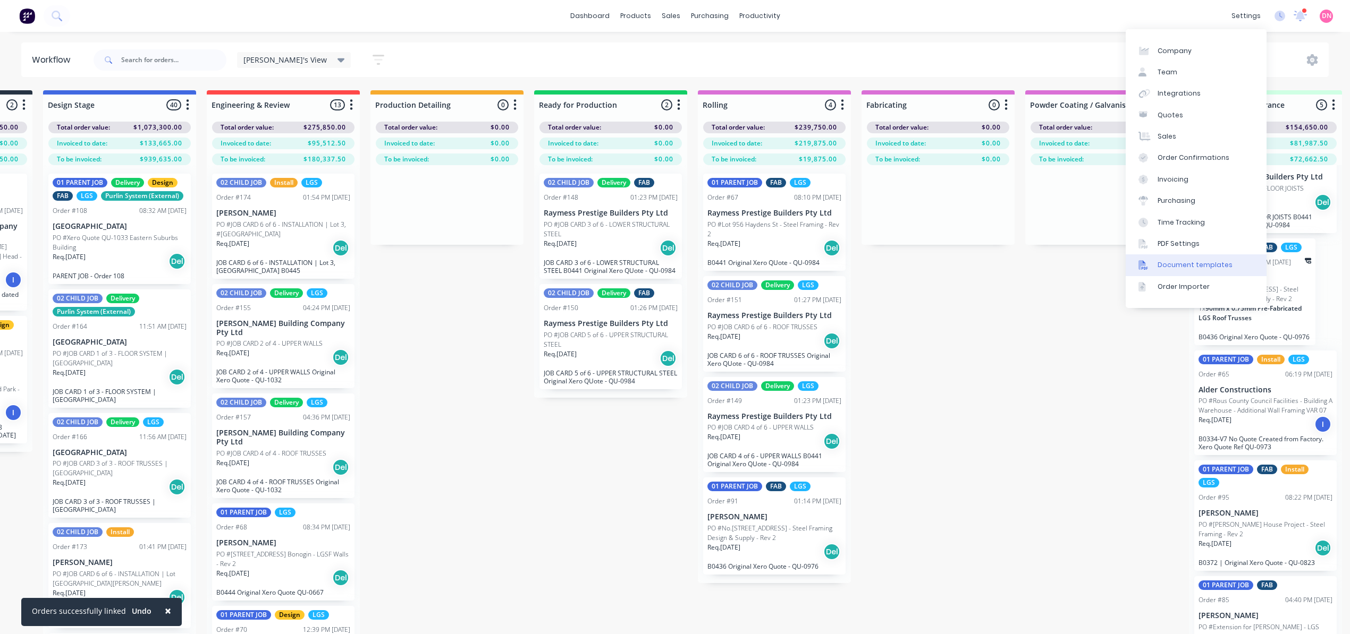
click at [1219, 264] on div "Document templates" at bounding box center [1194, 265] width 75 height 10
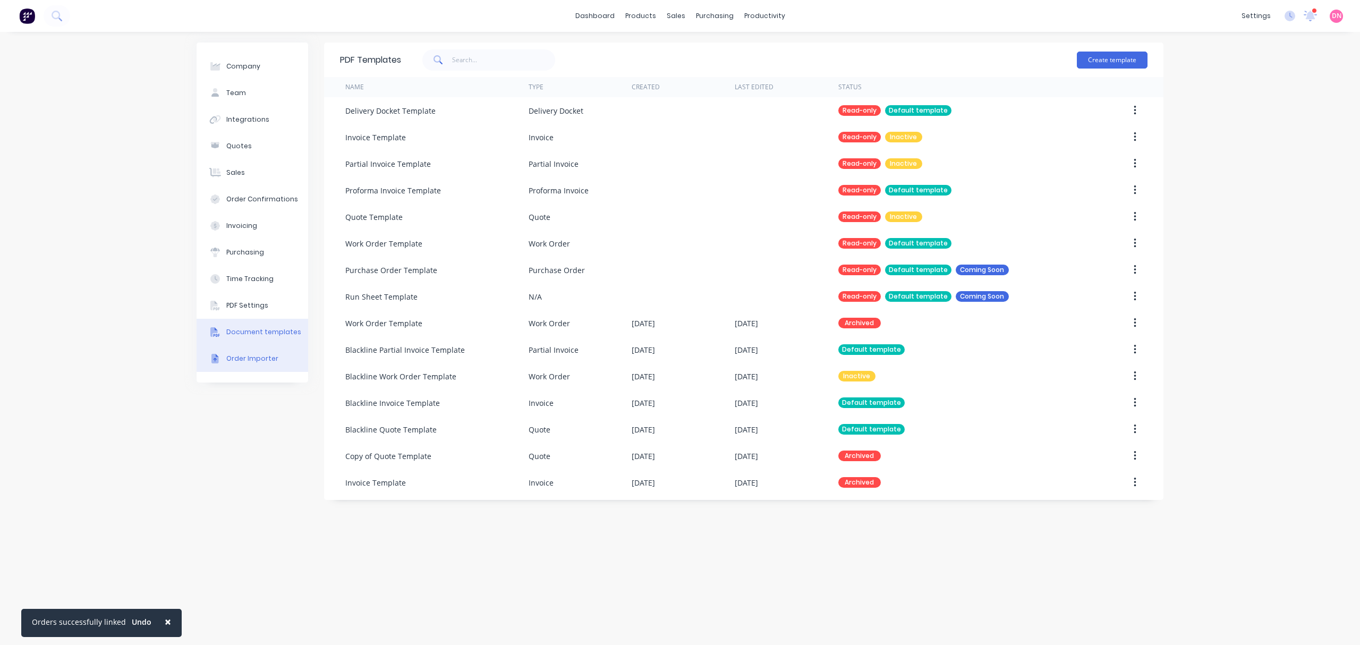
click at [268, 358] on div "Order Importer" at bounding box center [252, 359] width 52 height 10
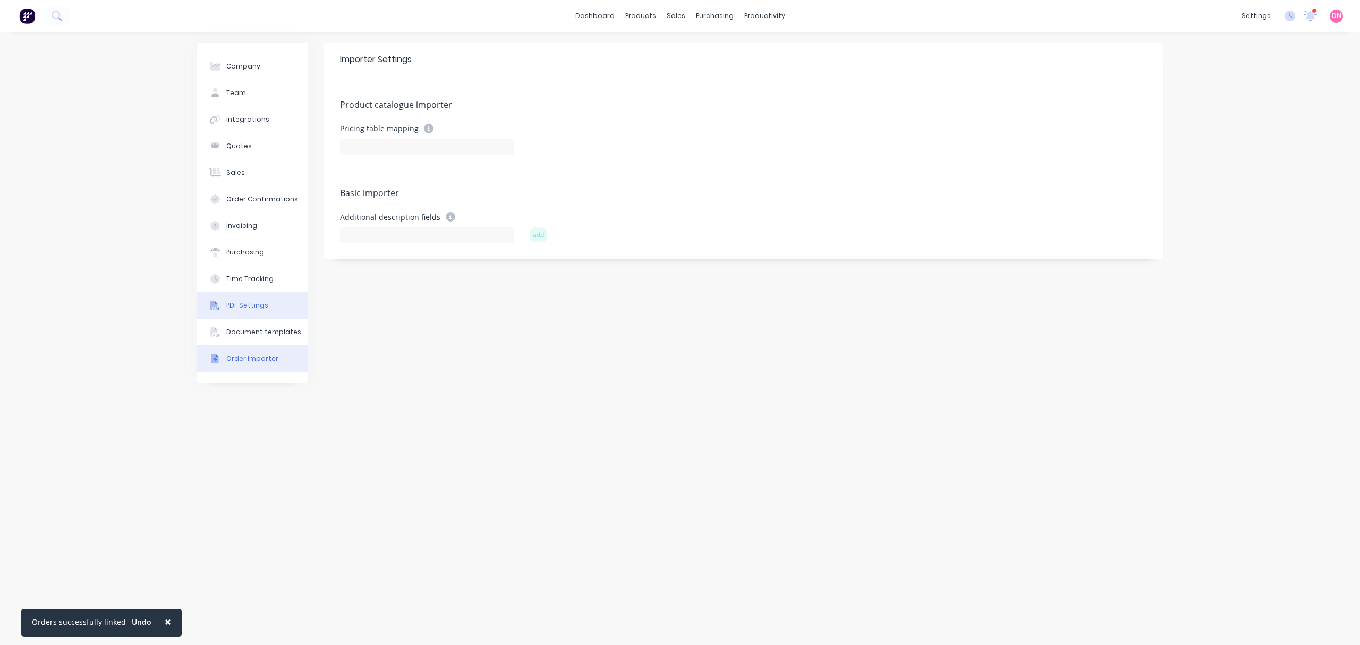
click at [267, 304] on button "PDF Settings" at bounding box center [253, 305] width 112 height 27
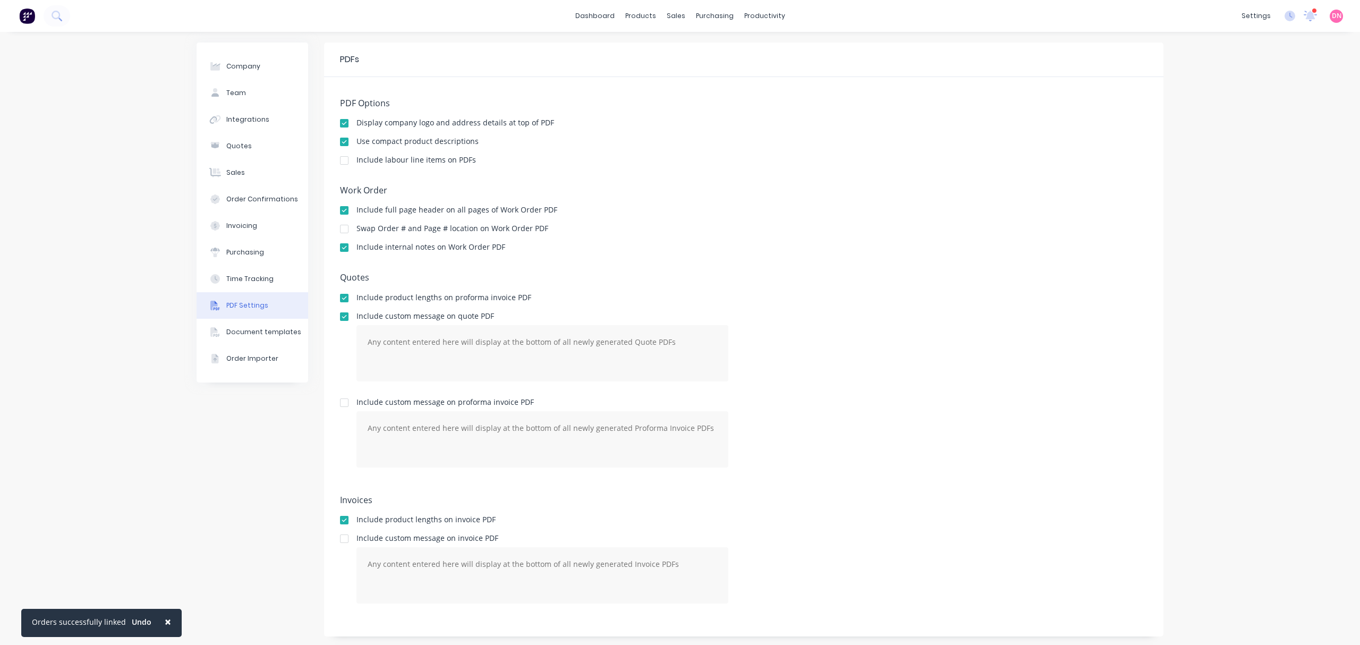
drag, startPoint x: 267, startPoint y: 304, endPoint x: 909, endPoint y: 279, distance: 642.3
click at [909, 279] on h5 "Quotes" at bounding box center [744, 278] width 808 height 10
click at [341, 143] on div at bounding box center [344, 141] width 21 height 21
click at [260, 273] on div "Time Tracking" at bounding box center [249, 278] width 47 height 10
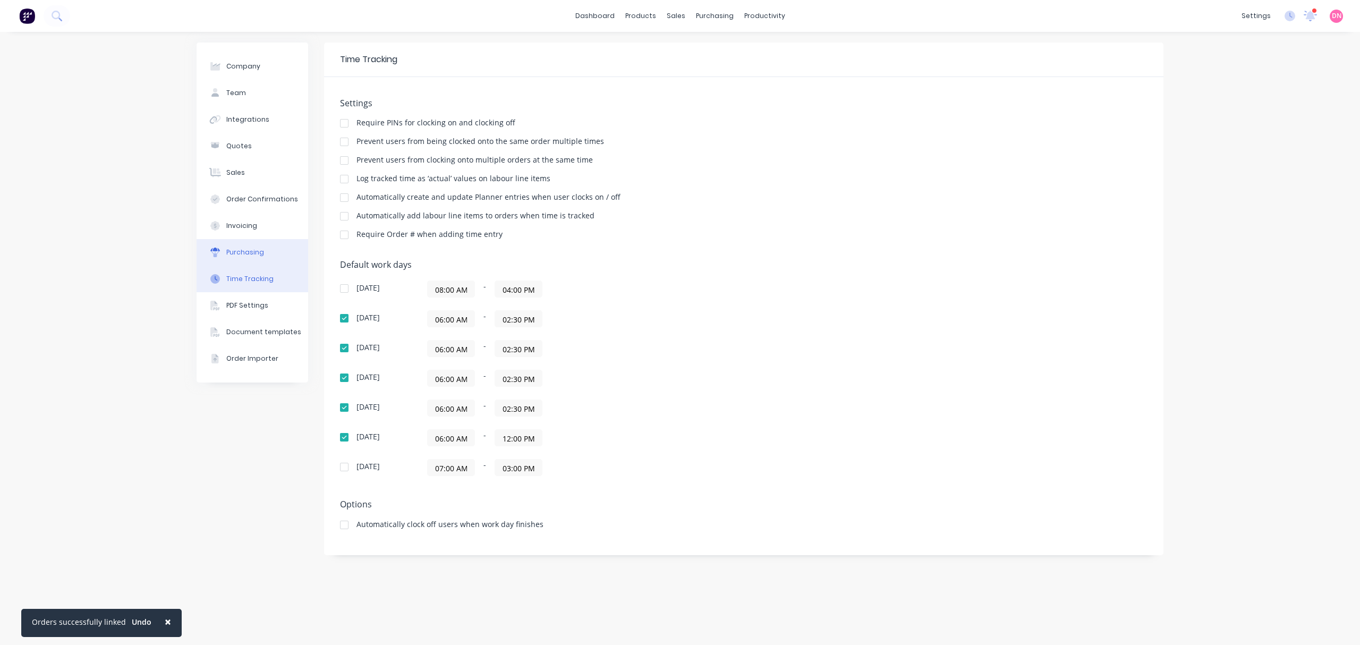
click at [251, 258] on button "Purchasing" at bounding box center [253, 252] width 112 height 27
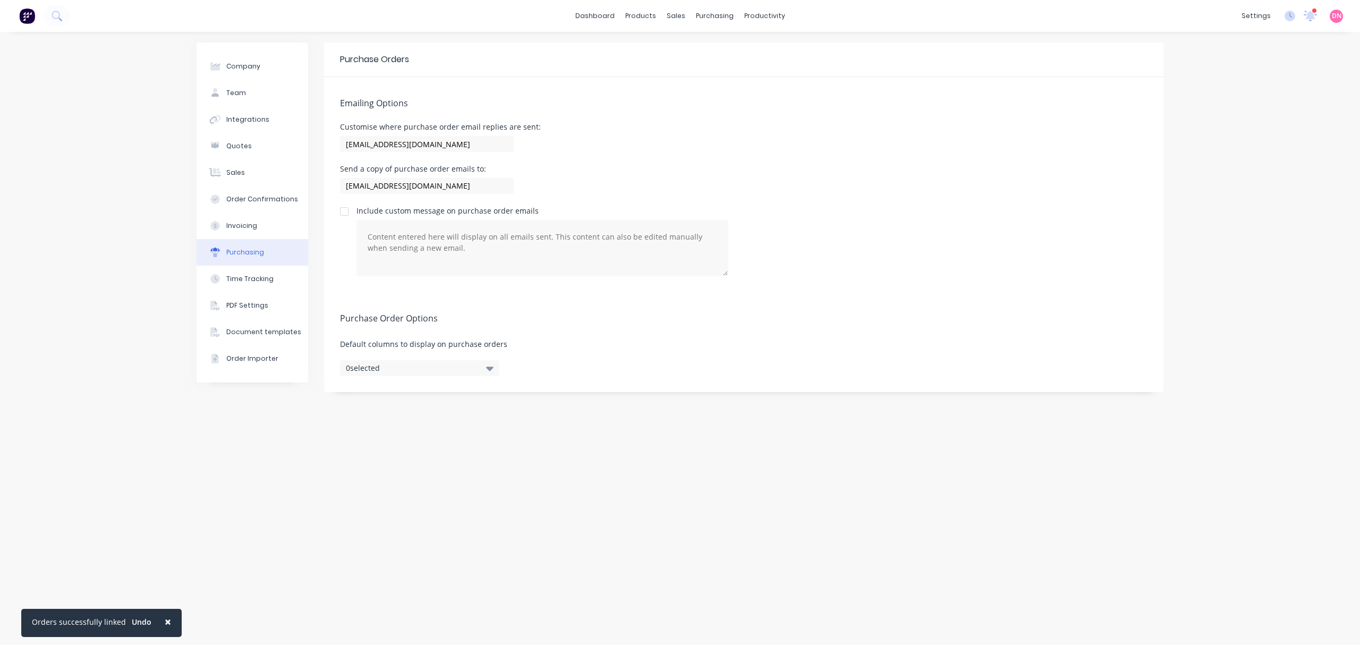
click at [385, 364] on button "0 selected" at bounding box center [419, 368] width 159 height 16
click at [282, 227] on button "Invoicing" at bounding box center [253, 226] width 112 height 27
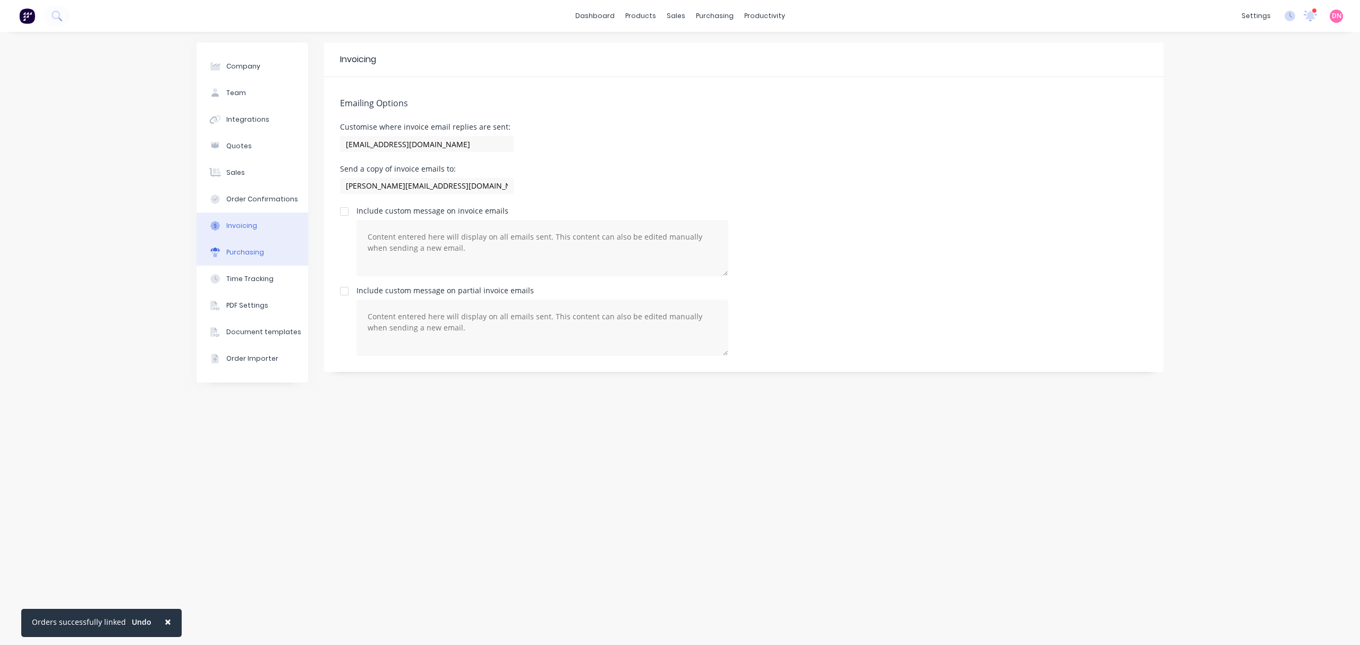
click at [277, 247] on button "Purchasing" at bounding box center [253, 252] width 112 height 27
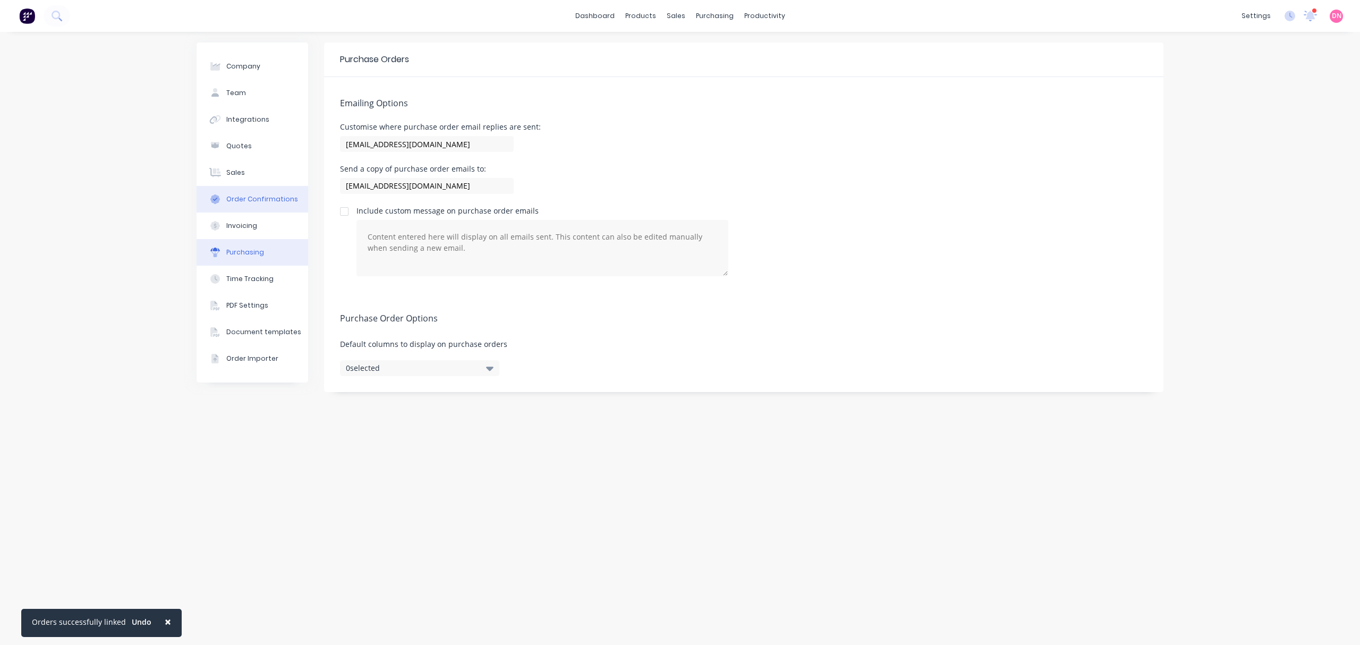
click at [262, 207] on button "Order Confirmations" at bounding box center [253, 199] width 112 height 27
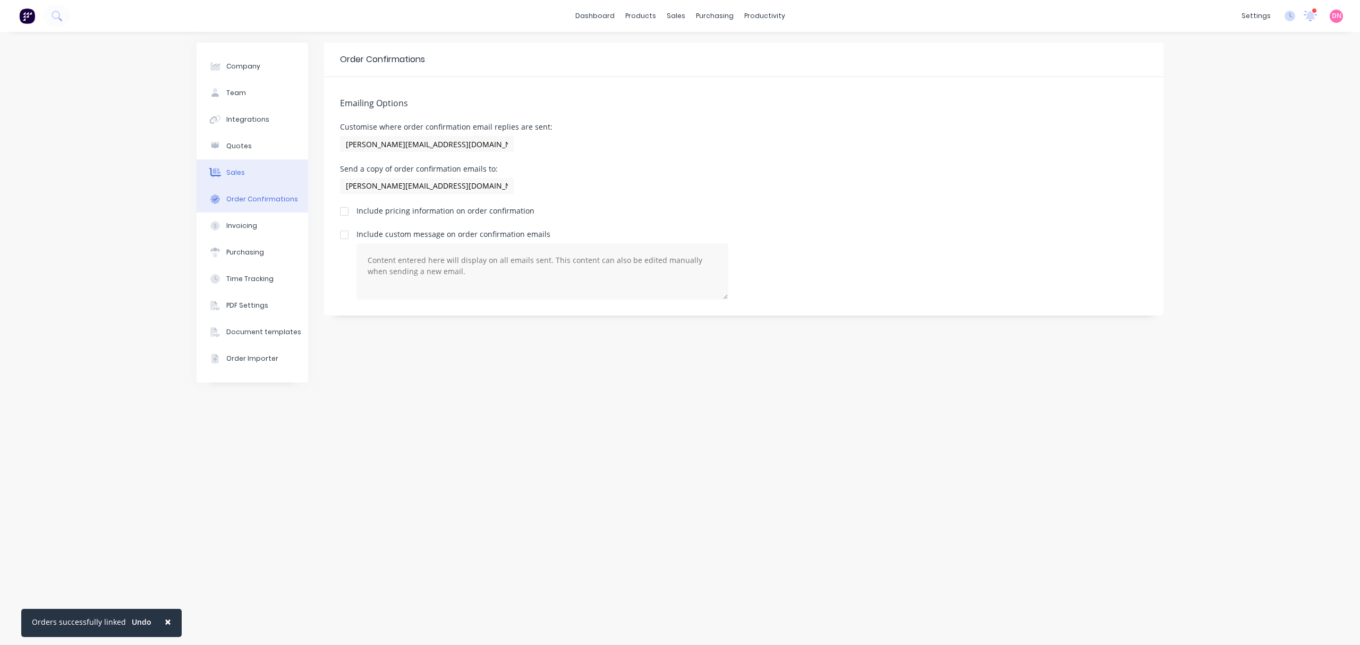
click at [251, 175] on button "Sales" at bounding box center [253, 172] width 112 height 27
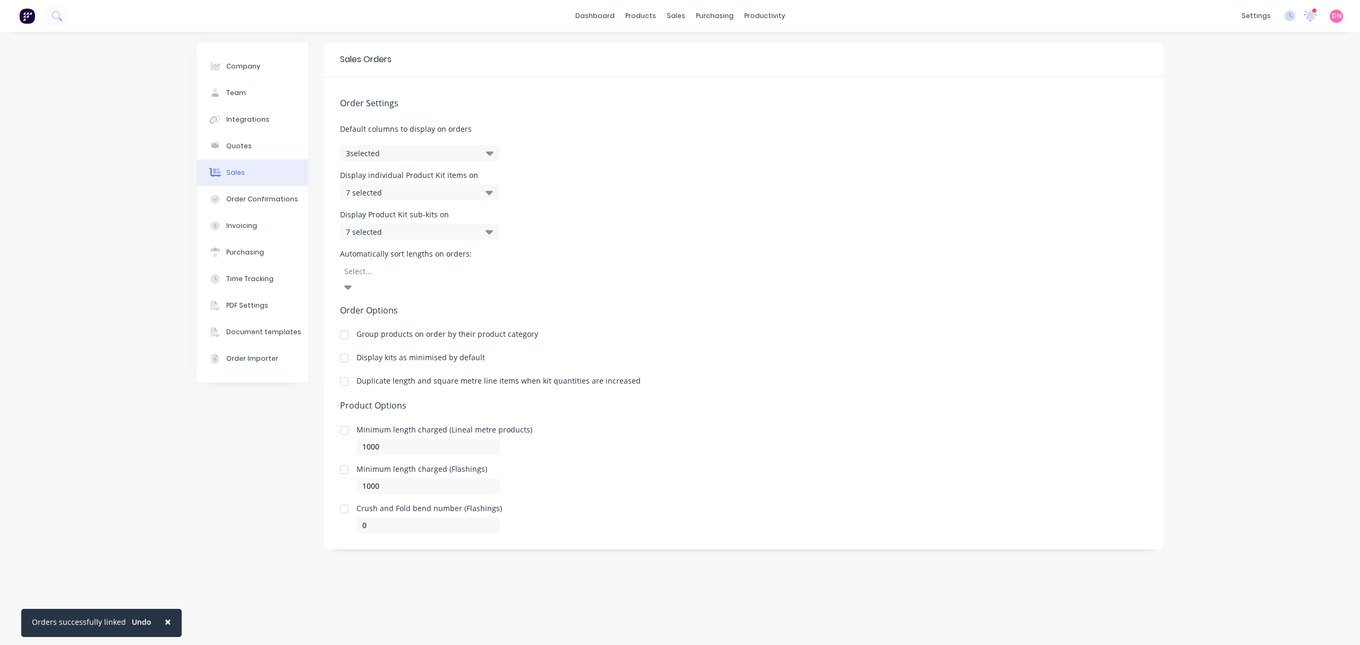
click at [407, 156] on button "3 selected" at bounding box center [419, 153] width 159 height 16
click at [423, 233] on div "7 selected" at bounding box center [408, 231] width 125 height 11
click at [260, 137] on button "Quotes" at bounding box center [253, 146] width 112 height 27
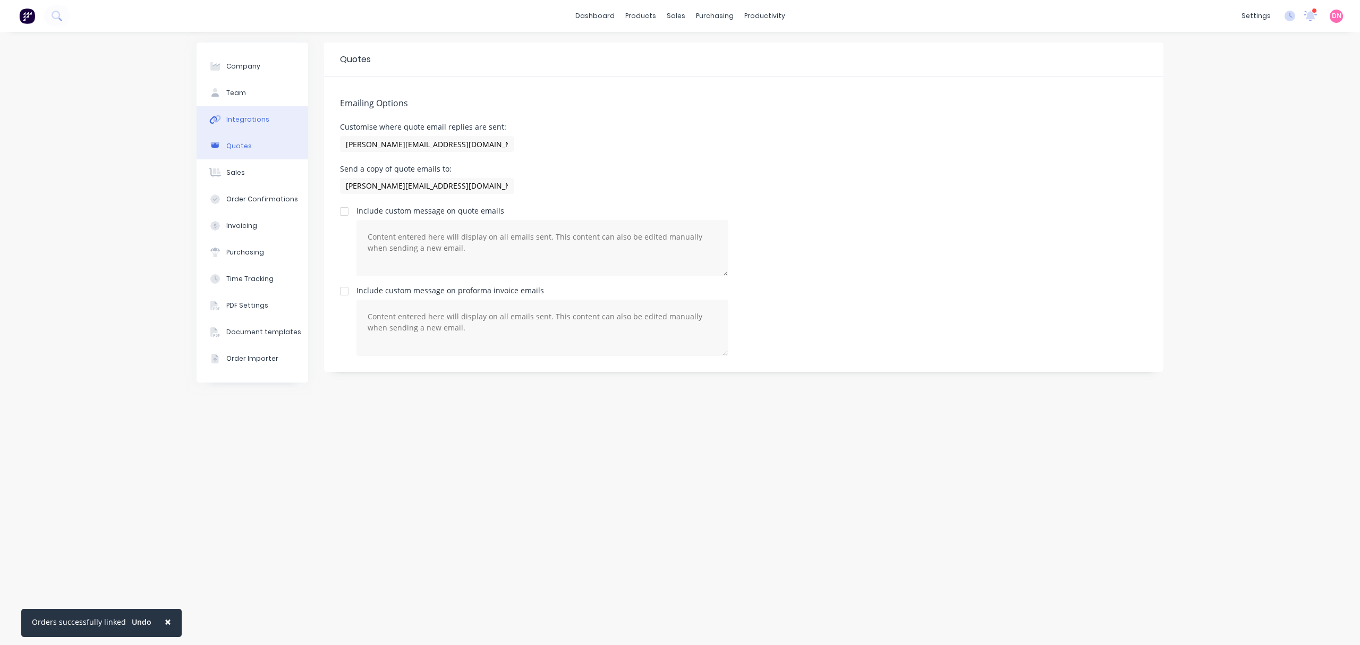
click at [268, 115] on button "Integrations" at bounding box center [253, 119] width 112 height 27
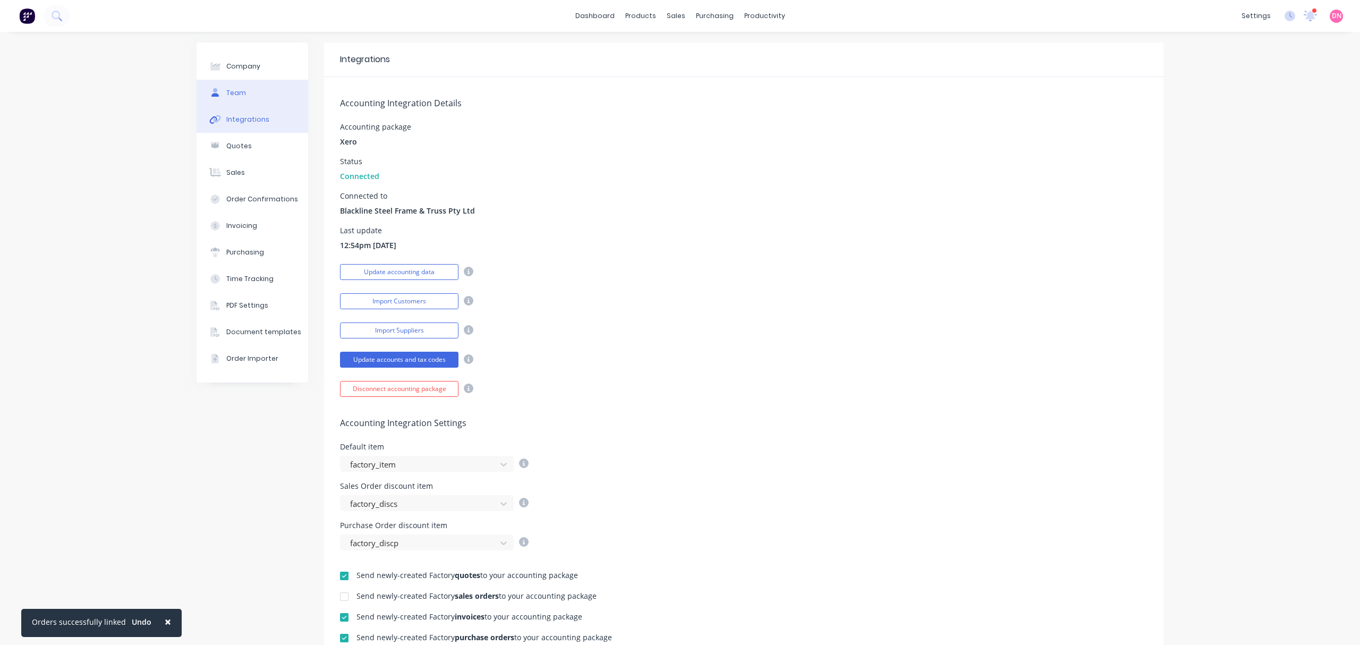
click at [258, 97] on button "Team" at bounding box center [253, 93] width 112 height 27
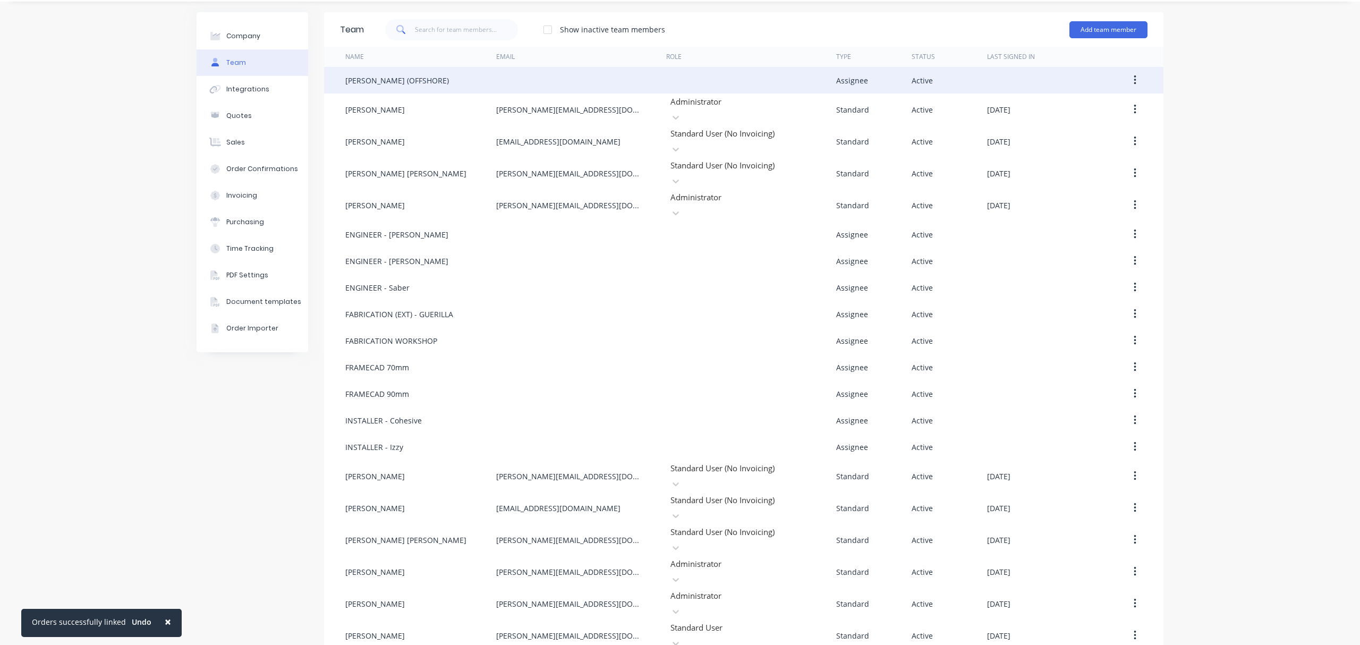
scroll to position [47, 0]
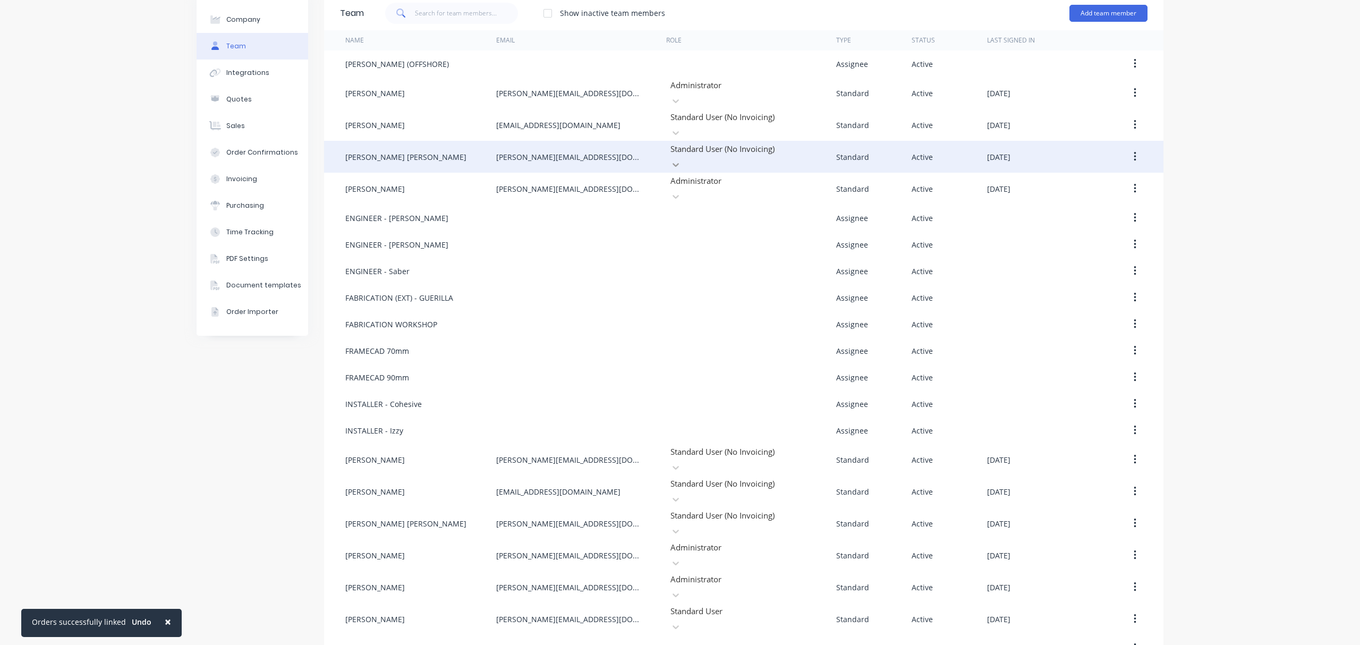
click at [681, 159] on icon at bounding box center [676, 164] width 11 height 11
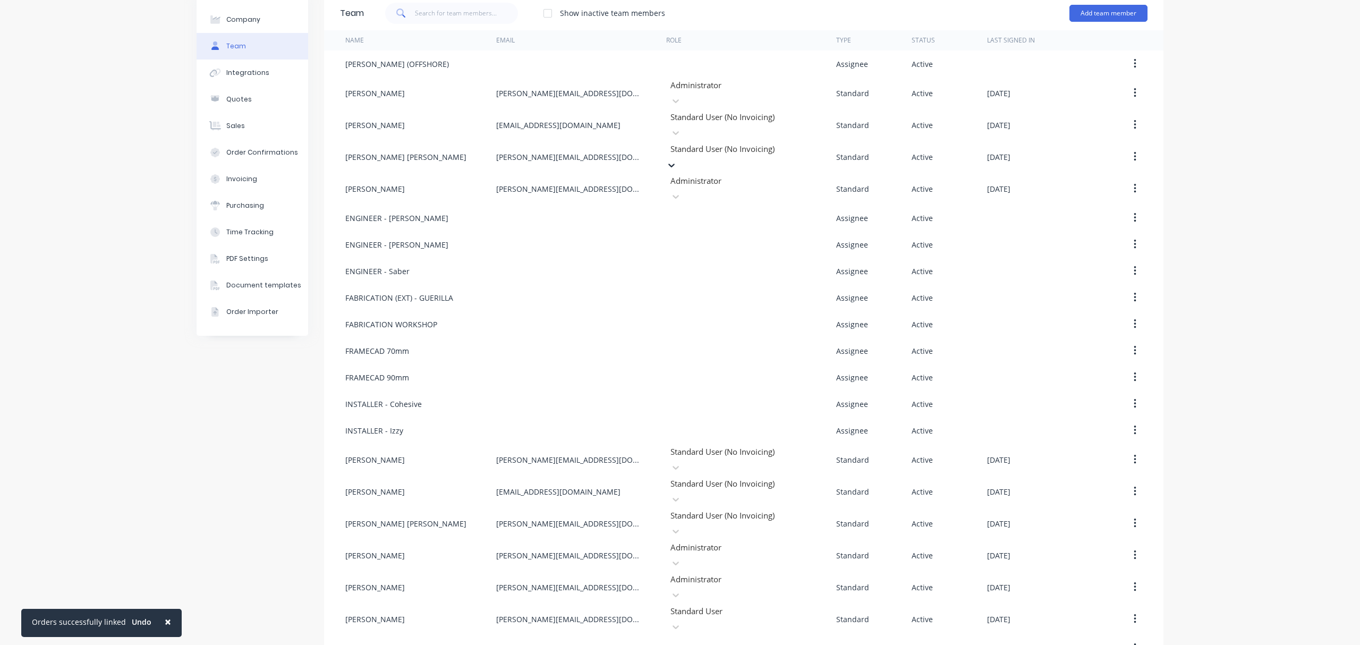
scroll to position [0, 0]
drag, startPoint x: 1297, startPoint y: 260, endPoint x: 1291, endPoint y: 261, distance: 6.5
click at [1275, 260] on div "Company Team Integrations Quotes Sales Order Confirmations Invoicing Purchasing…" at bounding box center [680, 344] width 1360 height 719
